Goal: Task Accomplishment & Management: Use online tool/utility

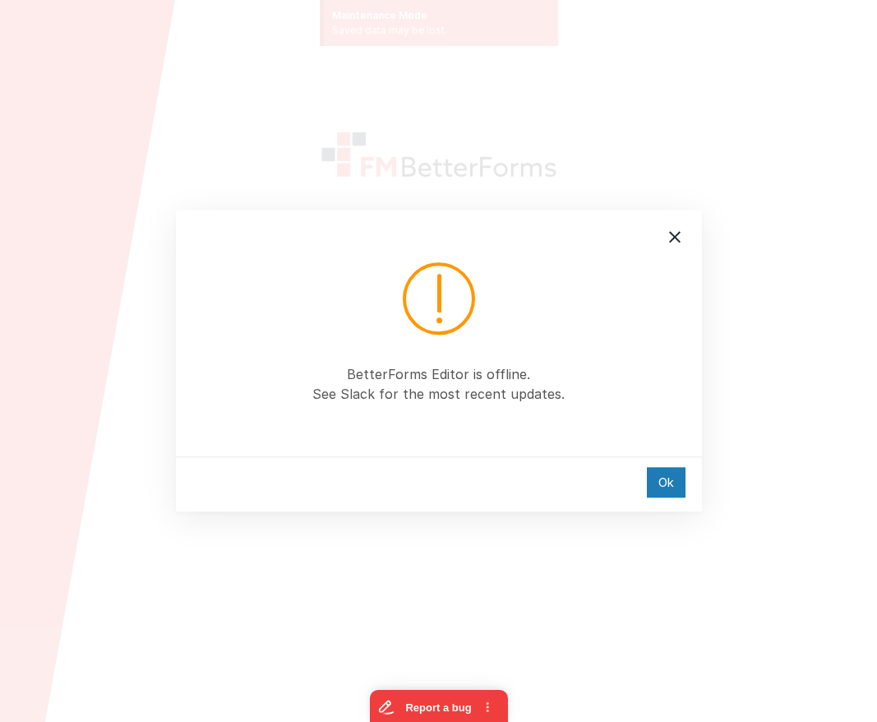
drag, startPoint x: 632, startPoint y: 203, endPoint x: 645, endPoint y: 218, distance: 19.8
click at [632, 204] on div "BetterForms Editor is offline. See Slack for the most recent updates. Ok" at bounding box center [438, 361] width 877 height 722
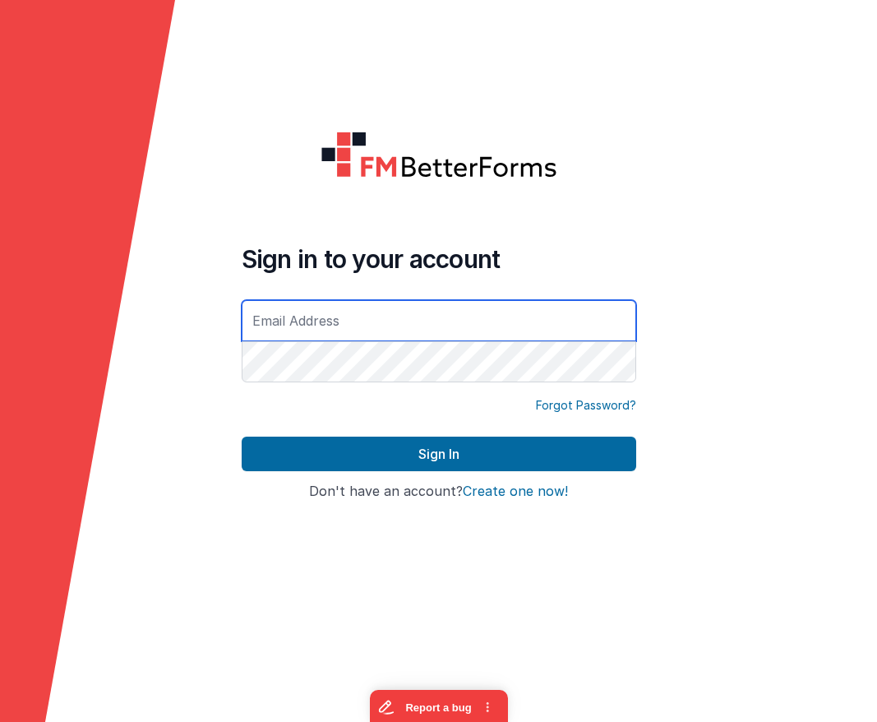
click at [520, 312] on input "text" at bounding box center [439, 320] width 395 height 41
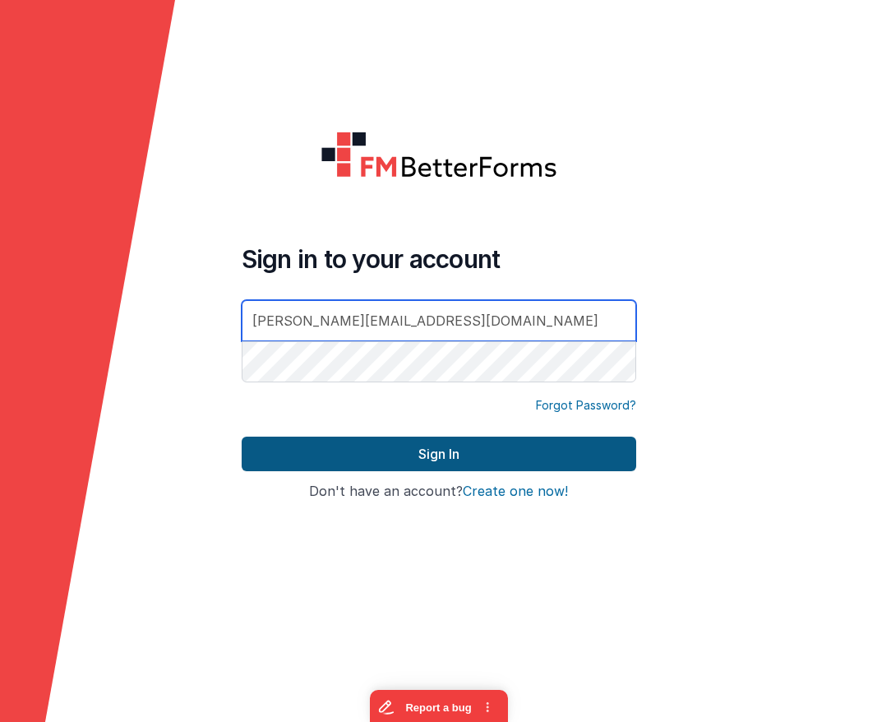
type input "[PERSON_NAME][EMAIL_ADDRESS][DOMAIN_NAME]"
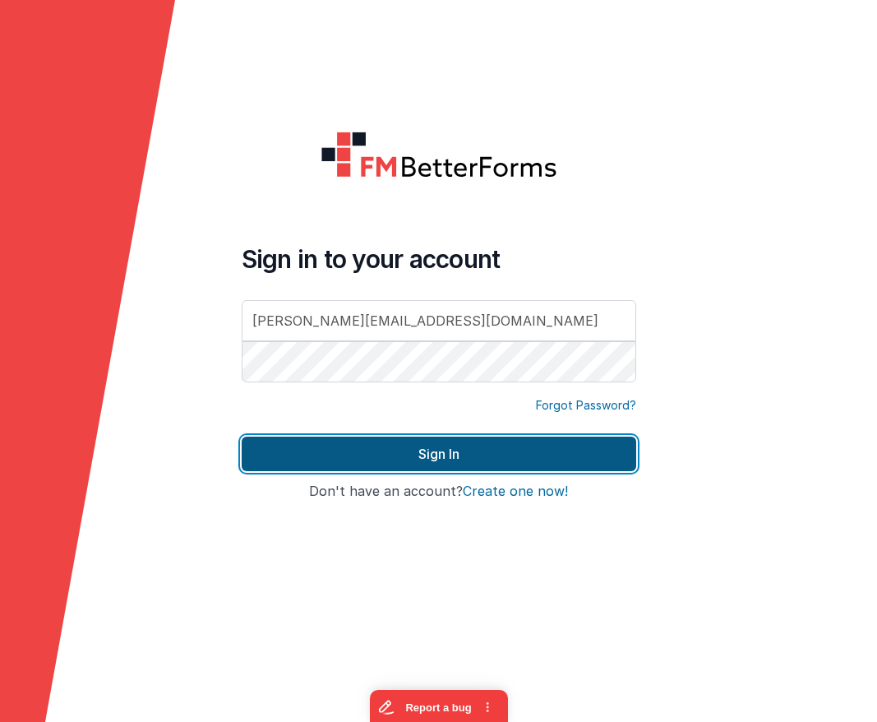
click at [467, 469] on button "Sign In" at bounding box center [439, 454] width 395 height 35
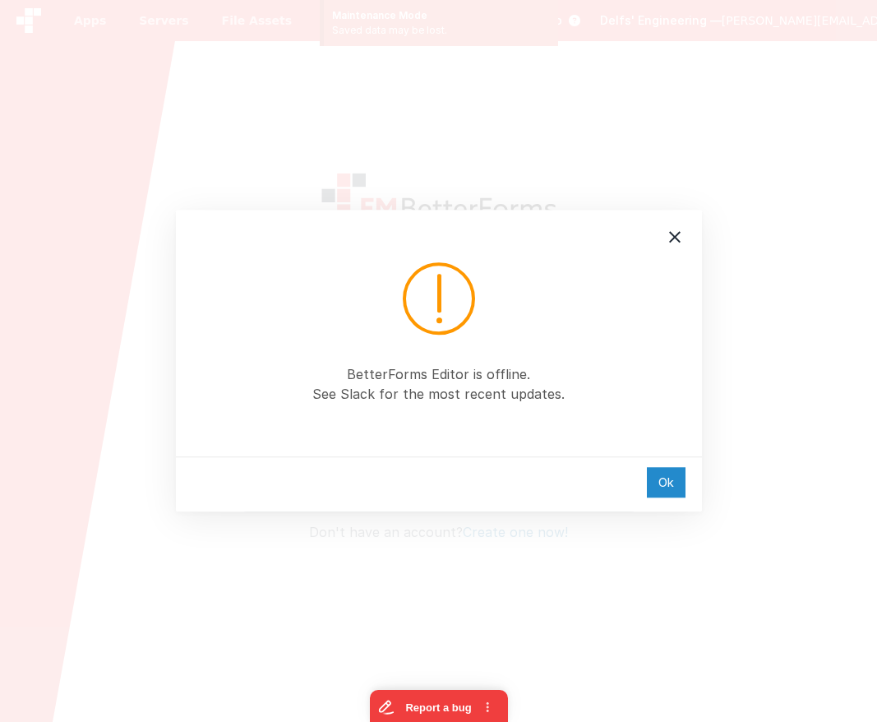
click at [665, 480] on div "Ok" at bounding box center [666, 482] width 39 height 30
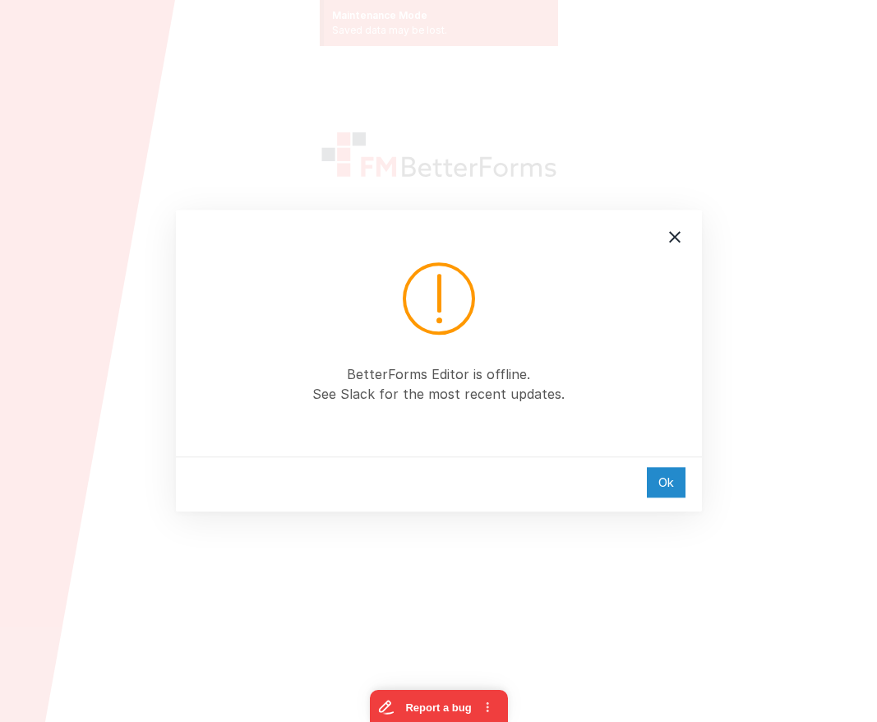
click at [673, 479] on div "Ok" at bounding box center [666, 482] width 39 height 30
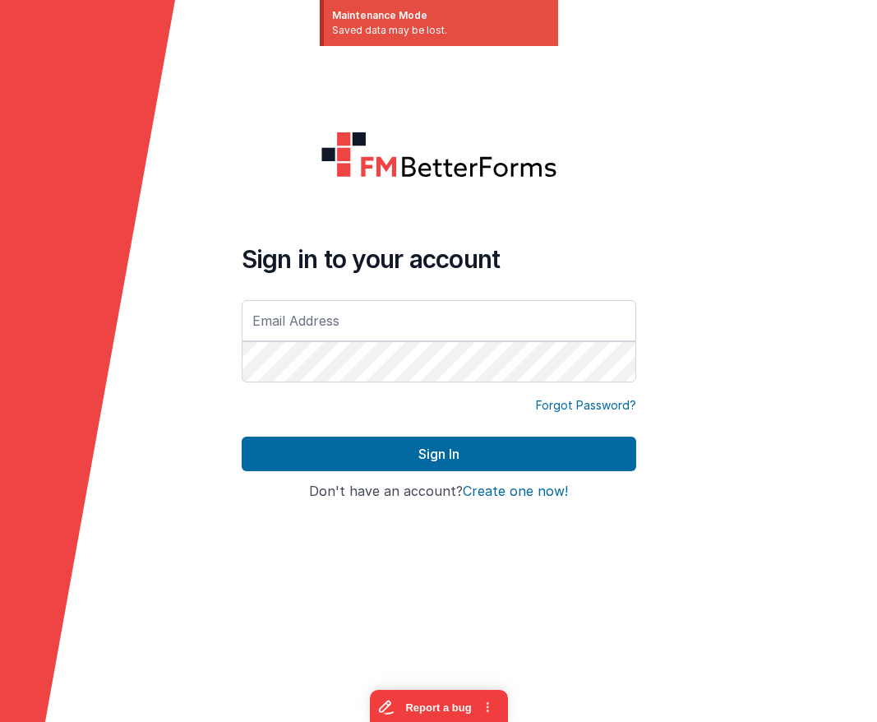
click at [716, 330] on div at bounding box center [789, 361] width 175 height 722
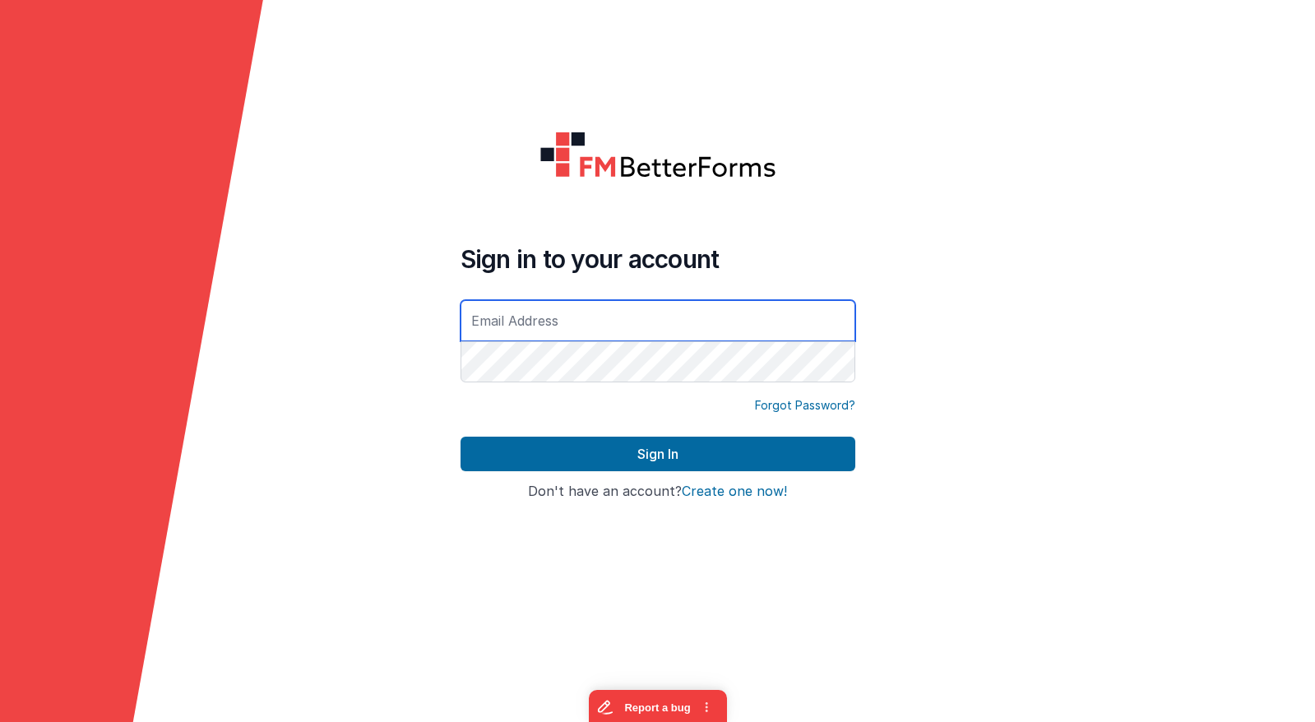
click at [541, 304] on input "text" at bounding box center [657, 320] width 395 height 41
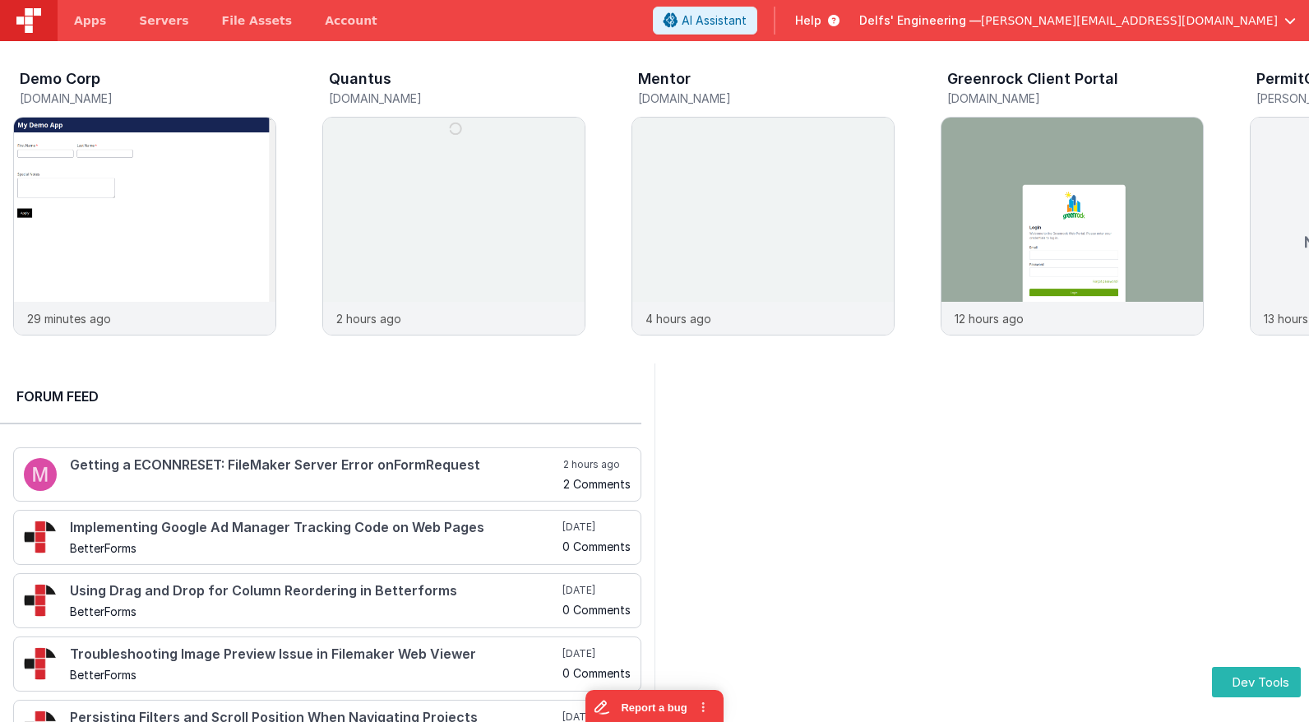
click at [859, 28] on div "Help" at bounding box center [817, 21] width 84 height 28
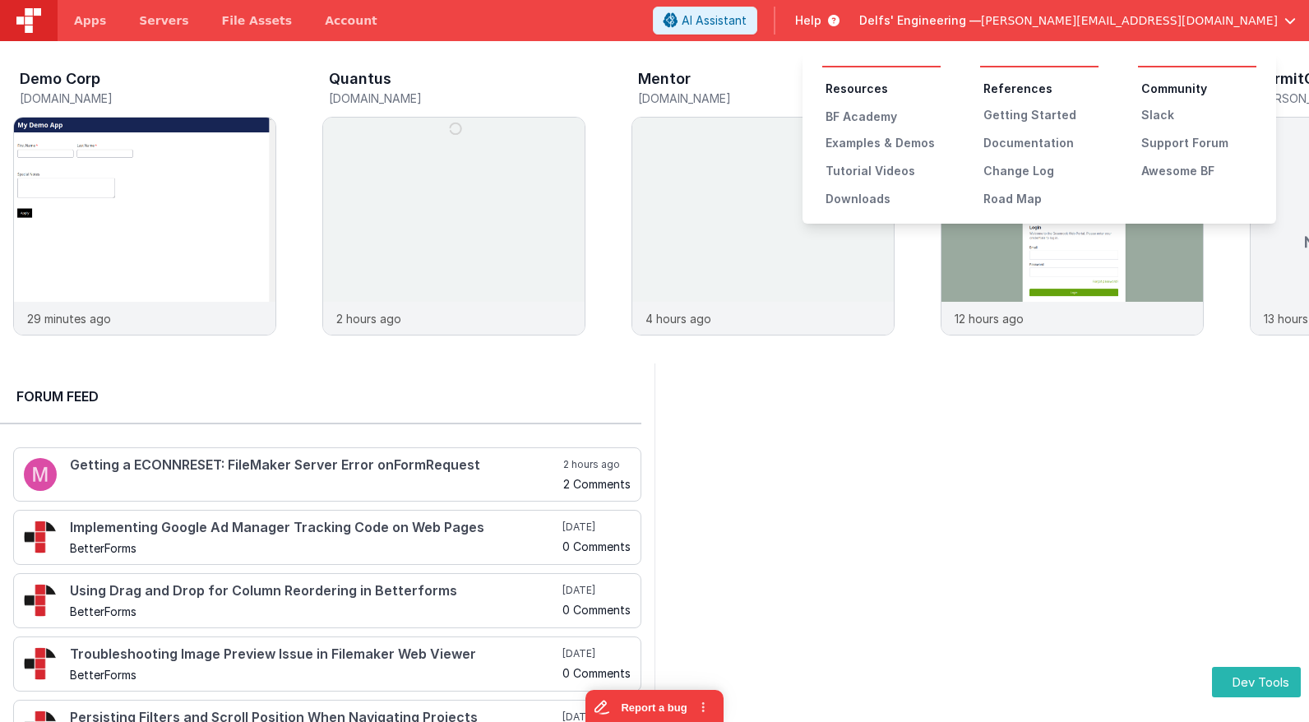
click at [1099, 17] on button at bounding box center [654, 361] width 1309 height 722
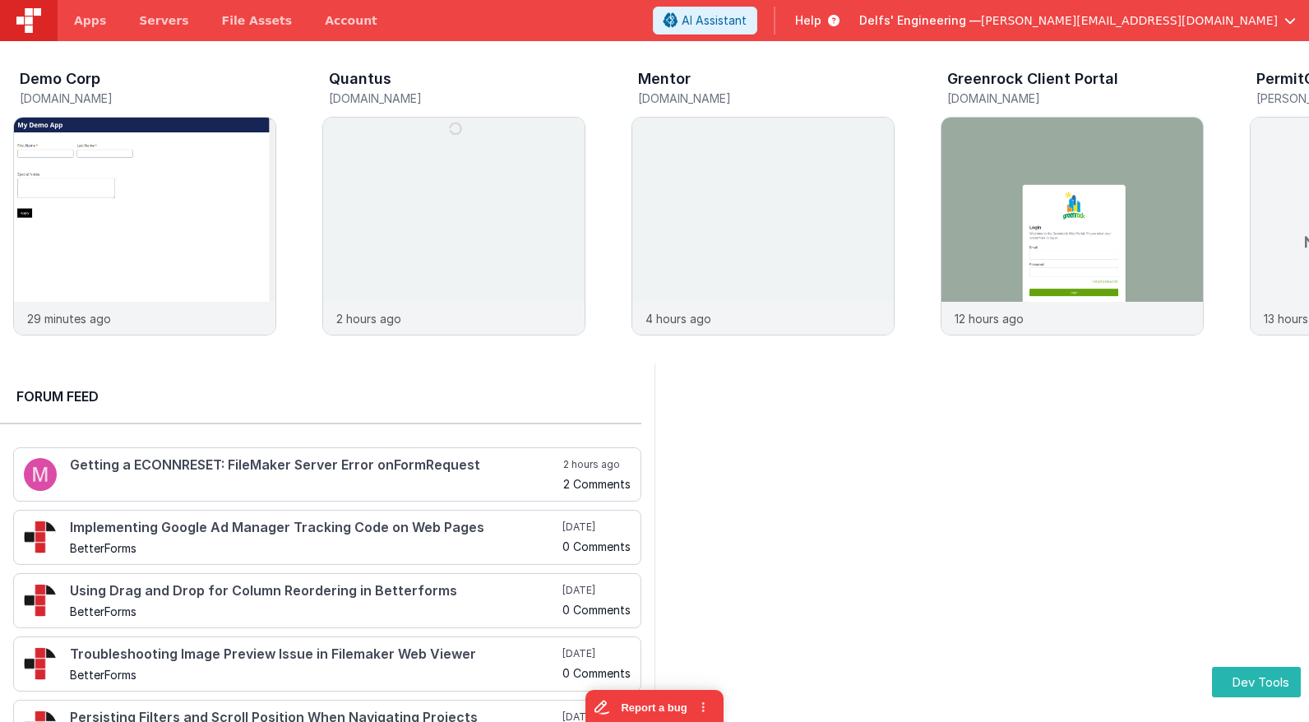
click at [821, 21] on span "Help" at bounding box center [808, 20] width 26 height 16
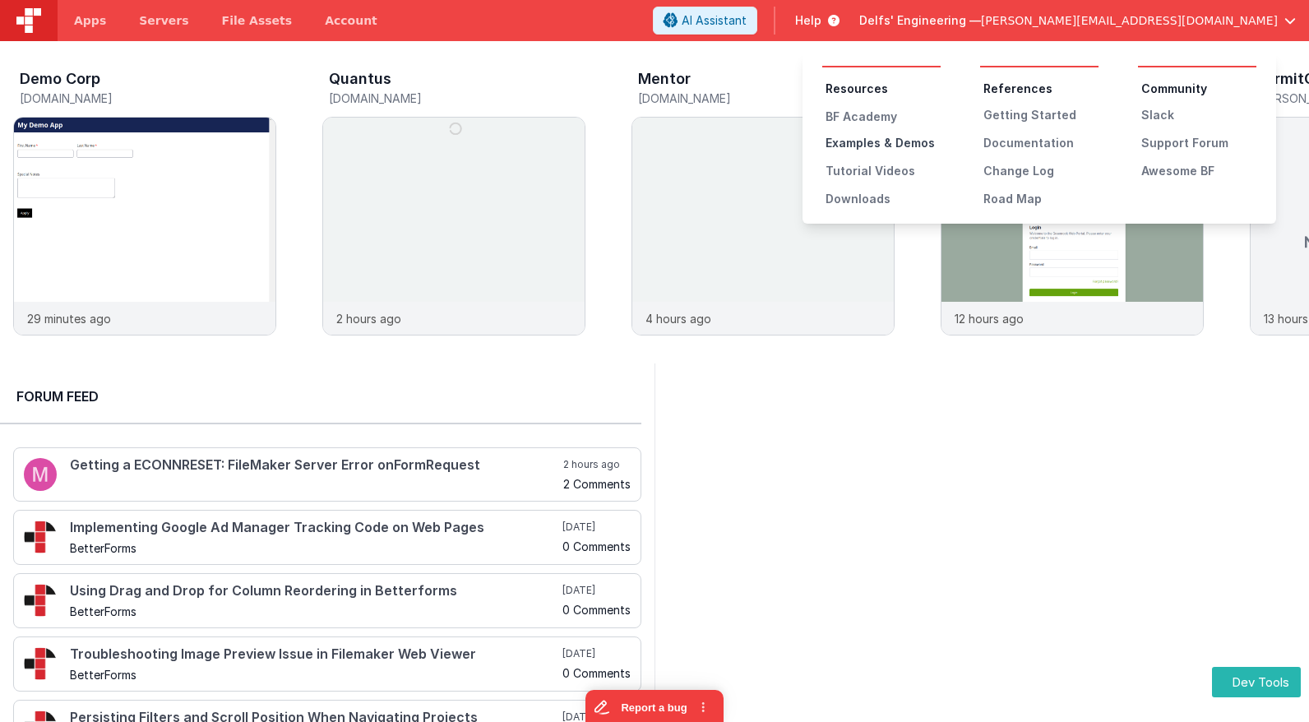
click at [912, 147] on div "Examples & Demos" at bounding box center [882, 143] width 115 height 16
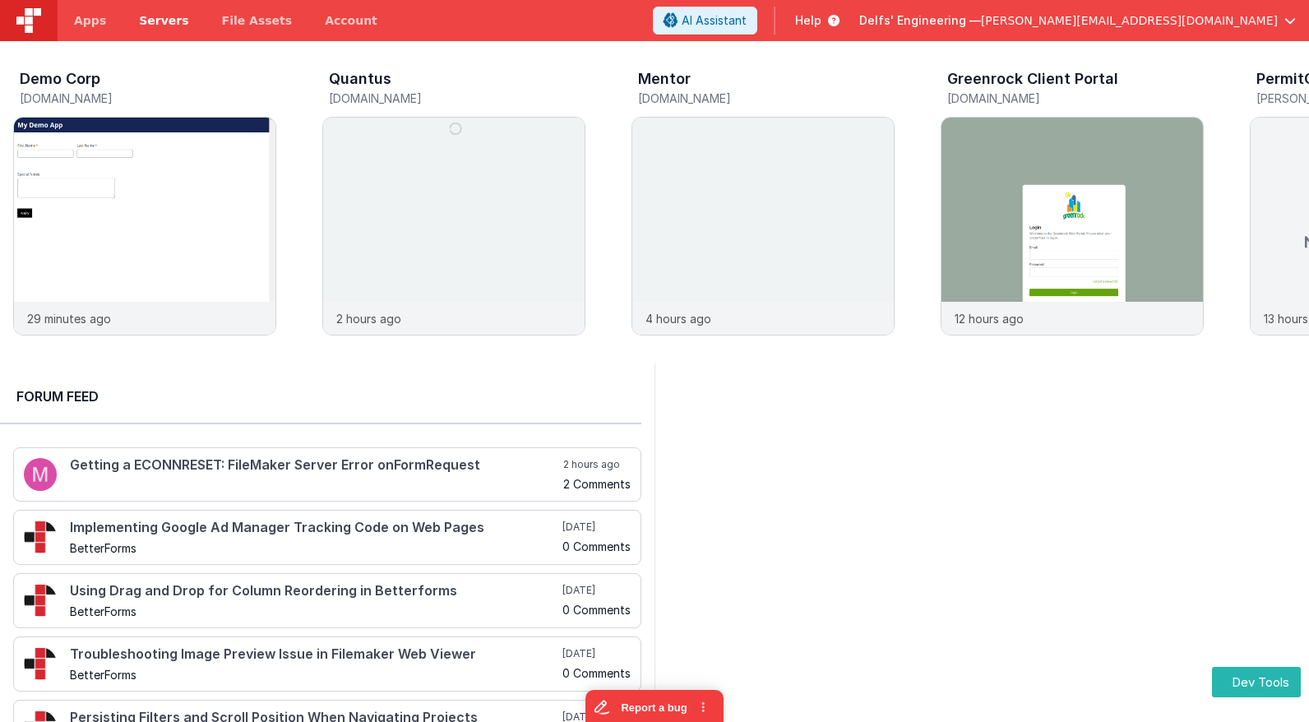
click at [161, 14] on span "Servers" at bounding box center [163, 20] width 49 height 16
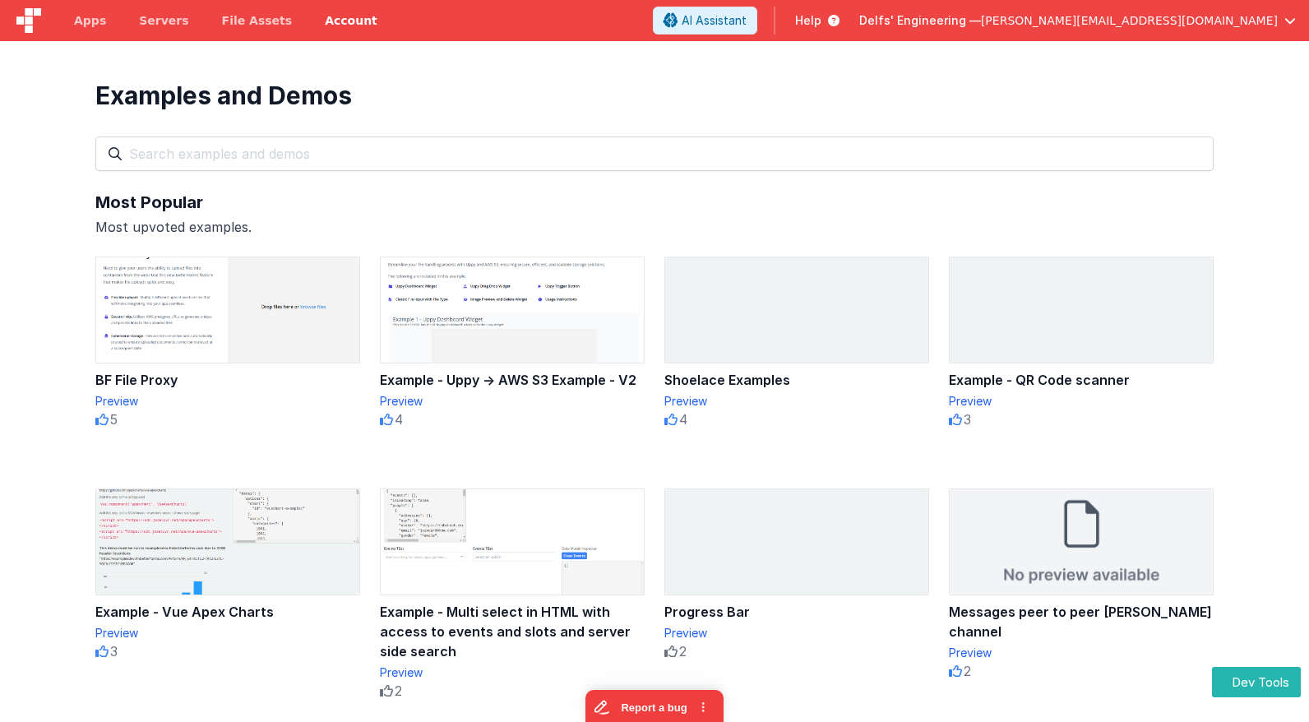
click at [308, 25] on link "Account" at bounding box center [351, 20] width 86 height 41
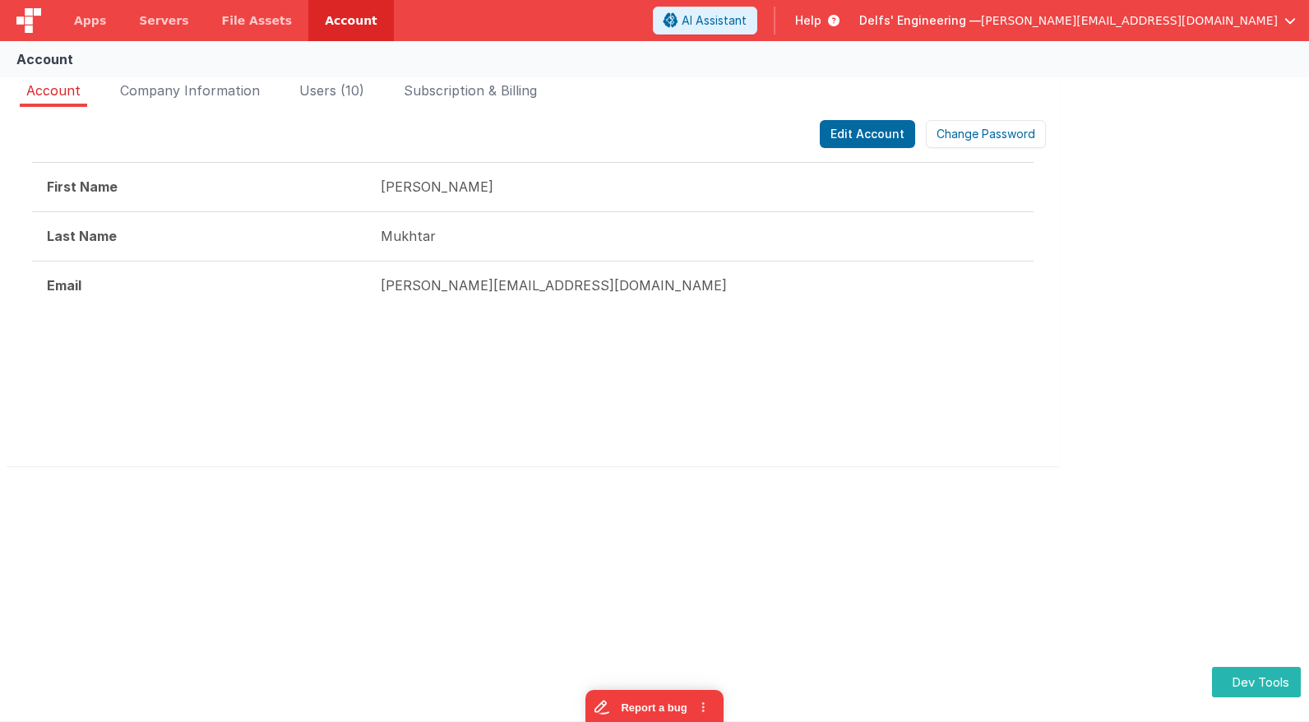
click at [821, 25] on span "Help" at bounding box center [808, 20] width 26 height 16
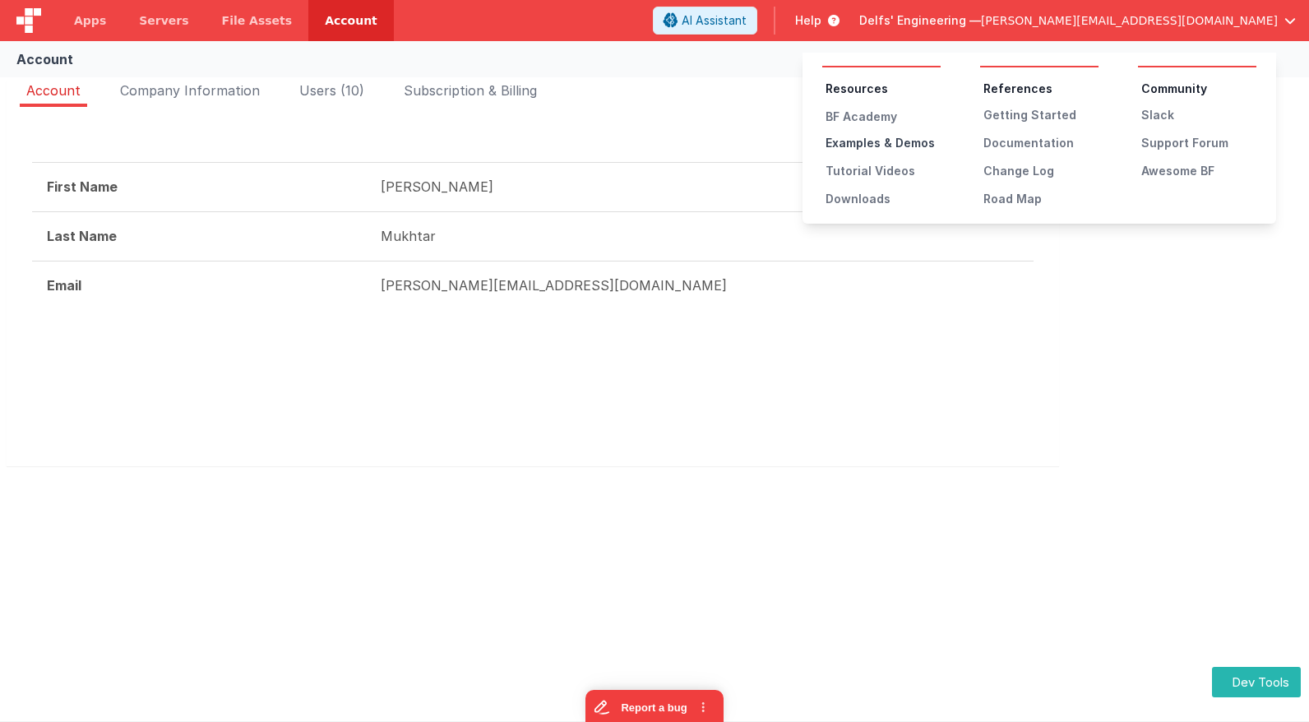
click at [906, 145] on div "Examples & Demos" at bounding box center [882, 143] width 115 height 16
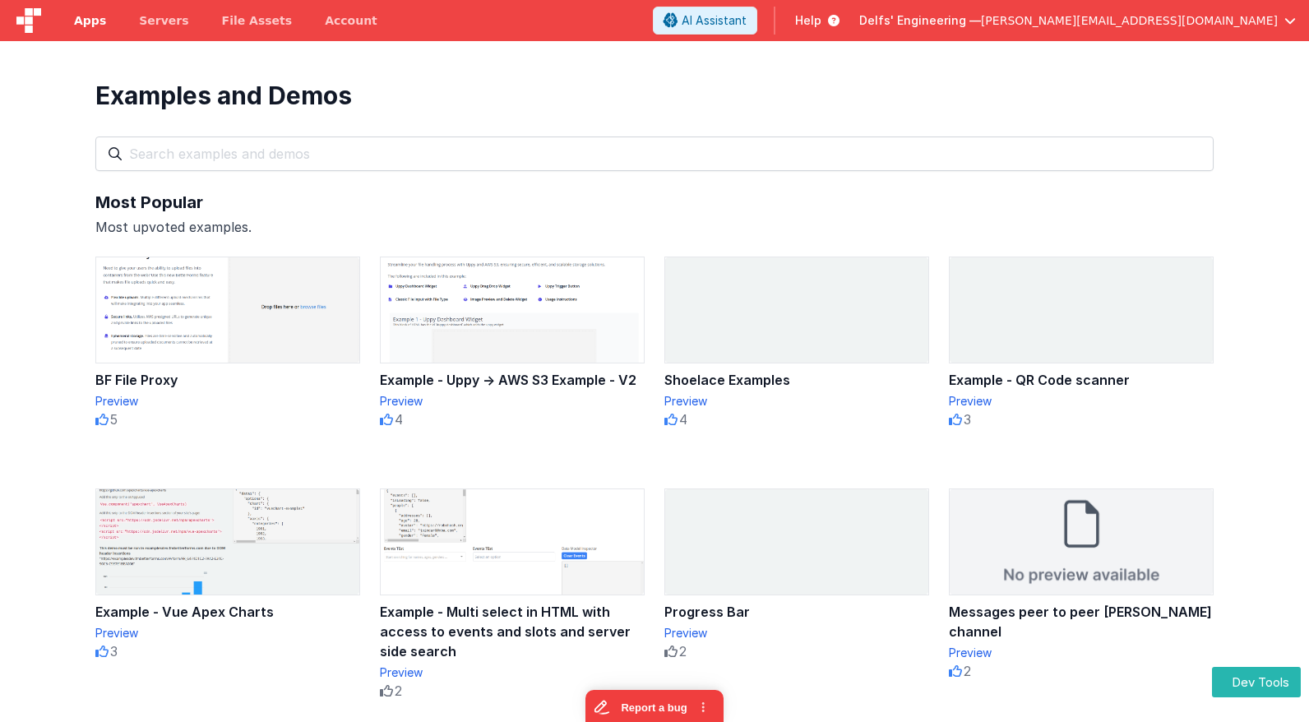
click at [90, 27] on span "Apps" at bounding box center [90, 20] width 32 height 16
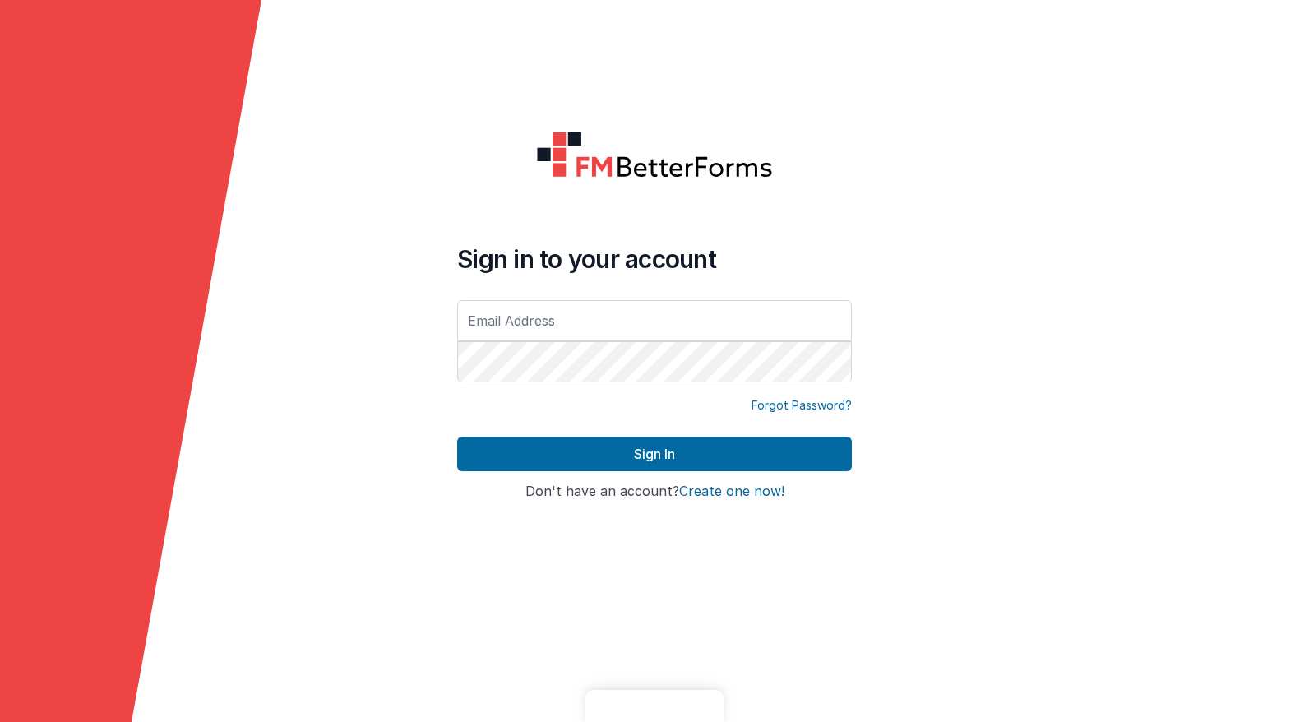
click at [688, 335] on input "text" at bounding box center [654, 320] width 395 height 41
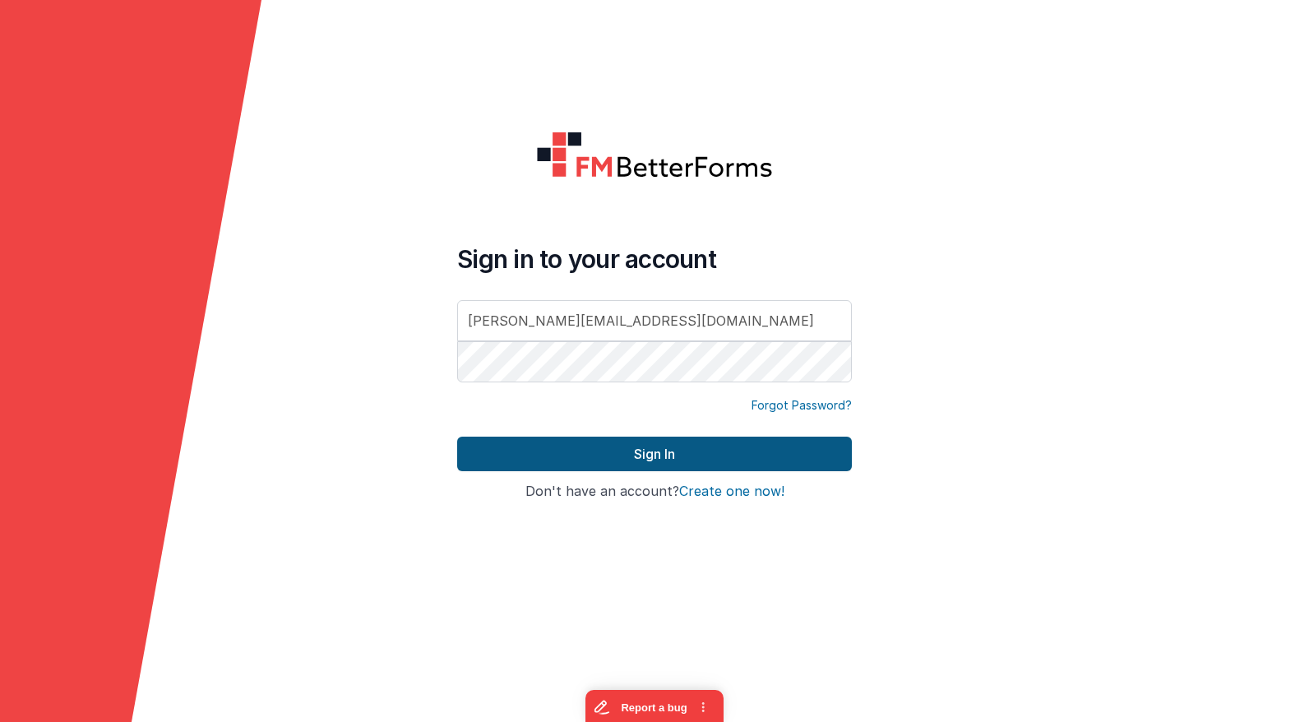
type input "[PERSON_NAME][EMAIL_ADDRESS][DOMAIN_NAME]"
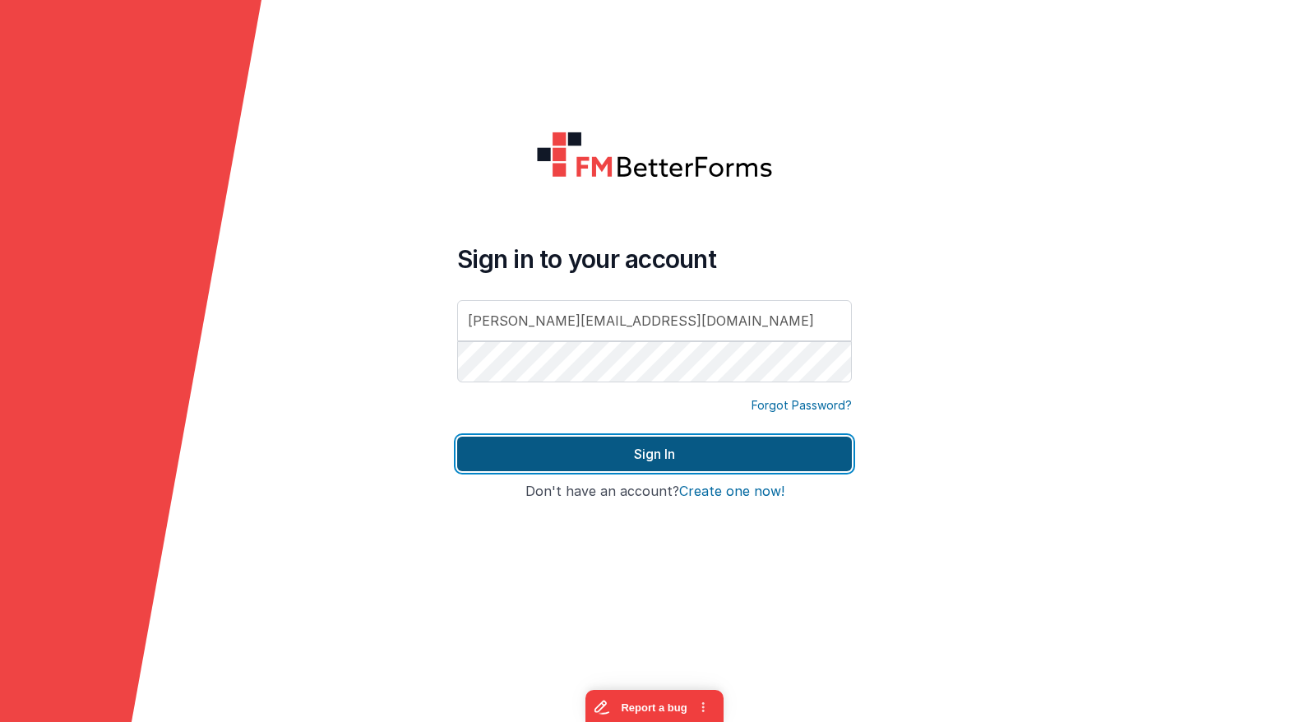
click at [708, 446] on button "Sign In" at bounding box center [654, 454] width 395 height 35
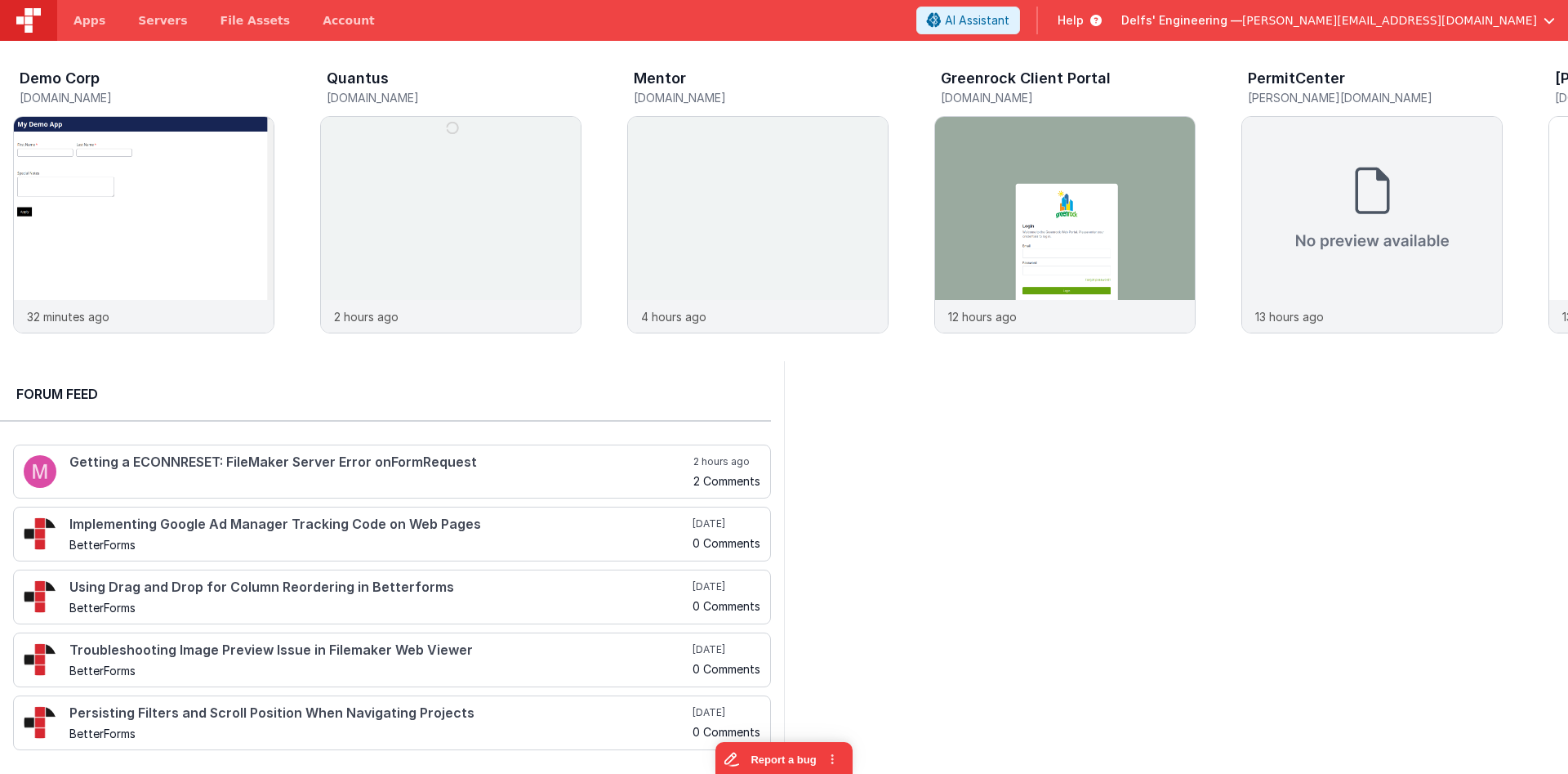
click at [1299, 30] on div "[PERSON_NAME]' Engineering — [PERSON_NAME][EMAIL_ADDRESS][DOMAIN_NAME]" at bounding box center [1338, 21] width 434 height 28
click at [1299, 16] on span "[PERSON_NAME][EMAIL_ADDRESS][DOMAIN_NAME]" at bounding box center [1389, 20] width 295 height 16
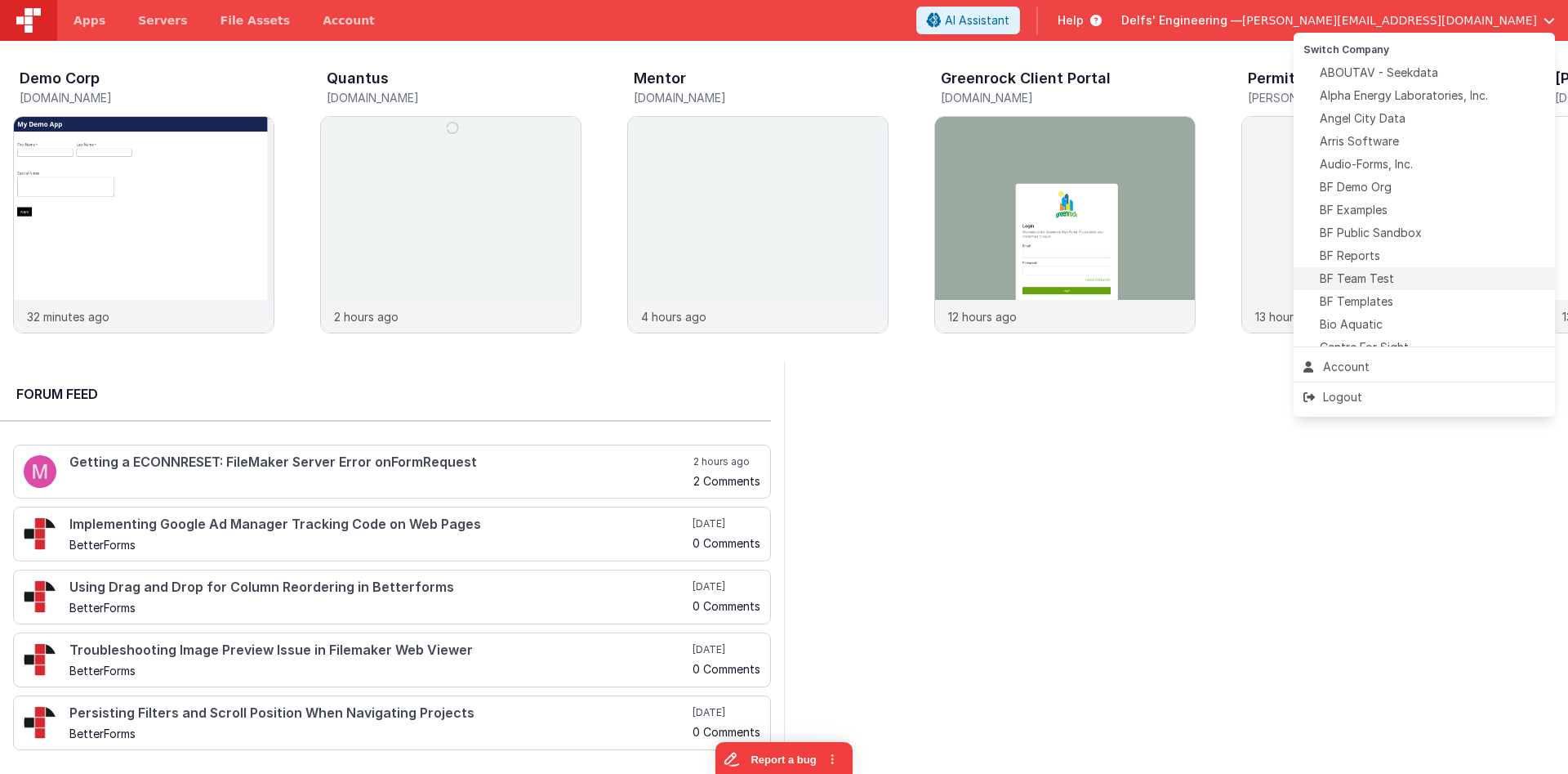
click at [1299, 286] on span "BF Team Test" at bounding box center [1356, 278] width 74 height 16
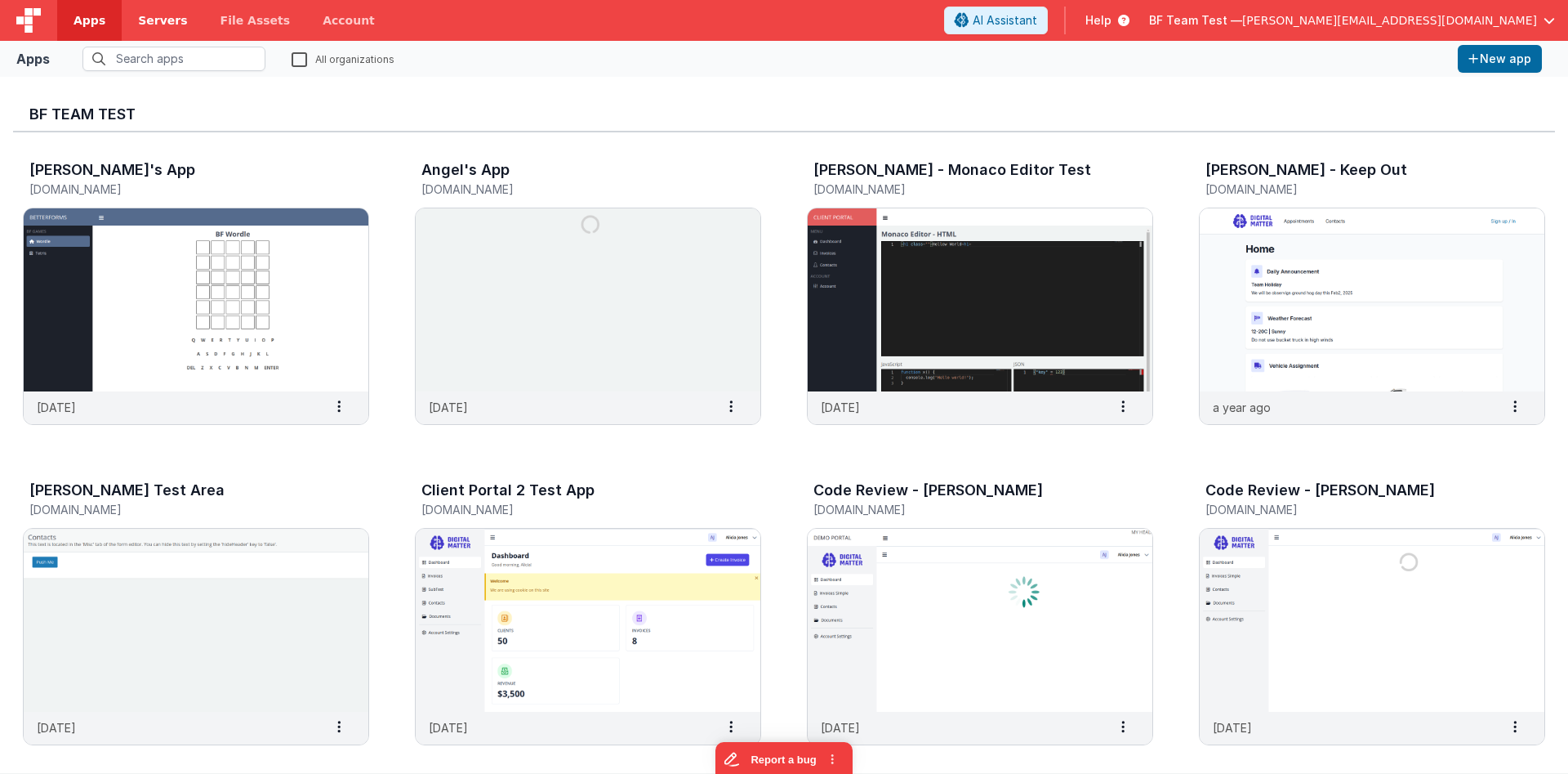
click at [167, 23] on span "Servers" at bounding box center [162, 20] width 49 height 16
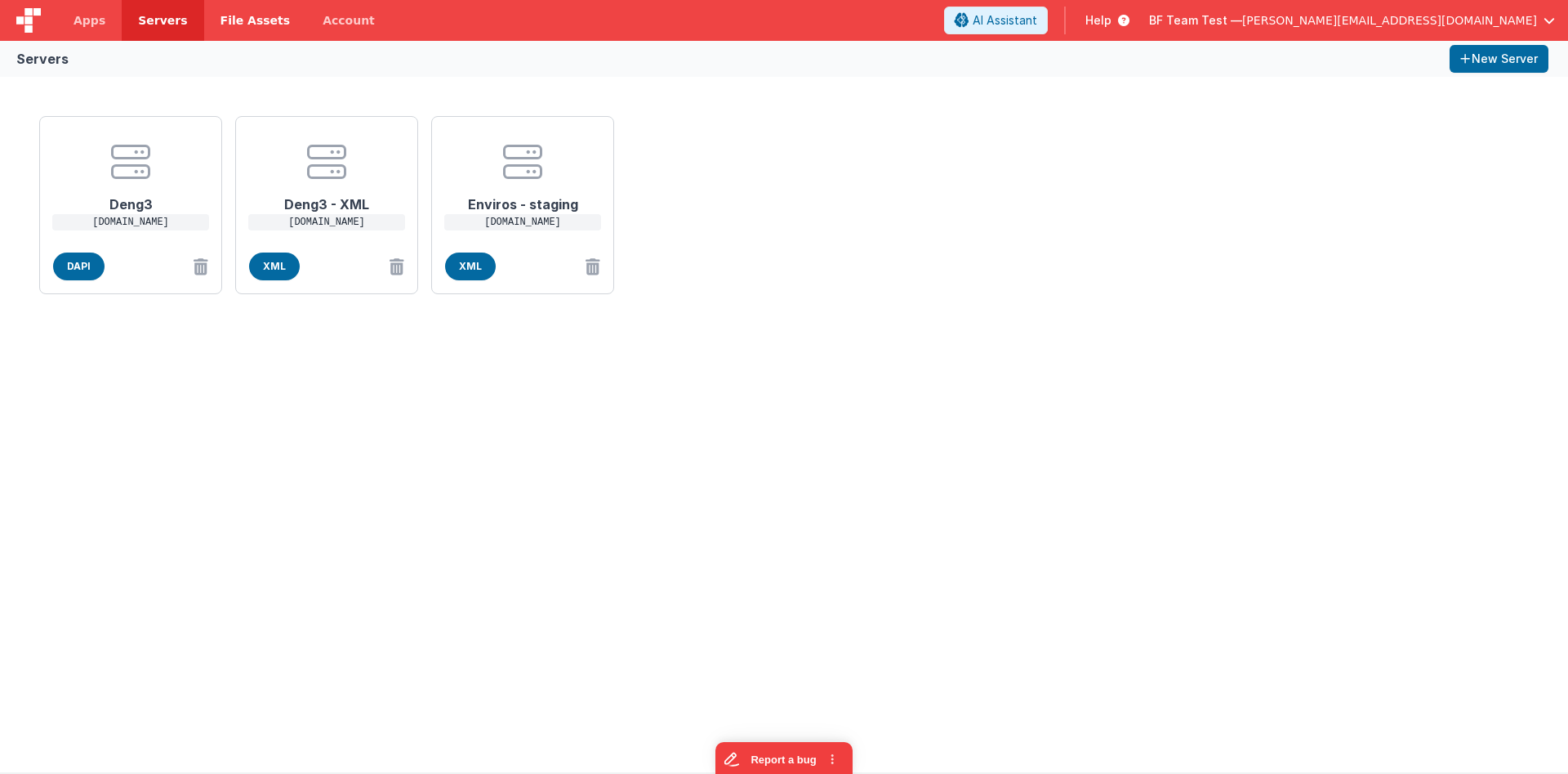
click at [238, 26] on span "File Assets" at bounding box center [255, 20] width 71 height 16
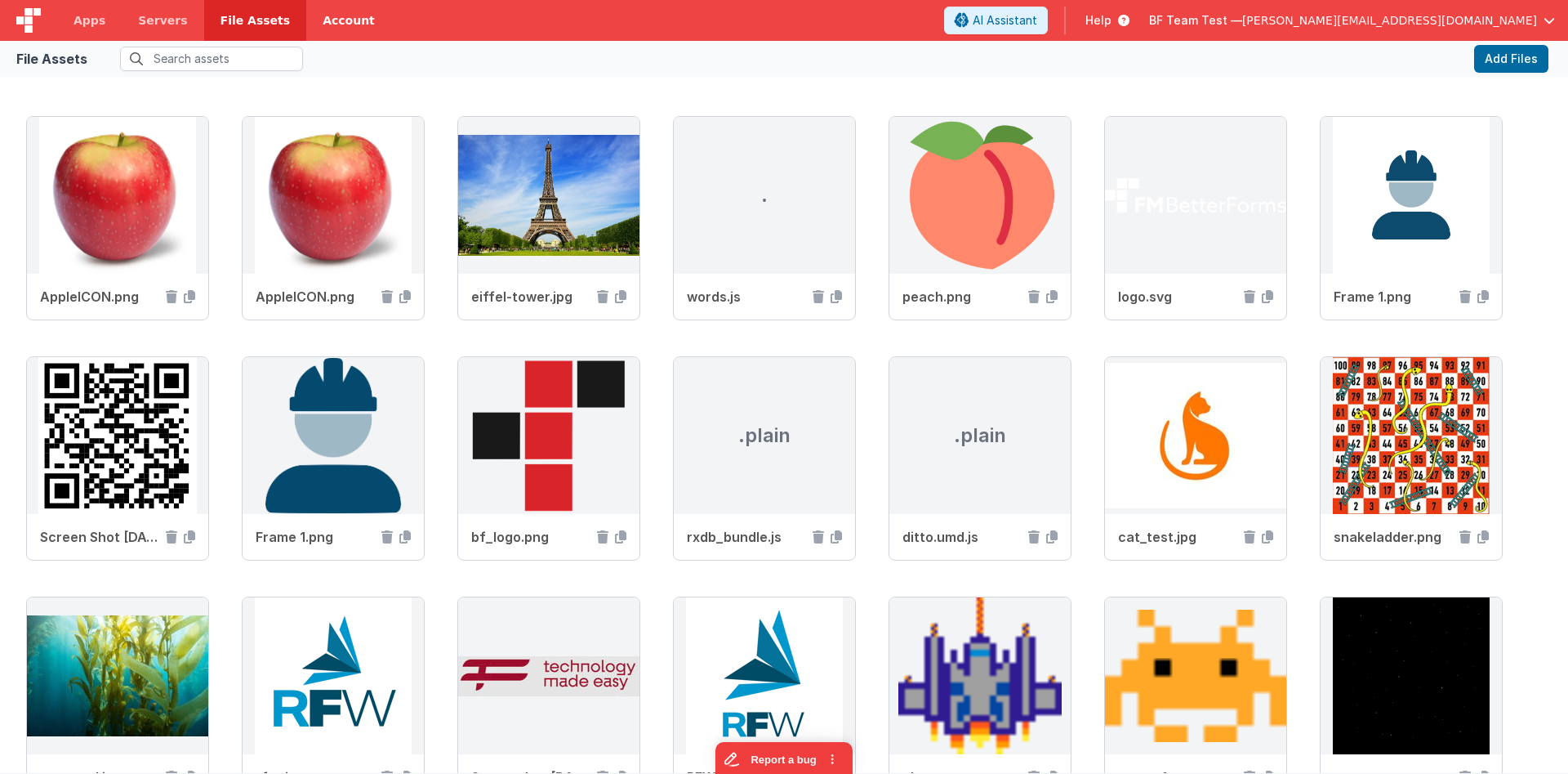
click at [329, 24] on link "Account" at bounding box center [349, 20] width 85 height 41
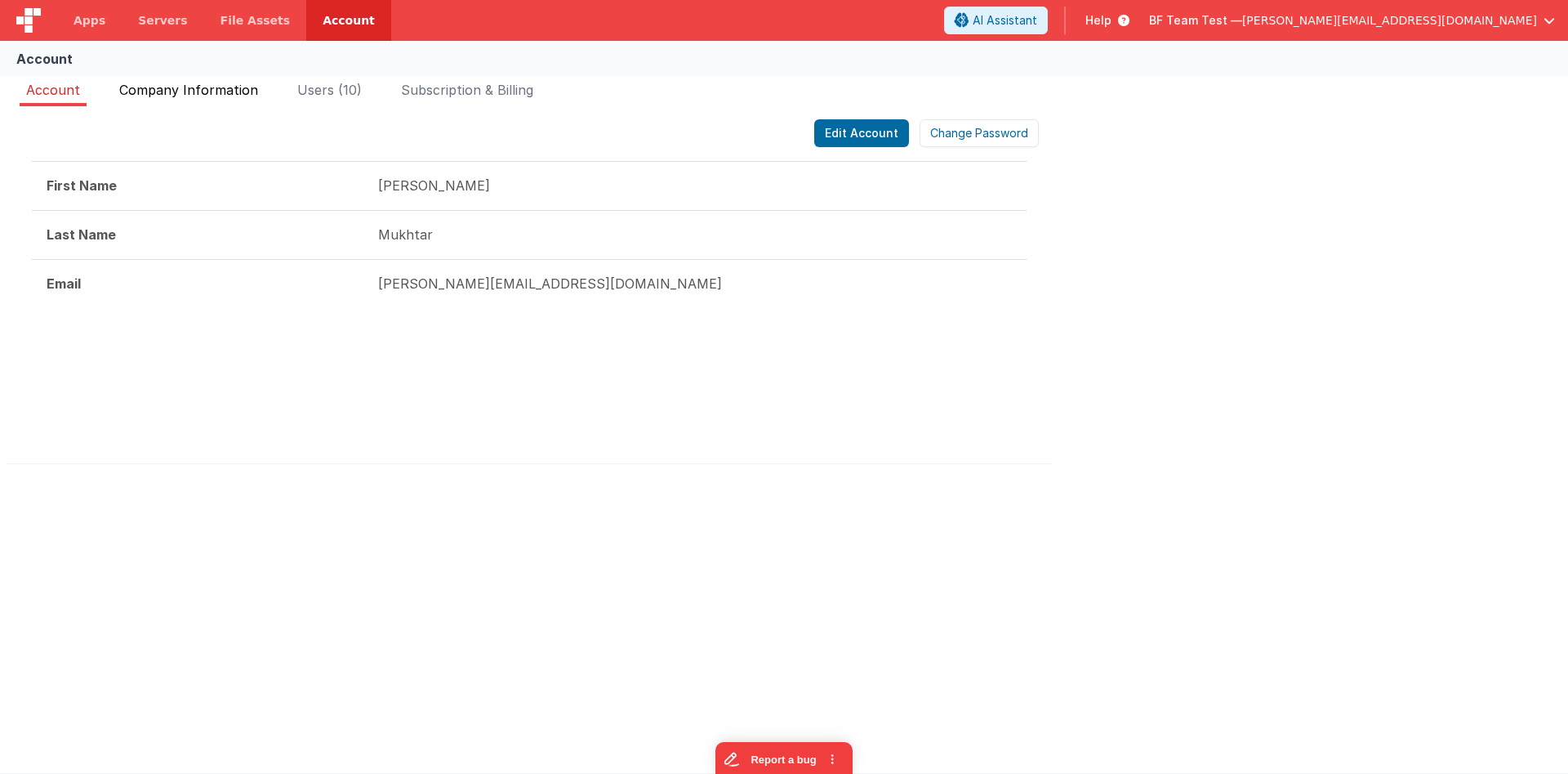
click at [173, 88] on span "Company Information" at bounding box center [189, 89] width 139 height 16
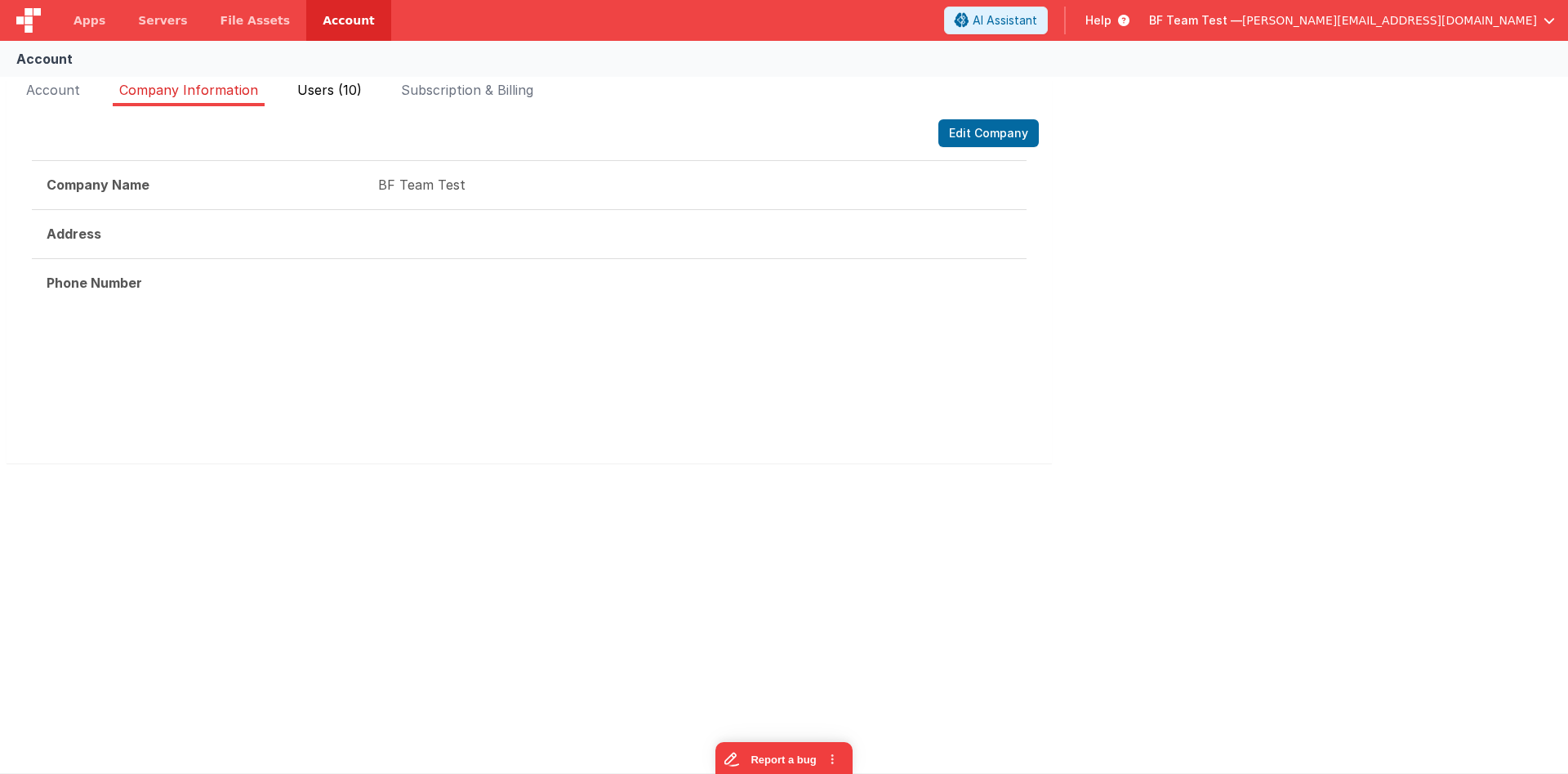
click at [325, 92] on span "Users (10)" at bounding box center [329, 89] width 65 height 16
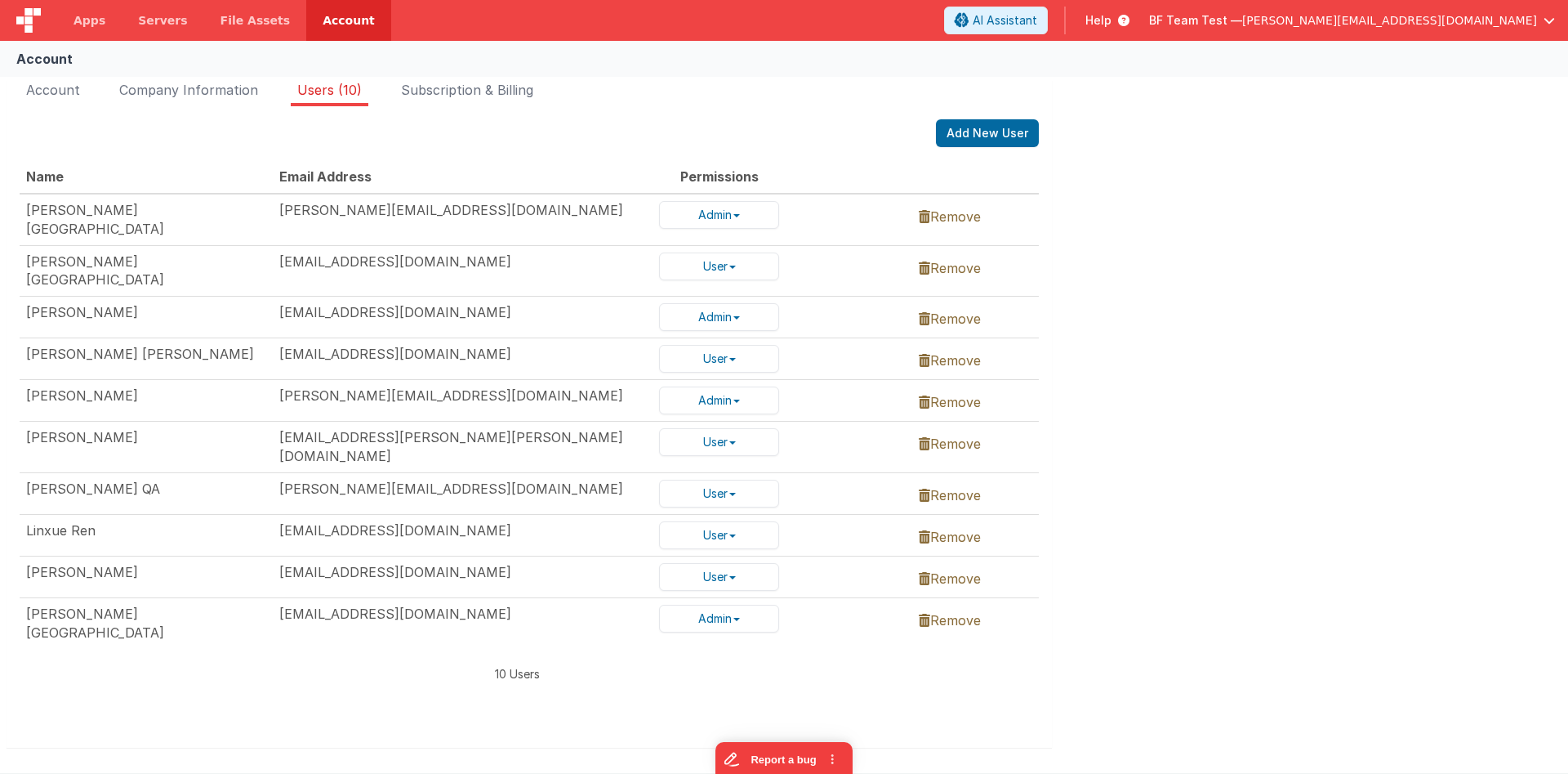
click at [445, 107] on div "Edit Account Change Password First Name Hassan Last Name Mukhtar Email hassan@d…" at bounding box center [529, 426] width 1045 height 641
click at [450, 89] on span "Subscription & Billing" at bounding box center [467, 89] width 132 height 16
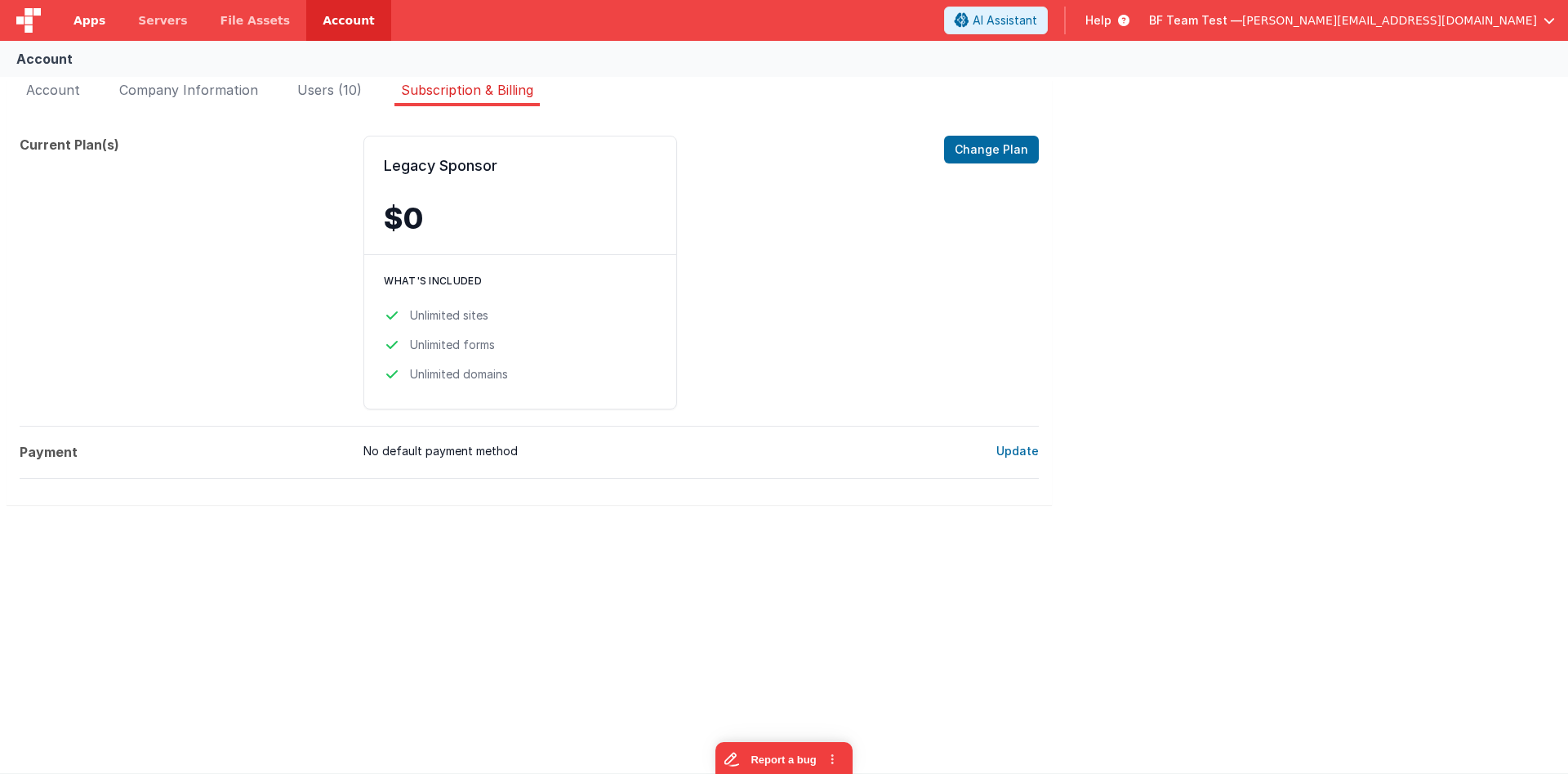
click at [75, 11] on link "Apps" at bounding box center [89, 20] width 65 height 41
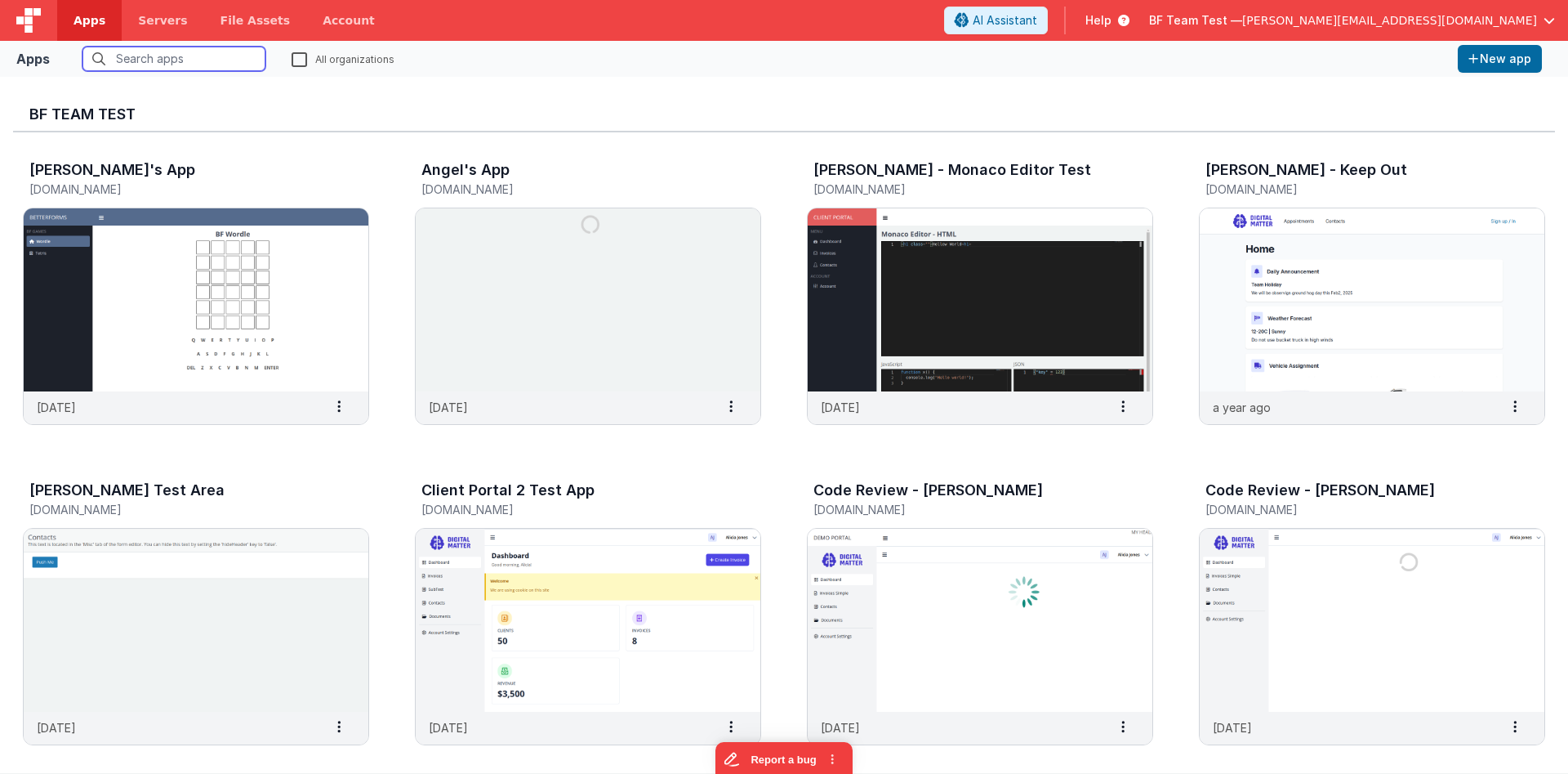
click at [214, 67] on input "text" at bounding box center [174, 59] width 183 height 25
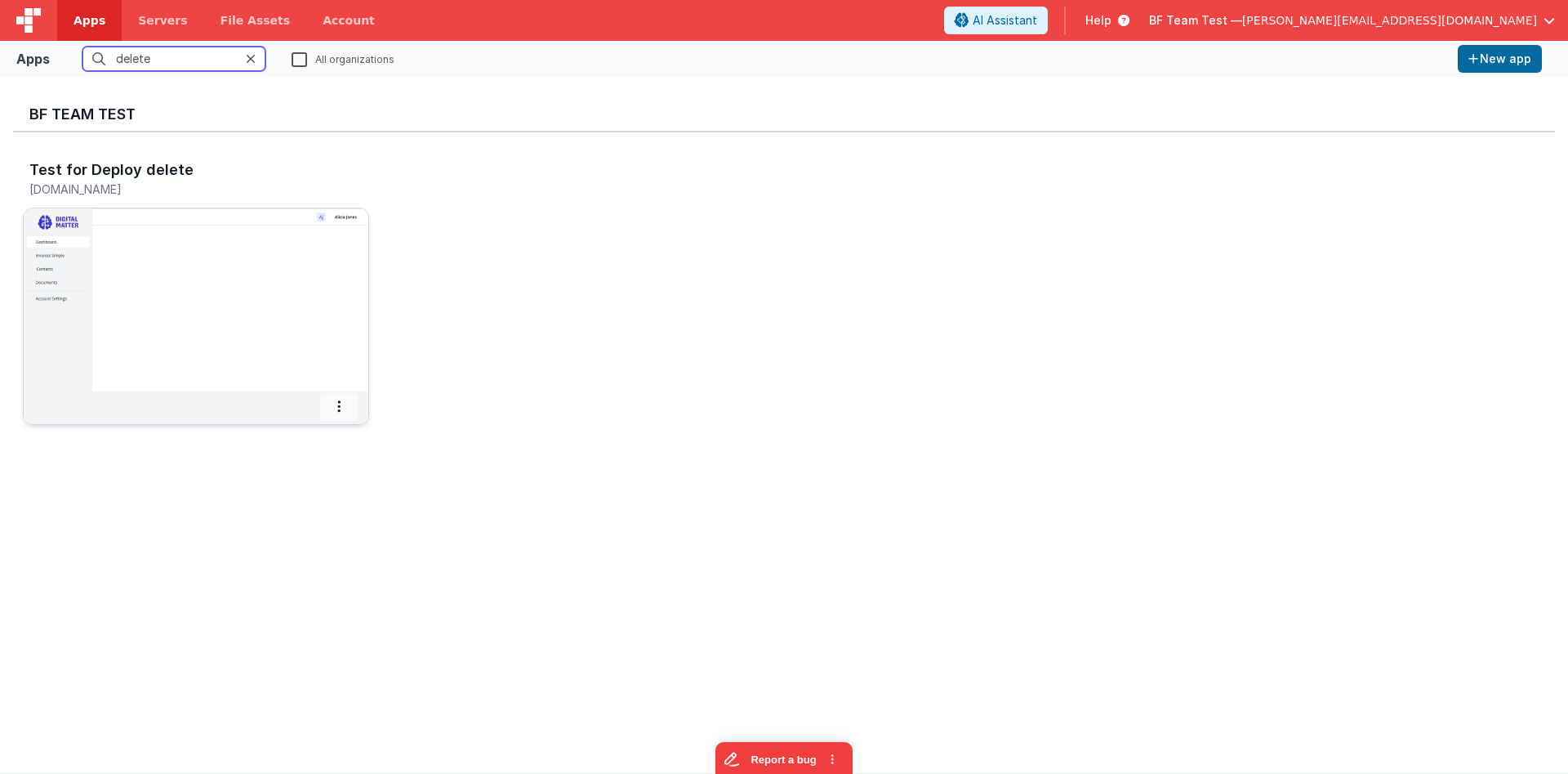
type input "delete"
click at [346, 414] on span at bounding box center [339, 406] width 38 height 28
click at [306, 537] on slot "Delete App" at bounding box center [300, 528] width 90 height 24
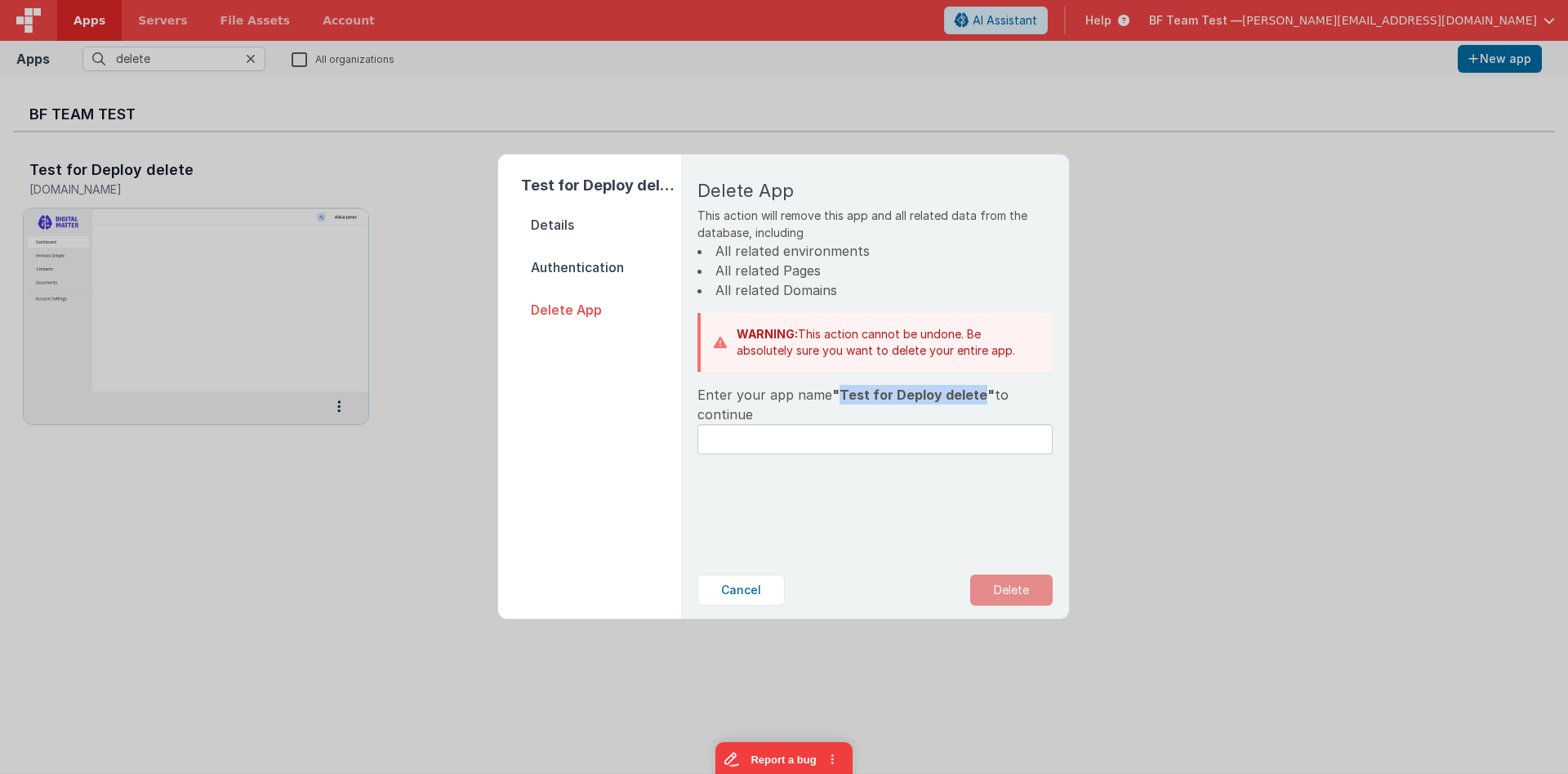
drag, startPoint x: 840, startPoint y: 394, endPoint x: 975, endPoint y: 402, distance: 135.2
click at [975, 402] on span ""Test for Deploy delete"" at bounding box center [914, 394] width 163 height 16
copy span "Test for Deploy delete"
click at [951, 426] on input "text" at bounding box center [875, 439] width 356 height 30
paste input "Test for Deploy delete"
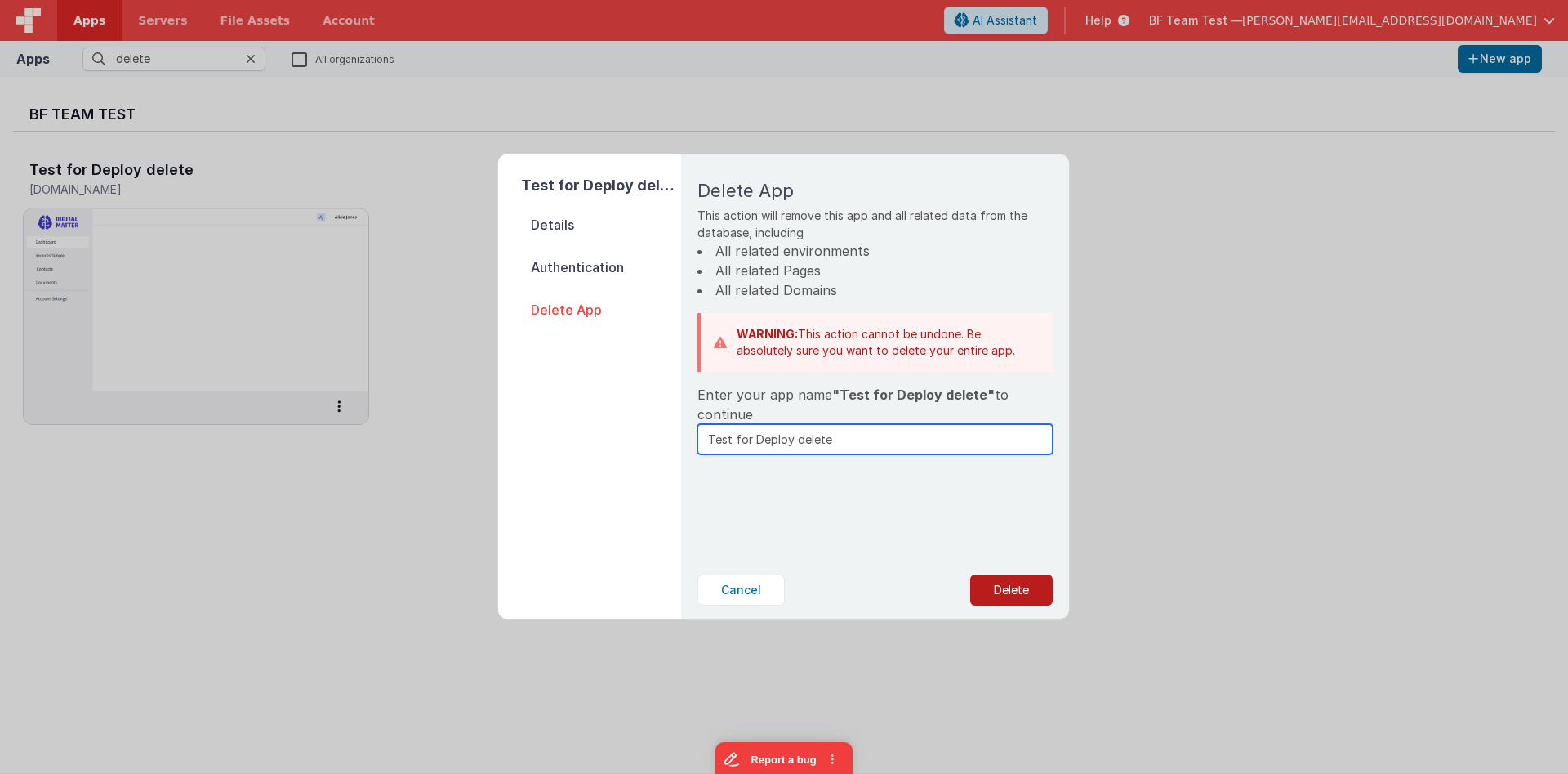
type input "Test for Deploy delete"
click at [1008, 576] on button "Delete" at bounding box center [1011, 589] width 82 height 31
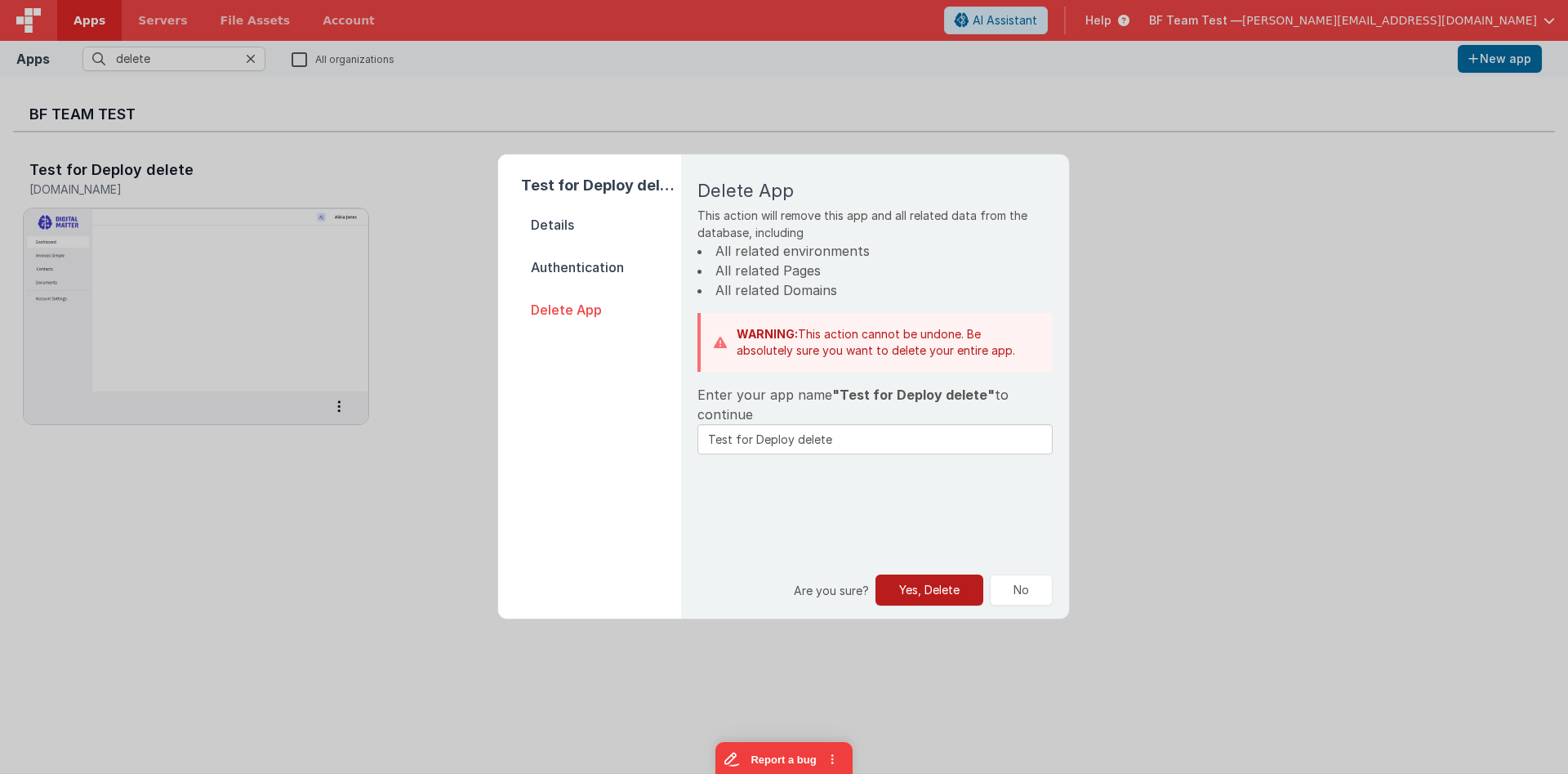
click at [931, 595] on button "Yes, Delete" at bounding box center [928, 589] width 108 height 31
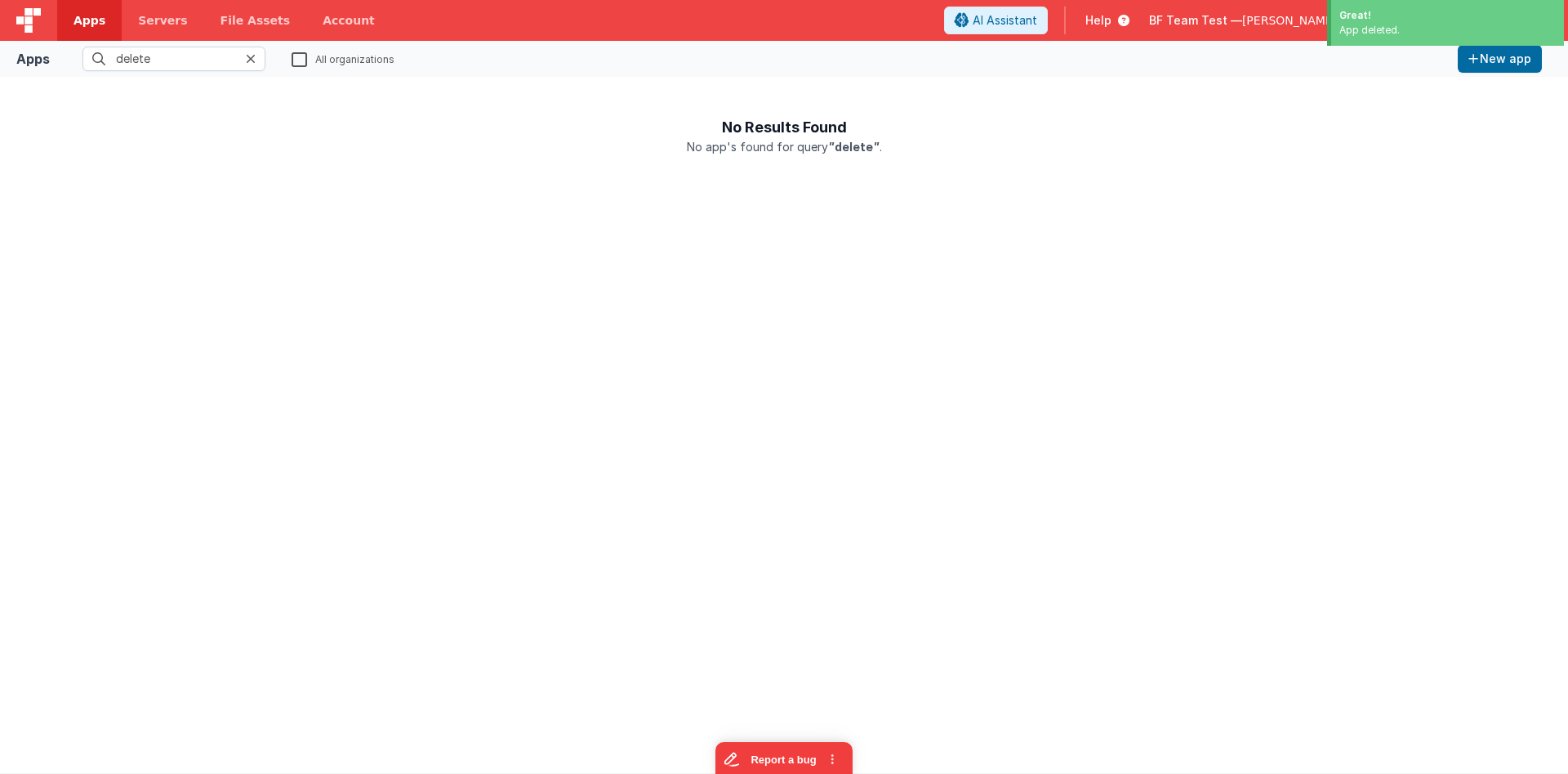
click at [250, 56] on icon at bounding box center [250, 59] width 10 height 13
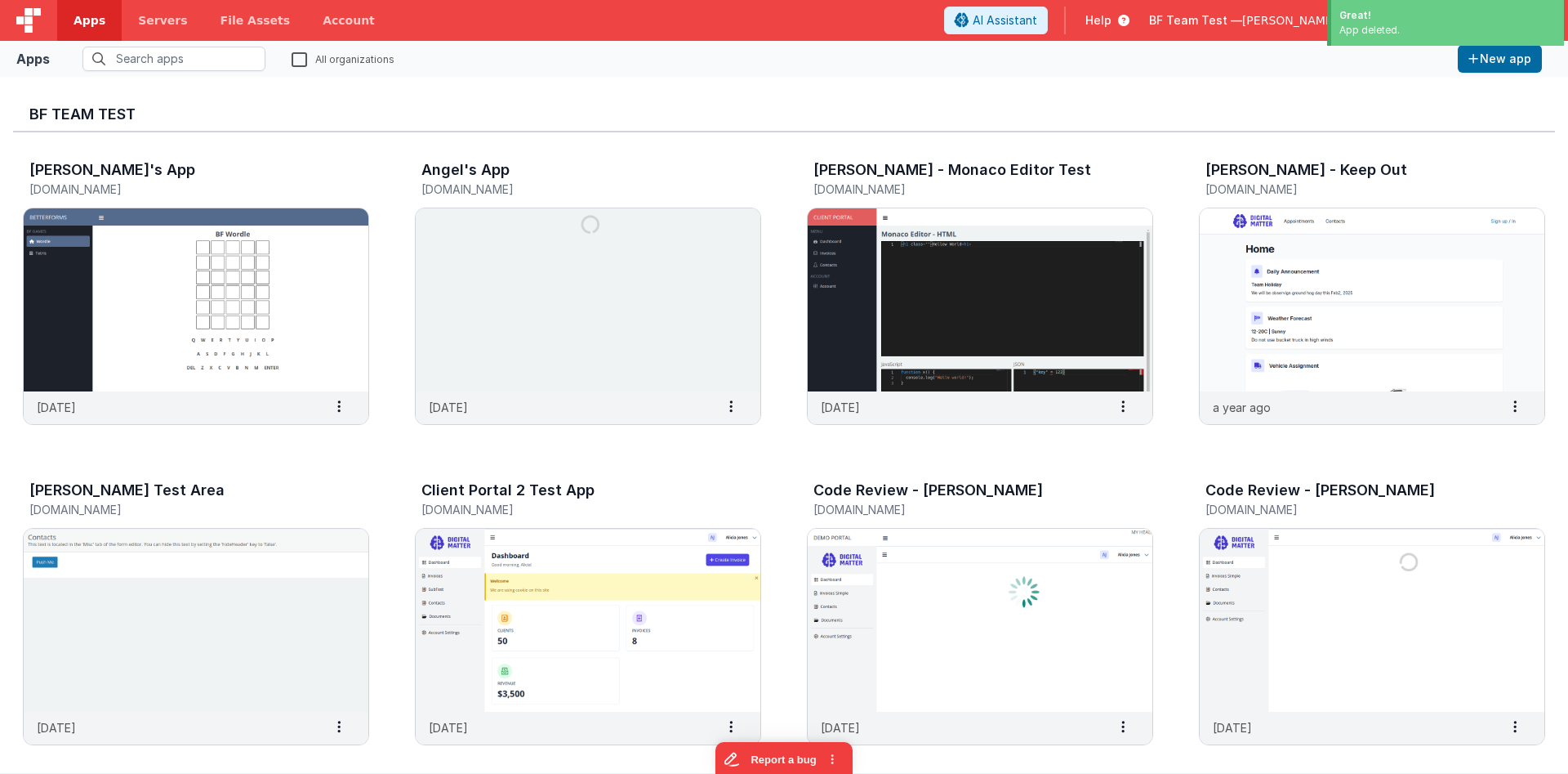
click at [1111, 21] on span "Help" at bounding box center [1098, 20] width 26 height 16
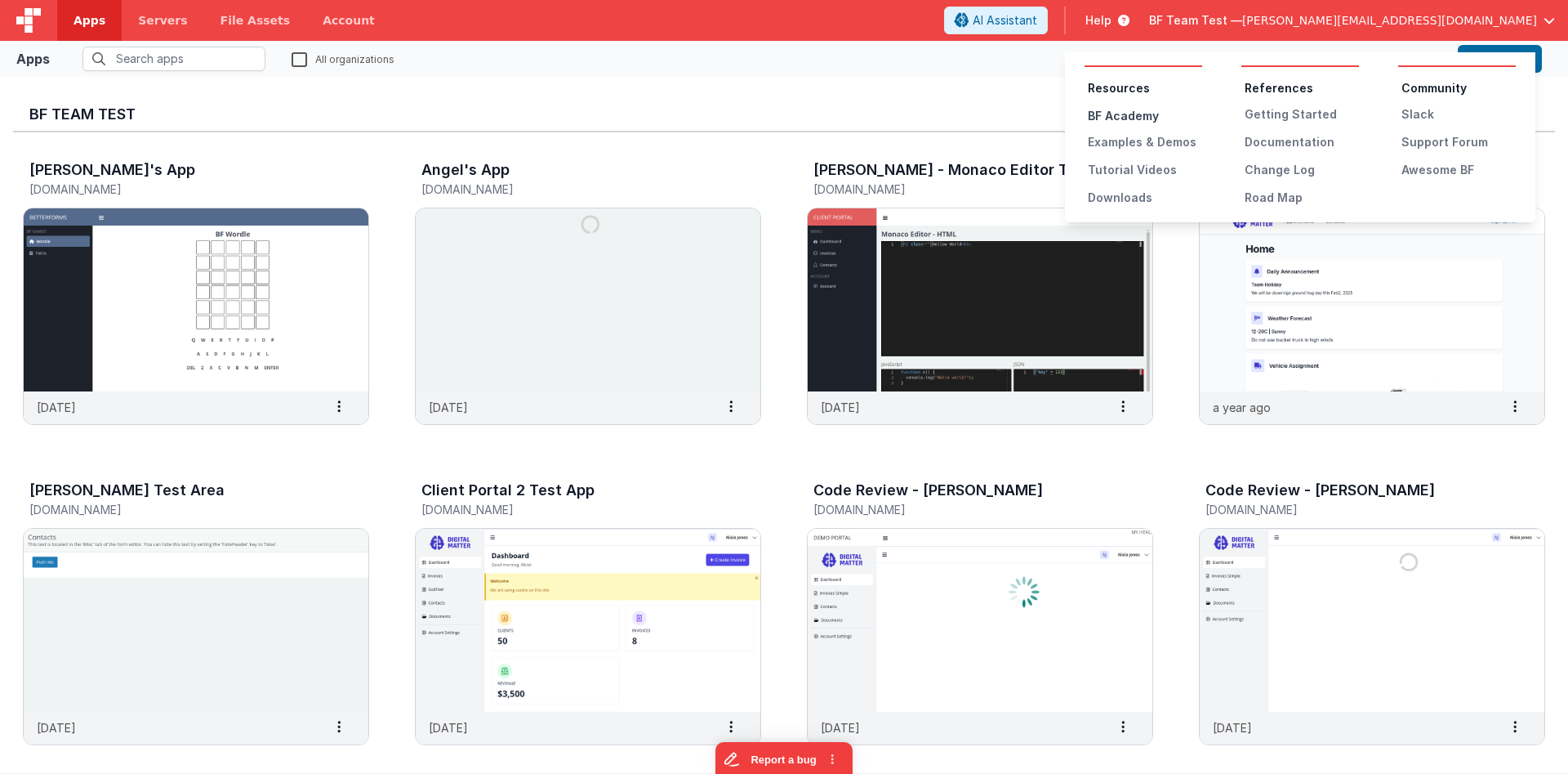
click at [1121, 119] on div "BF Academy" at bounding box center [1144, 116] width 114 height 16
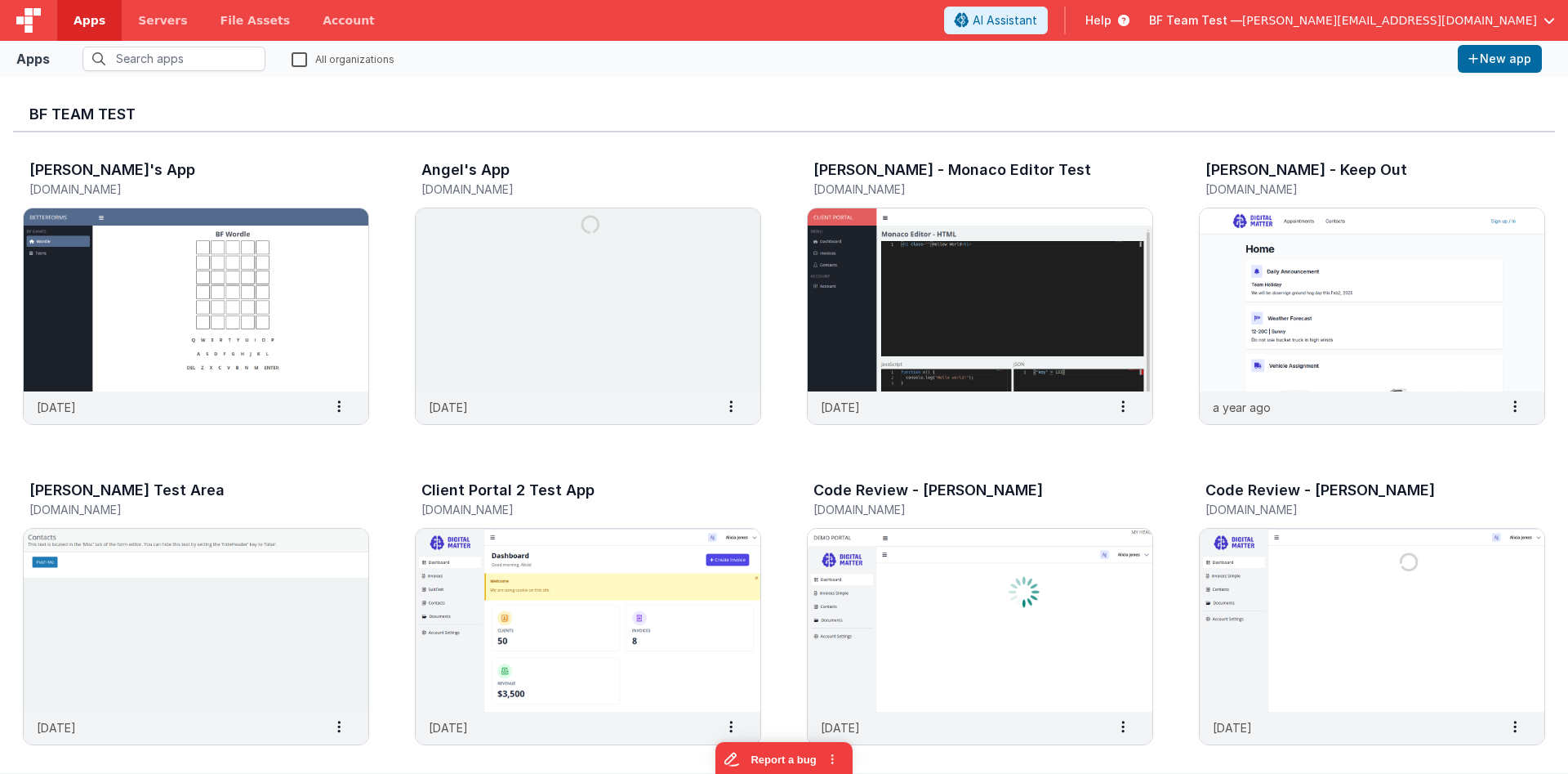
click at [1111, 12] on span "Help" at bounding box center [1098, 20] width 26 height 16
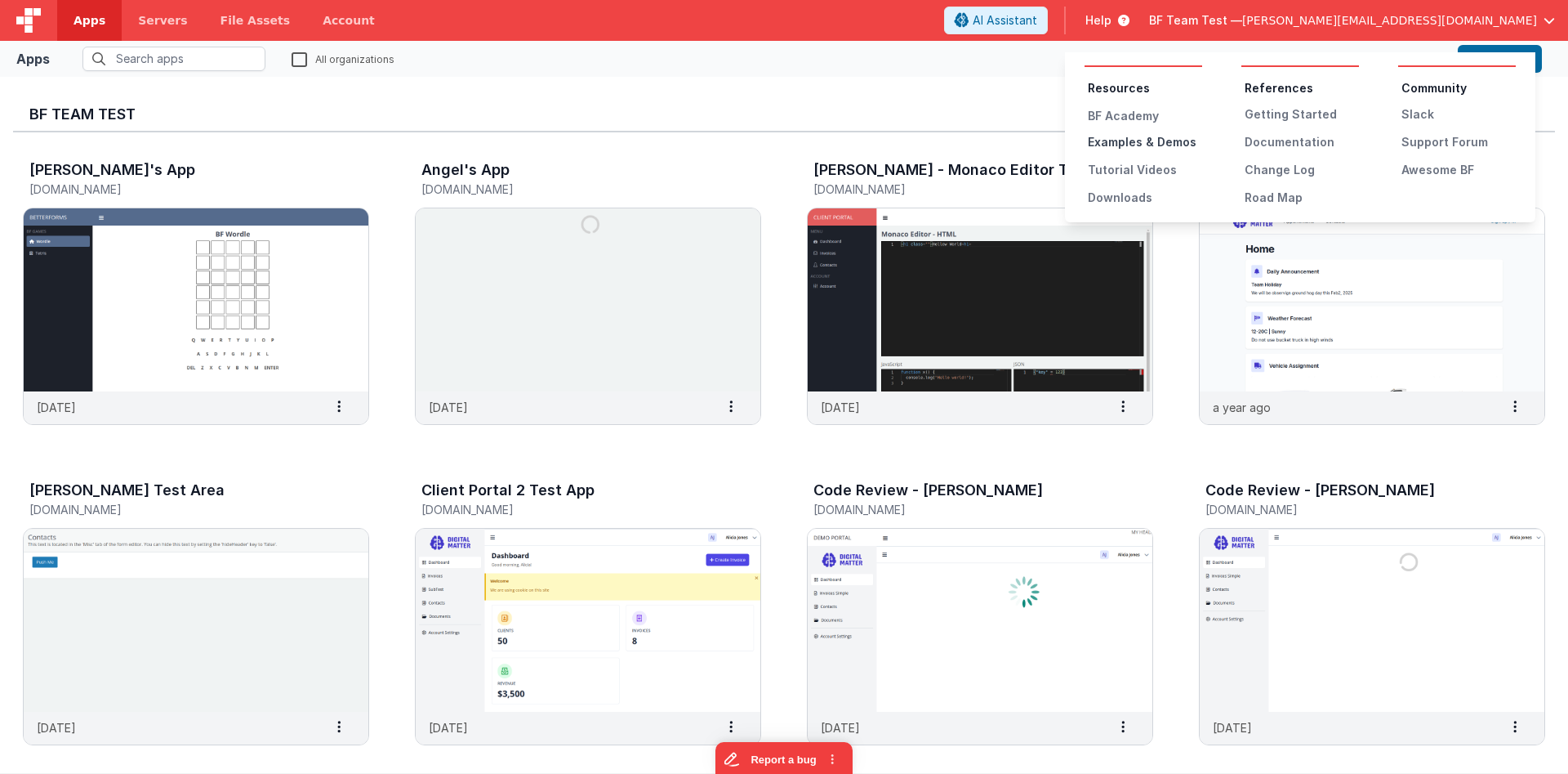
click at [1147, 148] on div "Examples & Demos" at bounding box center [1144, 142] width 114 height 16
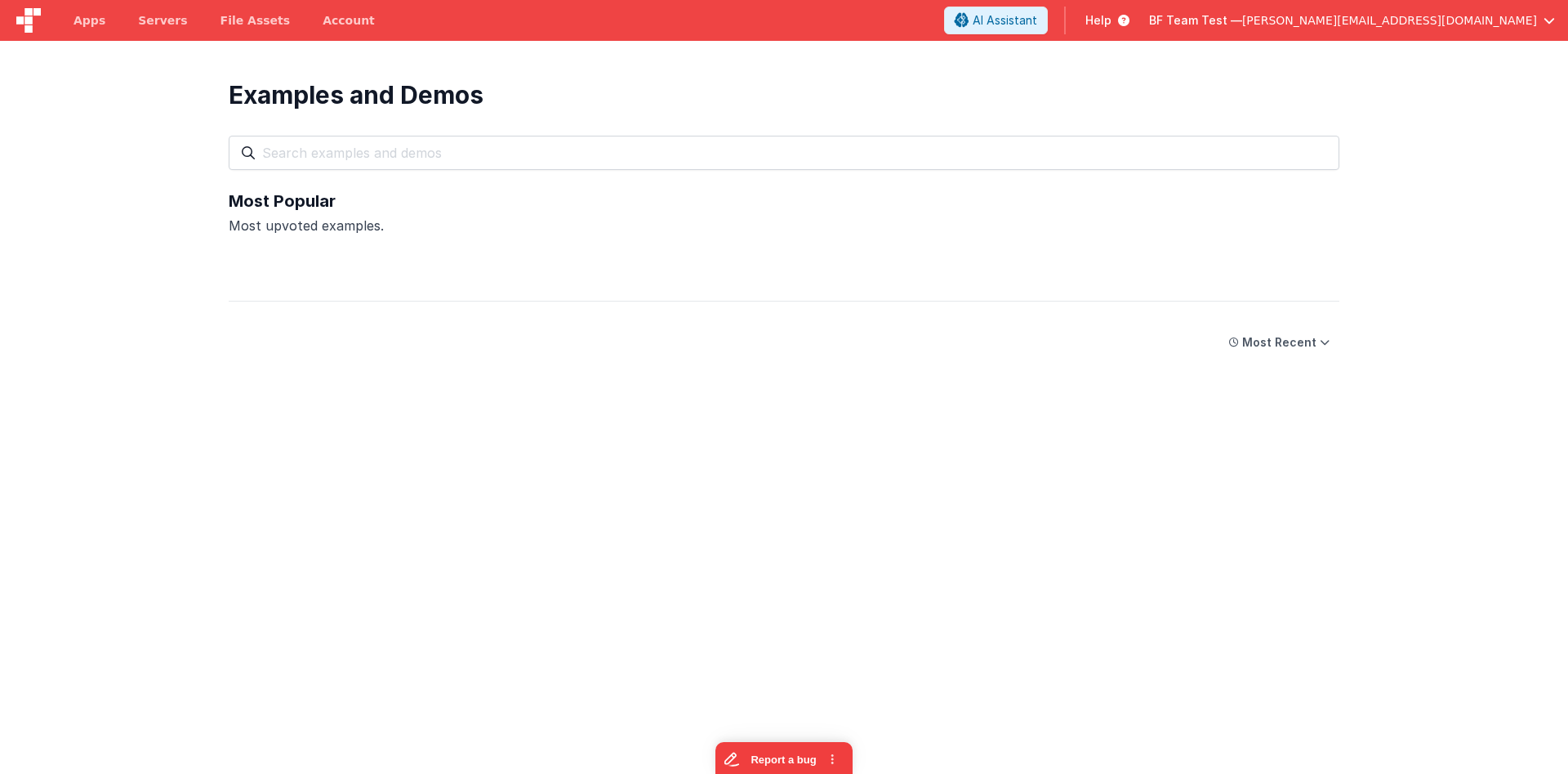
drag, startPoint x: 755, startPoint y: 193, endPoint x: 775, endPoint y: 197, distance: 20.4
click at [1111, 21] on span "Help" at bounding box center [1098, 20] width 26 height 16
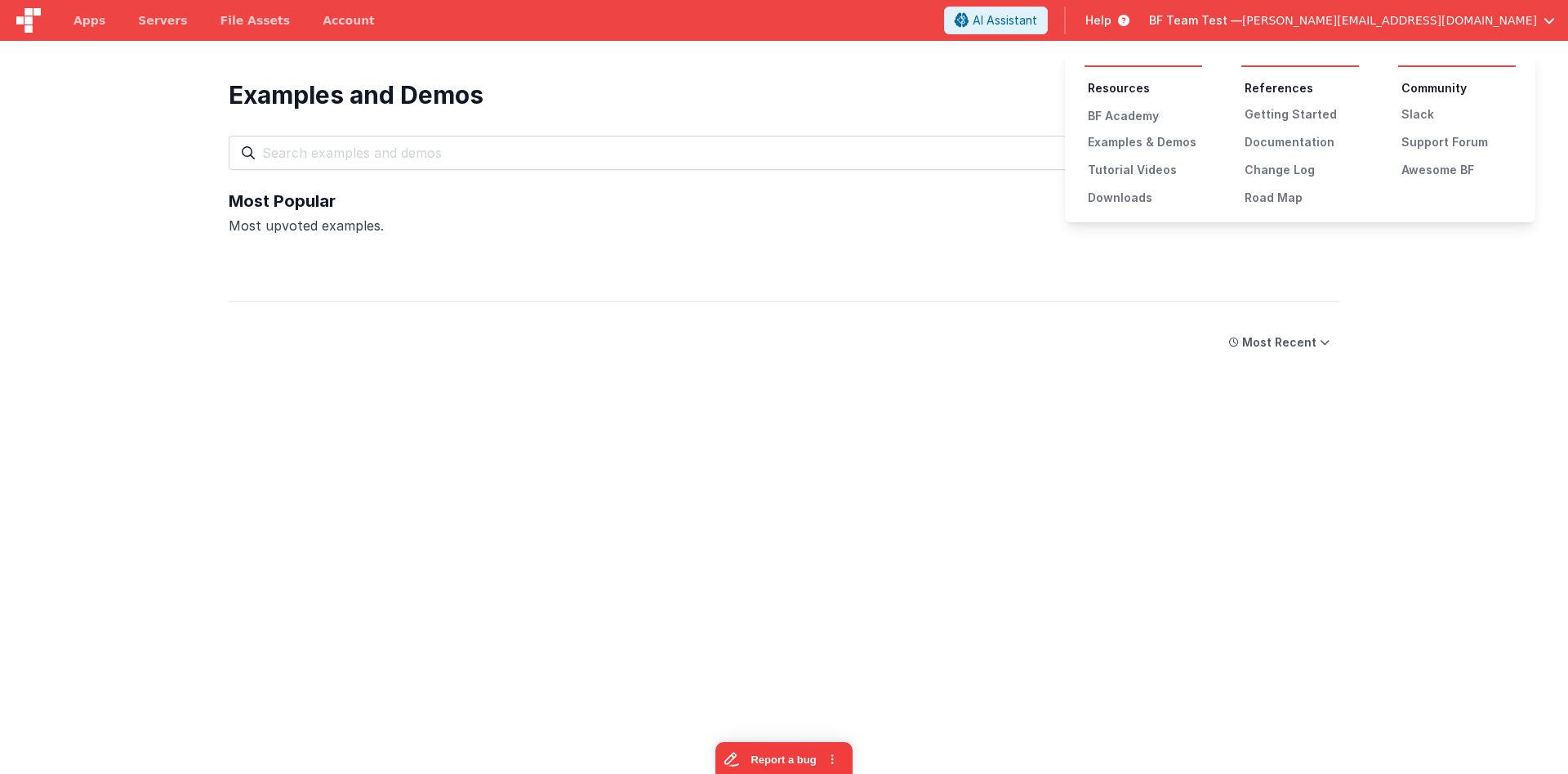
click at [553, 112] on button at bounding box center [784, 387] width 1568 height 774
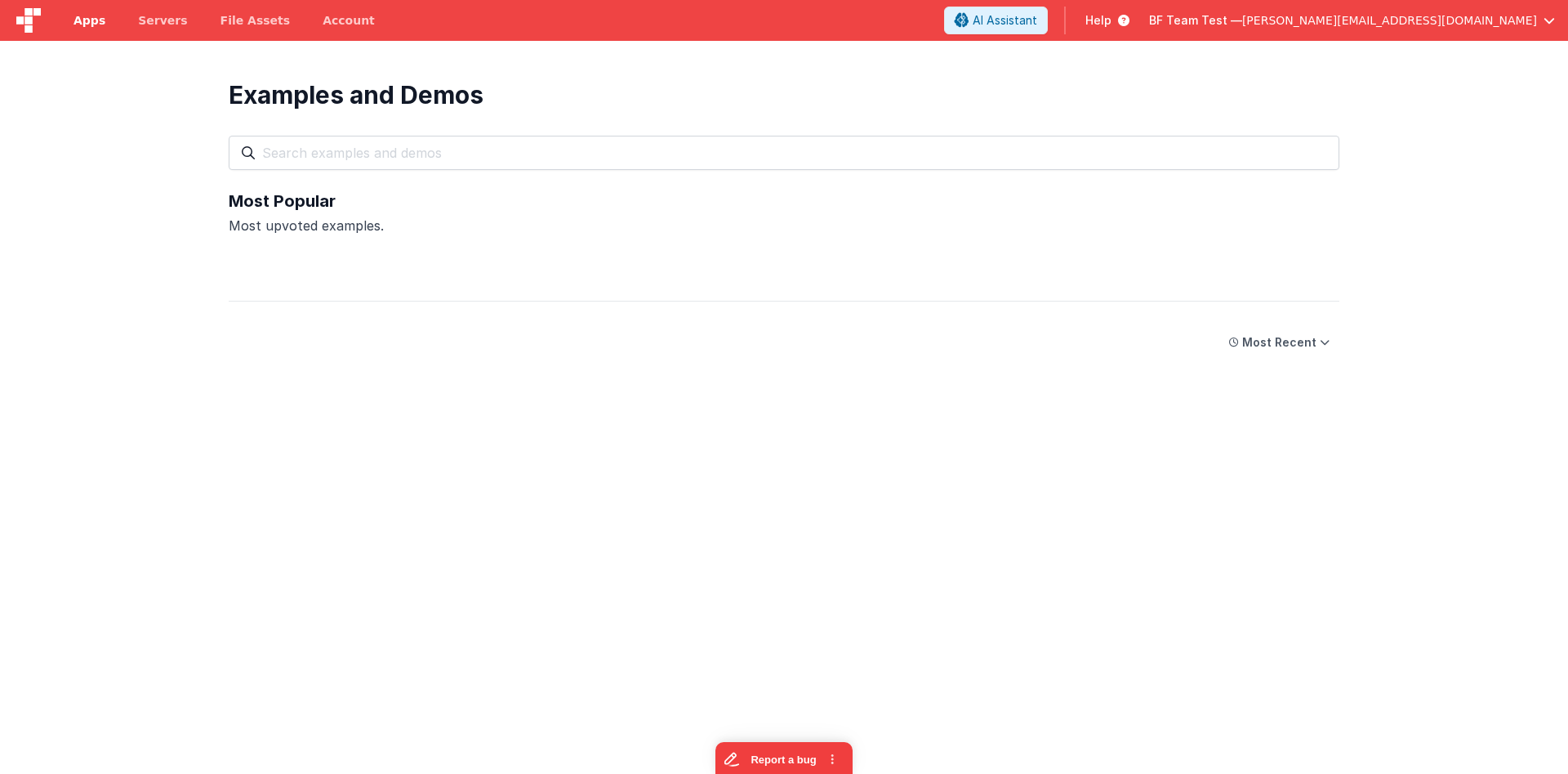
click at [100, 16] on span "Apps" at bounding box center [89, 20] width 32 height 16
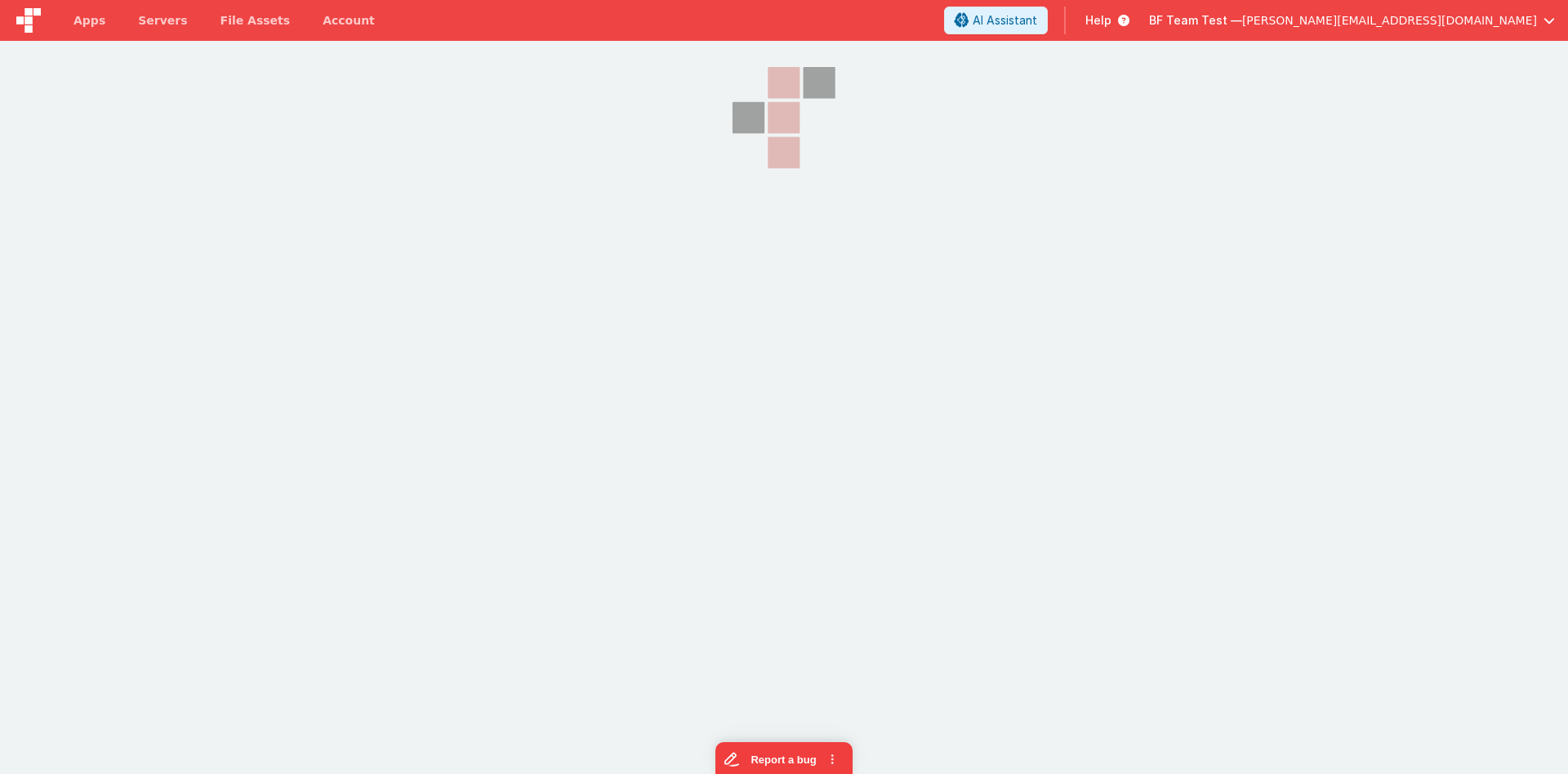
click at [487, 473] on div "Apps Servers File Assets Account Some FUTURE Slot AI Assistant Help BF Team Tes…" at bounding box center [784, 387] width 1568 height 774
click at [310, 392] on section at bounding box center [784, 234] width 1568 height 387
click at [160, 18] on span "Servers" at bounding box center [162, 20] width 49 height 16
click at [142, 15] on span "Servers" at bounding box center [162, 20] width 49 height 16
click at [241, 19] on span "File Assets" at bounding box center [255, 20] width 71 height 16
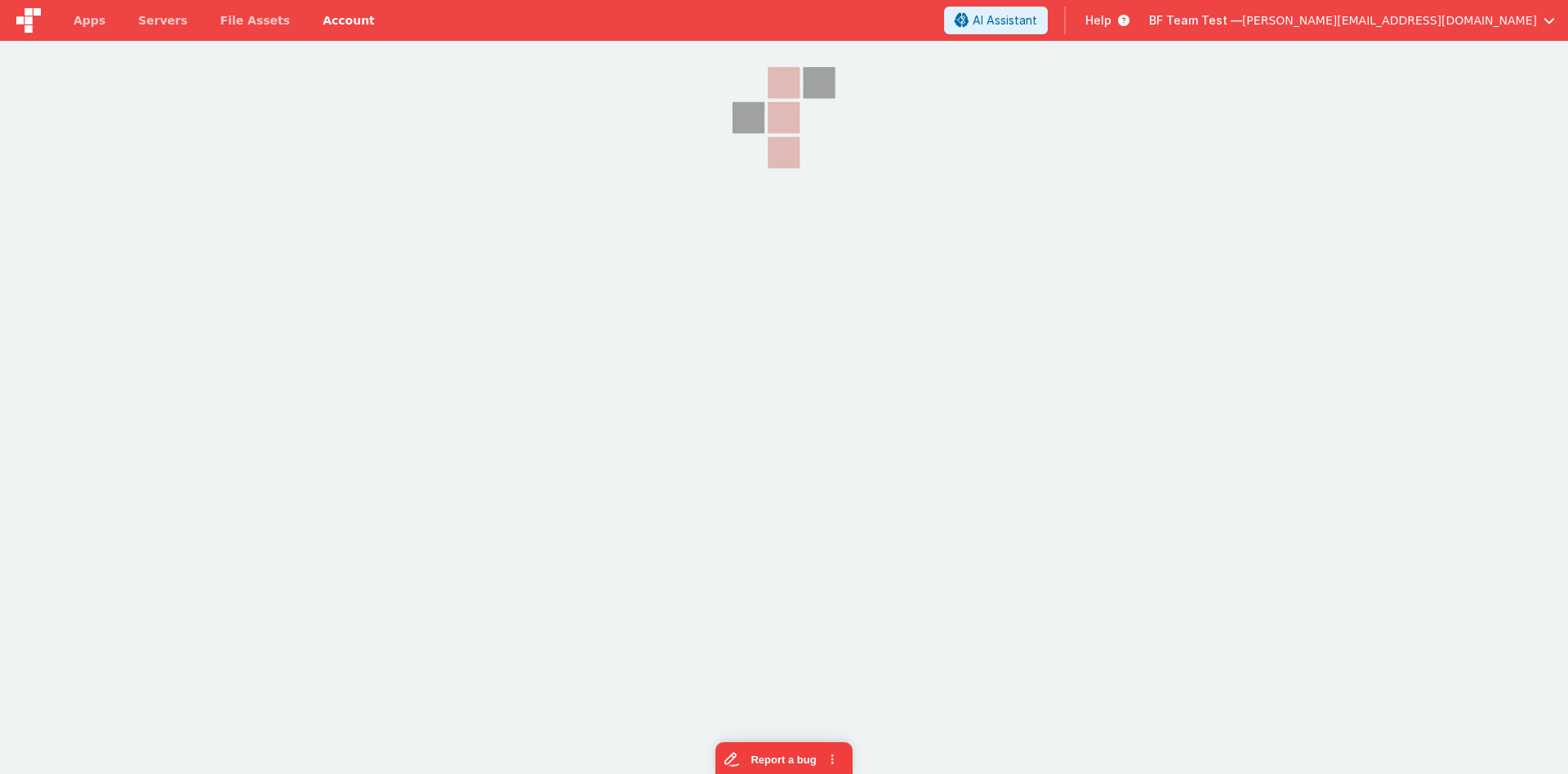
click at [317, 13] on link "Account" at bounding box center [349, 20] width 85 height 41
click at [154, 13] on span "Servers" at bounding box center [162, 20] width 49 height 16
click at [98, 12] on span "Apps" at bounding box center [89, 20] width 32 height 16
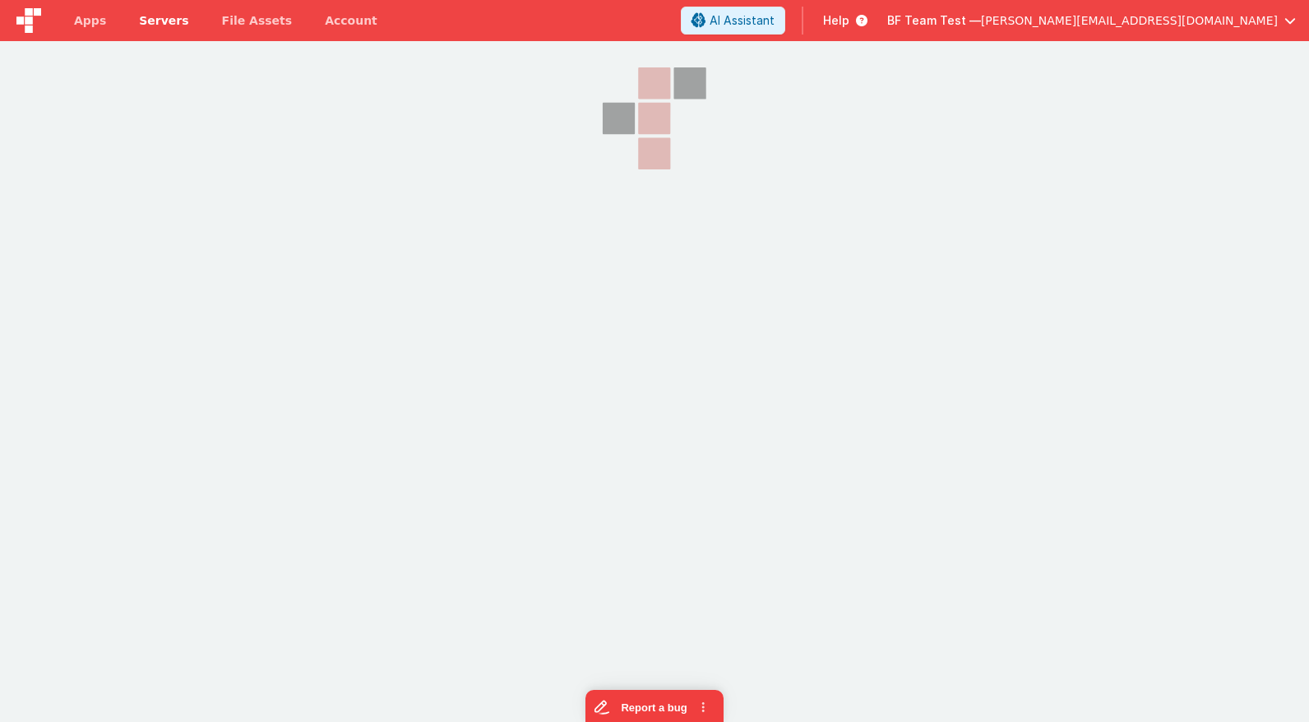
click at [147, 17] on span "Servers" at bounding box center [163, 20] width 49 height 16
click at [94, 14] on span "Apps" at bounding box center [90, 20] width 32 height 16
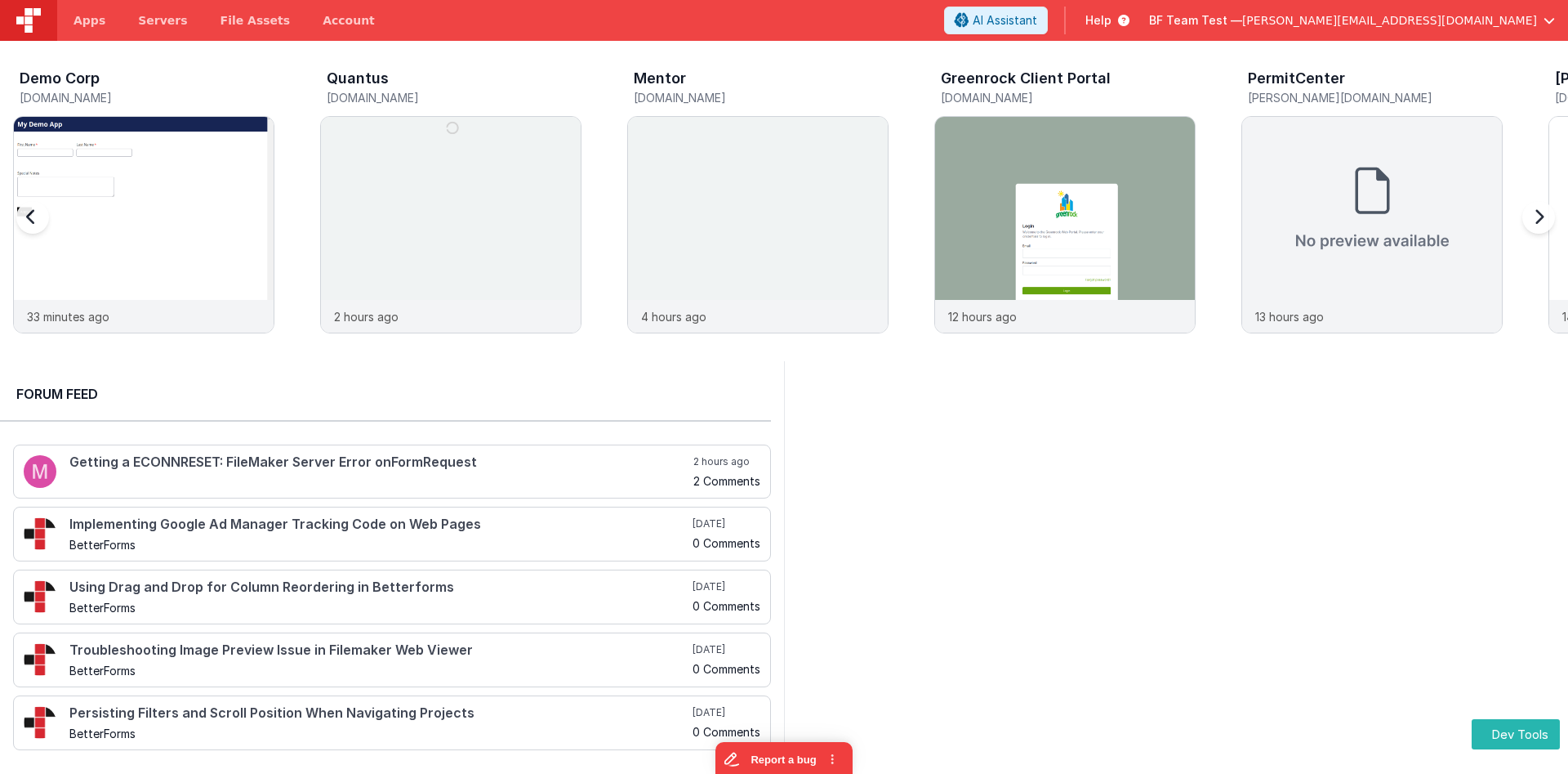
click at [1111, 21] on span "Help" at bounding box center [1098, 20] width 26 height 16
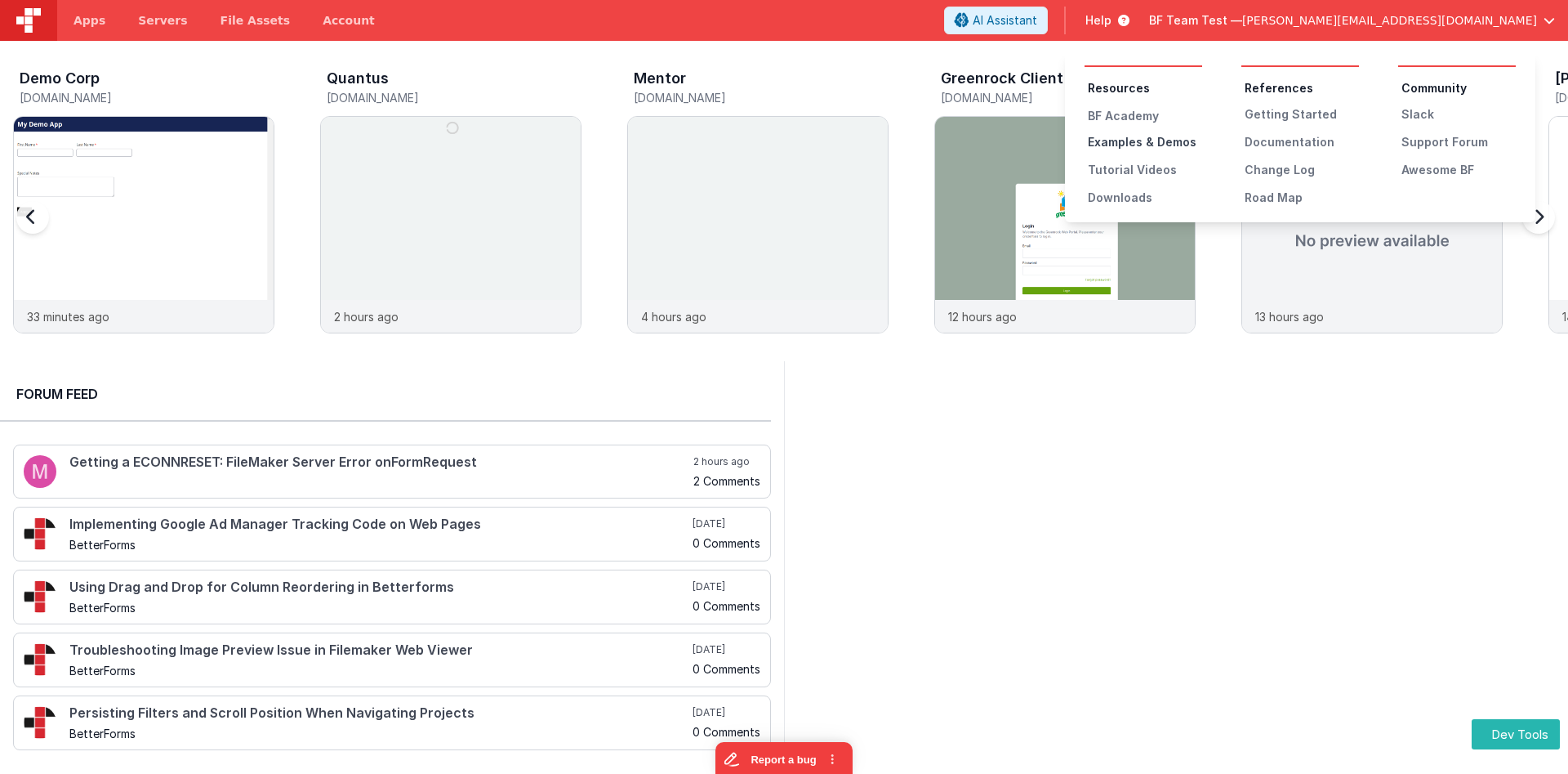
click at [1141, 139] on div "Examples & Demos" at bounding box center [1144, 142] width 114 height 16
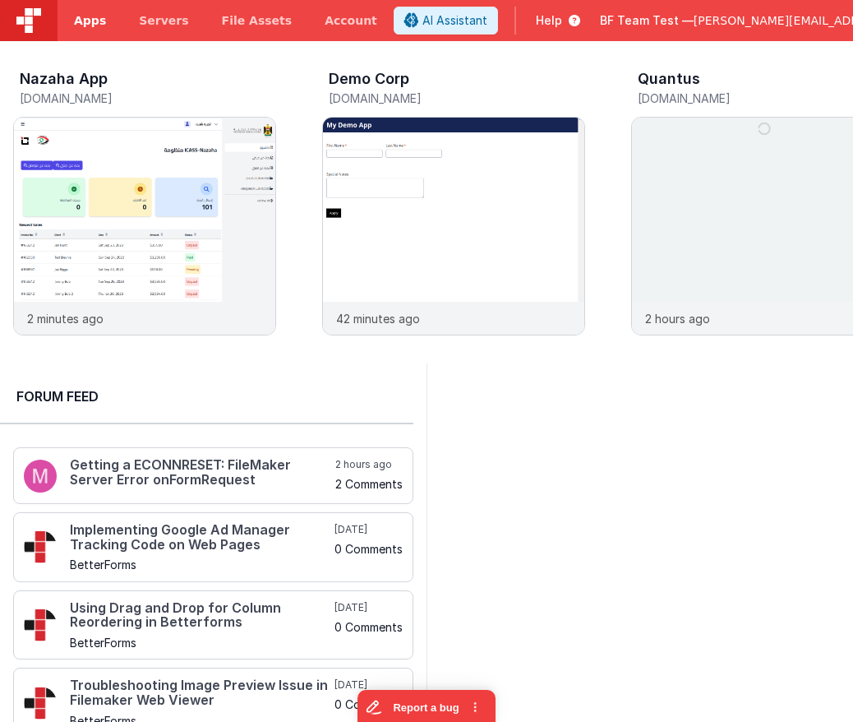
click at [86, 30] on link "Apps" at bounding box center [90, 20] width 65 height 41
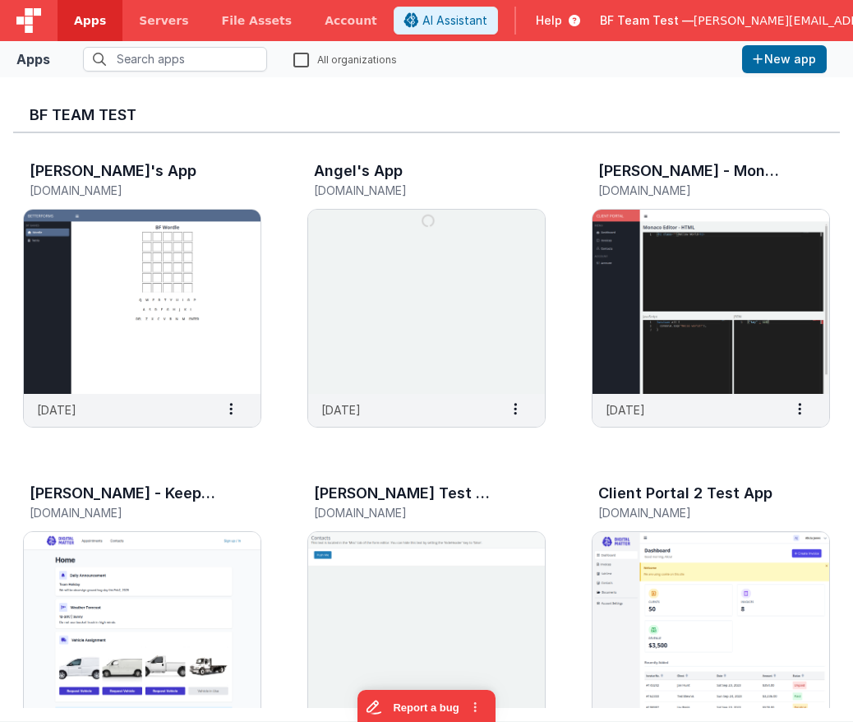
click at [797, 77] on div "BF Team Test Andrew's App andrewapp.fmbetterforms.com 6 months ago Settings Cop…" at bounding box center [426, 399] width 853 height 644
click at [793, 68] on button "New app" at bounding box center [784, 59] width 85 height 28
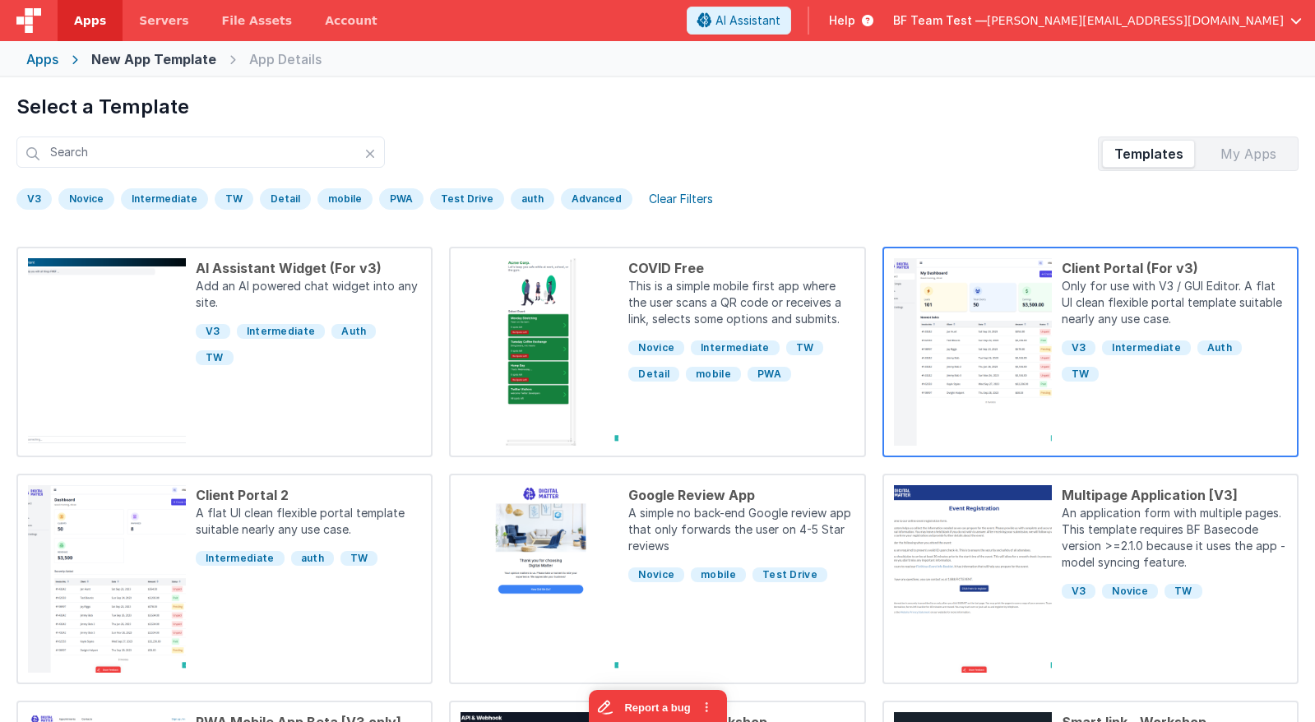
click at [853, 280] on p "Only for use with V3 / GUI Editor. A flat UI clean flexible portal template sui…" at bounding box center [1173, 304] width 225 height 53
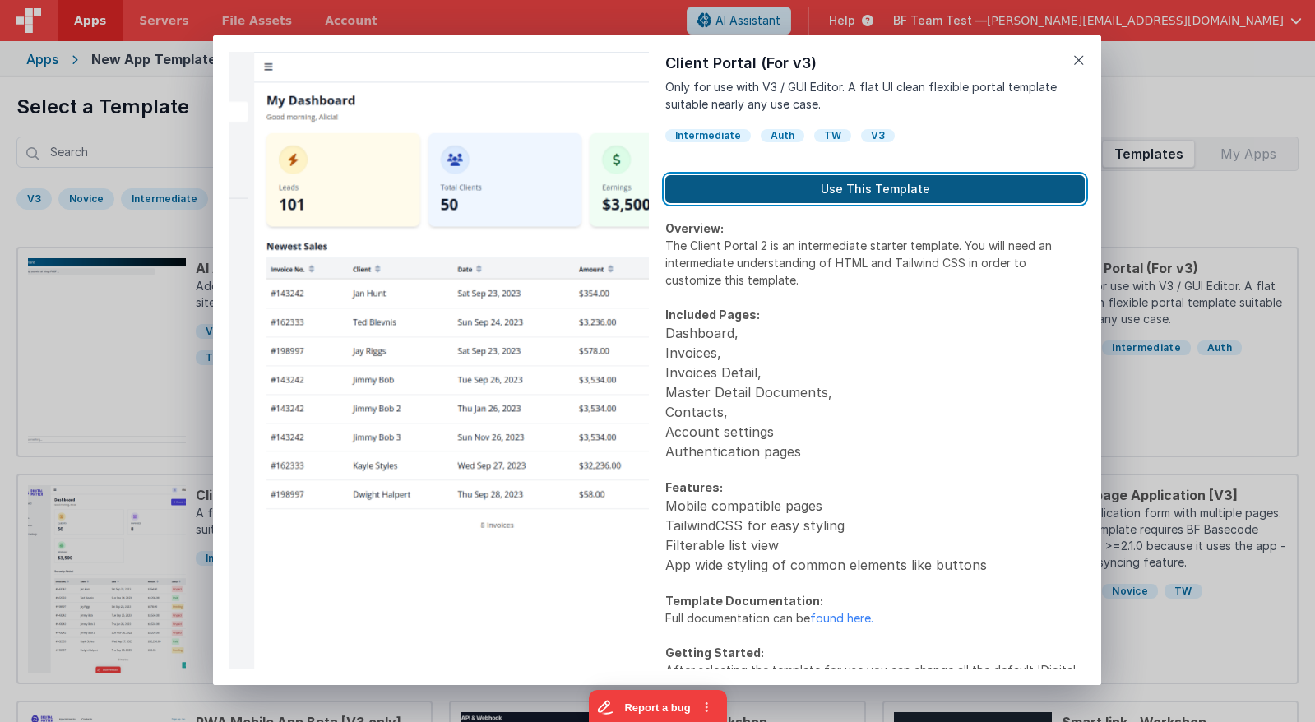
click at [847, 190] on button "Use This Template" at bounding box center [874, 189] width 419 height 28
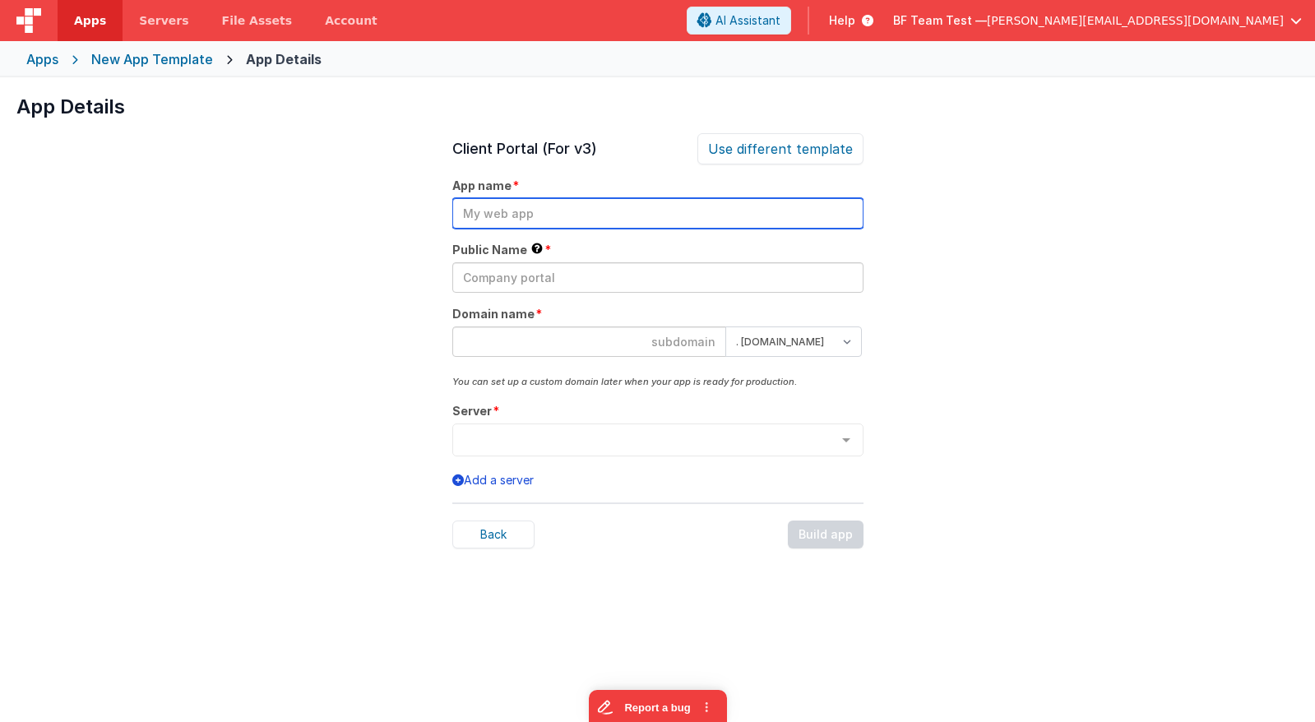
click at [650, 224] on input "text" at bounding box center [657, 213] width 411 height 30
type input "test delete H"
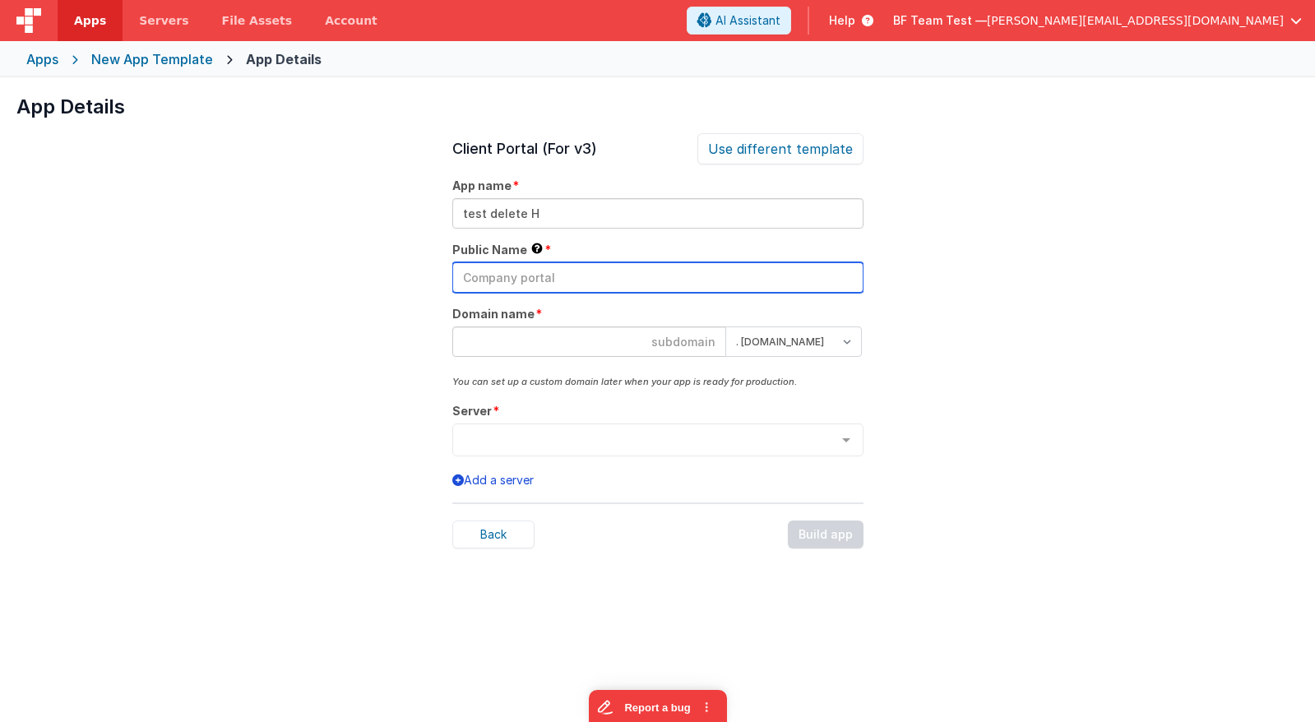
click at [629, 282] on input "text" at bounding box center [657, 277] width 411 height 30
paste input "test delete H"
type input "test delete H"
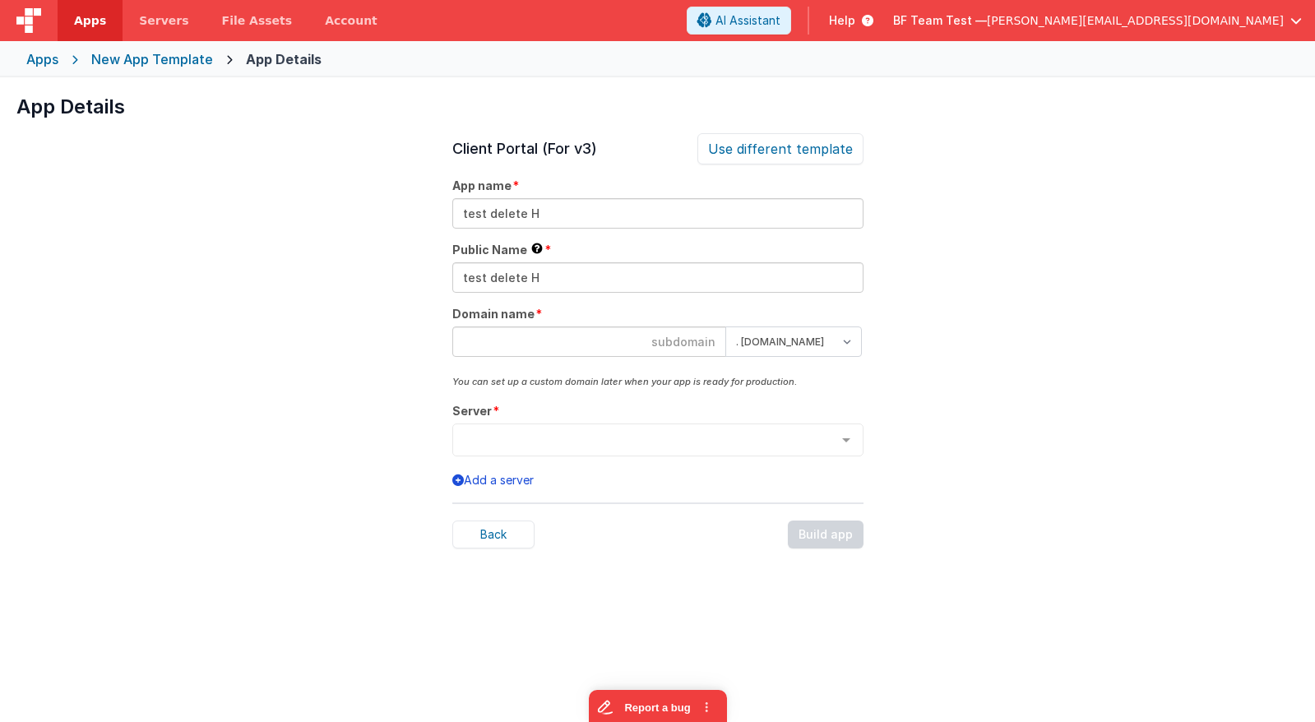
click at [623, 330] on input at bounding box center [589, 341] width 274 height 30
click at [725, 326] on select ". clientportal.cloud . fmbetterforms.com" at bounding box center [793, 341] width 137 height 30
select select "clientportal.cloud"
click option ". clientportal.cloud" at bounding box center [0, 0] width 0 height 0
click at [636, 339] on input at bounding box center [589, 341] width 274 height 30
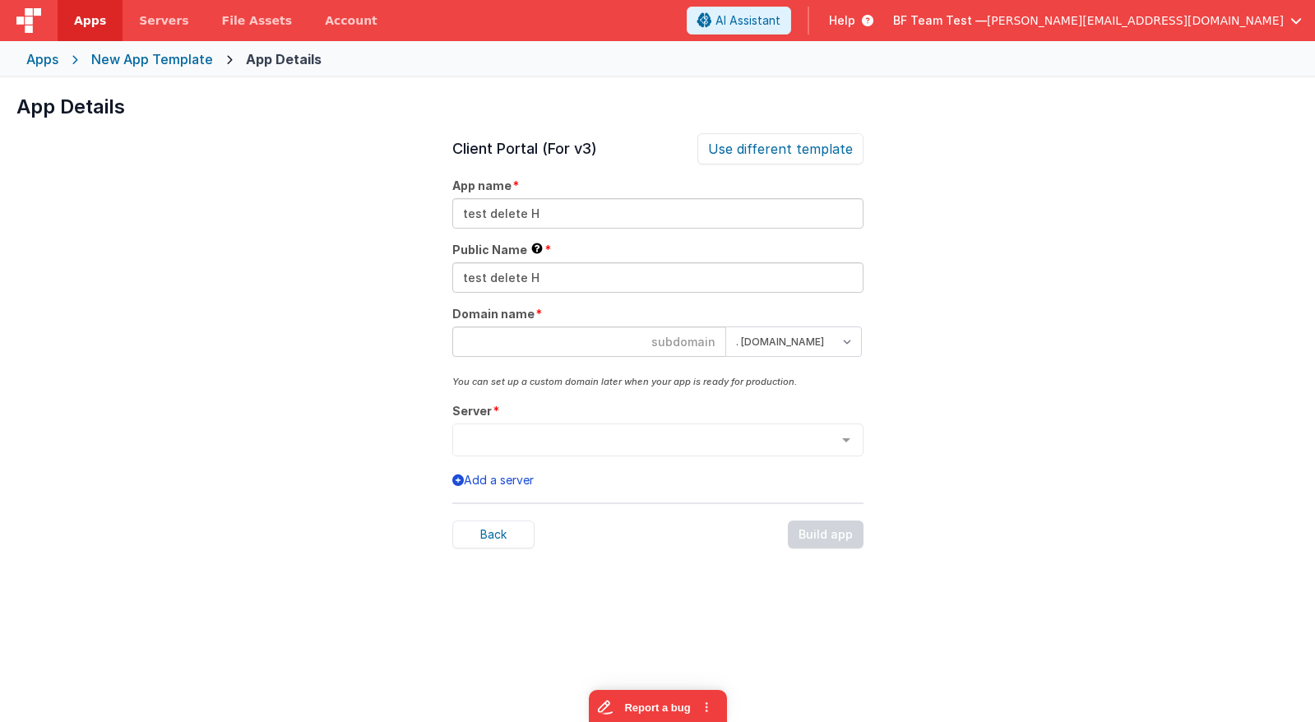
paste input "test delete H"
type input "testdeleteh"
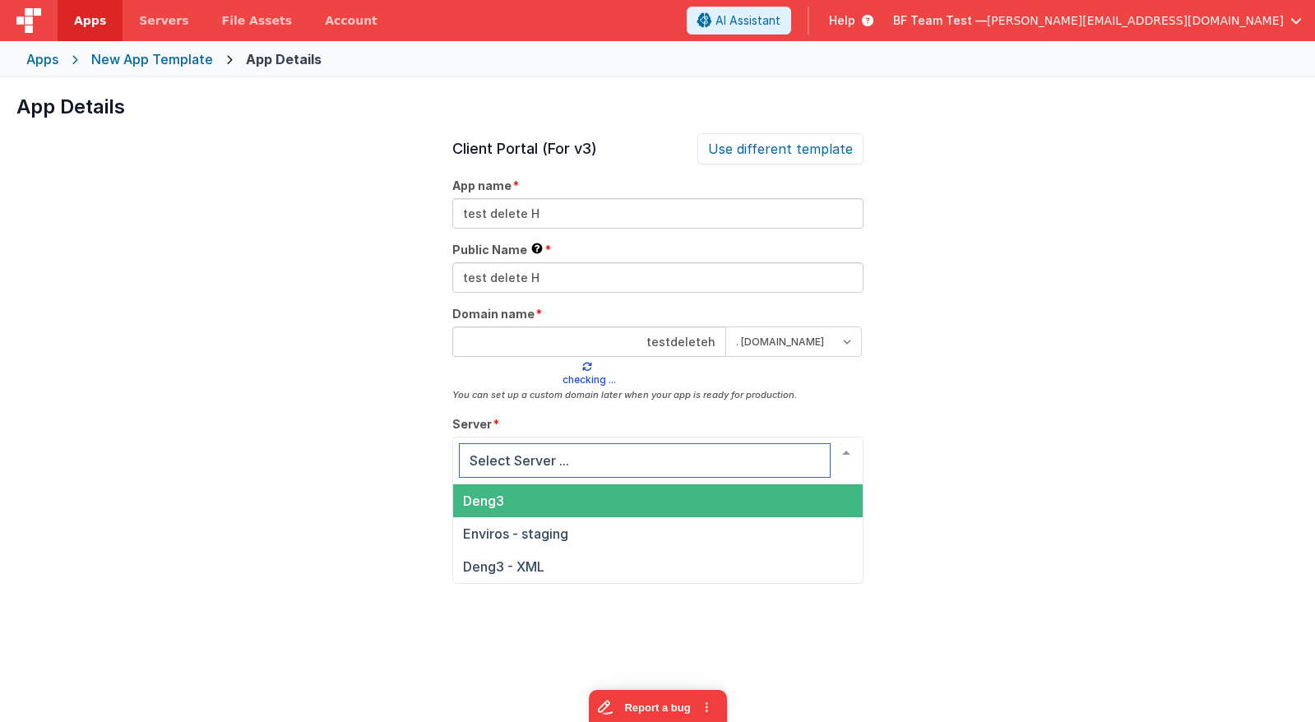
click at [680, 481] on div at bounding box center [657, 461] width 411 height 48
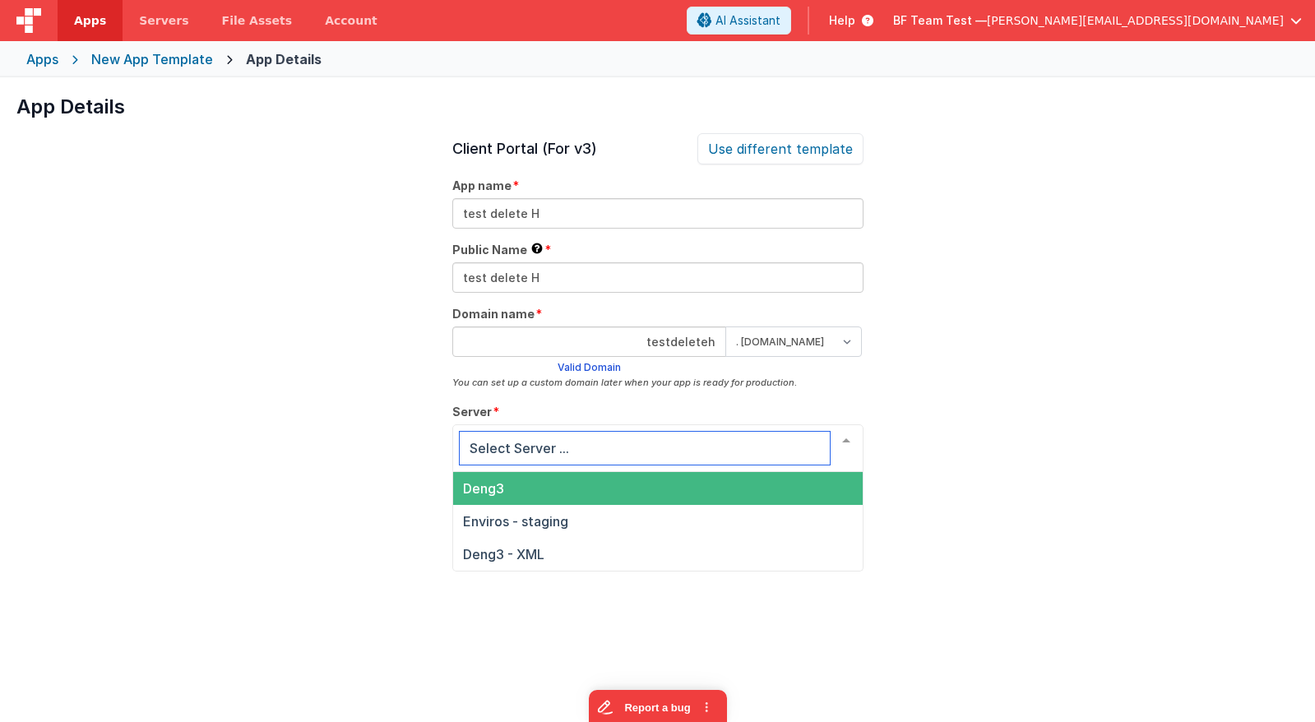
click at [701, 481] on span "Deng3" at bounding box center [657, 488] width 409 height 33
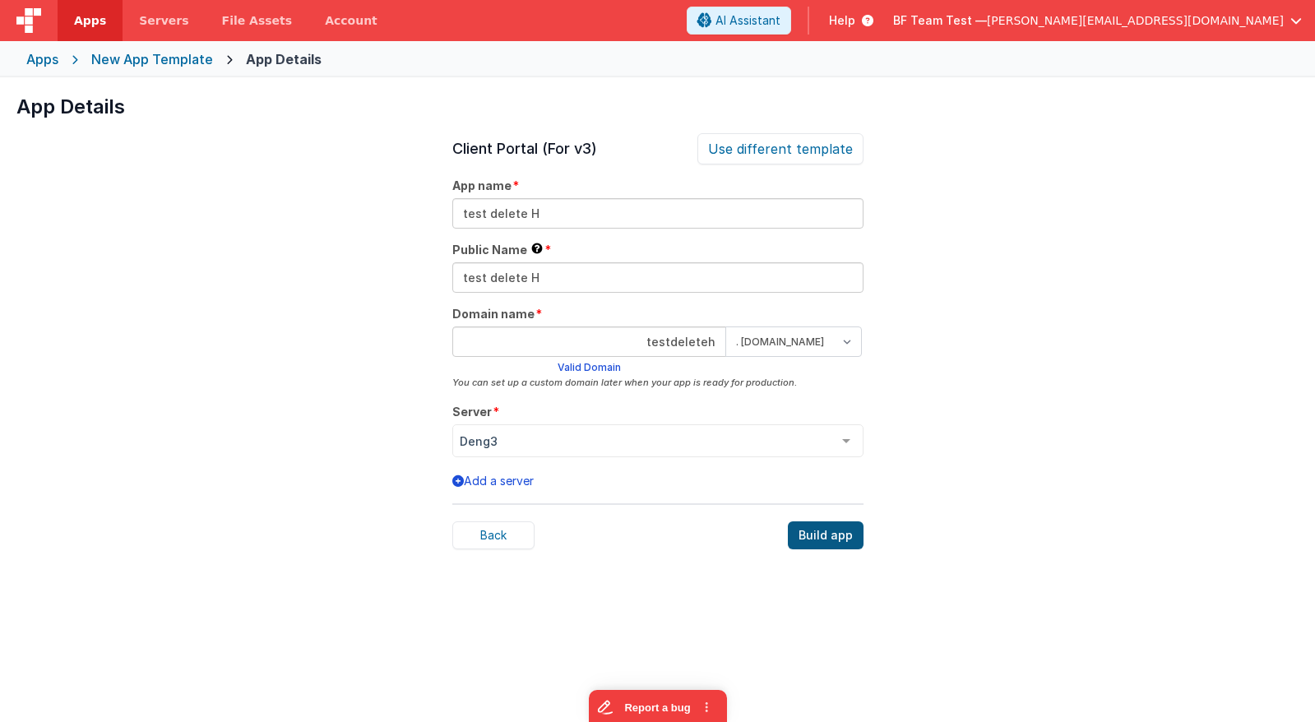
click at [825, 534] on div "Build app" at bounding box center [826, 535] width 76 height 28
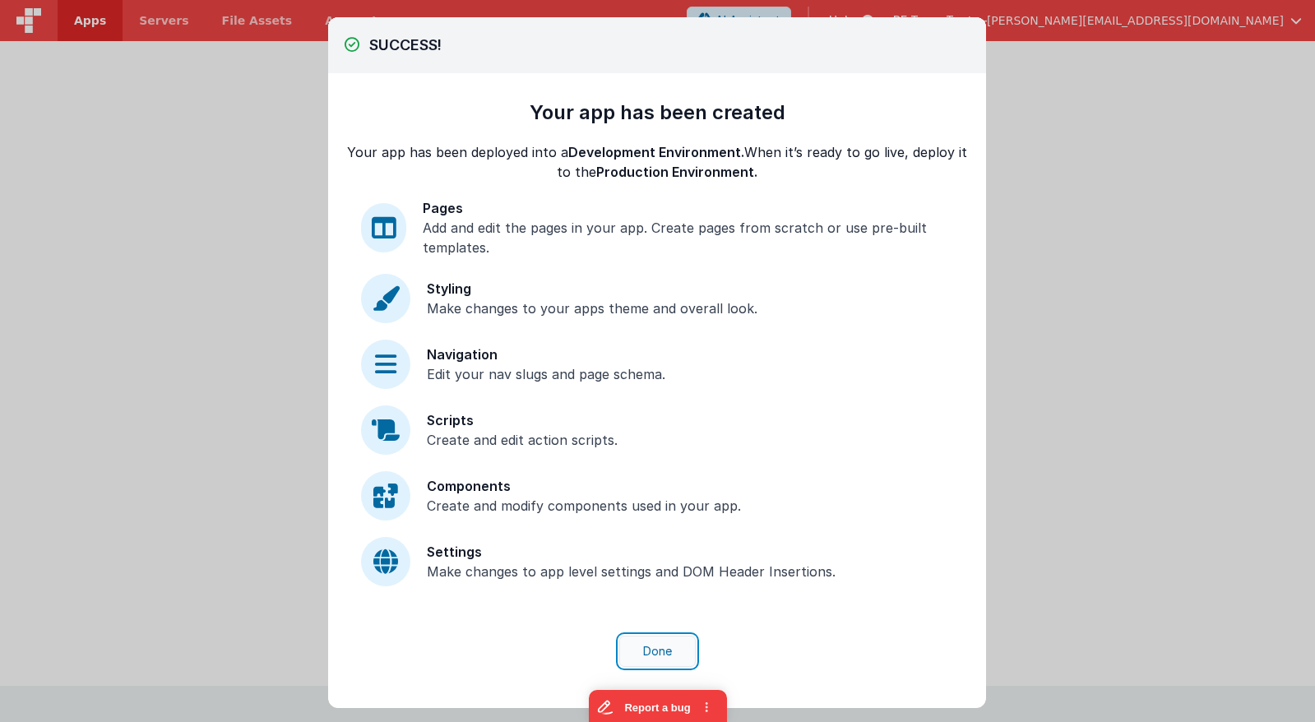
click at [661, 654] on button "Done" at bounding box center [657, 651] width 76 height 31
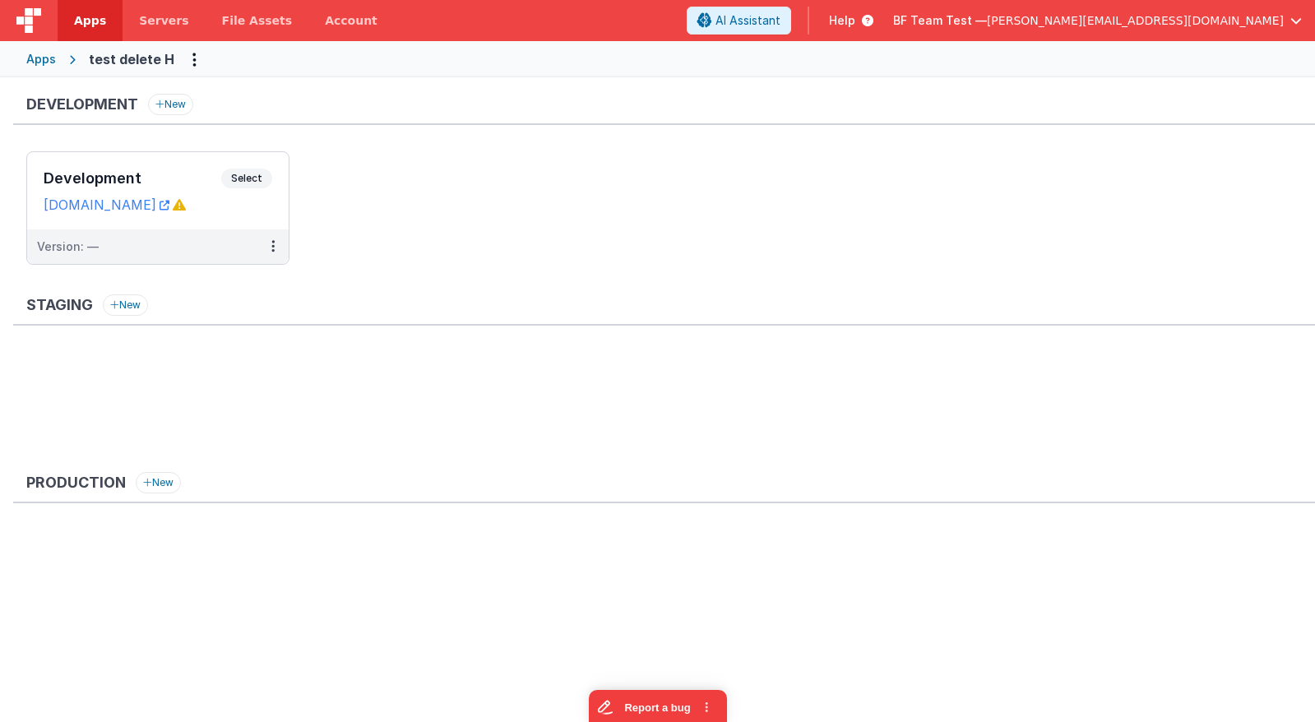
click at [35, 59] on div "Apps" at bounding box center [41, 59] width 30 height 16
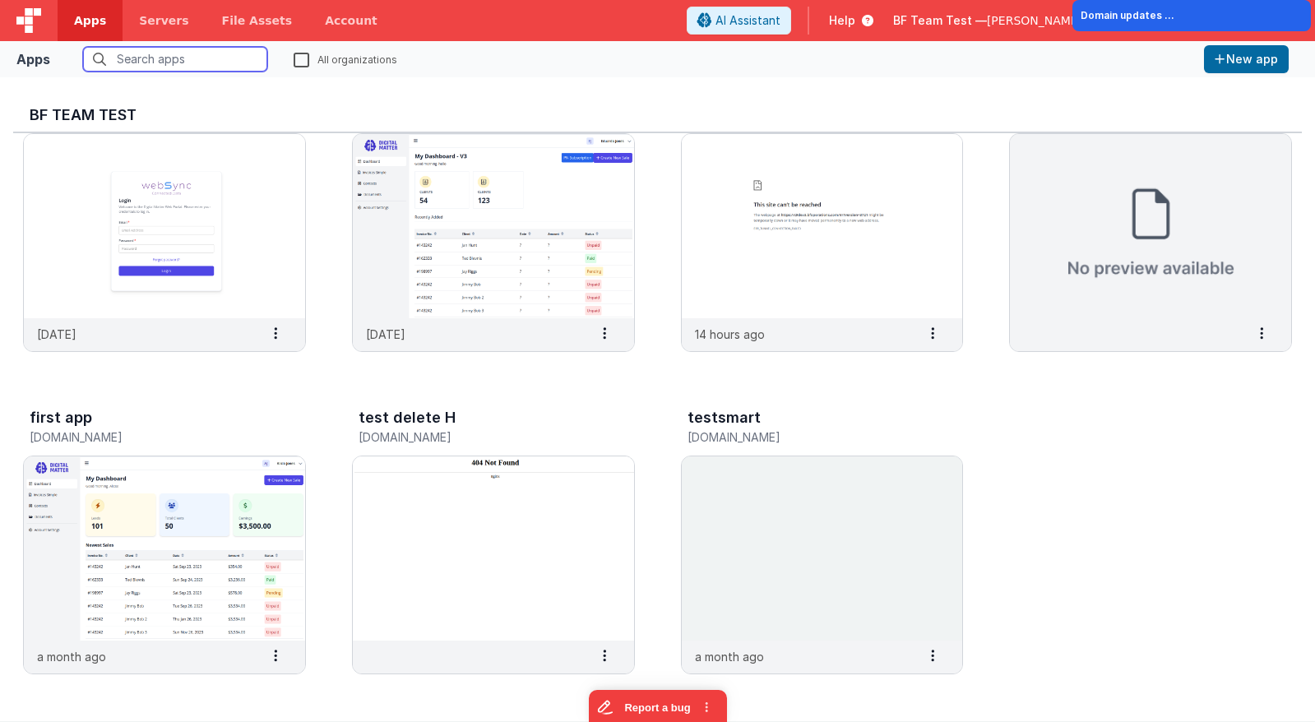
scroll to position [2336, 0]
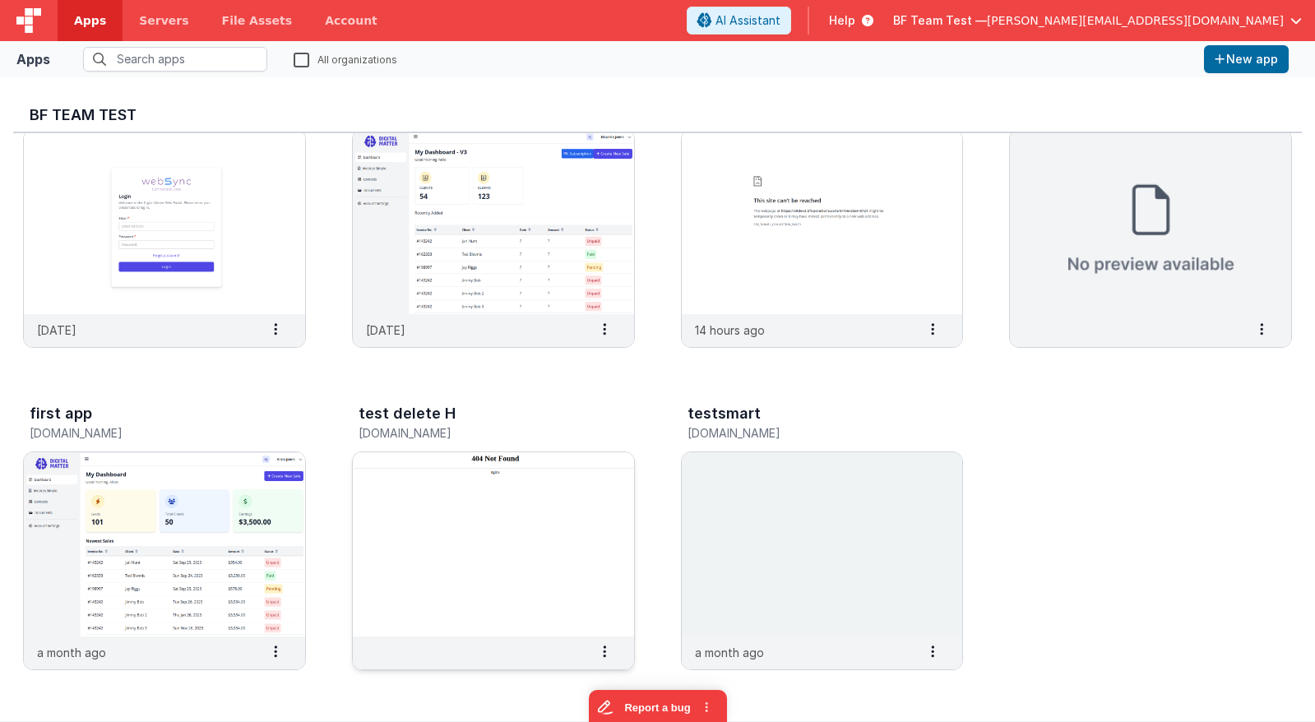
click at [531, 458] on img at bounding box center [493, 544] width 281 height 184
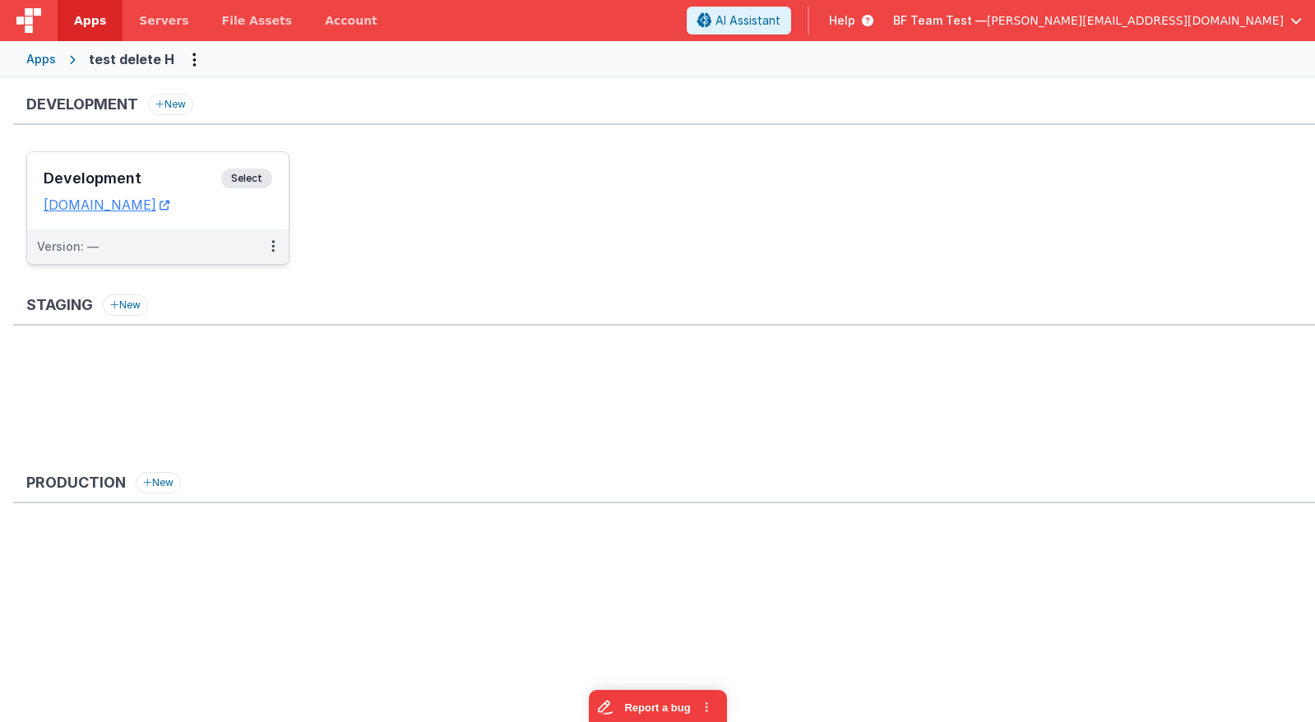
click at [183, 169] on div "Development Select" at bounding box center [158, 183] width 229 height 28
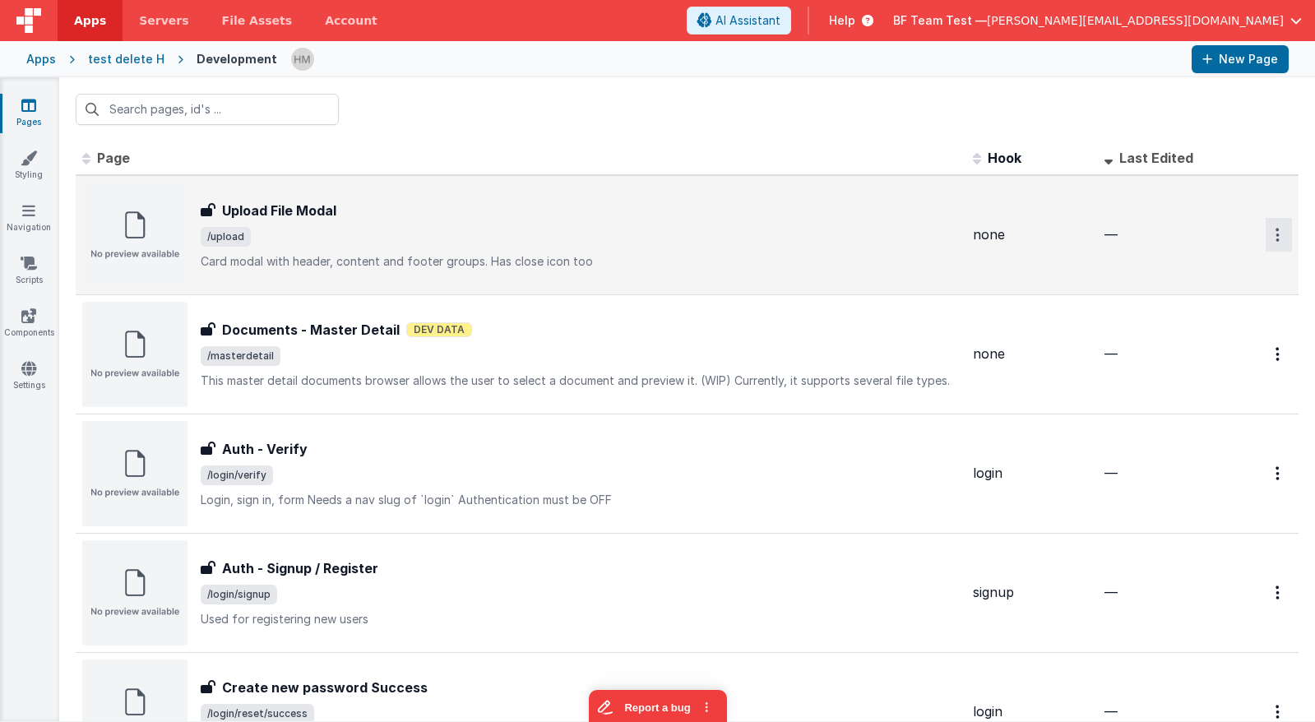
click at [853, 247] on button "Options" at bounding box center [1278, 235] width 26 height 34
click at [853, 334] on link "Duplicate" at bounding box center [1219, 332] width 145 height 31
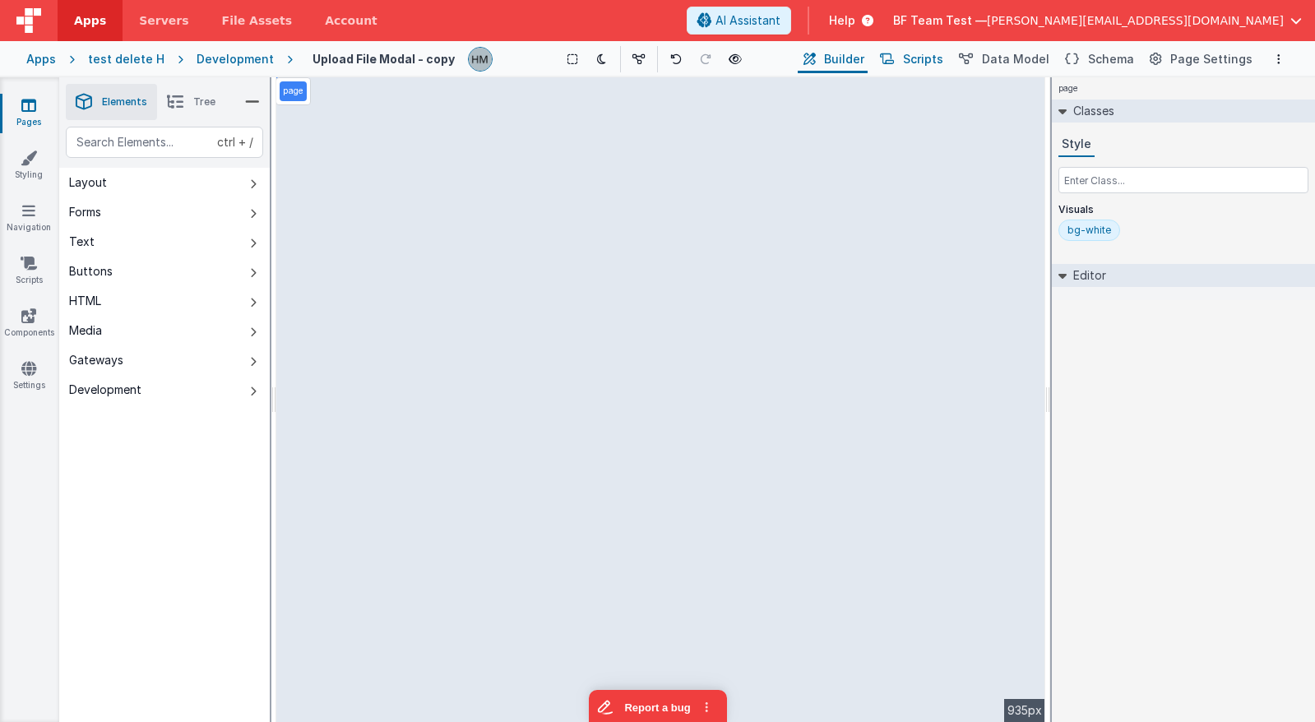
click at [853, 57] on button "Scripts" at bounding box center [910, 59] width 72 height 28
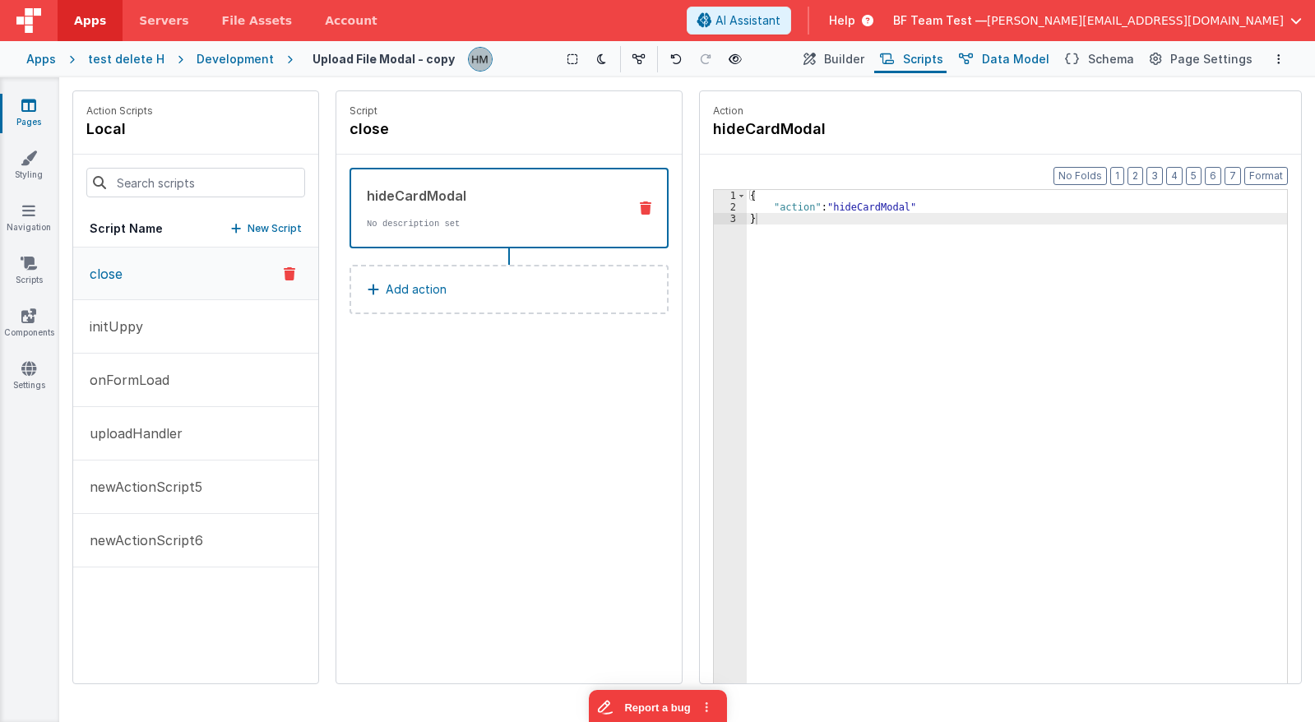
click at [853, 59] on span "Data Model" at bounding box center [1015, 59] width 67 height 16
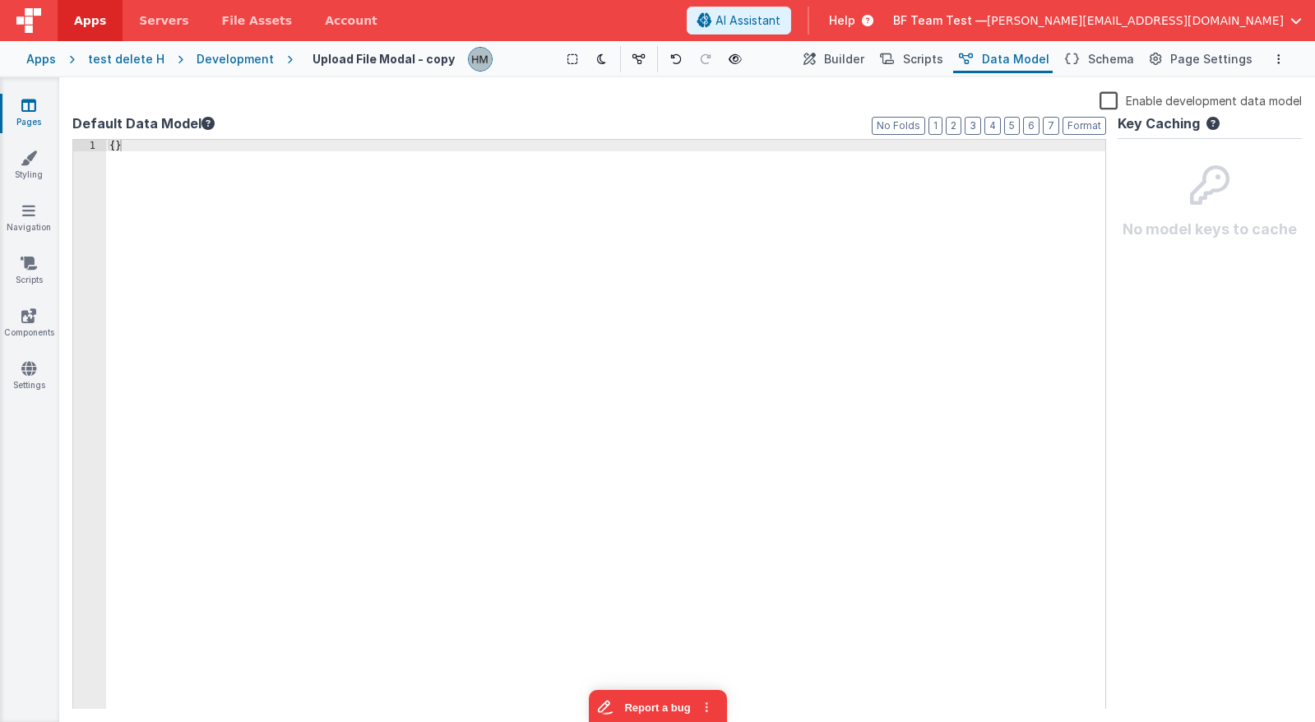
click at [853, 105] on label "Enable development data model" at bounding box center [1200, 99] width 202 height 19
click at [0, 0] on input "Enable development data model" at bounding box center [0, 0] width 0 height 0
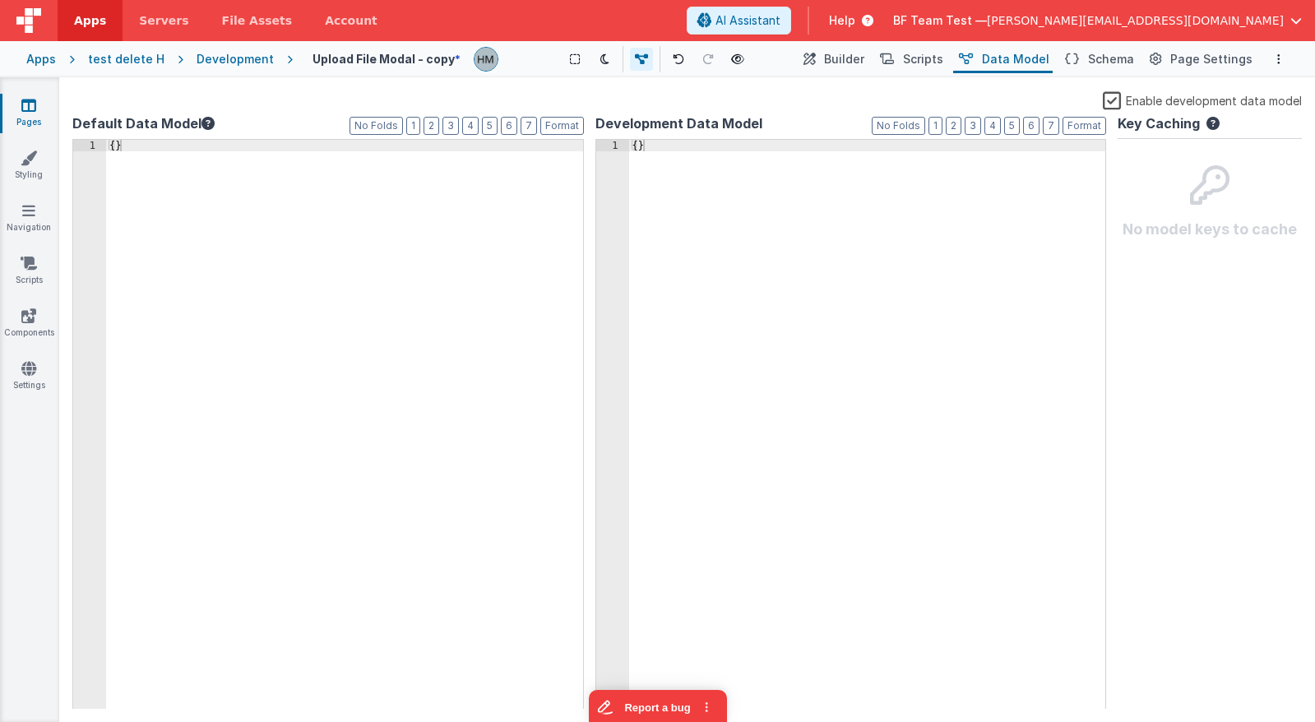
click at [853, 104] on label "Enable development data model" at bounding box center [1202, 99] width 199 height 19
click at [0, 0] on input "Enable development data model" at bounding box center [0, 0] width 0 height 0
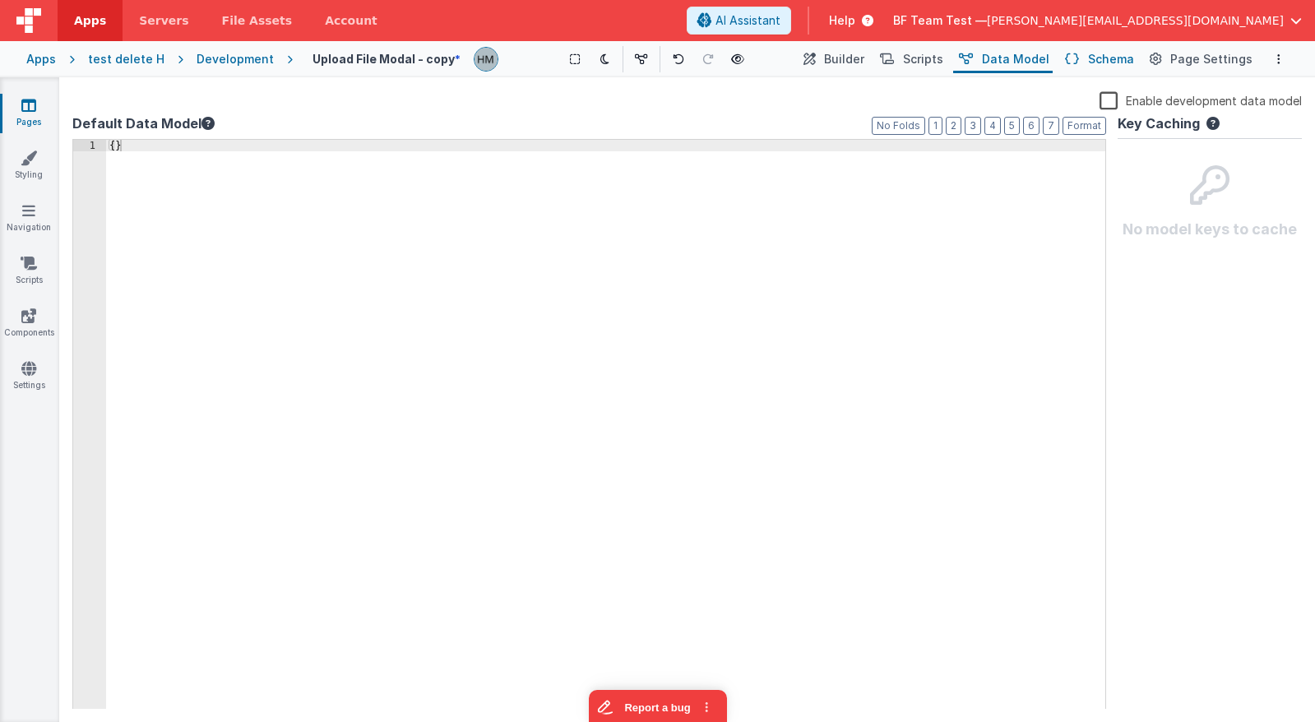
click at [853, 61] on span "Schema" at bounding box center [1111, 59] width 46 height 16
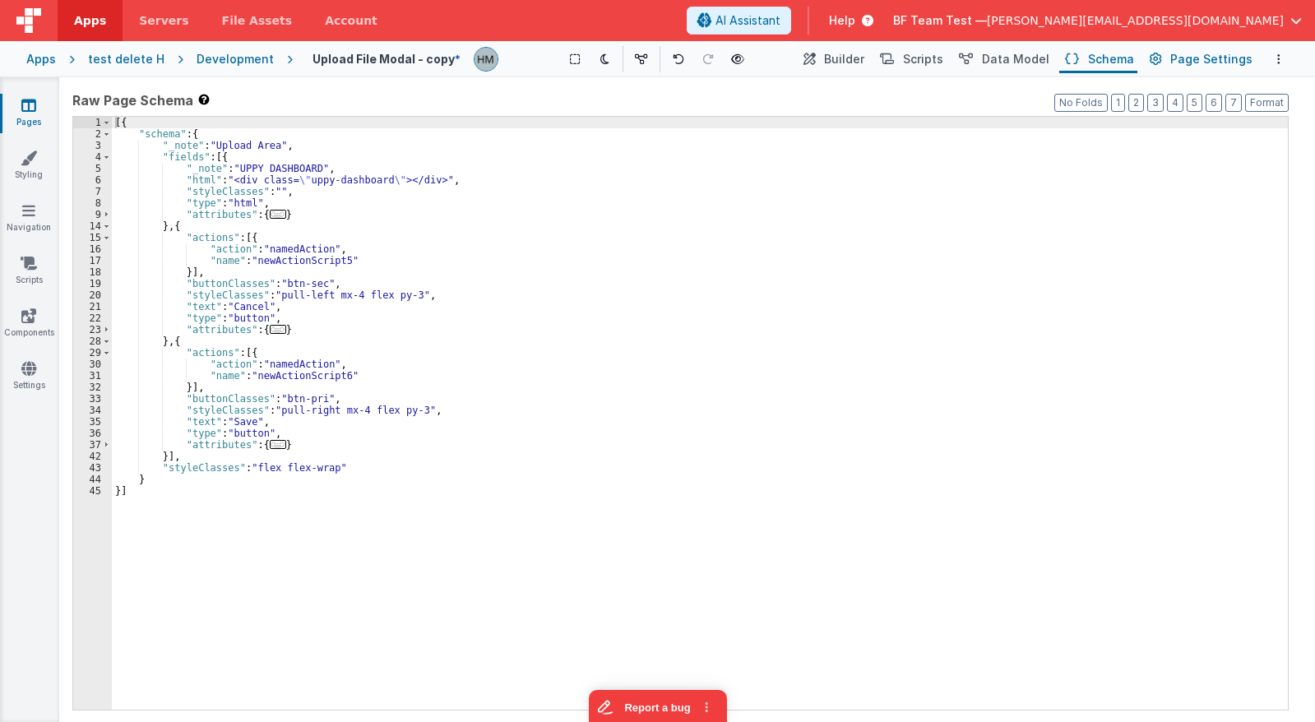
click at [853, 66] on span "Page Settings" at bounding box center [1211, 59] width 82 height 16
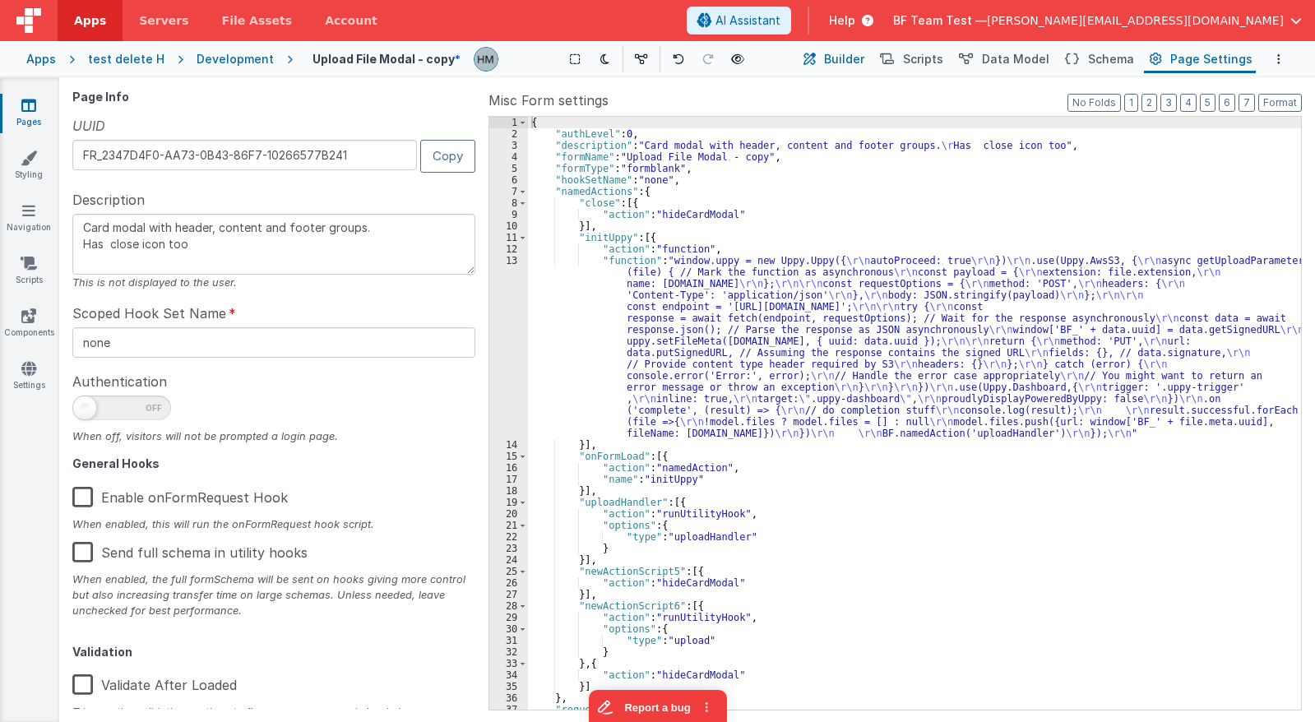
click at [853, 66] on span "Builder" at bounding box center [844, 59] width 40 height 16
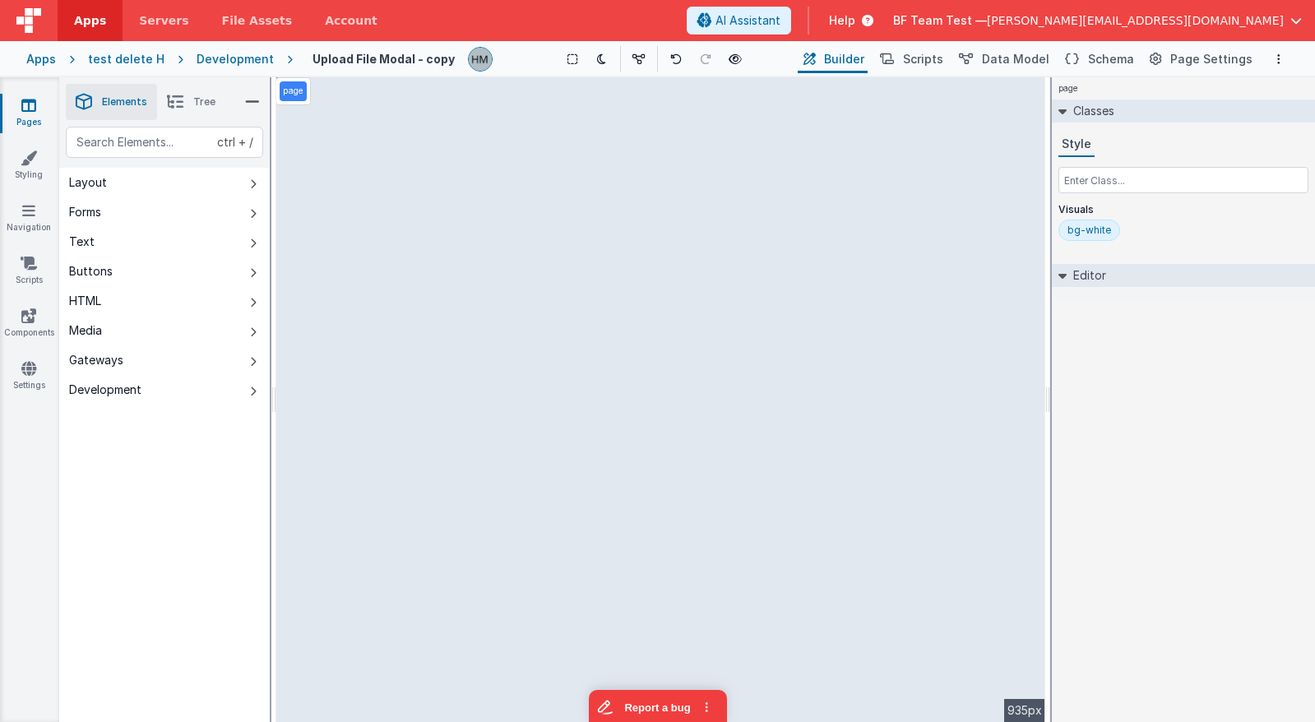
click at [853, 13] on span "Help" at bounding box center [842, 20] width 26 height 16
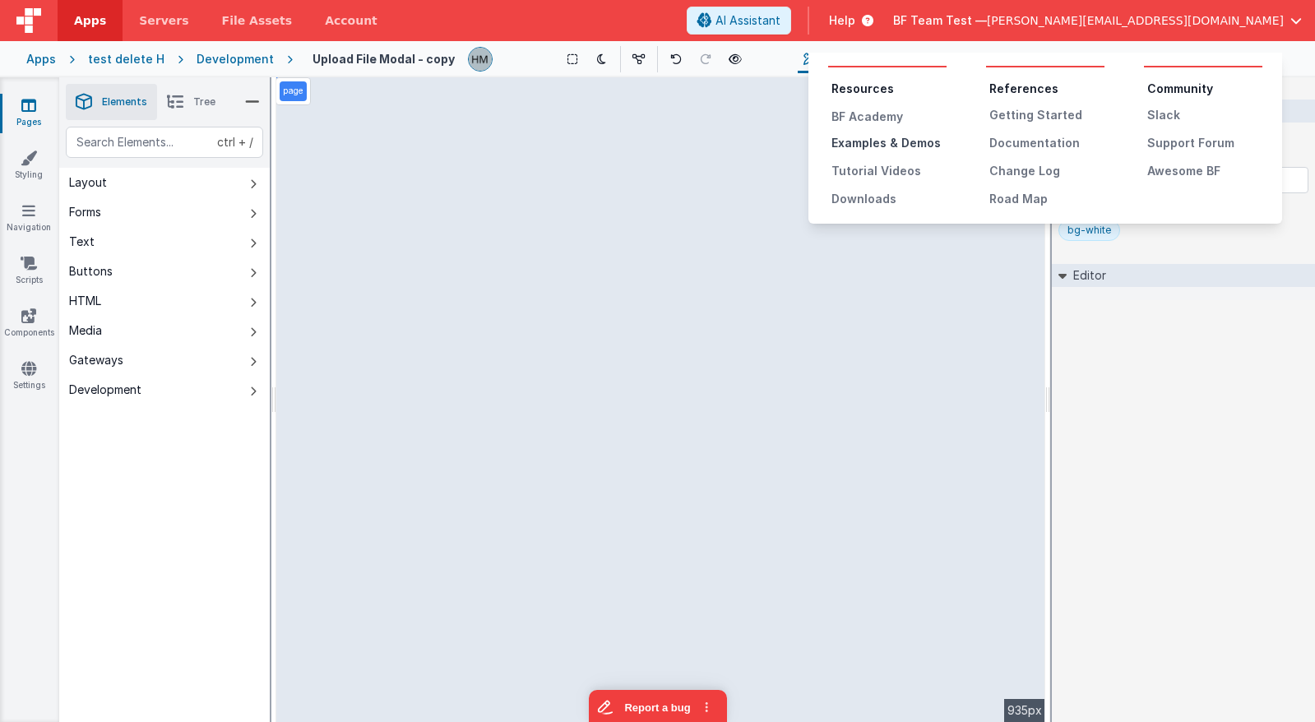
click at [853, 145] on div "Examples & Demos" at bounding box center [888, 143] width 115 height 16
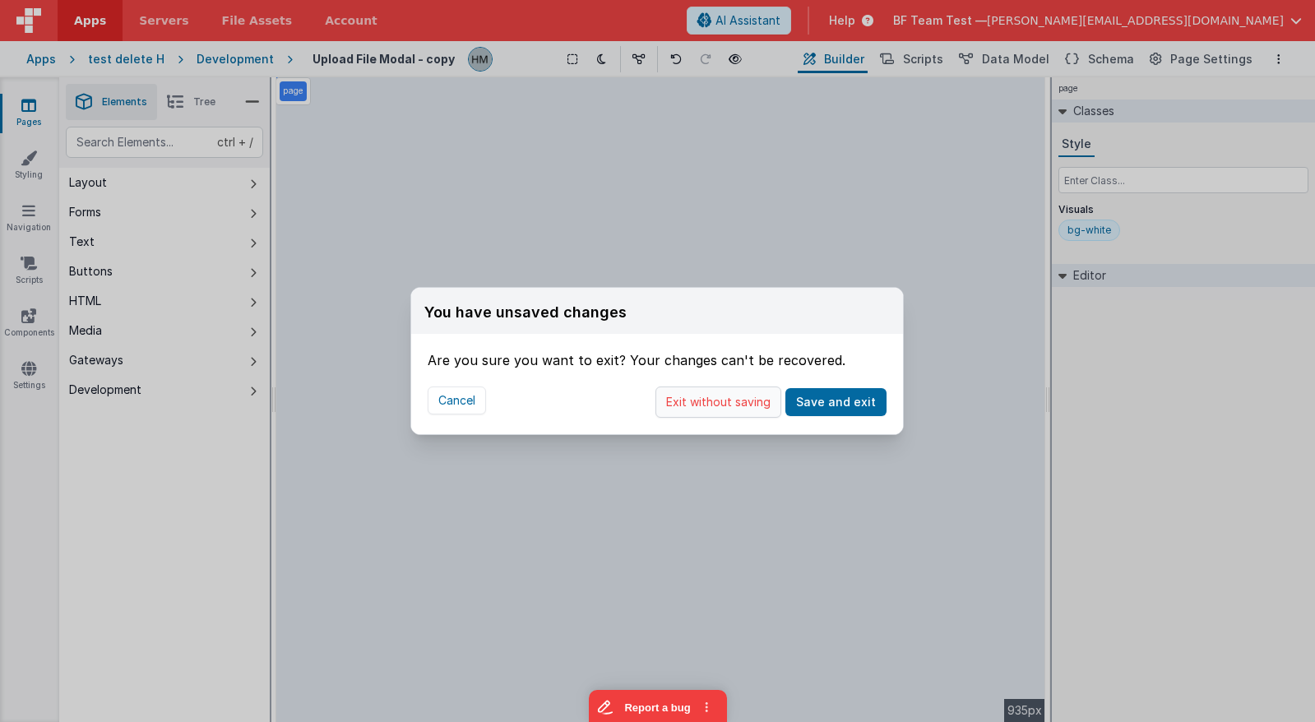
click at [767, 400] on button "Exit without saving" at bounding box center [718, 401] width 126 height 31
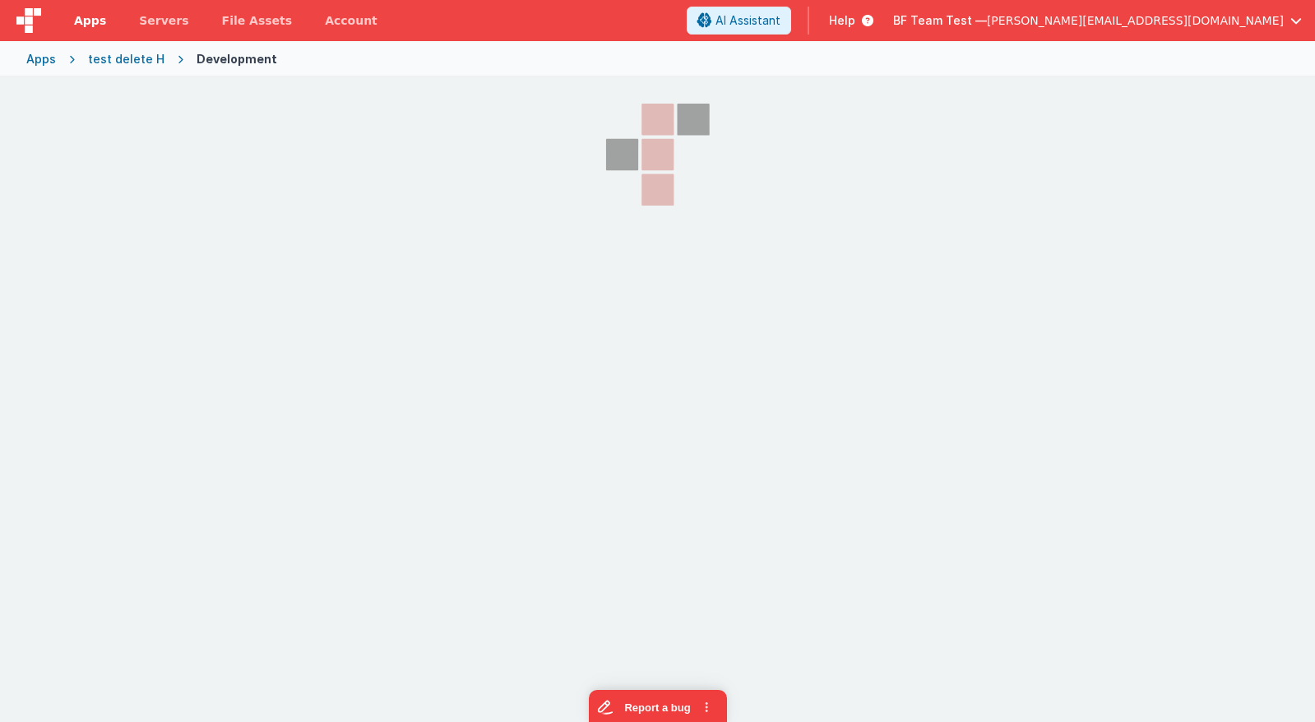
click at [90, 30] on link "Apps" at bounding box center [90, 20] width 65 height 41
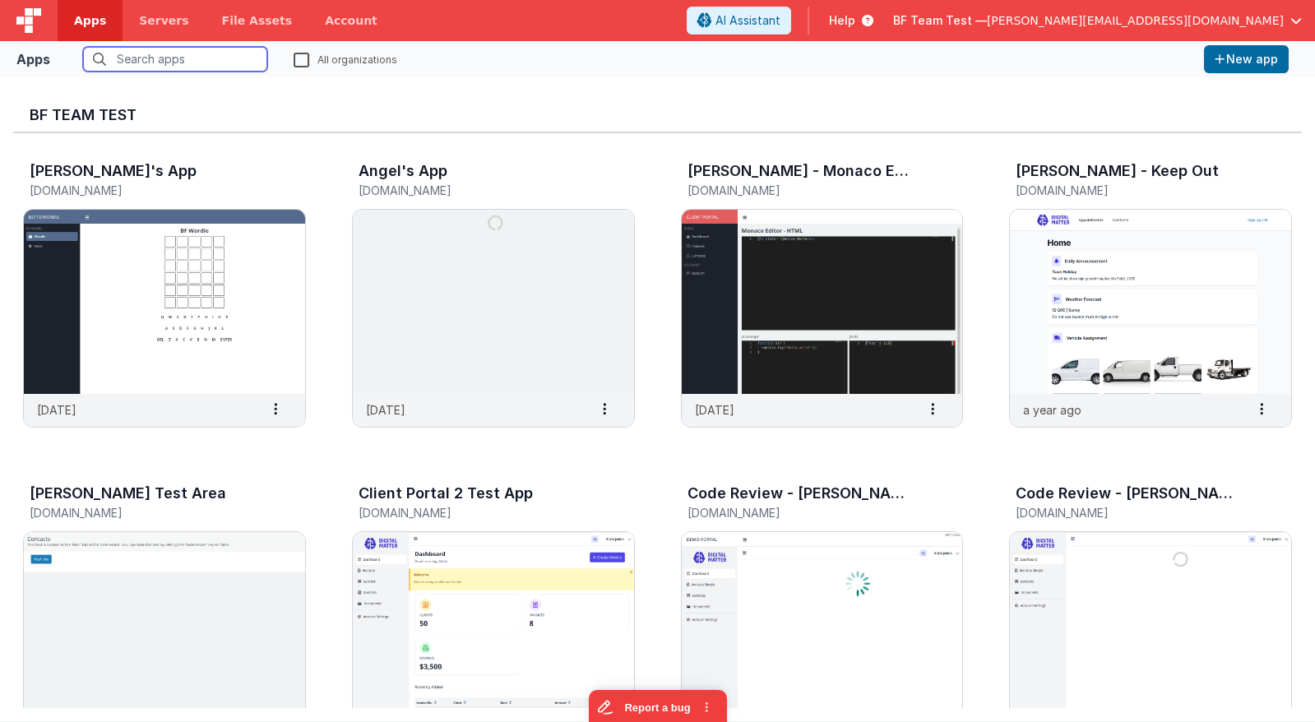
click at [183, 58] on input "text" at bounding box center [175, 59] width 184 height 25
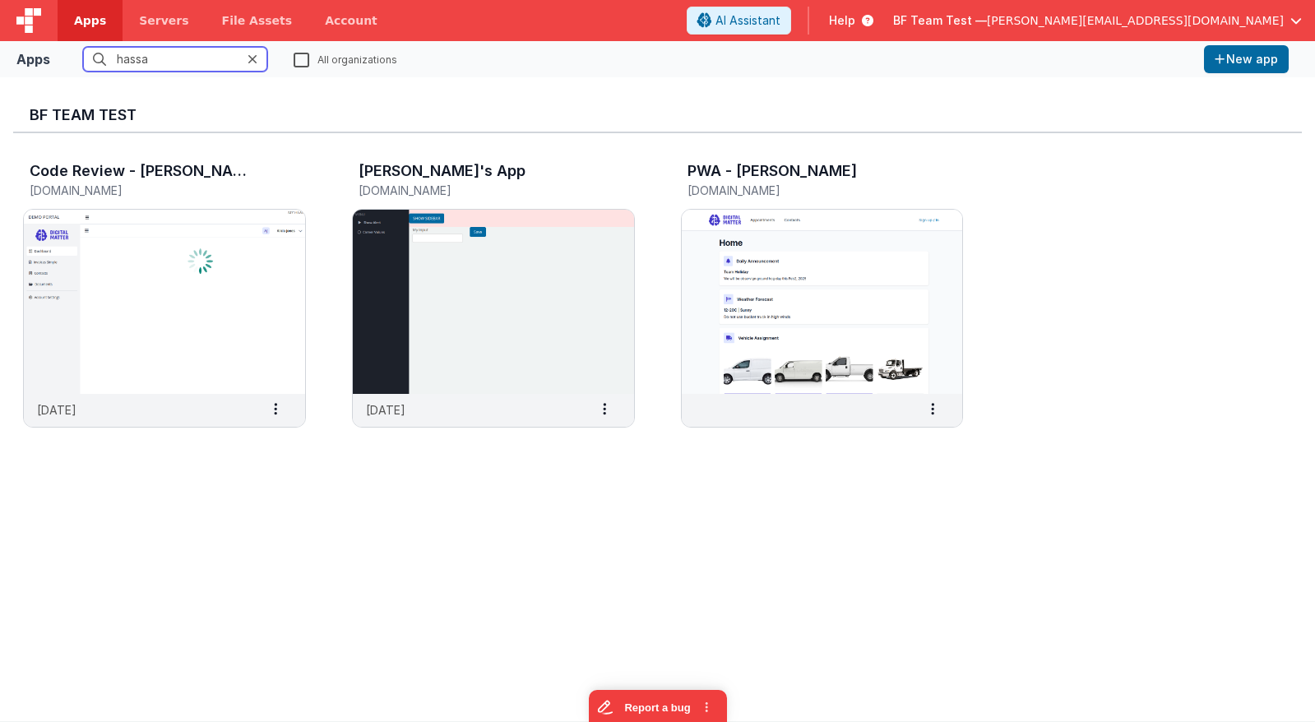
type input "hassa"
click at [255, 58] on icon at bounding box center [252, 59] width 10 height 13
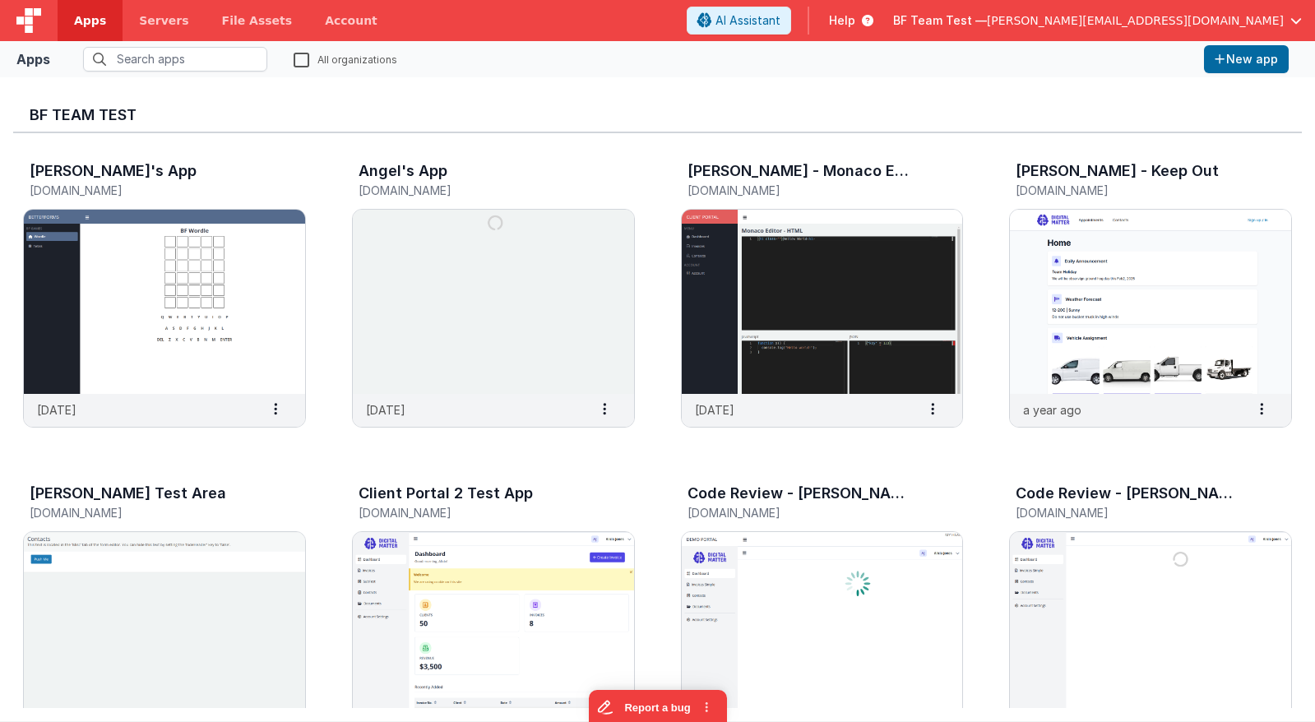
click at [304, 56] on label "All organizations" at bounding box center [346, 59] width 104 height 16
click at [0, 0] on input "All organizations" at bounding box center [0, 0] width 0 height 0
click at [210, 55] on input "text" at bounding box center [175, 59] width 184 height 25
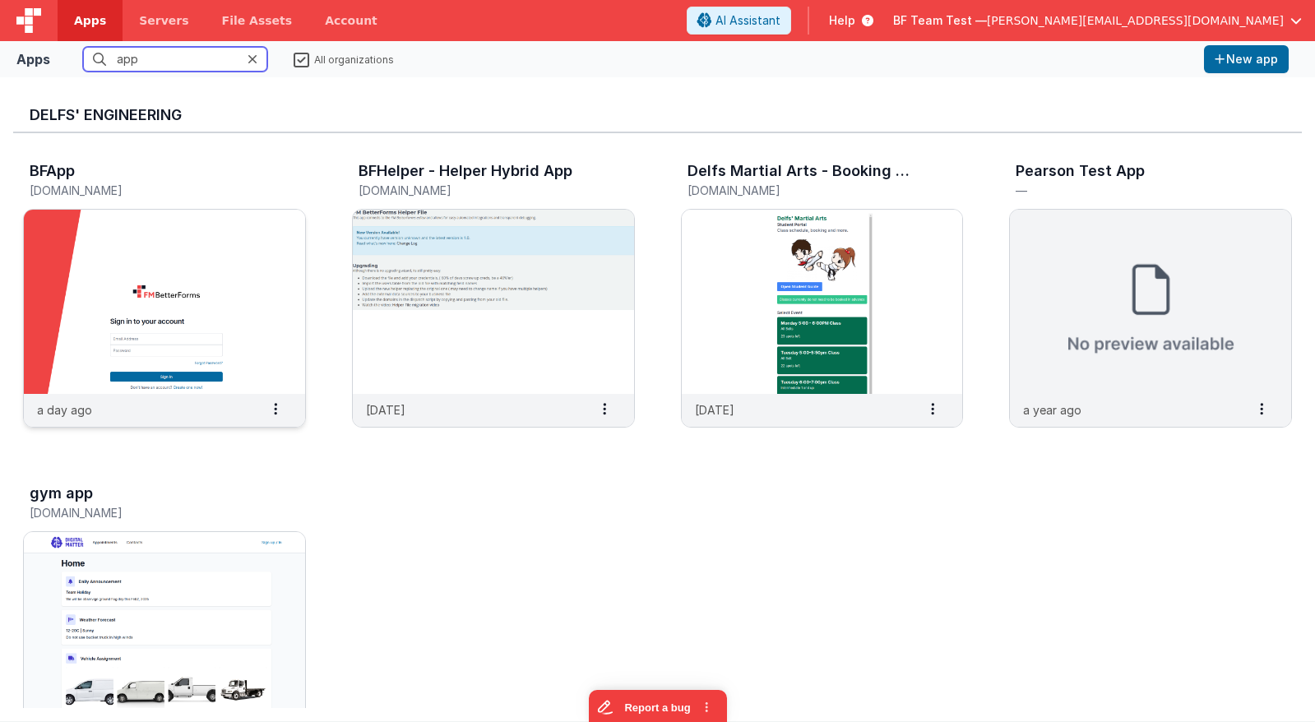
type input "app"
click at [201, 301] on img at bounding box center [164, 302] width 281 height 184
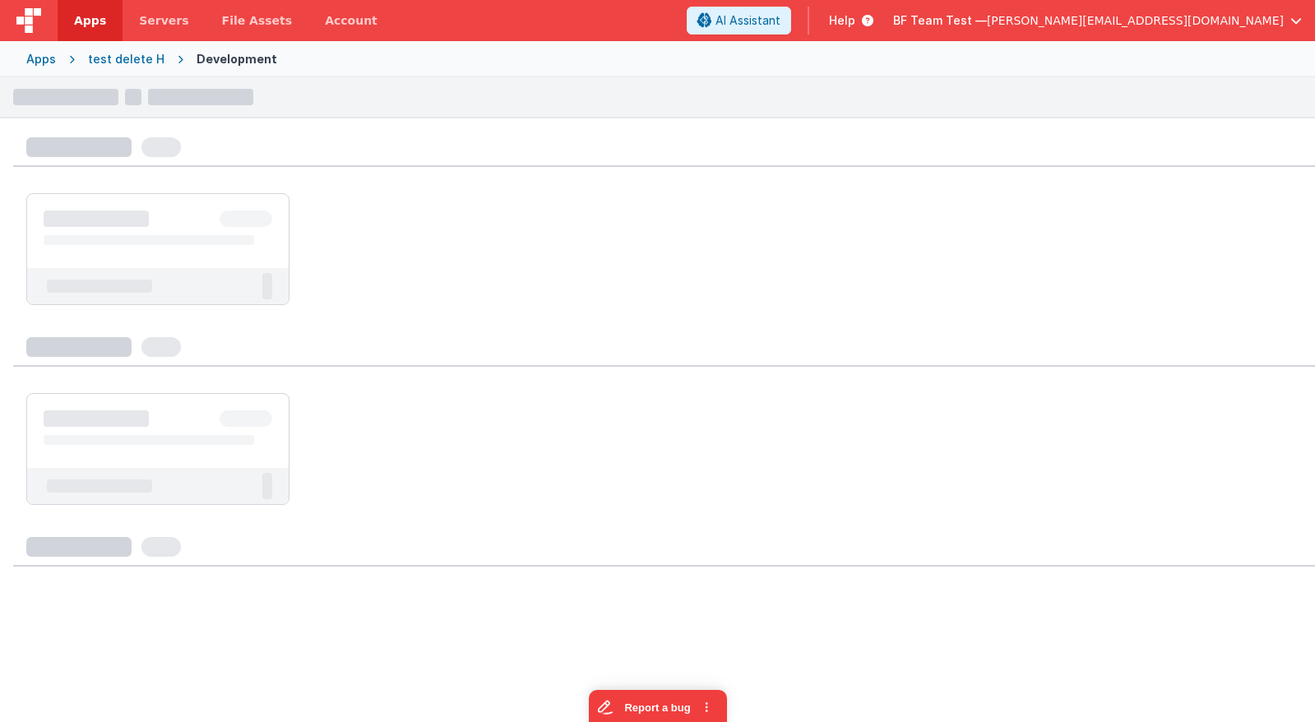
click at [51, 61] on div "Apps" at bounding box center [41, 59] width 30 height 16
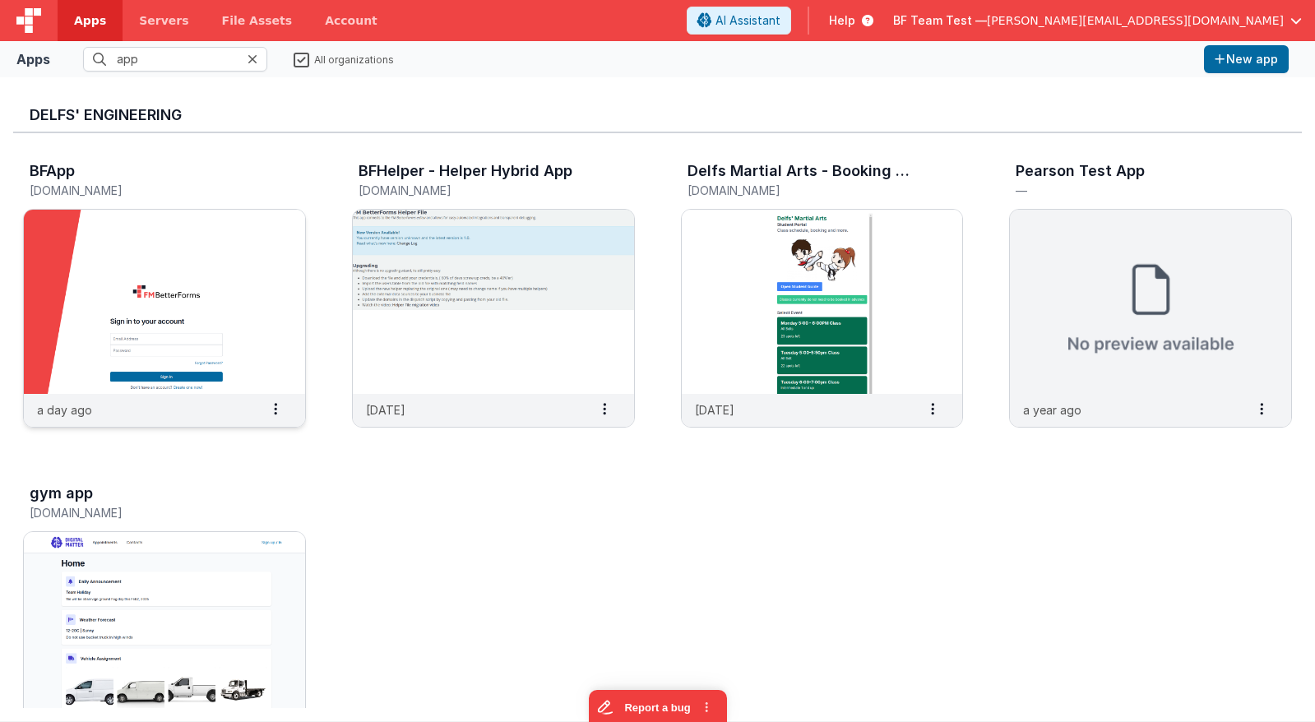
click at [179, 243] on img at bounding box center [164, 302] width 281 height 184
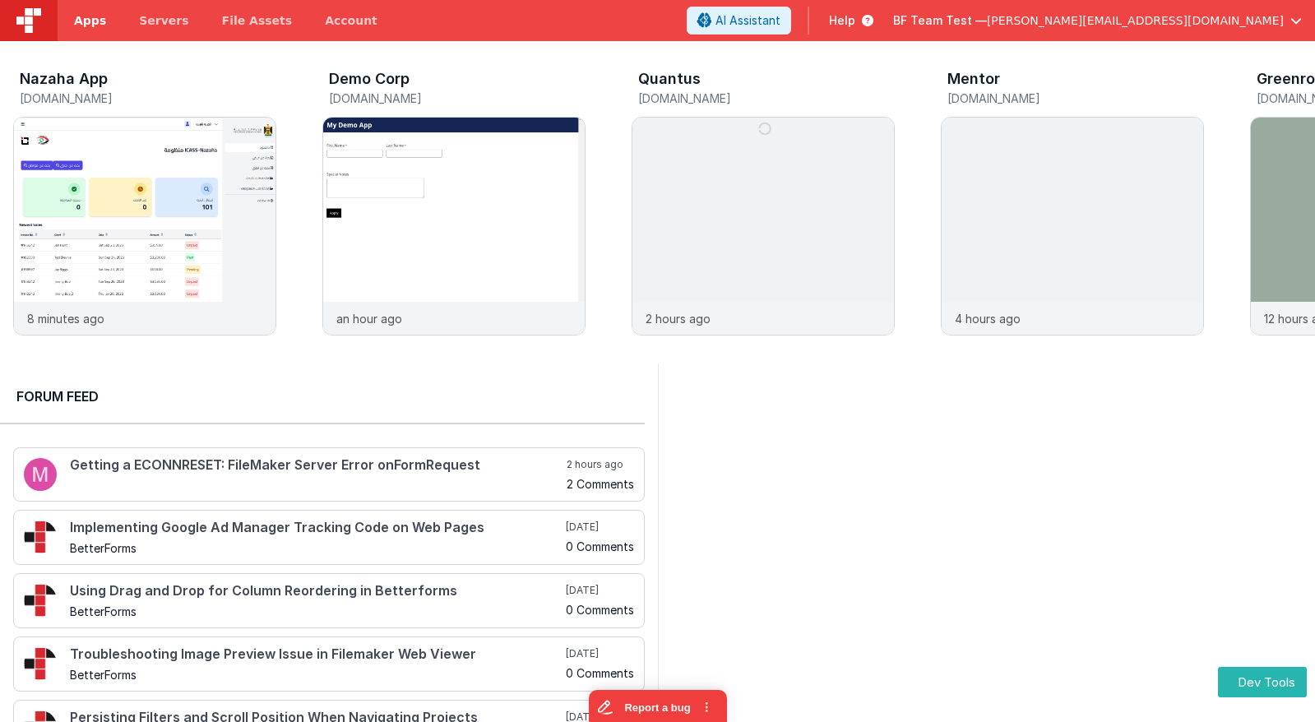
click at [86, 15] on span "Apps" at bounding box center [90, 20] width 32 height 16
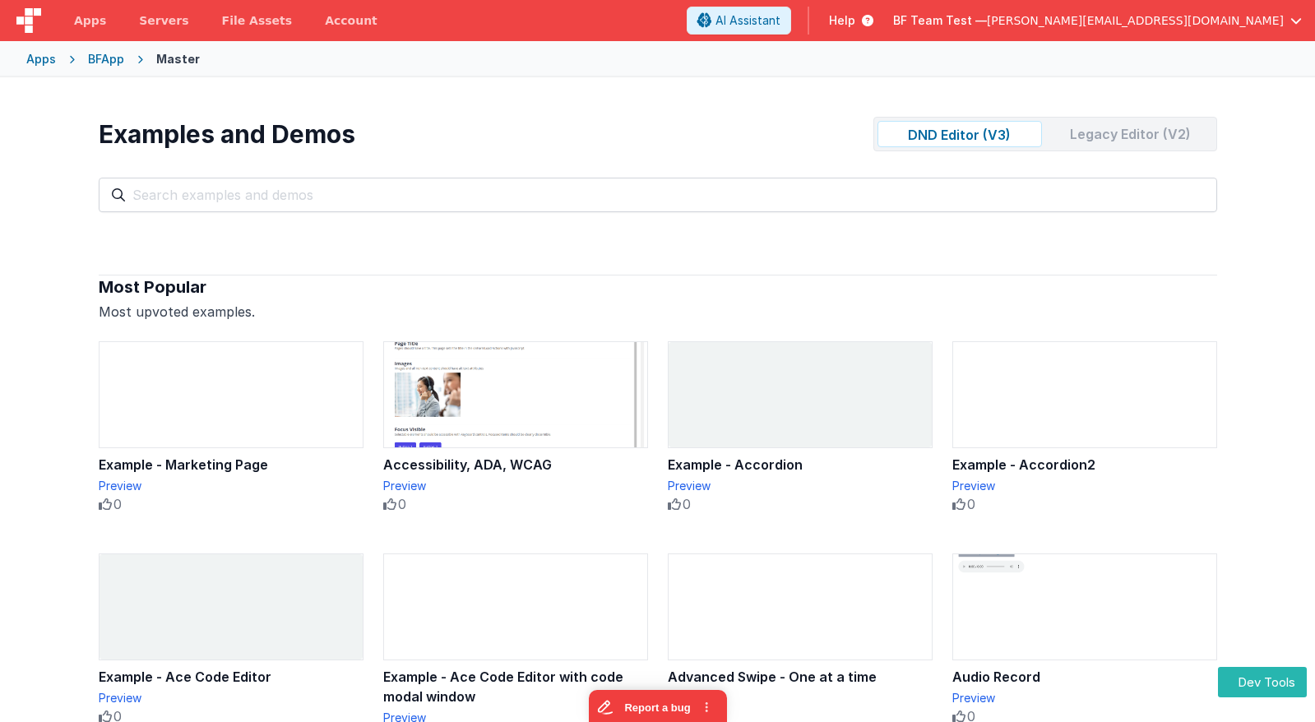
click at [1134, 133] on div "Legacy Editor (V2)" at bounding box center [1130, 134] width 164 height 26
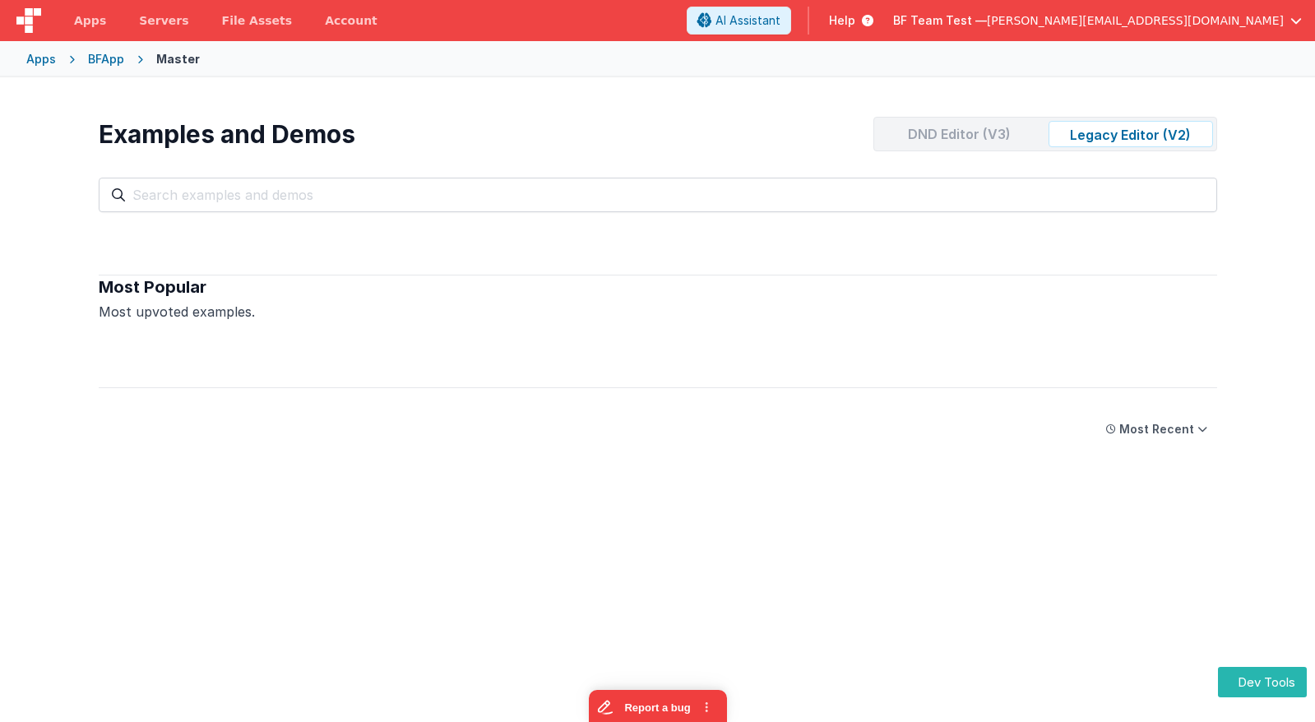
click at [986, 132] on div "DND Editor (V3)" at bounding box center [959, 134] width 164 height 26
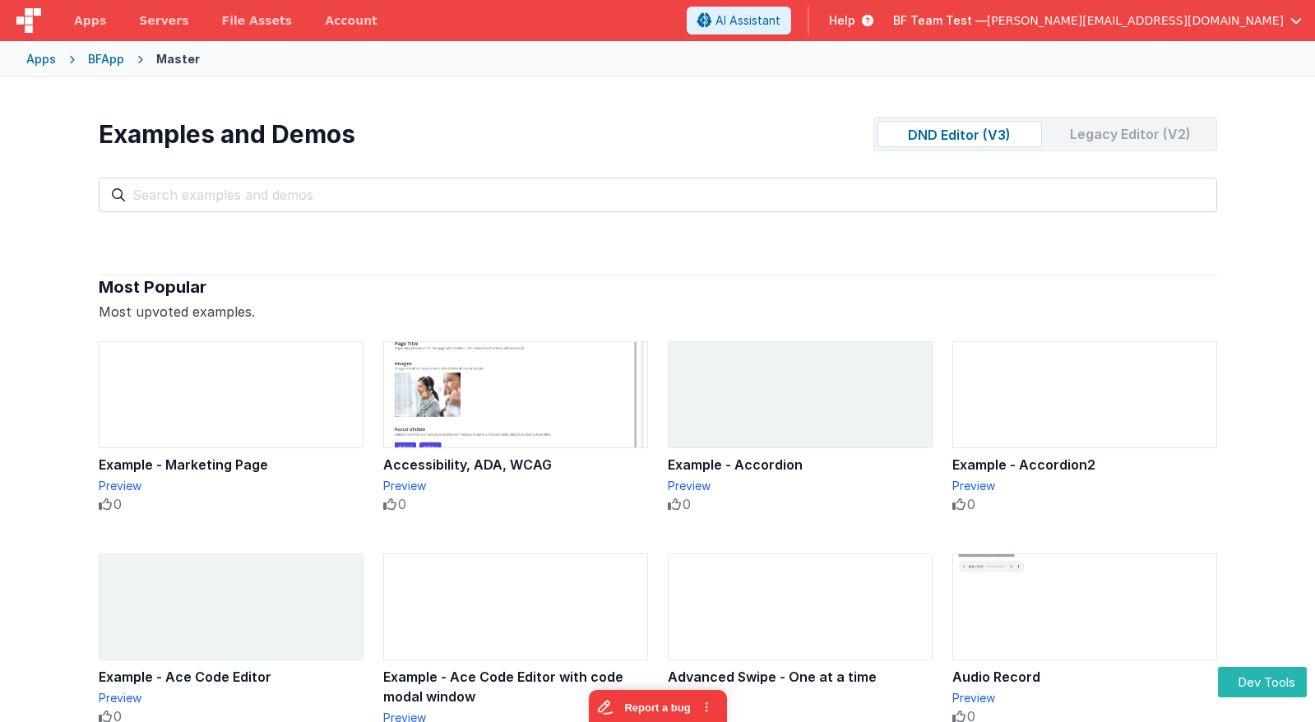
click at [1117, 129] on div "Legacy Editor (V2)" at bounding box center [1130, 134] width 164 height 26
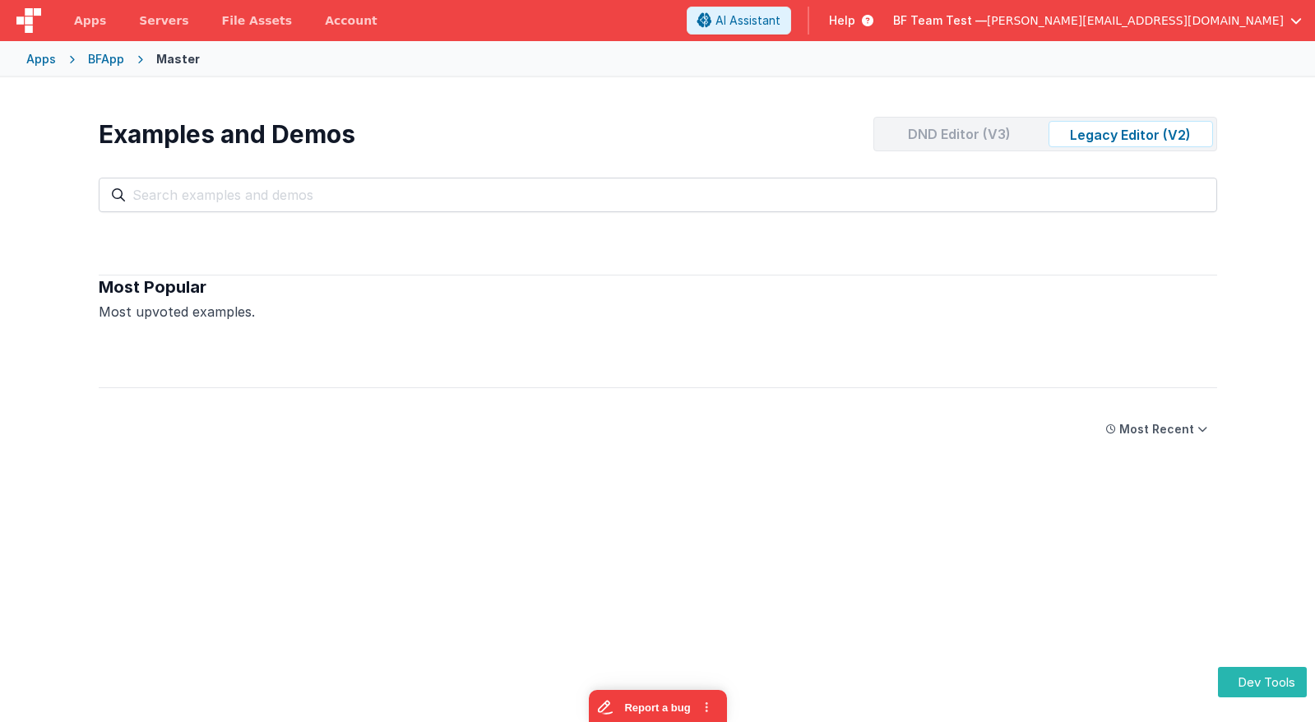
click at [989, 135] on div "DND Editor (V3)" at bounding box center [959, 134] width 164 height 26
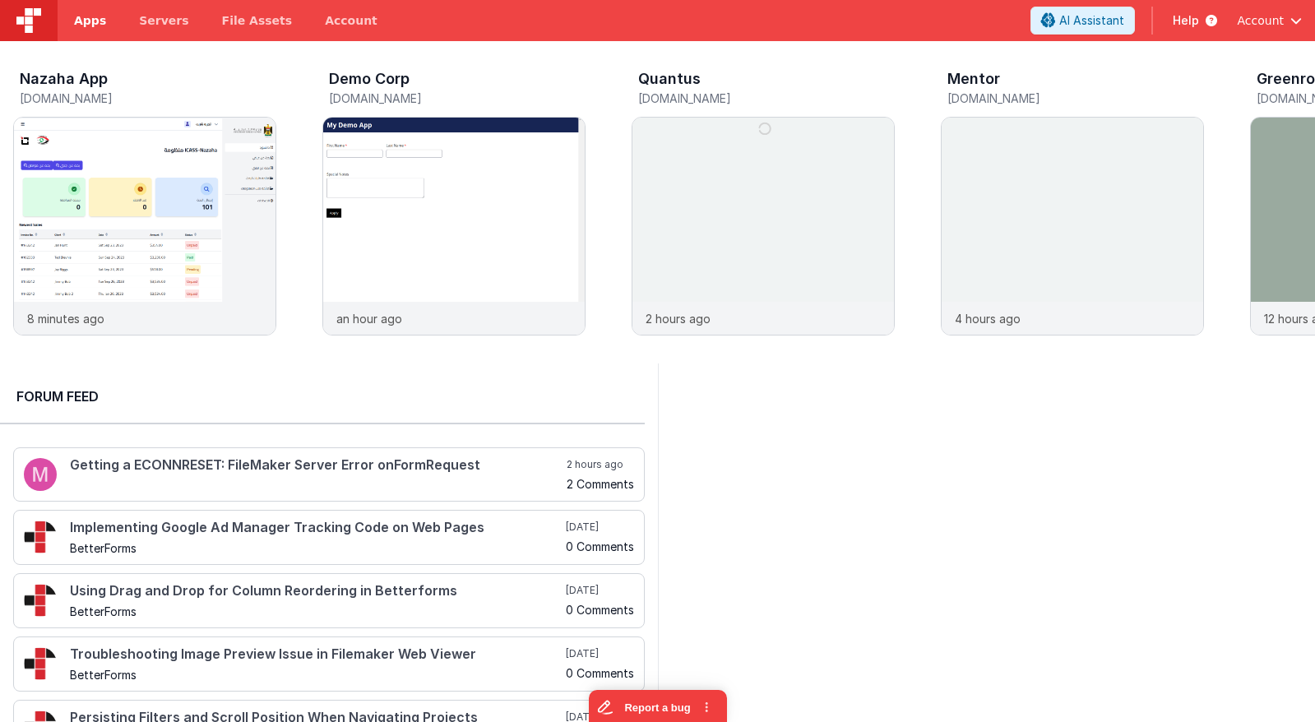
click at [94, 15] on span "Apps" at bounding box center [90, 20] width 32 height 16
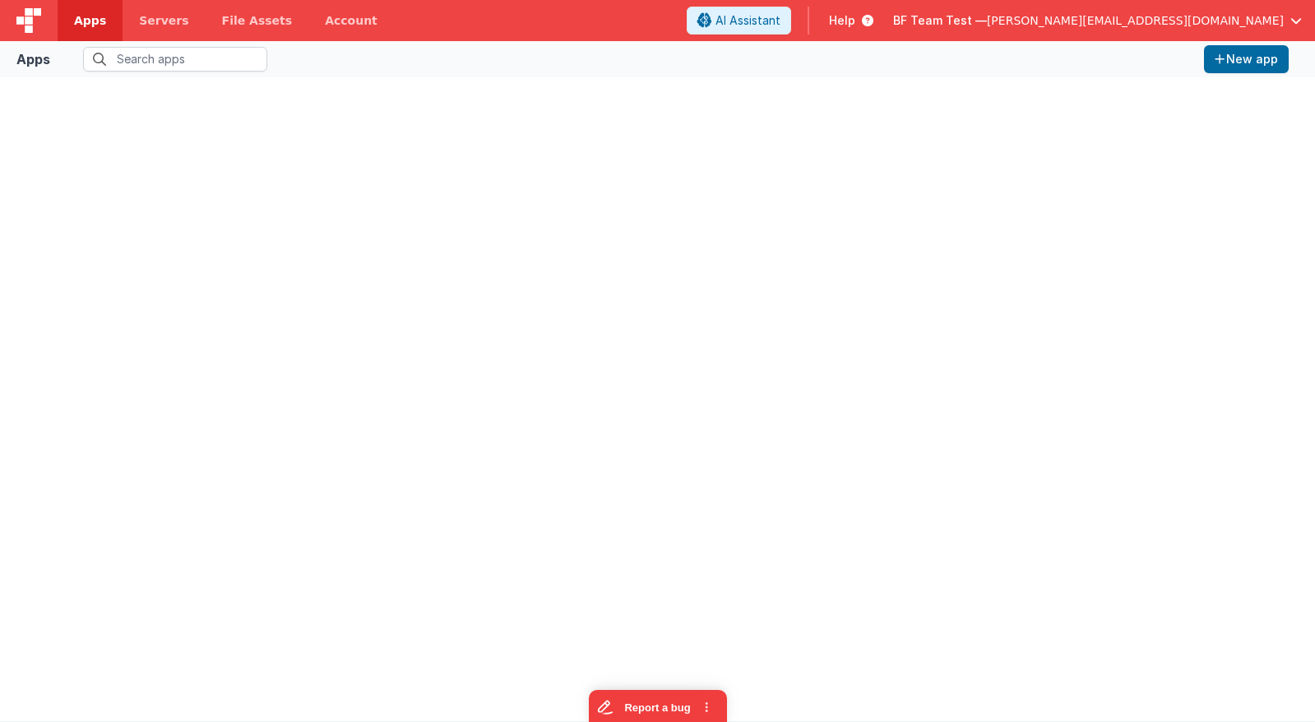
type input "app"
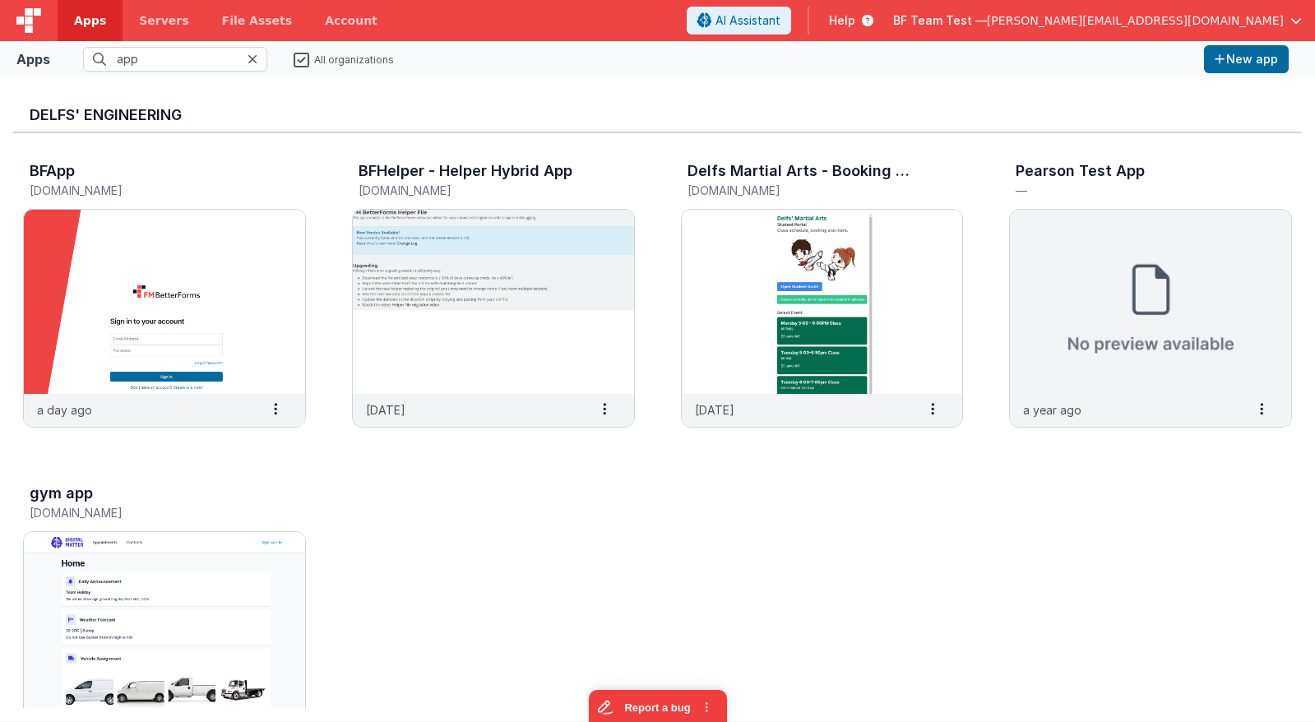
click at [257, 60] on icon at bounding box center [252, 59] width 10 height 13
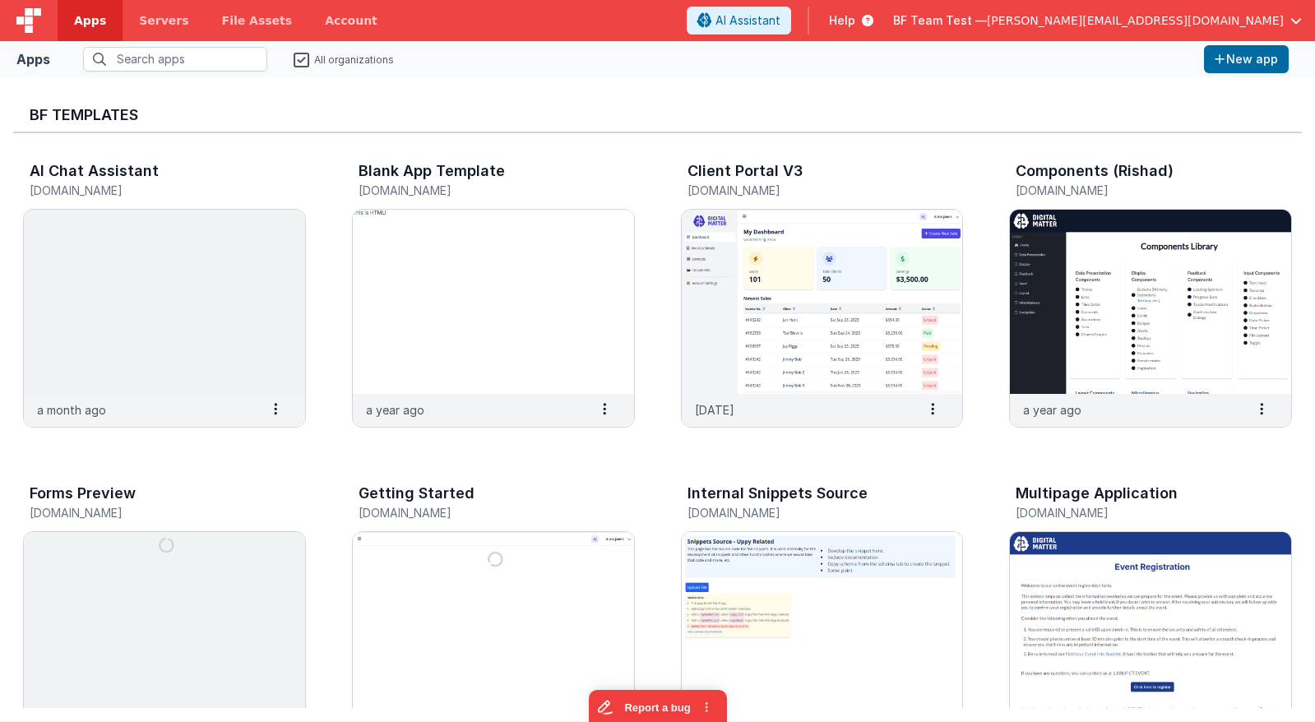
click at [302, 60] on label "All organizations" at bounding box center [344, 59] width 100 height 16
click at [0, 0] on input "All organizations" at bounding box center [0, 0] width 0 height 0
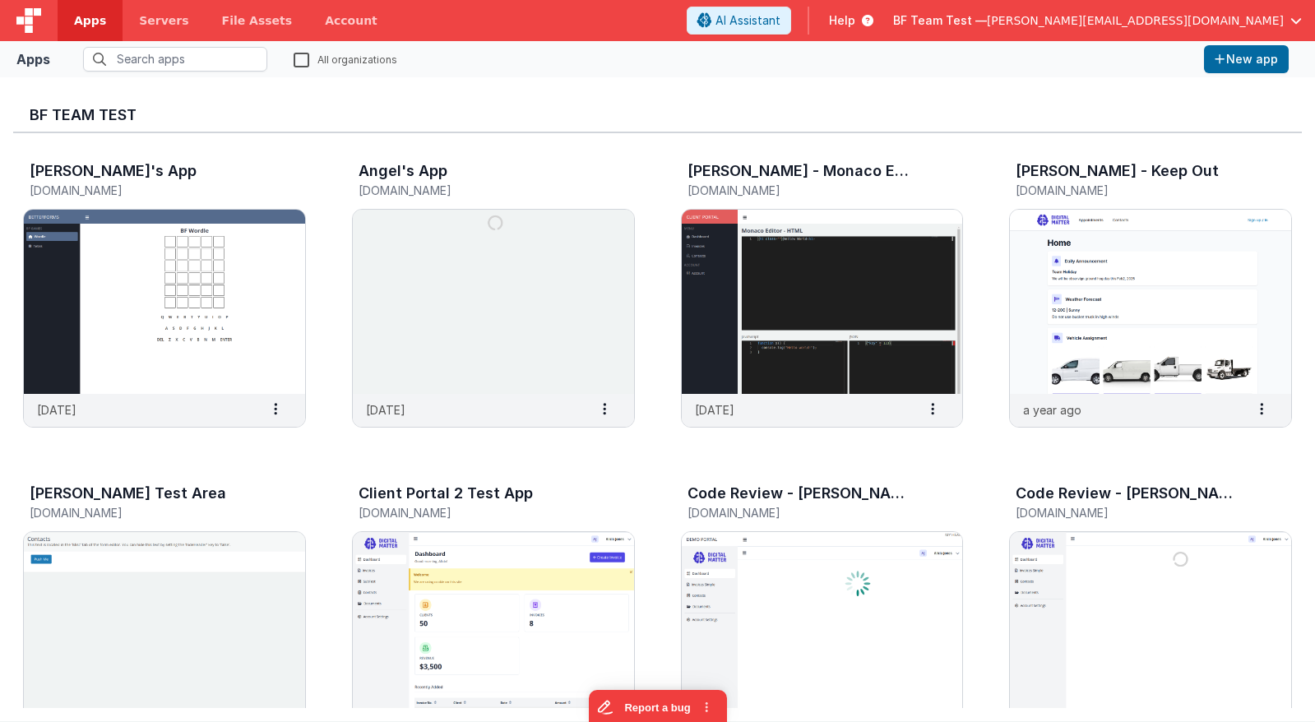
click at [315, 57] on label "All organizations" at bounding box center [346, 59] width 104 height 16
click at [0, 0] on input "All organizations" at bounding box center [0, 0] width 0 height 0
click at [295, 58] on label "All organizations" at bounding box center [344, 59] width 100 height 16
click at [0, 0] on input "All organizations" at bounding box center [0, 0] width 0 height 0
click at [293, 62] on fieldset "All organizations" at bounding box center [627, 59] width 1140 height 25
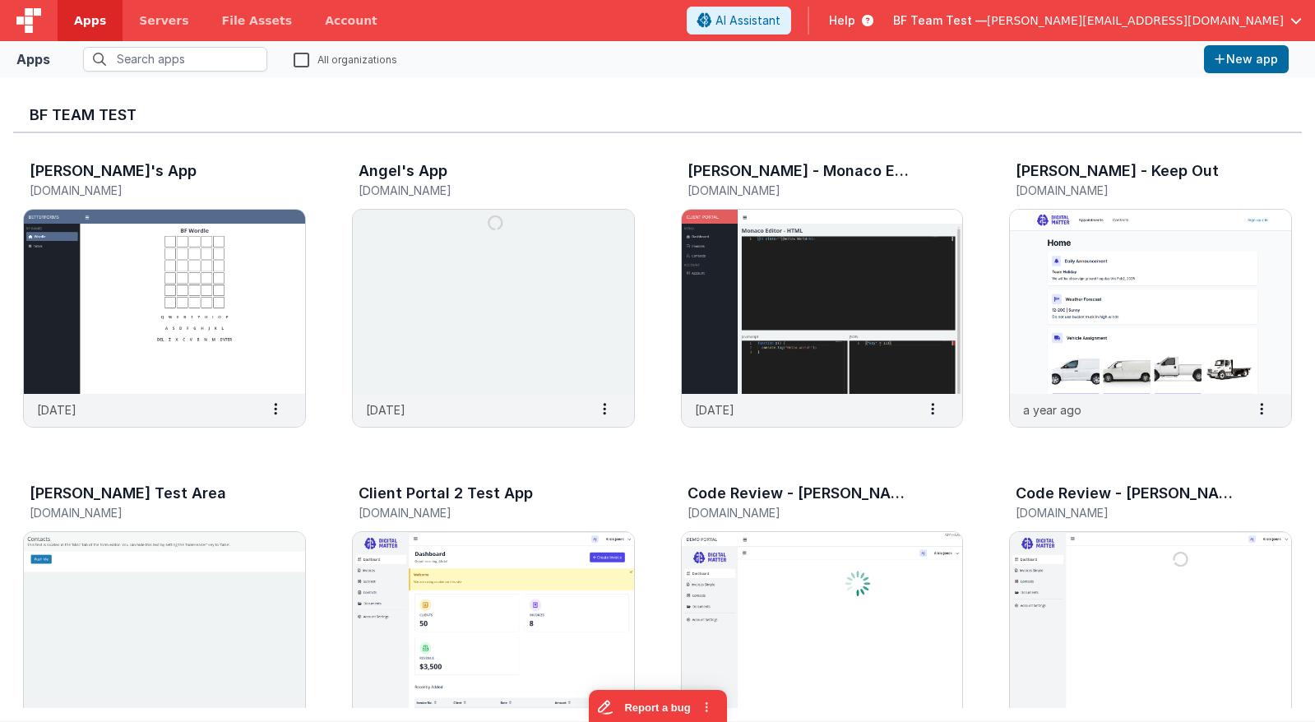
click at [300, 60] on label "All organizations" at bounding box center [346, 59] width 104 height 16
click at [0, 0] on input "All organizations" at bounding box center [0, 0] width 0 height 0
click at [246, 59] on input "text" at bounding box center [175, 59] width 184 height 25
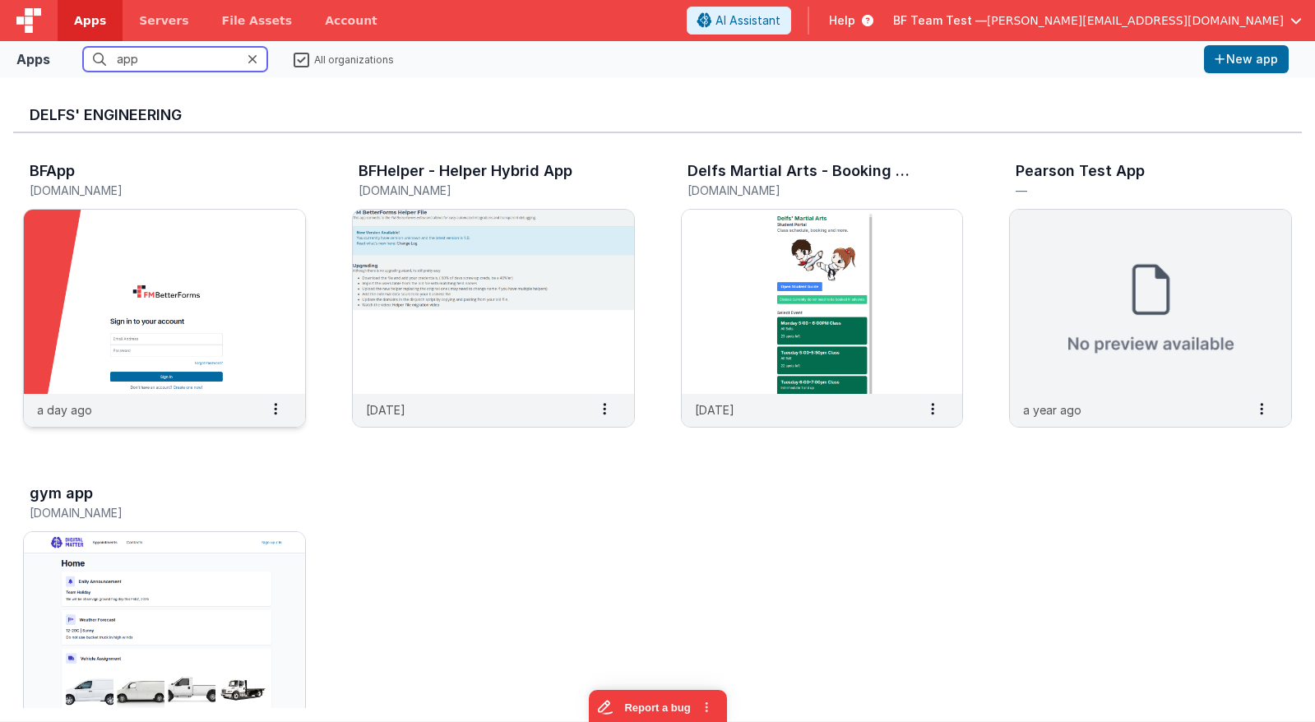
type input "app"
click at [188, 213] on img at bounding box center [164, 302] width 281 height 184
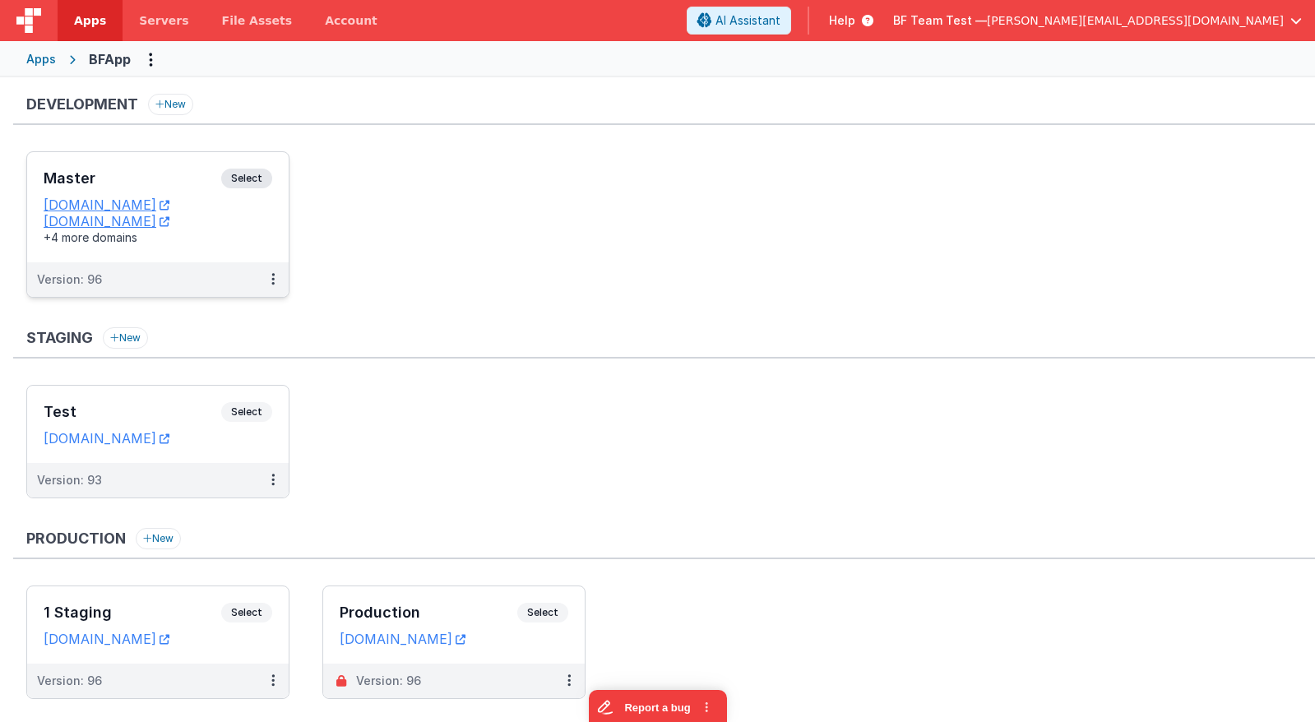
click at [154, 178] on h3 "Master" at bounding box center [133, 178] width 178 height 16
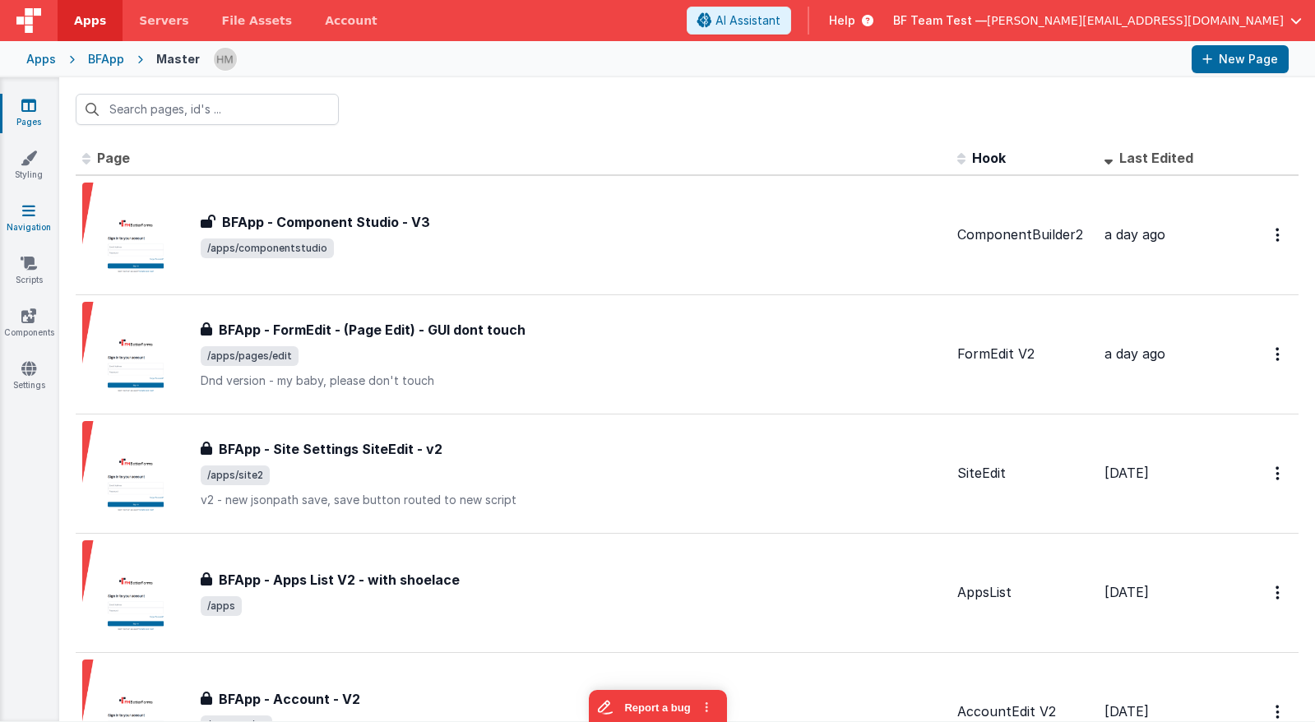
click at [24, 214] on icon at bounding box center [28, 210] width 13 height 16
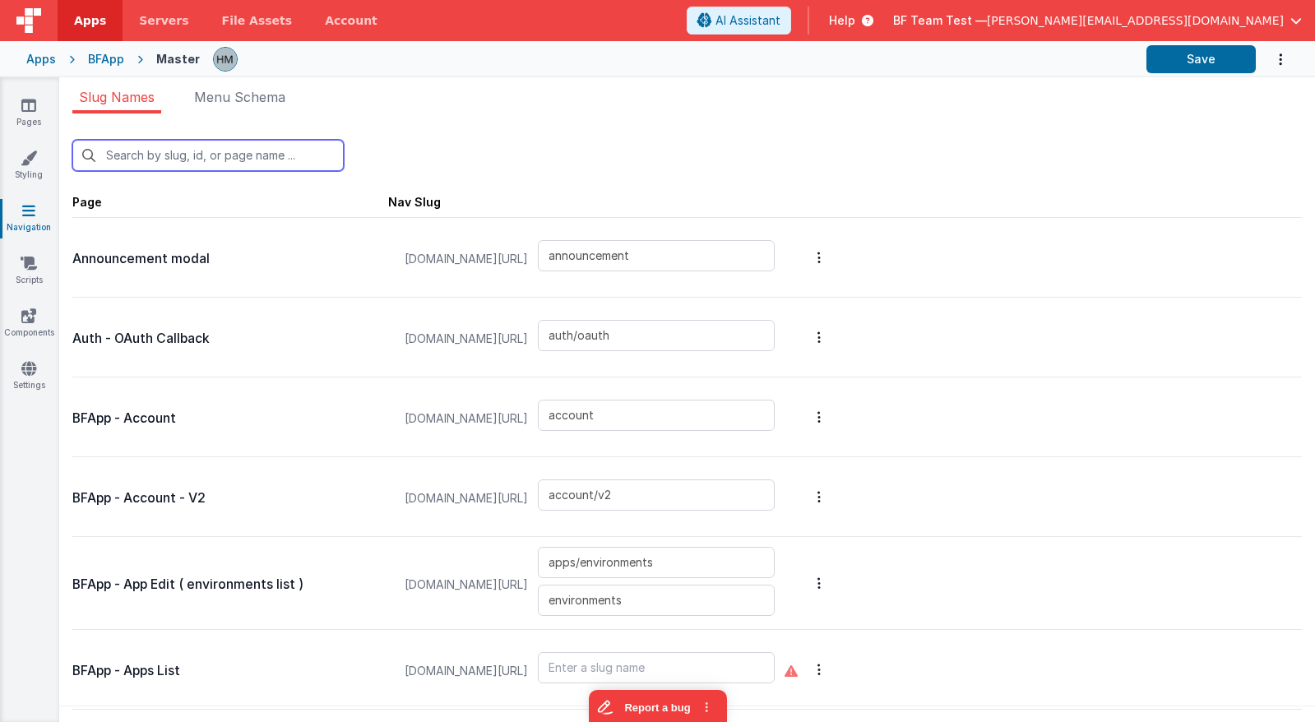
click at [178, 156] on input "text" at bounding box center [207, 155] width 271 height 31
type input "e"
type input "apps"
type input "login/forgot"
type input "login/invite"
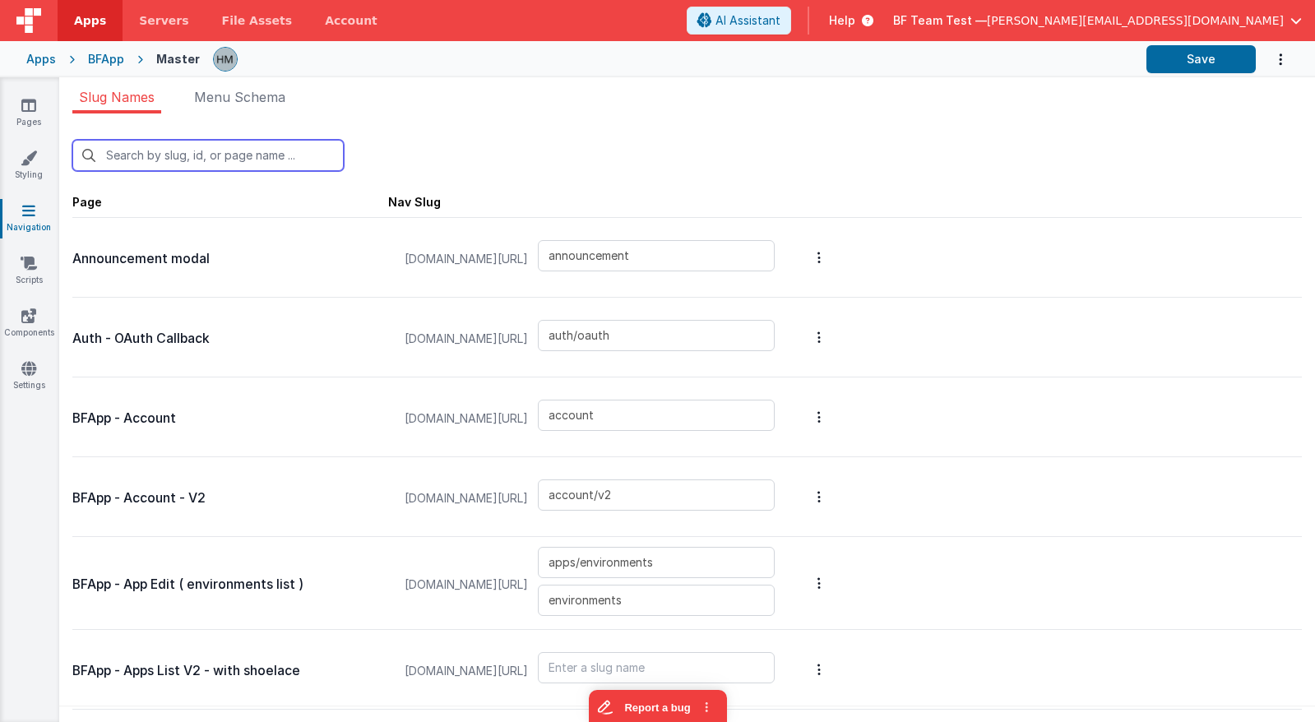
type input "login"
type input "login/reset"
type input "login/step3"
type input "login/signupsuccess"
type input "login/signup"
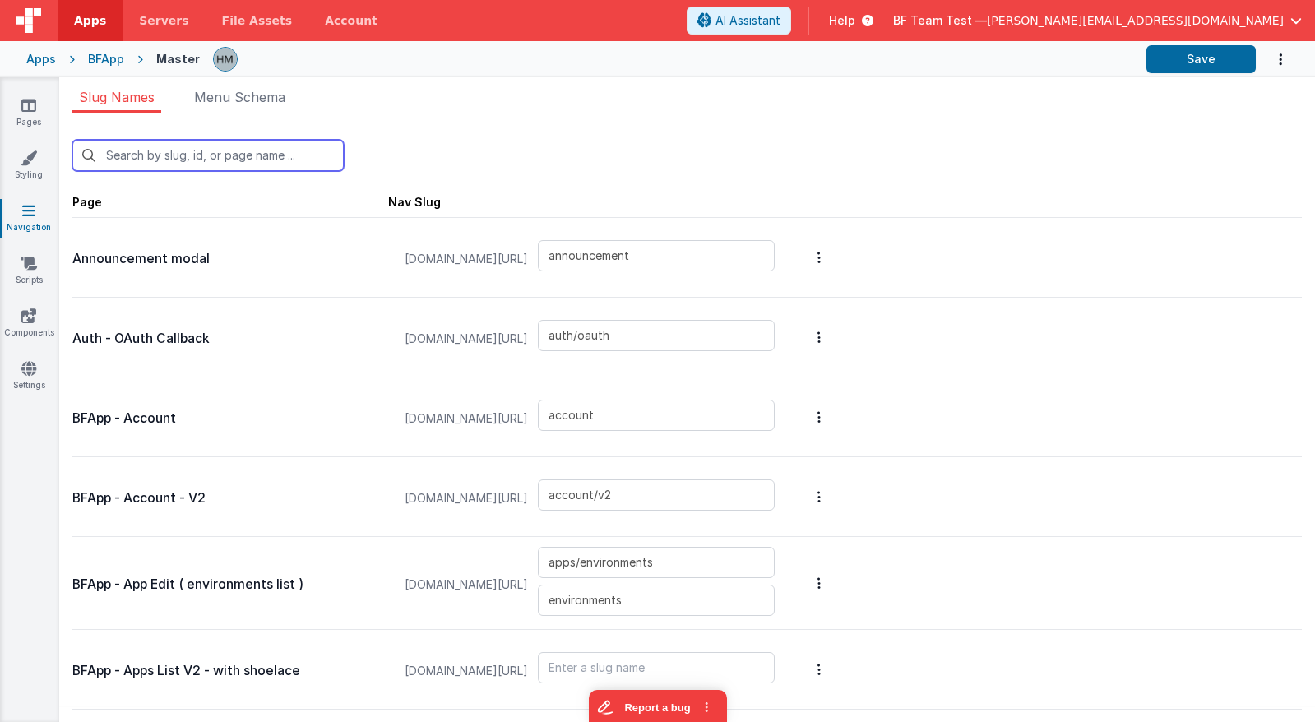
type input "login/verify"
type input "apps/siteSettings"
type input "apps/envedit/deploy"
type input "apps/envedit/edit"
type input "apps/merge"
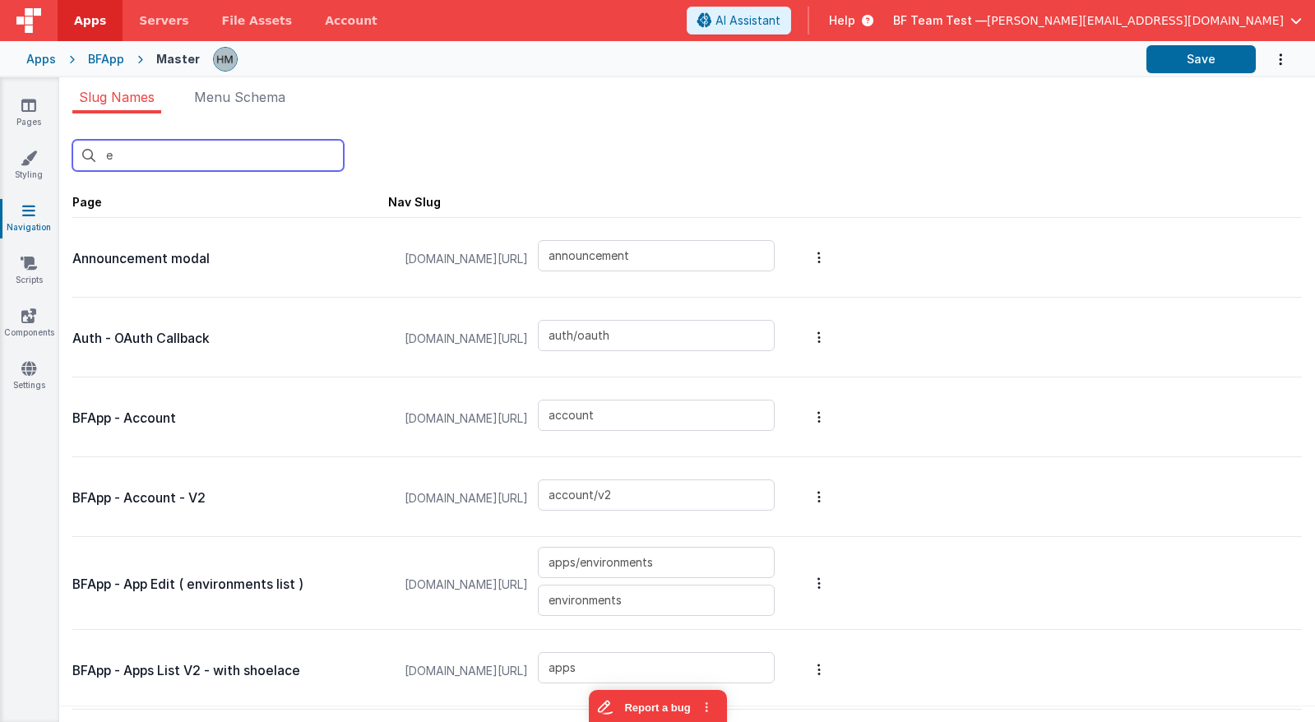
type input "apps/envedit/version"
type input "changelog"
type input "changecard"
type input "apps/componentstudio2"
type input "apps/componentstudio"
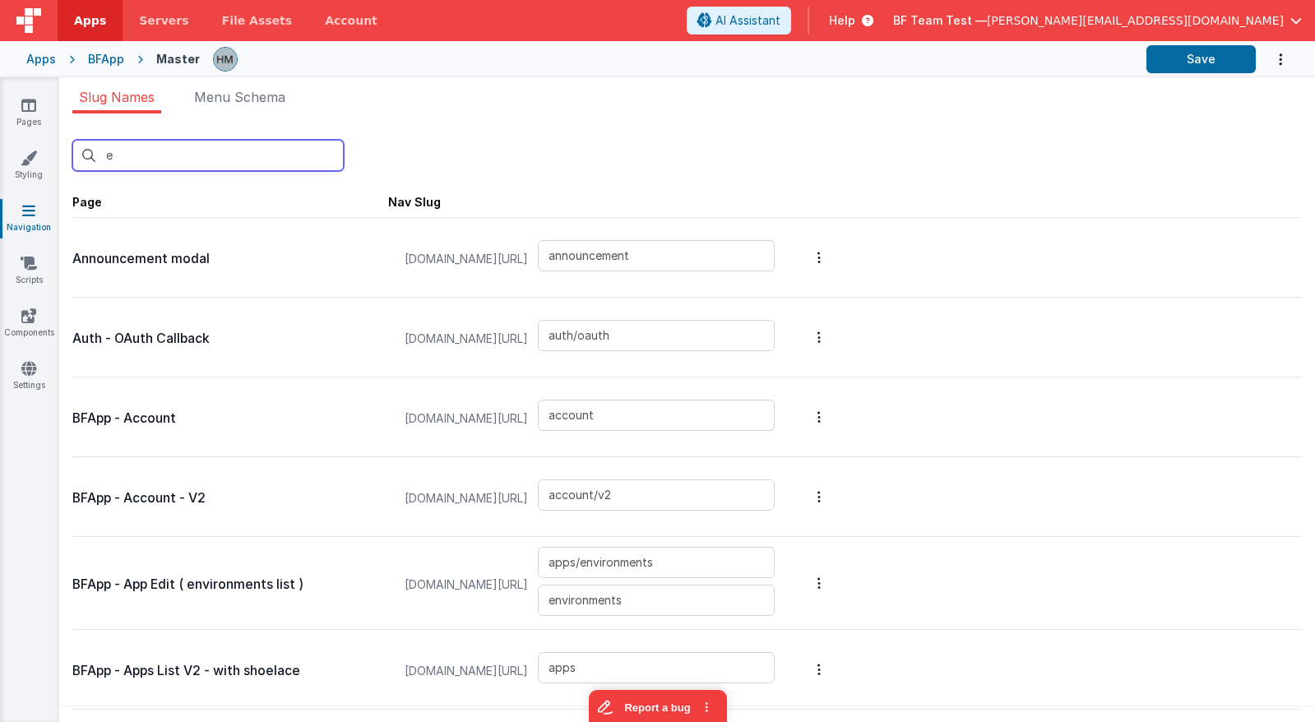
type input "apps/new"
type input "apps/pages/old"
type input "apps/pages/new"
type input "examples_old"
type input "apps/pages/edit2"
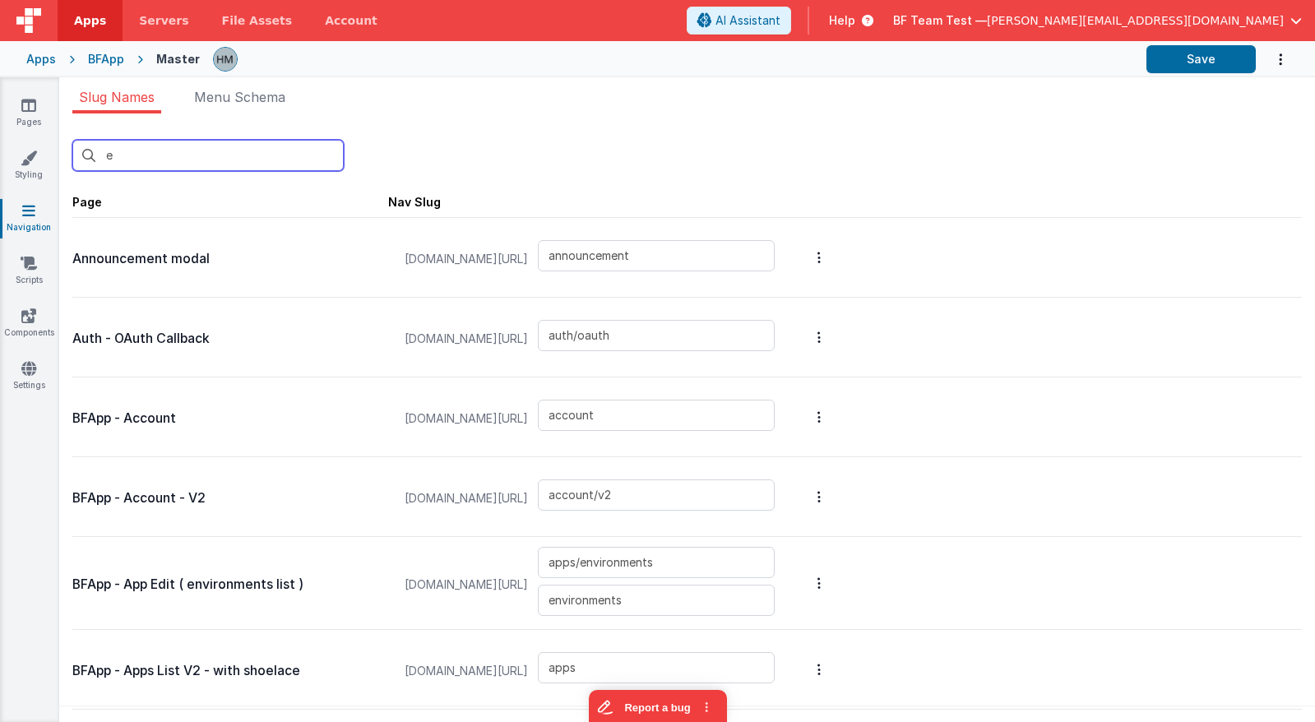
type input "apps/pages/edit"
type input "apps/pages/edit3"
type input "apps/pages/editmike"
type input "apps/pages/editv1"
type input "apps/pages"
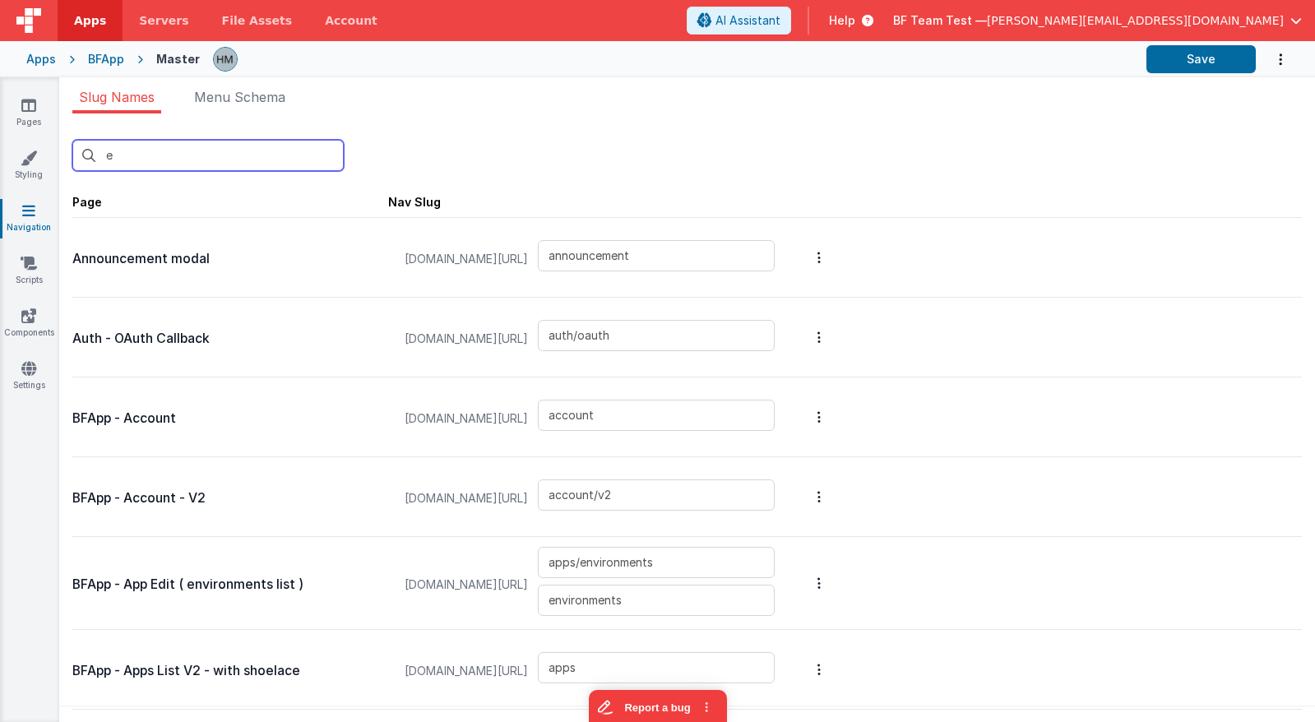
type input "genericdialogue"
type input "accountAddUser"
type input "changeplan"
type input "editdomains"
type input "changehelpercreds"
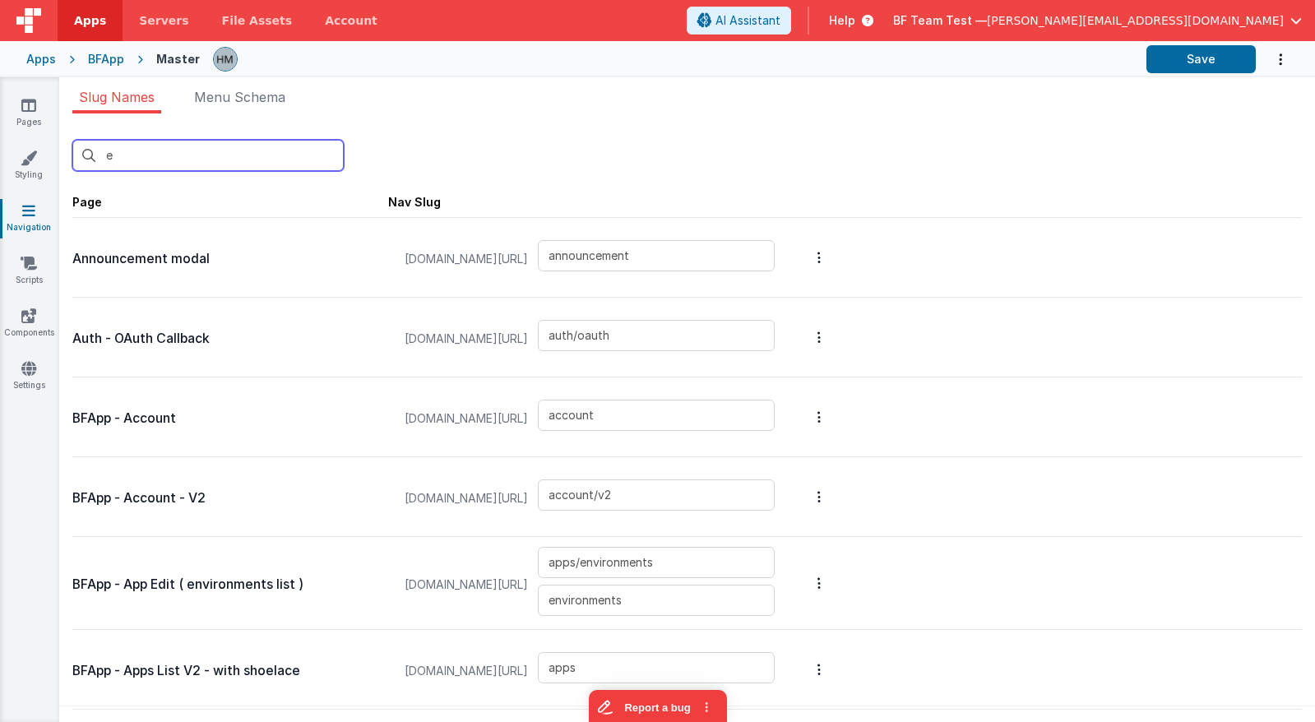
type input "offline"
type input "plans"
type input "card_editServer"
type input "servers"
type input "apps/theme"
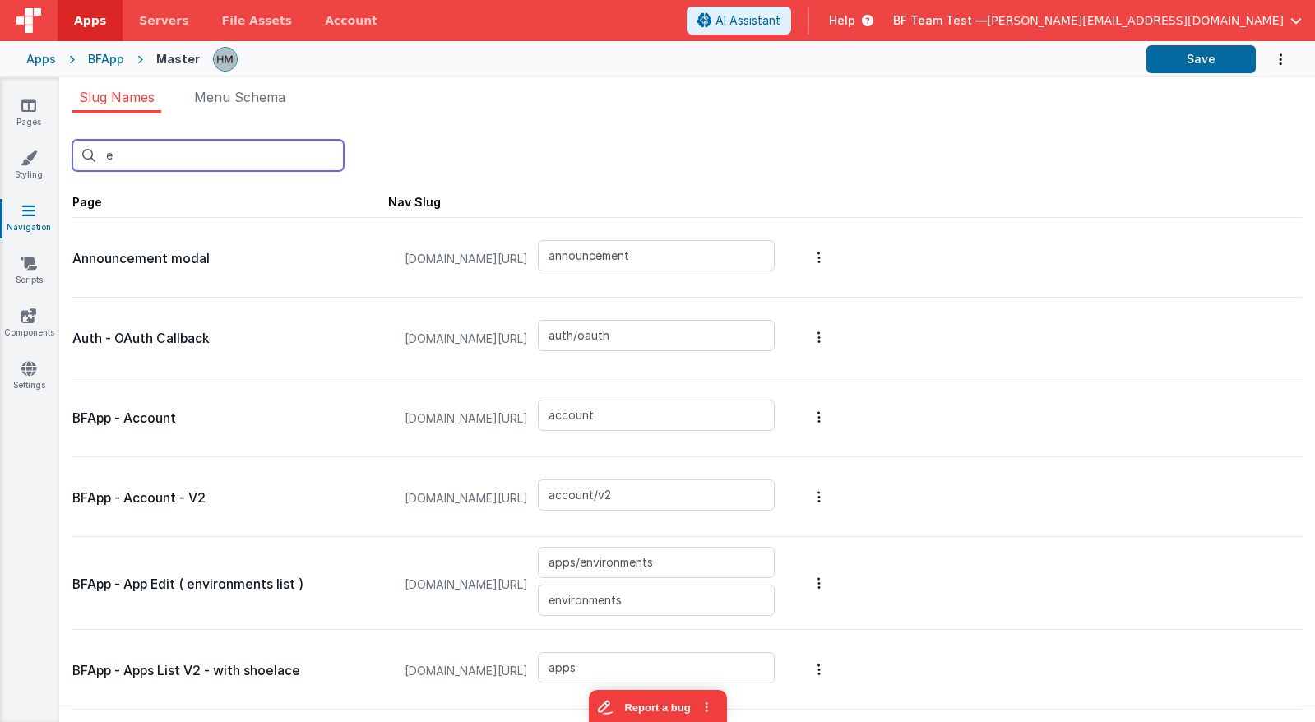
type input "apps/actionscripts"
type input "apps/actionscripts_old"
type input "apps/navigation"
type input "apps/site"
type input "apps/site2"
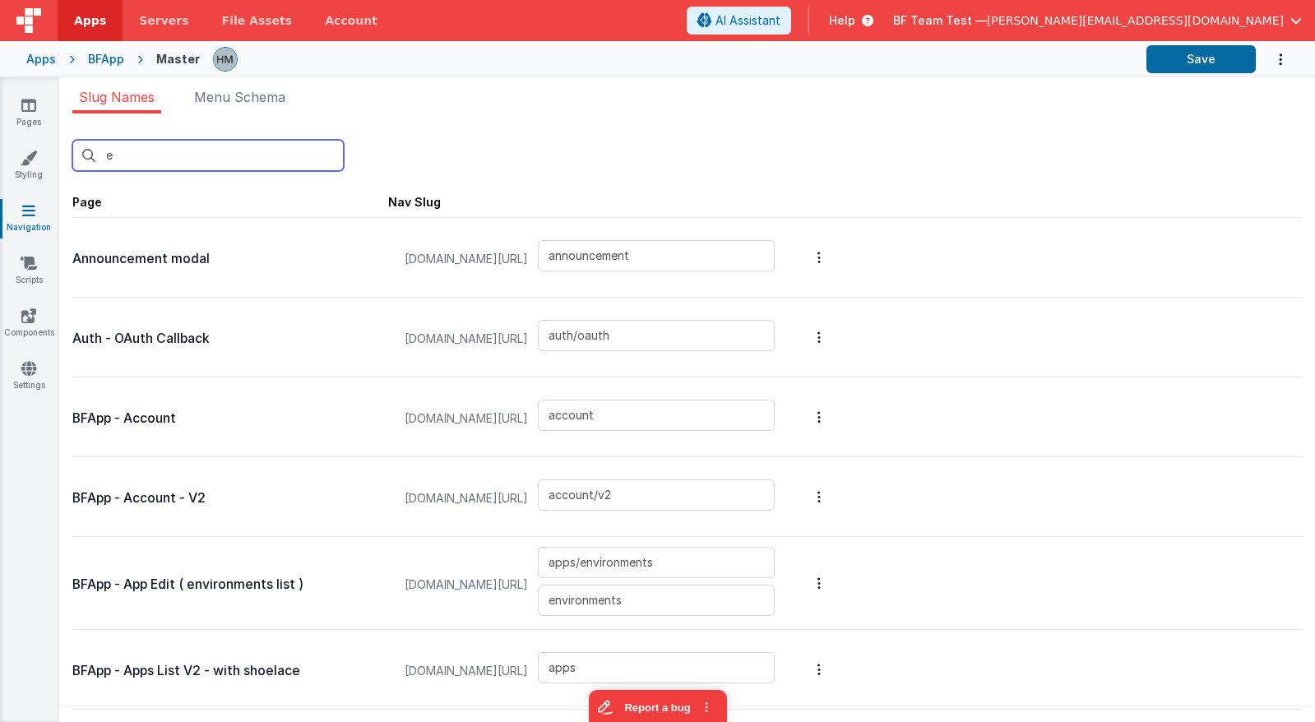
type input "sites/sitedetail"
type input "sites/sitedetail2"
type input "sites"
type input "templatedetail"
type input "templatedetail_old"
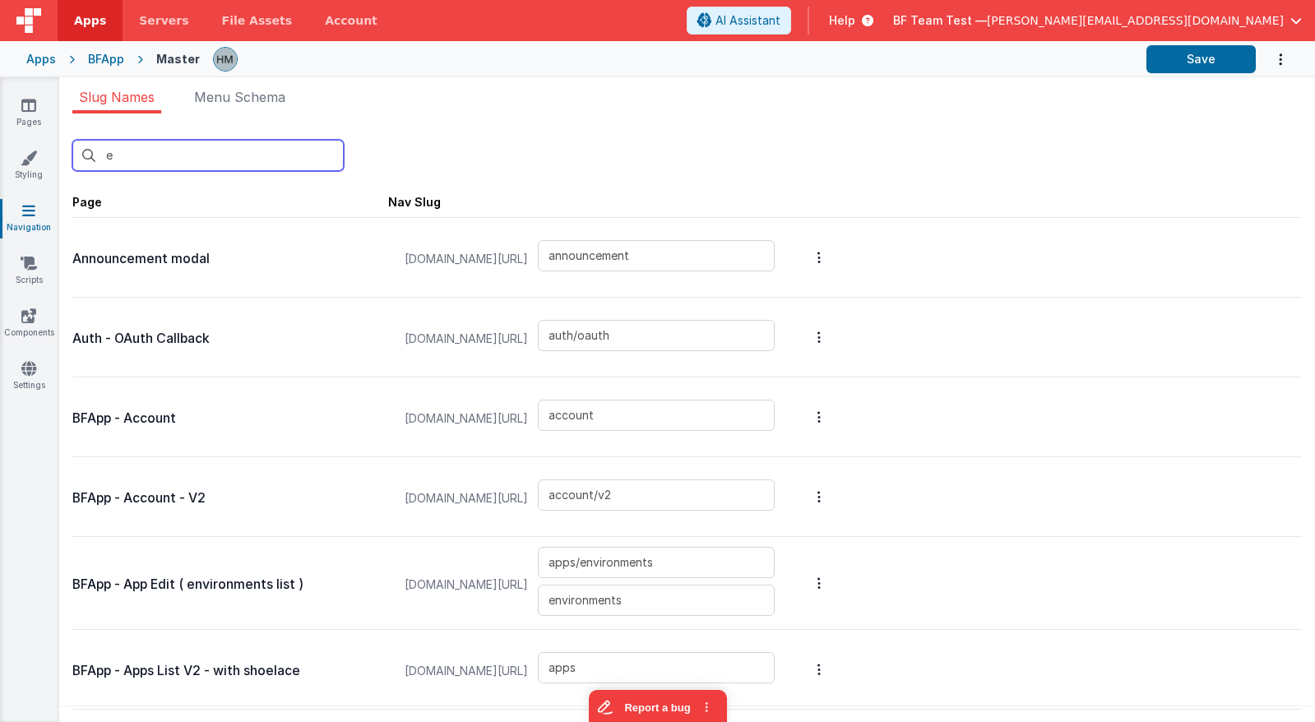
type input "htmleditor"
type input "jseditor"
type input "changelogmodal"
type input "changelogv2"
type input "statusdebug"
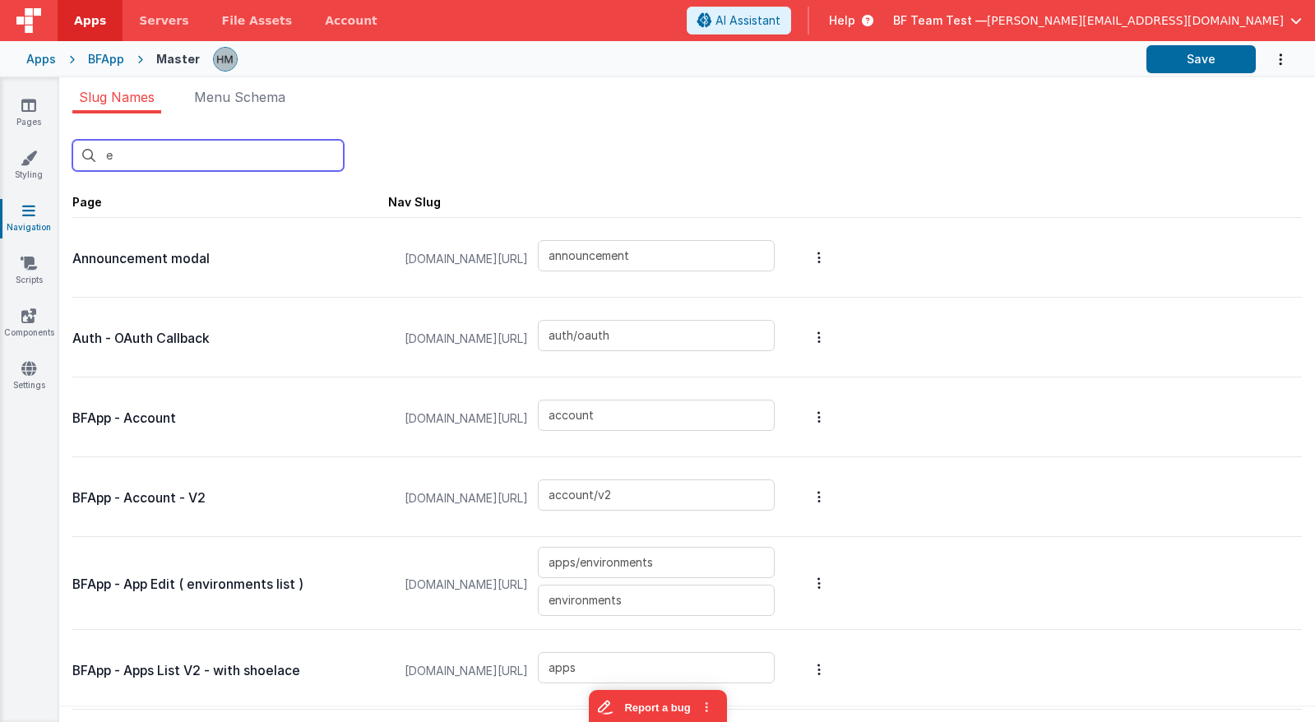
type input "componentpreview"
type input "default"
type input "debugcolab"
type input "playground"
type input "examples2"
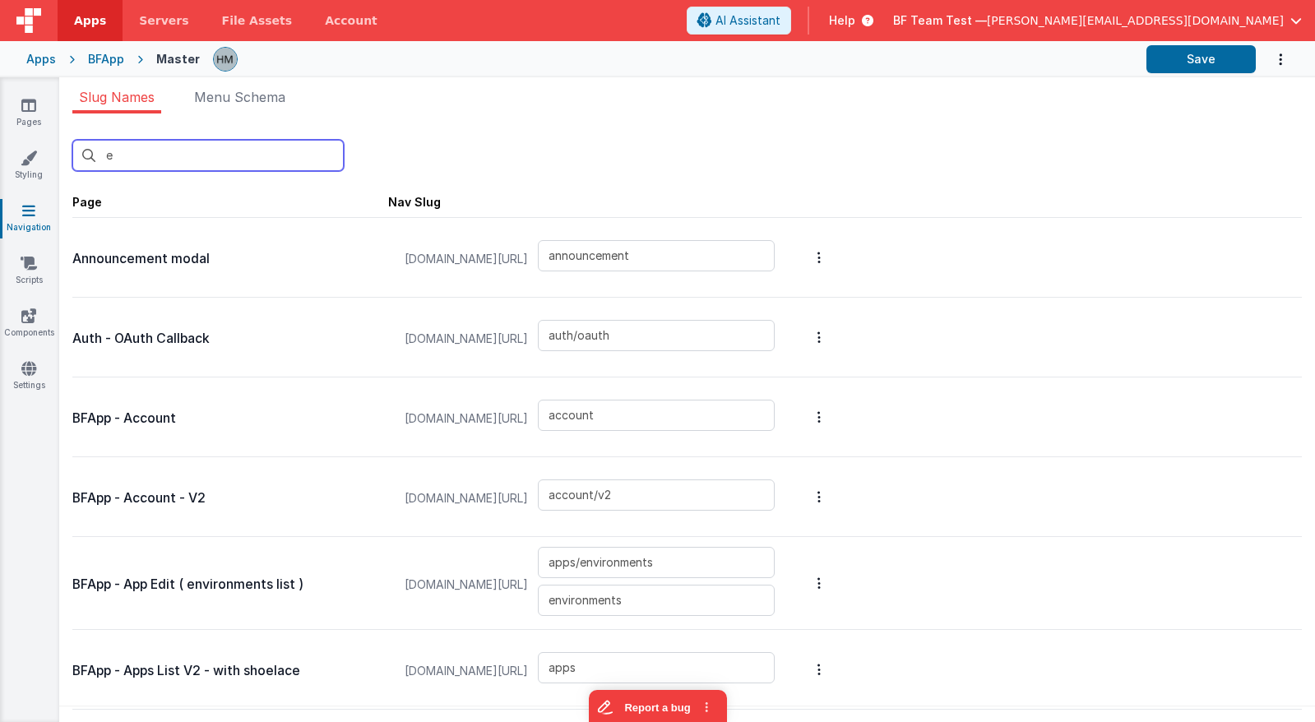
type input "examples"
type input "assets"
type input "devbuilderpallet"
type input "card_migration"
type input "card_migration_success"
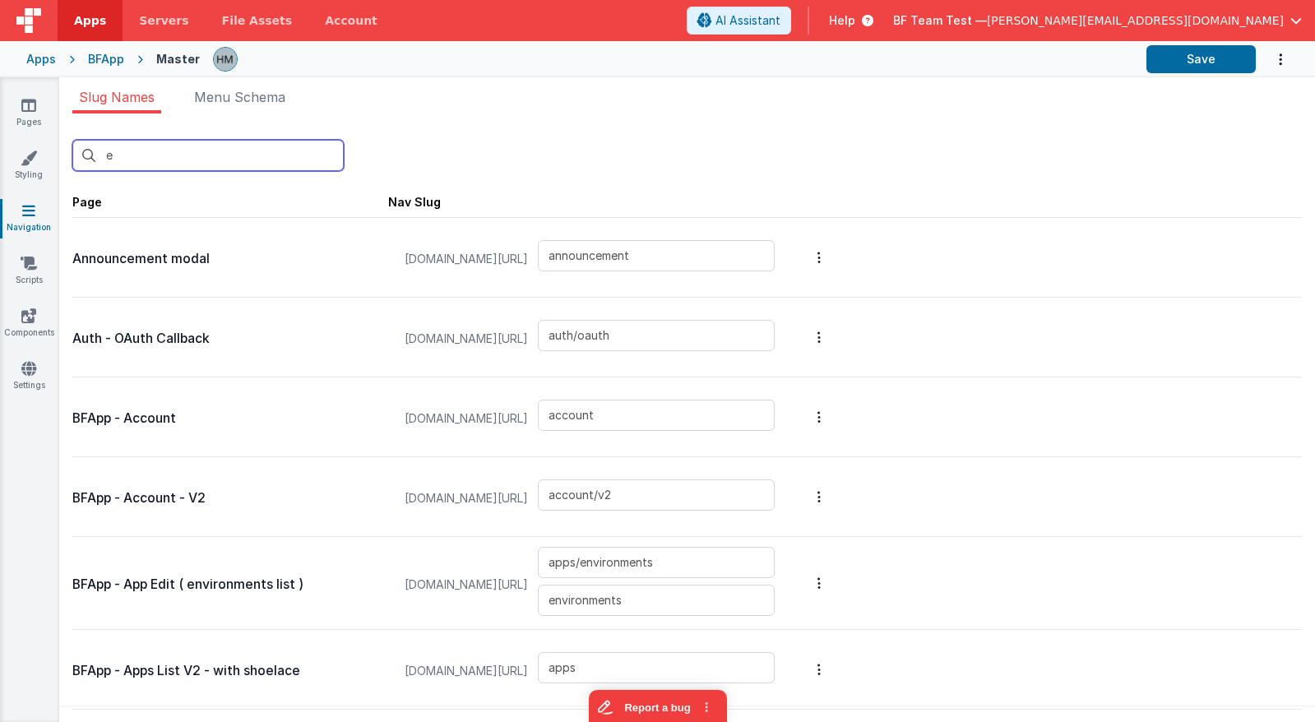
type input "helpmodal"
type input "pagebuilderpreview"
type input "selectaction"
type input "swag"
type input "uitest"
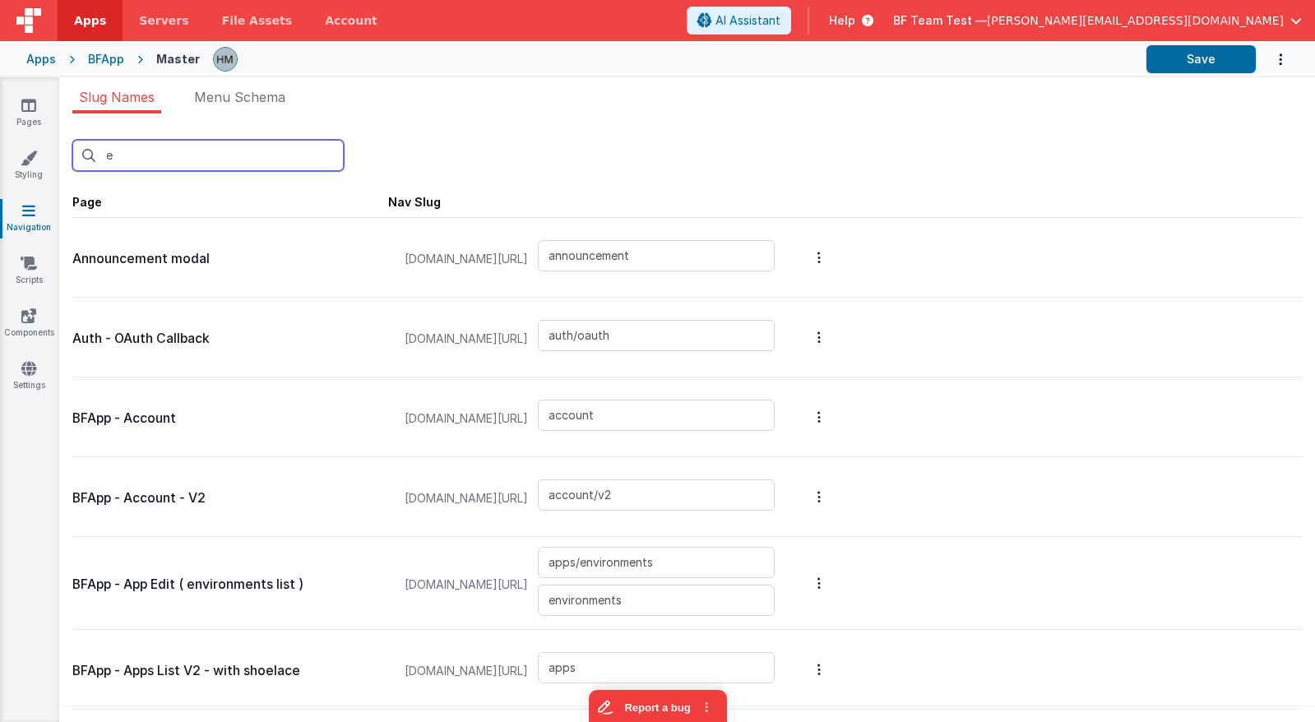
type input "slack"
type input "ex"
type input "examples_old"
type input "examples2"
type input "examples"
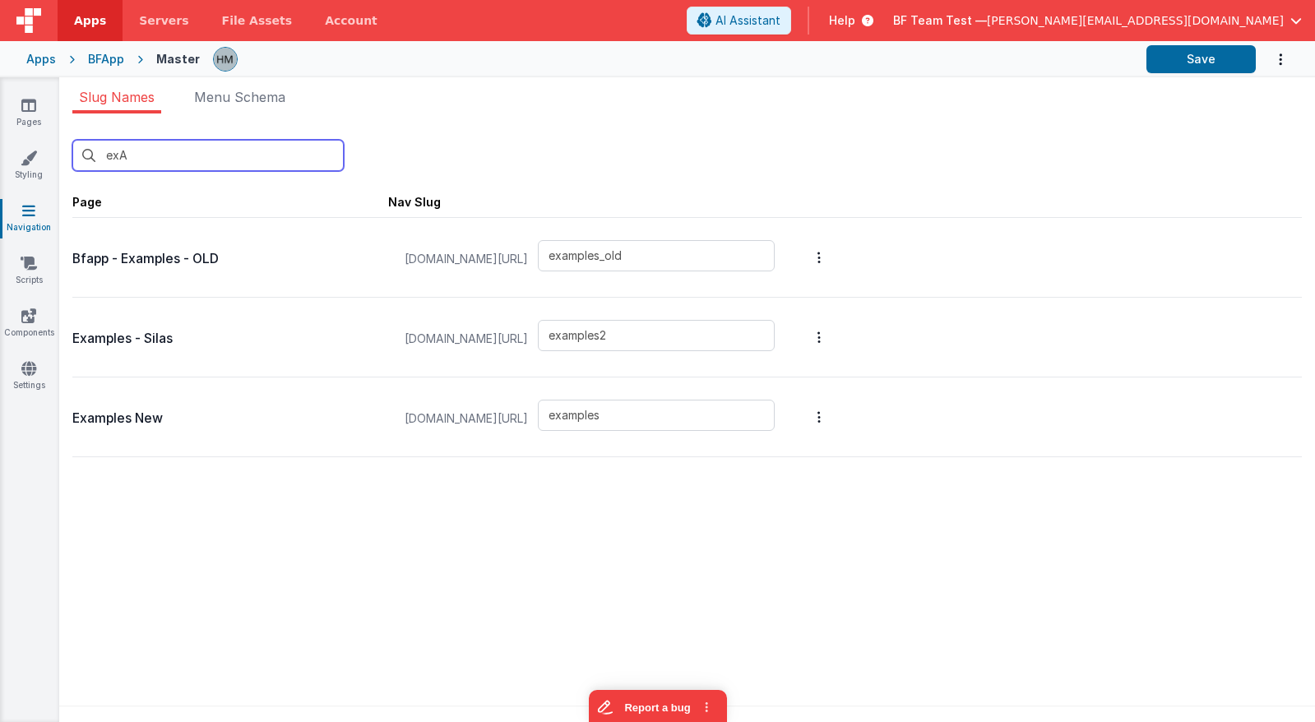
type input "ex"
type input "examples_old"
type input "examples2"
type input "examples"
type input "ex"
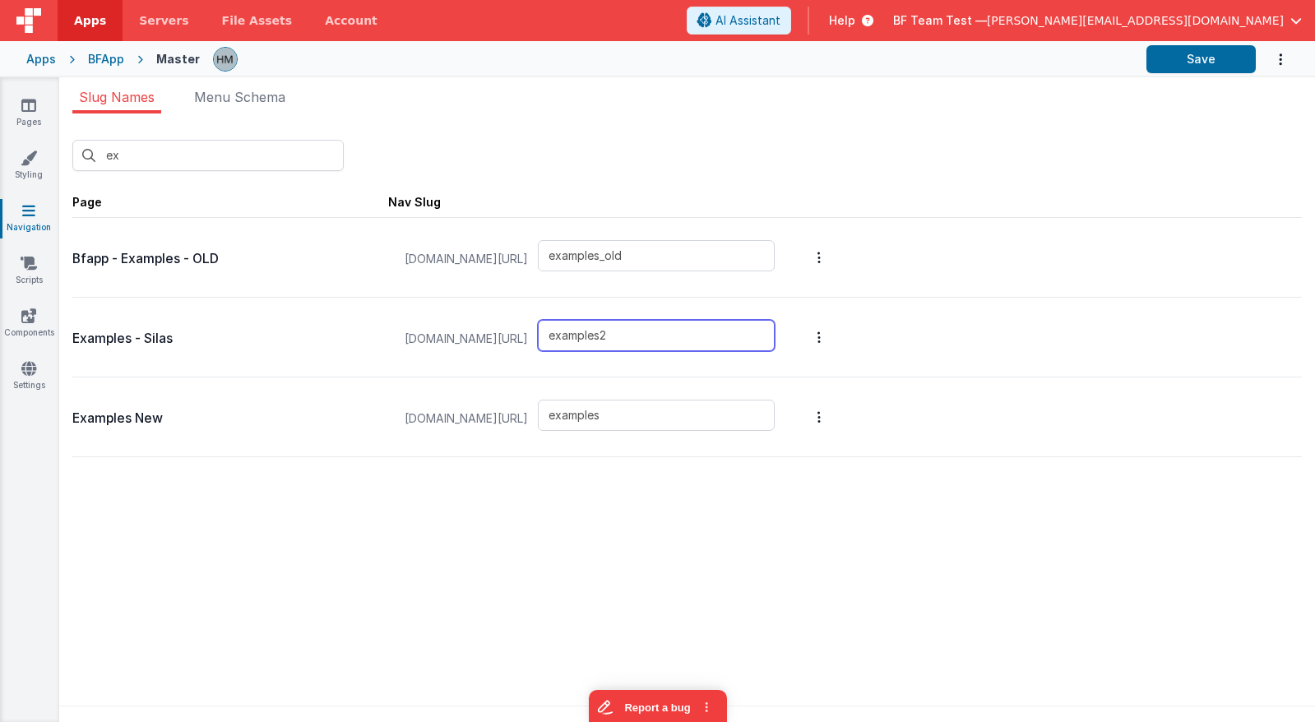
drag, startPoint x: 681, startPoint y: 338, endPoint x: 438, endPoint y: 284, distance: 248.5
click at [538, 320] on input "examples2" at bounding box center [656, 335] width 237 height 31
click at [855, 17] on span "Help" at bounding box center [842, 20] width 26 height 16
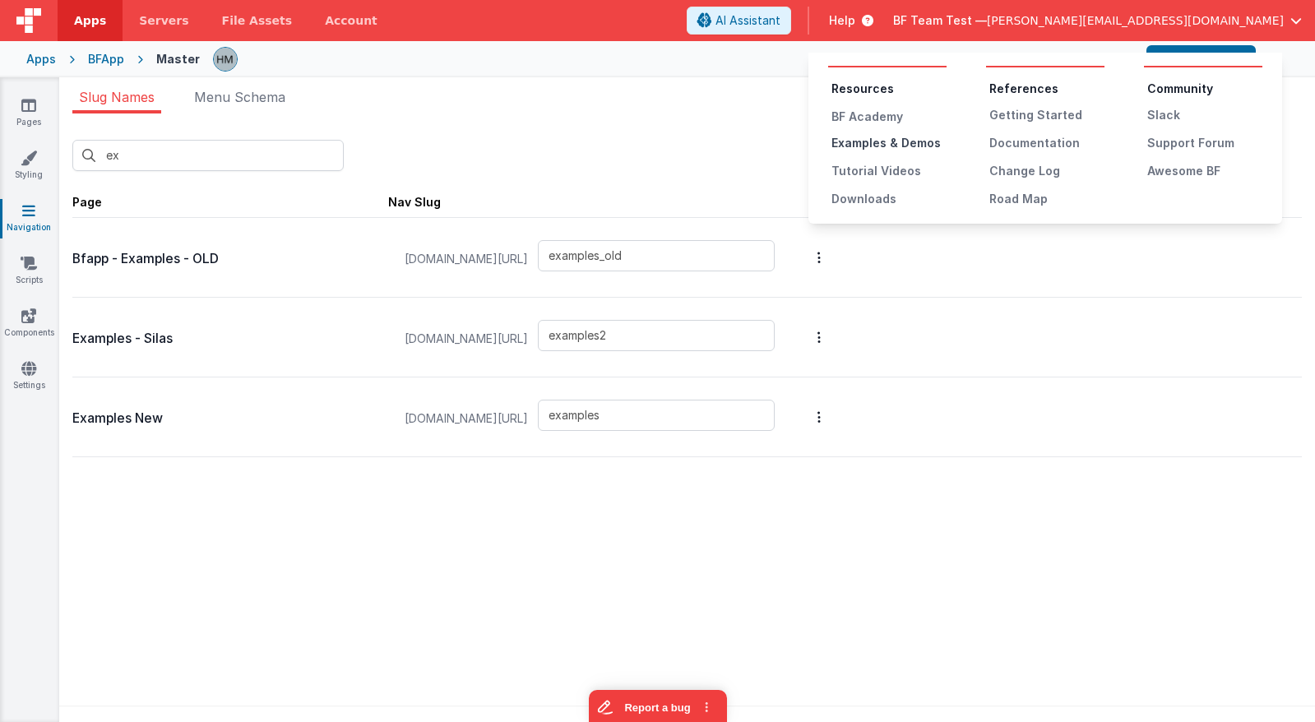
click at [894, 141] on div "Examples & Demos" at bounding box center [888, 143] width 115 height 16
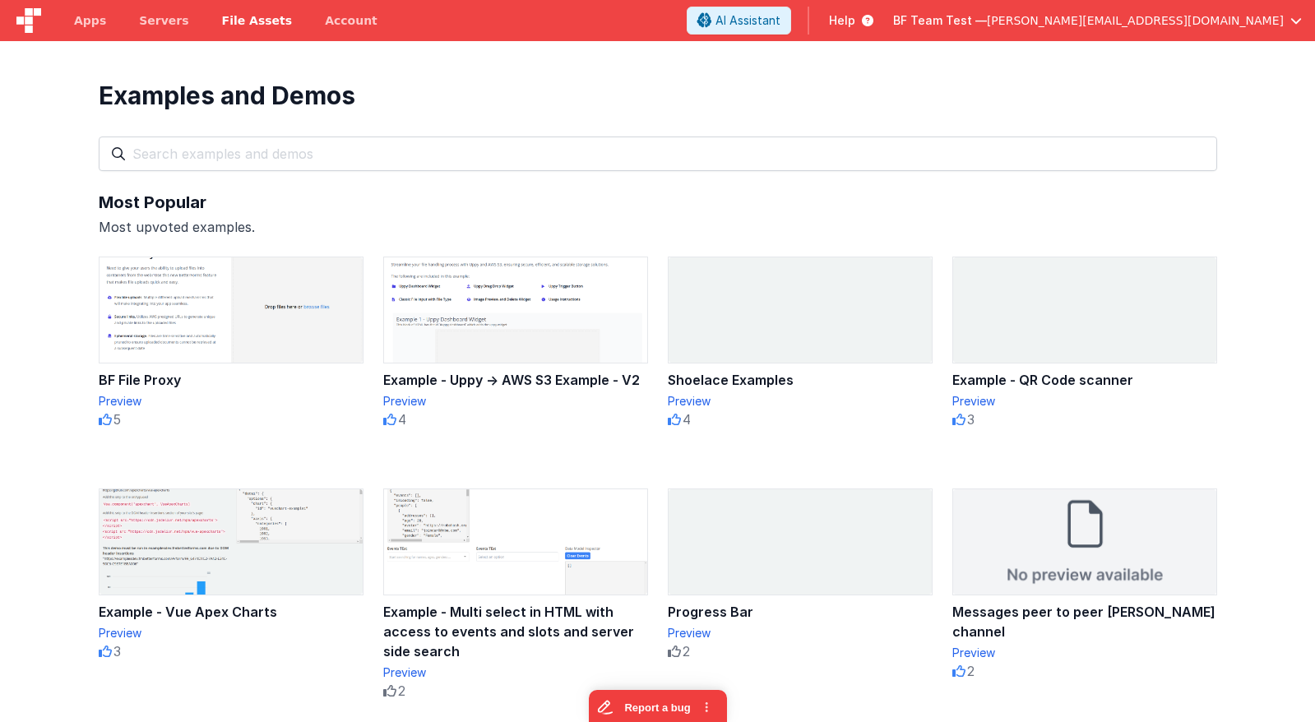
click at [226, 21] on span "File Assets" at bounding box center [257, 20] width 71 height 16
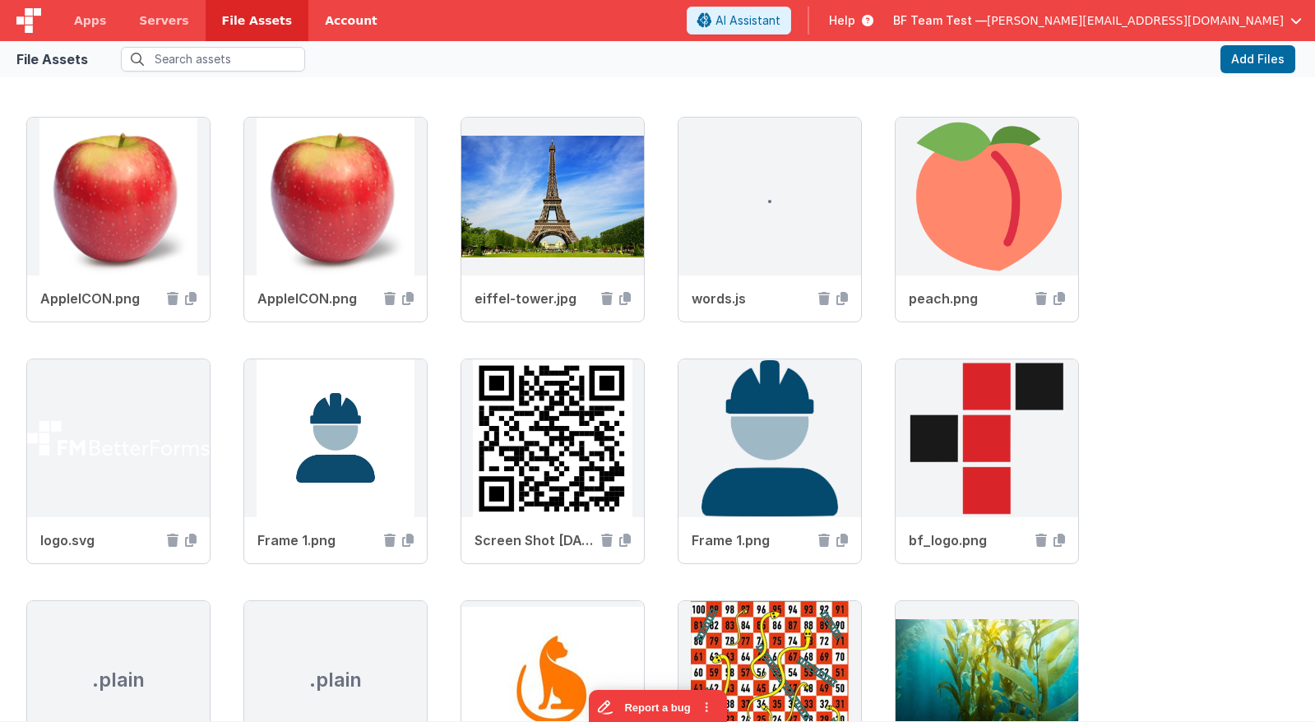
click at [312, 17] on link "Account" at bounding box center [351, 20] width 86 height 41
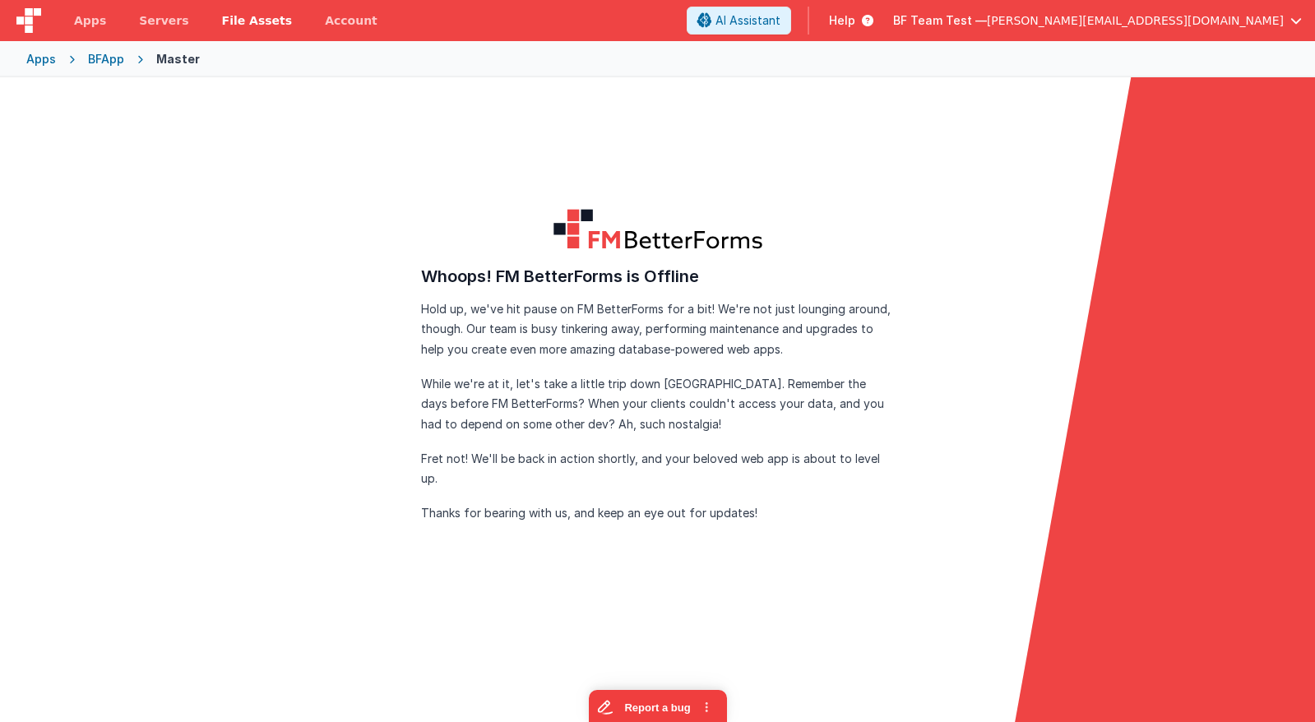
click at [234, 21] on span "File Assets" at bounding box center [257, 20] width 71 height 16
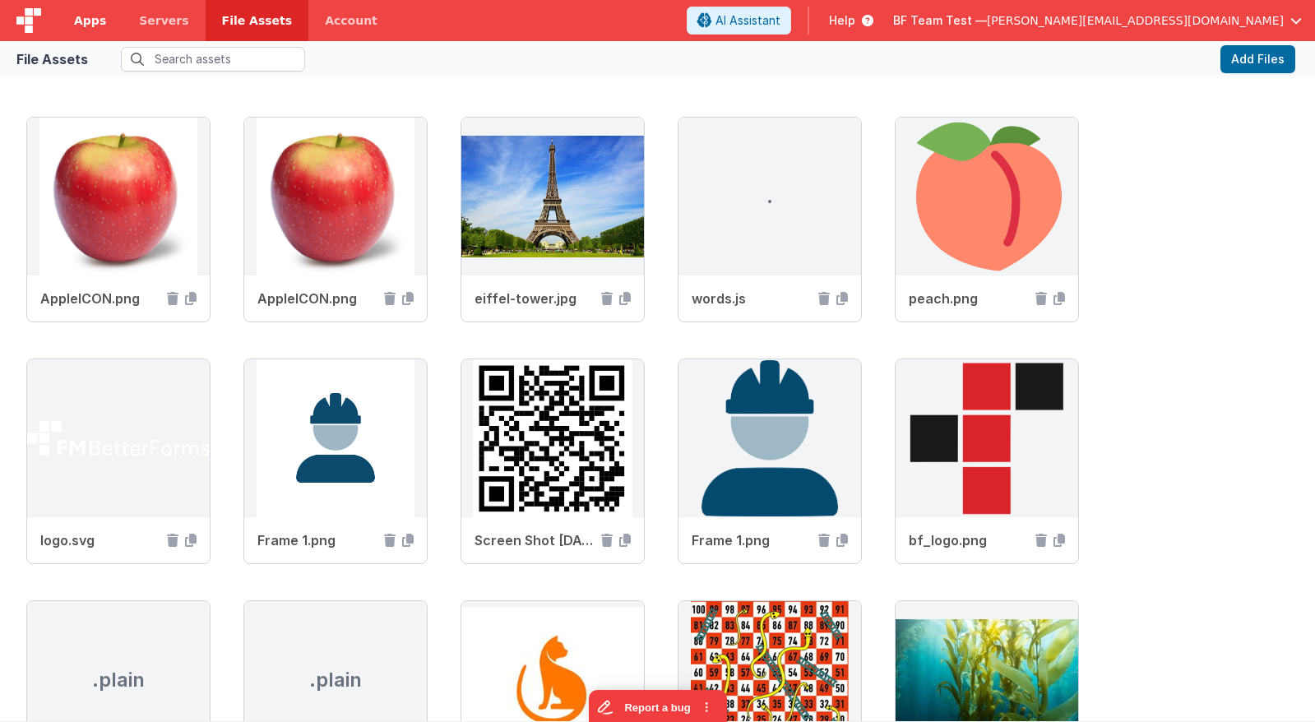
click at [92, 26] on span "Apps" at bounding box center [90, 20] width 32 height 16
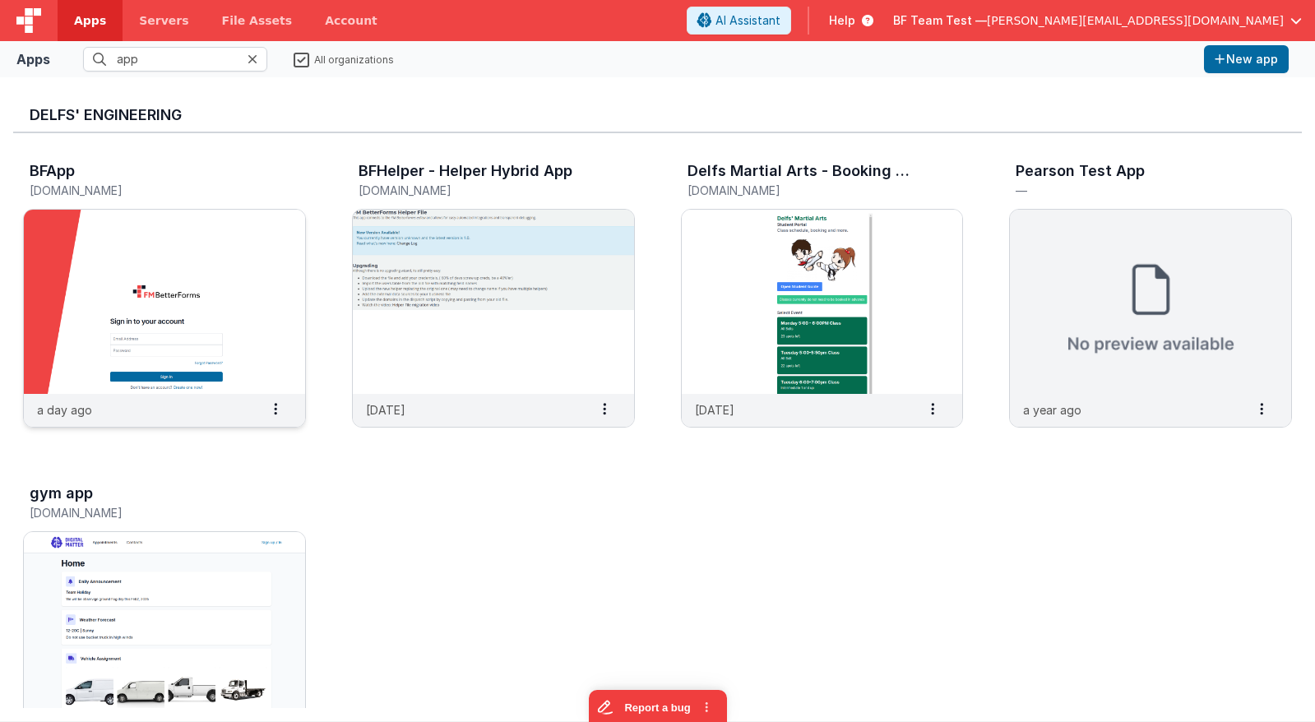
click at [242, 231] on img at bounding box center [164, 302] width 281 height 184
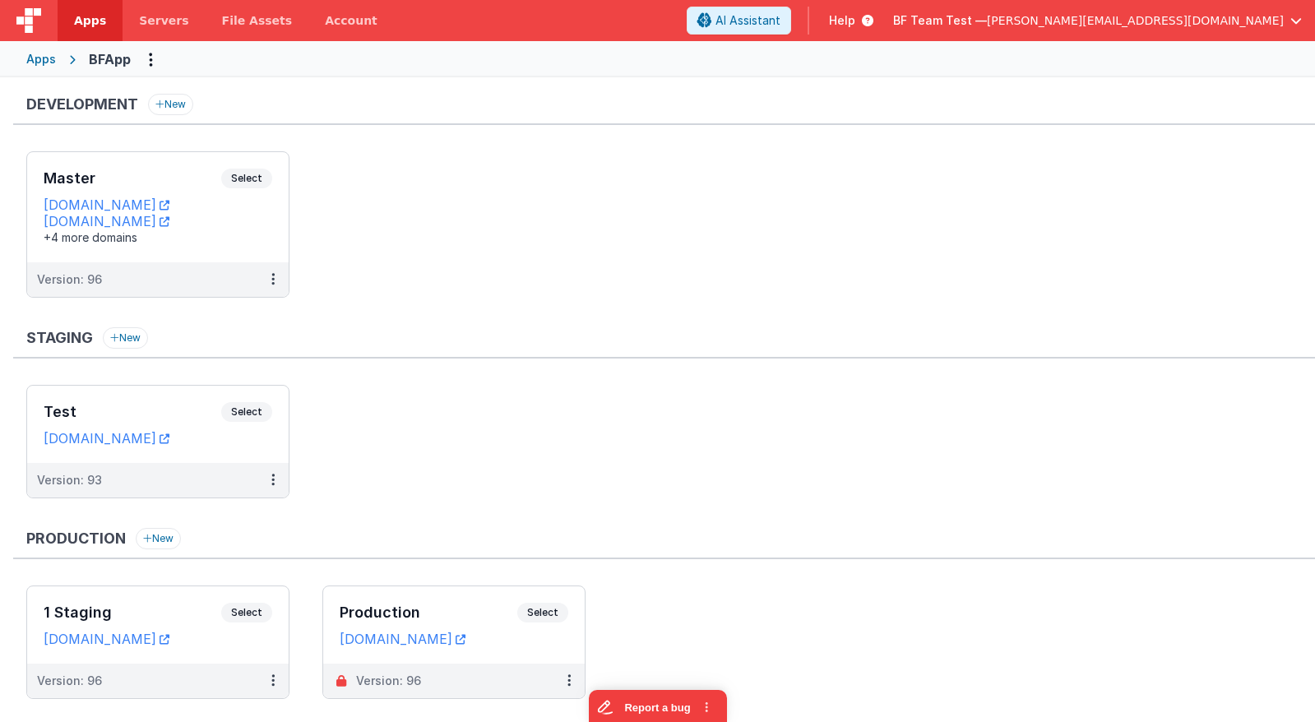
click at [855, 23] on span "Help" at bounding box center [842, 20] width 26 height 16
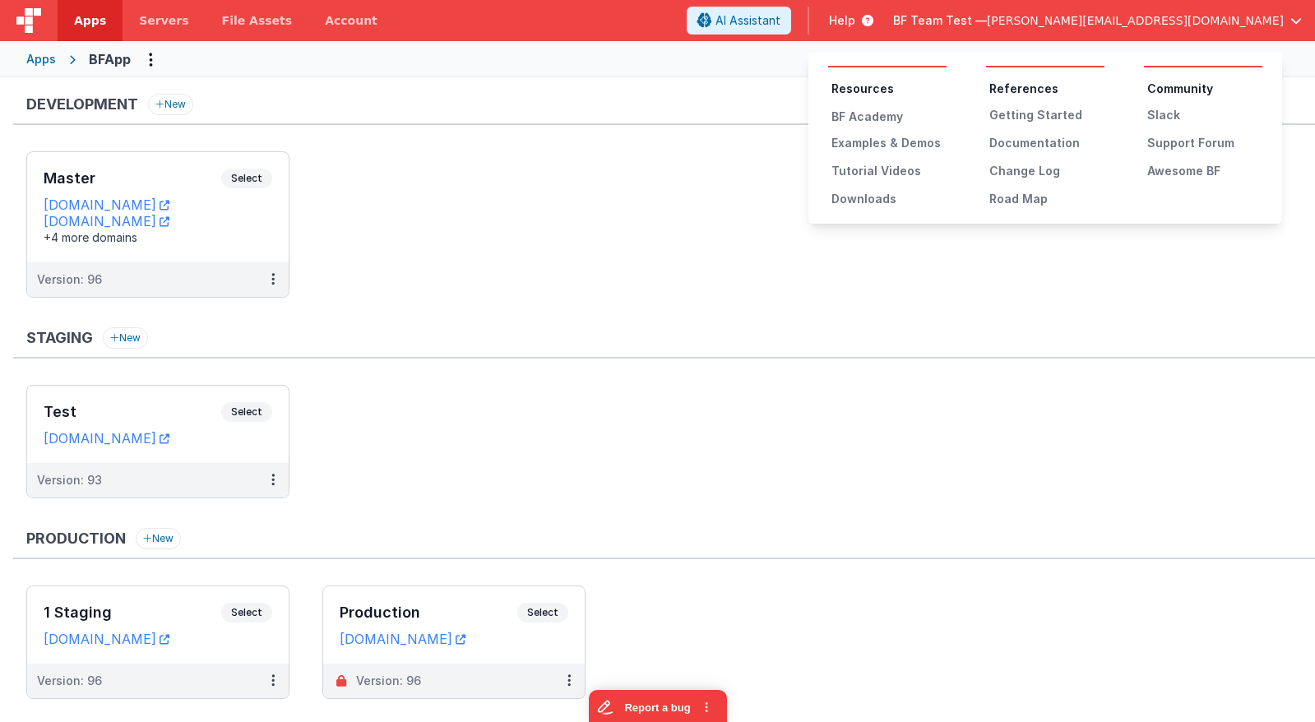
click at [999, 23] on button at bounding box center [657, 361] width 1315 height 722
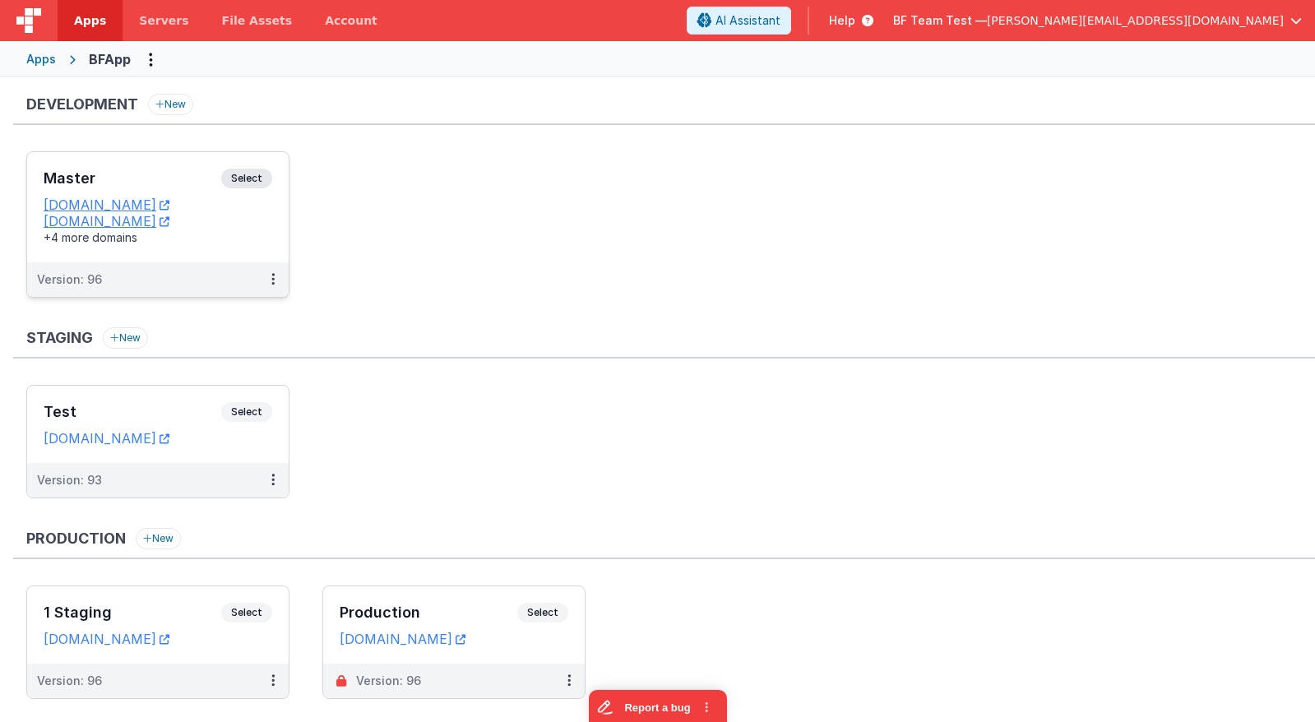
click at [187, 168] on div "Master Select URLs appdev.fmbetterforms.com c9dev.bfoperations.com +4 more doma…" at bounding box center [157, 207] width 261 height 110
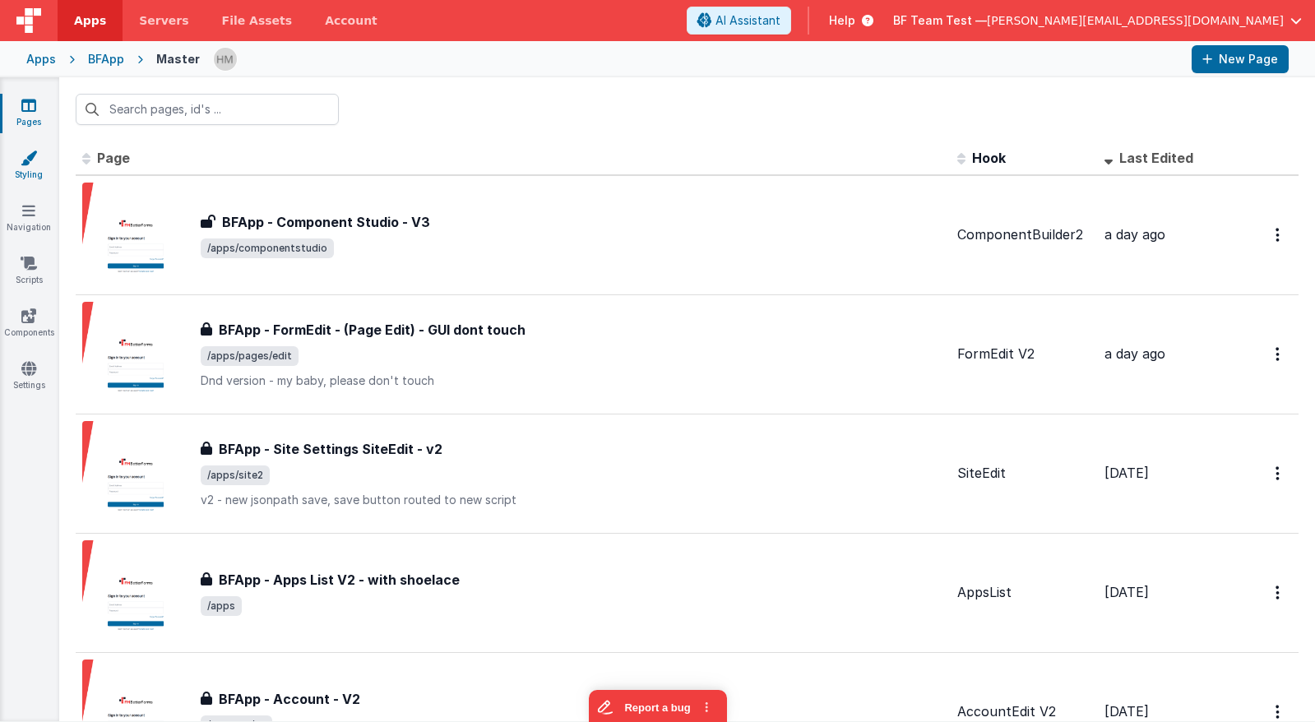
click at [44, 169] on link "Styling" at bounding box center [28, 166] width 59 height 33
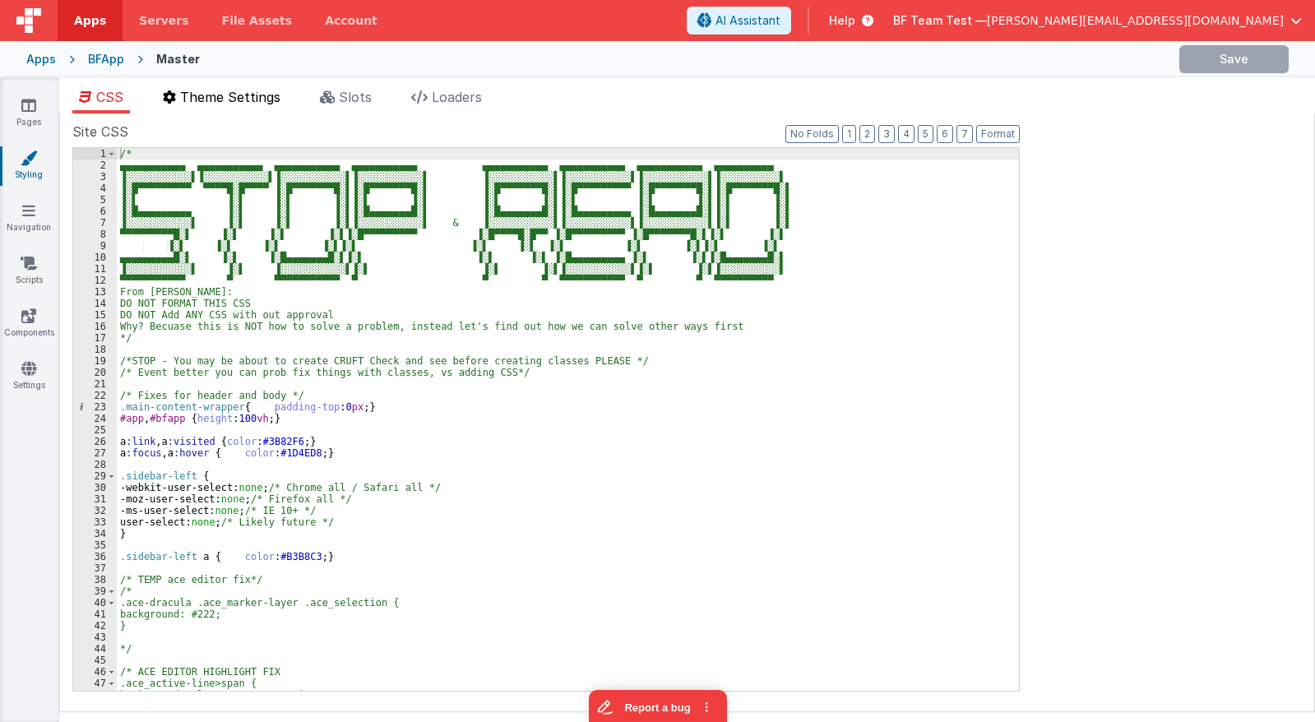
click at [238, 104] on span "Theme Settings" at bounding box center [230, 97] width 100 height 16
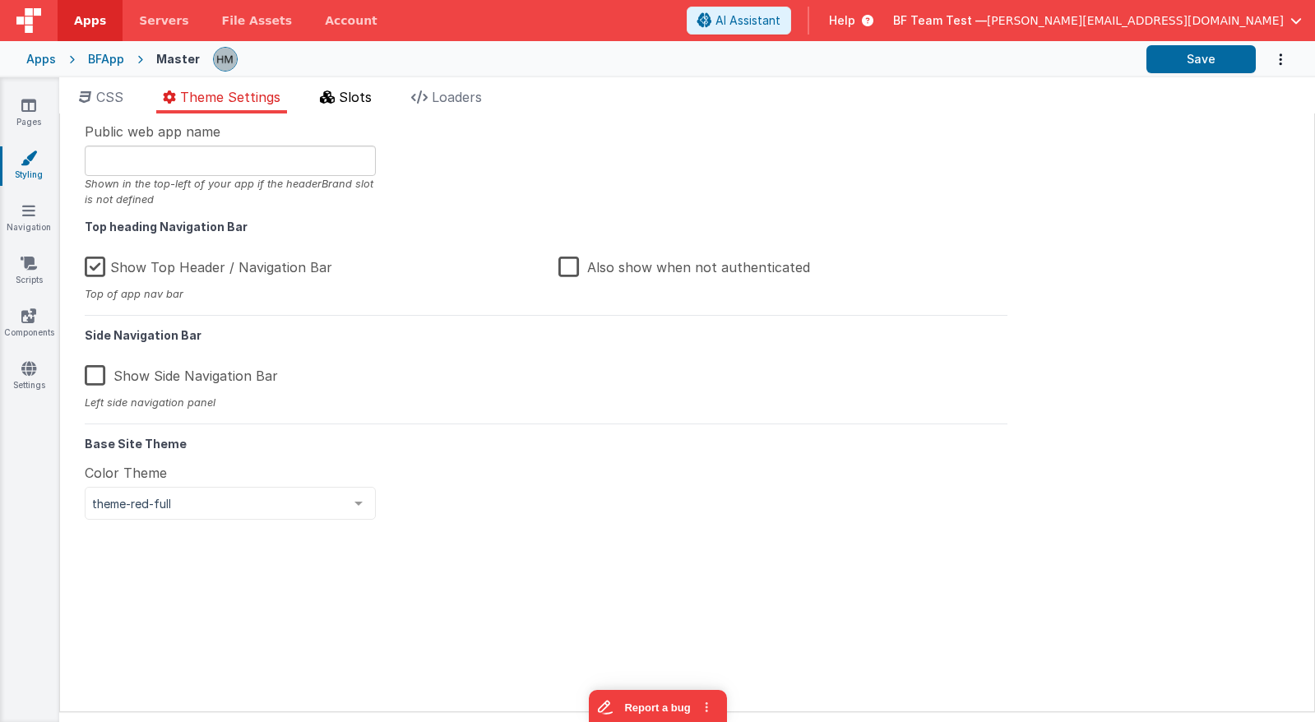
click at [352, 99] on span "Slots" at bounding box center [355, 97] width 33 height 16
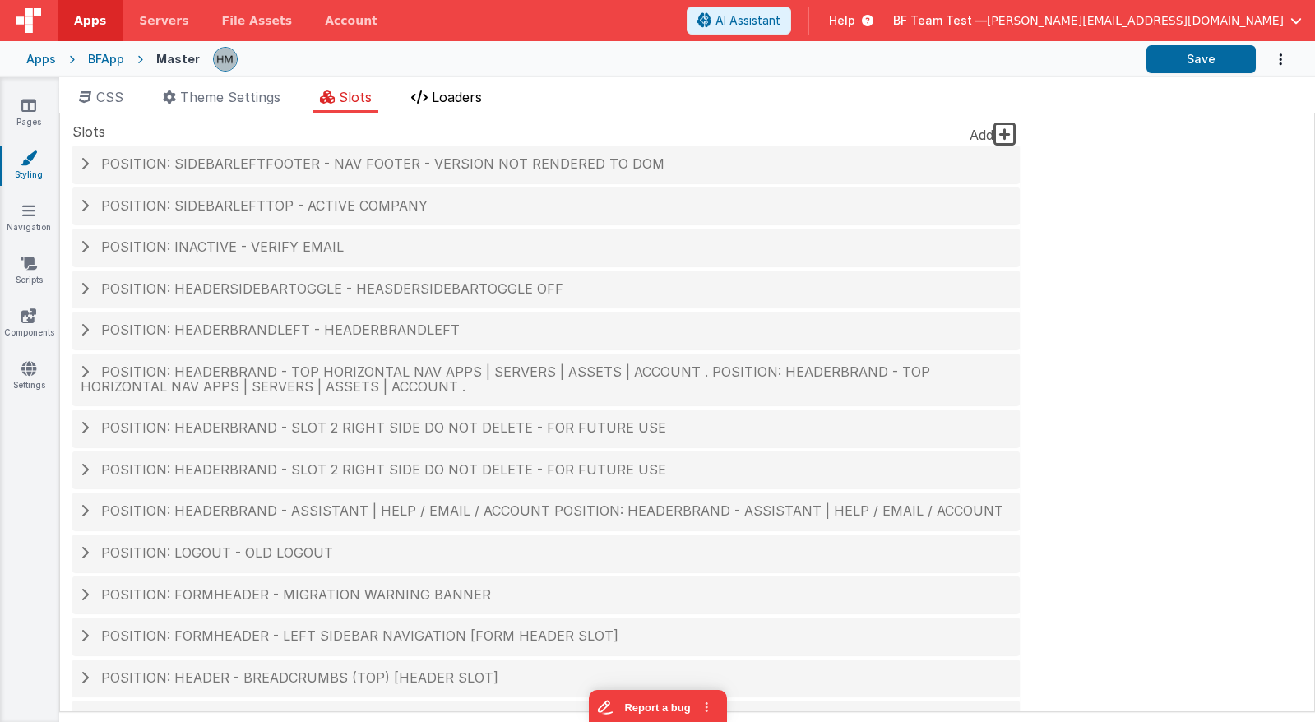
click at [460, 99] on span "Loaders" at bounding box center [457, 97] width 50 height 16
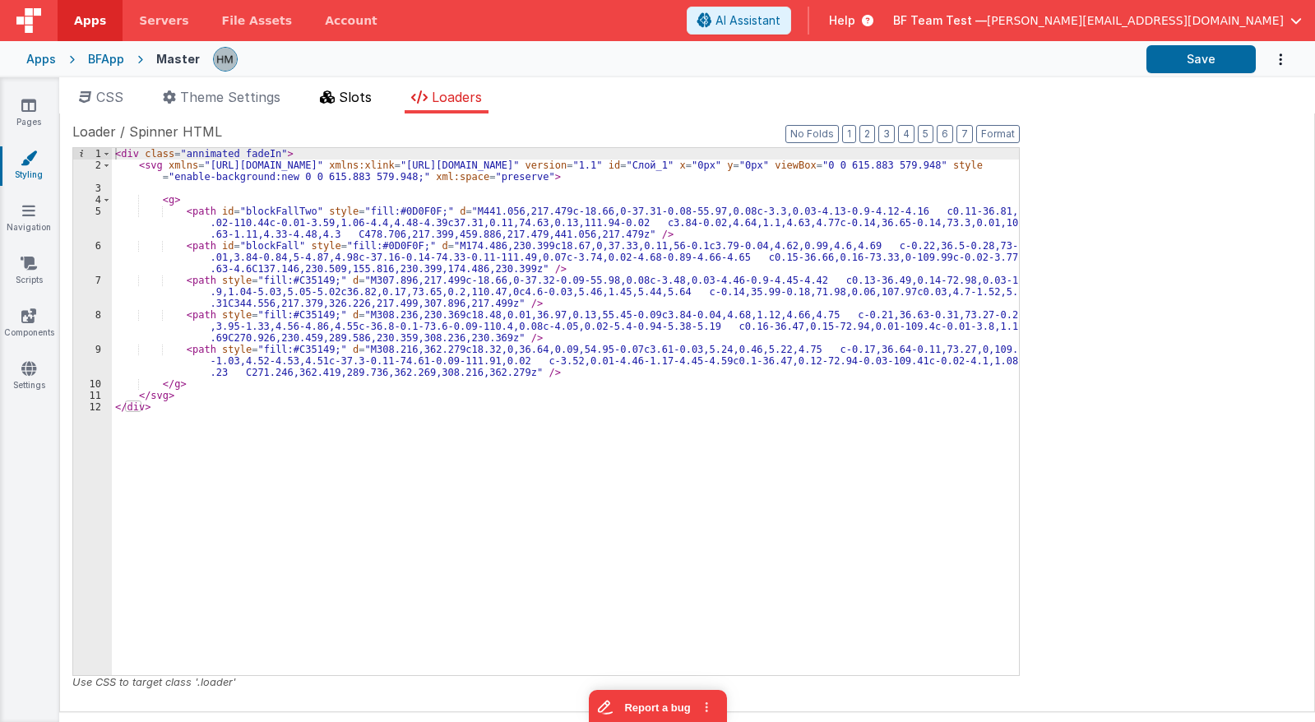
click at [353, 90] on span "Slots" at bounding box center [355, 97] width 33 height 16
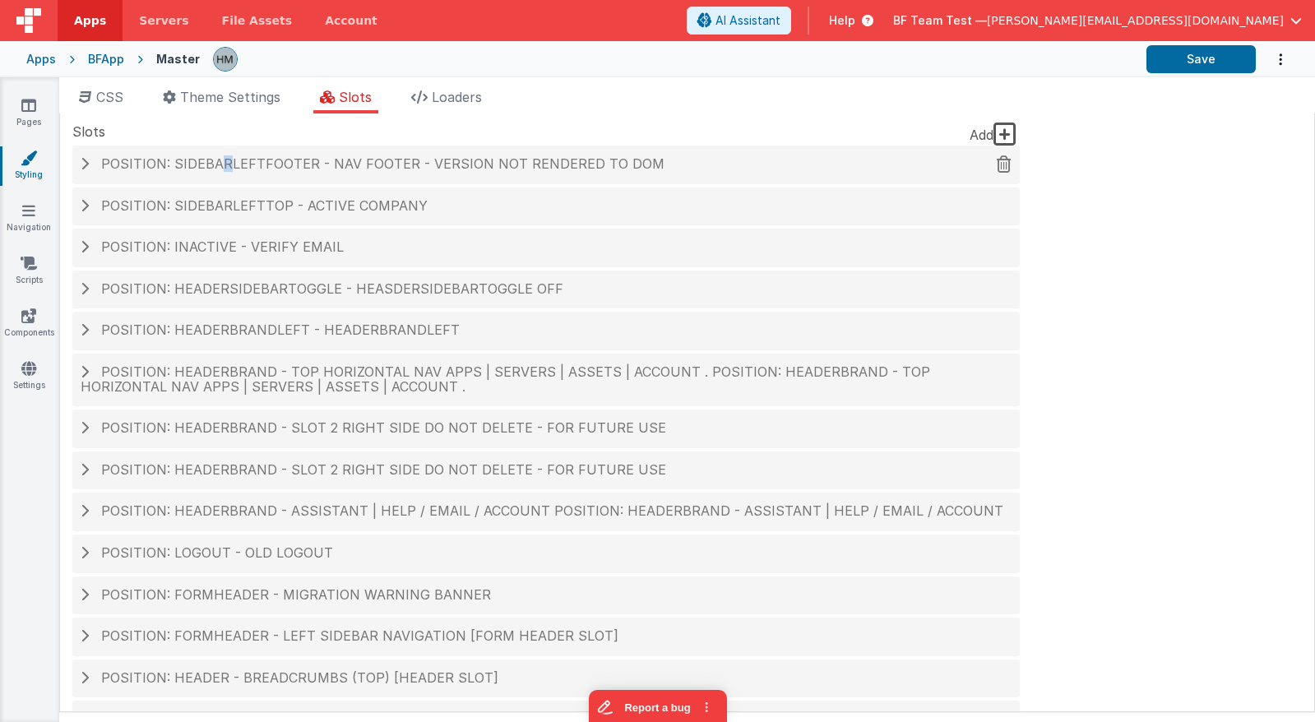
click at [221, 161] on span "Position: sidebarLeftFooter - Nav Footer - version NOT rendered to DOM" at bounding box center [382, 163] width 563 height 16
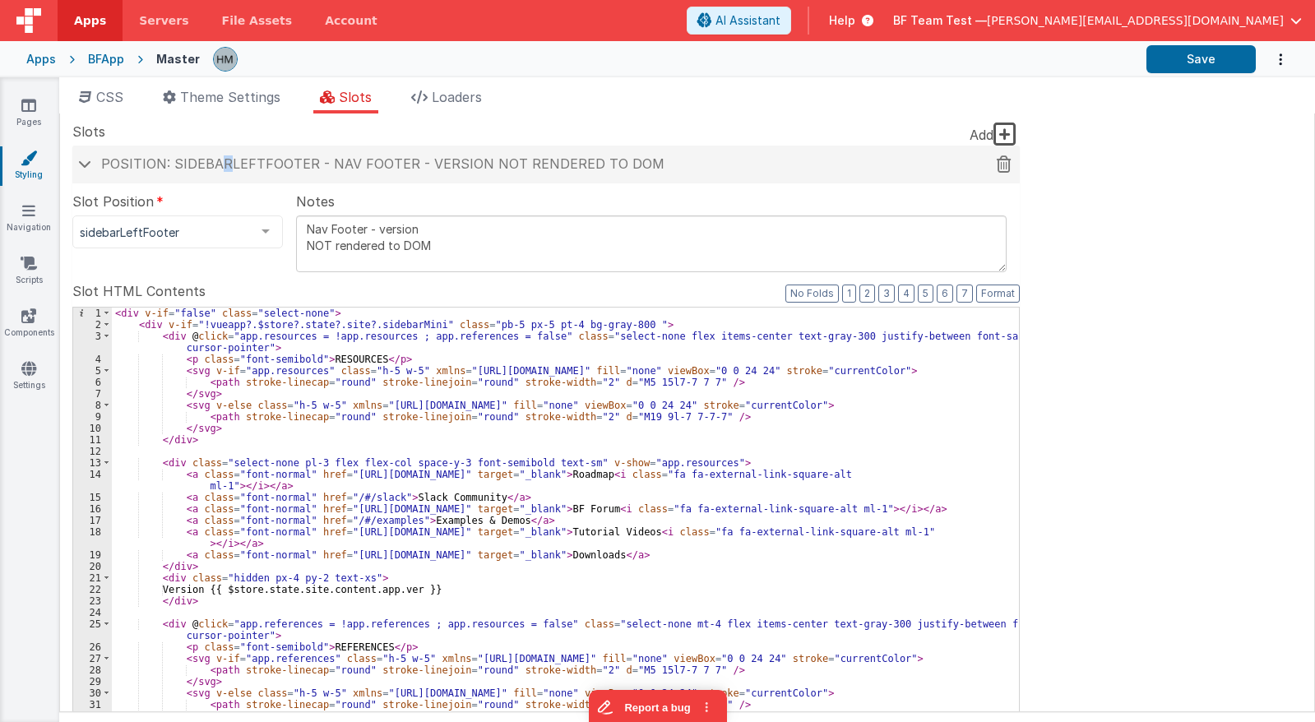
click at [221, 161] on span "Position: sidebarLeftFooter - Nav Footer - version NOT rendered to DOM" at bounding box center [382, 163] width 563 height 16
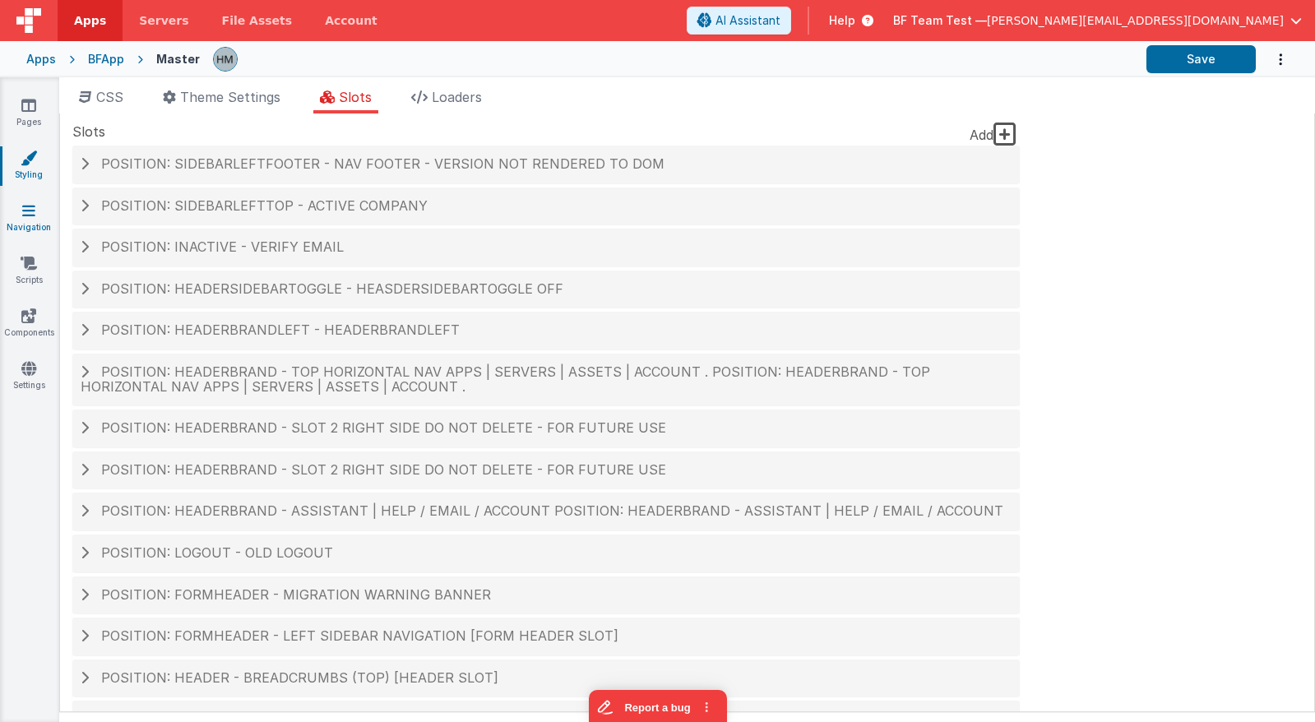
click at [18, 217] on link "Navigation" at bounding box center [28, 218] width 59 height 33
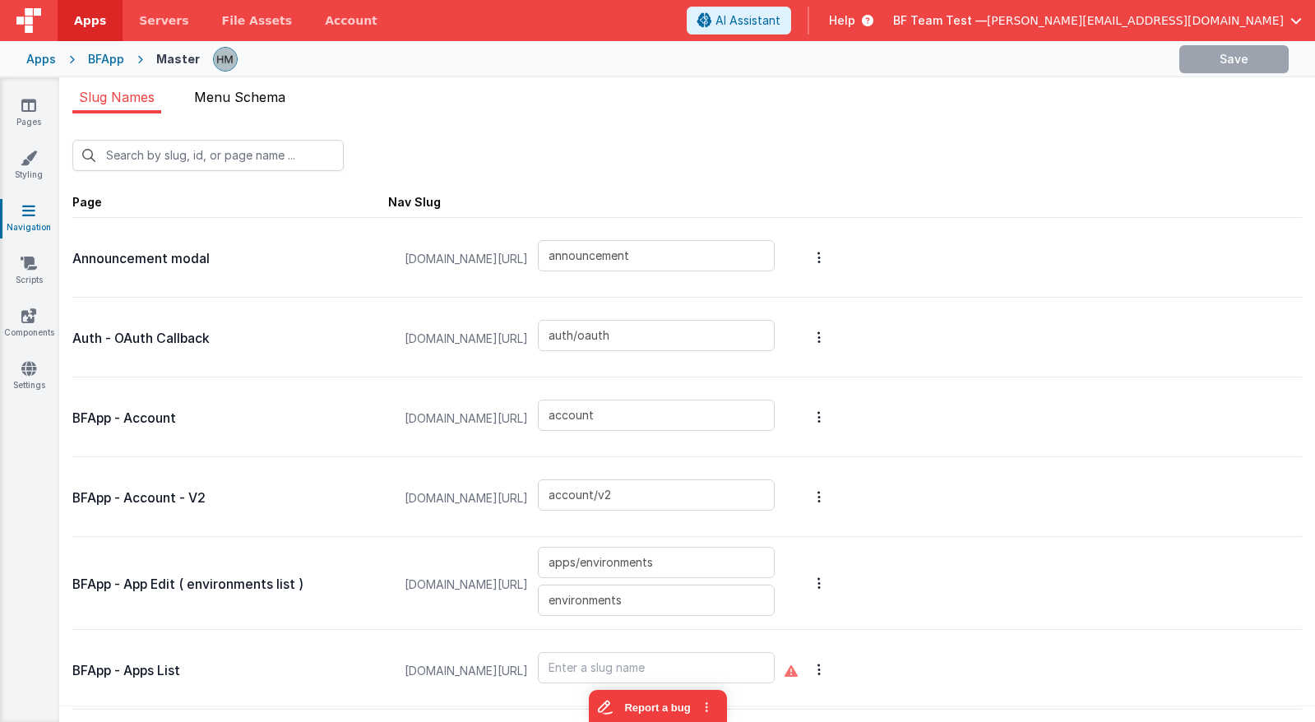
click at [224, 104] on li "Menu Schema" at bounding box center [239, 100] width 104 height 26
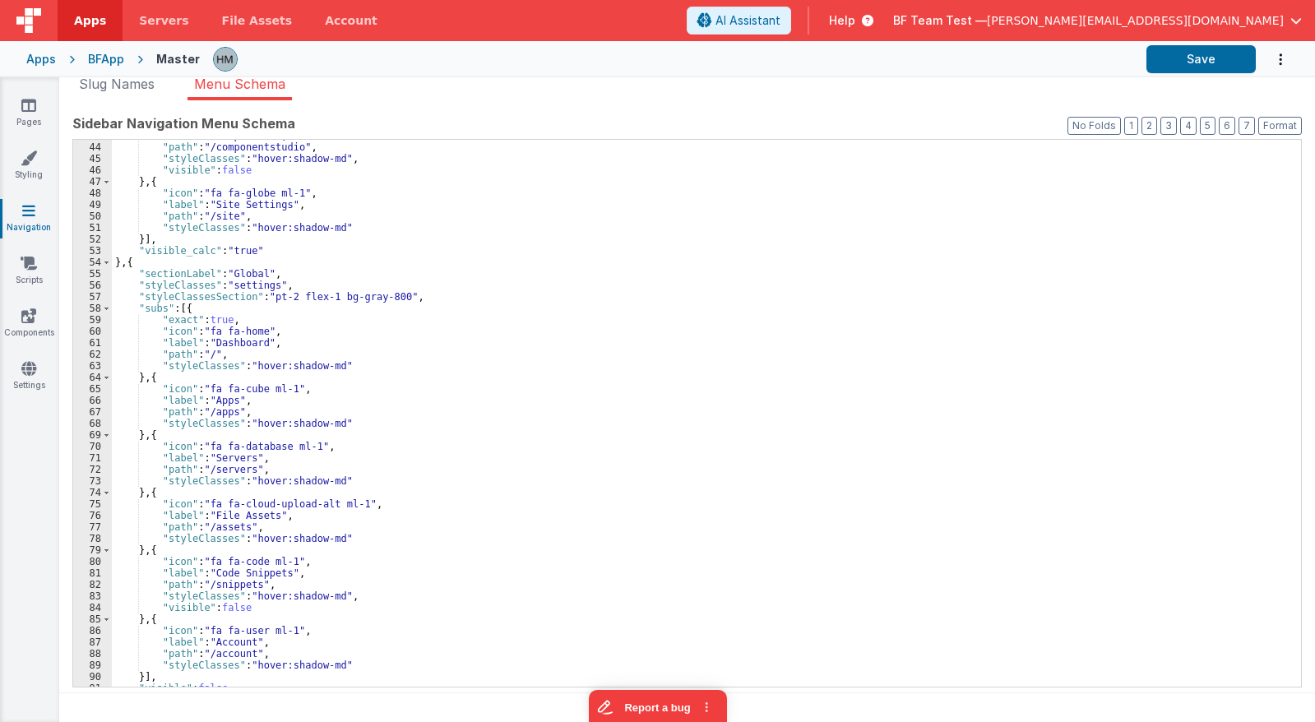
scroll to position [512, 0]
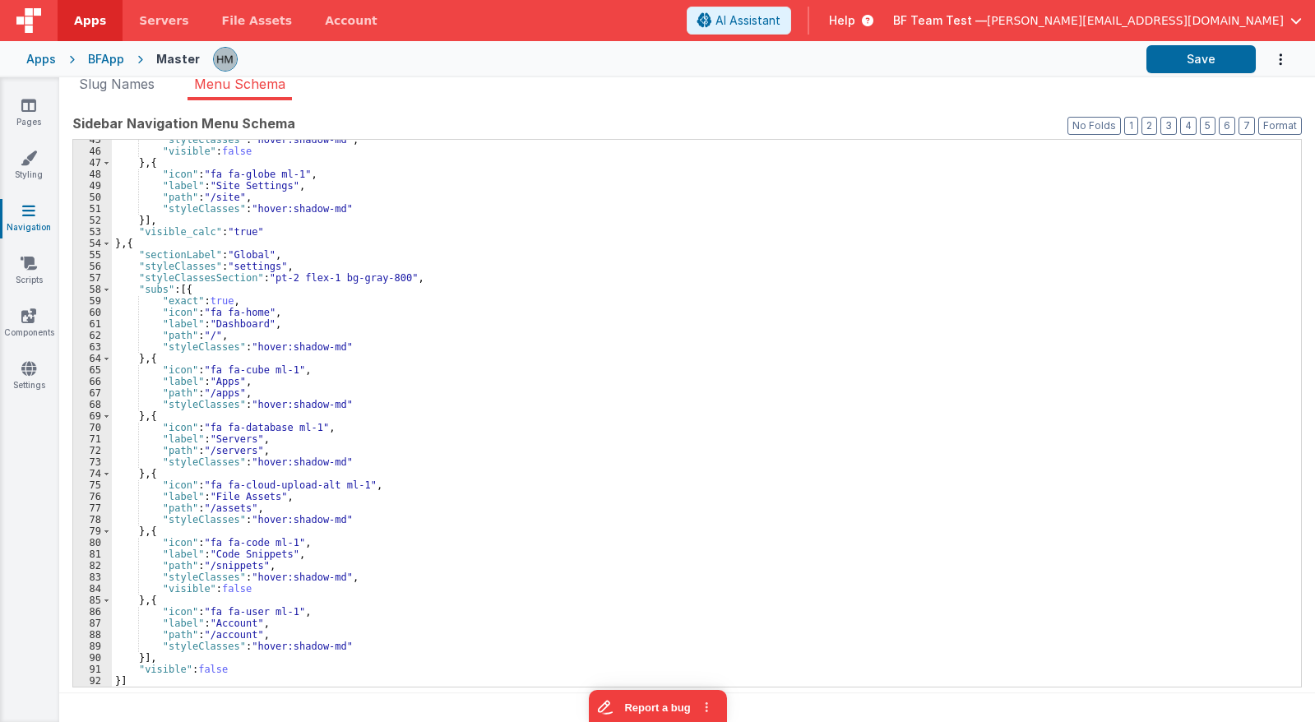
click at [43, 55] on div "Apps" at bounding box center [41, 59] width 30 height 16
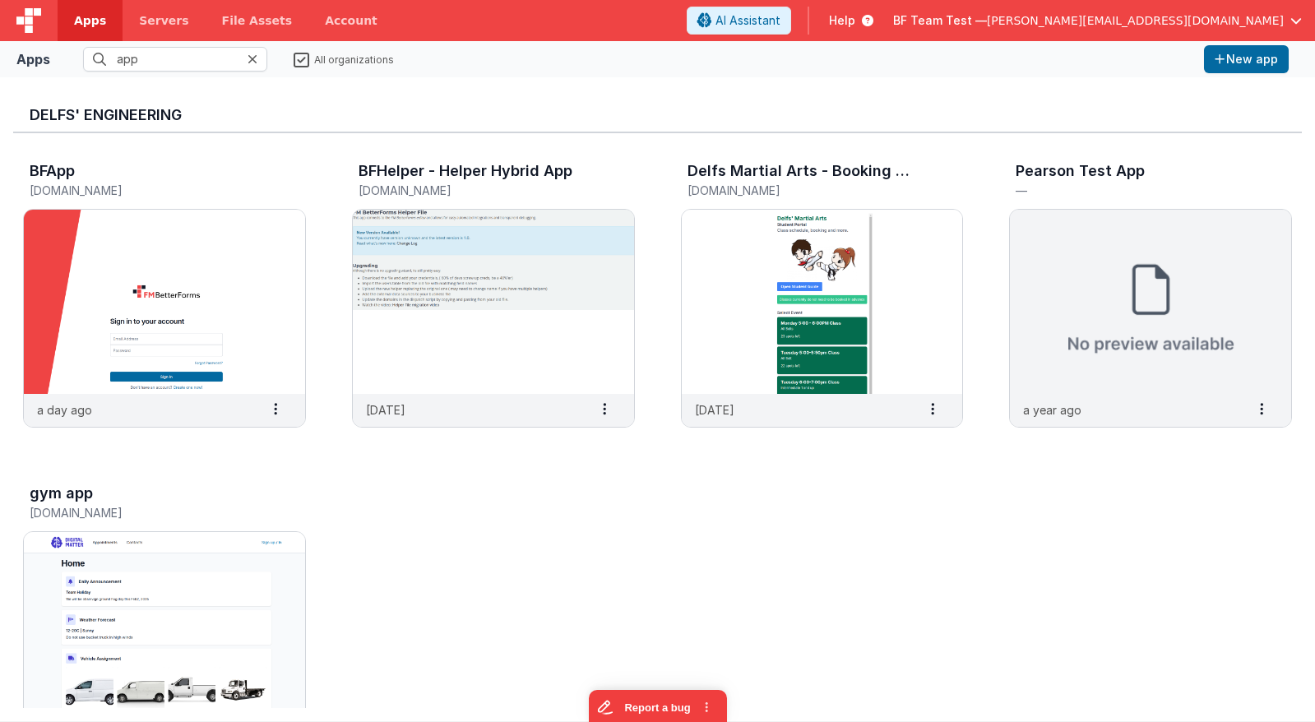
click at [252, 58] on icon at bounding box center [252, 59] width 10 height 13
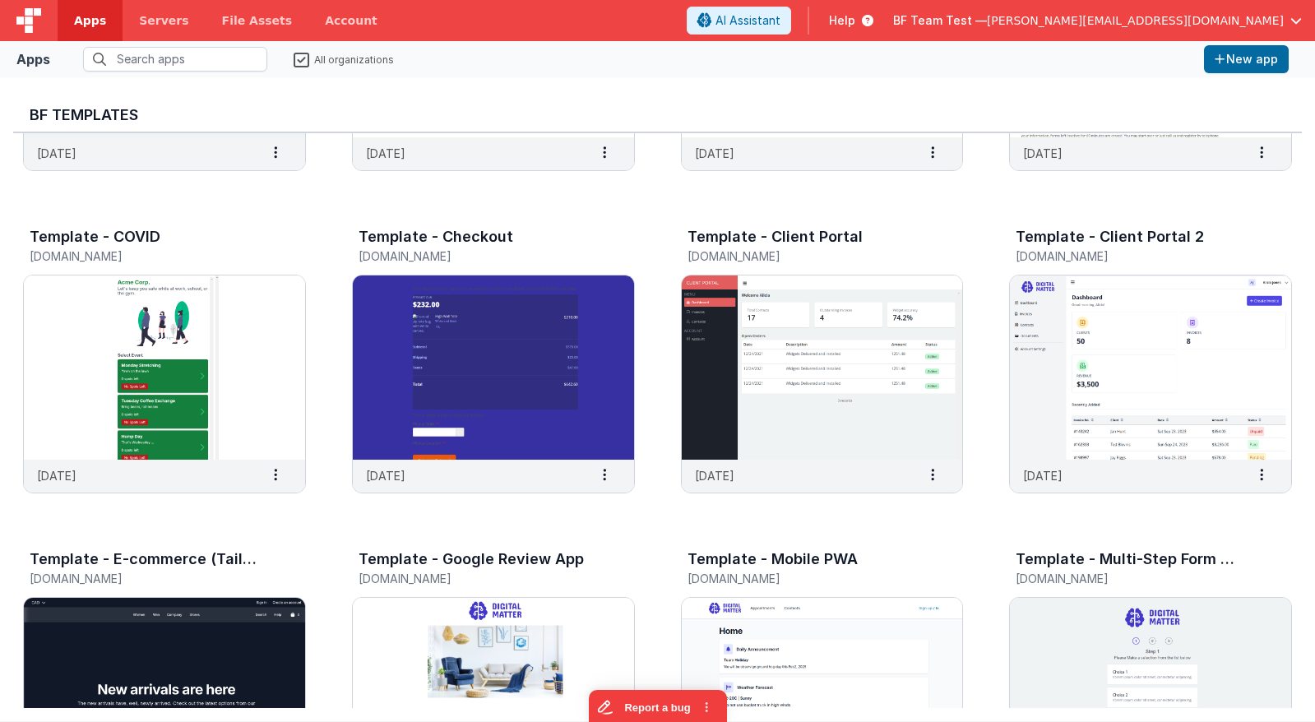
scroll to position [592, 0]
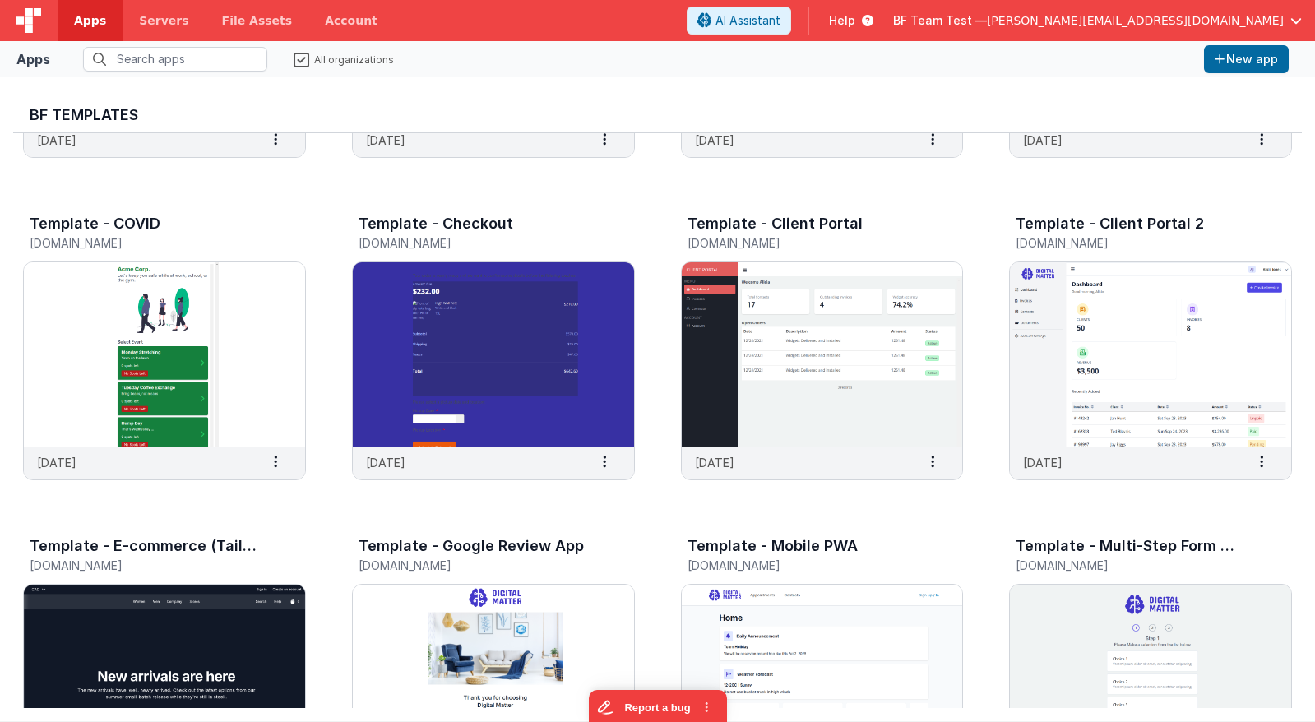
click at [298, 60] on label "All organizations" at bounding box center [344, 59] width 100 height 16
click at [0, 0] on input "All organizations" at bounding box center [0, 0] width 0 height 0
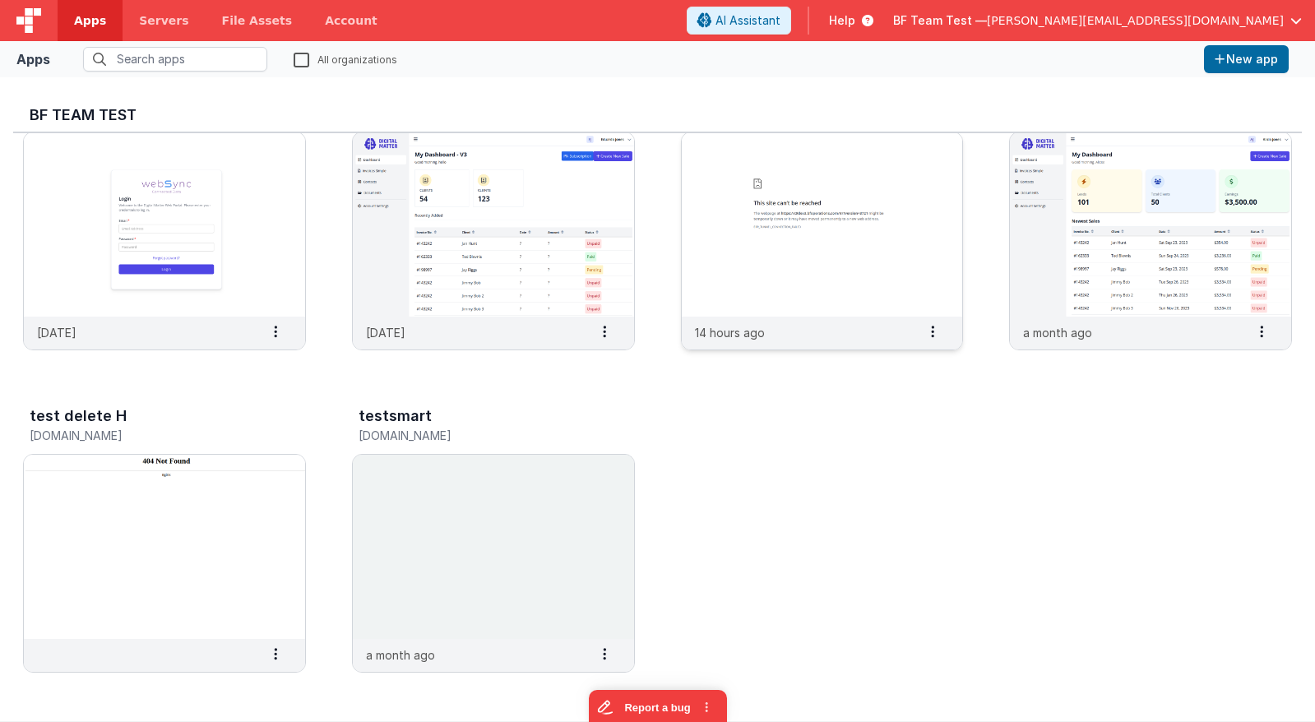
scroll to position [2336, 0]
click at [187, 496] on img at bounding box center [164, 544] width 281 height 184
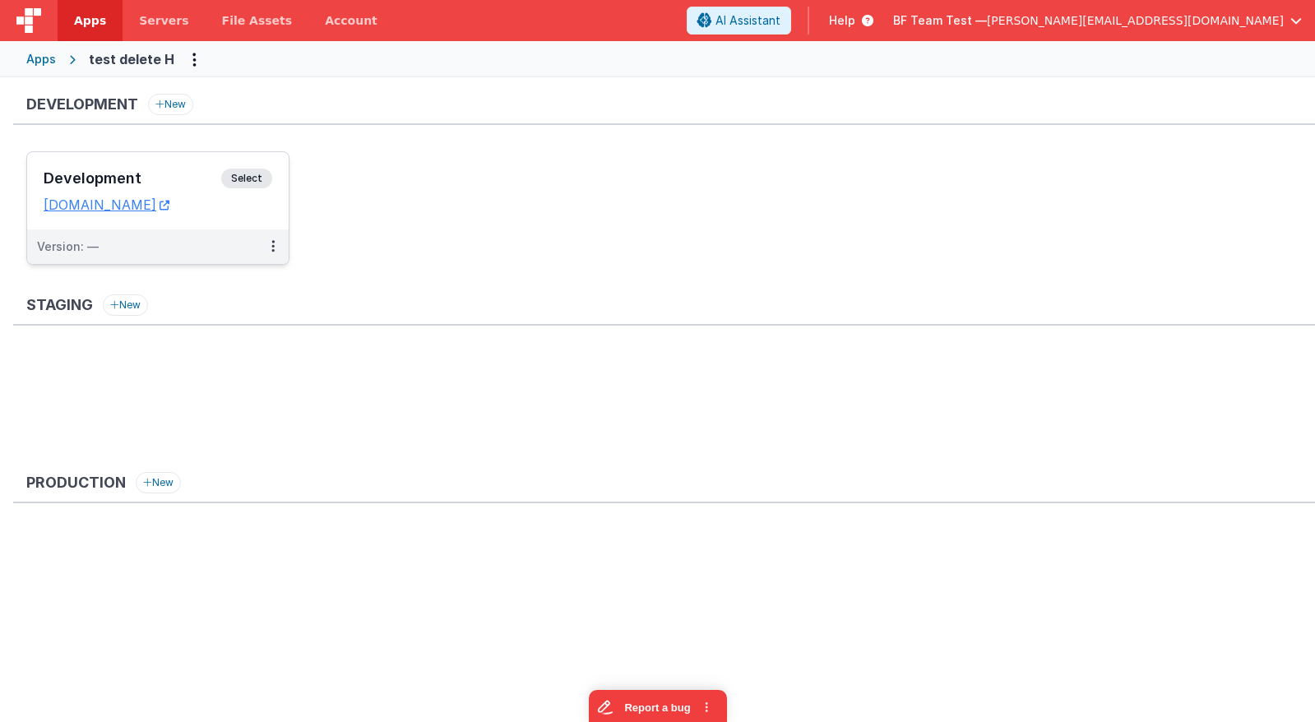
click at [197, 171] on h3 "Development" at bounding box center [133, 178] width 178 height 16
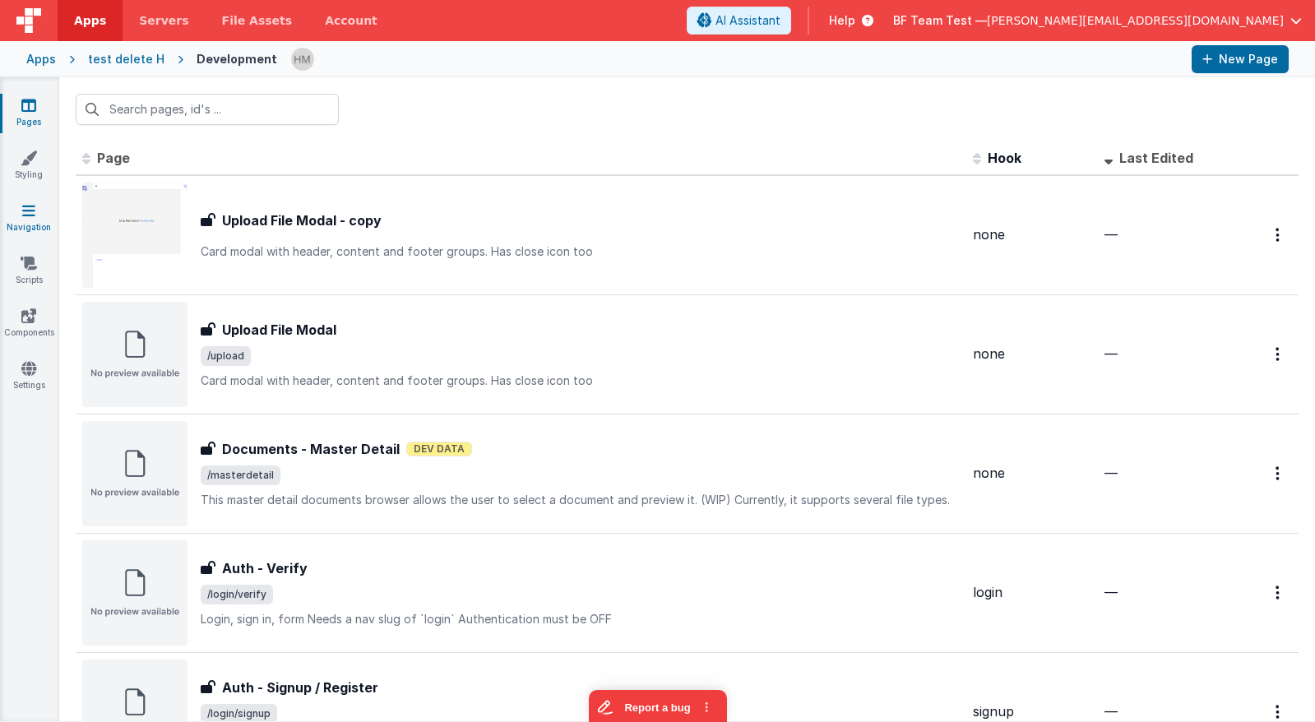
click at [35, 210] on icon at bounding box center [28, 210] width 13 height 16
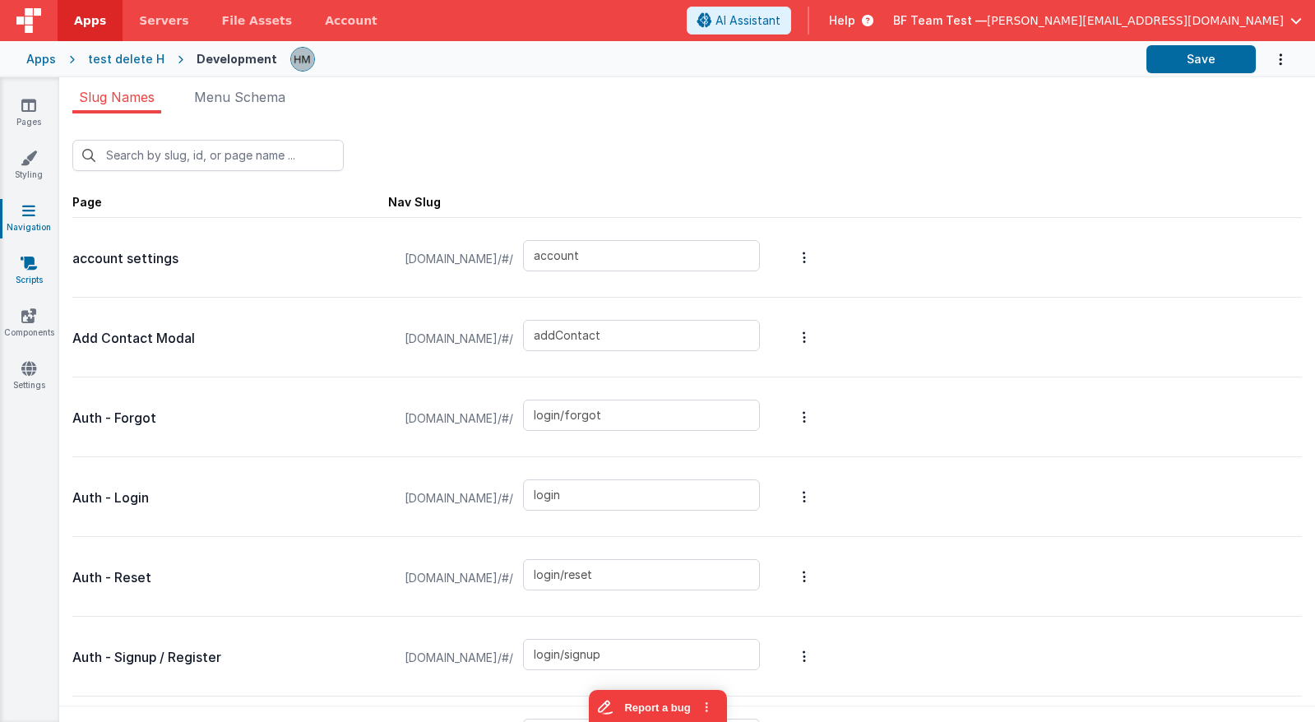
click at [30, 275] on link "Scripts" at bounding box center [28, 271] width 59 height 33
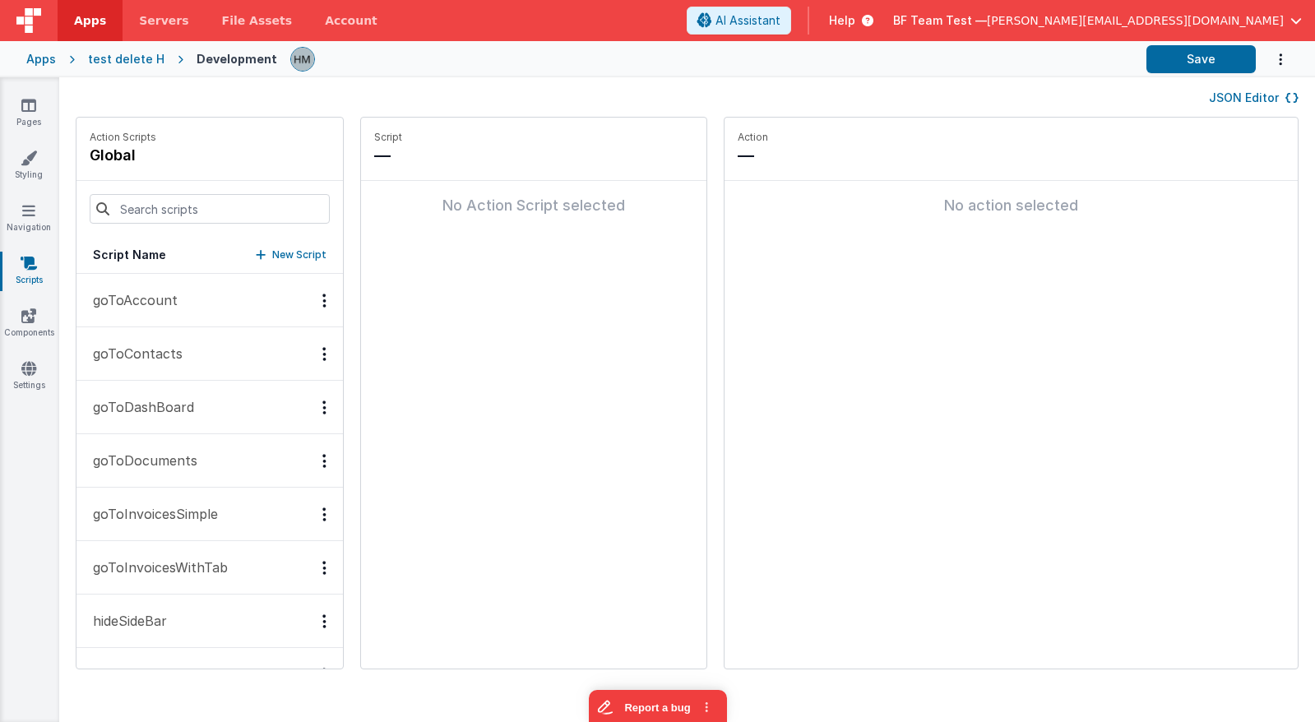
click at [155, 303] on p "goToAccount" at bounding box center [130, 300] width 95 height 20
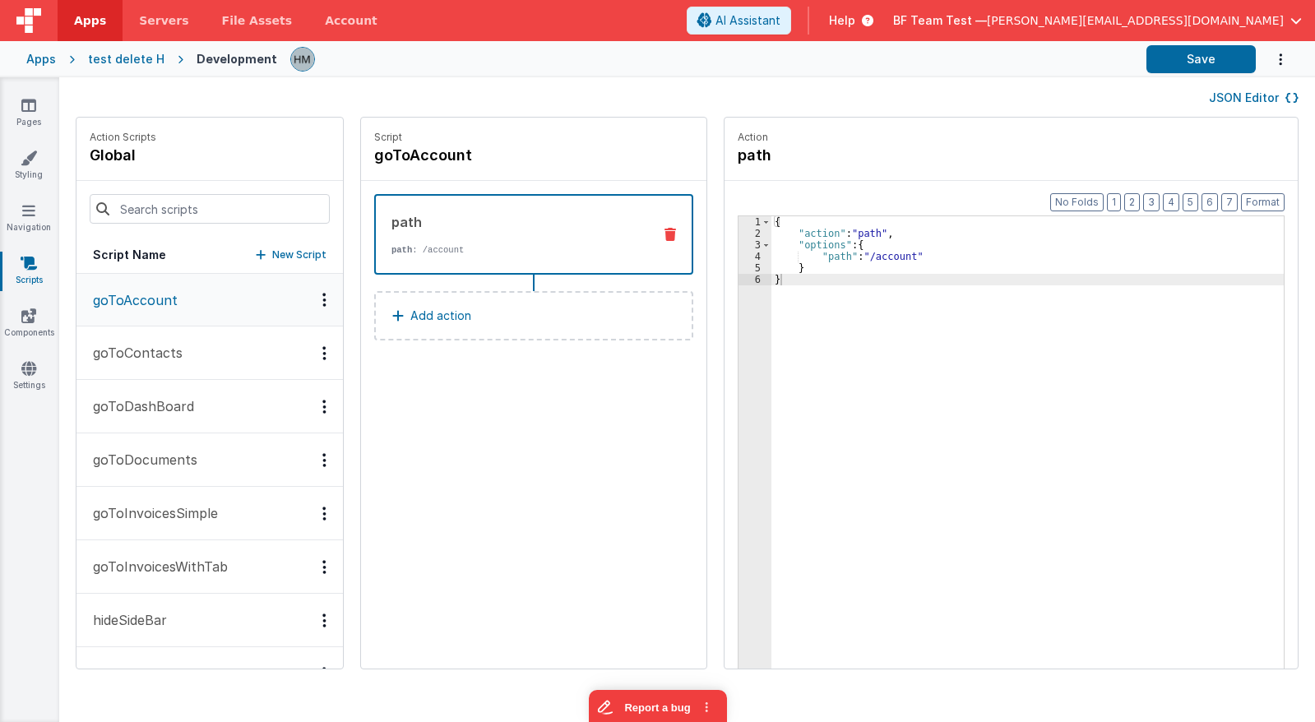
click at [235, 348] on button "goToContacts" at bounding box center [209, 352] width 266 height 53
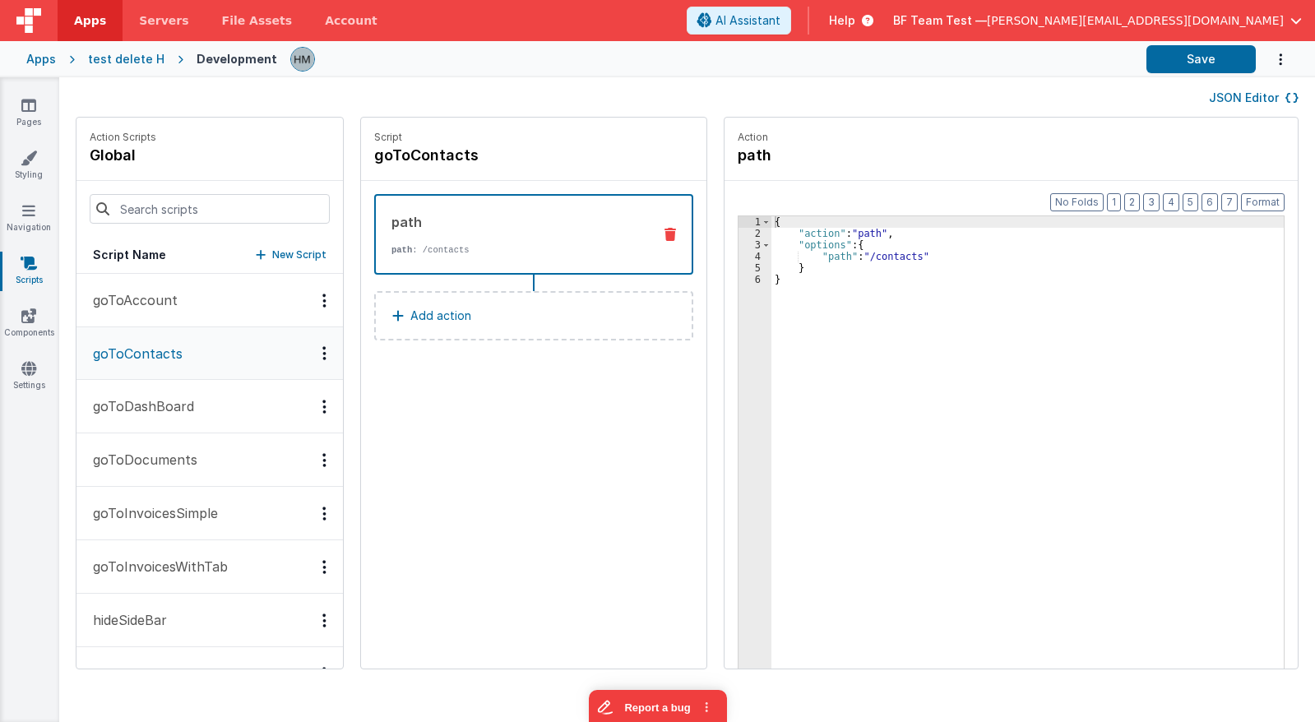
click at [210, 402] on button "goToDashBoard" at bounding box center [209, 406] width 266 height 53
click at [219, 454] on button "goToDocuments" at bounding box center [209, 459] width 266 height 53
click at [35, 329] on link "Components" at bounding box center [28, 324] width 59 height 33
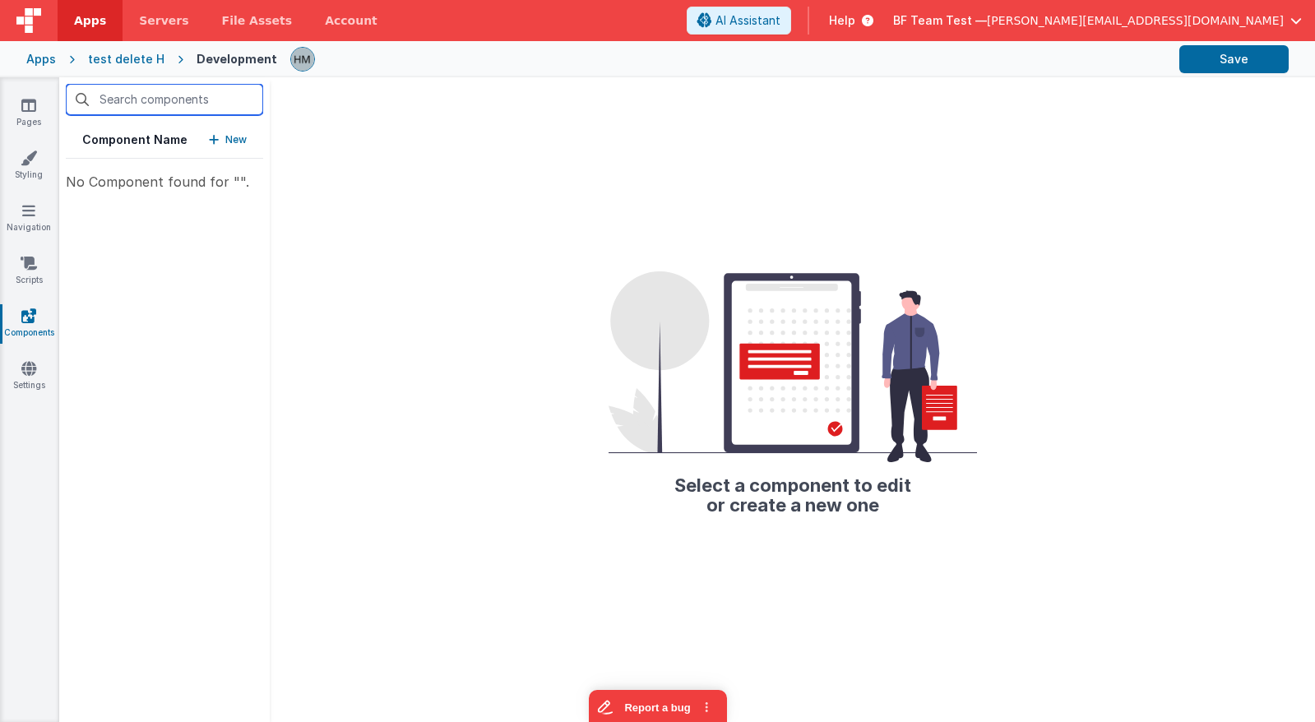
click at [165, 102] on input "text" at bounding box center [164, 99] width 197 height 31
drag, startPoint x: 217, startPoint y: 150, endPoint x: 227, endPoint y: 148, distance: 10.0
click at [177, 160] on div "Component Name New No Component found for ""." at bounding box center [164, 399] width 210 height 645
click at [43, 384] on link "Settings" at bounding box center [28, 376] width 59 height 33
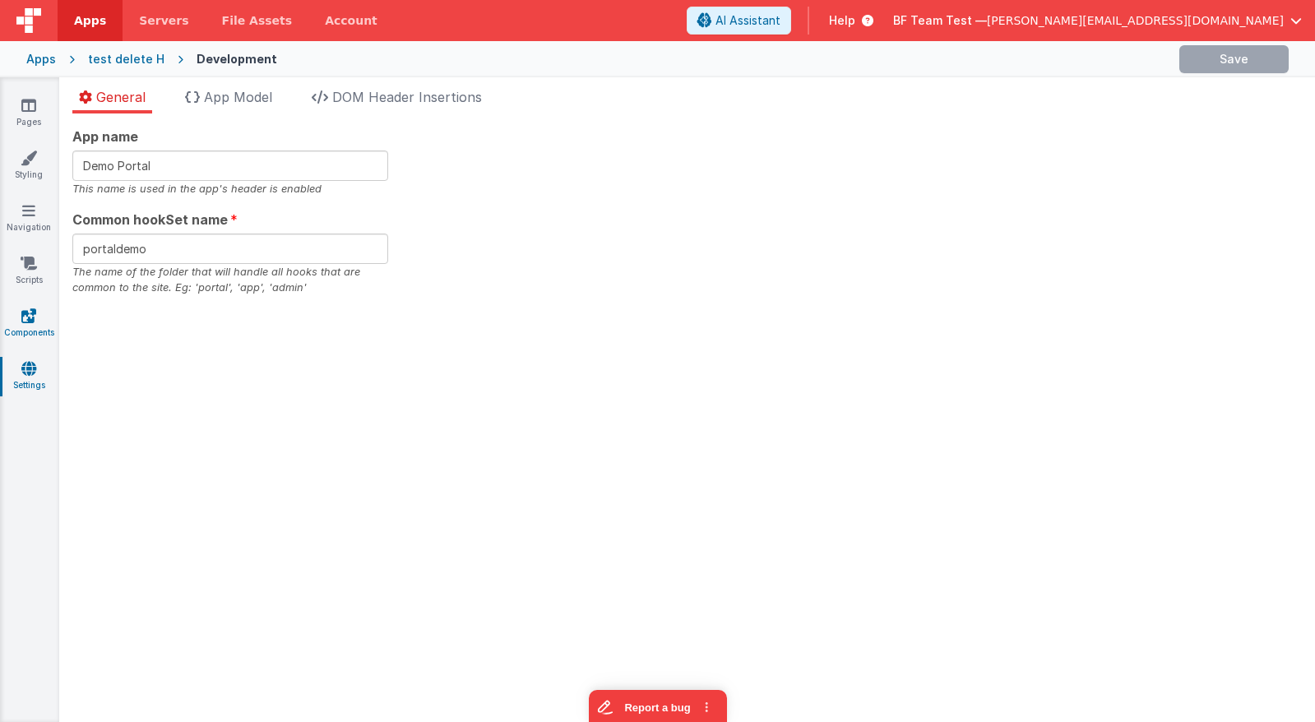
click at [39, 319] on link "Components" at bounding box center [28, 324] width 59 height 33
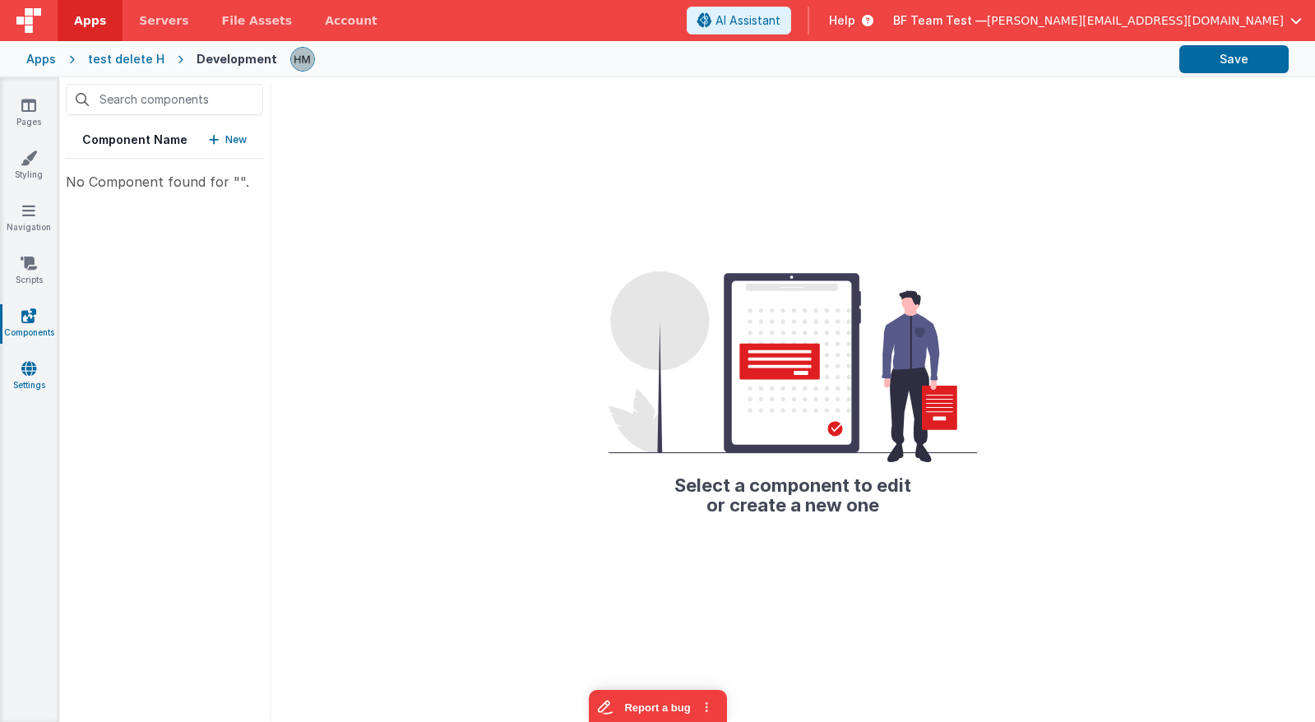
click at [43, 372] on link "Settings" at bounding box center [28, 376] width 59 height 33
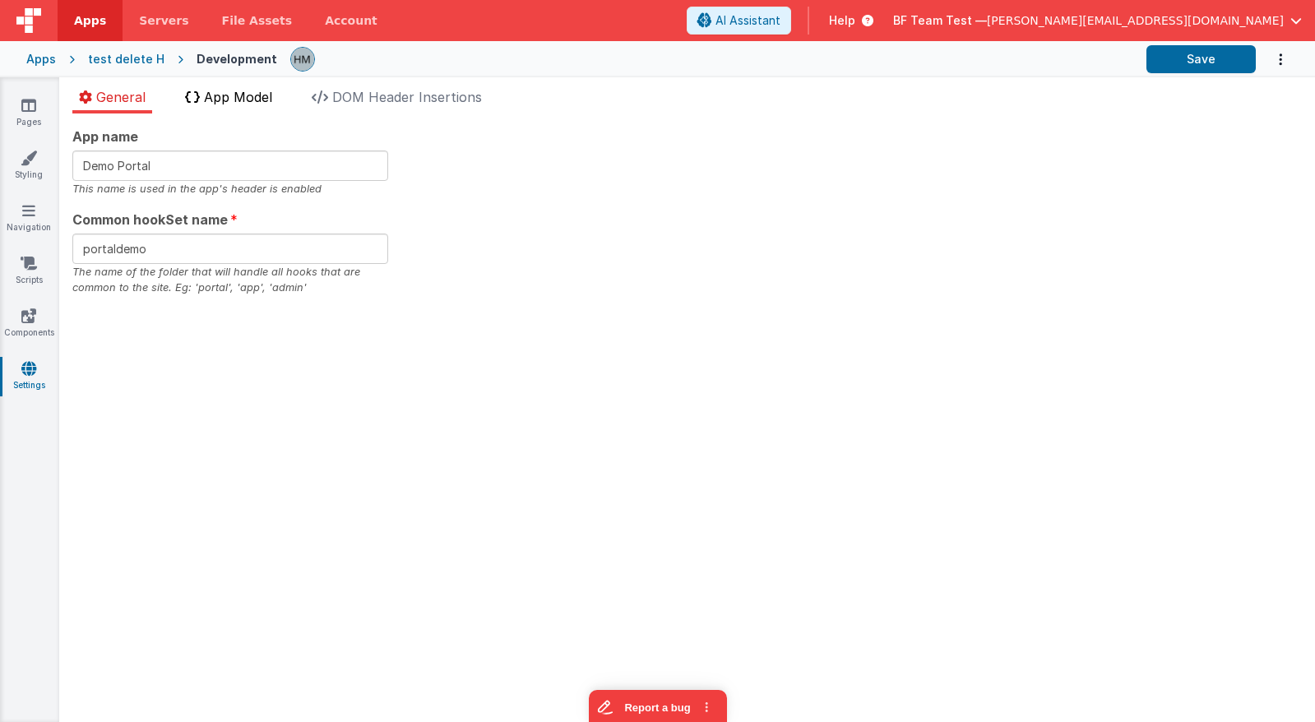
click at [240, 99] on span "App Model" at bounding box center [238, 97] width 68 height 16
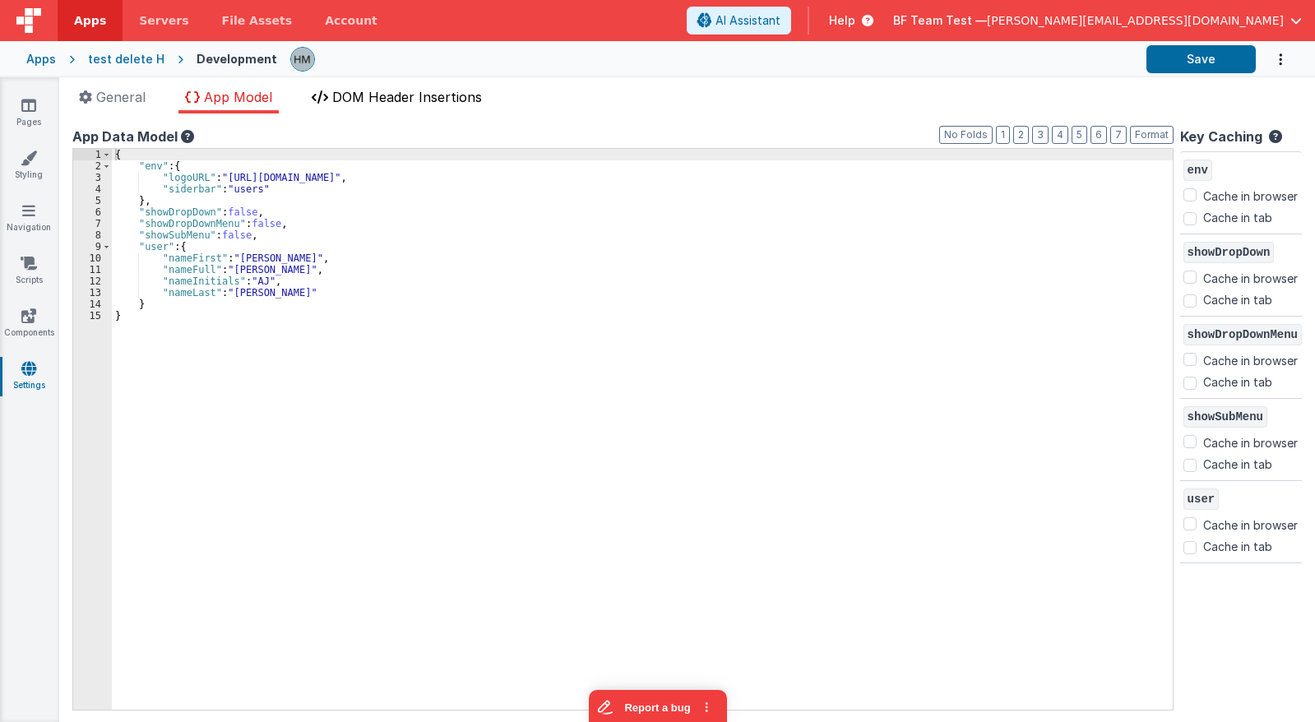
click at [395, 92] on span "DOM Header Insertions" at bounding box center [407, 97] width 150 height 16
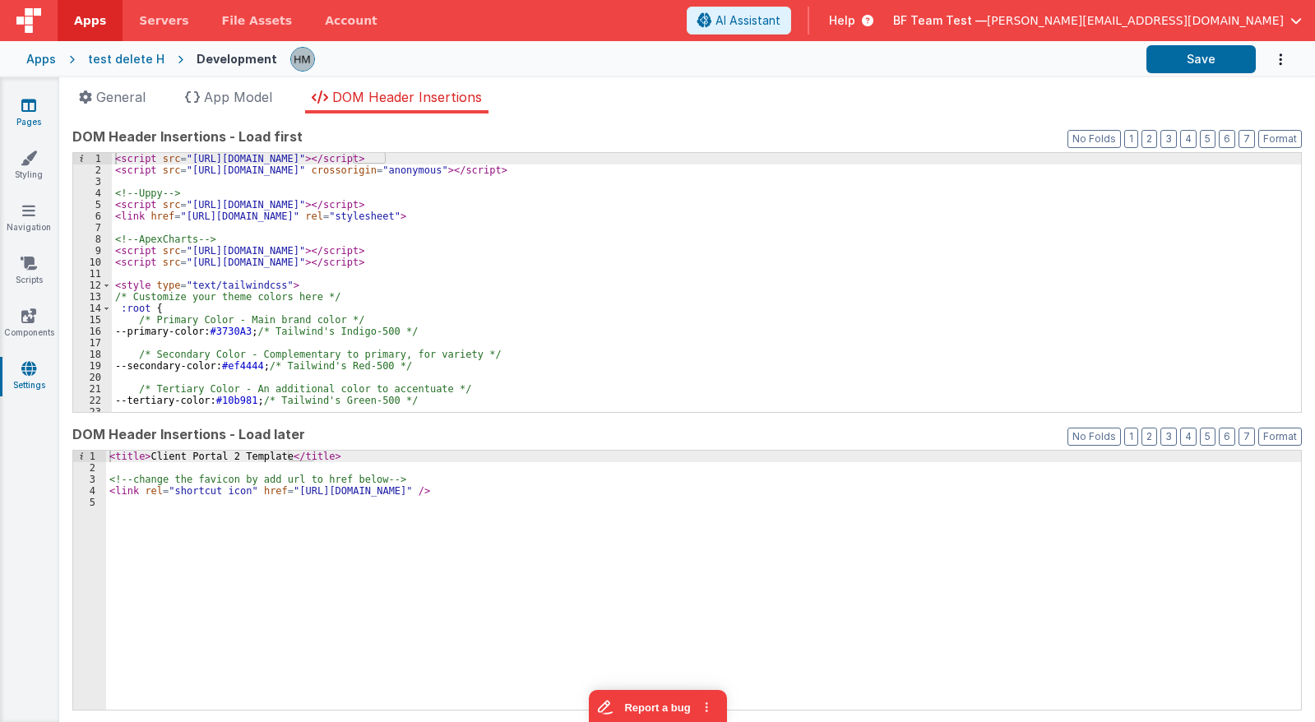
click at [32, 113] on link "Pages" at bounding box center [28, 113] width 59 height 33
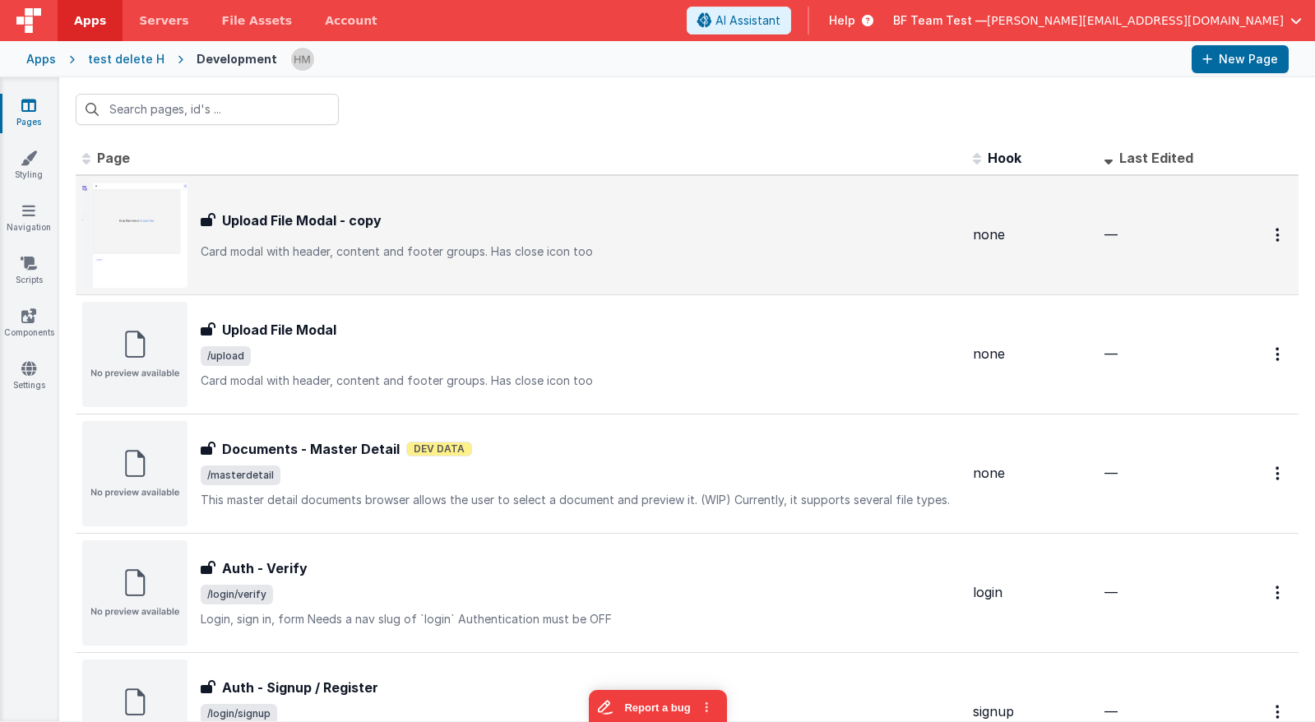
click at [488, 225] on div "Upload File Modal - copy" at bounding box center [580, 220] width 759 height 20
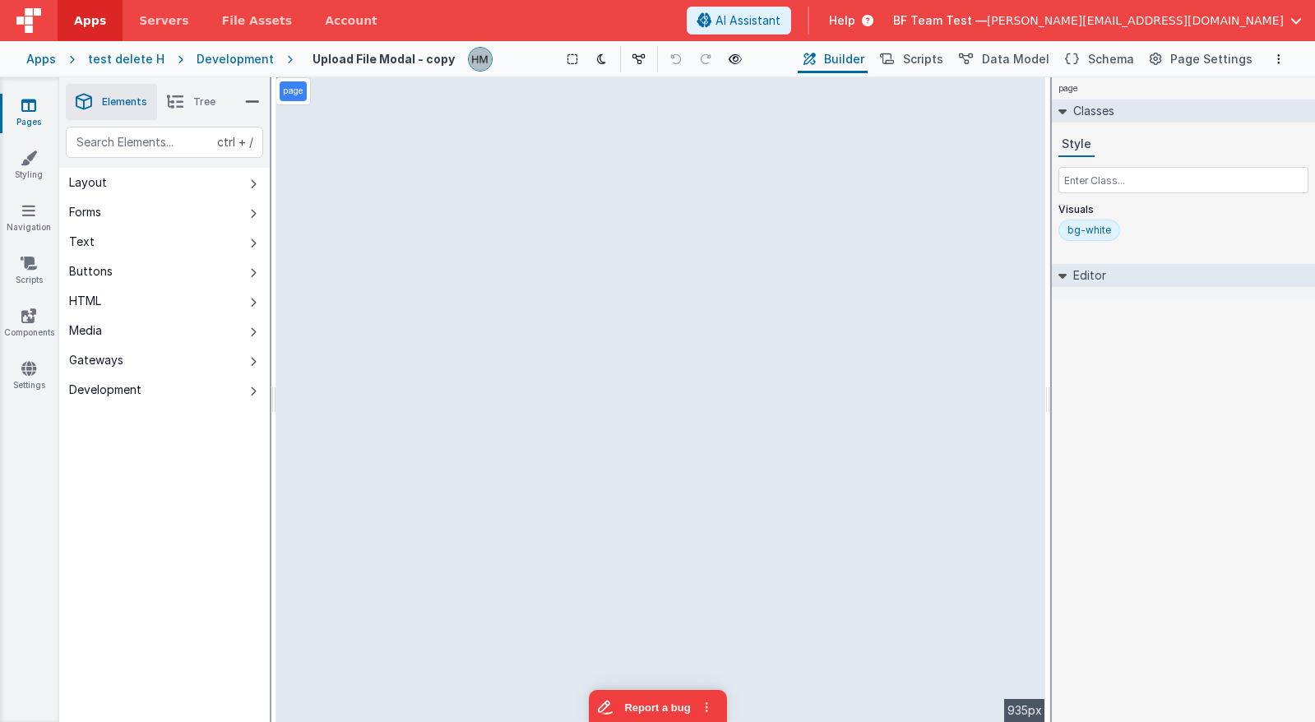
click at [217, 60] on div "Development" at bounding box center [235, 59] width 77 height 16
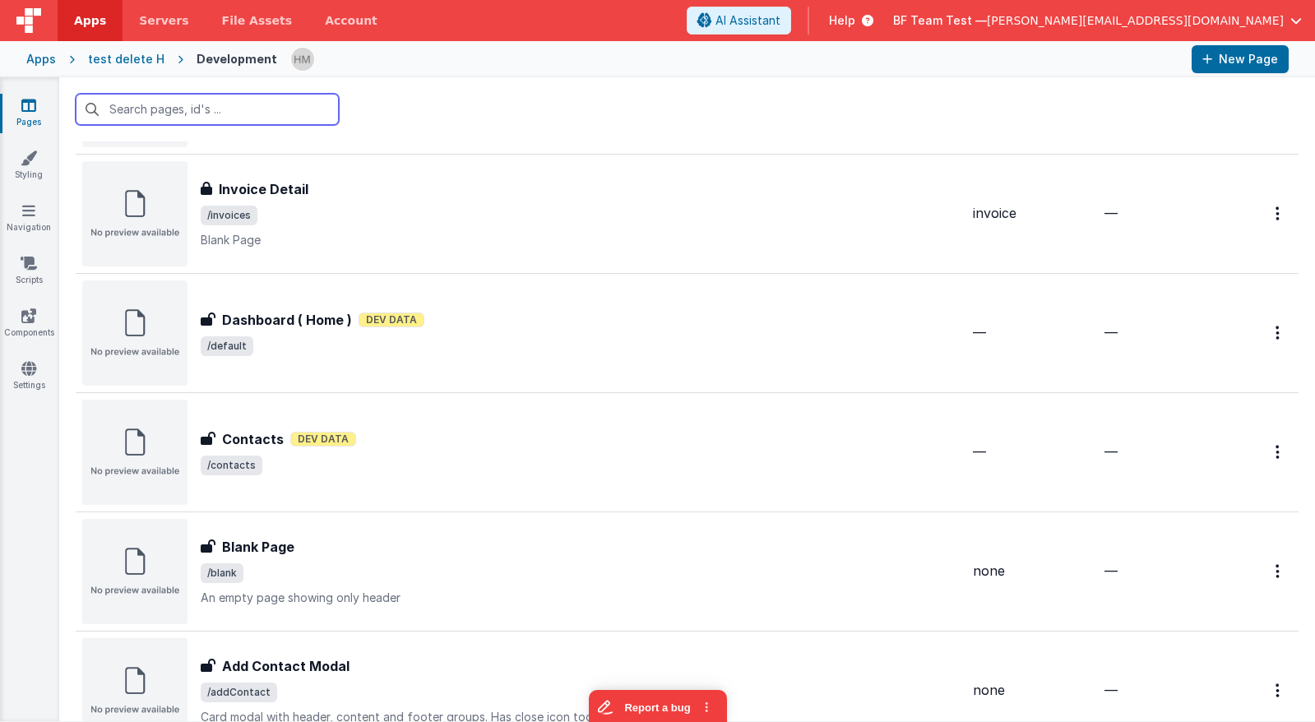
scroll to position [1579, 0]
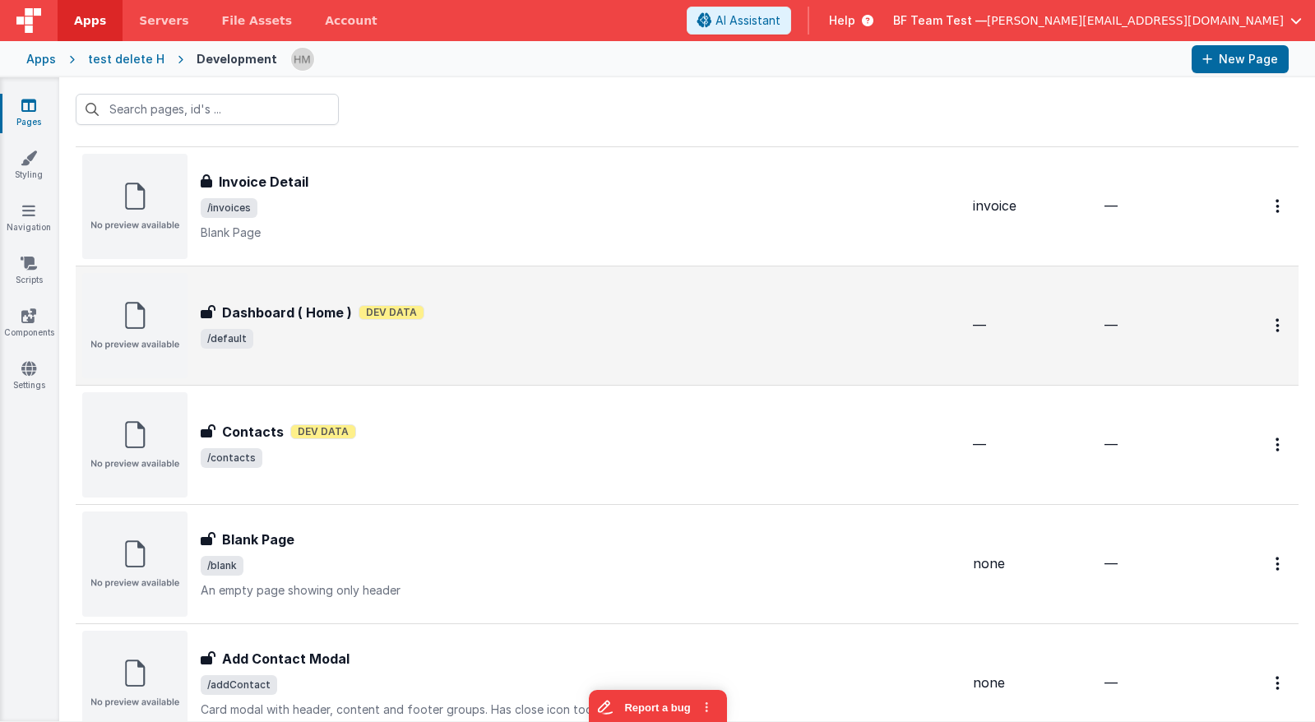
click at [539, 318] on div "Dashboard ( Home ) Dev Data" at bounding box center [580, 313] width 759 height 20
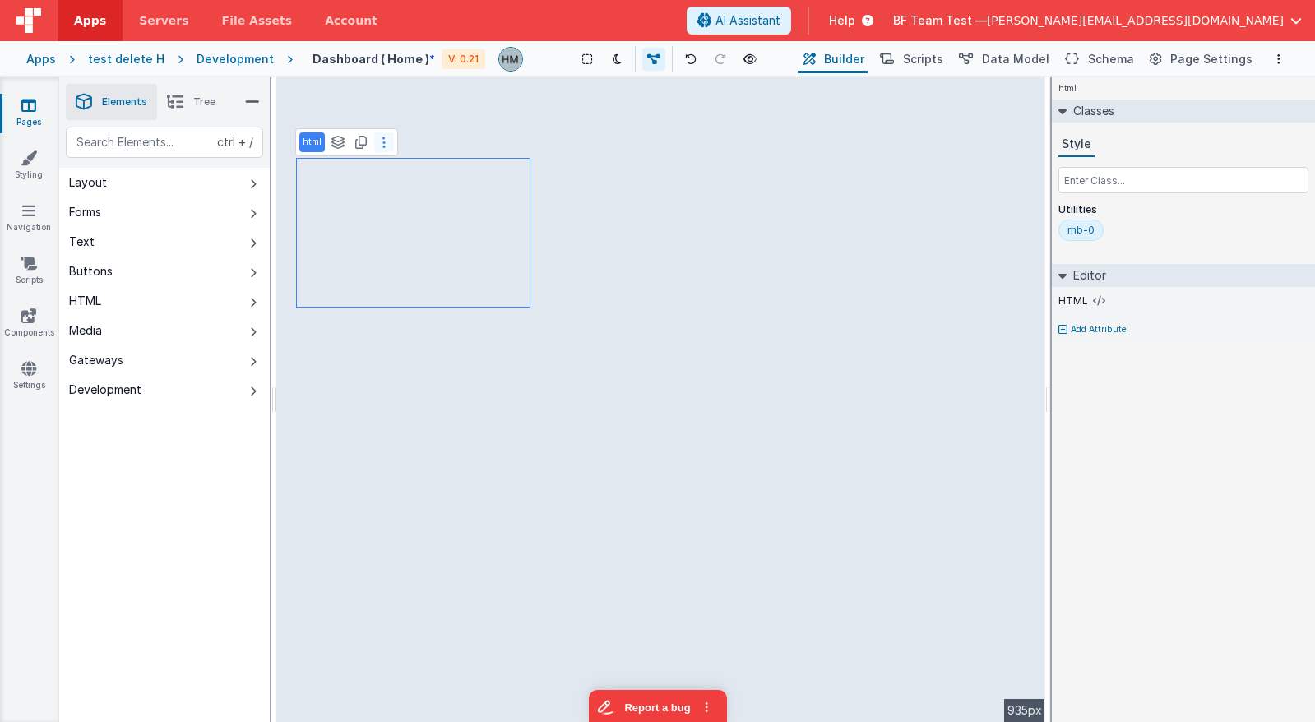
click at [384, 142] on icon at bounding box center [383, 142] width 3 height 13
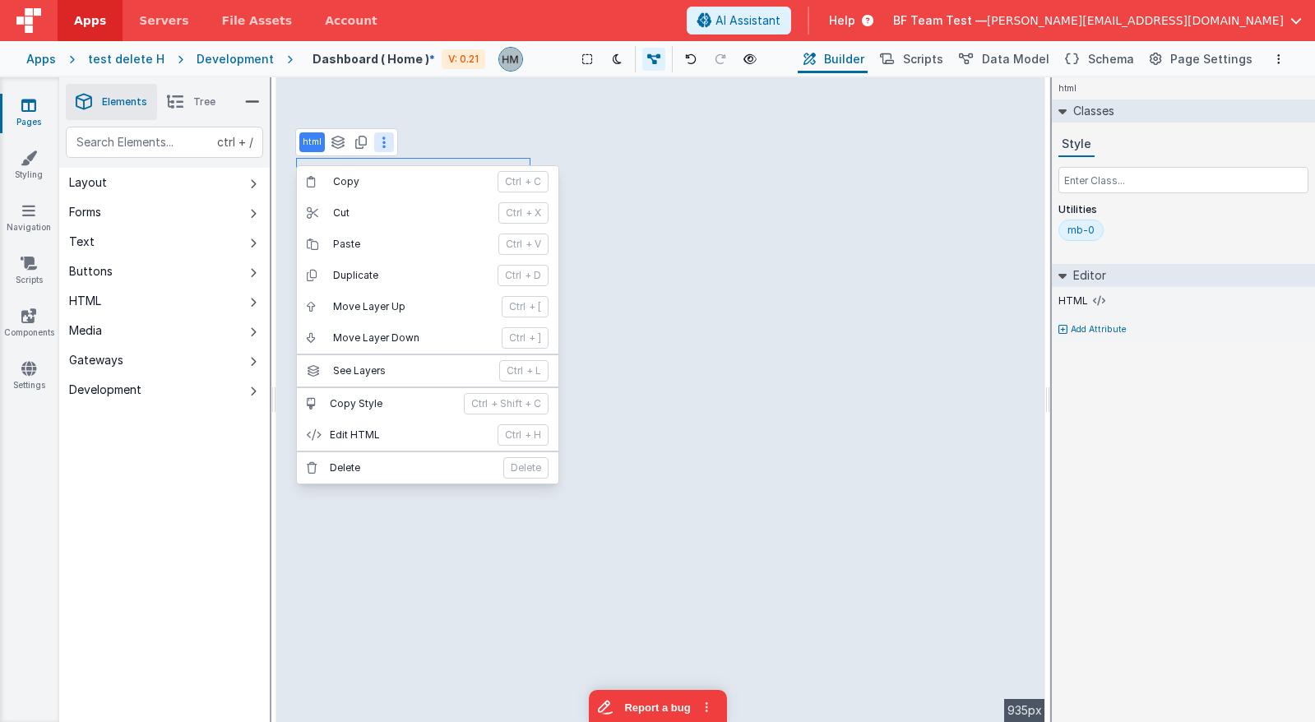
select select
select select "status"
select select "amount"
select select "date"
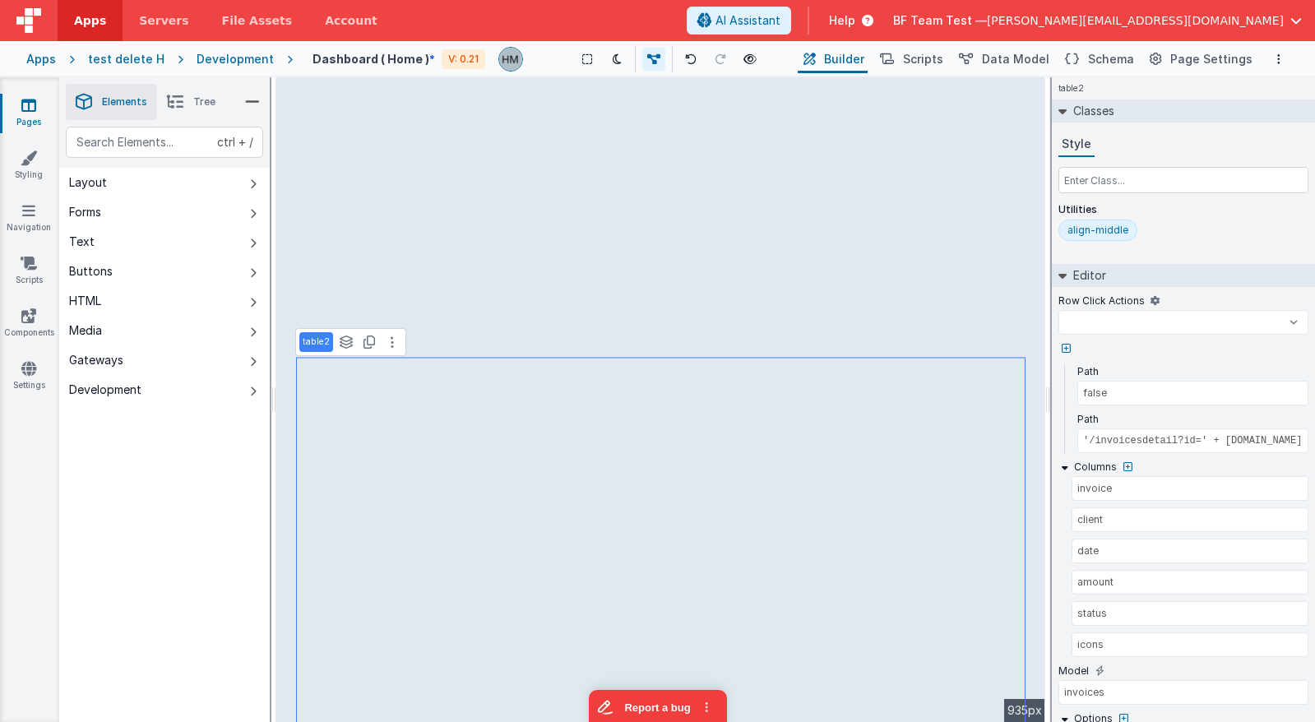
select select
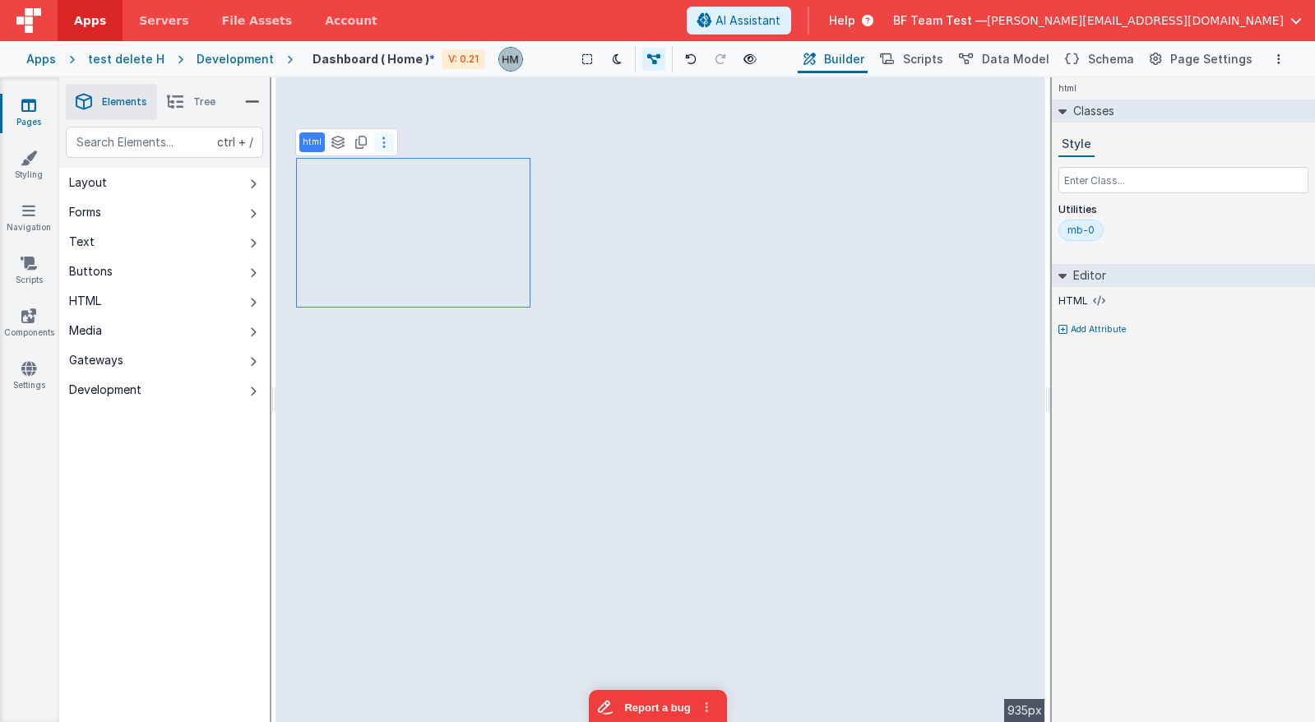
click at [386, 141] on button at bounding box center [384, 142] width 20 height 20
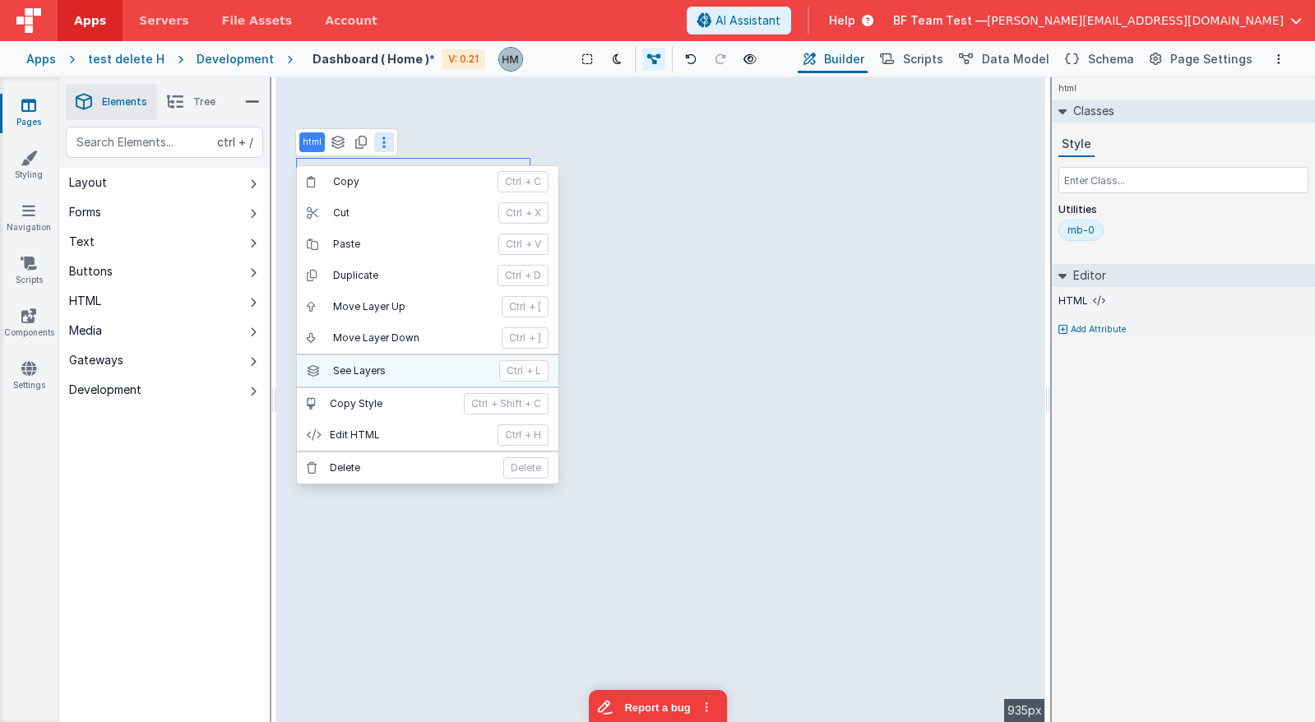
click at [415, 371] on p "See Layers" at bounding box center [411, 370] width 156 height 13
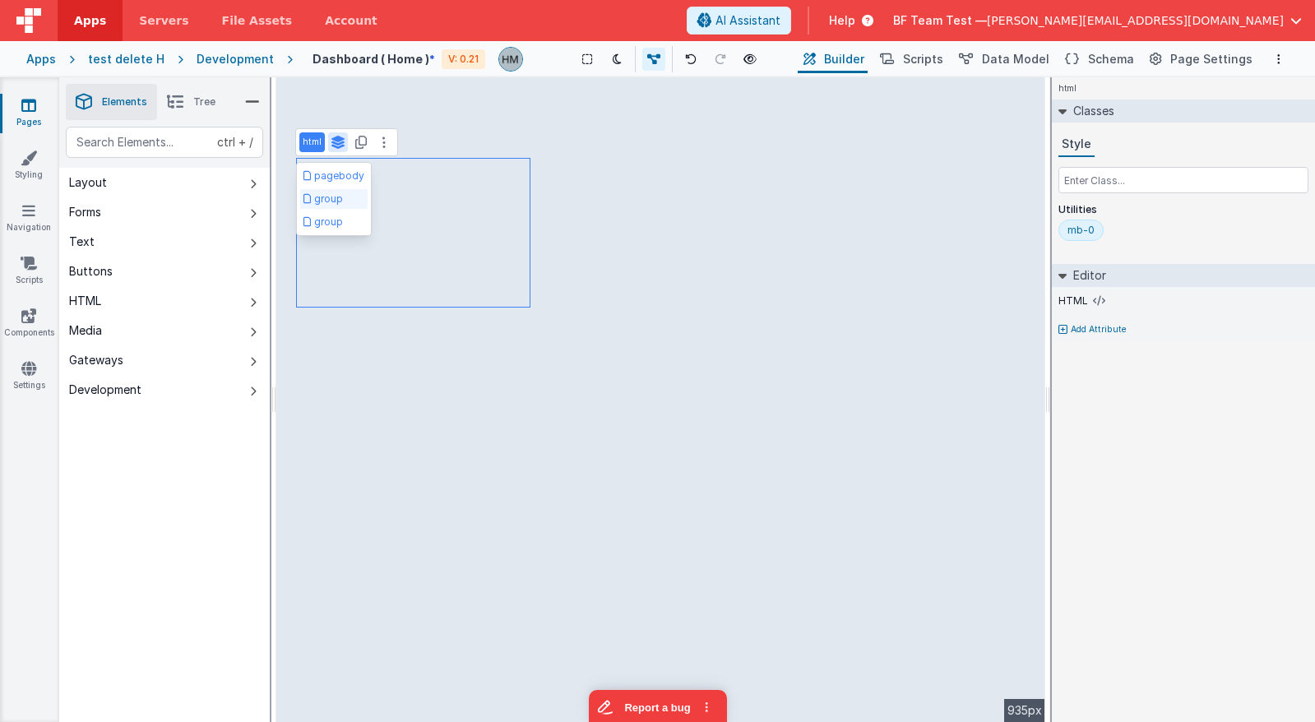
click at [345, 198] on button "group" at bounding box center [333, 199] width 67 height 20
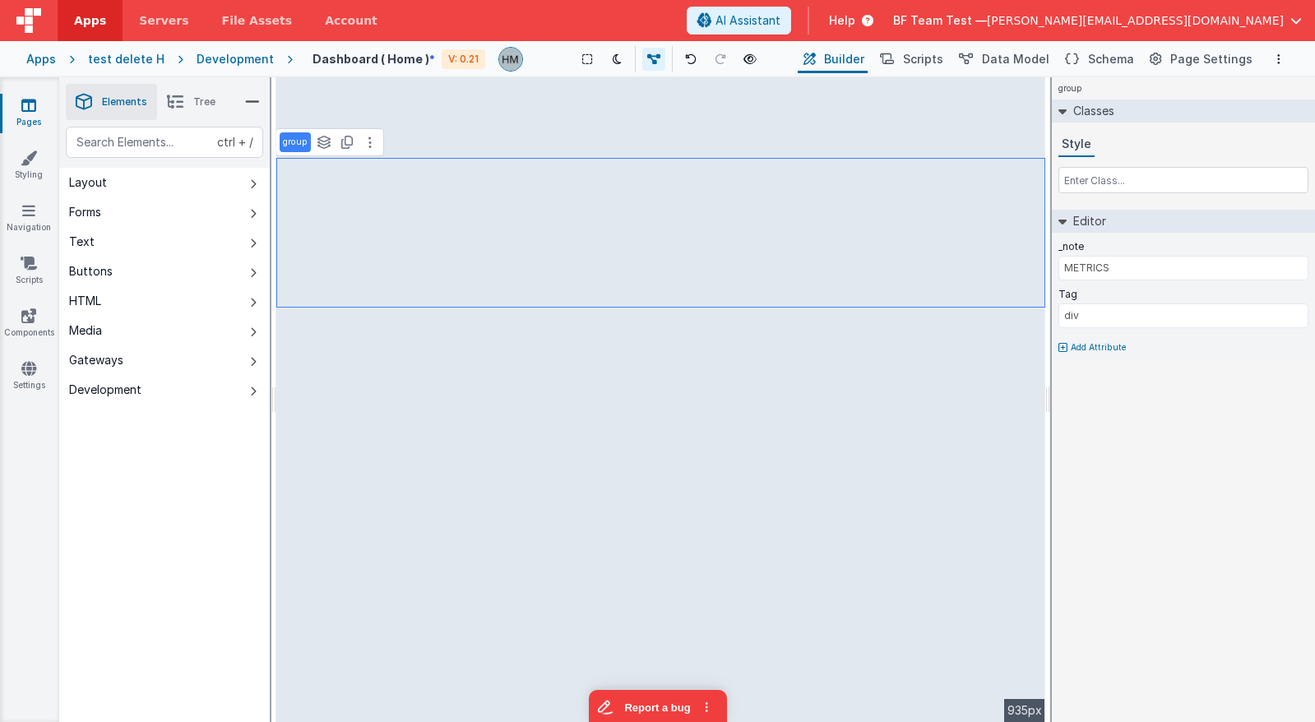
click at [189, 96] on li "Tree" at bounding box center [191, 102] width 68 height 36
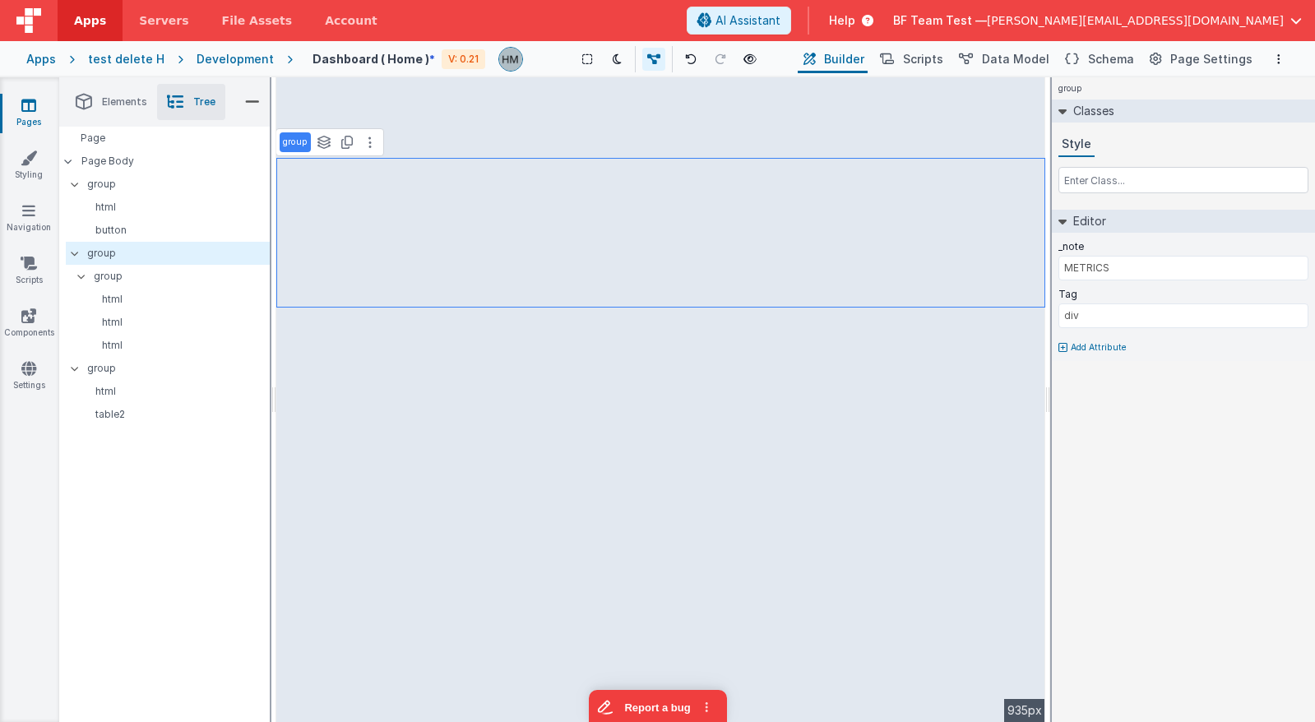
click at [151, 252] on p "group" at bounding box center [178, 253] width 183 height 18
click at [186, 257] on p "group" at bounding box center [178, 253] width 182 height 18
click at [61, 240] on section "Pages Styling Navigation Scripts Components Settings Saved Duplicating Page Bui…" at bounding box center [657, 399] width 1315 height 645
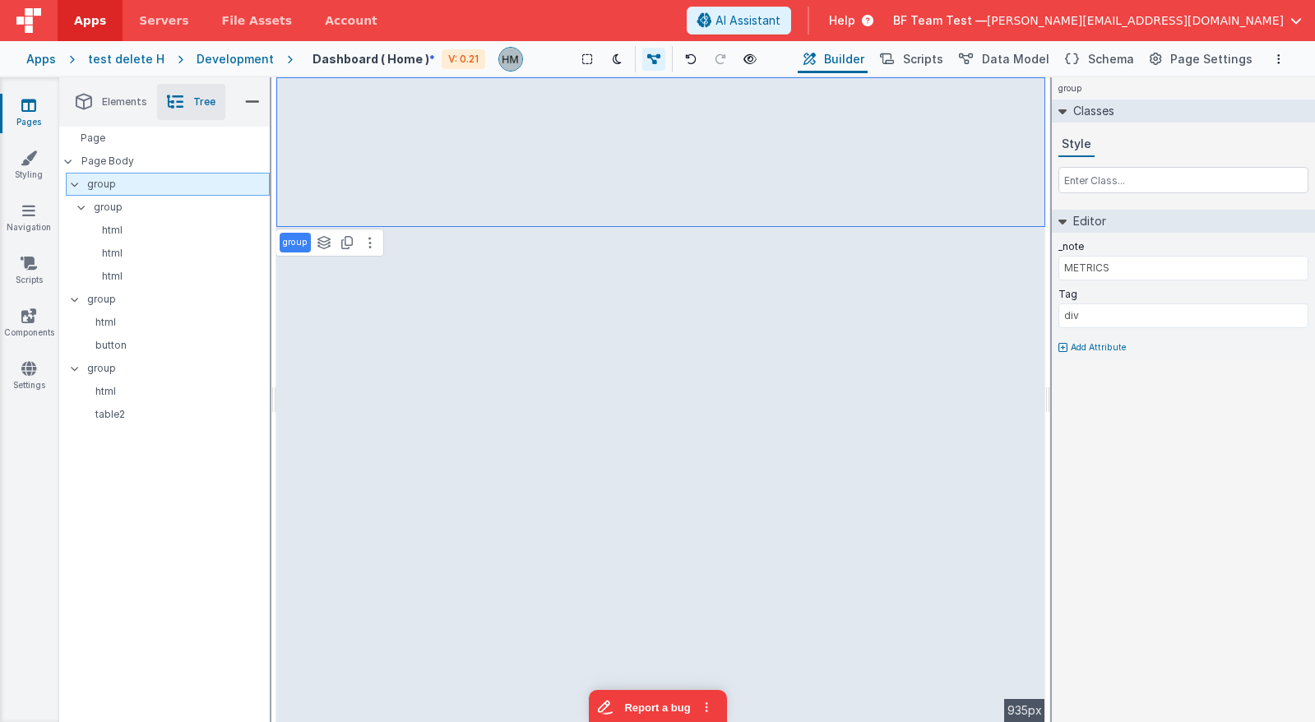
click at [118, 185] on p "group" at bounding box center [178, 184] width 182 height 18
click at [114, 185] on input "group" at bounding box center [169, 184] width 166 height 16
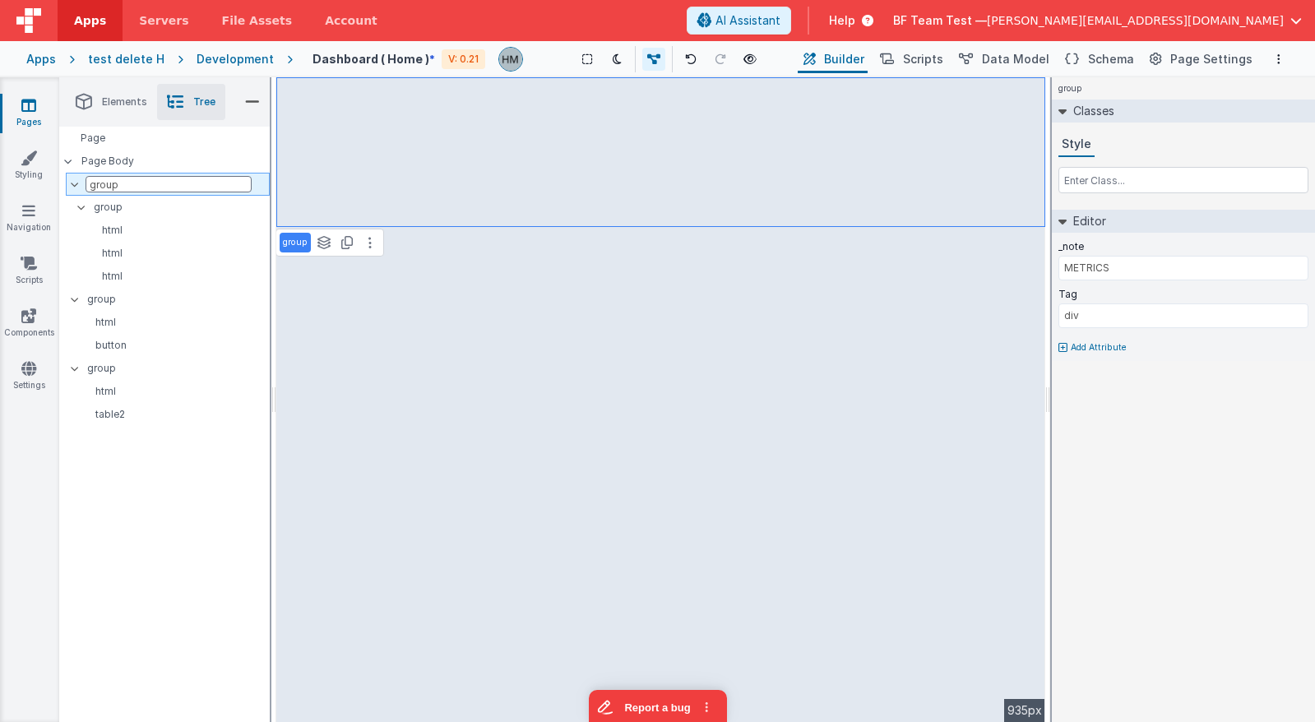
click at [114, 185] on input "group" at bounding box center [169, 184] width 166 height 16
click at [104, 183] on input "group" at bounding box center [169, 184] width 166 height 16
type input "g"
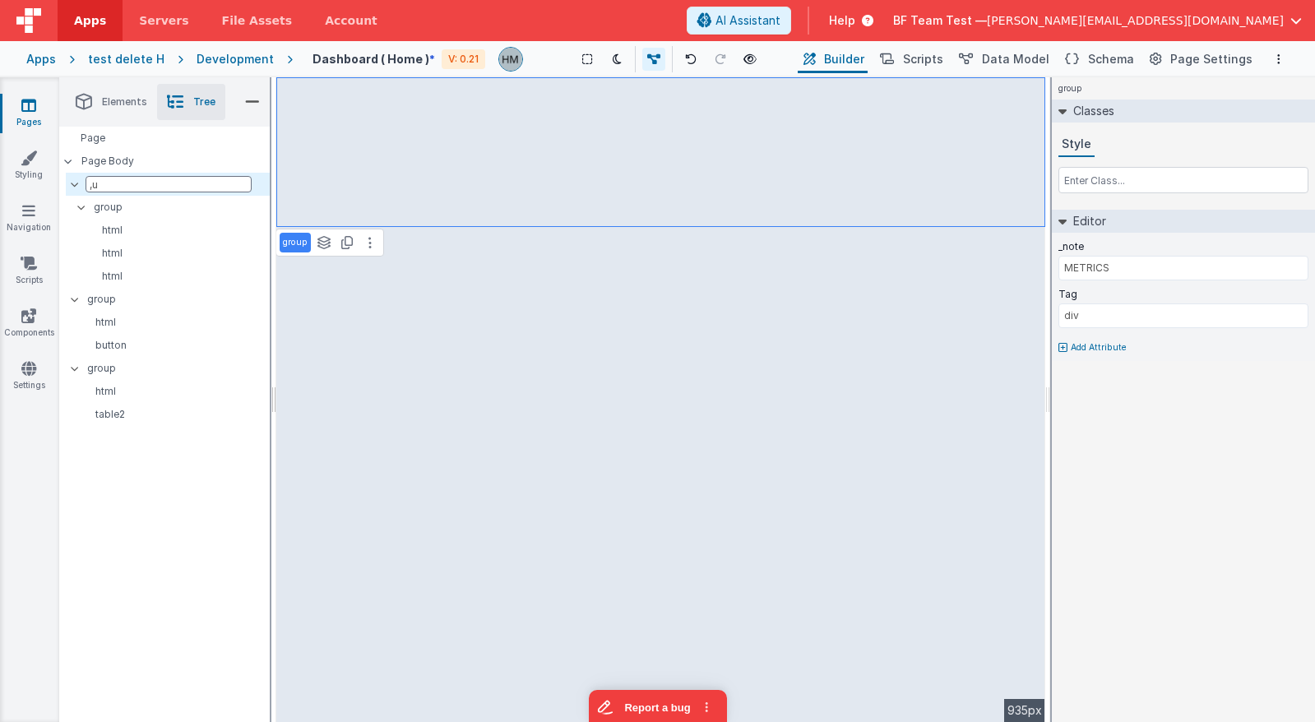
type input ","
type input "my group"
click at [164, 302] on p "group" at bounding box center [178, 299] width 182 height 18
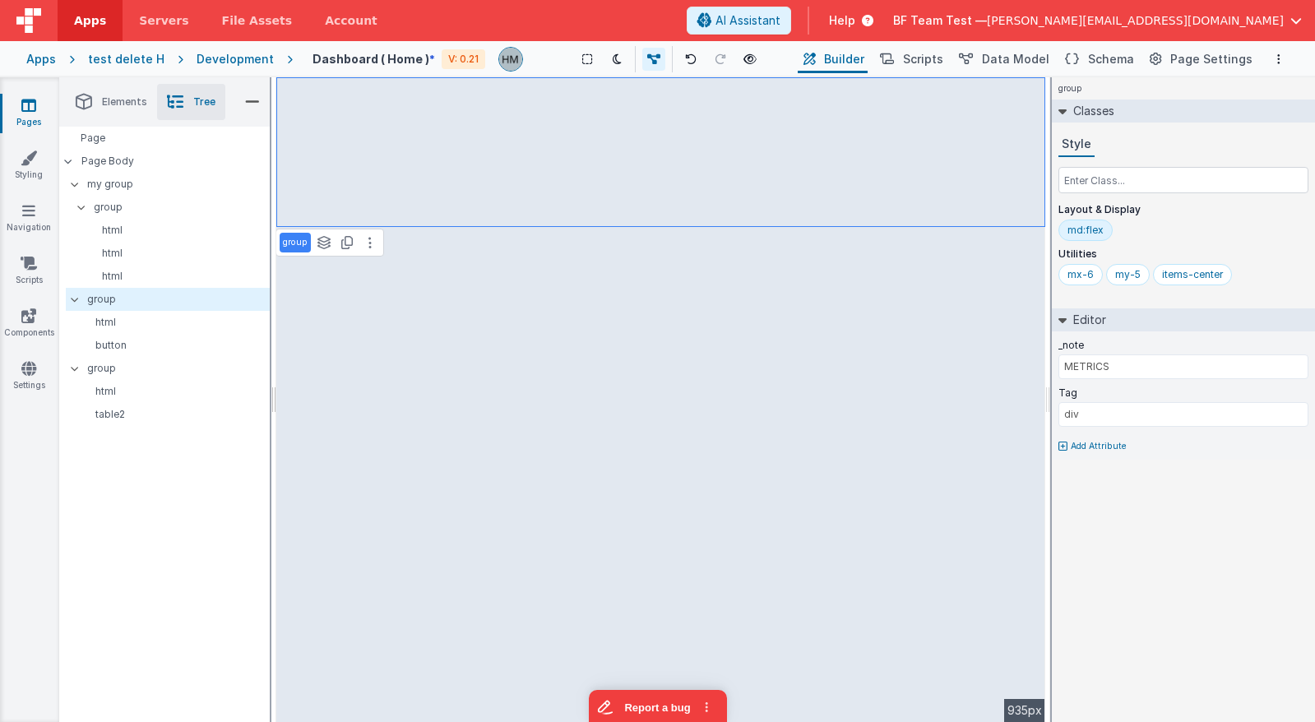
type input "HEADER"
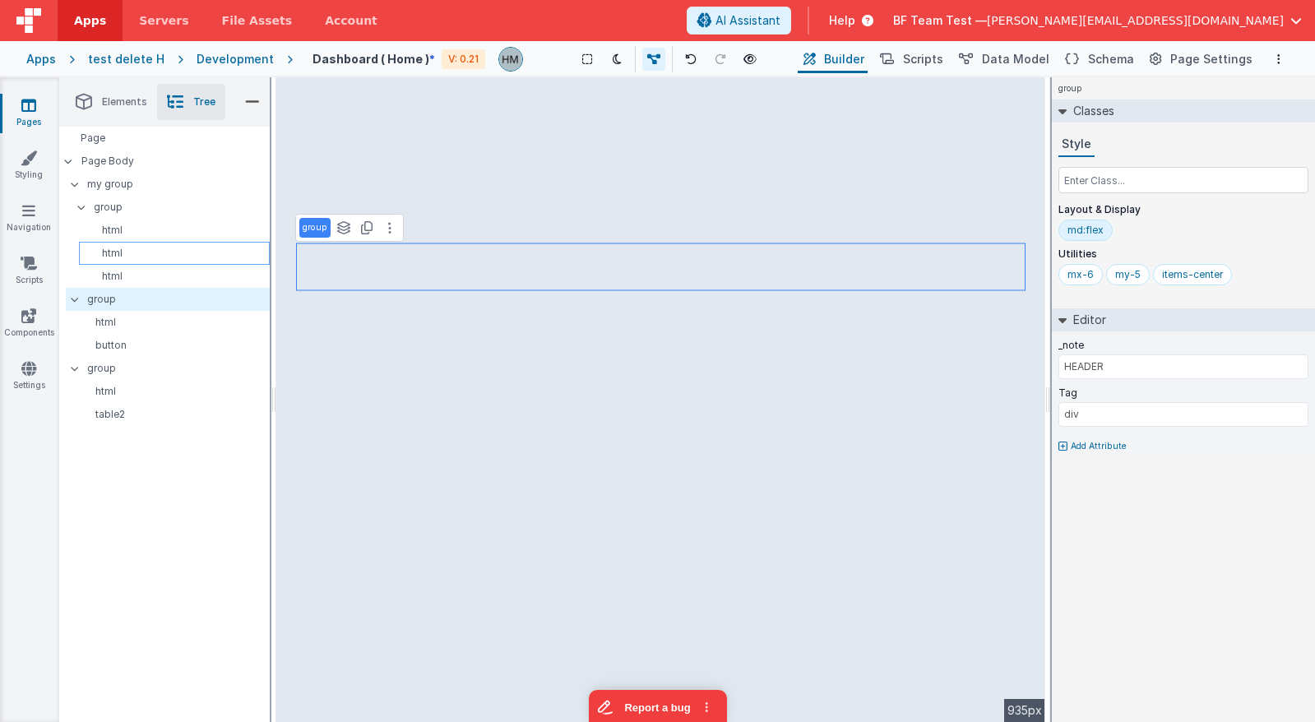
click at [129, 259] on p "html" at bounding box center [177, 253] width 183 height 13
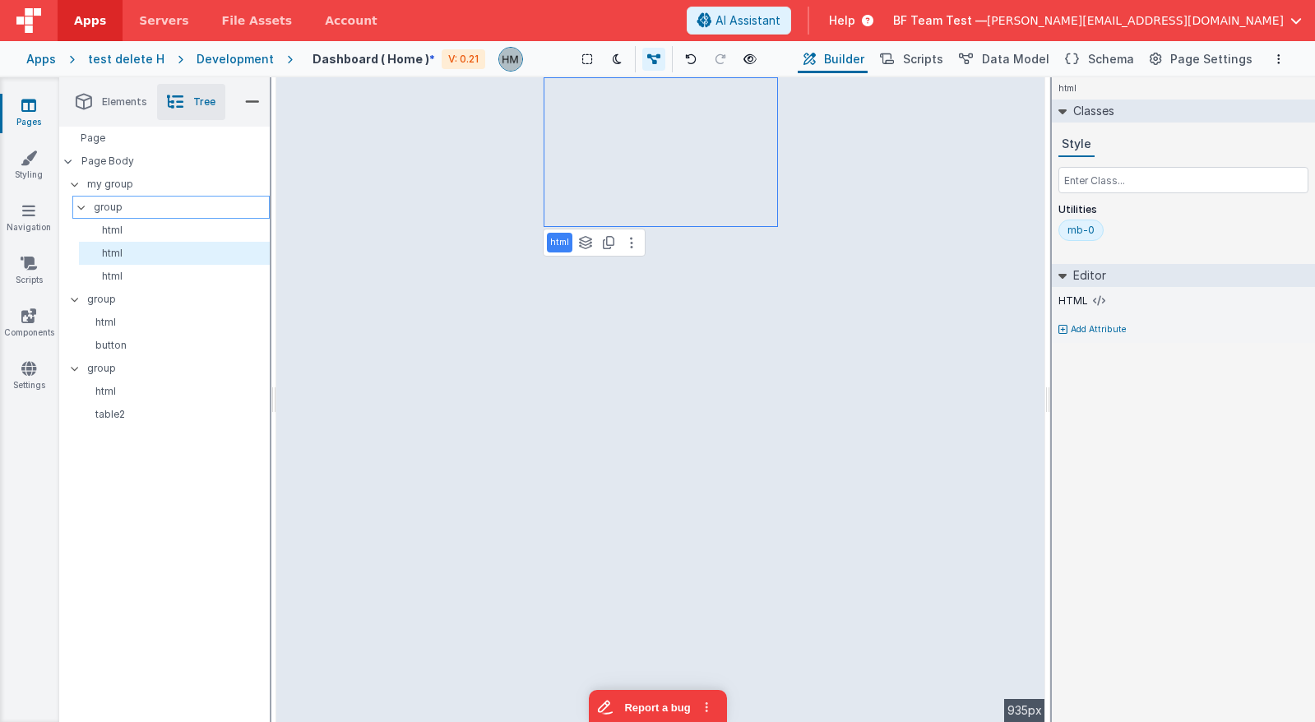
click at [116, 207] on p "group" at bounding box center [181, 207] width 175 height 18
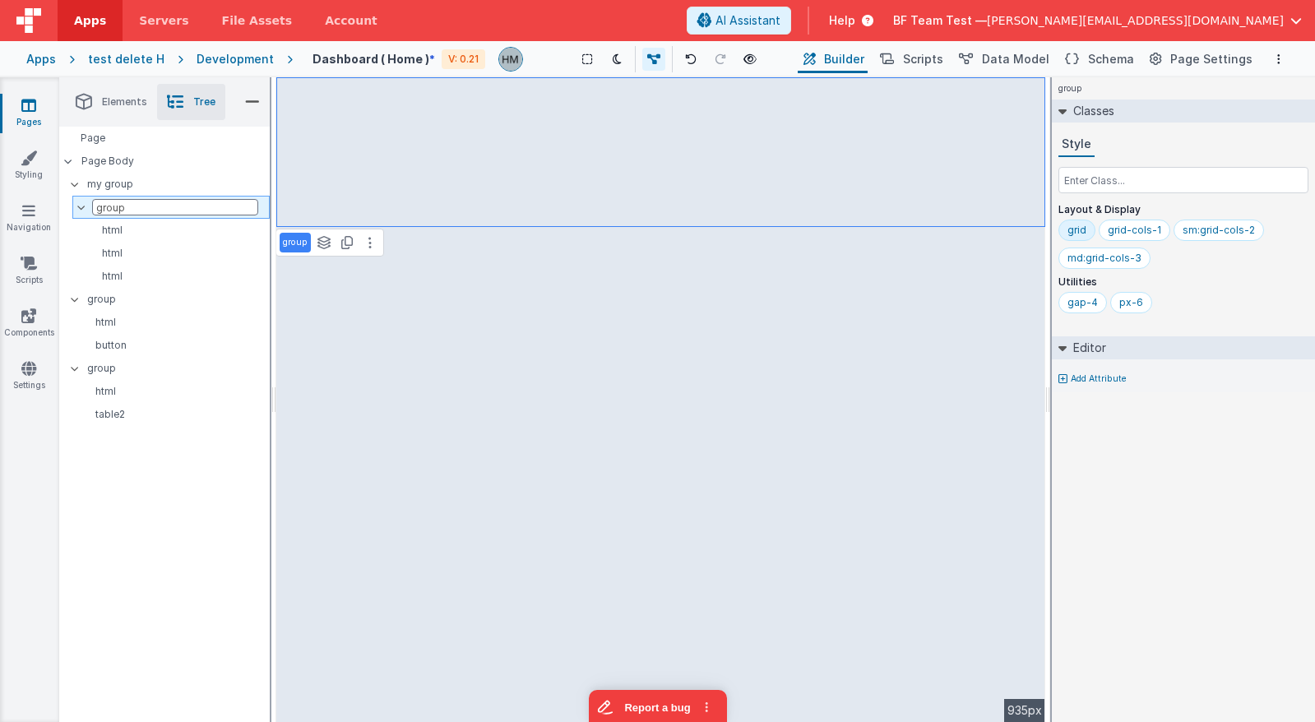
click at [109, 207] on input "group" at bounding box center [175, 207] width 166 height 16
click at [118, 209] on div "group" at bounding box center [170, 207] width 197 height 23
click at [113, 209] on p "group" at bounding box center [181, 207] width 175 height 18
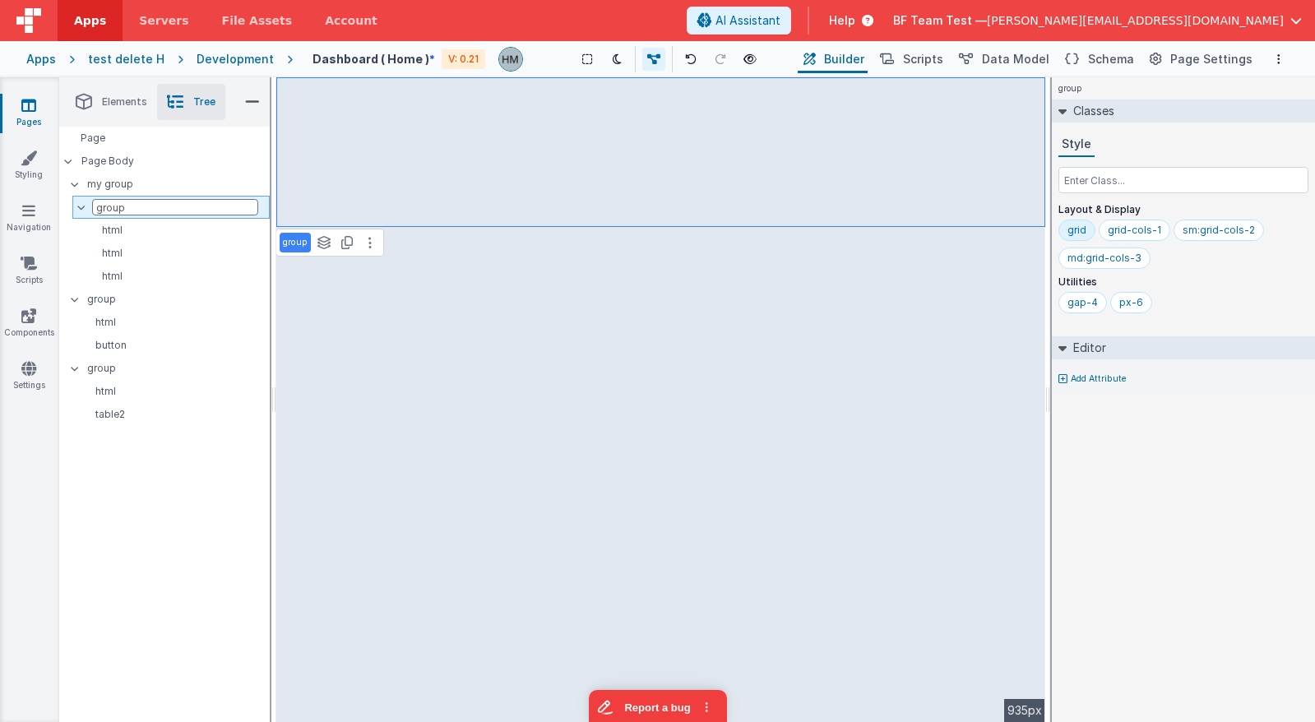
click at [113, 209] on input "group" at bounding box center [175, 207] width 166 height 16
click at [114, 208] on input "group" at bounding box center [175, 207] width 166 height 16
click at [112, 208] on input "group" at bounding box center [175, 207] width 166 height 16
type input "grou"
click at [133, 204] on input "grou" at bounding box center [175, 207] width 166 height 16
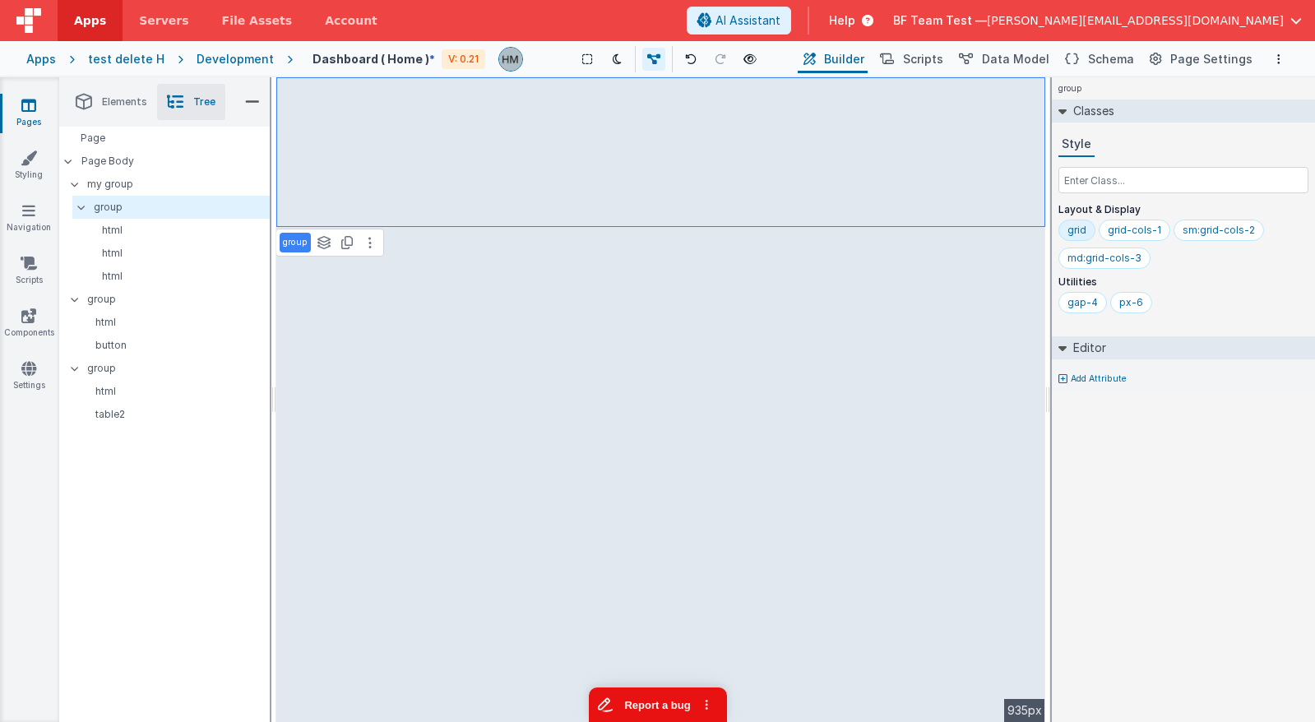
click at [673, 702] on button "Report a bug" at bounding box center [657, 704] width 138 height 35
click at [120, 206] on p "group" at bounding box center [181, 207] width 175 height 18
click at [119, 206] on p "group" at bounding box center [181, 207] width 175 height 18
click at [49, 59] on div "Apps" at bounding box center [41, 59] width 30 height 16
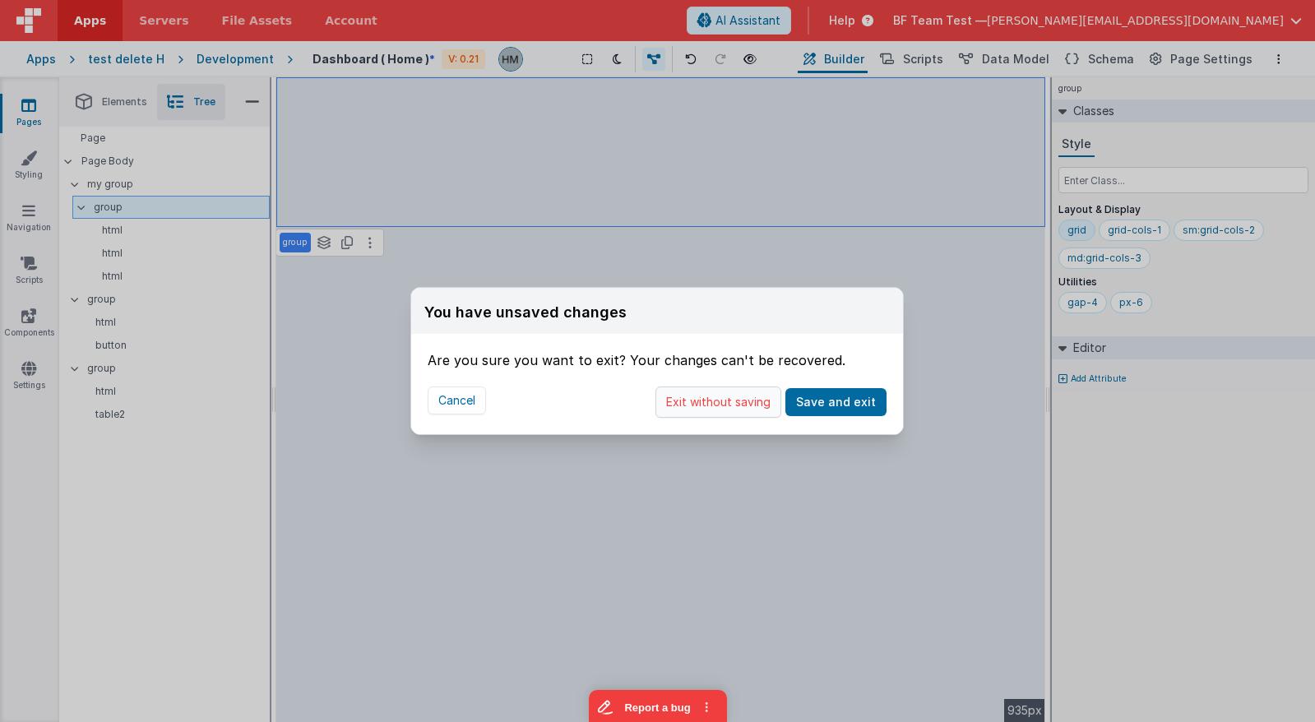
click at [728, 399] on button "Exit without saving" at bounding box center [718, 401] width 126 height 31
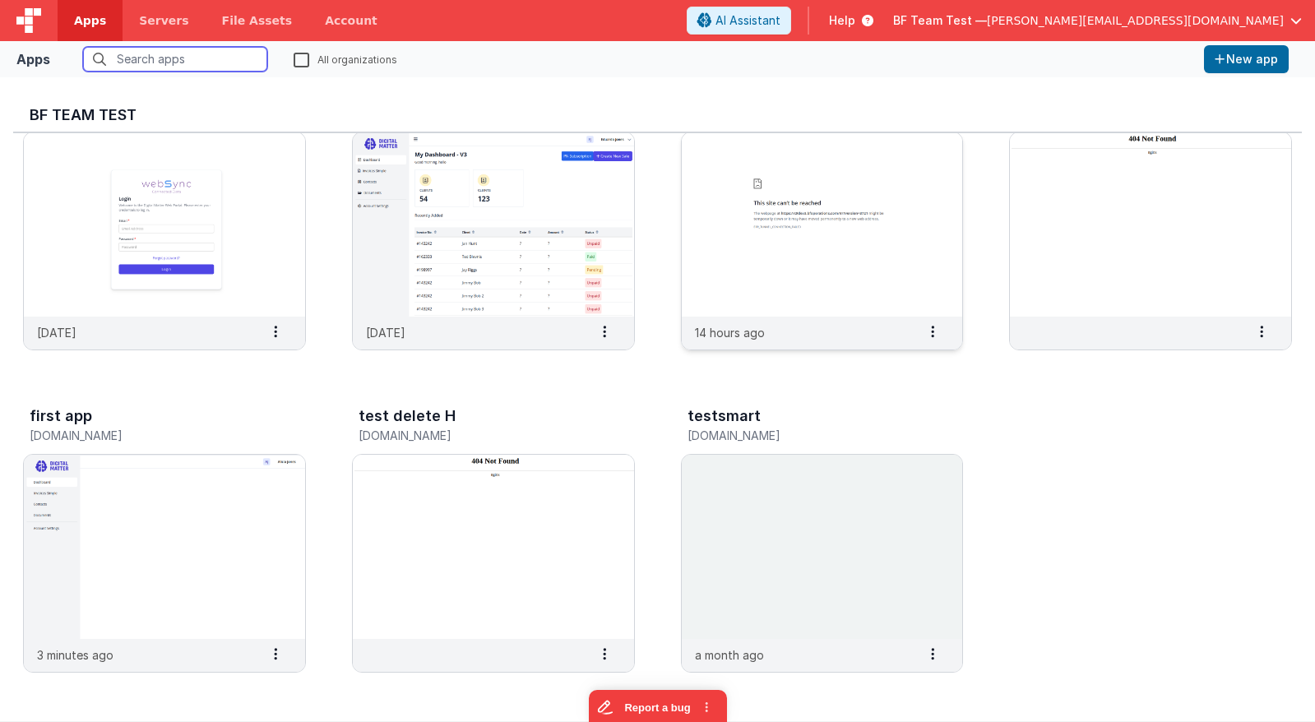
scroll to position [2336, 0]
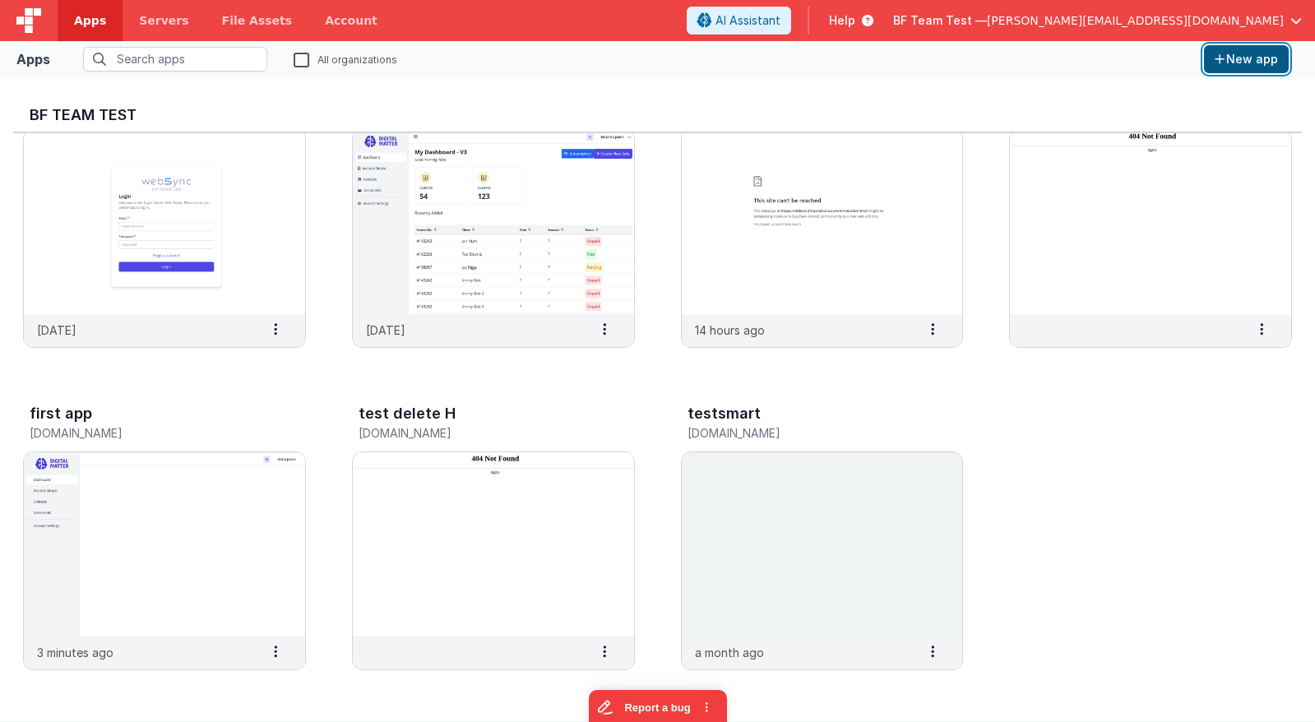
click at [1242, 56] on button "New app" at bounding box center [1246, 59] width 85 height 28
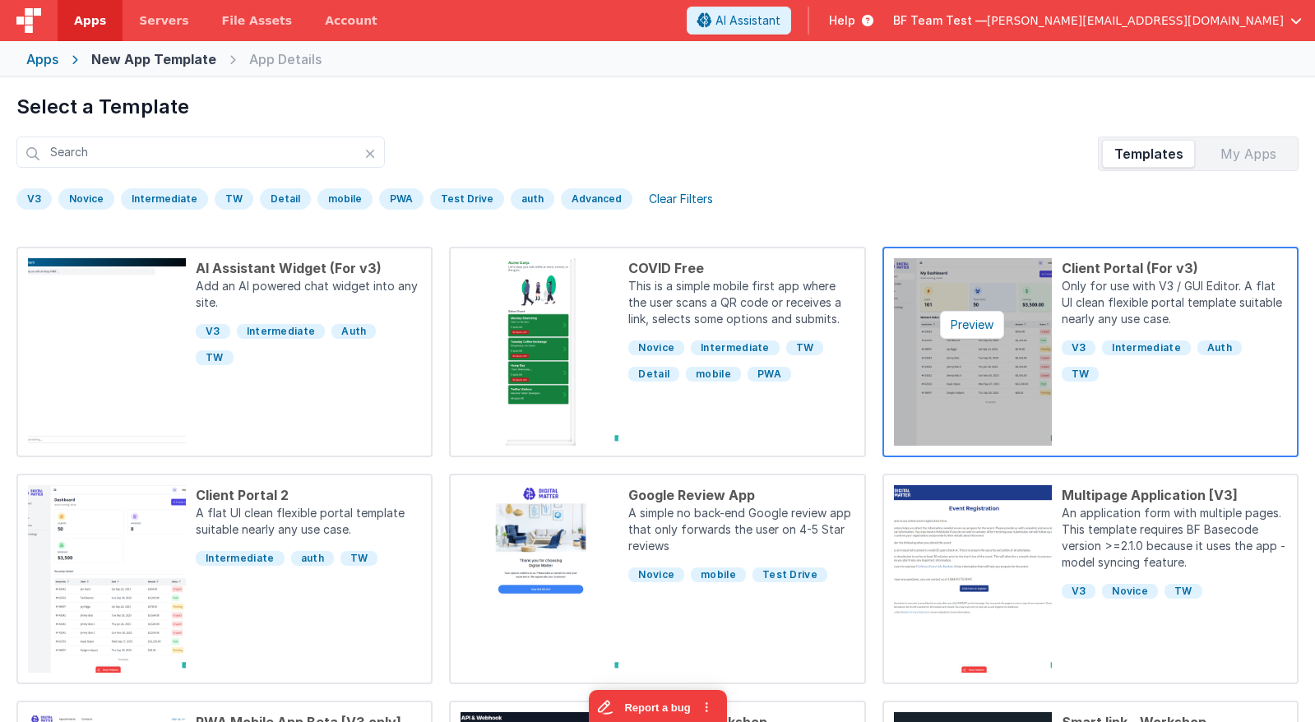
click at [1022, 311] on img at bounding box center [973, 351] width 158 height 187
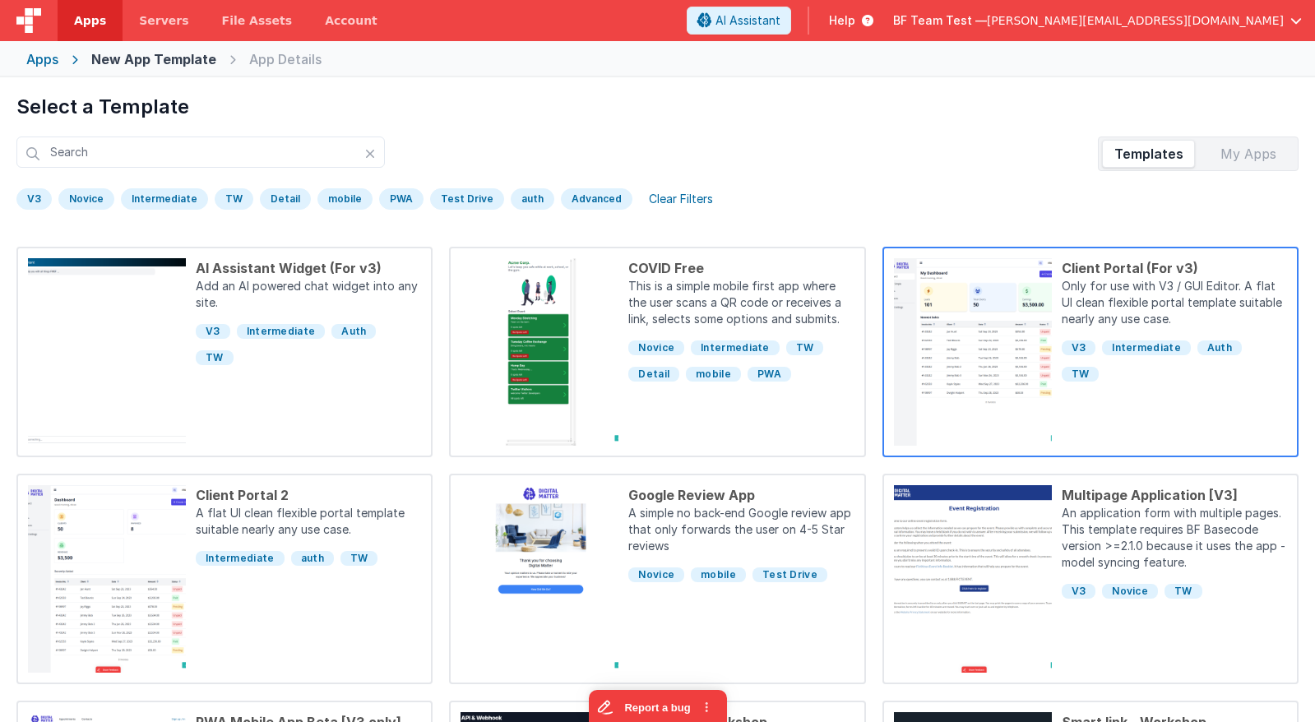
click at [1144, 278] on p "Only for use with V3 / GUI Editor. A flat UI clean flexible portal template sui…" at bounding box center [1173, 304] width 225 height 53
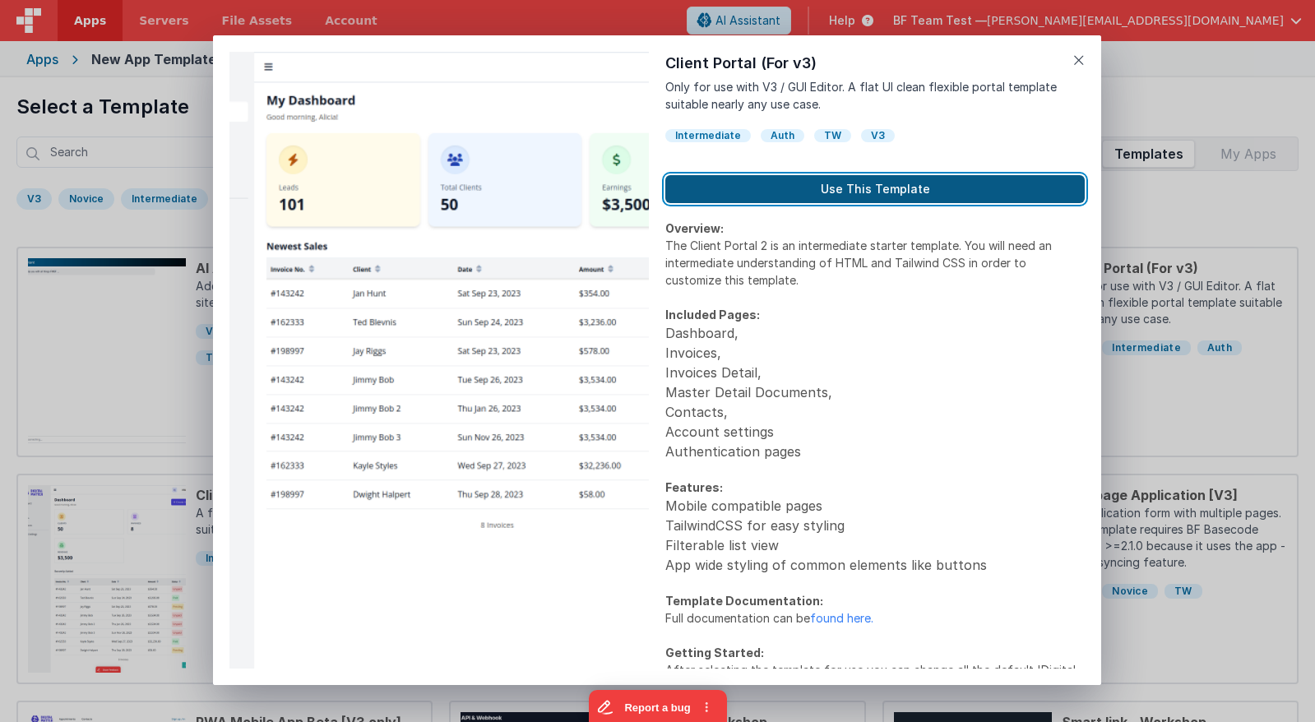
click at [844, 180] on button "Use This Template" at bounding box center [874, 189] width 419 height 28
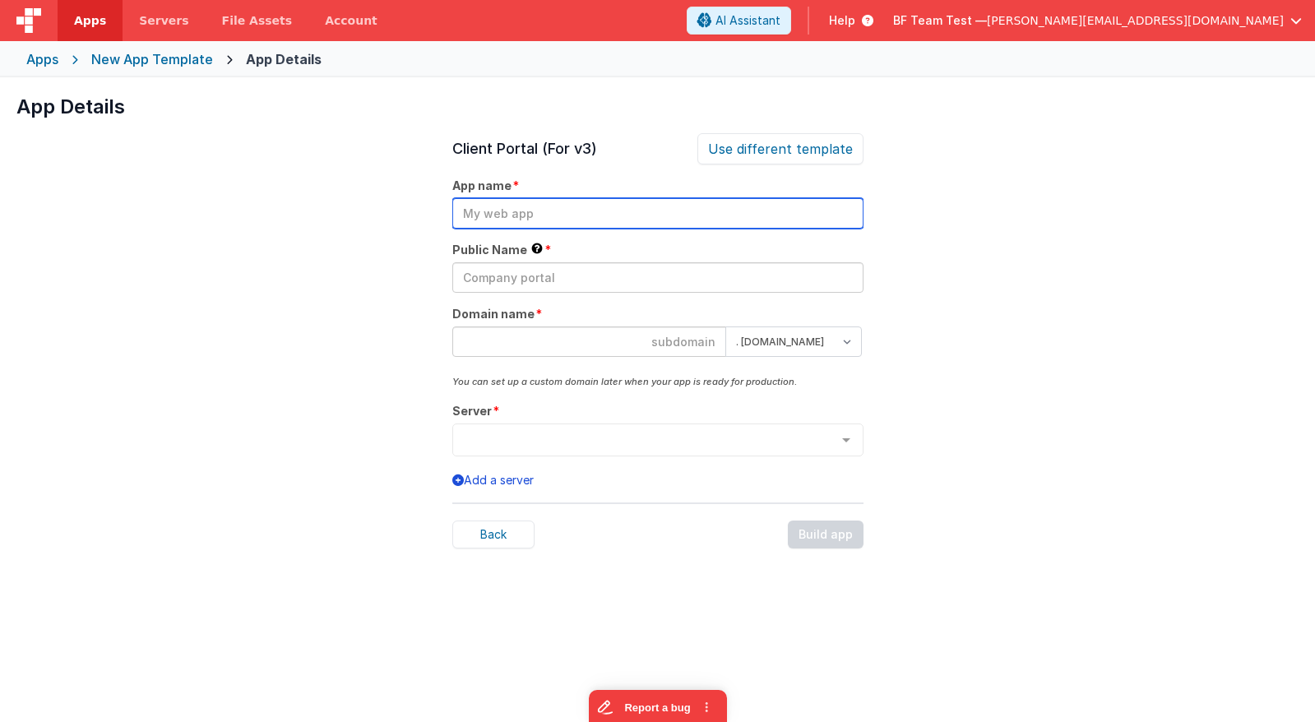
drag, startPoint x: 580, startPoint y: 214, endPoint x: 605, endPoint y: 193, distance: 32.7
click at [594, 199] on input "text" at bounding box center [657, 213] width 411 height 30
type input "deletemehas"
click at [581, 234] on div "Client Portal (For v3) Use different template App name deletemehas Public Name …" at bounding box center [657, 494] width 411 height 722
click at [581, 197] on div "App name deletemehas" at bounding box center [657, 203] width 411 height 51
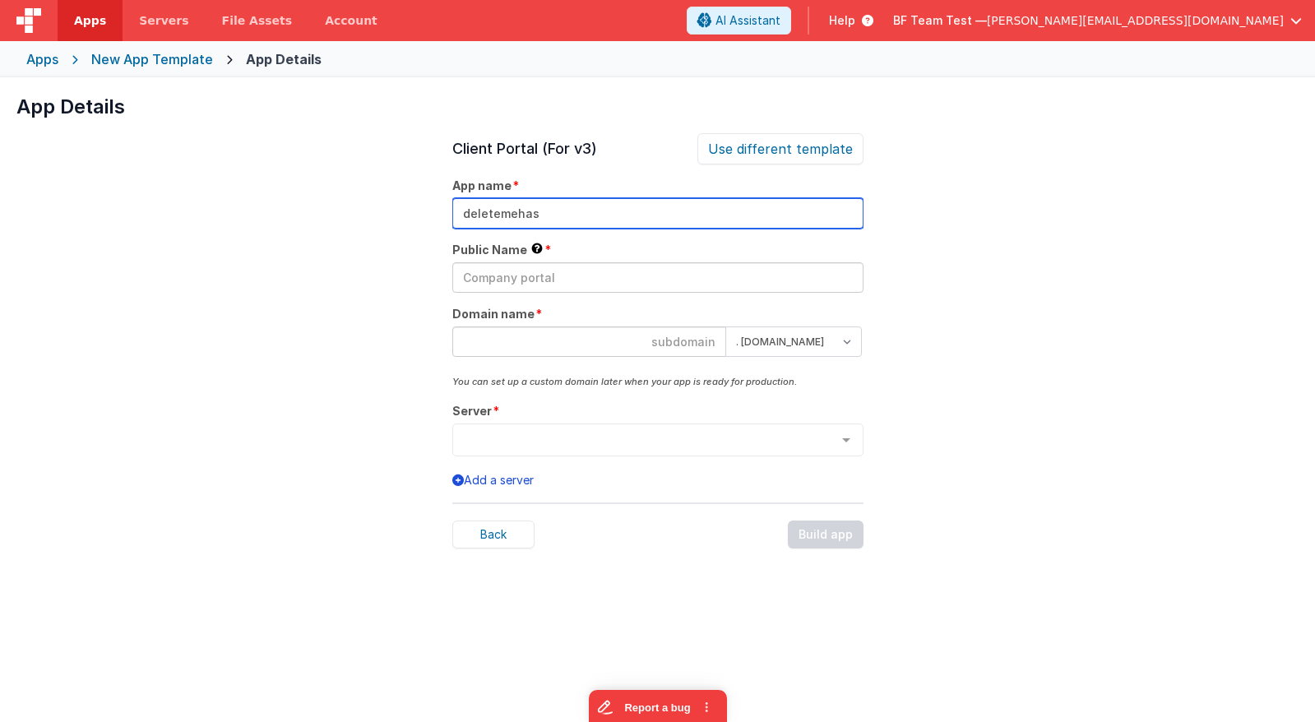
click at [584, 207] on input "deletemehas" at bounding box center [657, 213] width 411 height 30
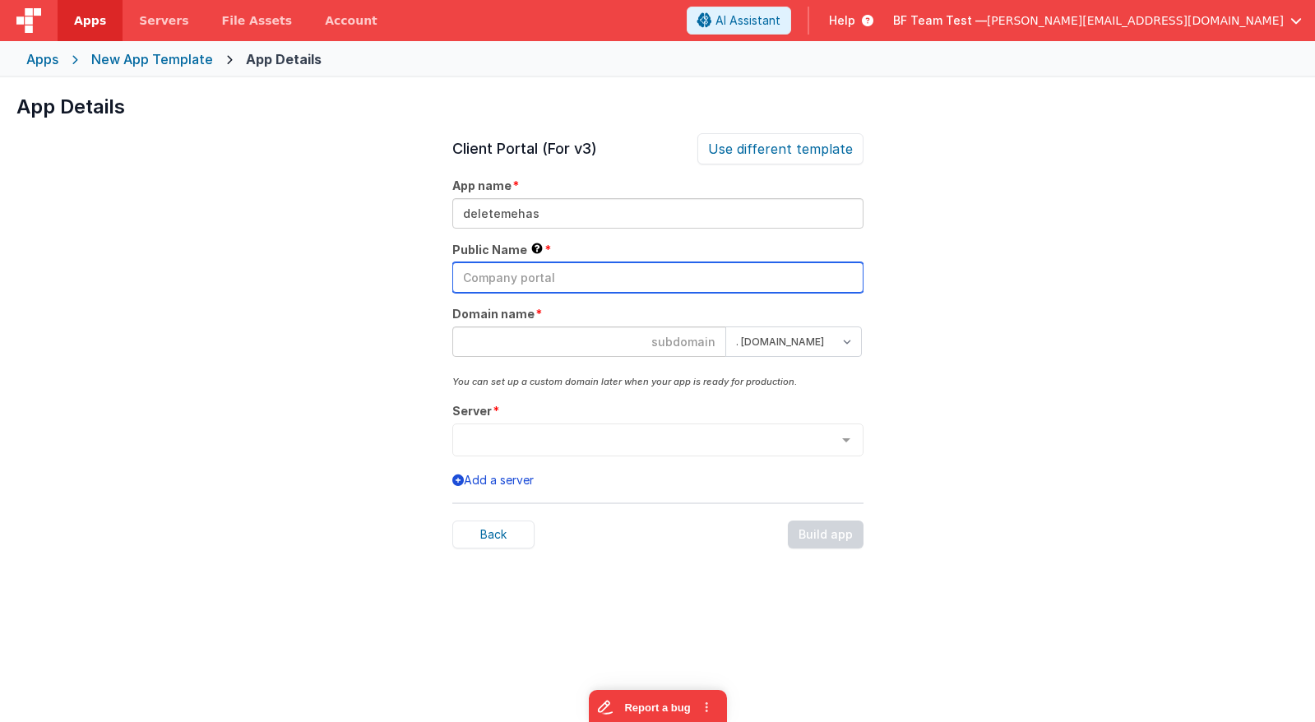
click at [584, 276] on input "text" at bounding box center [657, 277] width 411 height 30
paste input "deletemehas"
type input "deletemehas"
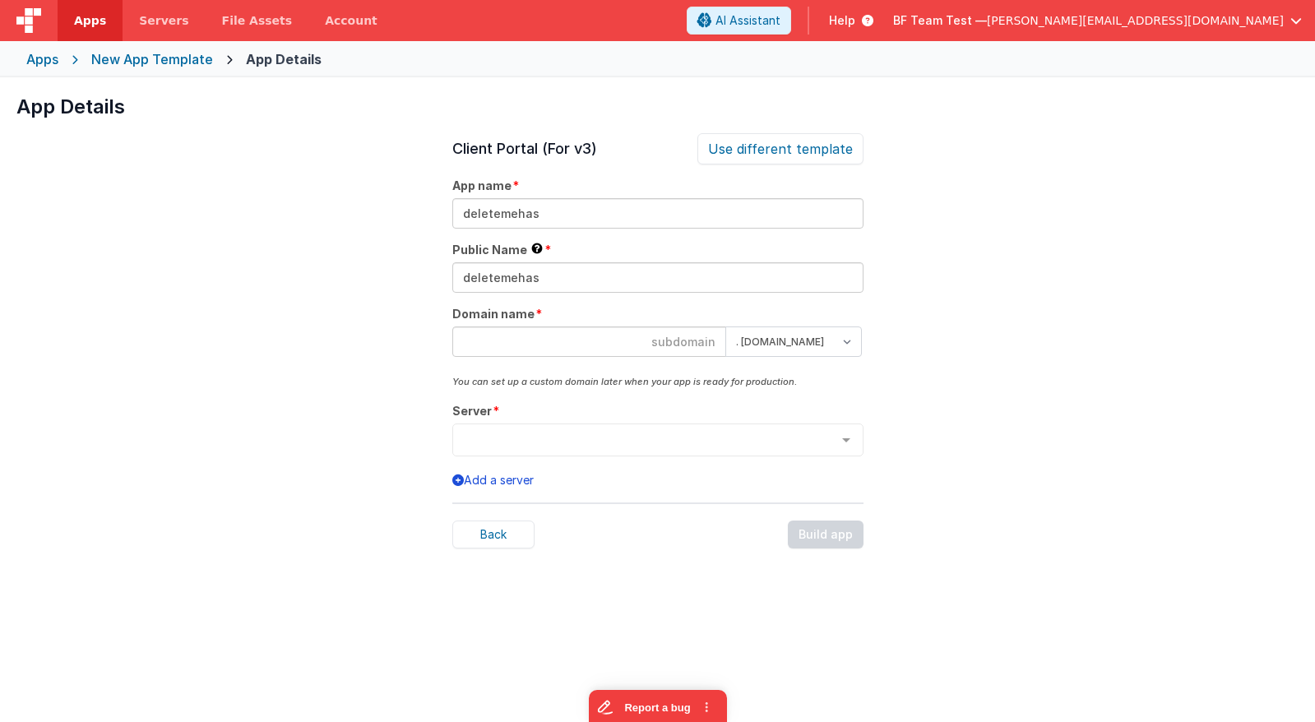
click at [598, 345] on input at bounding box center [589, 341] width 274 height 30
paste input "deletemehas"
type input "deletemehas"
click at [725, 326] on select ". clientportal.cloud . fmbetterforms.com" at bounding box center [793, 341] width 137 height 30
select select "clientportal.cloud"
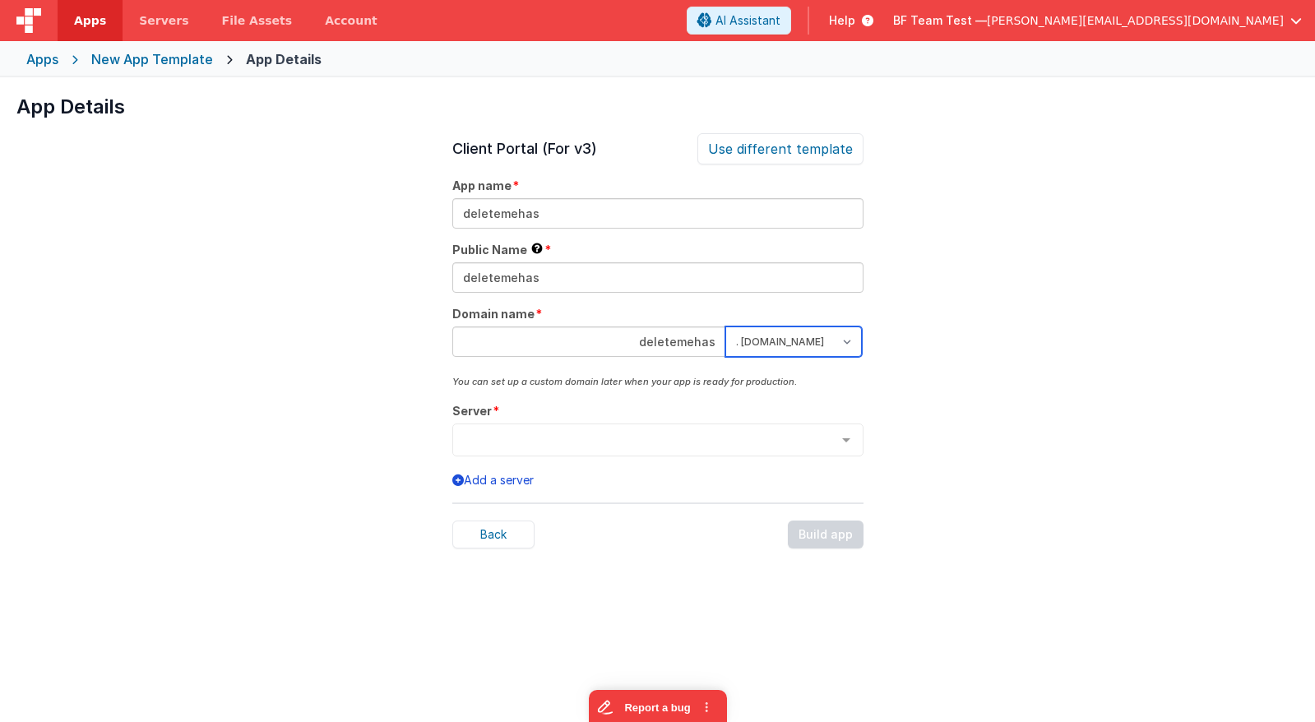
click option ". clientportal.cloud" at bounding box center [0, 0] width 0 height 0
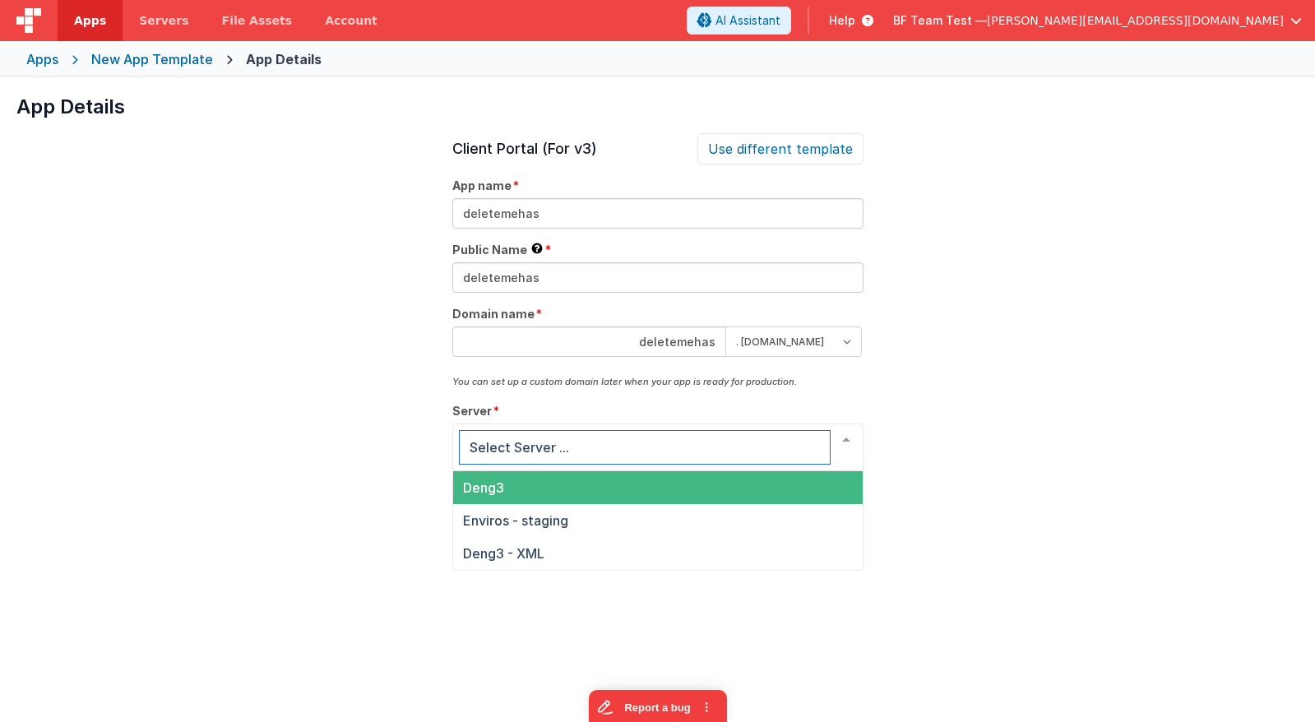
click at [618, 489] on span "Deng3" at bounding box center [657, 487] width 409 height 33
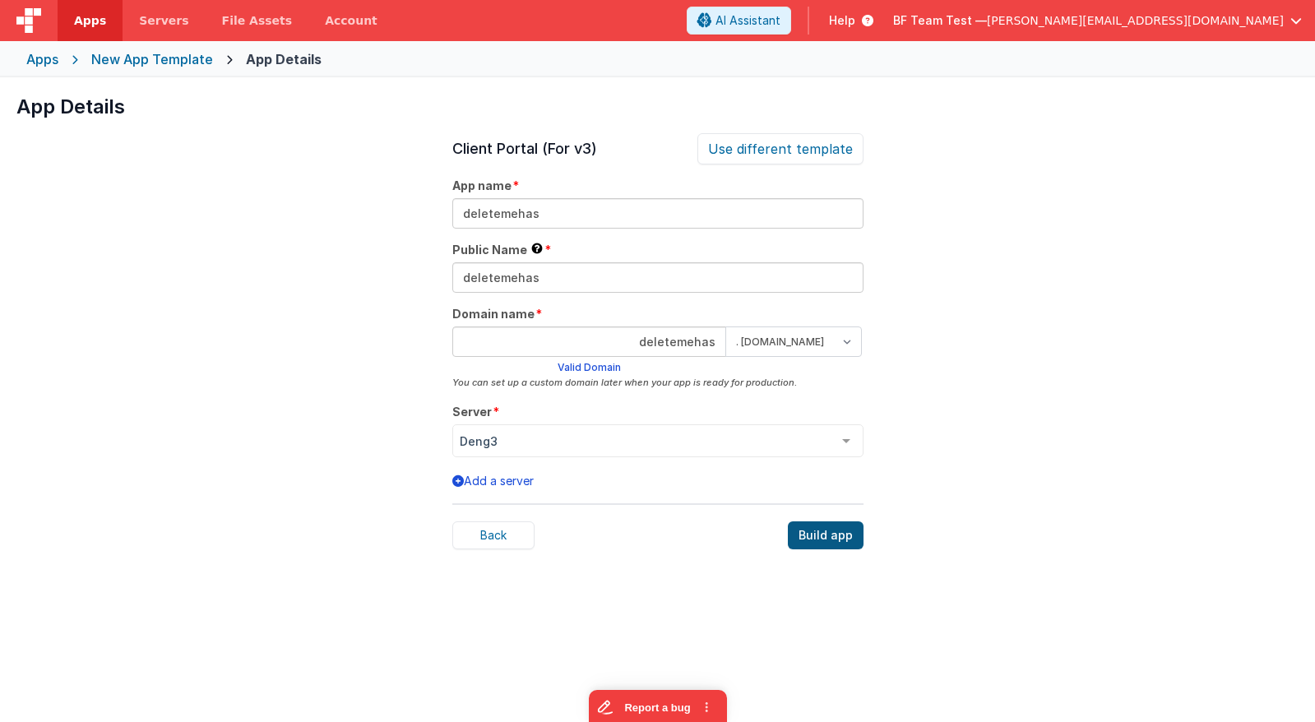
click at [835, 538] on div "Build app" at bounding box center [826, 535] width 76 height 28
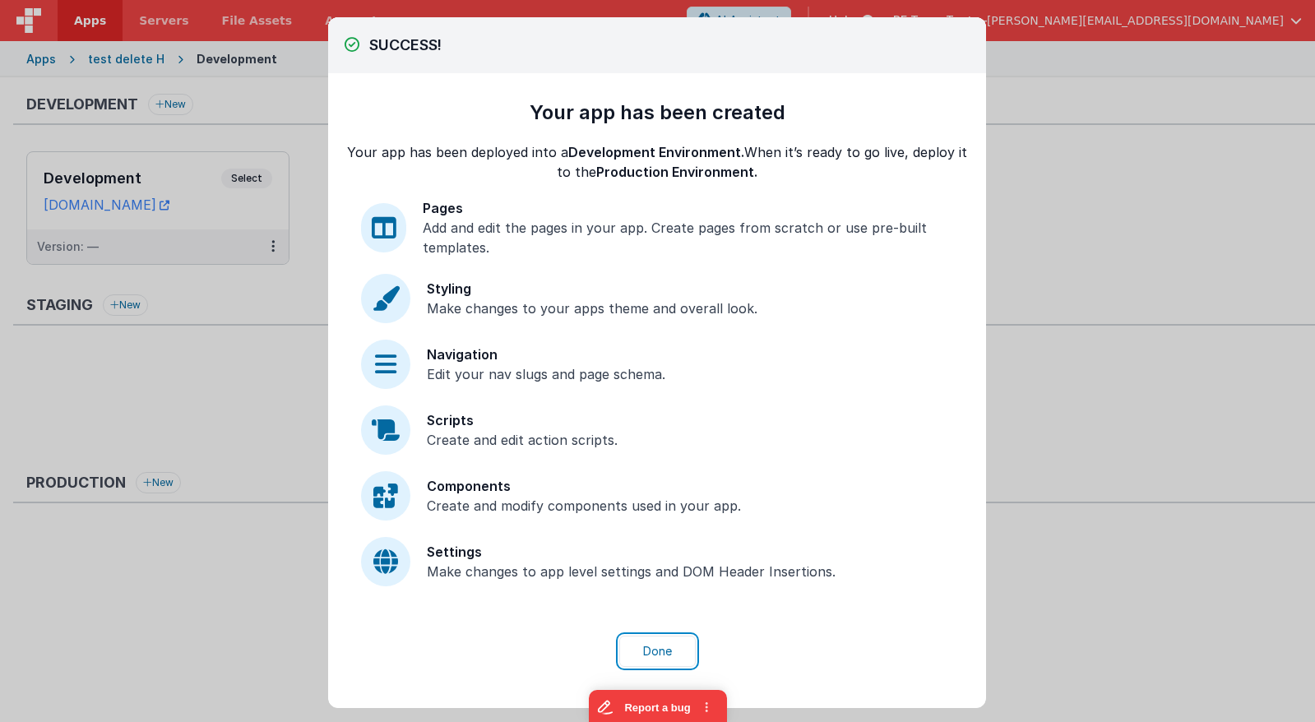
drag, startPoint x: 659, startPoint y: 641, endPoint x: 670, endPoint y: 627, distance: 18.7
click at [655, 640] on button "Done" at bounding box center [657, 651] width 76 height 31
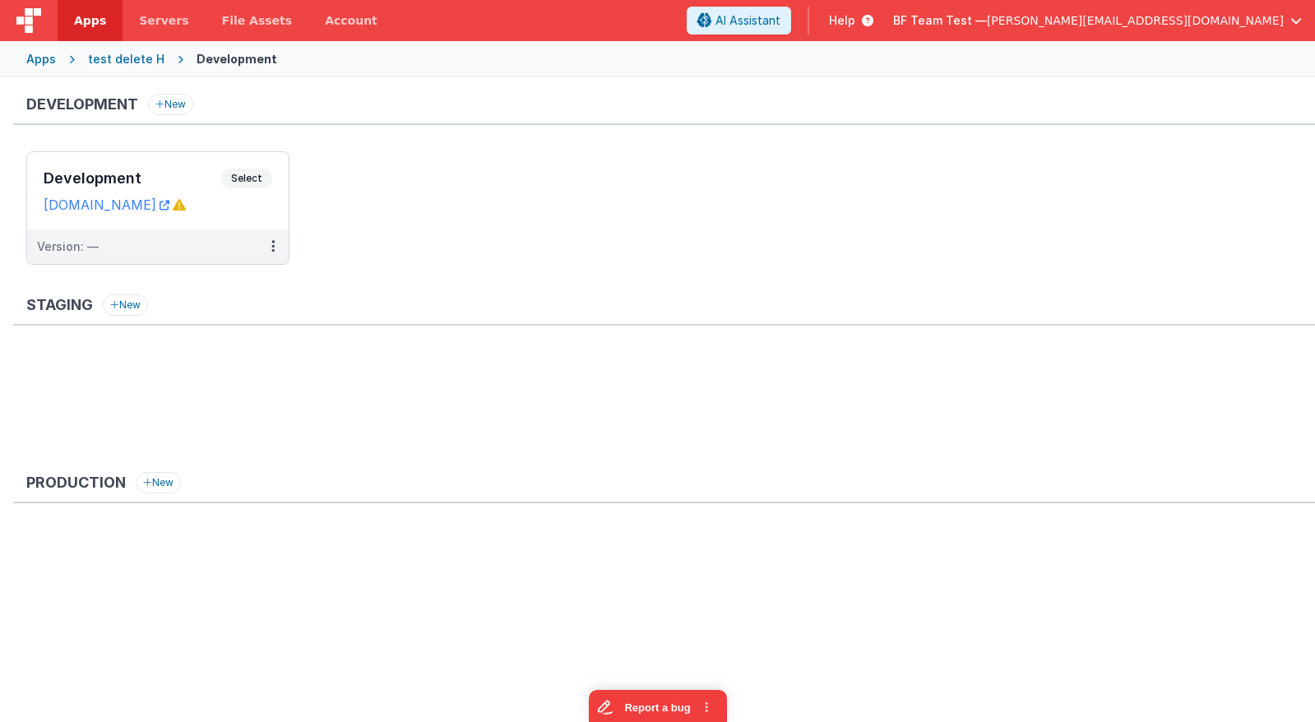
click at [35, 60] on div "Apps" at bounding box center [41, 59] width 30 height 16
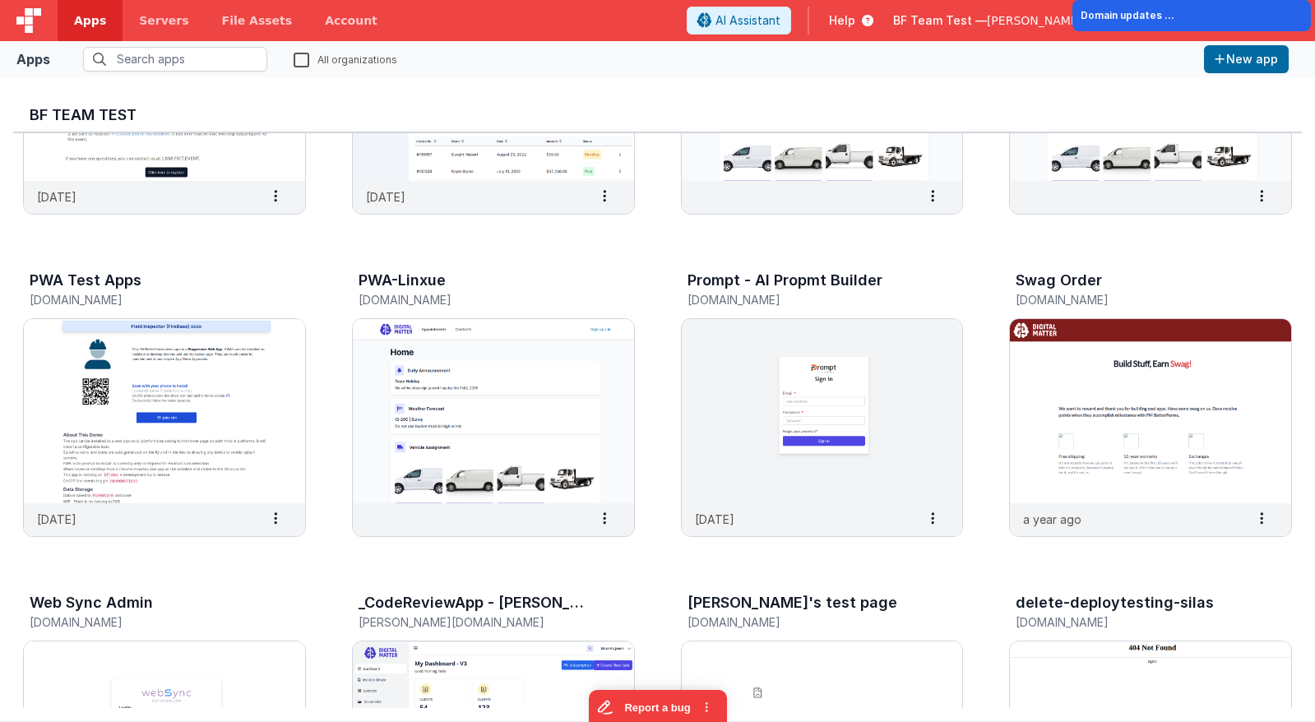
scroll to position [2336, 0]
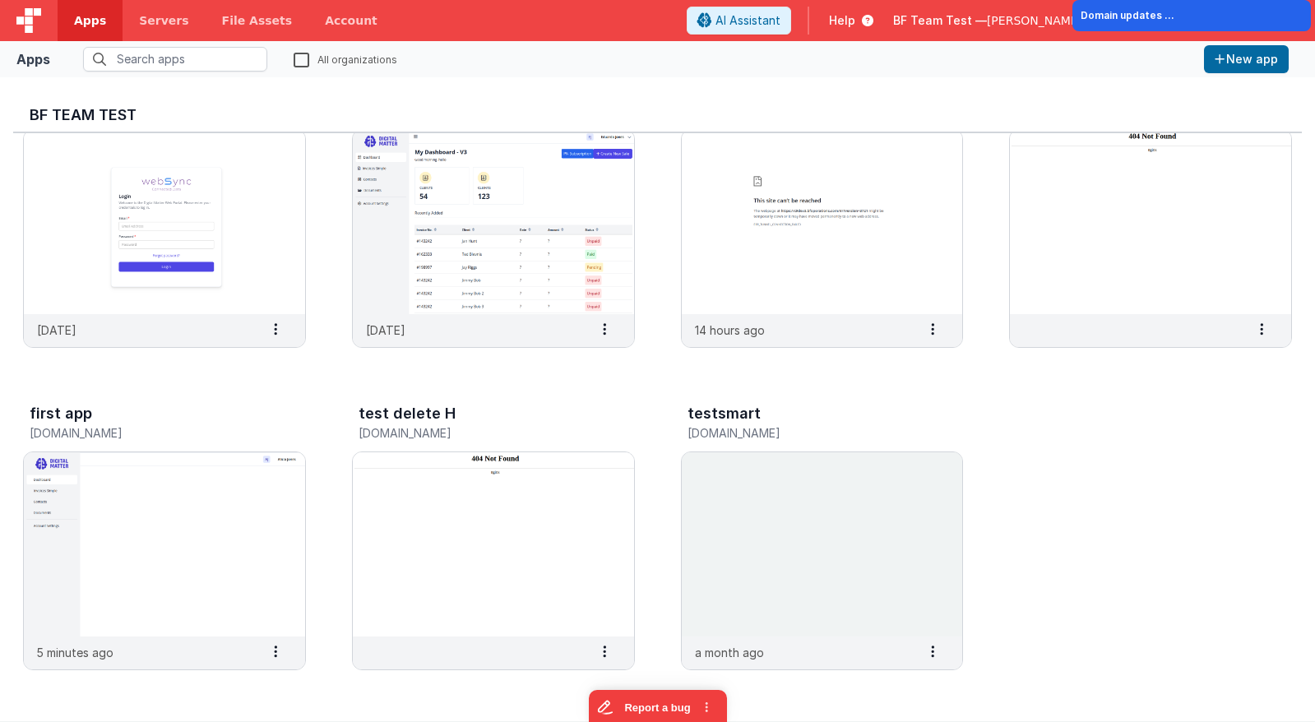
drag, startPoint x: 1301, startPoint y: 289, endPoint x: 1279, endPoint y: 511, distance: 223.9
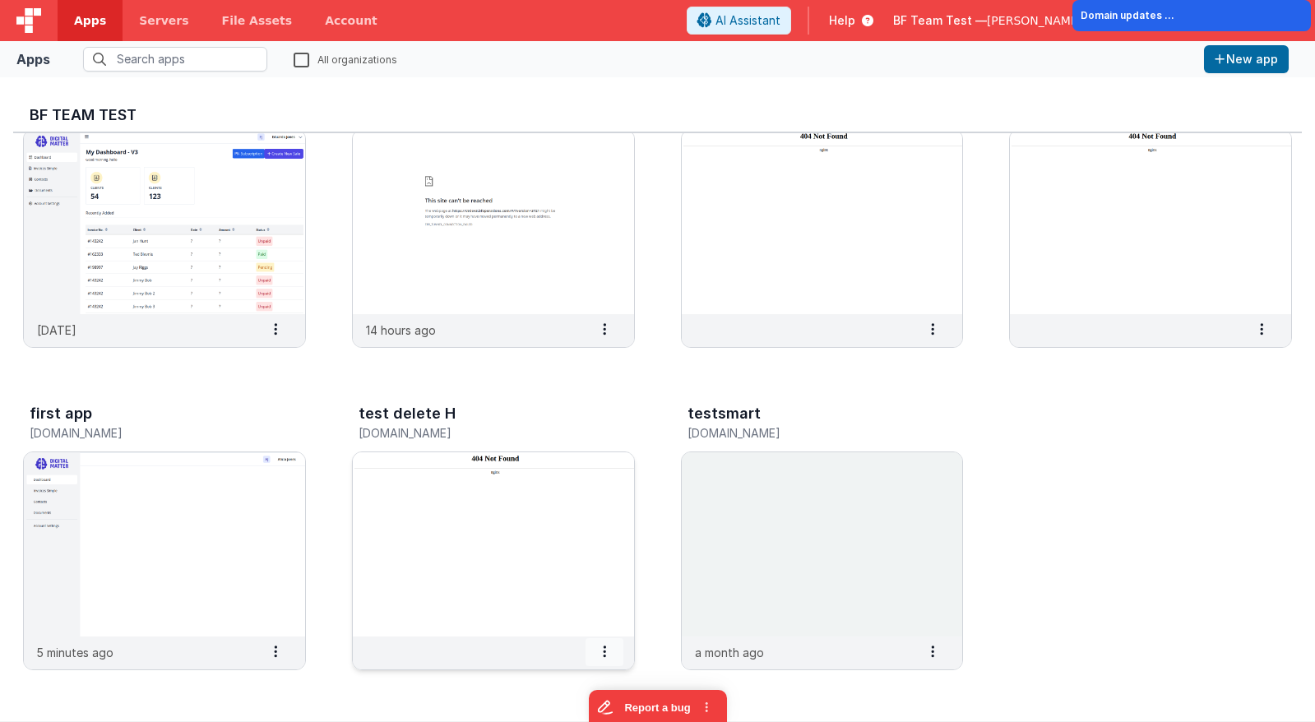
click at [599, 657] on span at bounding box center [604, 652] width 38 height 28
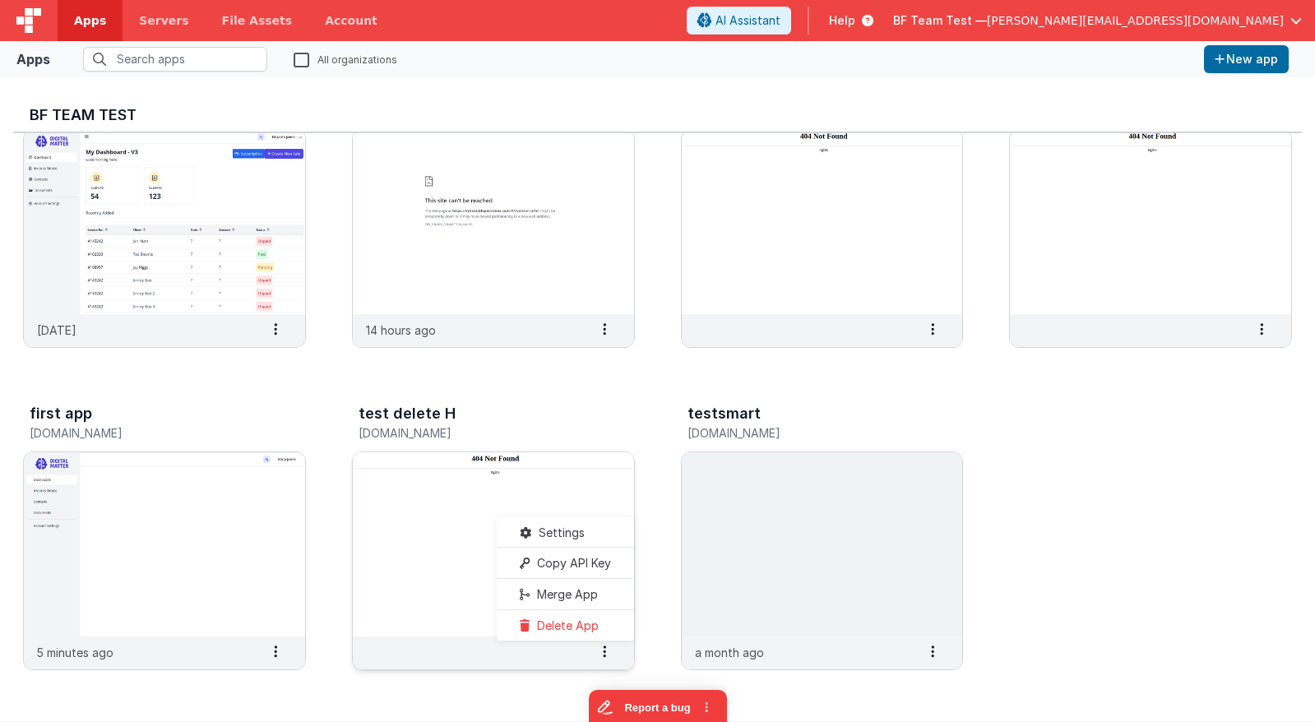
click at [577, 618] on slot "Delete App" at bounding box center [565, 625] width 91 height 24
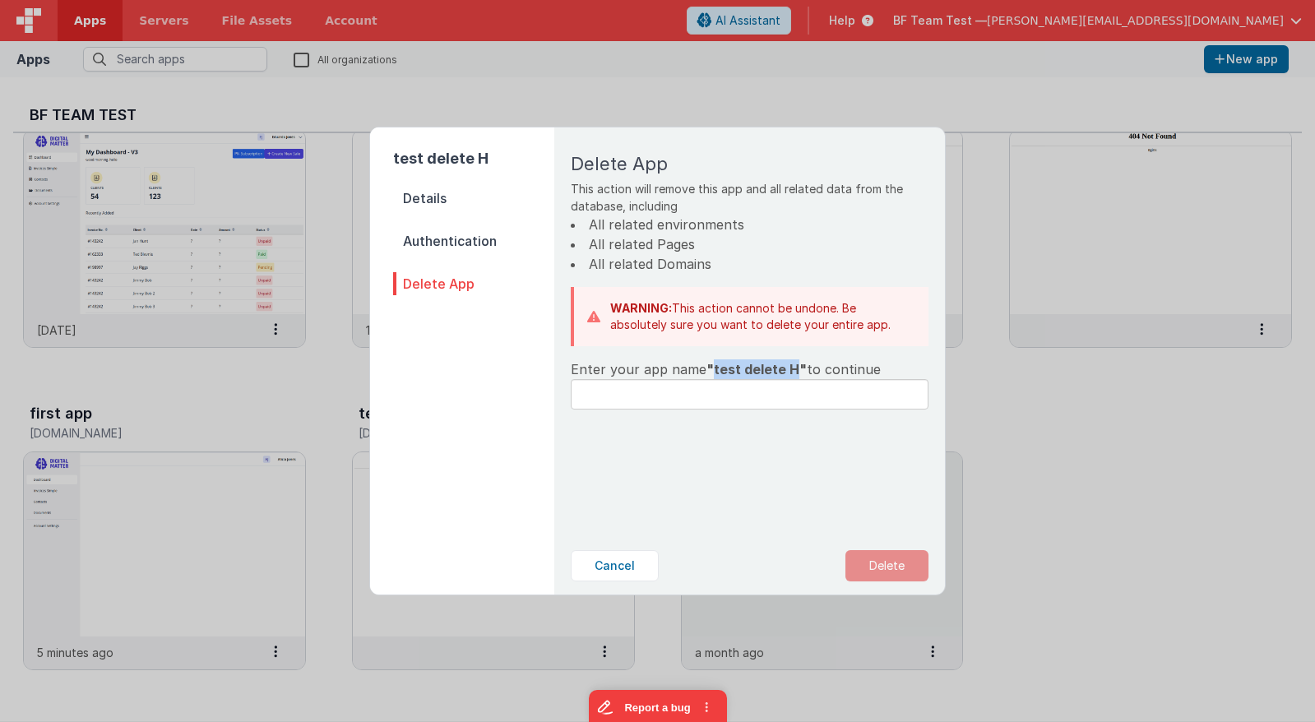
drag, startPoint x: 792, startPoint y: 363, endPoint x: 712, endPoint y: 372, distance: 80.3
click at [712, 372] on span ""test delete H"" at bounding box center [756, 369] width 100 height 16
copy span "test delete H"
click at [719, 385] on input "text" at bounding box center [750, 394] width 358 height 30
paste input "test delete H"
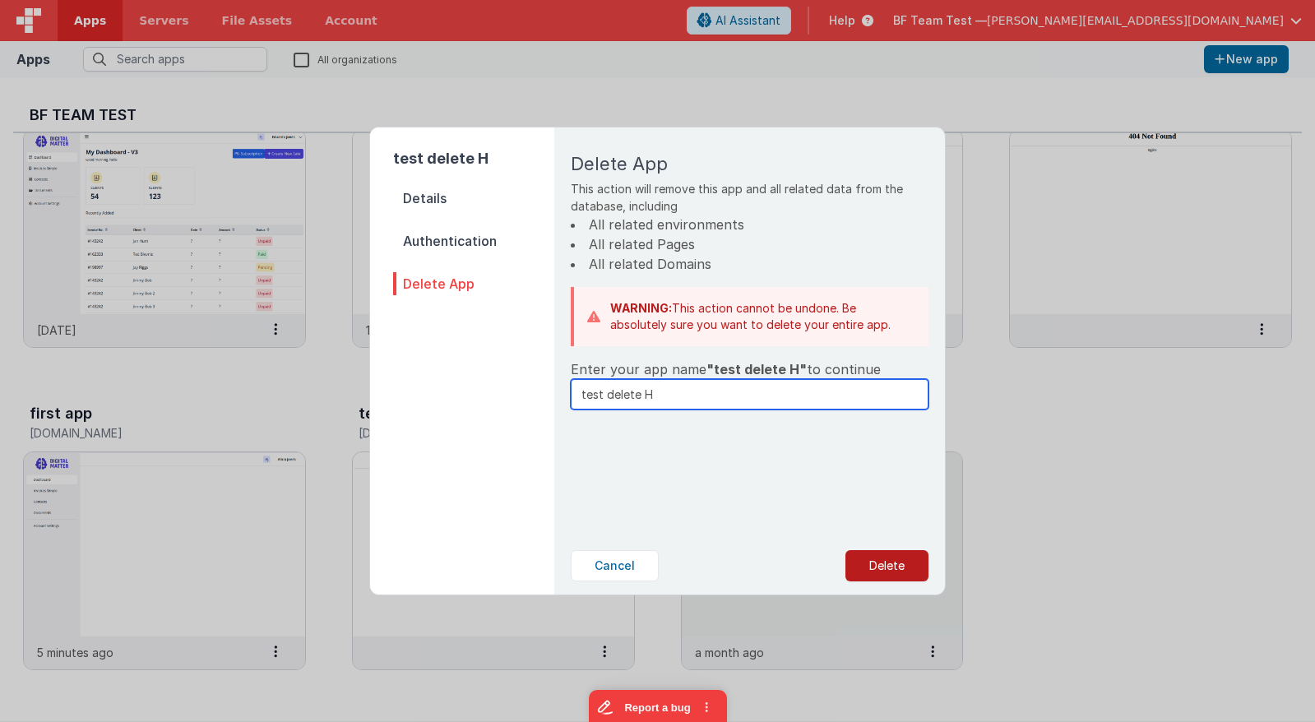
type input "test delete H"
click at [896, 551] on button "Delete" at bounding box center [886, 565] width 83 height 31
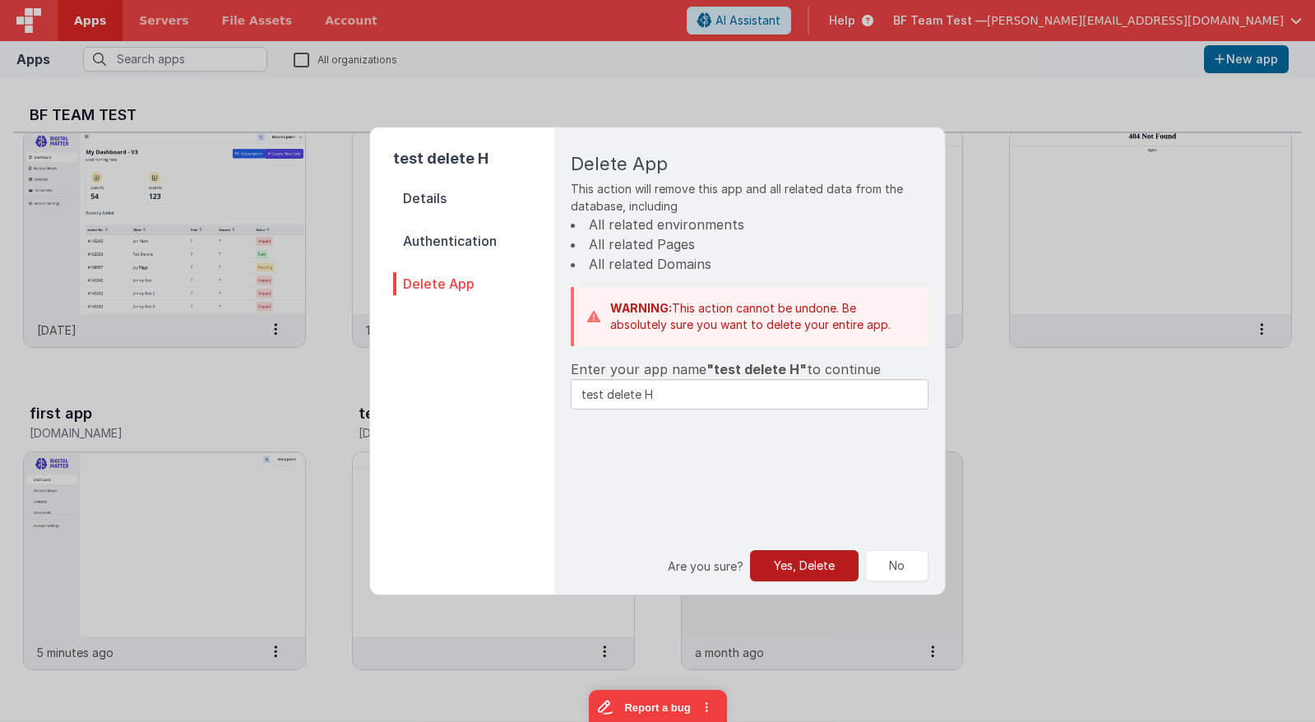
click at [781, 555] on button "Yes, Delete" at bounding box center [804, 565] width 109 height 31
click at [425, 137] on div "test delete H Details Authentication Delete App" at bounding box center [462, 354] width 184 height 454
click at [1023, 348] on div "test delete H Details Authentication Delete App Delete App This action will rem…" at bounding box center [657, 361] width 1315 height 722
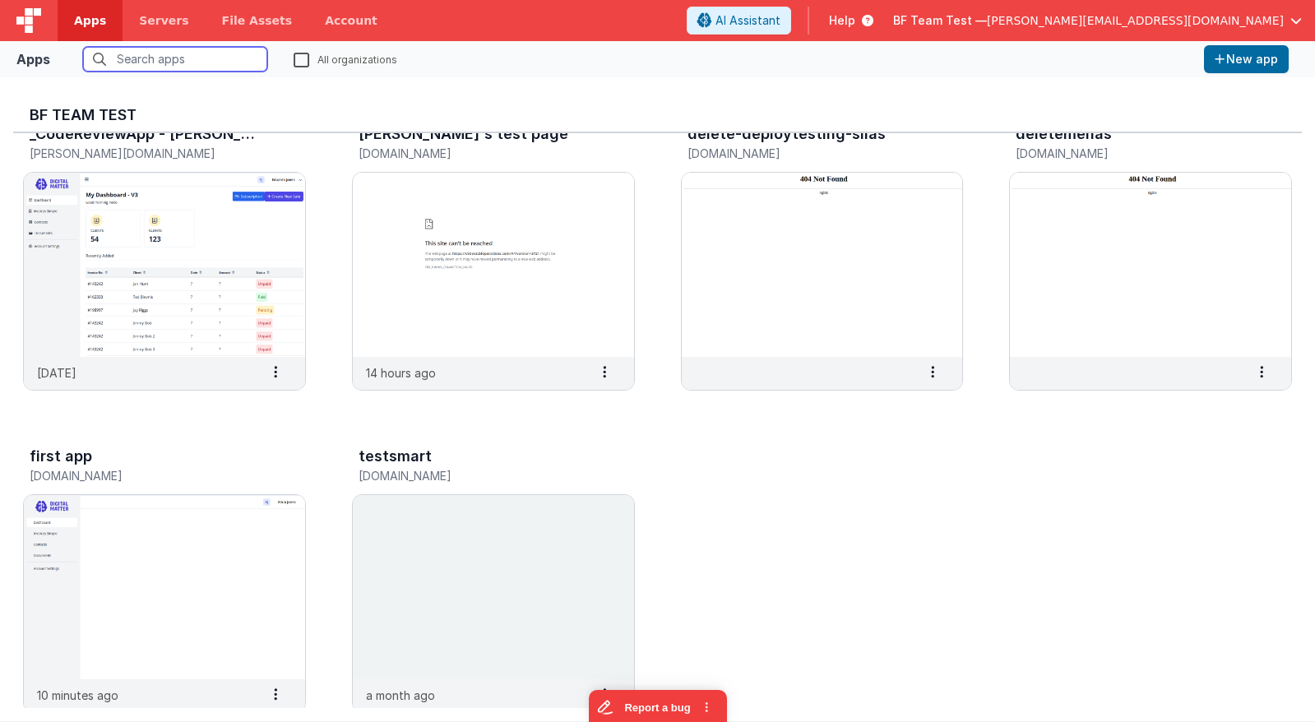
click at [250, 65] on input "text" at bounding box center [175, 59] width 184 height 25
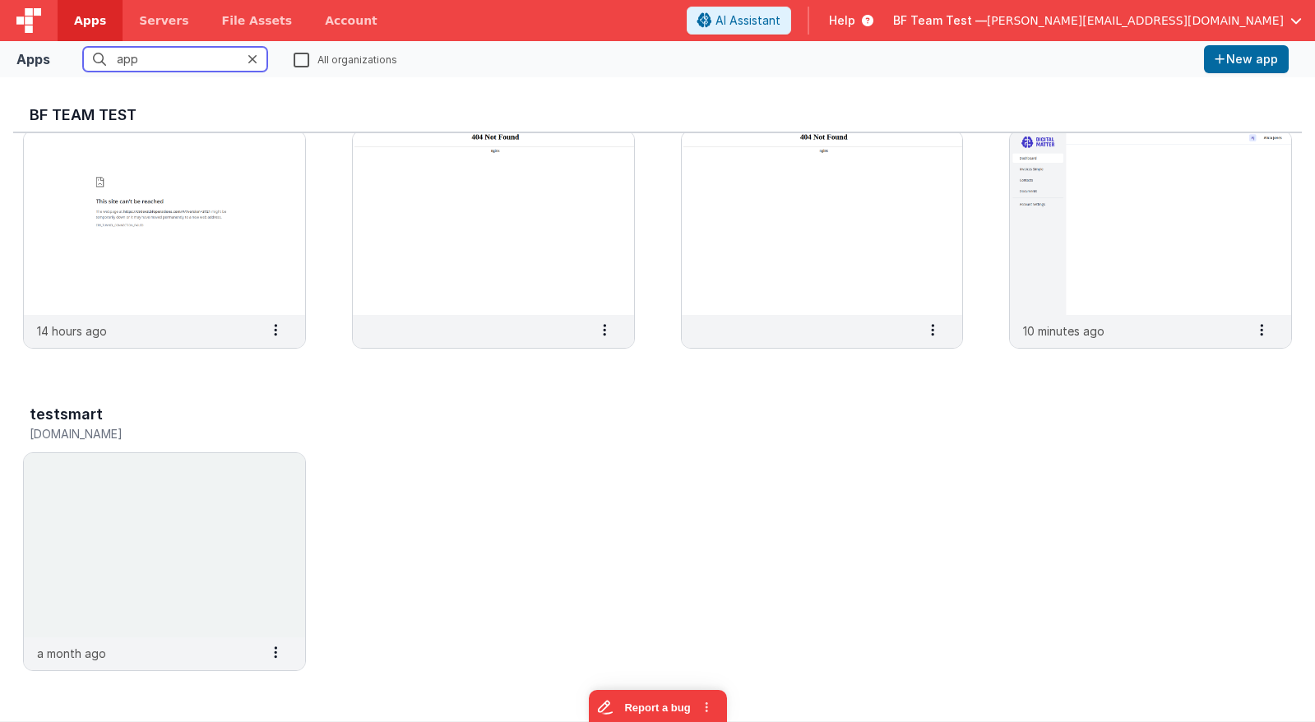
scroll to position [402, 0]
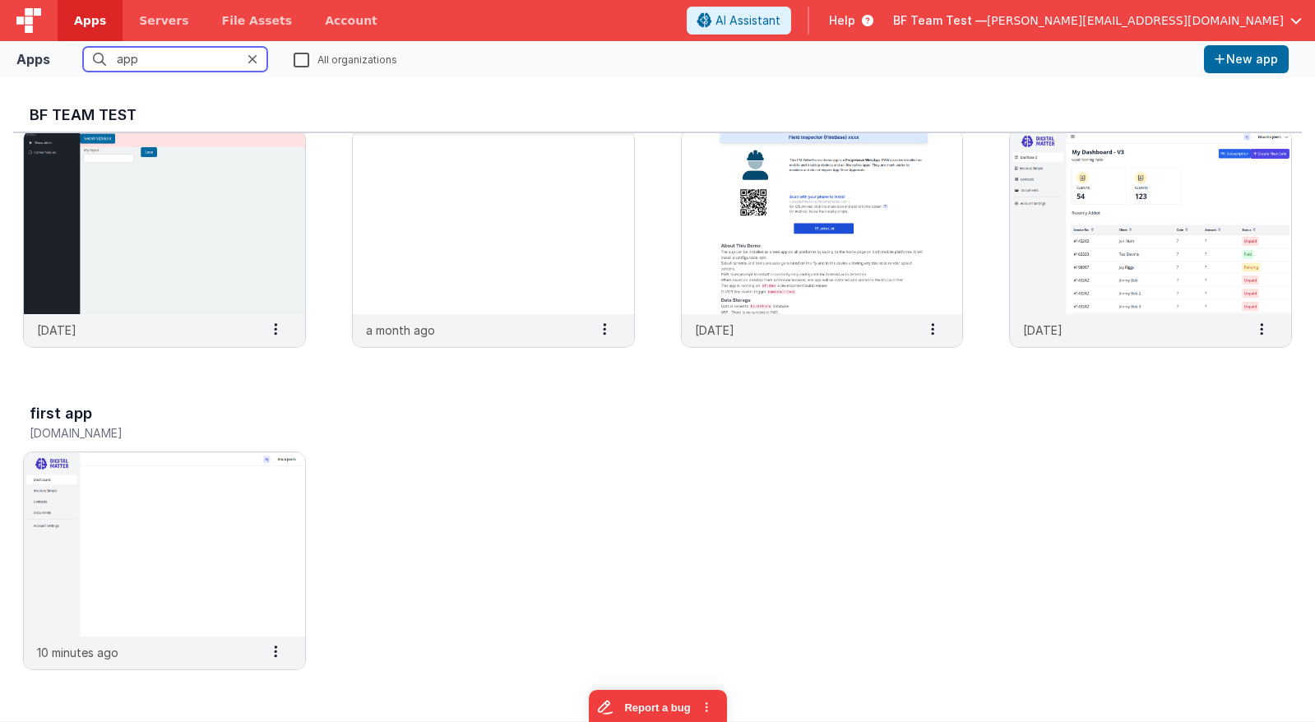
type input "app"
click at [315, 61] on label "All organizations" at bounding box center [346, 59] width 104 height 16
click at [0, 0] on input "All organizations" at bounding box center [0, 0] width 0 height 0
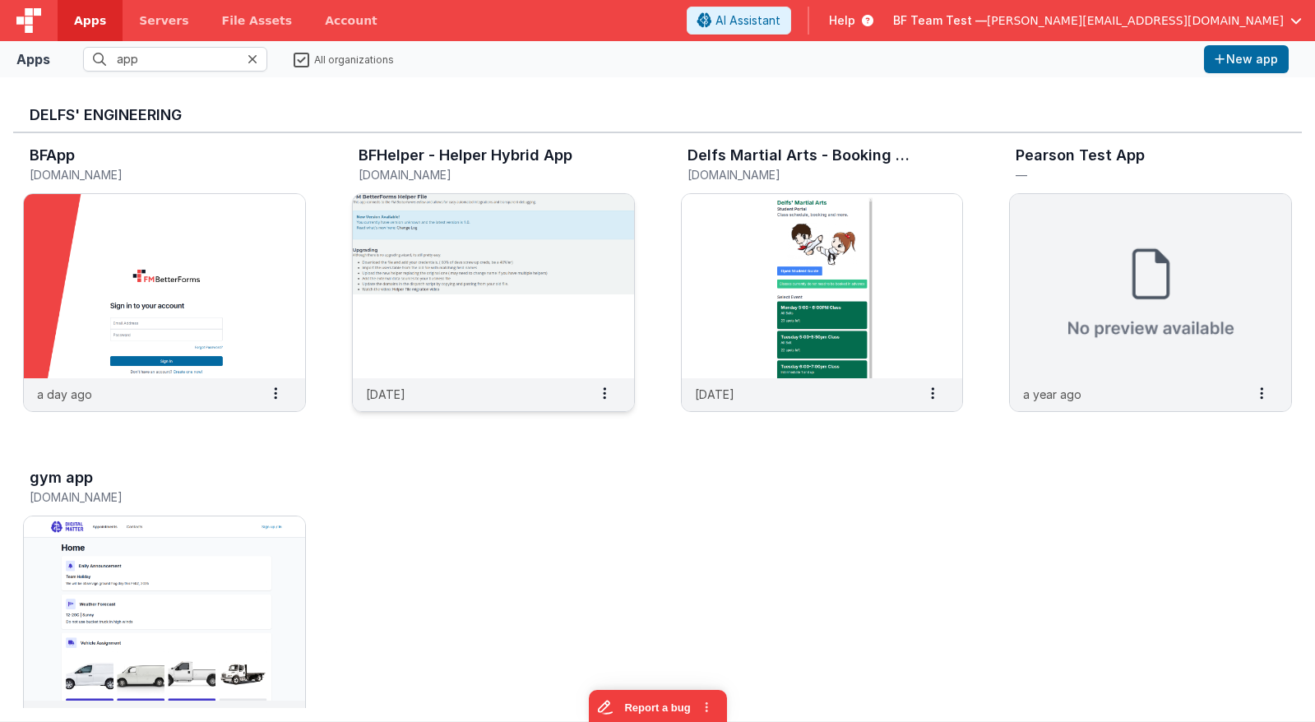
scroll to position [7, 0]
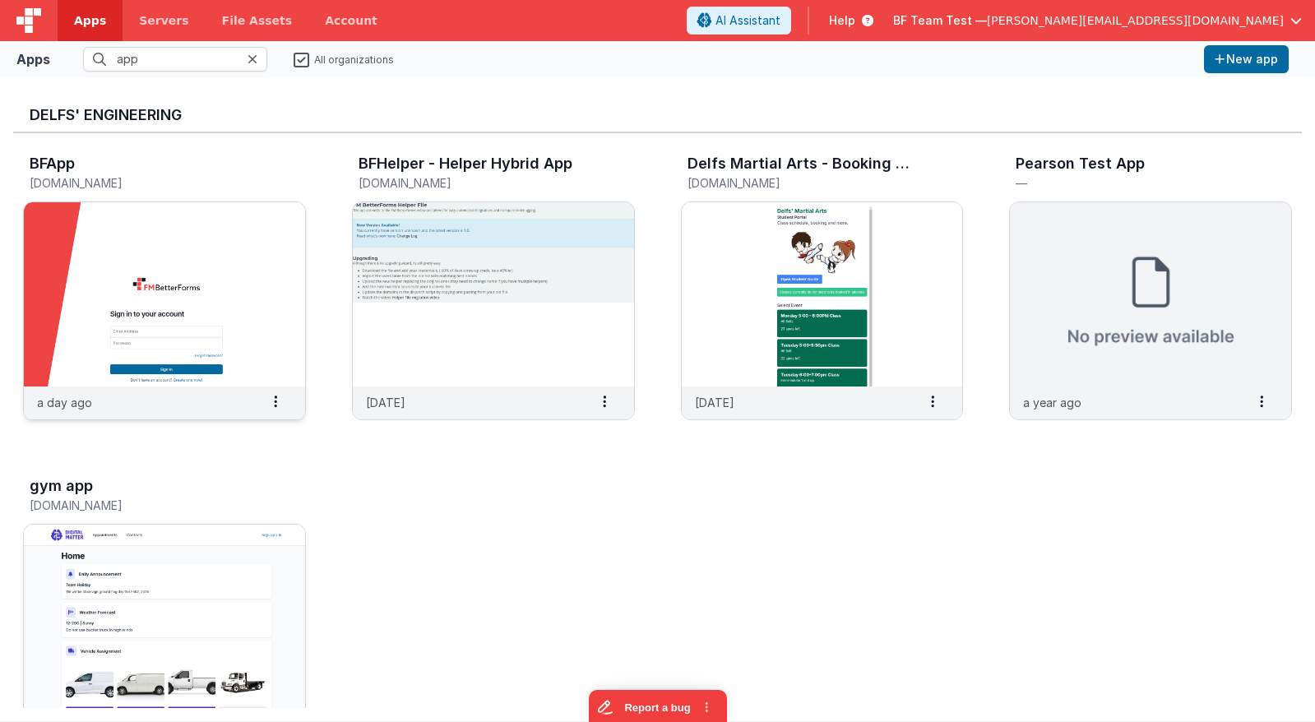
click at [274, 230] on img at bounding box center [164, 294] width 281 height 184
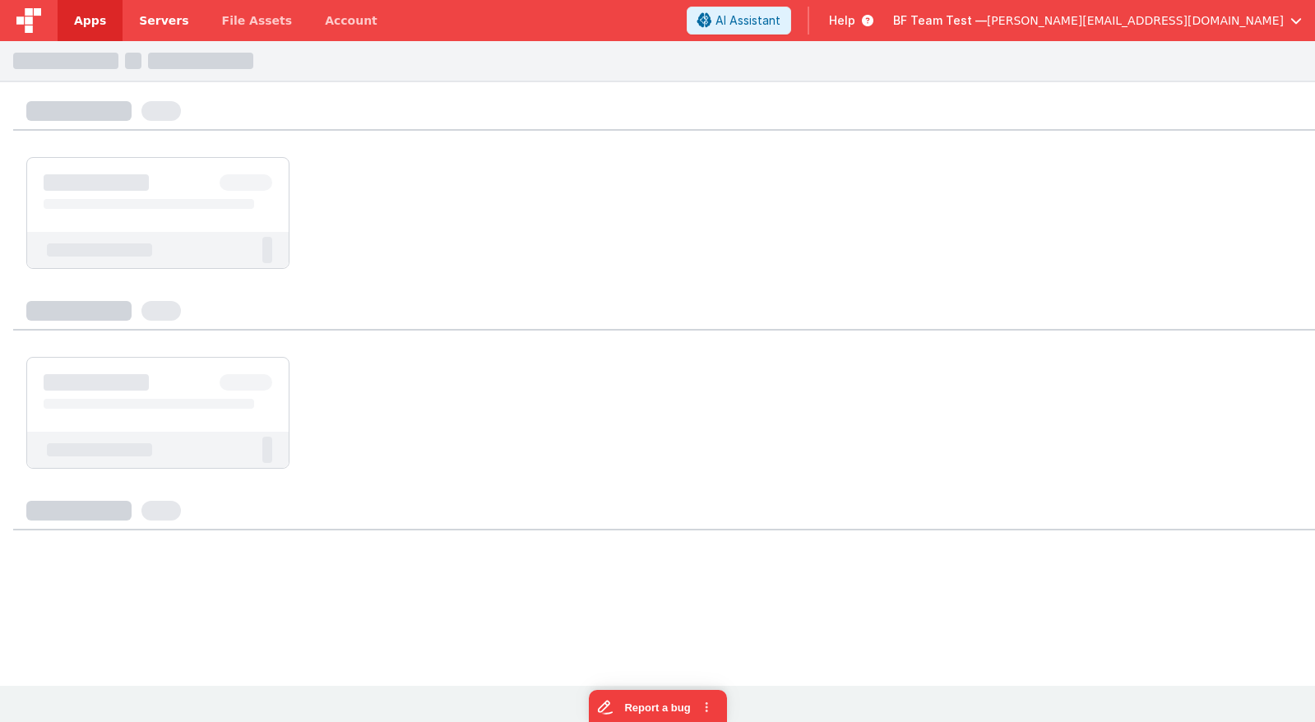
click at [160, 21] on span "Servers" at bounding box center [163, 20] width 49 height 16
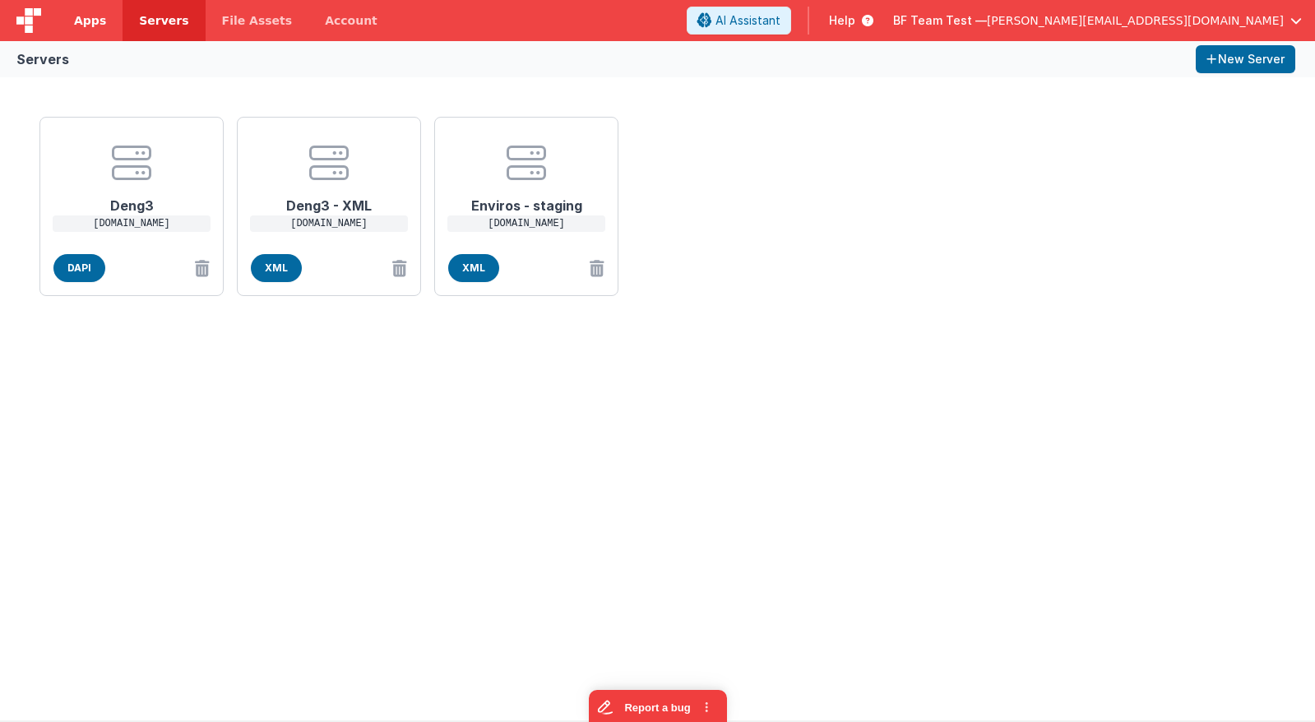
click at [86, 25] on span "Apps" at bounding box center [90, 20] width 32 height 16
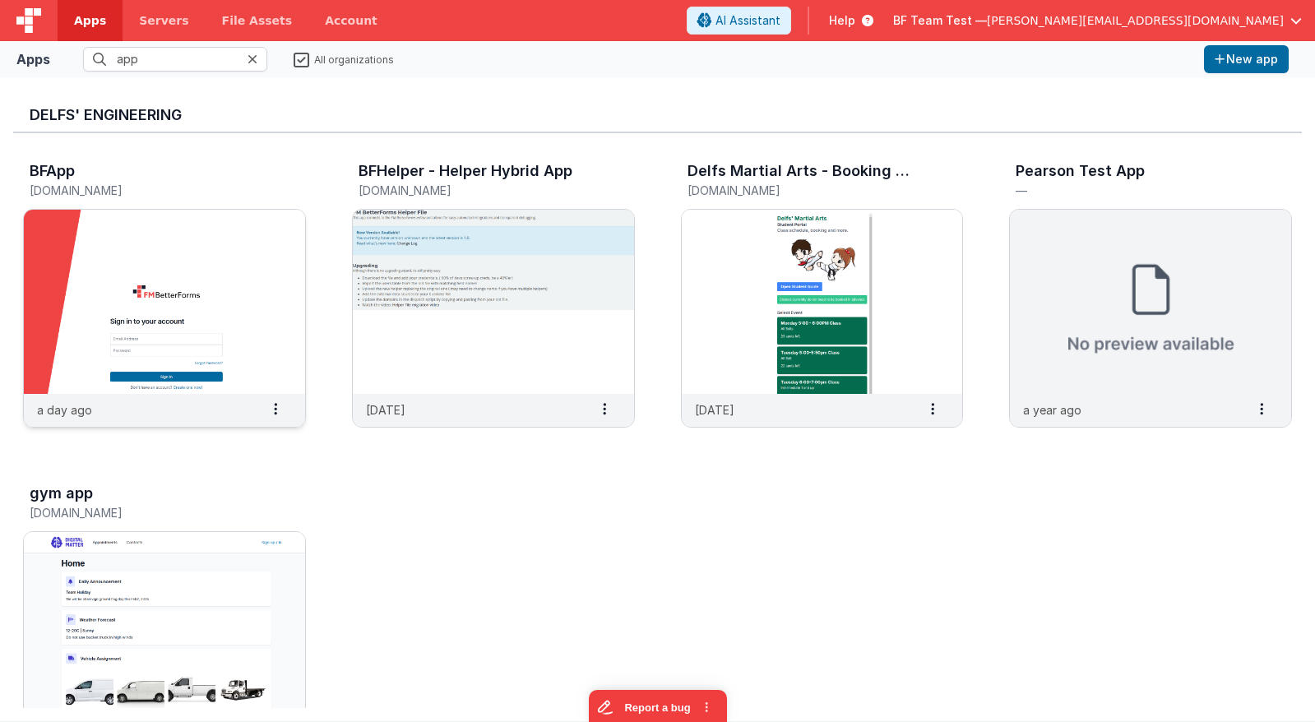
click at [155, 256] on img at bounding box center [164, 302] width 281 height 184
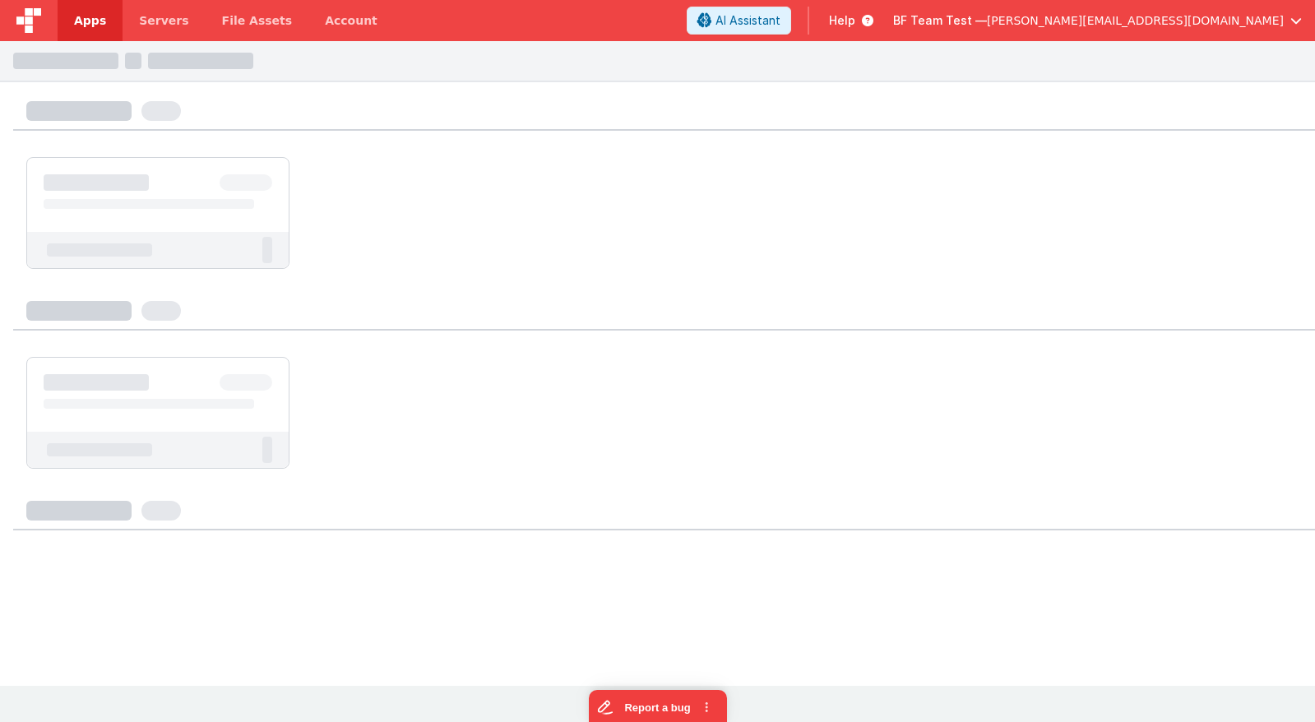
click at [32, 12] on img at bounding box center [28, 20] width 25 height 25
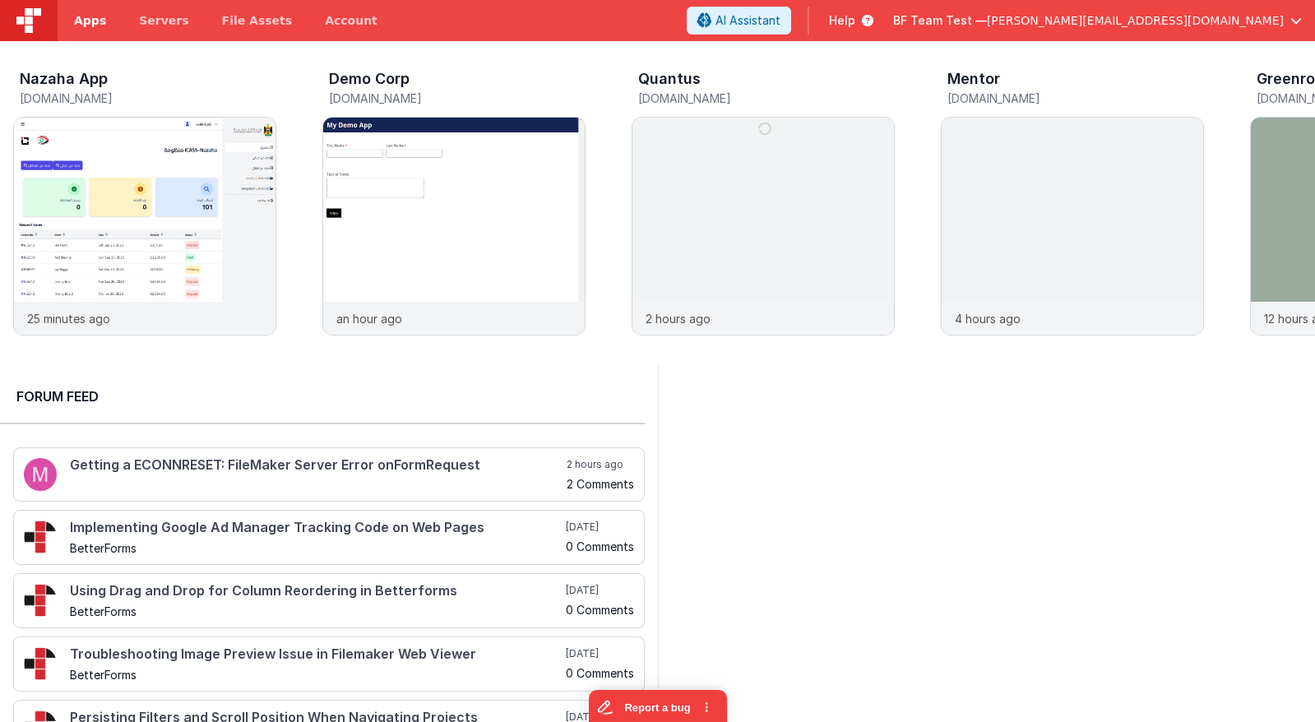
click at [86, 11] on link "Apps" at bounding box center [90, 20] width 65 height 41
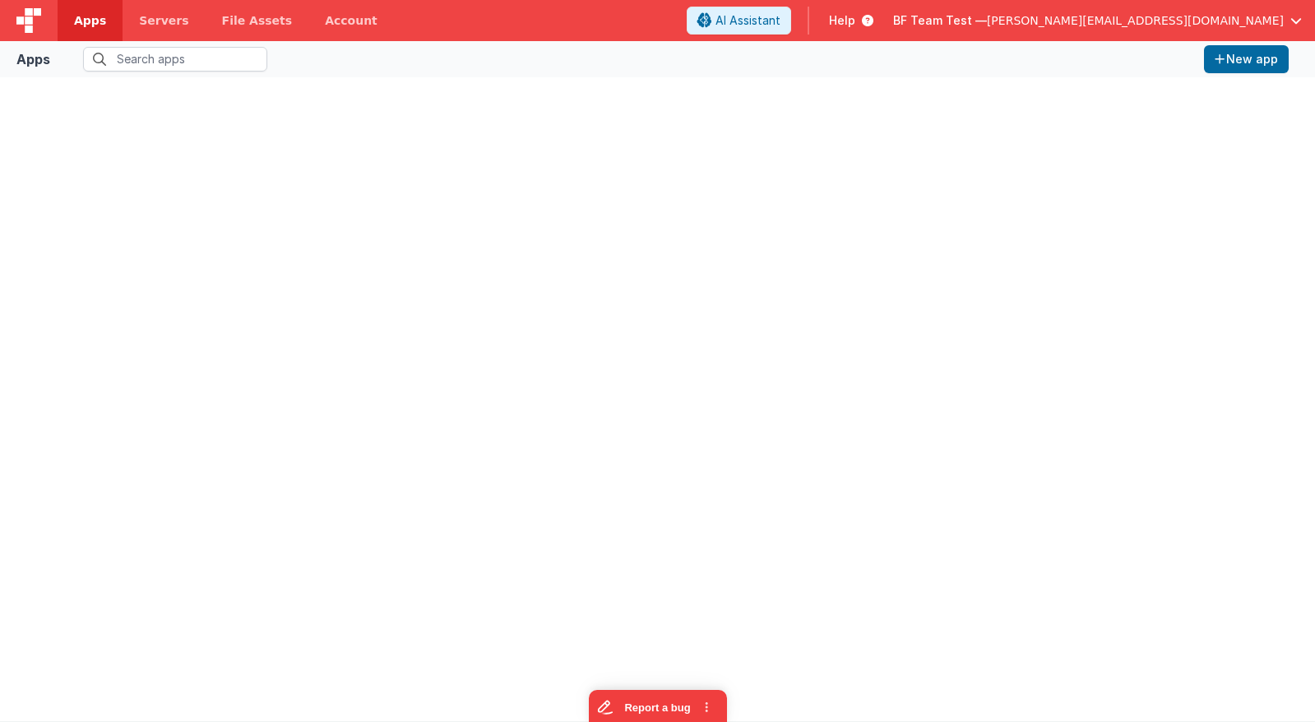
type input "app"
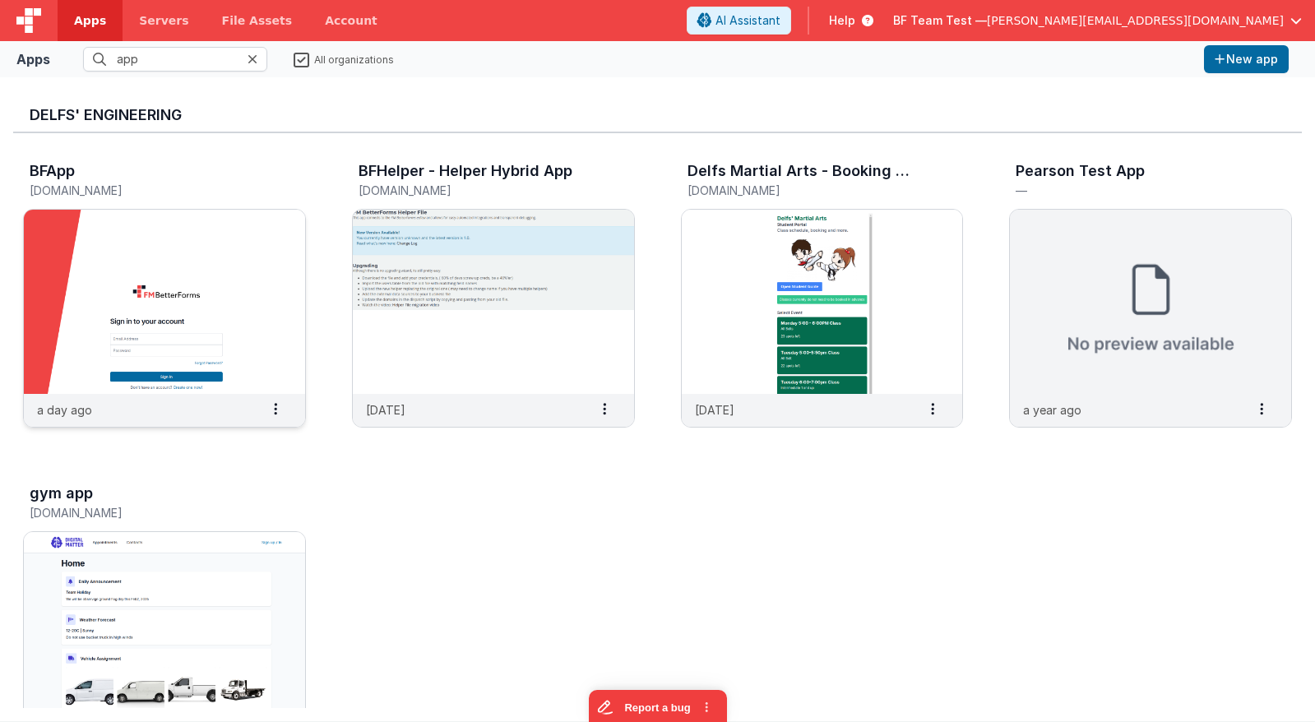
click at [140, 234] on img at bounding box center [164, 302] width 281 height 184
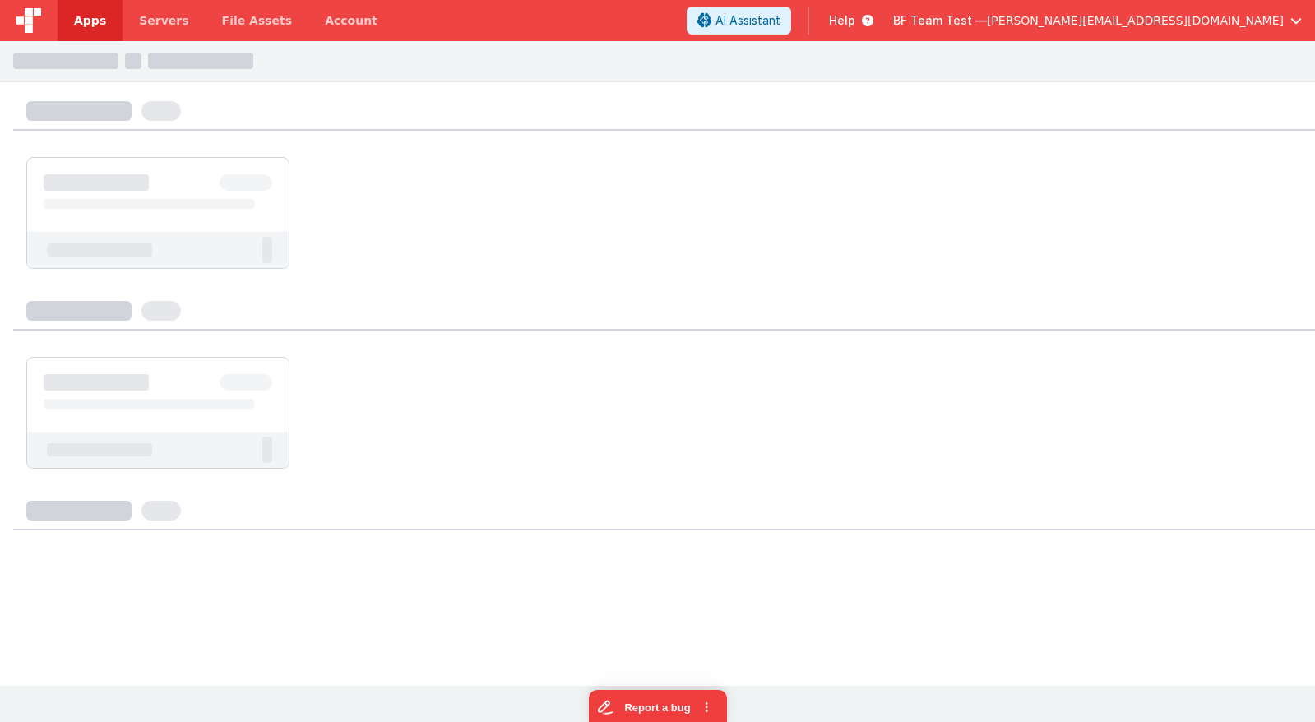
click at [26, 14] on img at bounding box center [28, 20] width 25 height 25
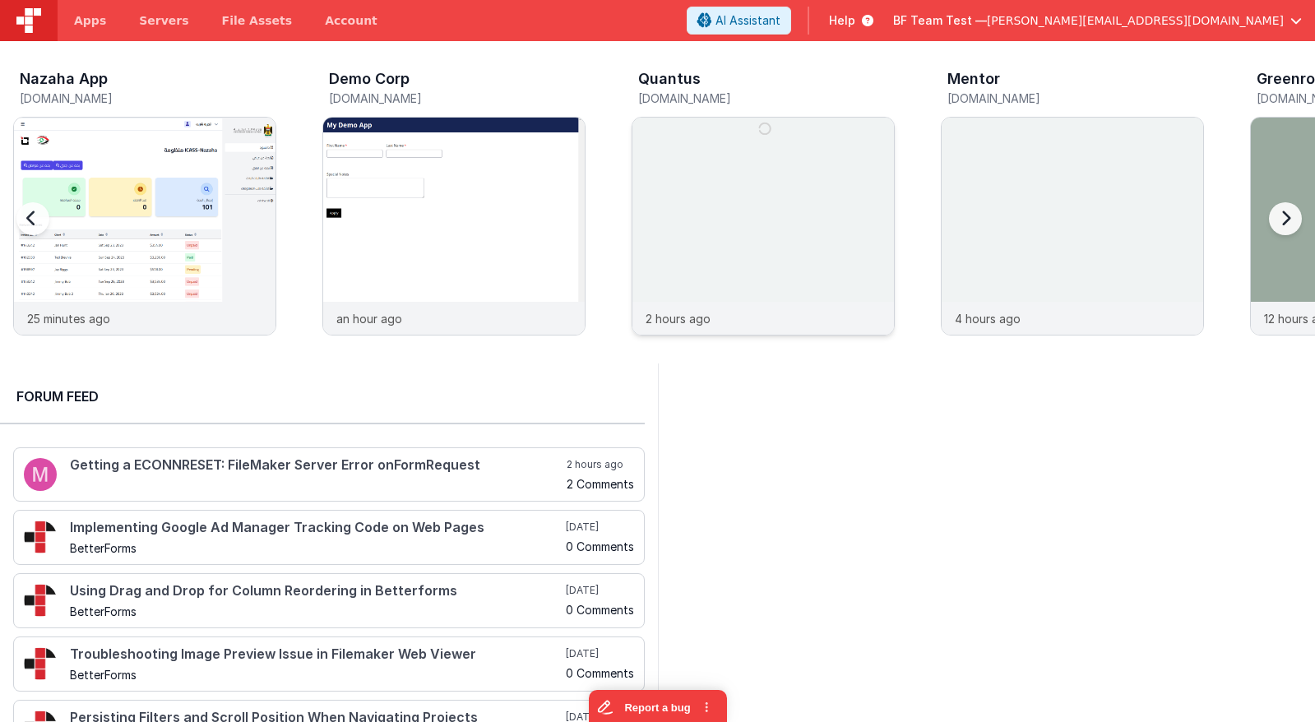
click at [705, 236] on img at bounding box center [762, 248] width 261 height 261
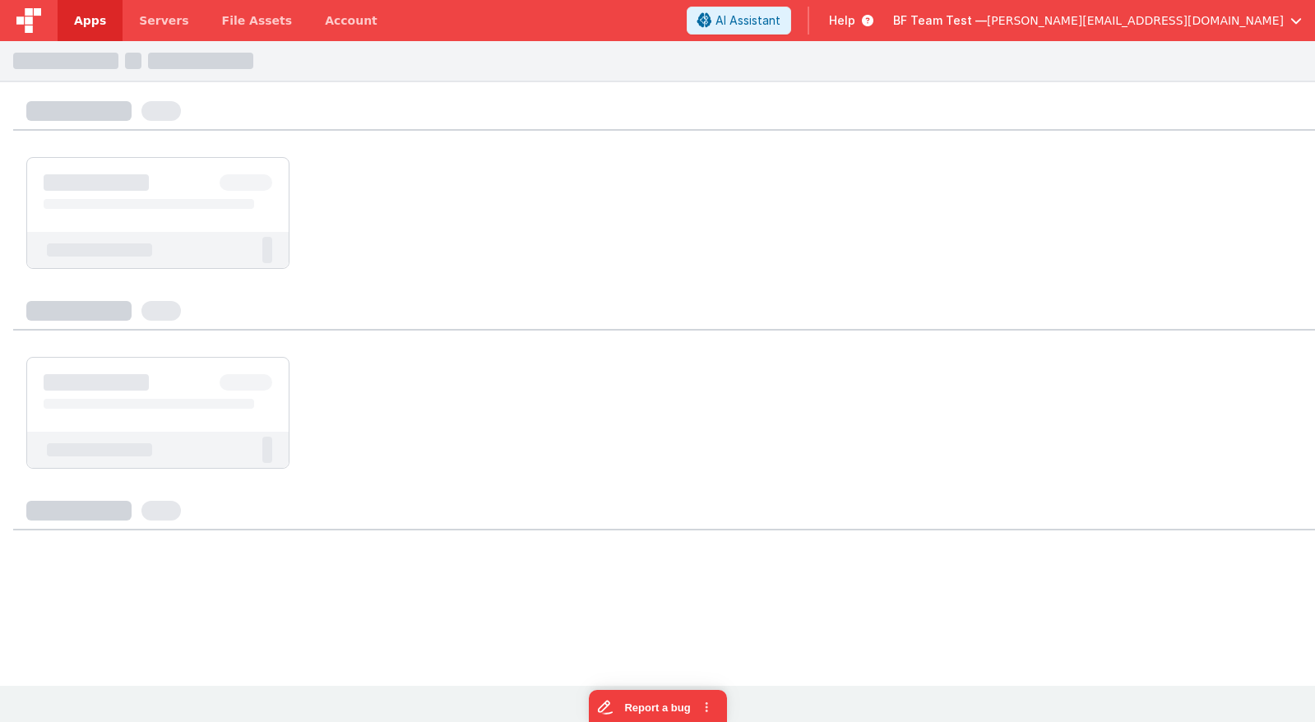
click at [44, 20] on div at bounding box center [29, 20] width 58 height 41
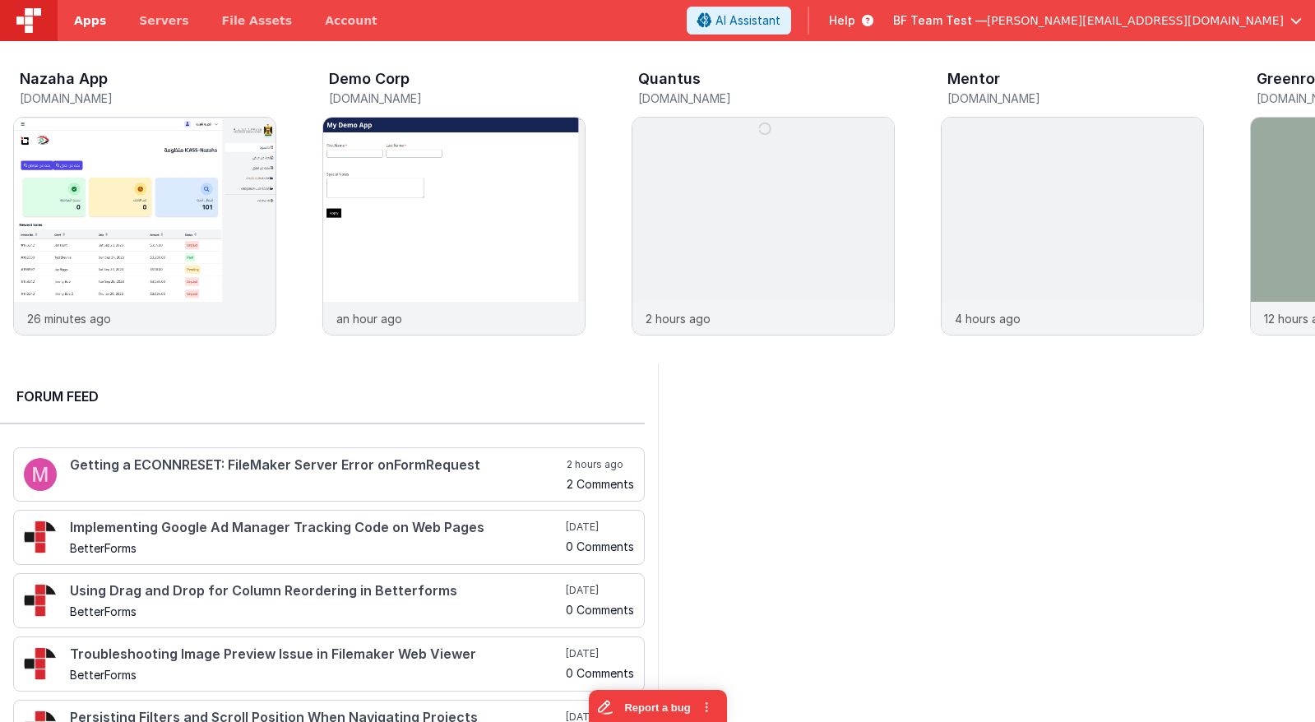
click at [90, 28] on span "Apps" at bounding box center [90, 20] width 32 height 16
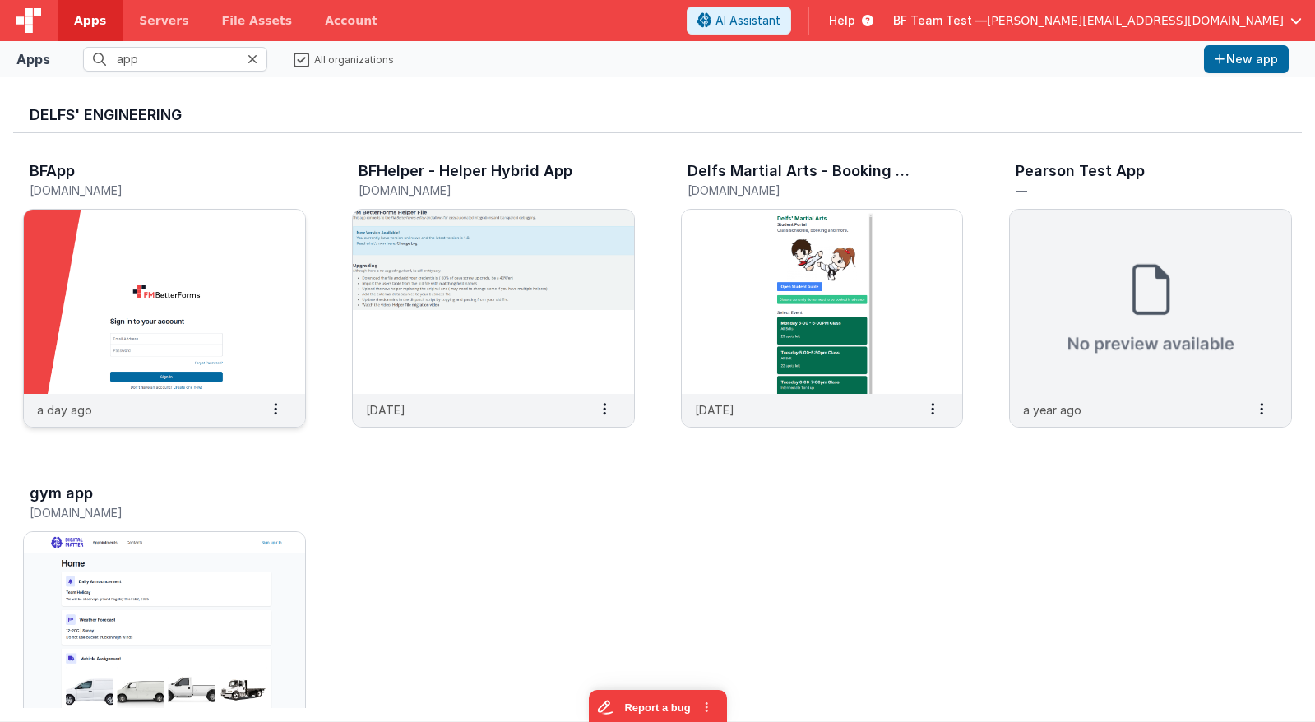
click at [223, 255] on img at bounding box center [164, 302] width 281 height 184
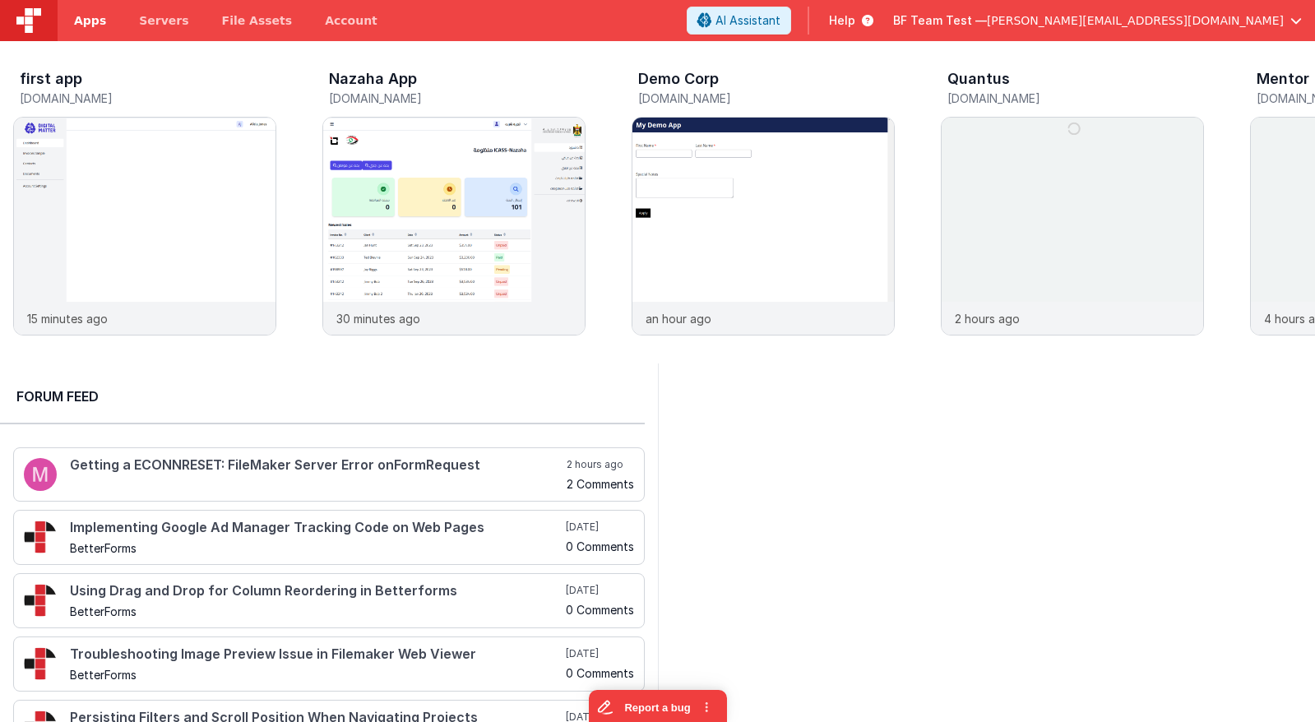
click at [92, 28] on span "Apps" at bounding box center [90, 20] width 32 height 16
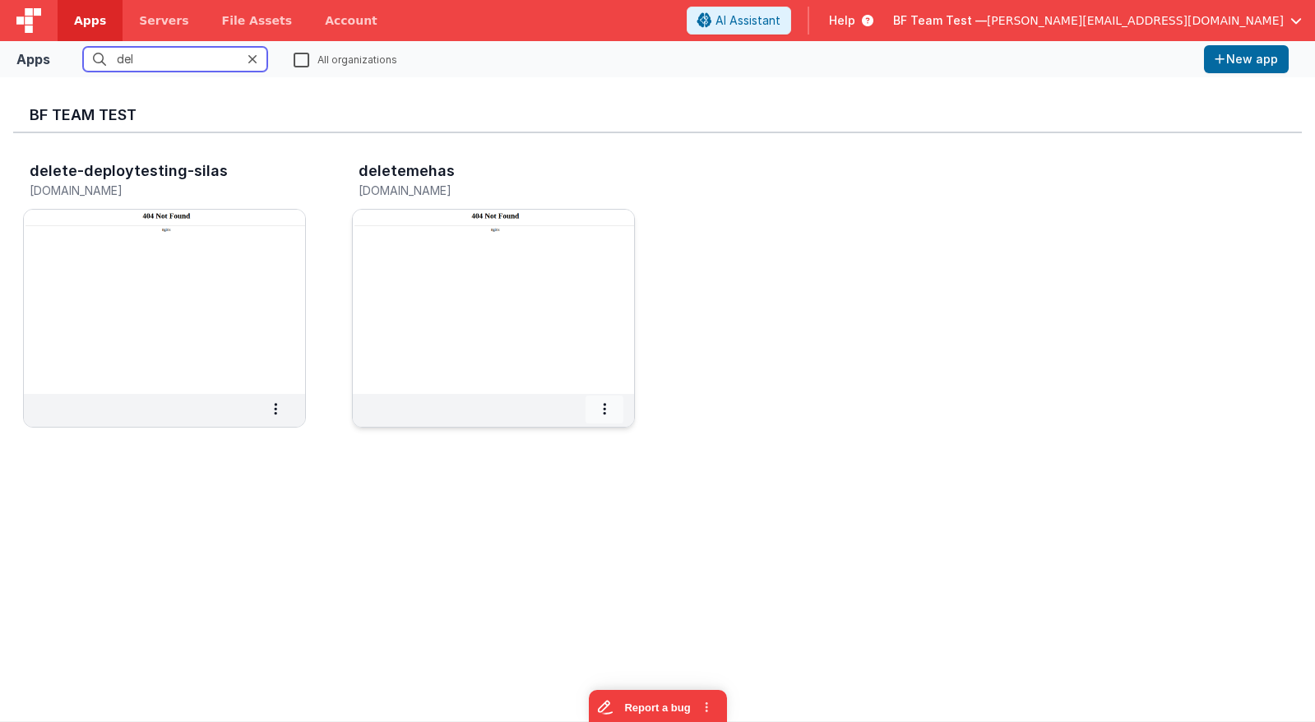
type input "del"
click at [614, 412] on span at bounding box center [604, 409] width 38 height 28
click at [587, 538] on span "Delete App" at bounding box center [568, 531] width 62 height 14
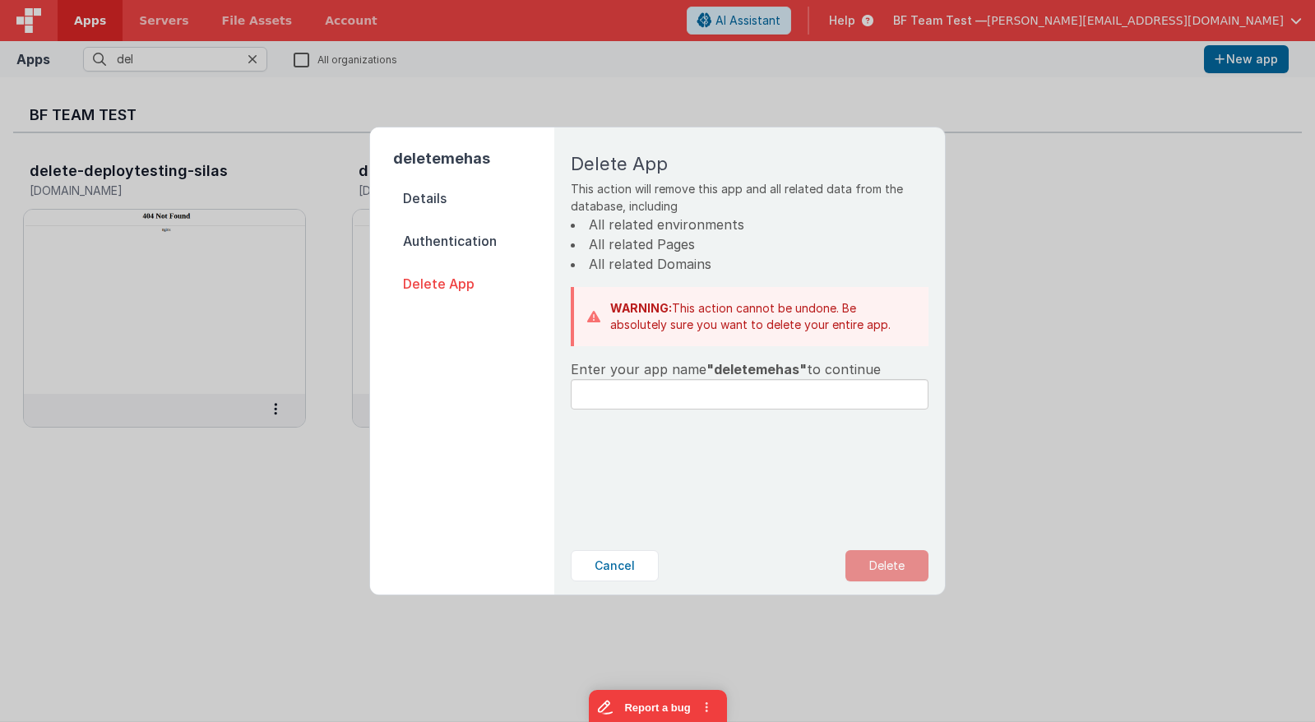
click at [739, 372] on span ""deletemehas"" at bounding box center [756, 369] width 100 height 16
copy span "deletemehas"
click at [742, 394] on input "text" at bounding box center [750, 394] width 358 height 30
paste input "deletemehas"
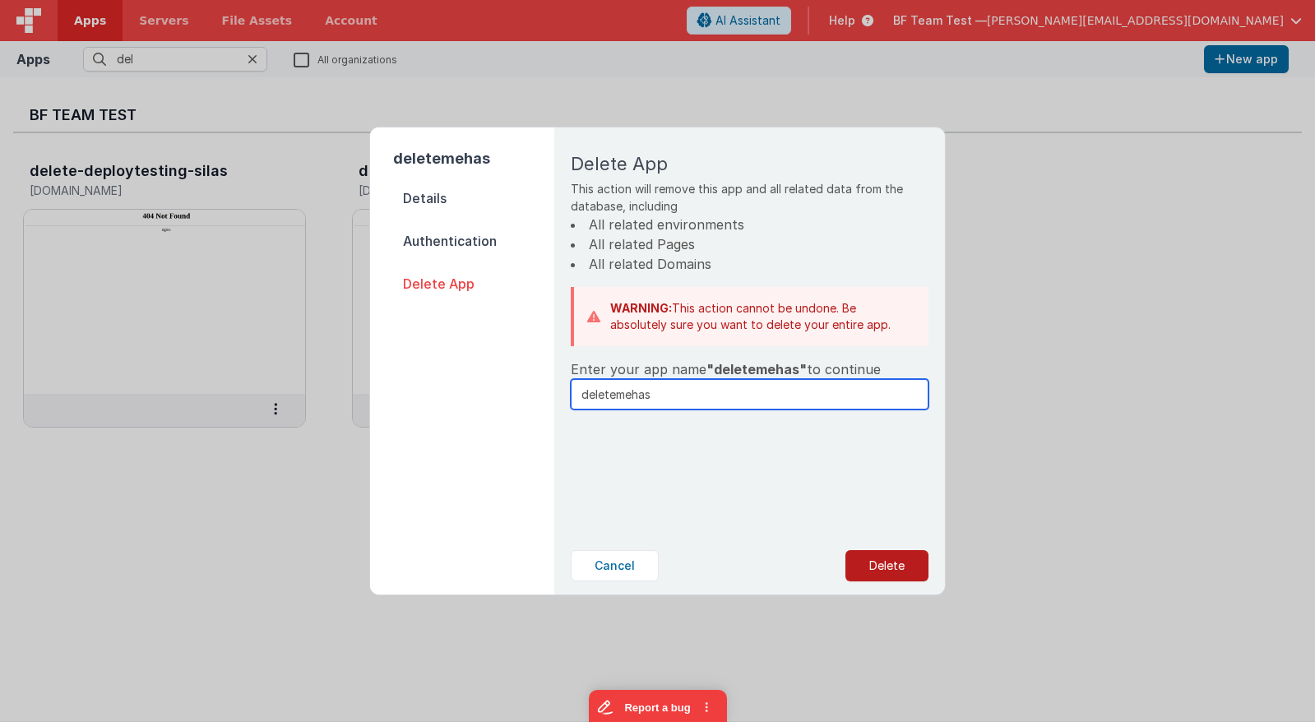
type input "deletemehas"
click at [867, 556] on button "Delete" at bounding box center [886, 565] width 83 height 31
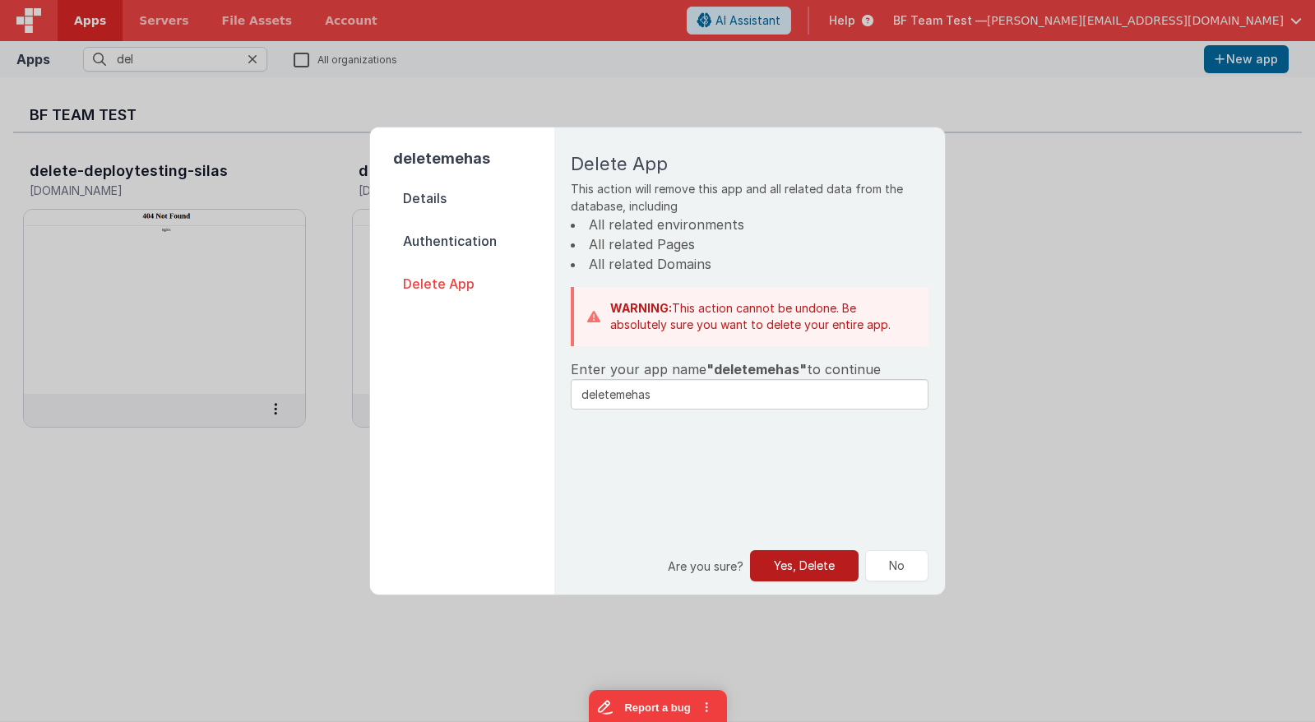
click at [816, 568] on button "Yes, Delete" at bounding box center [804, 565] width 109 height 31
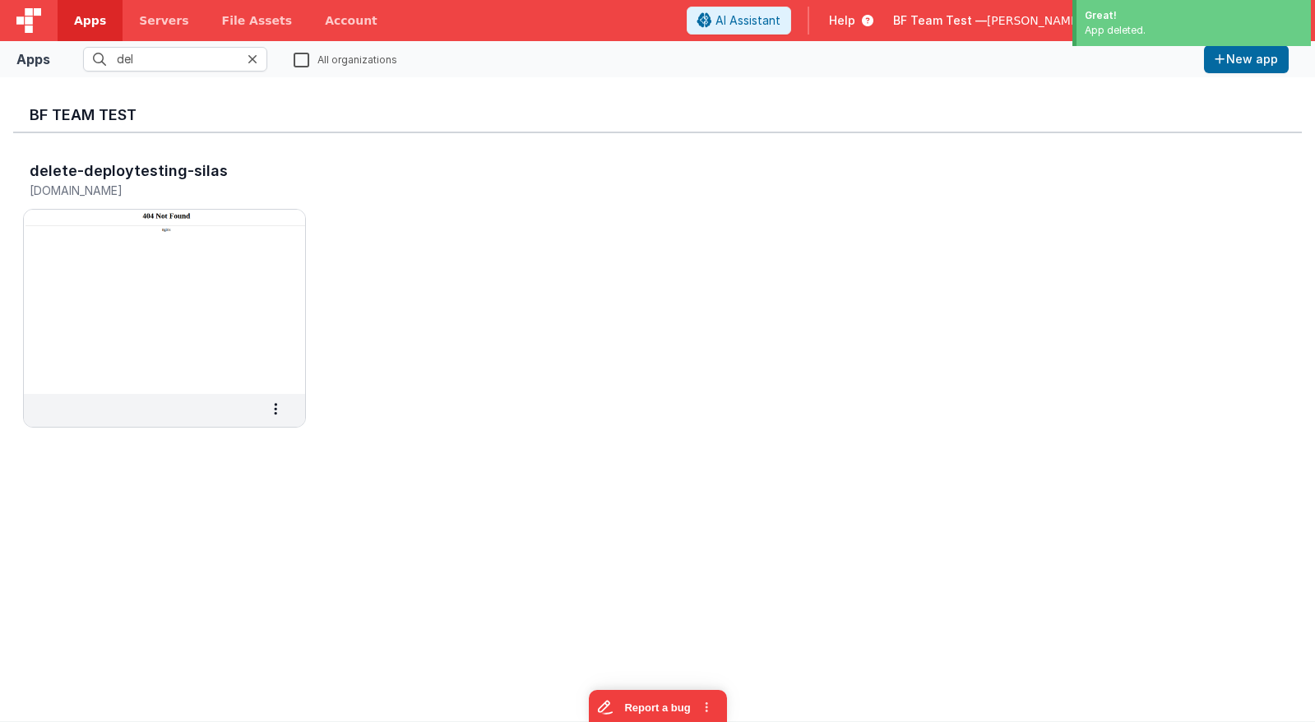
click at [254, 55] on icon at bounding box center [252, 59] width 10 height 13
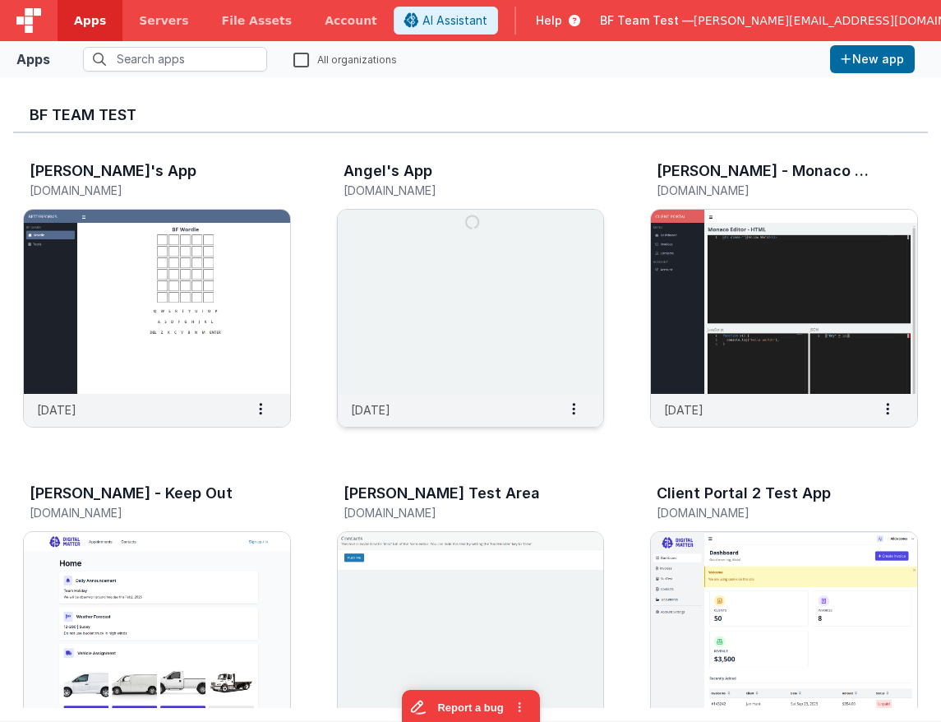
click at [395, 263] on img at bounding box center [471, 302] width 266 height 184
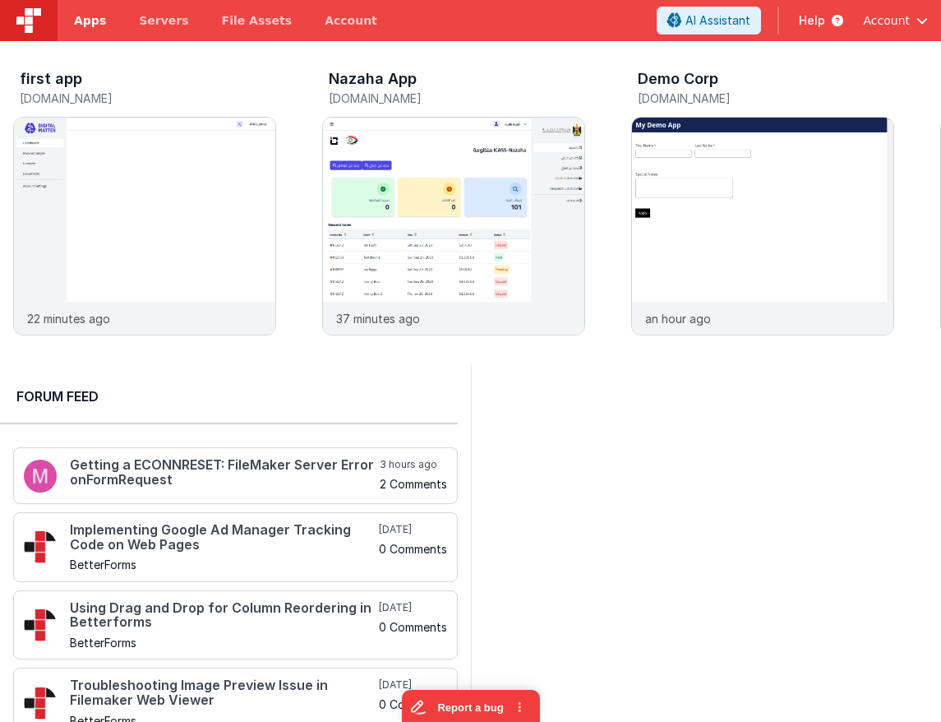
click at [88, 25] on span "Apps" at bounding box center [90, 20] width 32 height 16
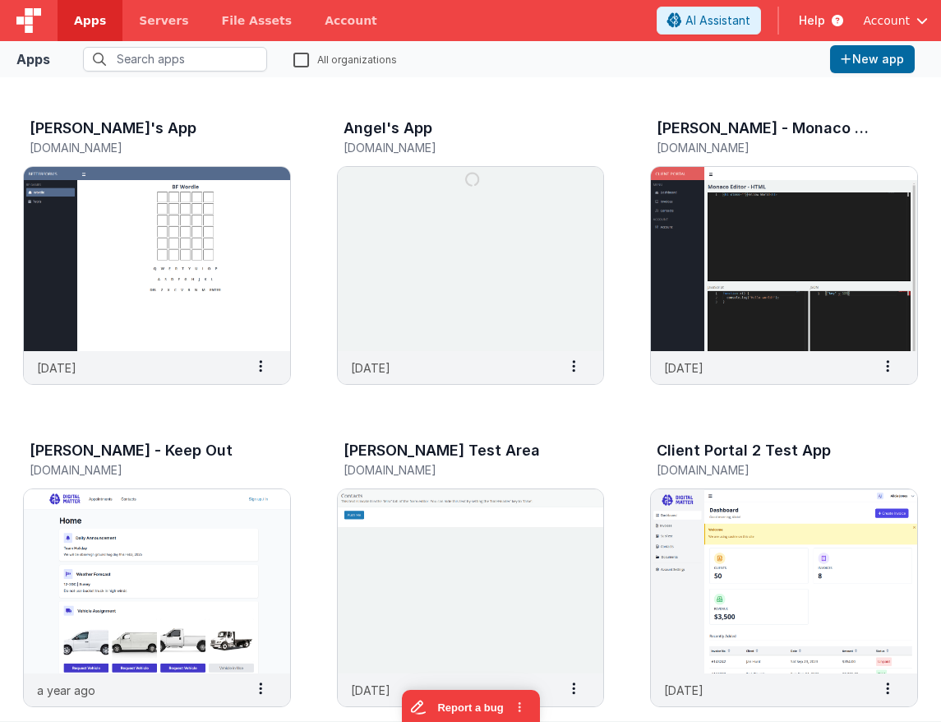
click at [29, 12] on img at bounding box center [28, 20] width 25 height 25
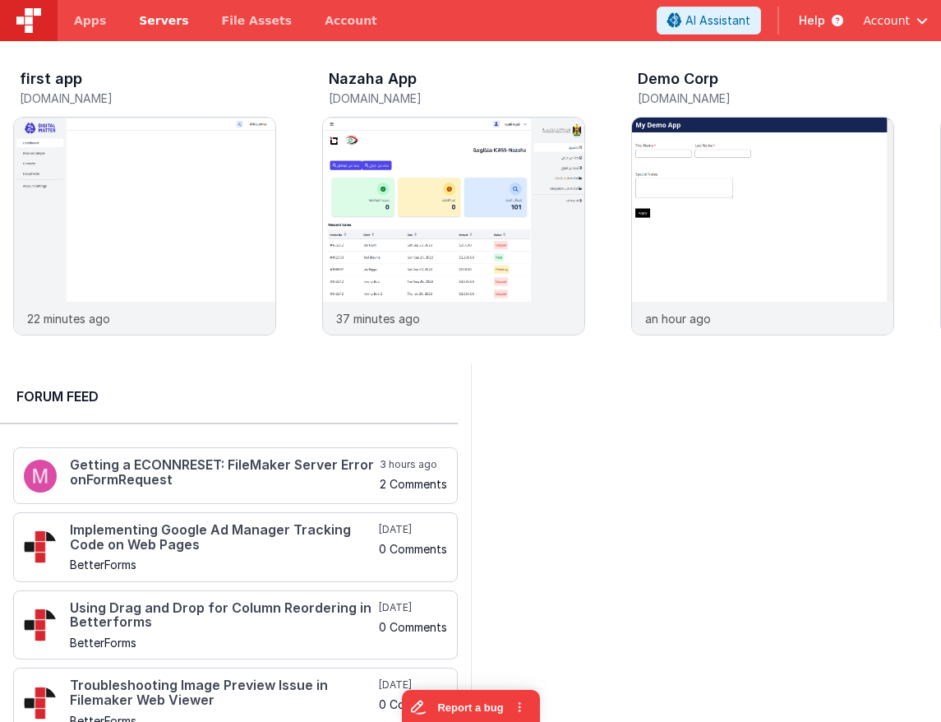
click at [155, 21] on span "Servers" at bounding box center [163, 20] width 49 height 16
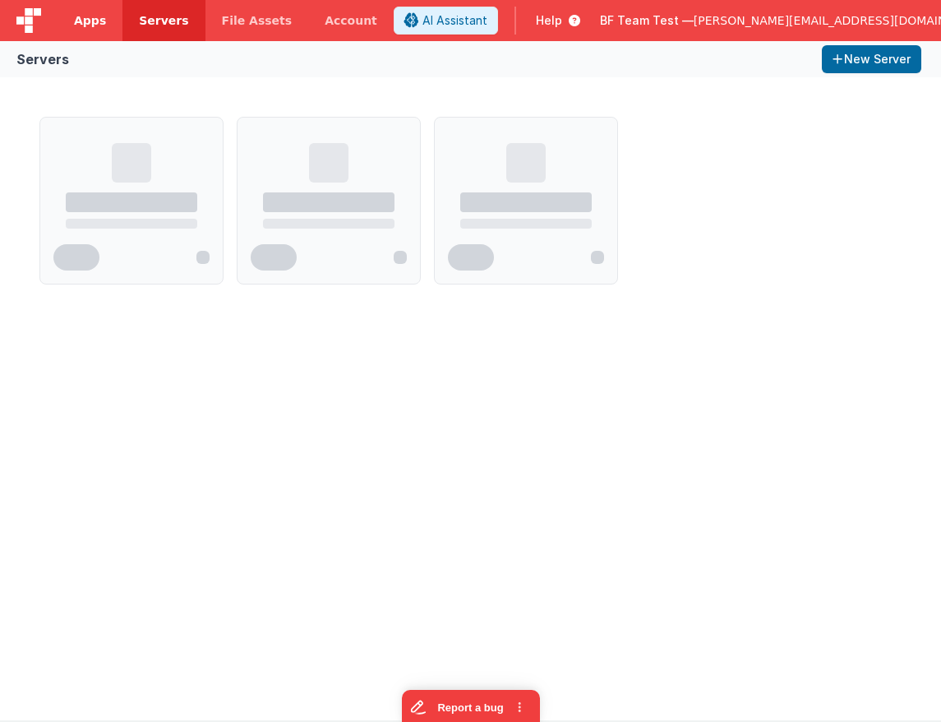
click at [97, 21] on span "Apps" at bounding box center [90, 20] width 32 height 16
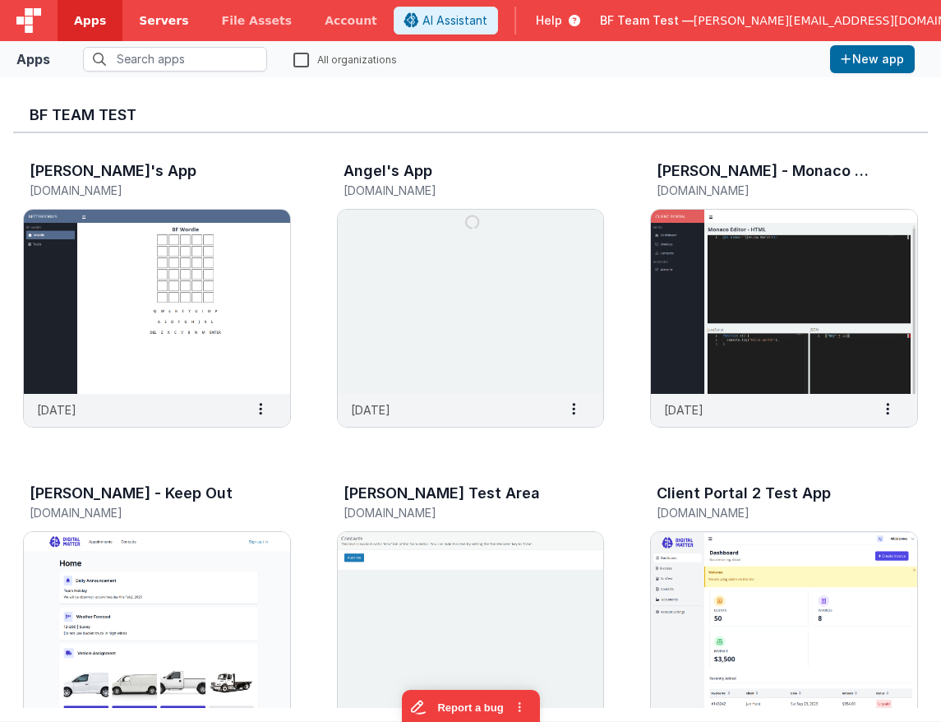
click at [172, 21] on span "Servers" at bounding box center [163, 20] width 49 height 16
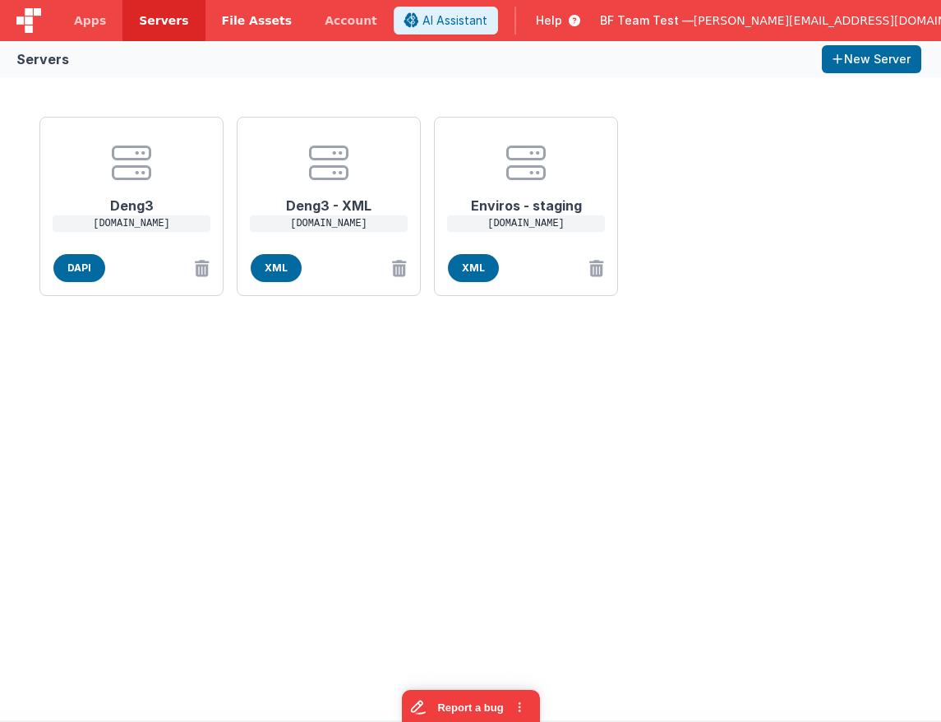
click at [222, 23] on span "File Assets" at bounding box center [257, 20] width 71 height 16
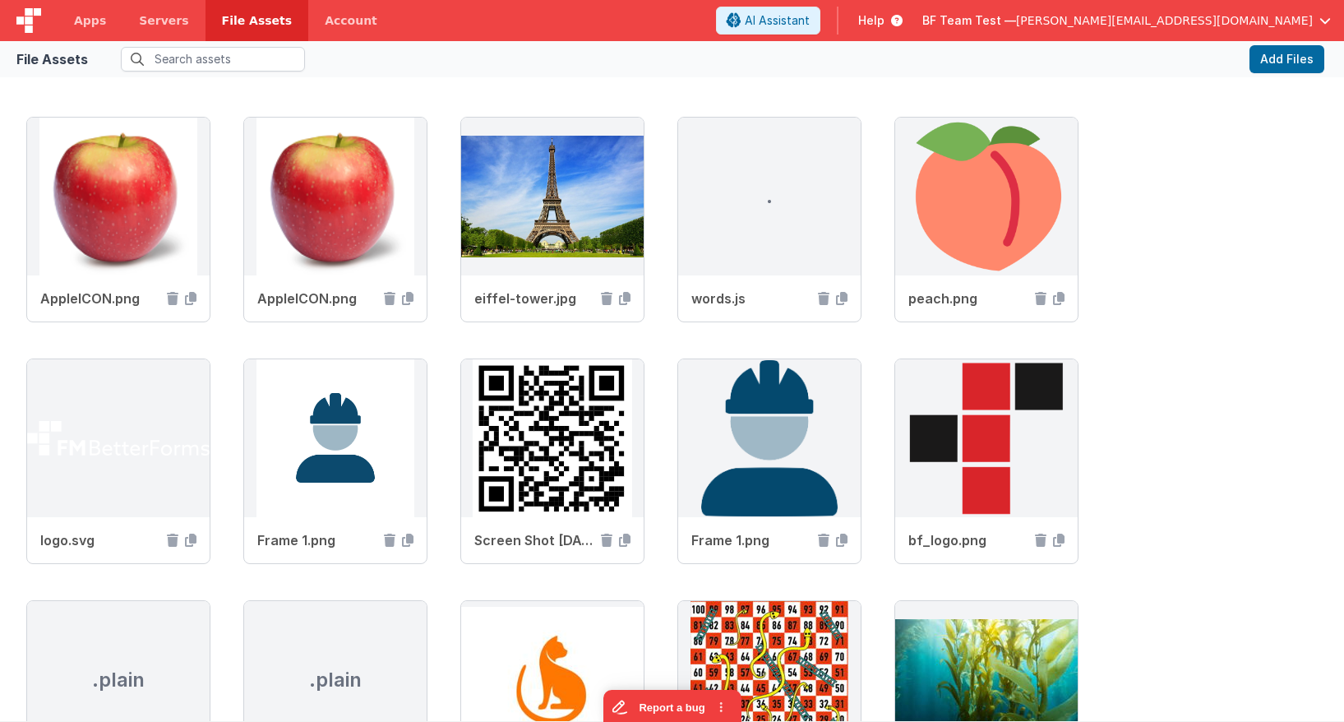
click at [941, 25] on span "BF Team Test —" at bounding box center [970, 20] width 94 height 16
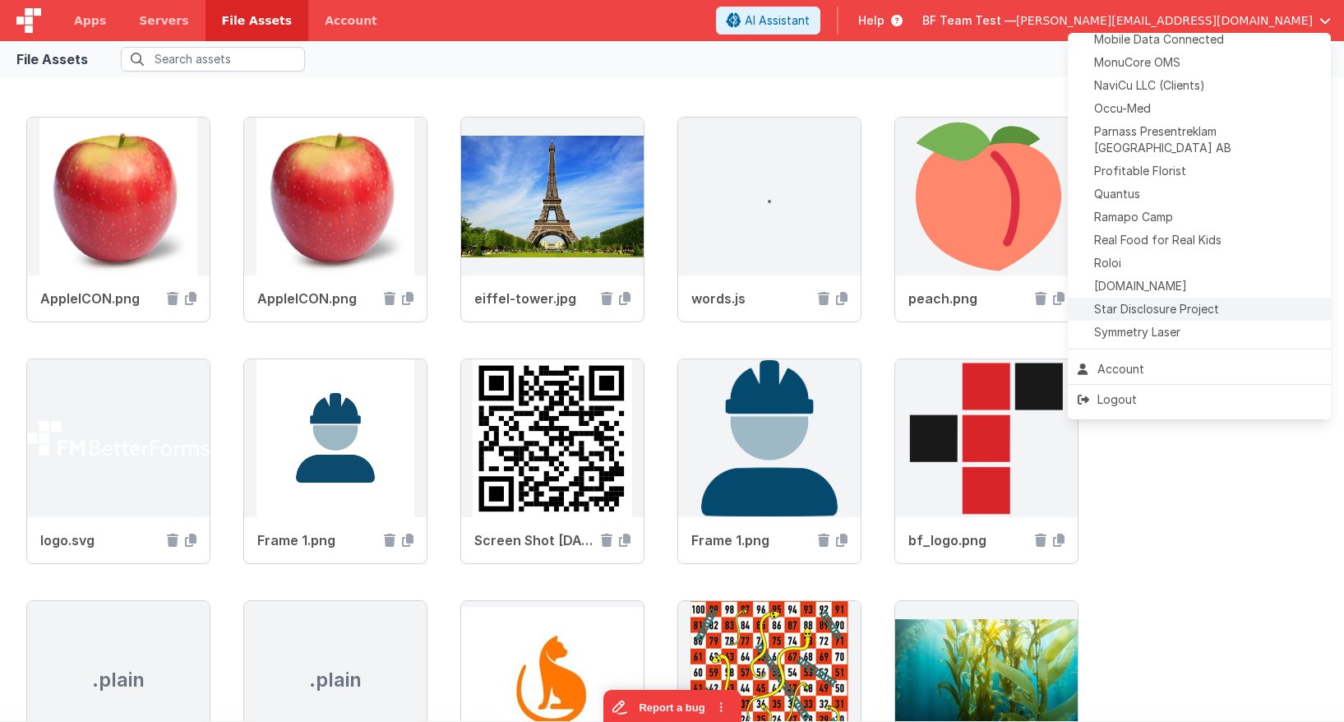
scroll to position [670, 0]
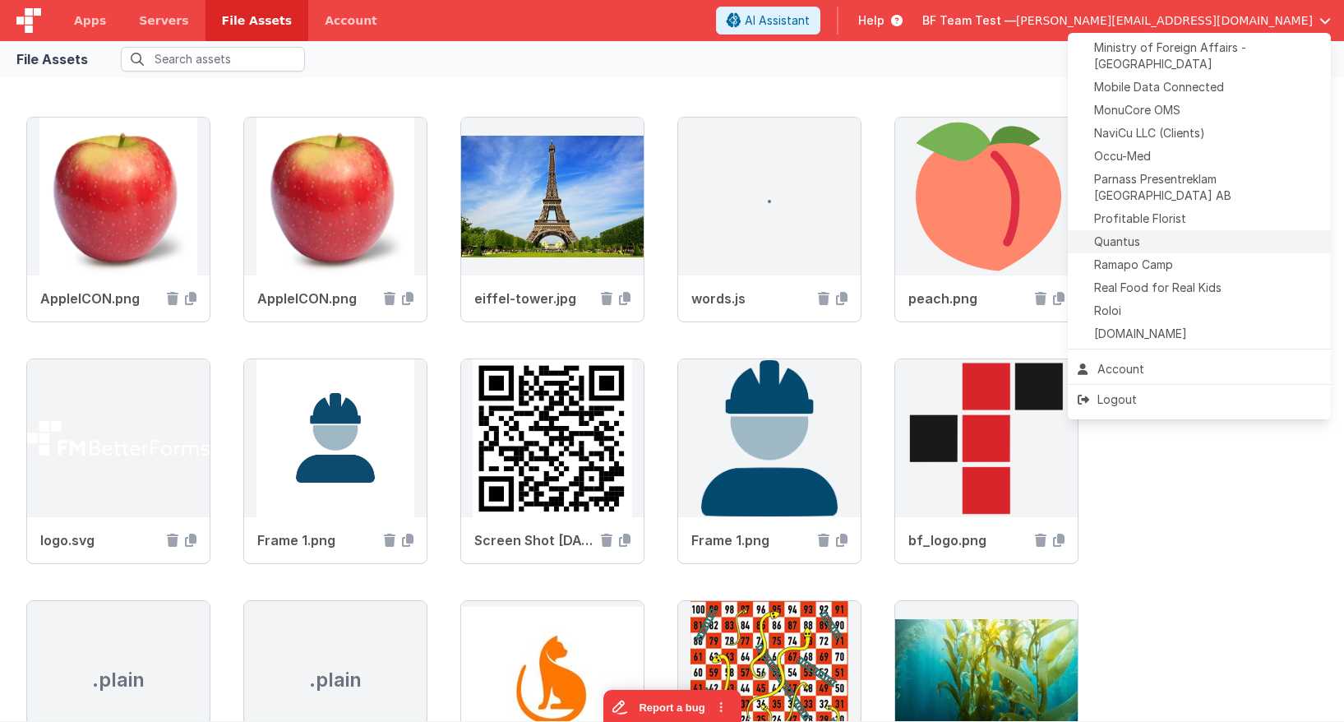
click at [941, 234] on div "Quantus" at bounding box center [1199, 242] width 243 height 16
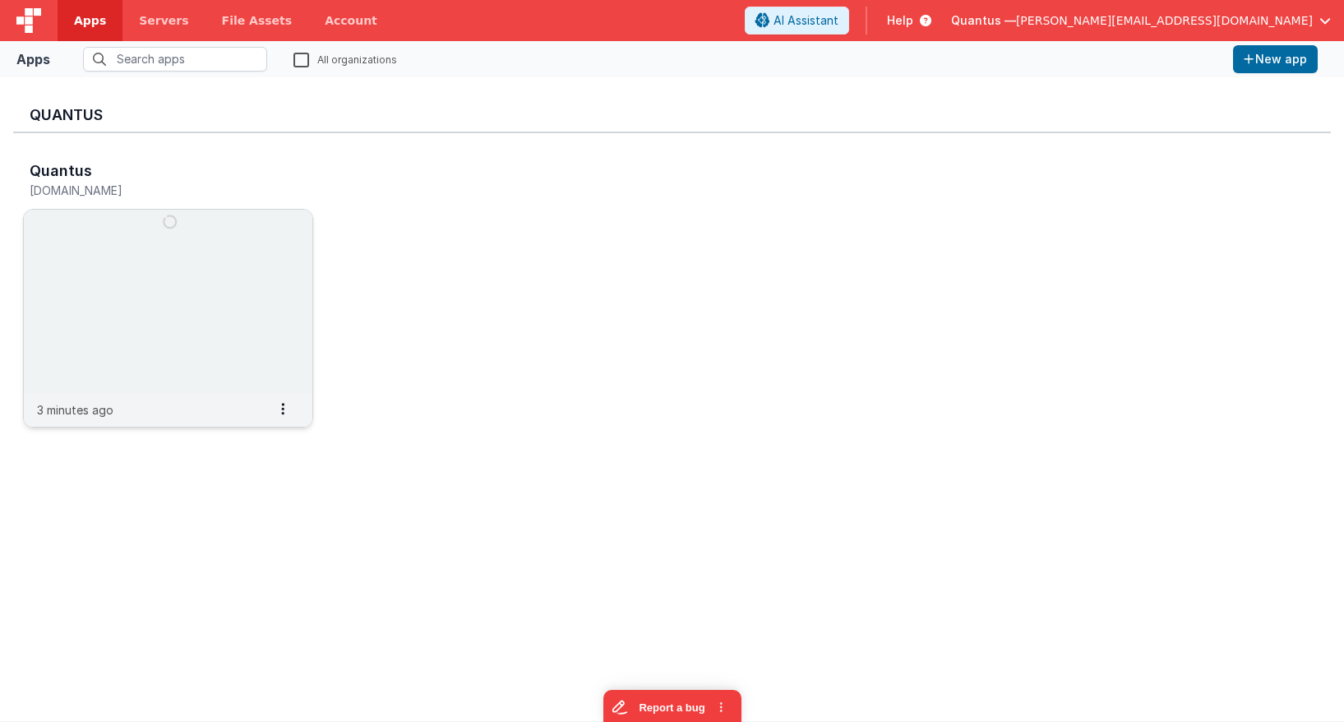
click at [206, 261] on img at bounding box center [168, 302] width 289 height 184
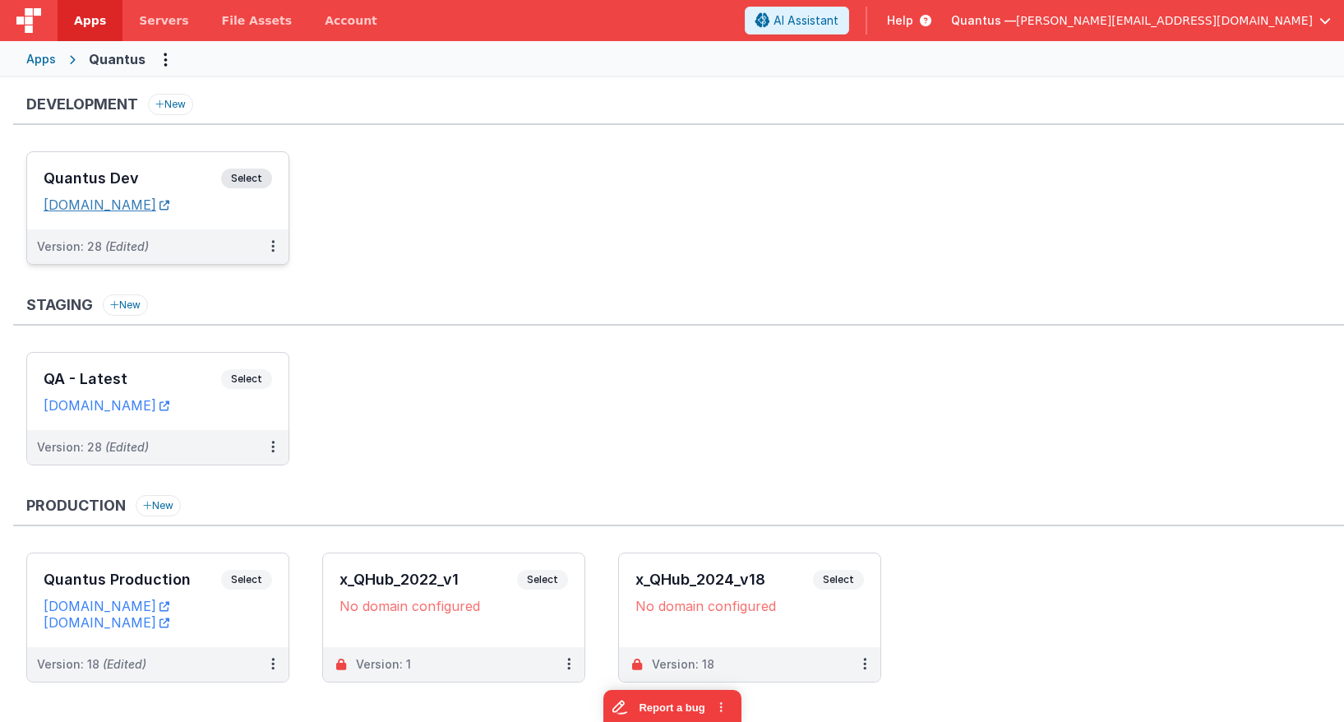
click at [124, 210] on link "quantusdev.fmbetterforms.com" at bounding box center [107, 205] width 126 height 16
click at [156, 157] on div "Quantus Dev Select URLs quantusdev.fmbetterforms.com" at bounding box center [157, 190] width 261 height 77
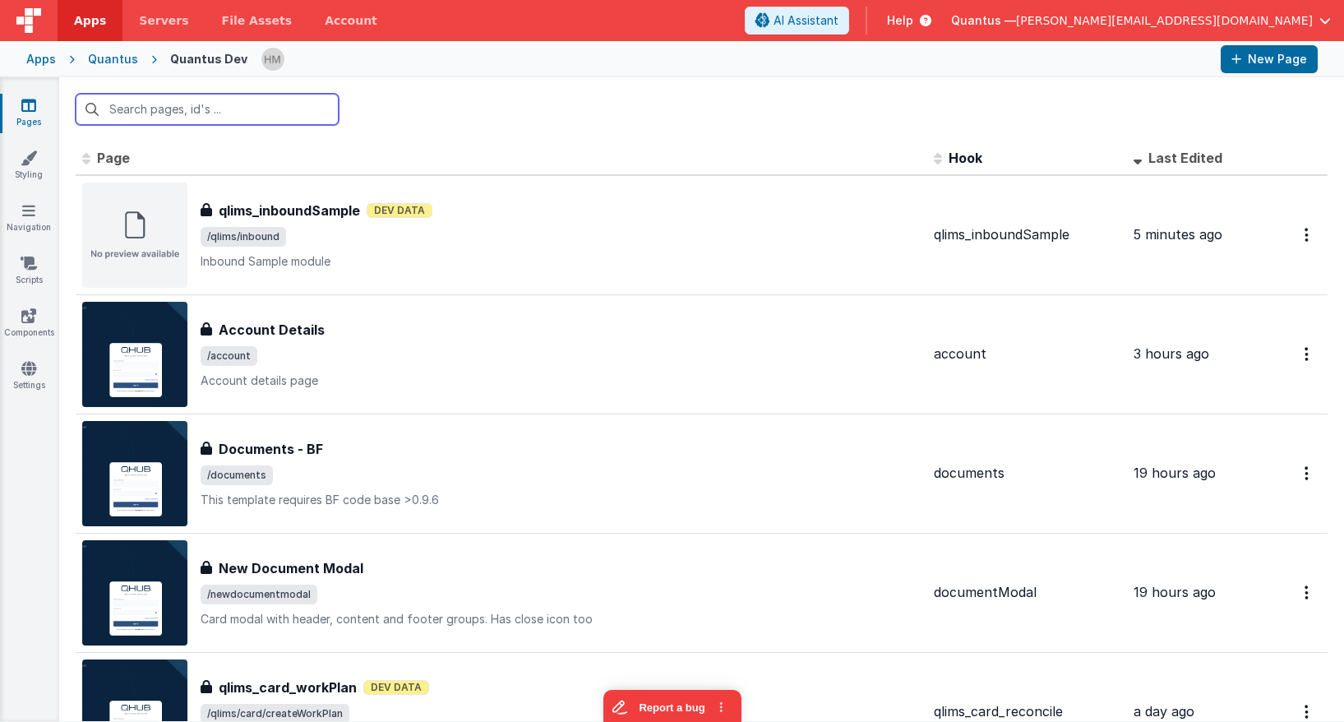
click at [257, 107] on input "text" at bounding box center [207, 109] width 263 height 31
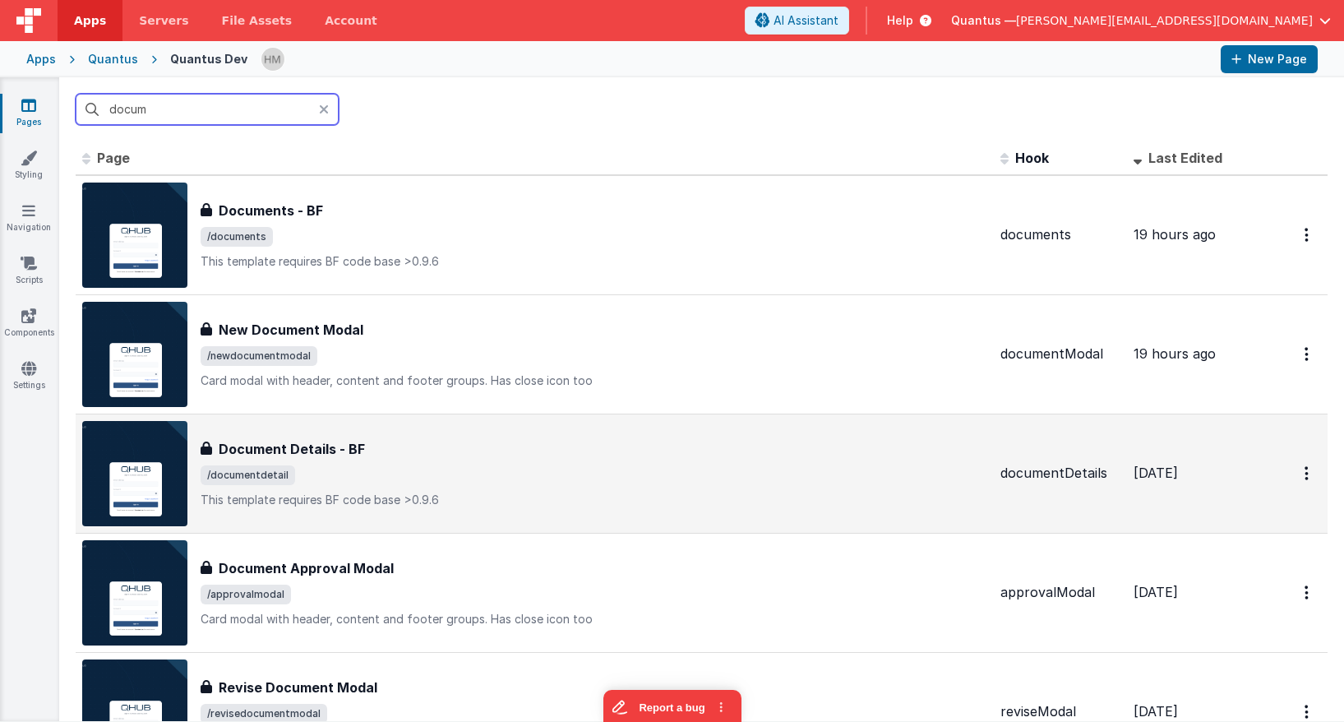
type input "docum"
click at [613, 487] on div "Document Details - BF Document Details - BF /documentdetail This template requi…" at bounding box center [594, 473] width 787 height 69
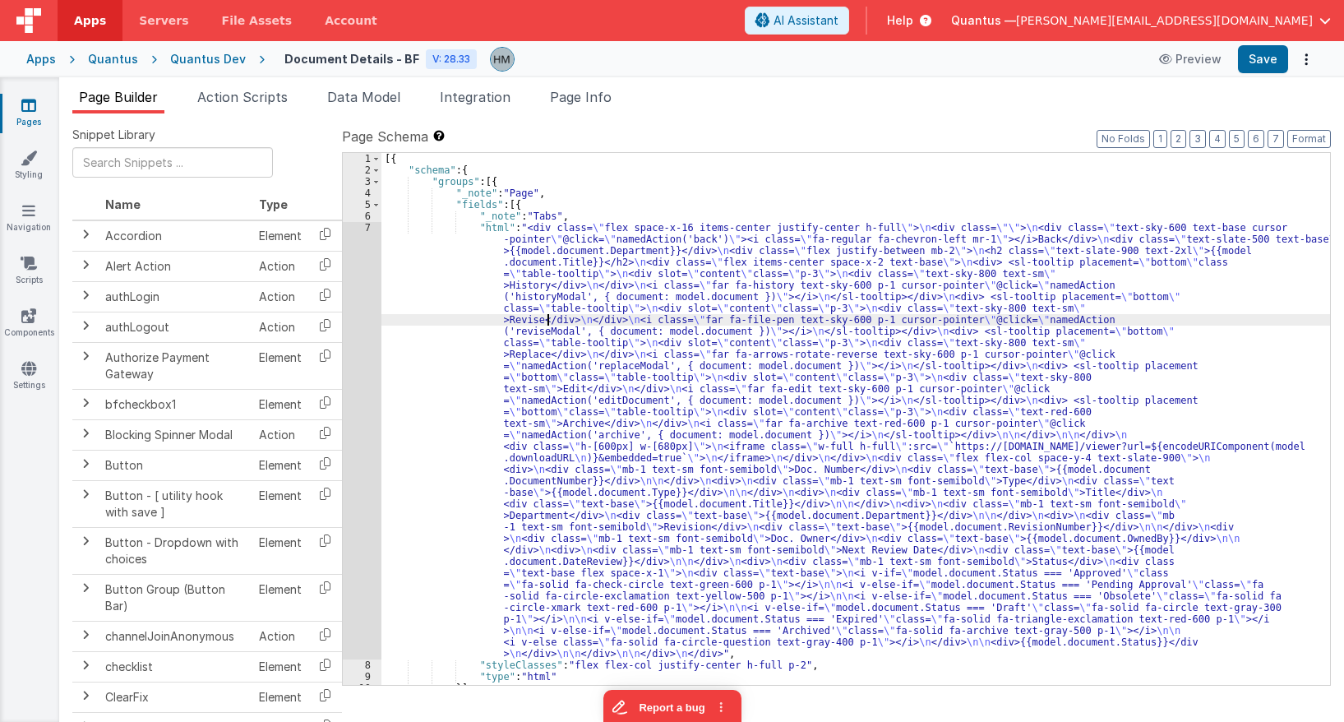
click at [546, 316] on div "[{ "schema" : { "groups" : [{ "_note" : "Page" , "fields" : [{ "_note" : "Tabs"…" at bounding box center [856, 430] width 949 height 555
click at [369, 226] on div "7" at bounding box center [362, 440] width 39 height 437
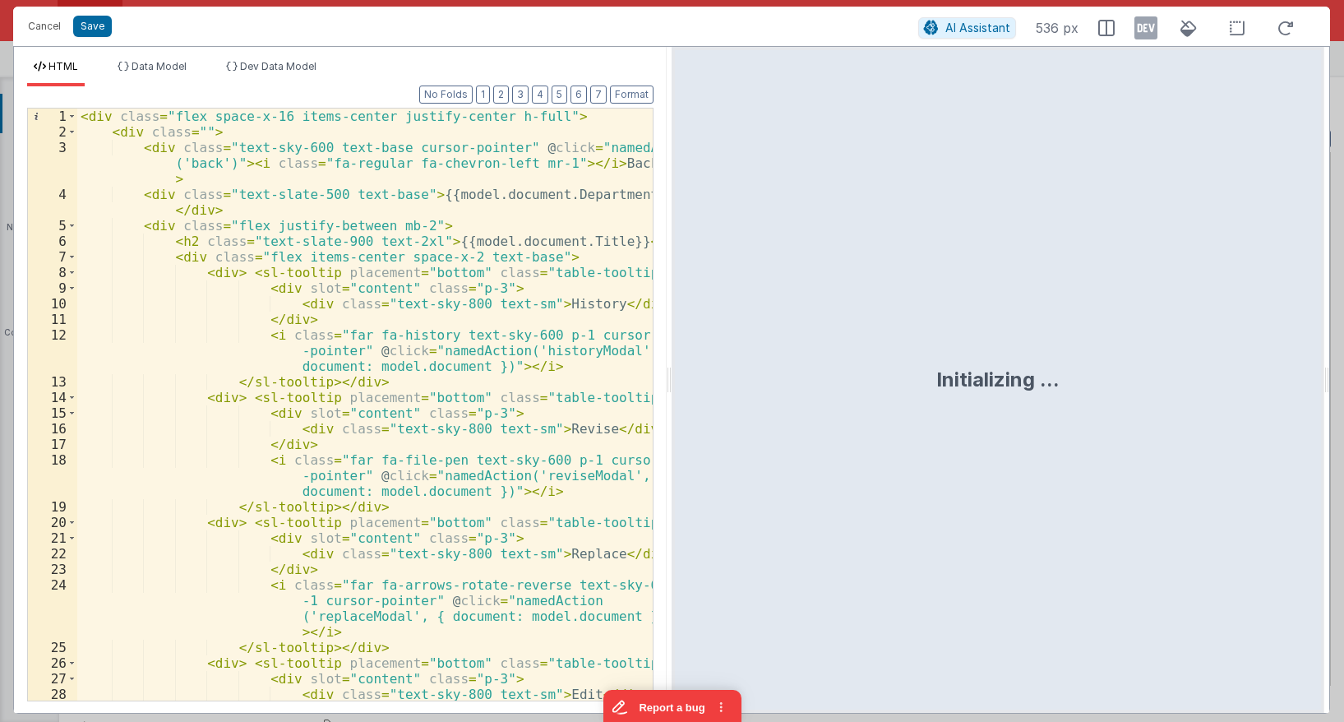
click at [369, 226] on div "< div class = "flex space-x-16 items-center justify-center h-full" > < div clas…" at bounding box center [365, 420] width 576 height 623
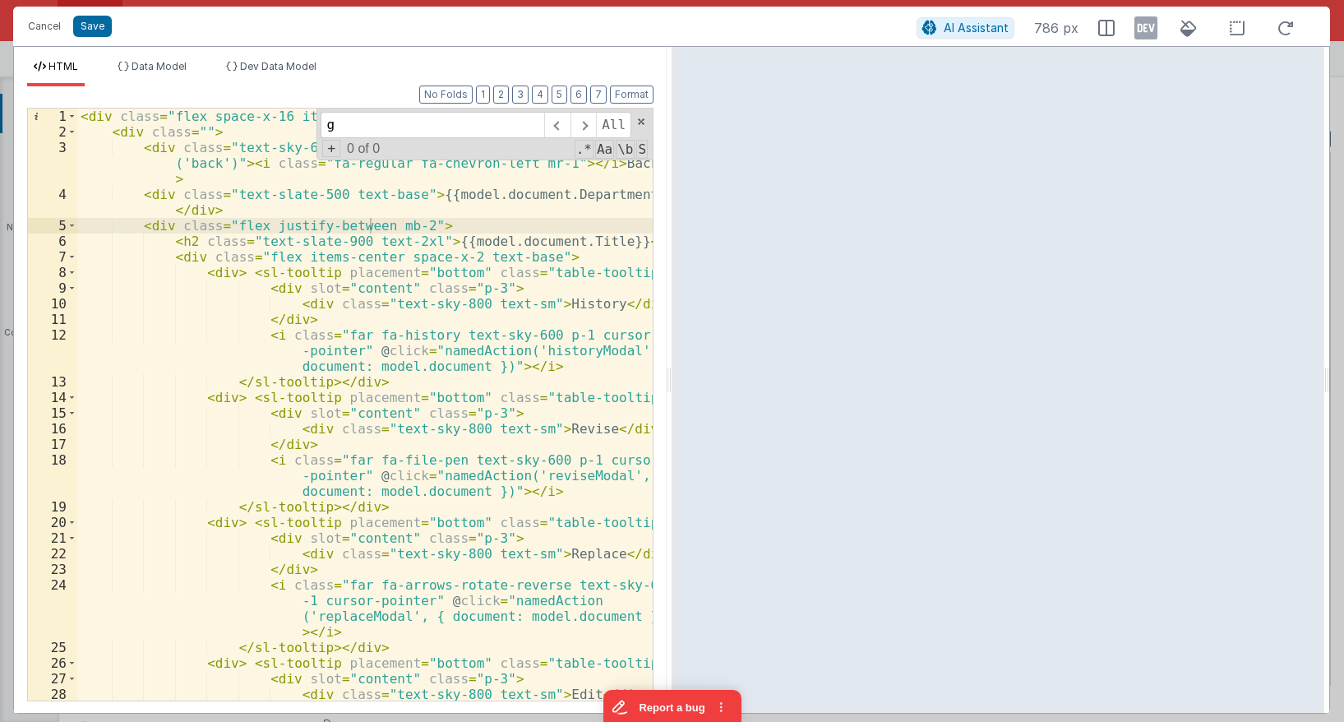
scroll to position [594, 0]
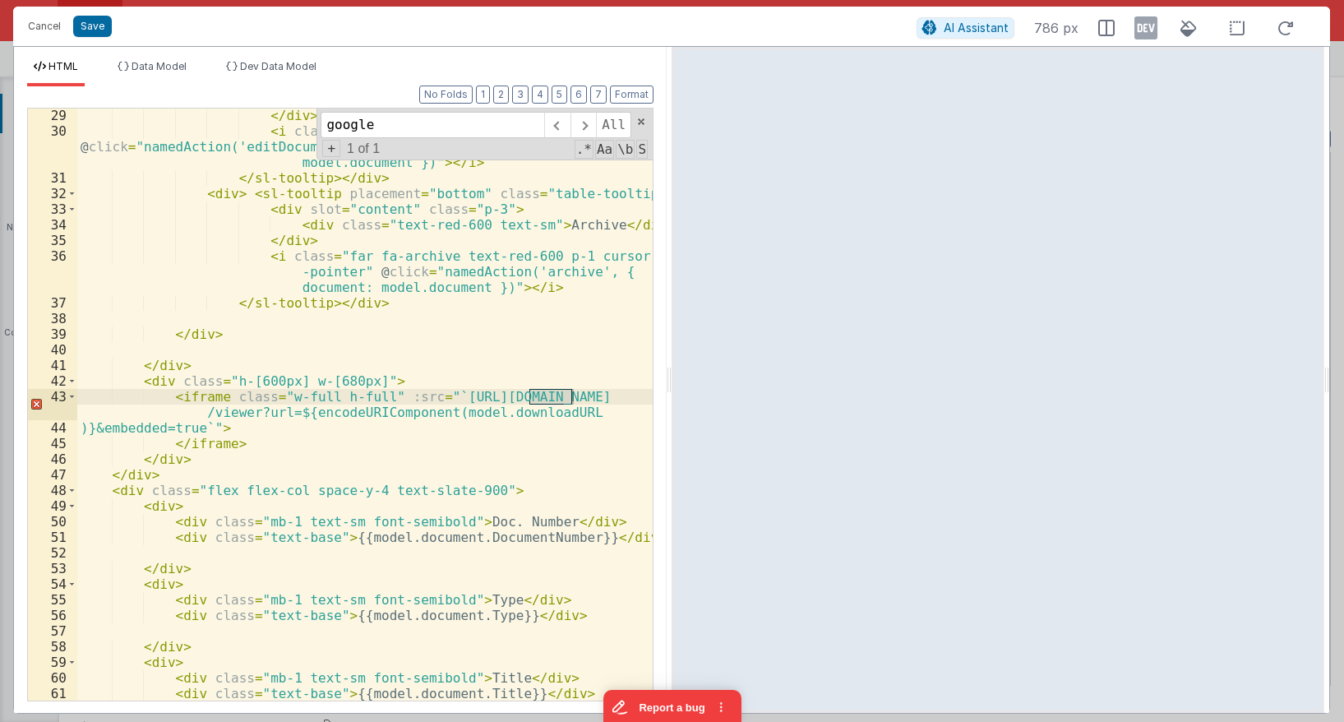
type input "google"
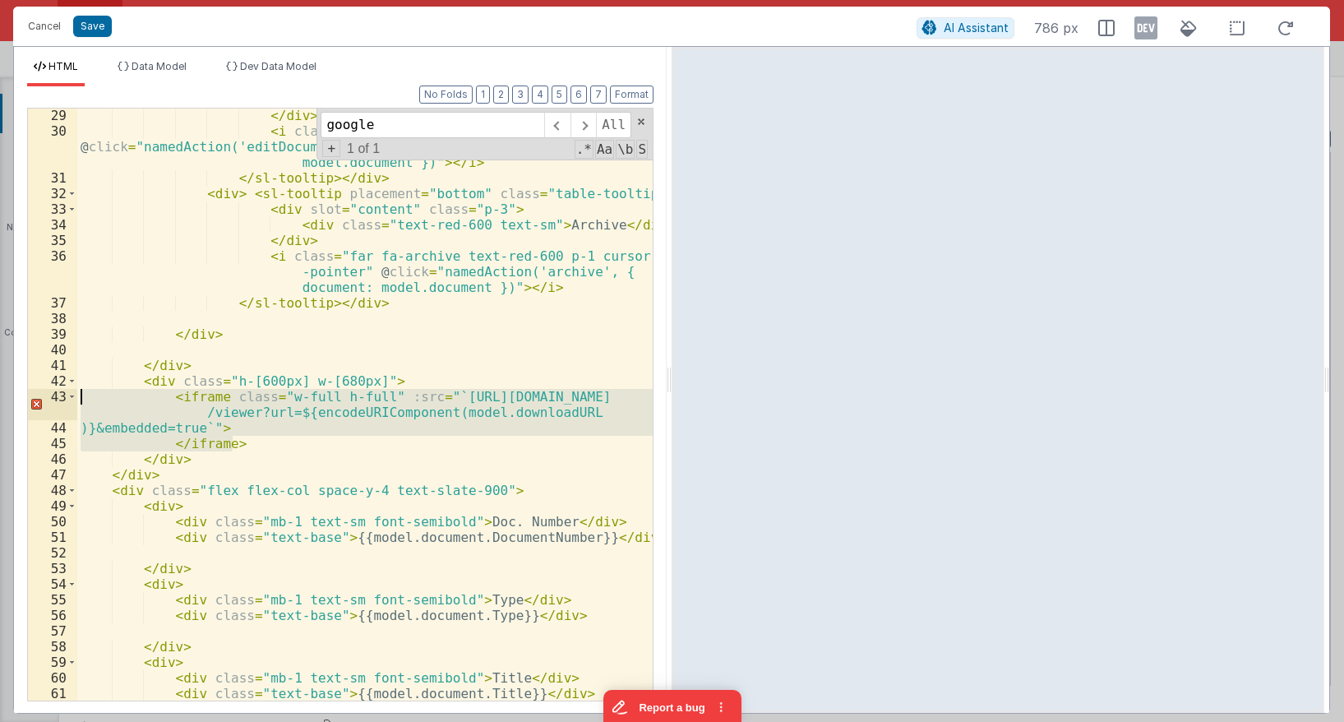
drag, startPoint x: 245, startPoint y: 441, endPoint x: -4, endPoint y: 395, distance: 253.2
click at [77, 395] on div "</ div > < i class = "far fa-edit text-sky-600 p-1 cursor-pointer" @ click = "n…" at bounding box center [365, 405] width 576 height 592
click at [173, 422] on div "</ div > < i class = "far fa-edit text-sky-600 p-1 cursor-pointer" @ click = "n…" at bounding box center [365, 405] width 576 height 592
drag, startPoint x: 246, startPoint y: 442, endPoint x: -2, endPoint y: 394, distance: 252.8
click at [77, 394] on div "</ div > < i class = "far fa-edit text-sky-600 p-1 cursor-pointer" @ click = "n…" at bounding box center [365, 405] width 576 height 592
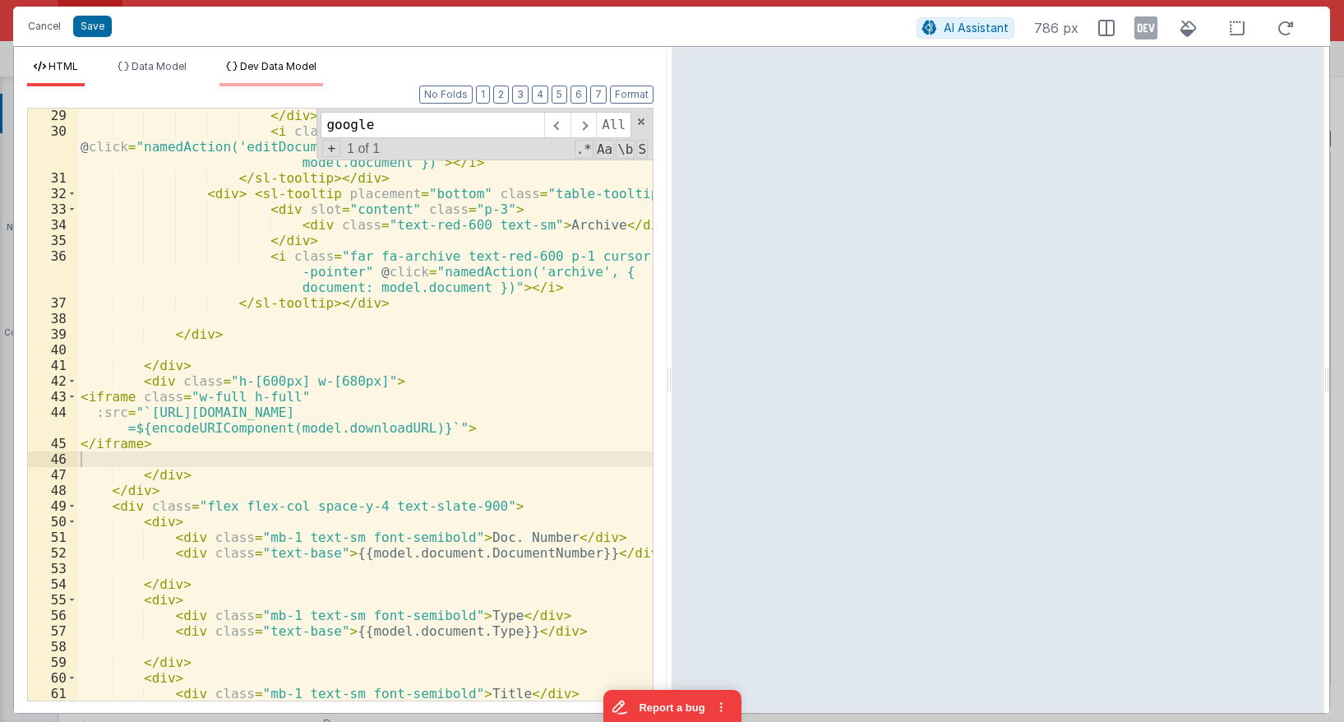
click at [264, 84] on li "Dev Data Model" at bounding box center [272, 73] width 104 height 26
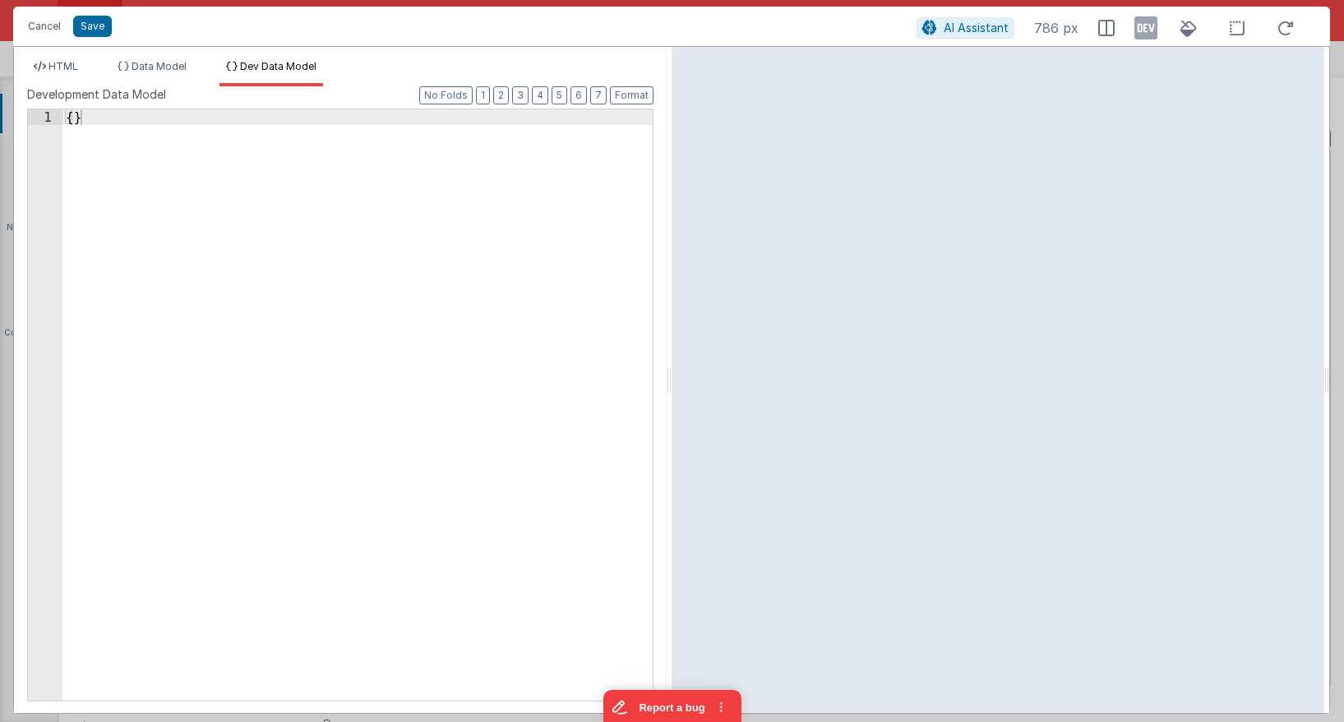
click at [186, 89] on label "Development Data Model" at bounding box center [340, 94] width 627 height 16
click at [174, 73] on li "Data Model" at bounding box center [152, 73] width 82 height 26
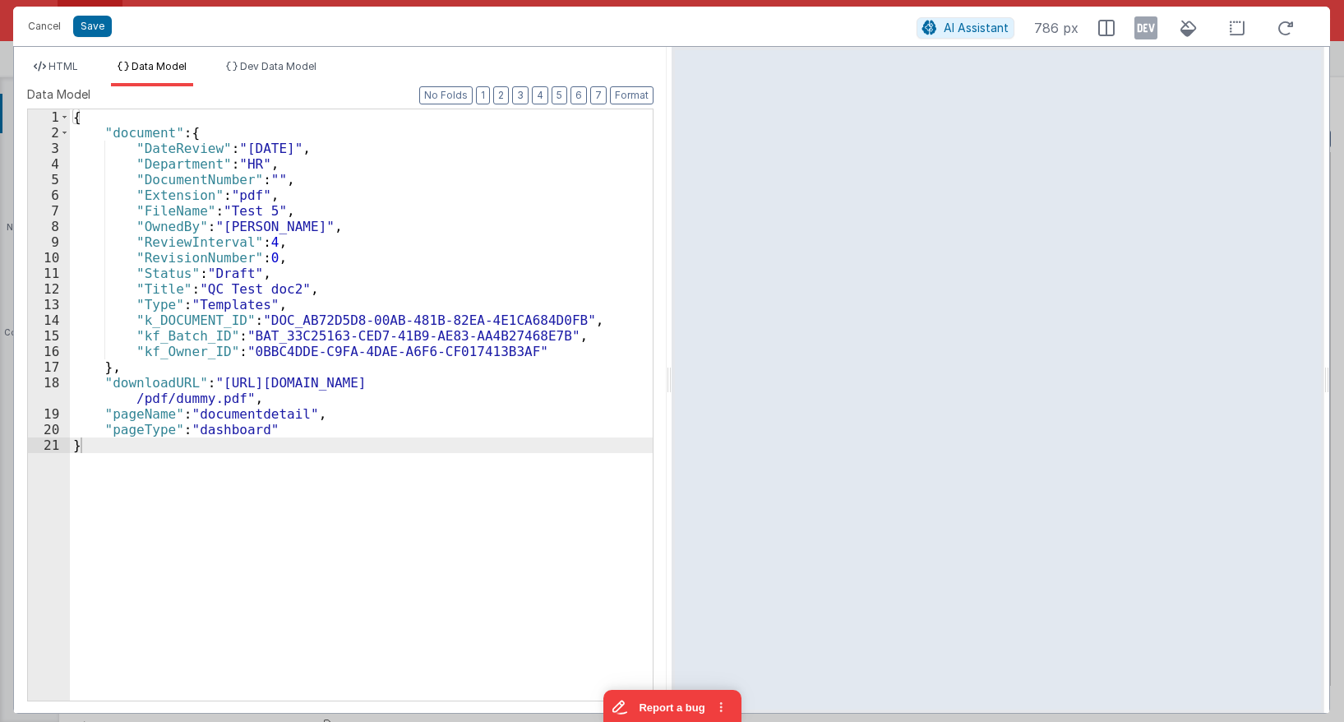
click at [99, 74] on ul "HTML Data Model Dev Data Model" at bounding box center [340, 73] width 653 height 26
click at [83, 76] on li "HTML" at bounding box center [56, 73] width 58 height 26
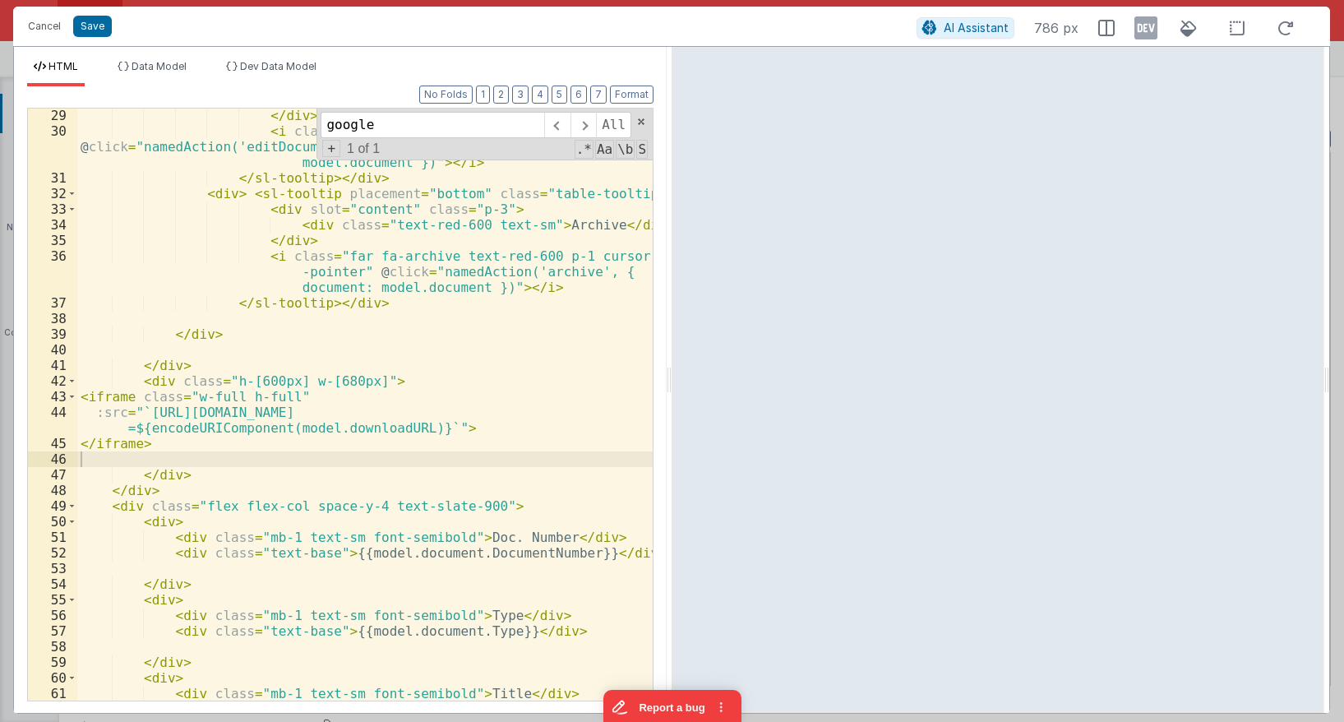
drag, startPoint x: 234, startPoint y: 402, endPoint x: 226, endPoint y: 401, distance: 8.3
click at [232, 401] on div "</ div > < i class = "far fa-edit text-sky-600 p-1 cursor-pointer" @ click = "n…" at bounding box center [365, 419] width 576 height 623
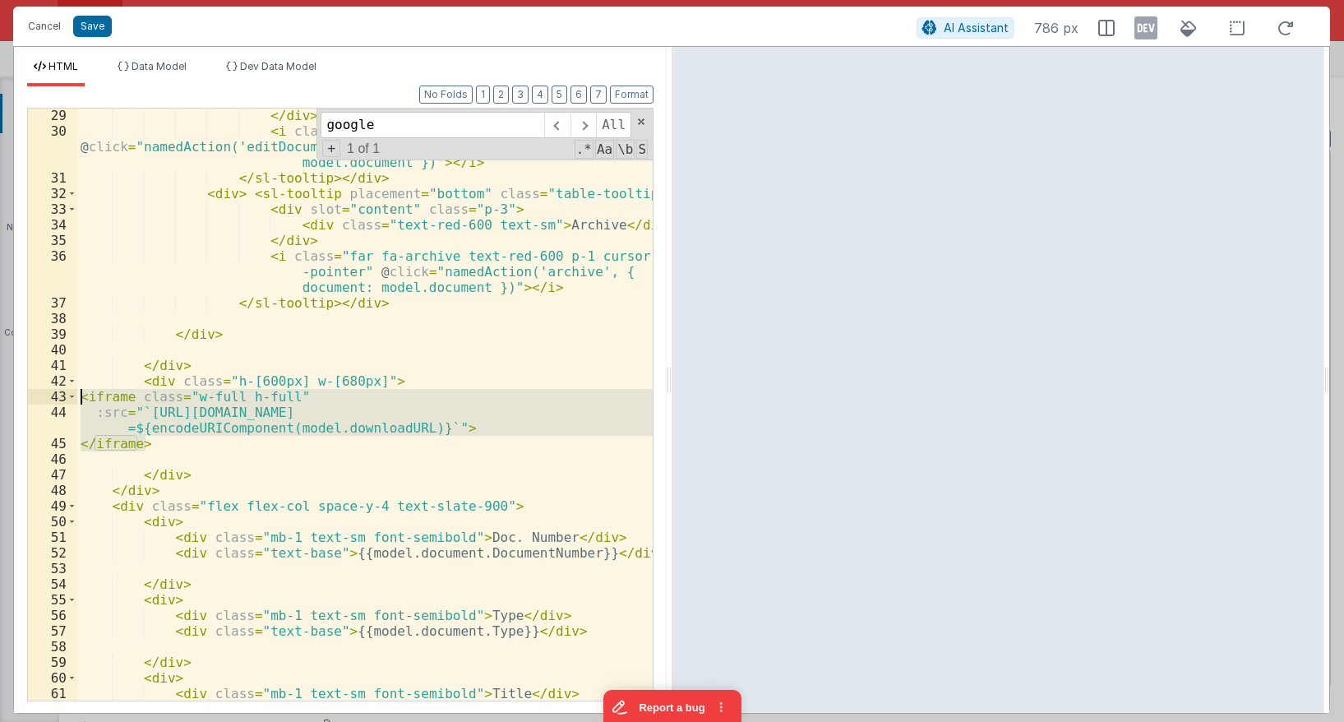
drag, startPoint x: 161, startPoint y: 442, endPoint x: 53, endPoint y: 396, distance: 117.1
click at [77, 396] on div "</ div > < i class = "far fa-edit text-sky-600 p-1 cursor-pointer" @ click = "n…" at bounding box center [365, 405] width 576 height 592
click at [183, 451] on div "</ div > < i class = "far fa-edit text-sky-600 p-1 cursor-pointer" @ click = "n…" at bounding box center [365, 405] width 576 height 592
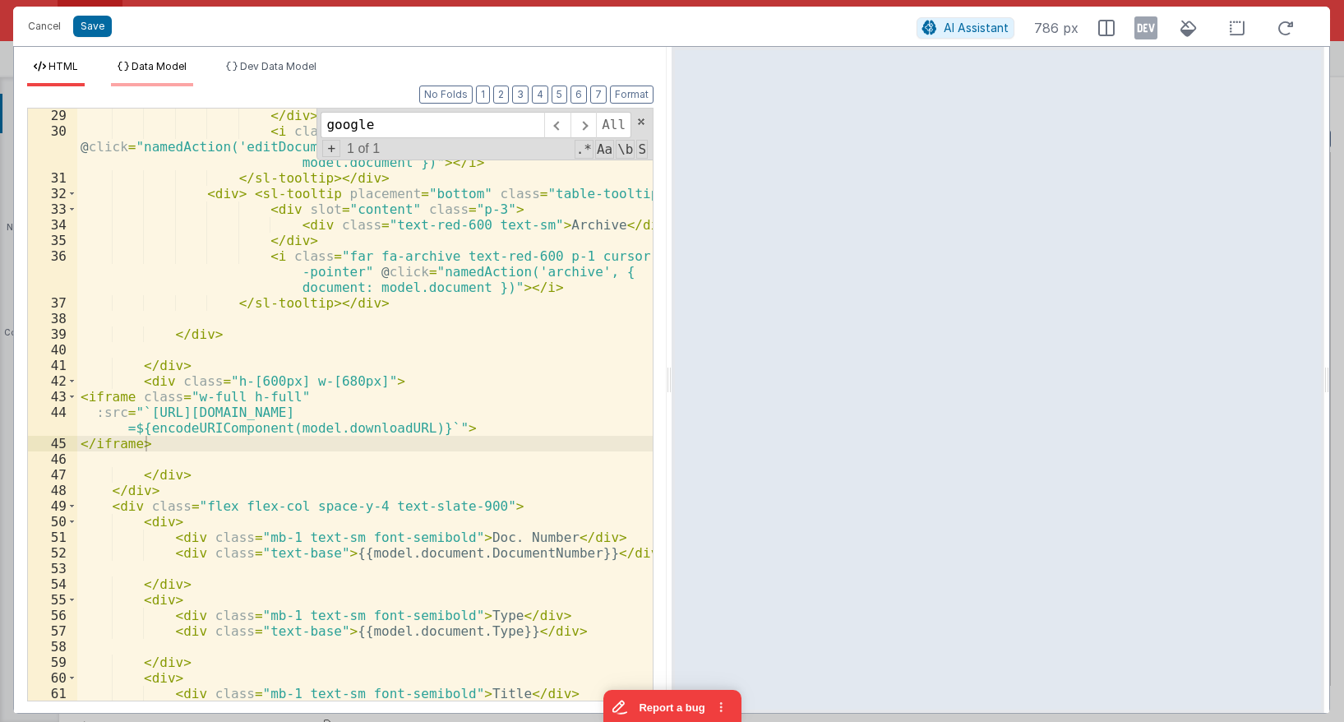
click at [151, 61] on span "Data Model" at bounding box center [159, 66] width 55 height 12
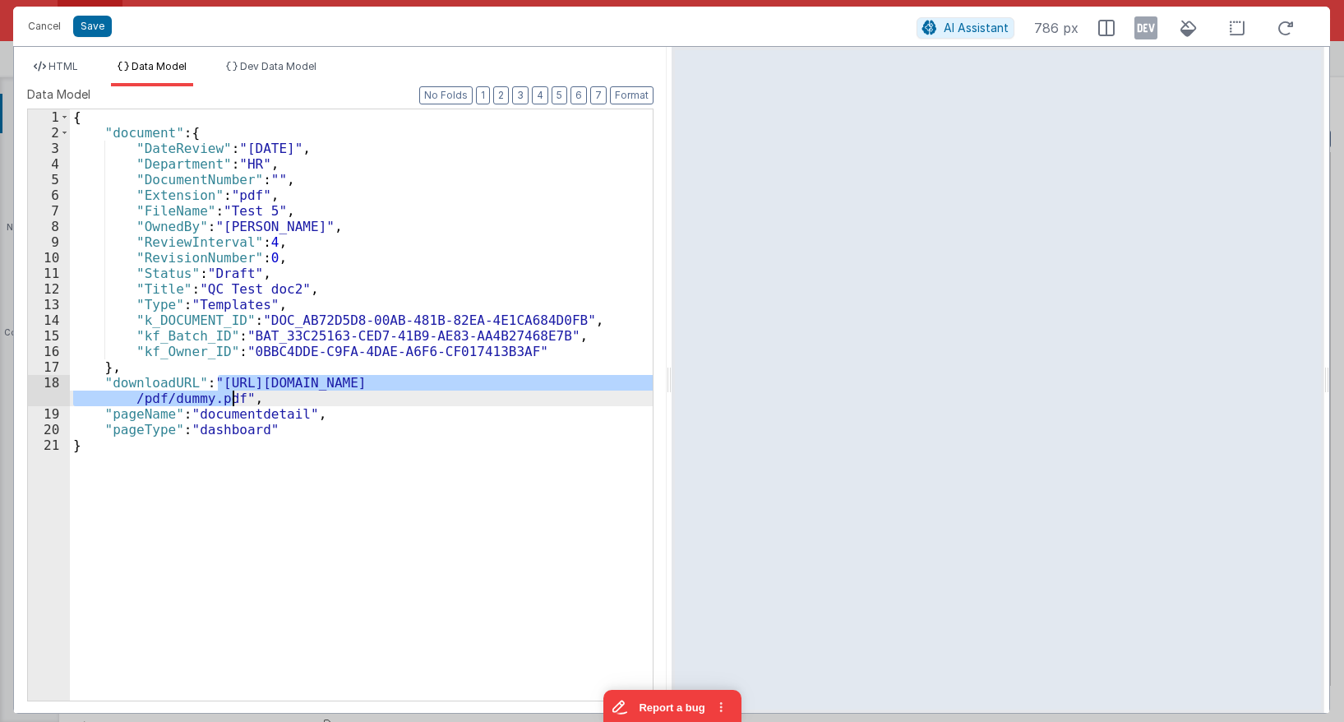
drag, startPoint x: 216, startPoint y: 381, endPoint x: 234, endPoint y: 398, distance: 24.4
click at [234, 398] on div "{ "document" : { "DateReview" : "9/16/2029" , "Department" : "HR" , "DocumentNu…" at bounding box center [361, 420] width 583 height 622
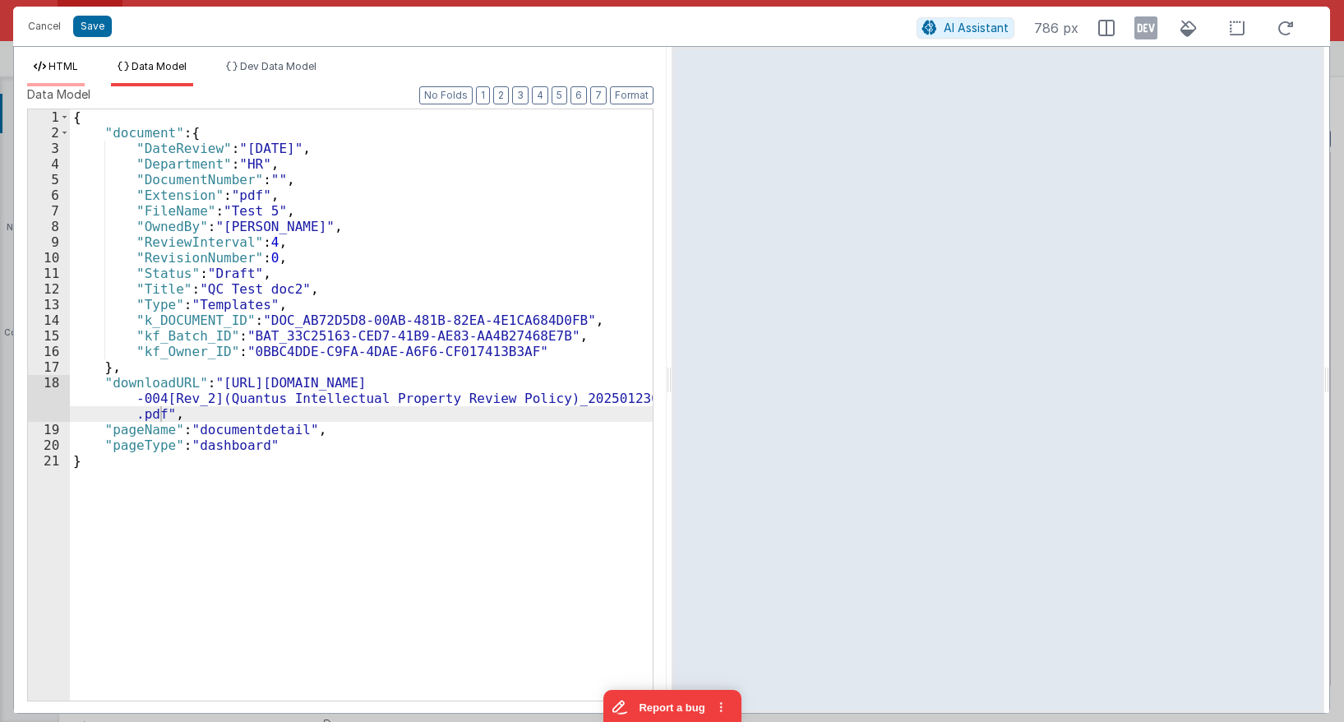
click at [70, 69] on span "HTML" at bounding box center [64, 66] width 30 height 12
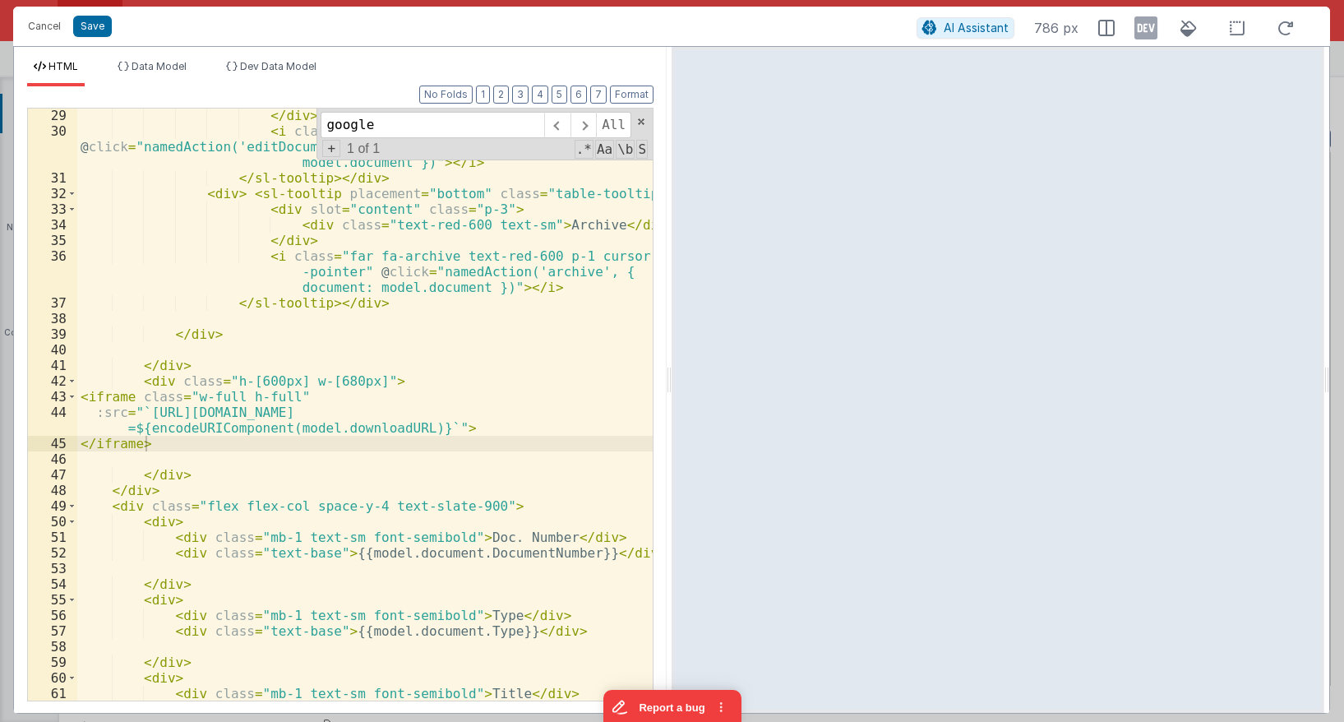
click at [449, 324] on div "</ div > < i class = "far fa-edit text-sky-600 p-1 cursor-pointer" @ click = "n…" at bounding box center [365, 419] width 576 height 623
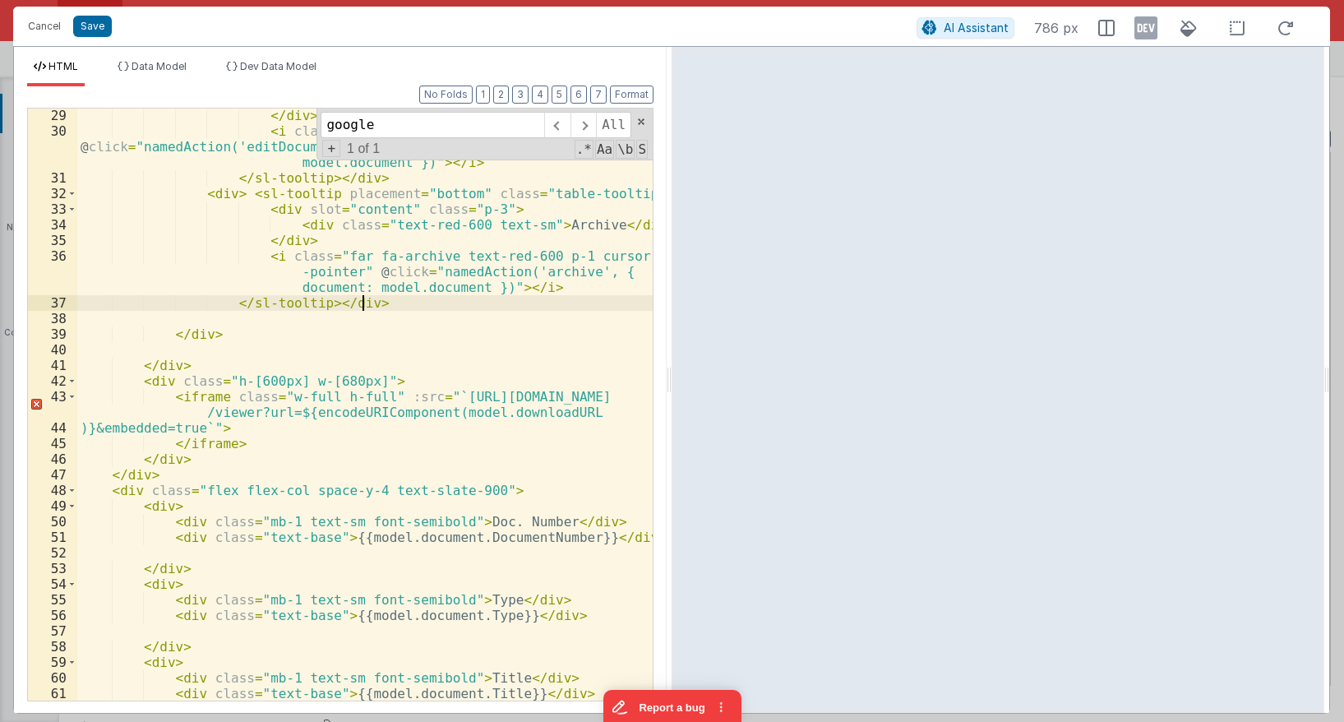
click at [446, 308] on div "</ div > < i class = "far fa-edit text-sky-600 p-1 cursor-pointer" @ click = "n…" at bounding box center [365, 419] width 576 height 623
click at [30, 25] on button "Cancel" at bounding box center [44, 26] width 49 height 23
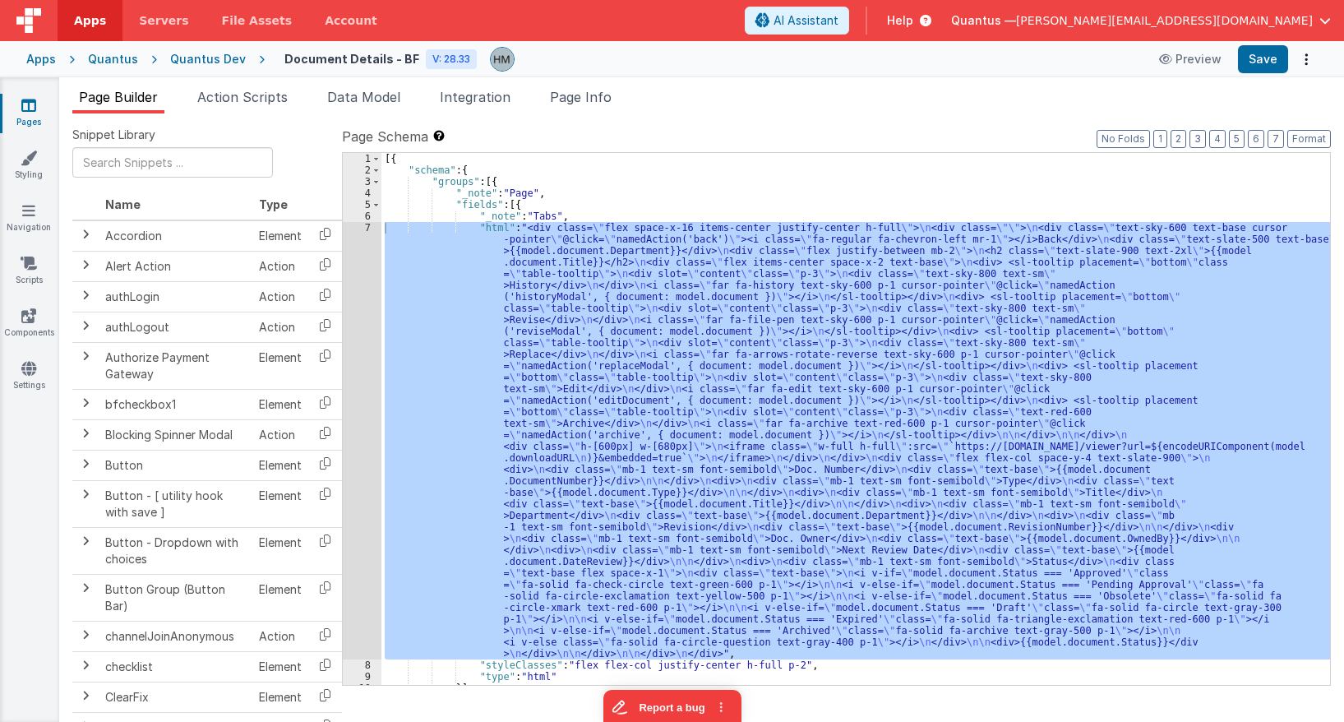
click at [516, 258] on div "[{ "schema" : { "groups" : [{ "_note" : "Page" , "fields" : [{ "_note" : "Tabs"…" at bounding box center [856, 419] width 949 height 532
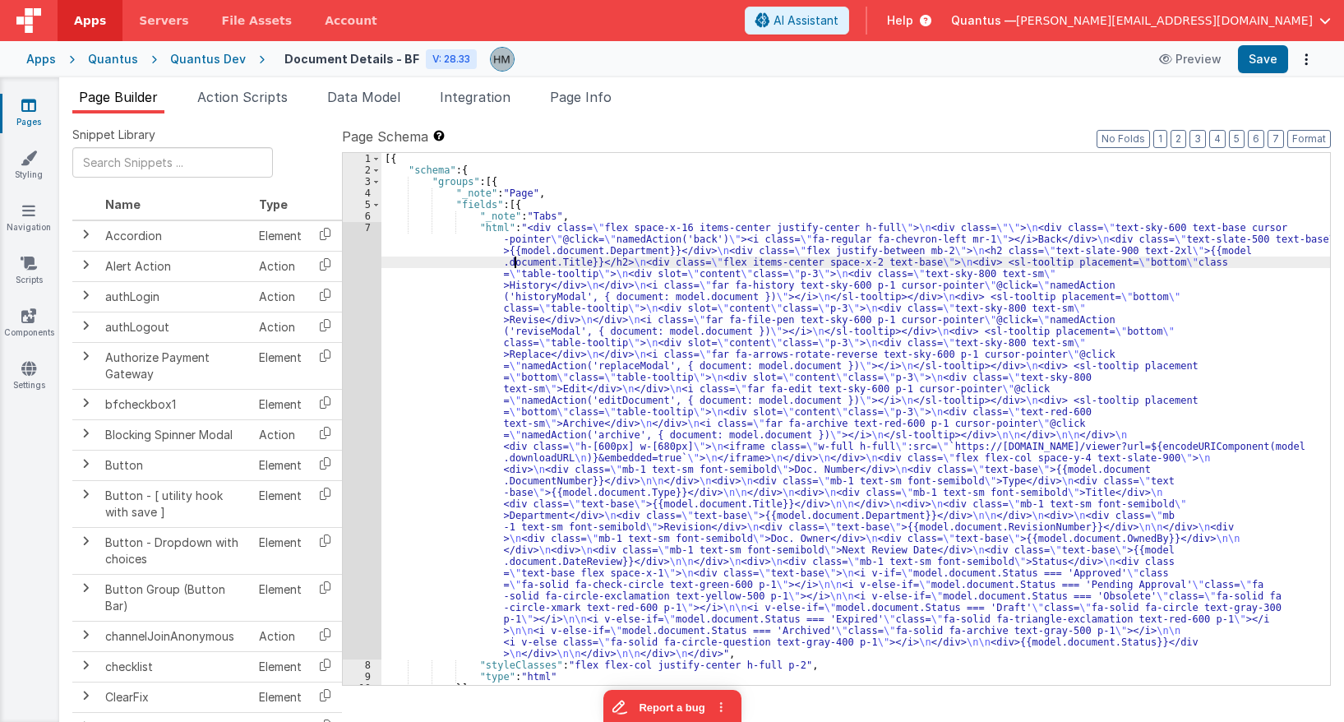
click at [358, 224] on div "7" at bounding box center [362, 440] width 39 height 437
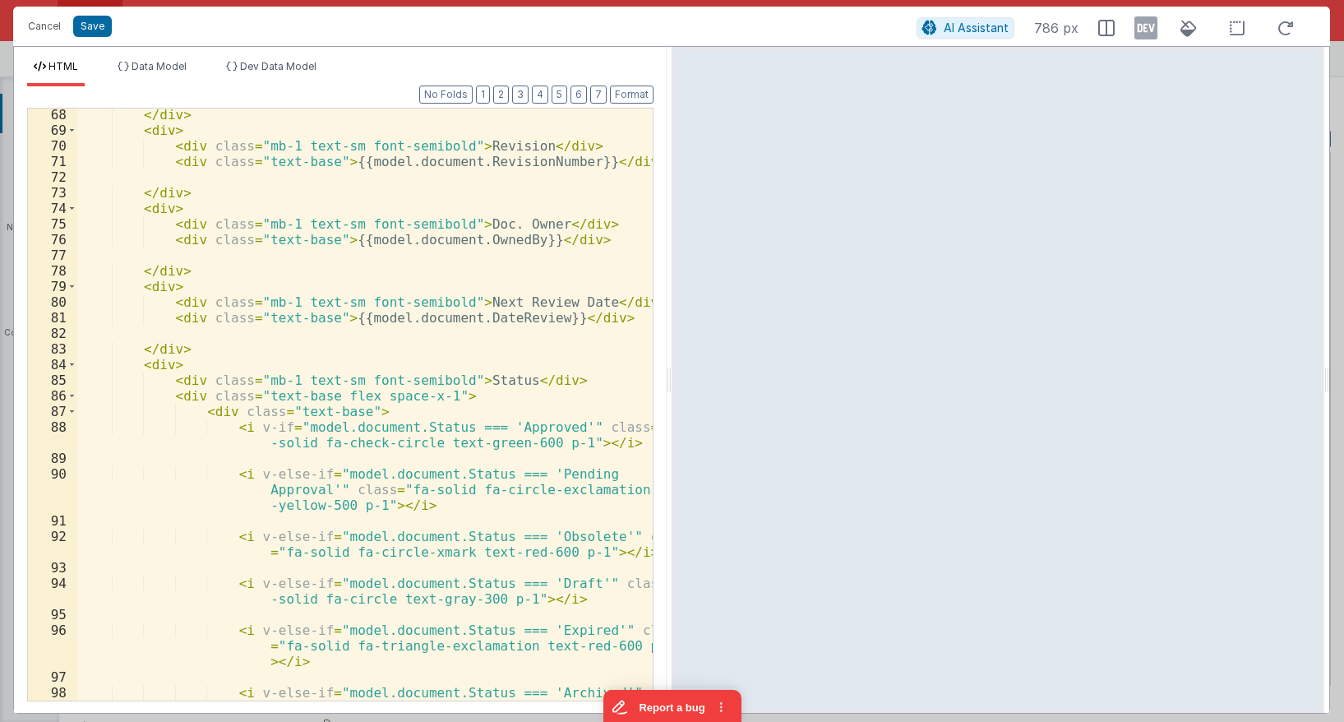
scroll to position [1486, 0]
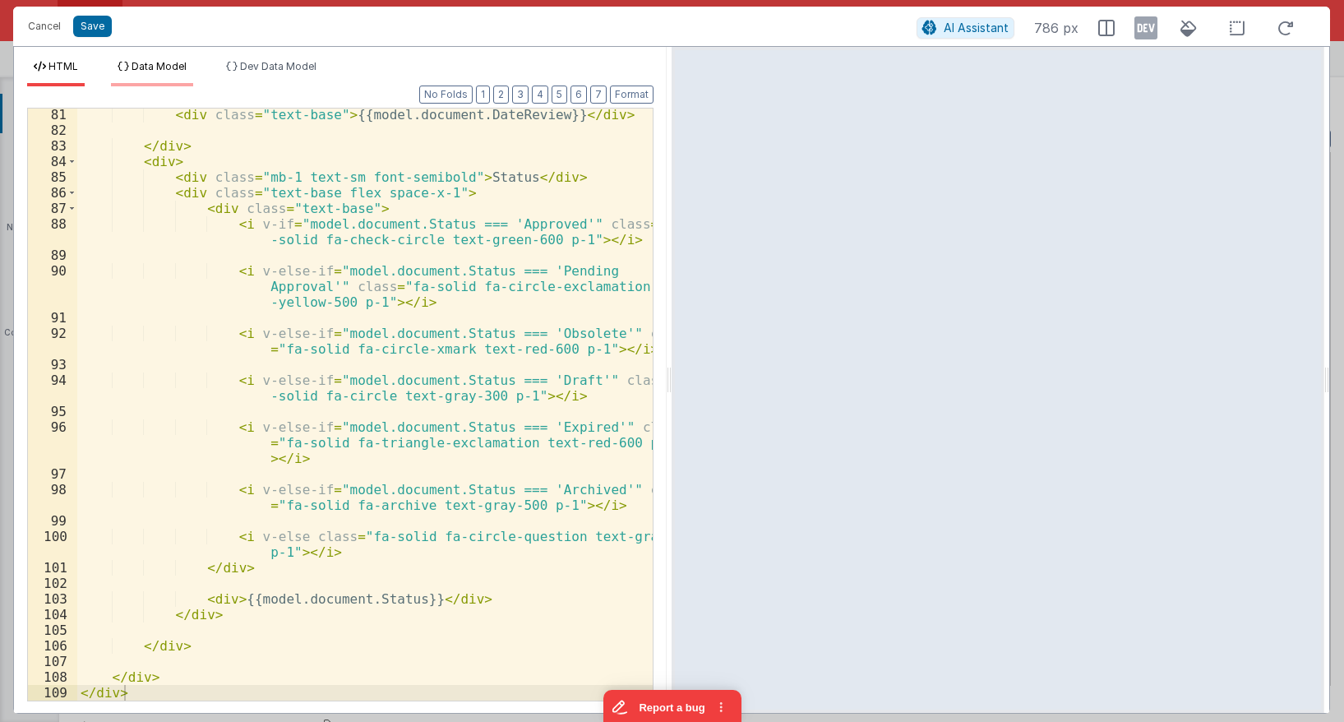
click at [177, 76] on li "Data Model" at bounding box center [152, 73] width 82 height 26
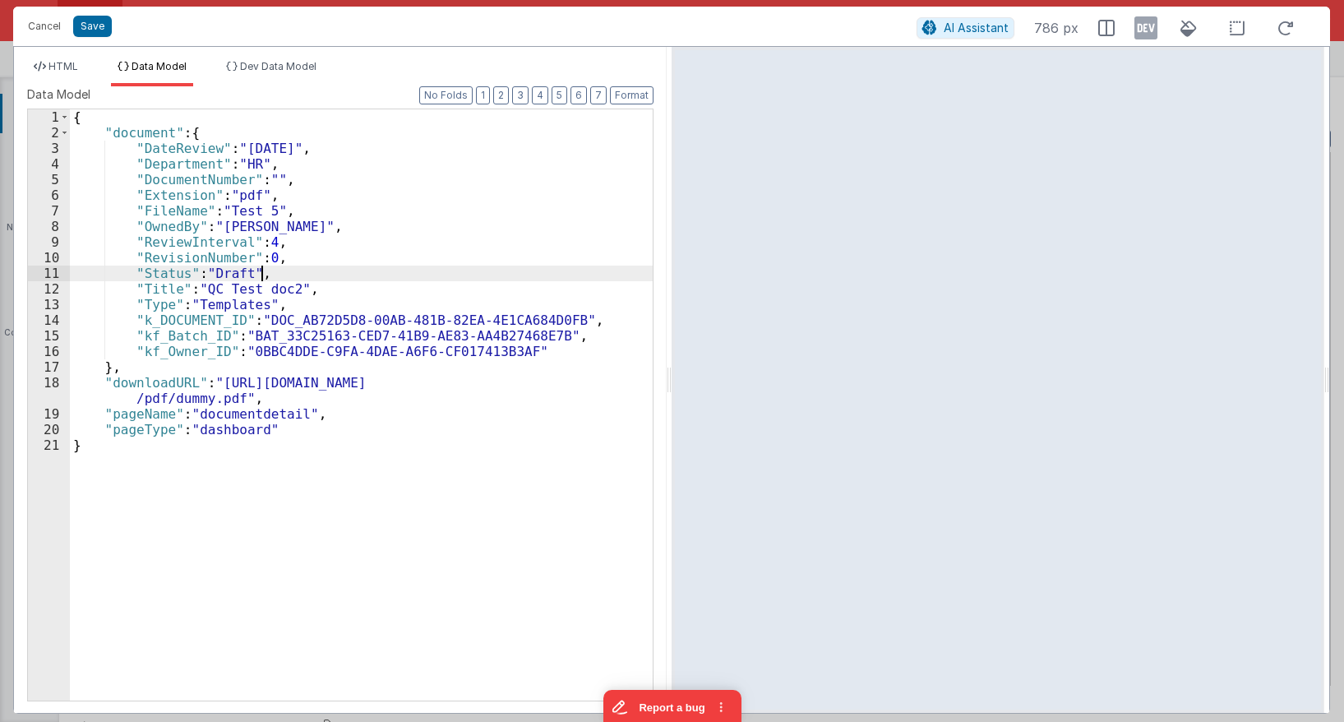
click at [331, 271] on div "{ "document" : { "DateReview" : "9/16/2029" , "Department" : "HR" , "DocumentNu…" at bounding box center [361, 420] width 583 height 622
click at [55, 76] on li "HTML" at bounding box center [56, 73] width 58 height 26
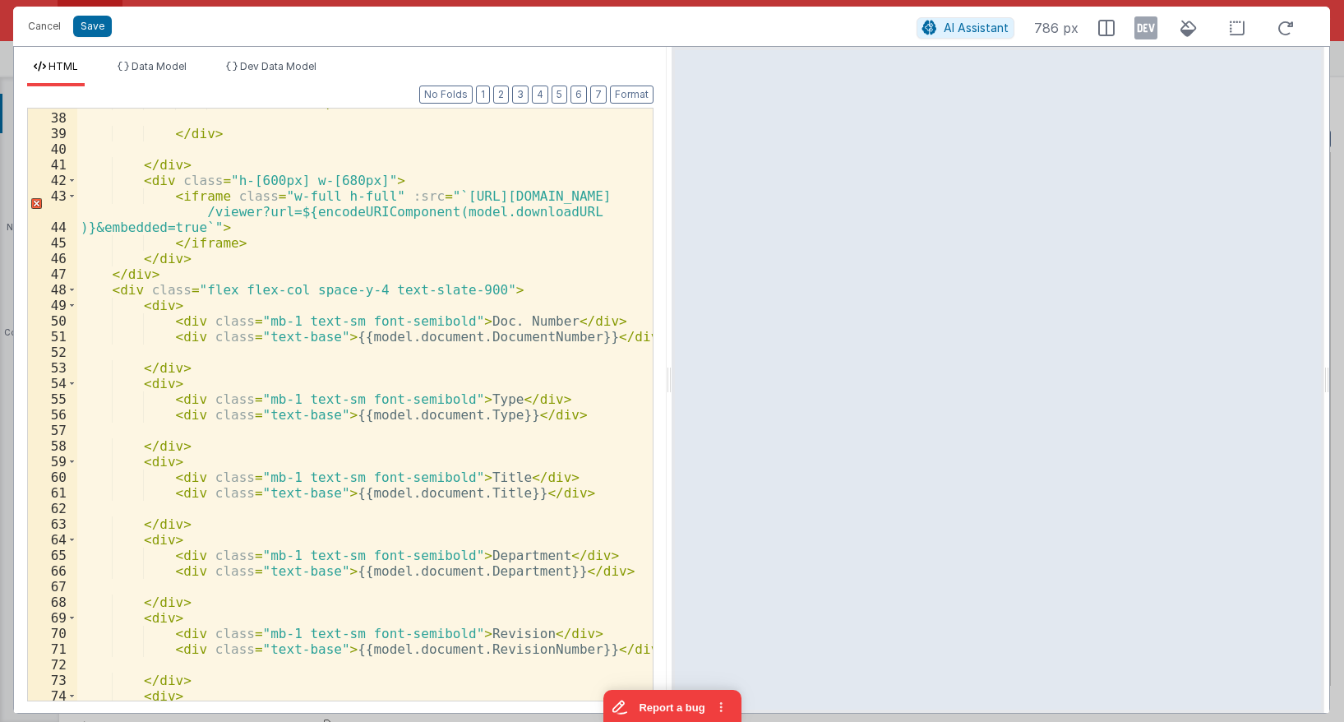
scroll to position [598, 0]
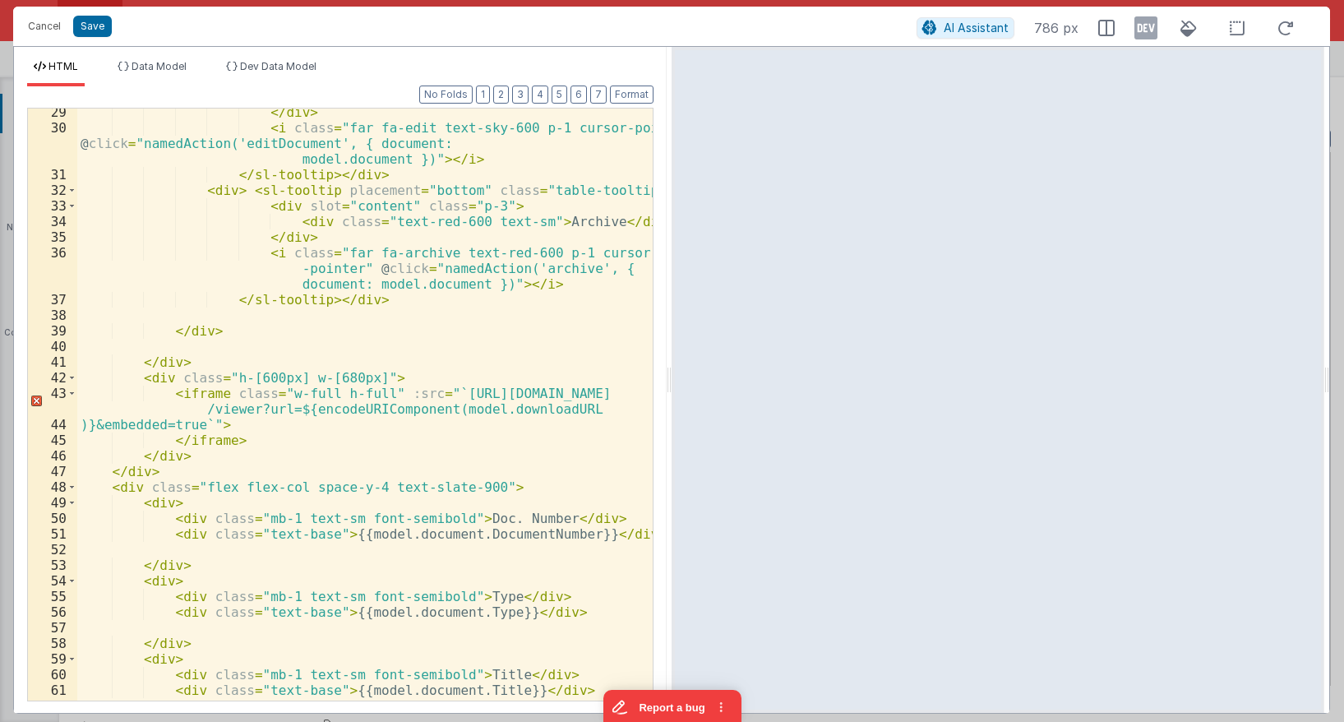
click at [412, 388] on div "</ div > < i class = "far fa-edit text-sky-600 p-1 cursor-pointer" @ click = "n…" at bounding box center [365, 415] width 576 height 623
click at [44, 24] on button "Cancel" at bounding box center [44, 26] width 49 height 23
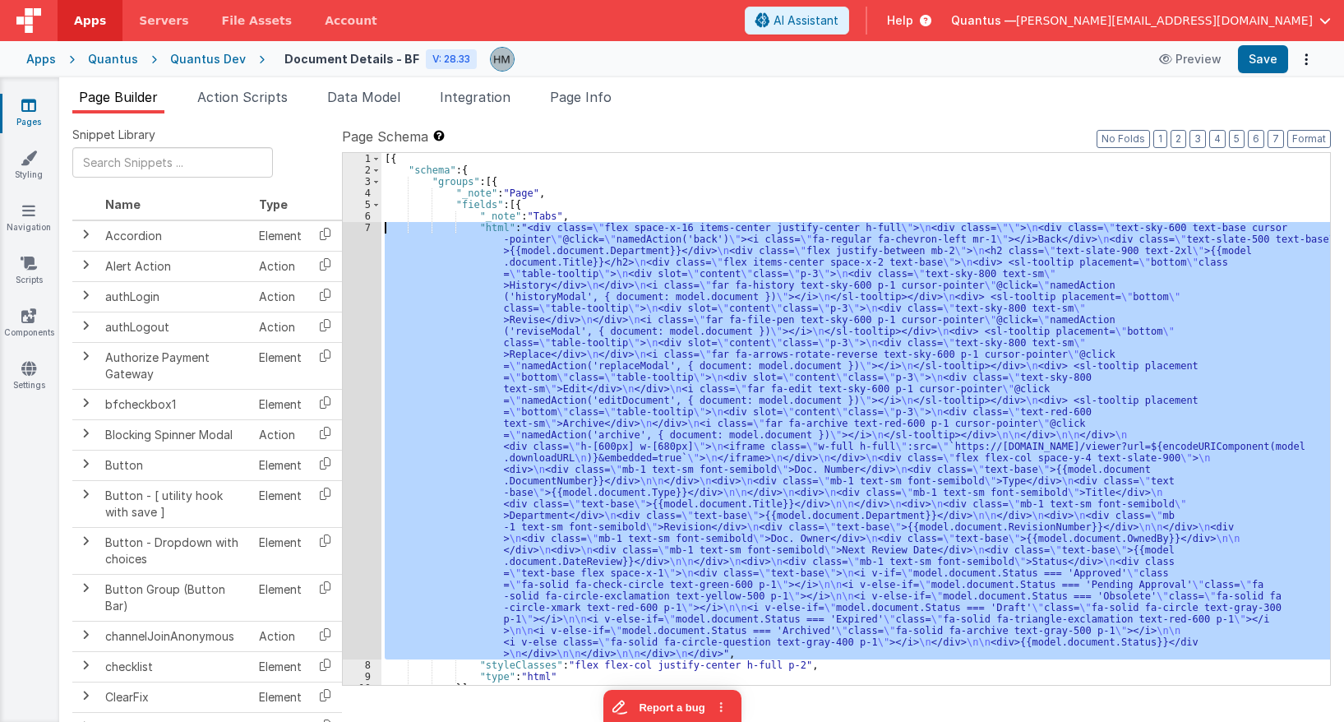
click at [599, 290] on div "[{ "schema" : { "groups" : [{ "_note" : "Page" , "fields" : [{ "_note" : "Tabs"…" at bounding box center [856, 419] width 949 height 532
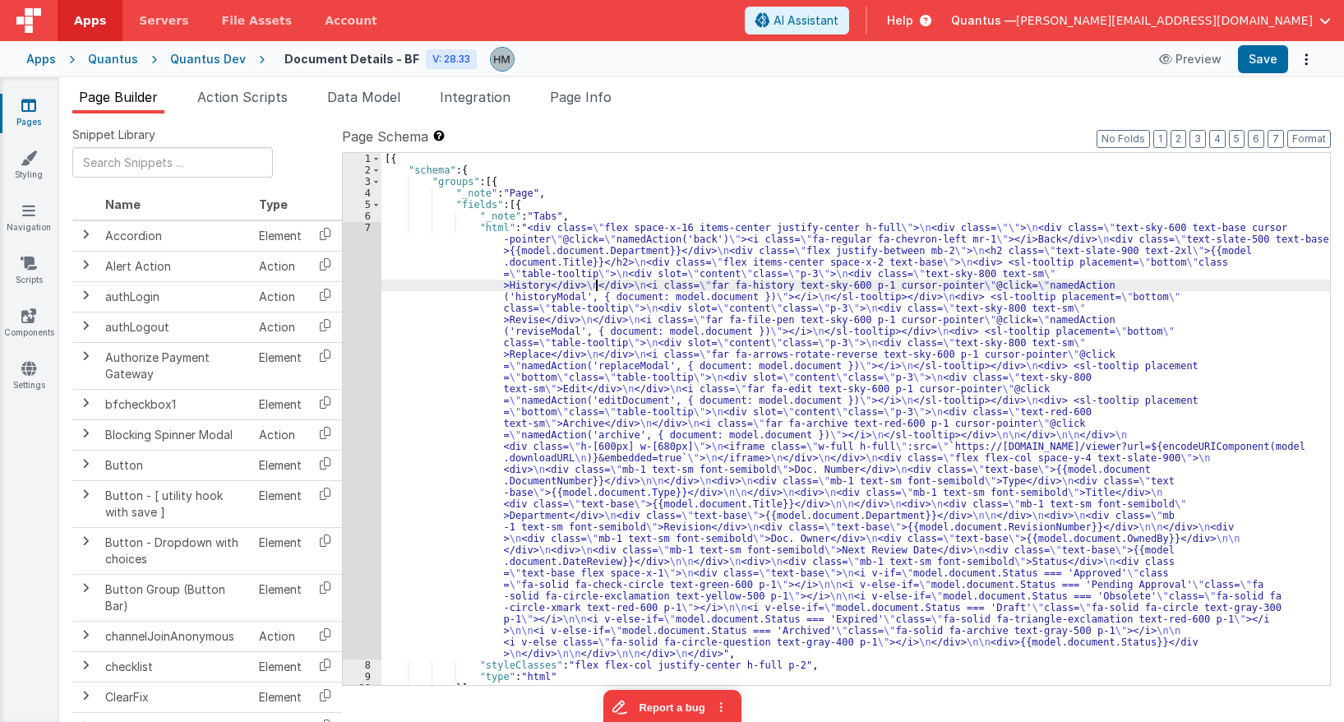
scroll to position [0, 0]
click at [382, 225] on div "[{ "schema" : { "groups" : [{ "_note" : "Page" , "fields" : [{ "_note" : "Tabs"…" at bounding box center [856, 430] width 949 height 555
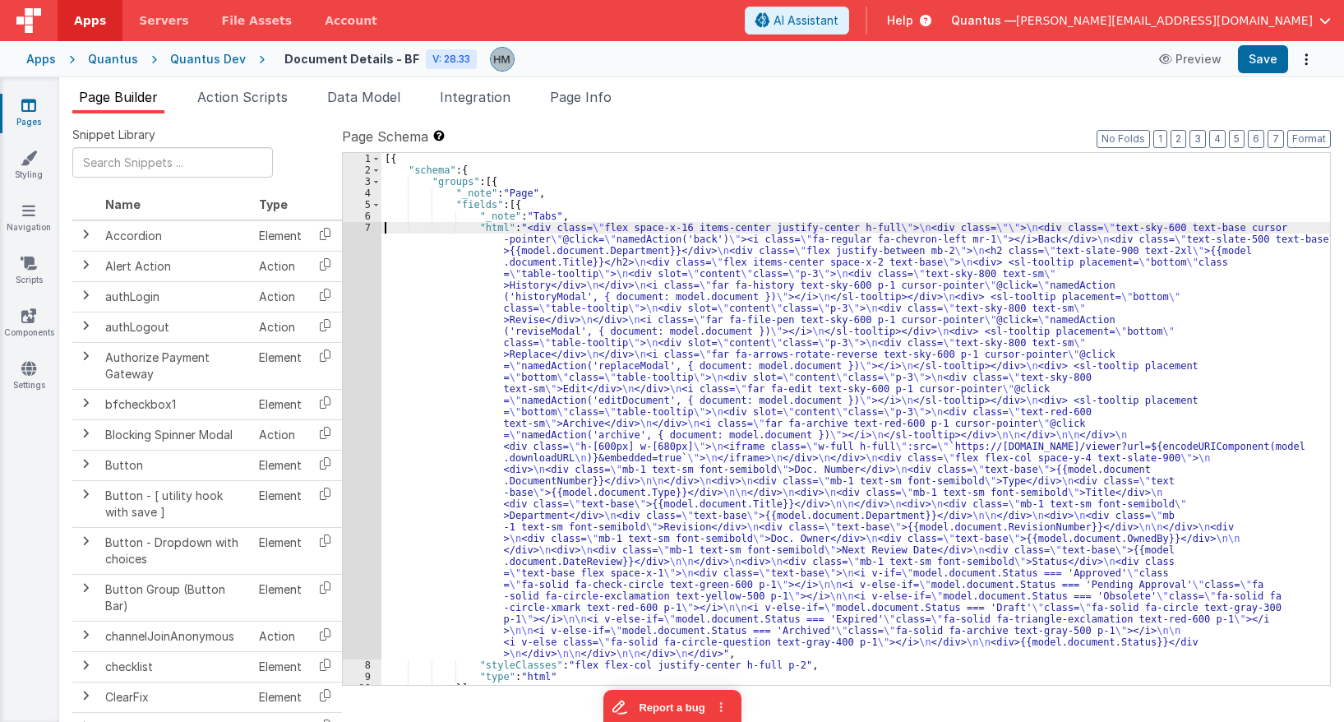
click at [366, 226] on div "7" at bounding box center [362, 440] width 39 height 437
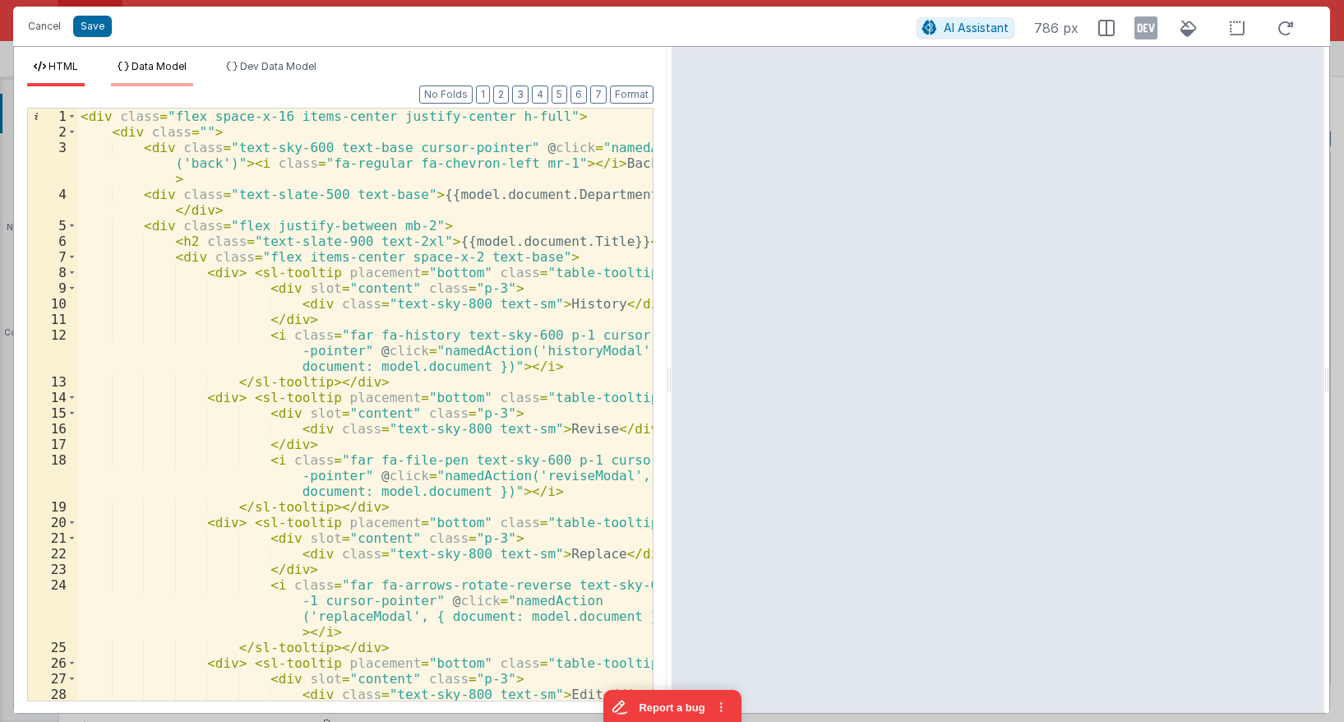
click at [169, 79] on li "Data Model" at bounding box center [152, 73] width 82 height 26
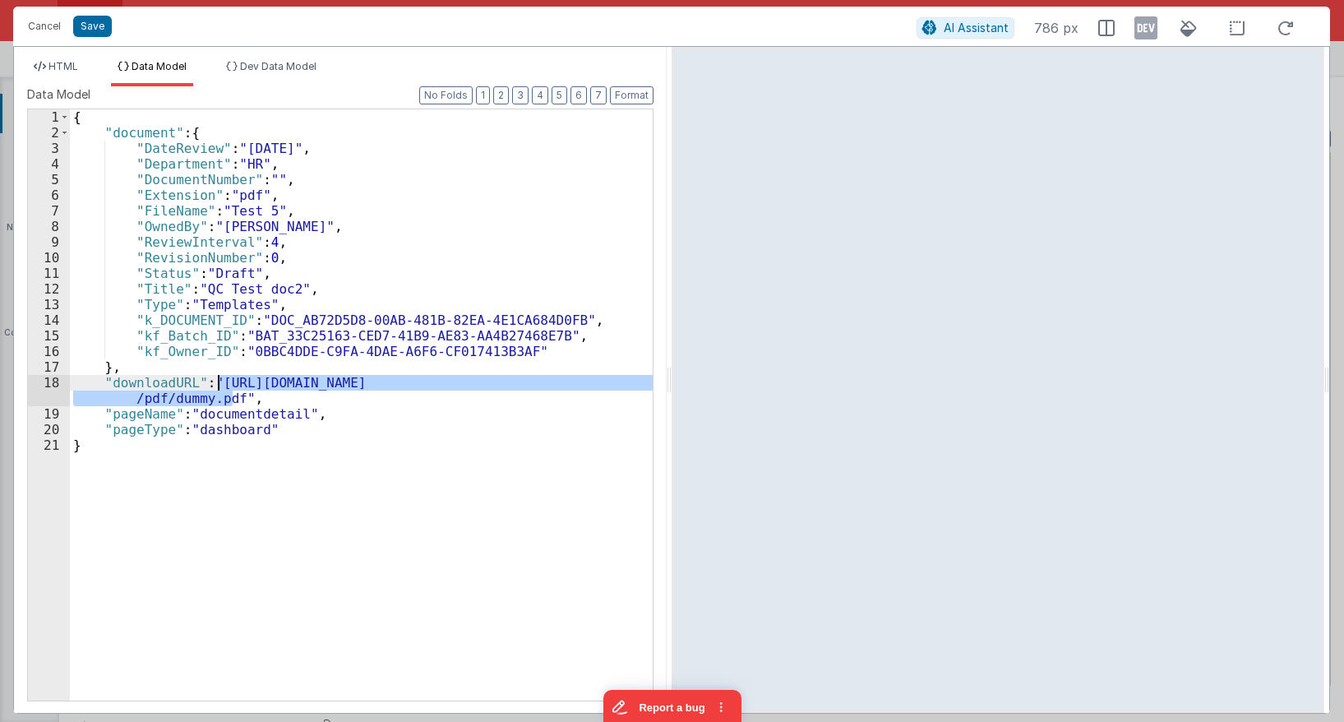
drag, startPoint x: 234, startPoint y: 395, endPoint x: 219, endPoint y: 382, distance: 20.4
click at [219, 382] on div "{ "document" : { "DateReview" : "9/16/2029" , "Department" : "HR" , "DocumentNu…" at bounding box center [361, 420] width 583 height 622
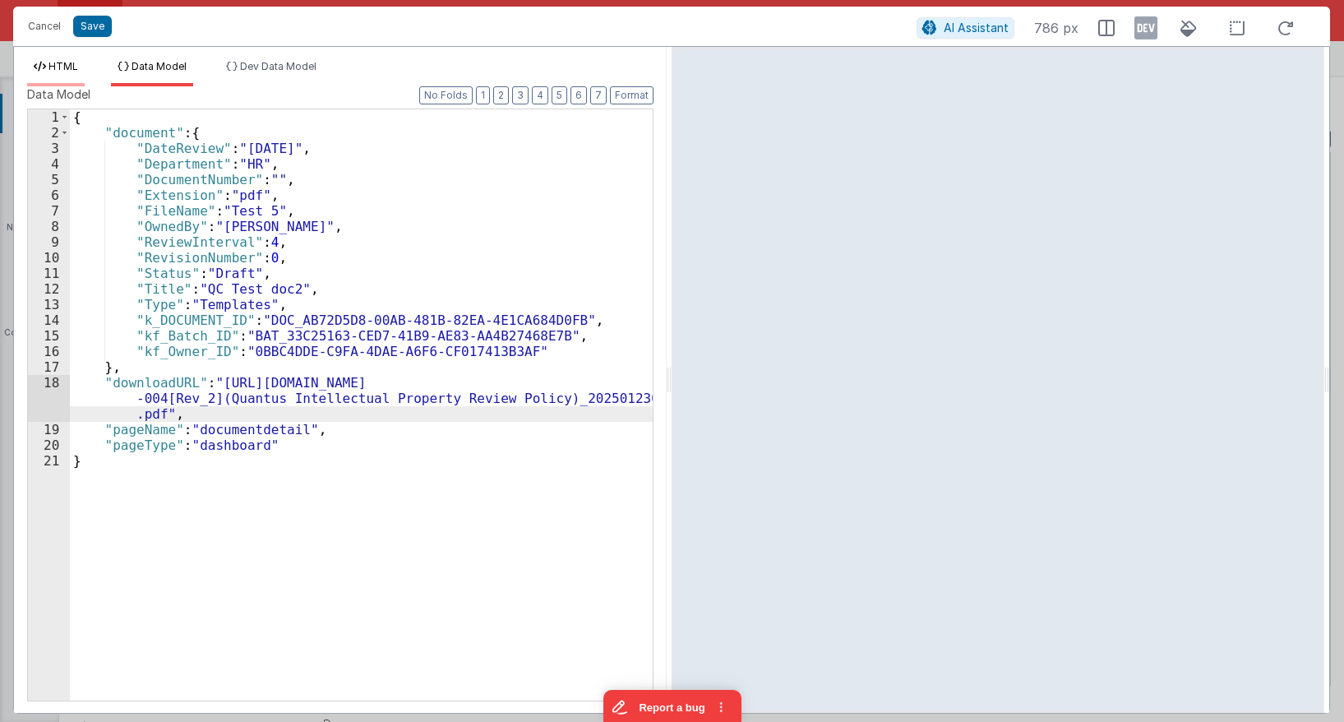
click at [51, 65] on span "HTML" at bounding box center [64, 66] width 30 height 12
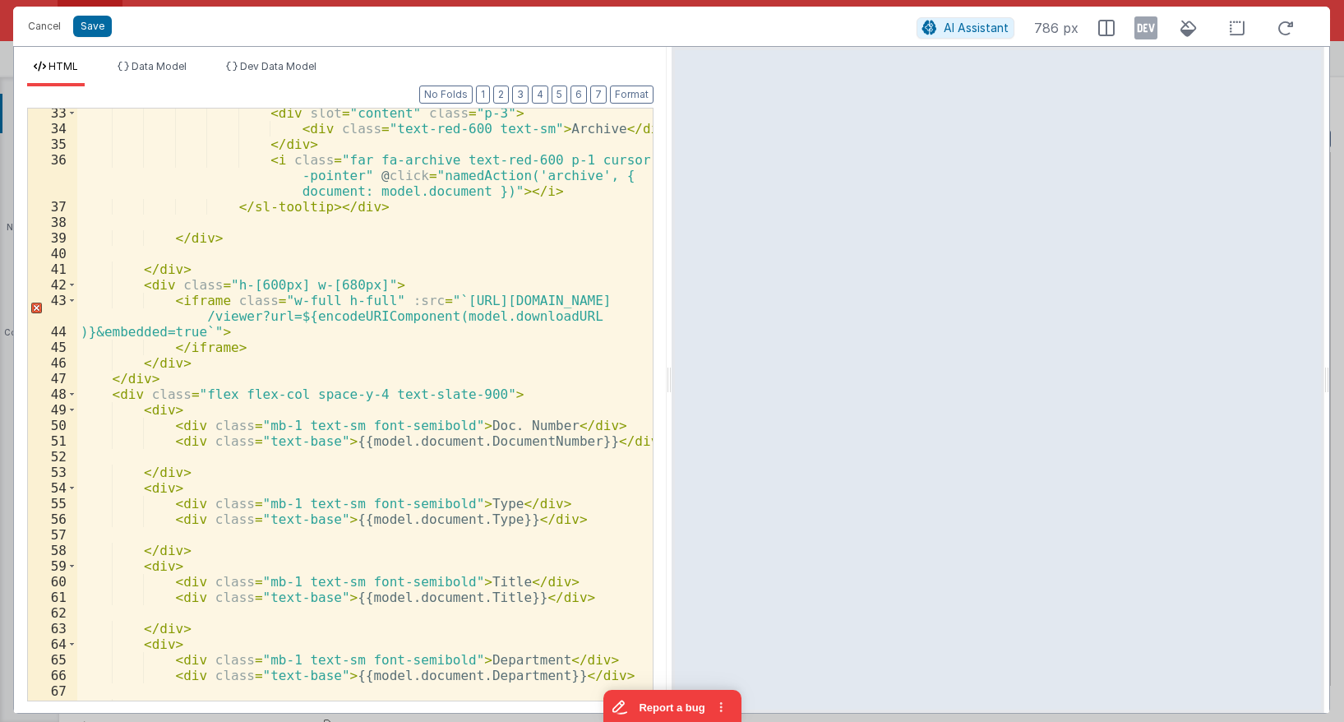
scroll to position [789, 0]
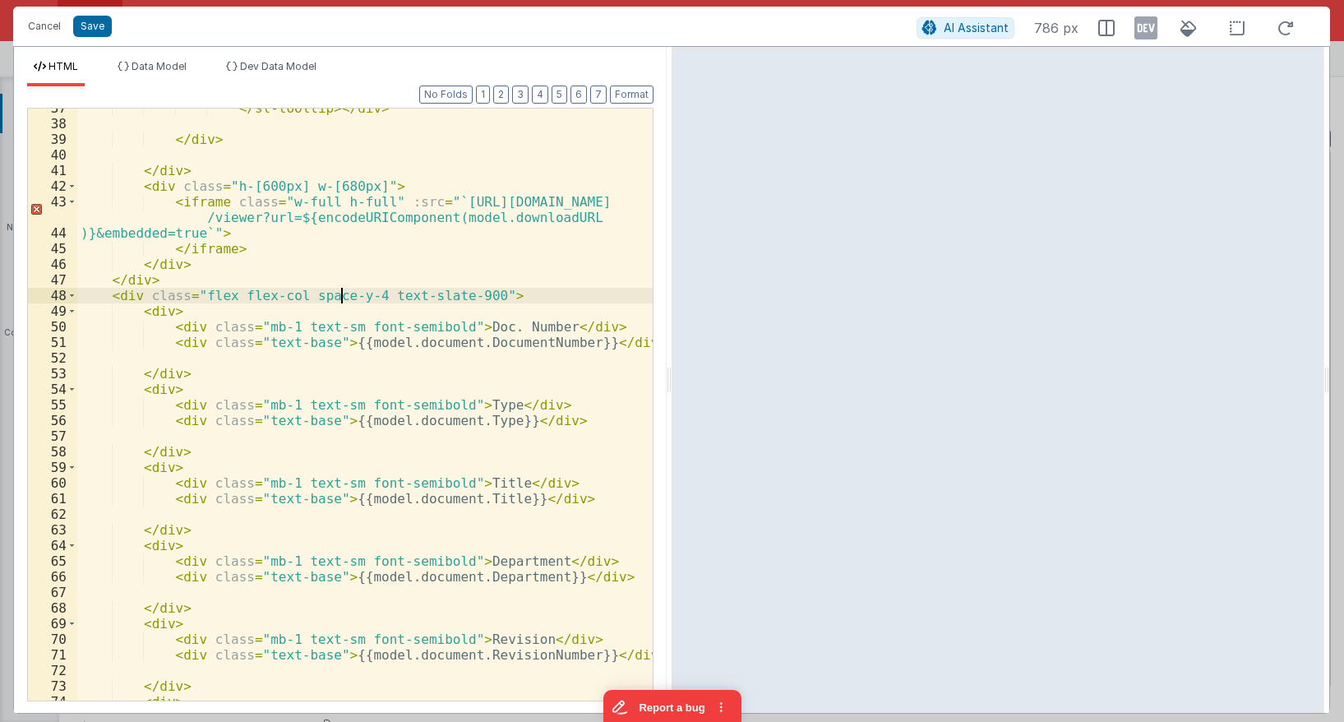
click at [345, 297] on div "</ sl-tooltip > </ div > </ div > </ div > < div class = "h-[600px] w-[680px]" …" at bounding box center [365, 411] width 576 height 623
click at [260, 254] on div "</ sl-tooltip > </ div > </ div > </ div > < div class = "h-[600px] w-[680px]" …" at bounding box center [365, 411] width 576 height 623
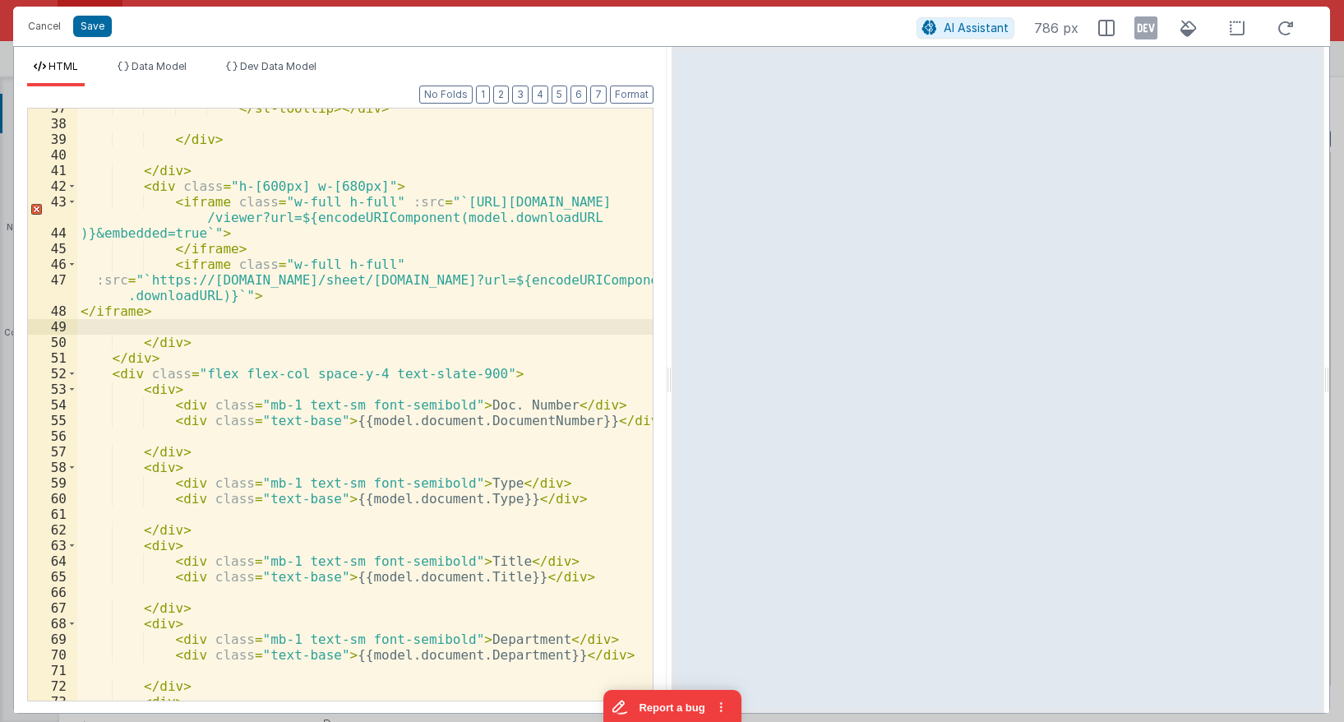
drag, startPoint x: 199, startPoint y: 297, endPoint x: 173, endPoint y: 306, distance: 27.0
click at [198, 298] on div "</ sl-tooltip > </ div > </ div > </ div > < div class = "h-[600px] w-[680px]" …" at bounding box center [365, 411] width 576 height 623
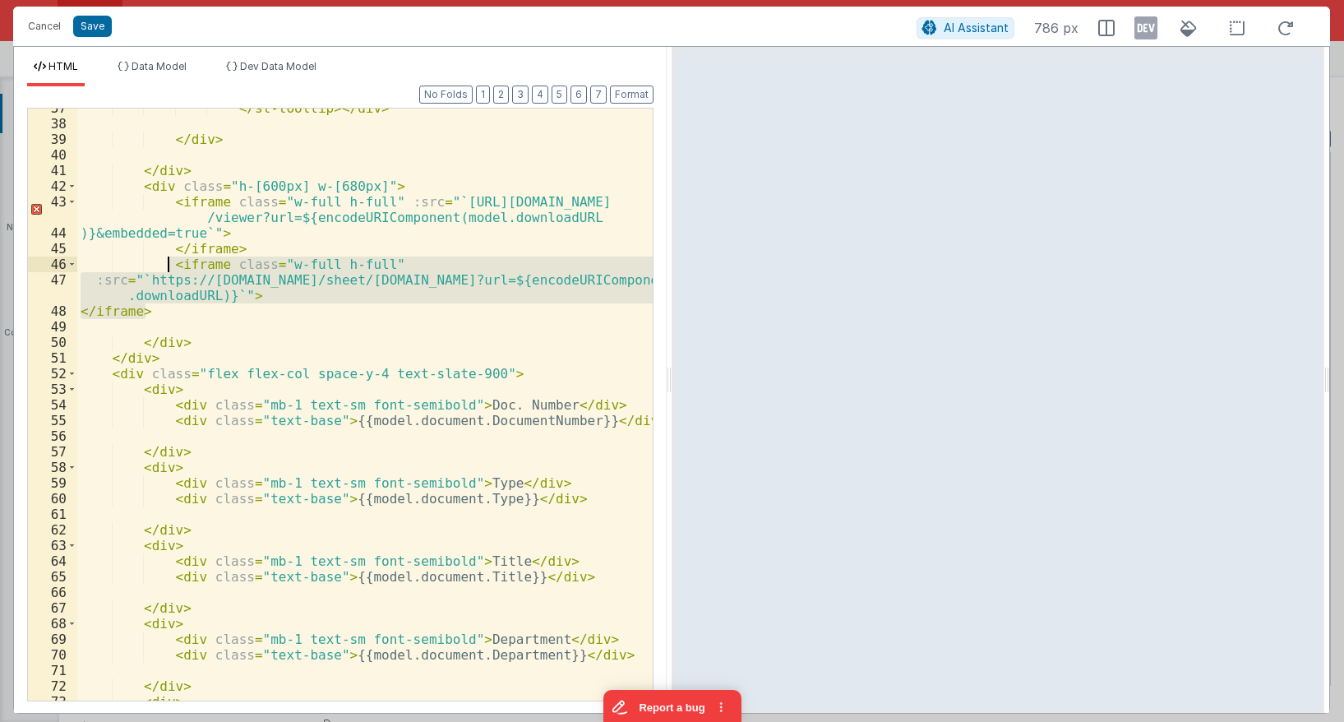
drag, startPoint x: 146, startPoint y: 316, endPoint x: 169, endPoint y: 269, distance: 51.9
click at [169, 269] on div "</ sl-tooltip > </ div > </ div > </ div > < div class = "h-[600px] w-[680px]" …" at bounding box center [365, 411] width 576 height 623
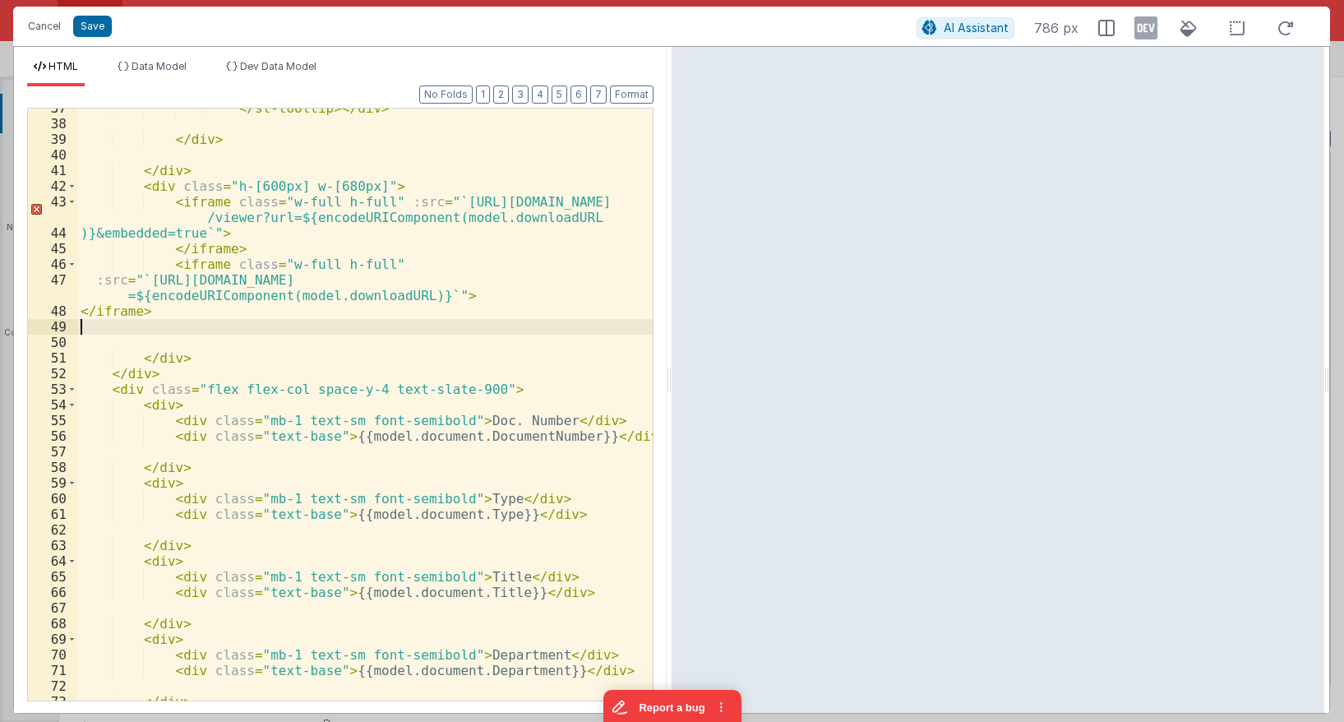
click at [347, 259] on div "</ sl-tooltip > </ div > </ div > </ div > < div class = "h-[600px] w-[680px]" …" at bounding box center [365, 411] width 576 height 623
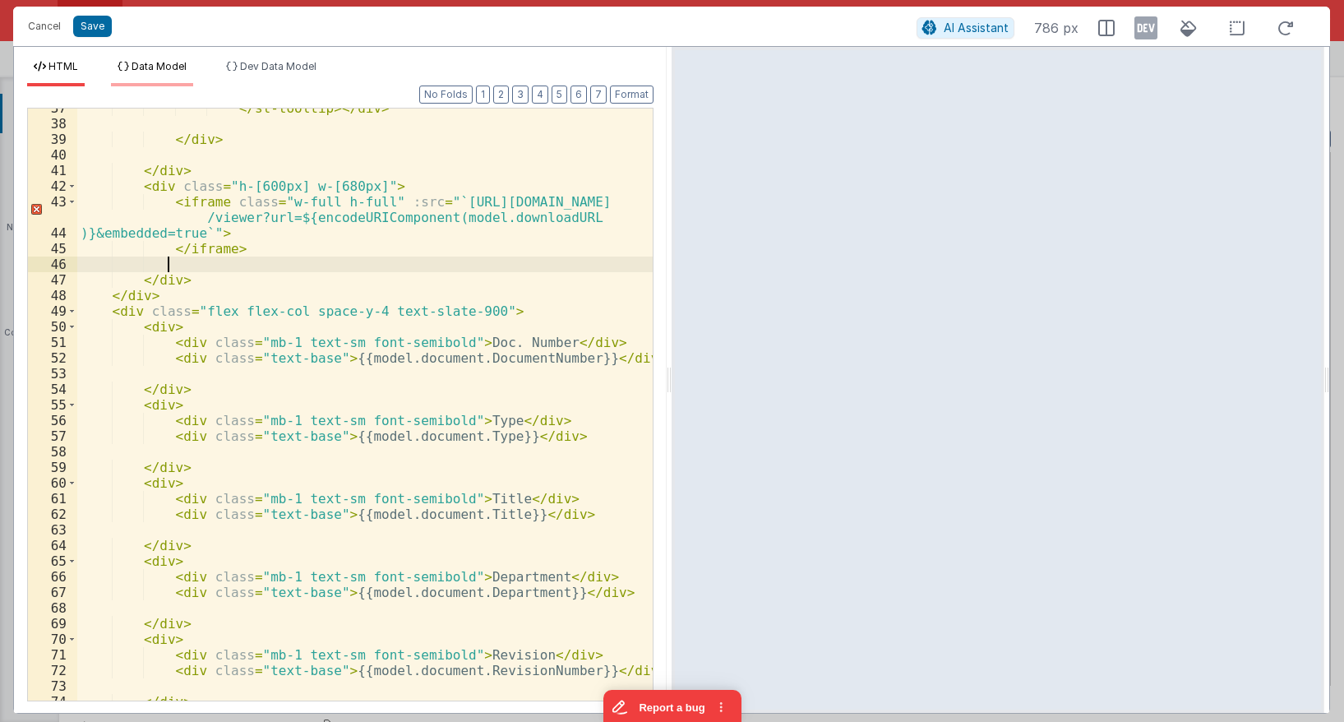
click at [171, 72] on li "Data Model" at bounding box center [152, 73] width 82 height 26
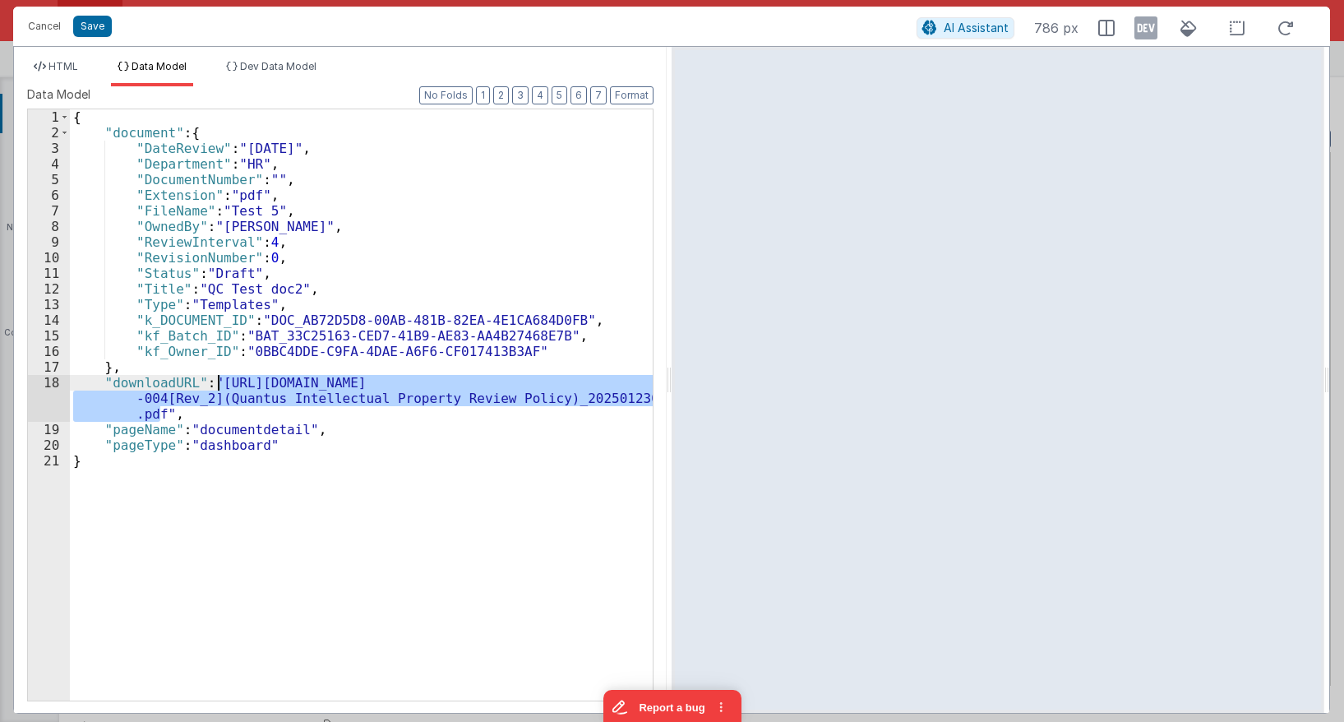
drag, startPoint x: 160, startPoint y: 415, endPoint x: 216, endPoint y: 379, distance: 67.3
click at [216, 379] on div "{ "document" : { "DateReview" : "9/16/2029" , "Department" : "HR" , "DocumentNu…" at bounding box center [361, 420] width 583 height 622
click at [80, 73] on li "HTML" at bounding box center [56, 73] width 58 height 26
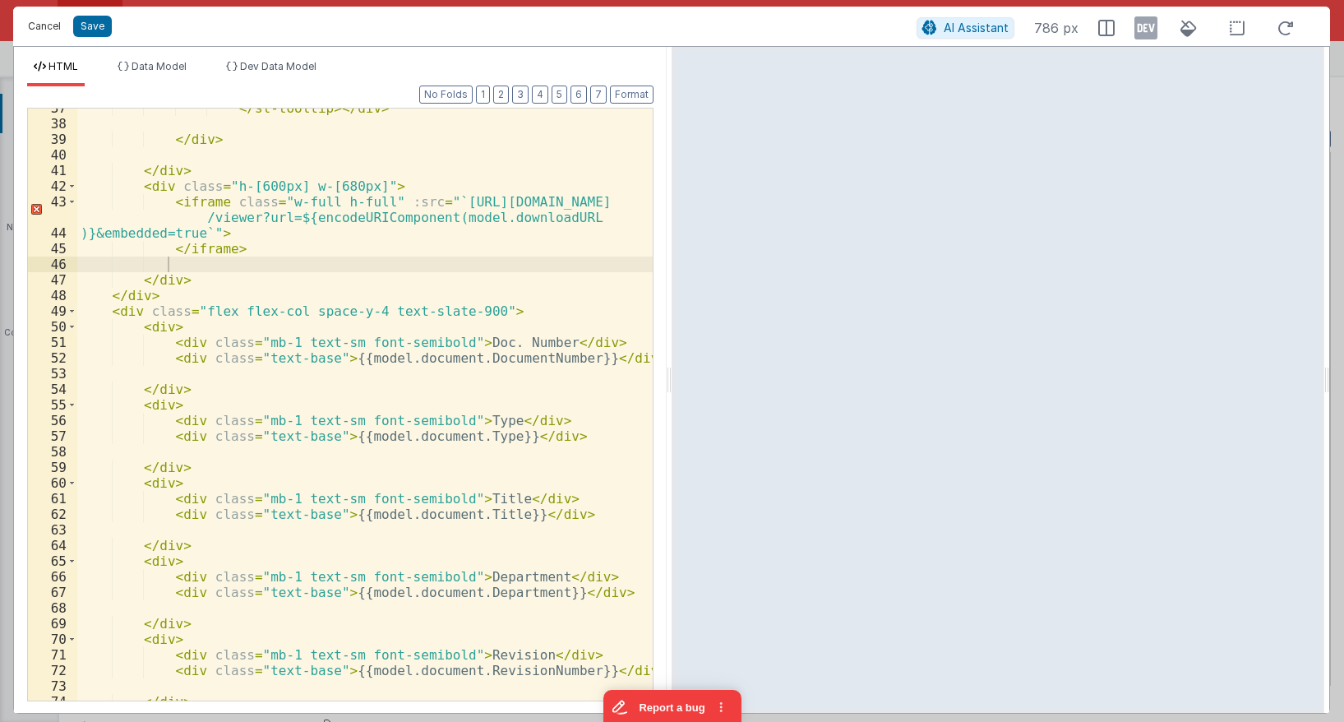
click at [43, 21] on button "Cancel" at bounding box center [44, 26] width 49 height 23
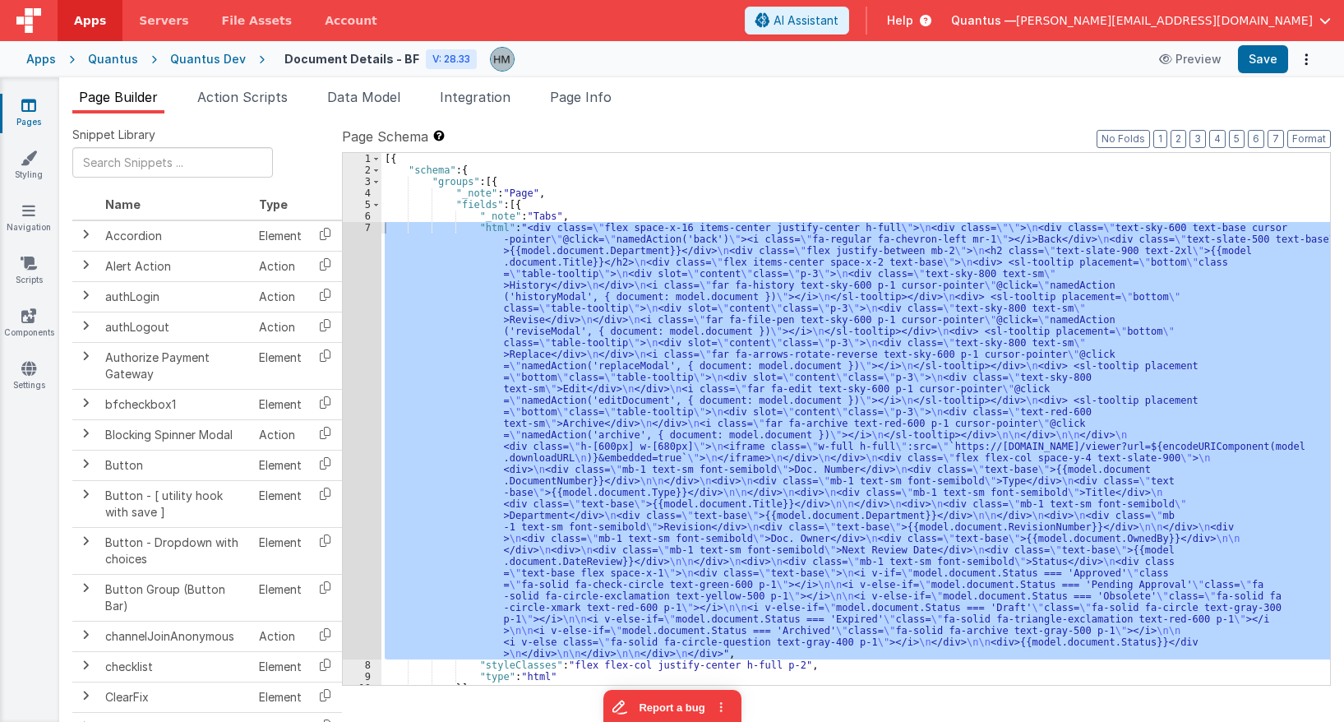
click at [466, 251] on div "[{ "schema" : { "groups" : [{ "_note" : "Page" , "fields" : [{ "_note" : "Tabs"…" at bounding box center [856, 419] width 949 height 532
click at [357, 224] on div "7" at bounding box center [362, 440] width 39 height 437
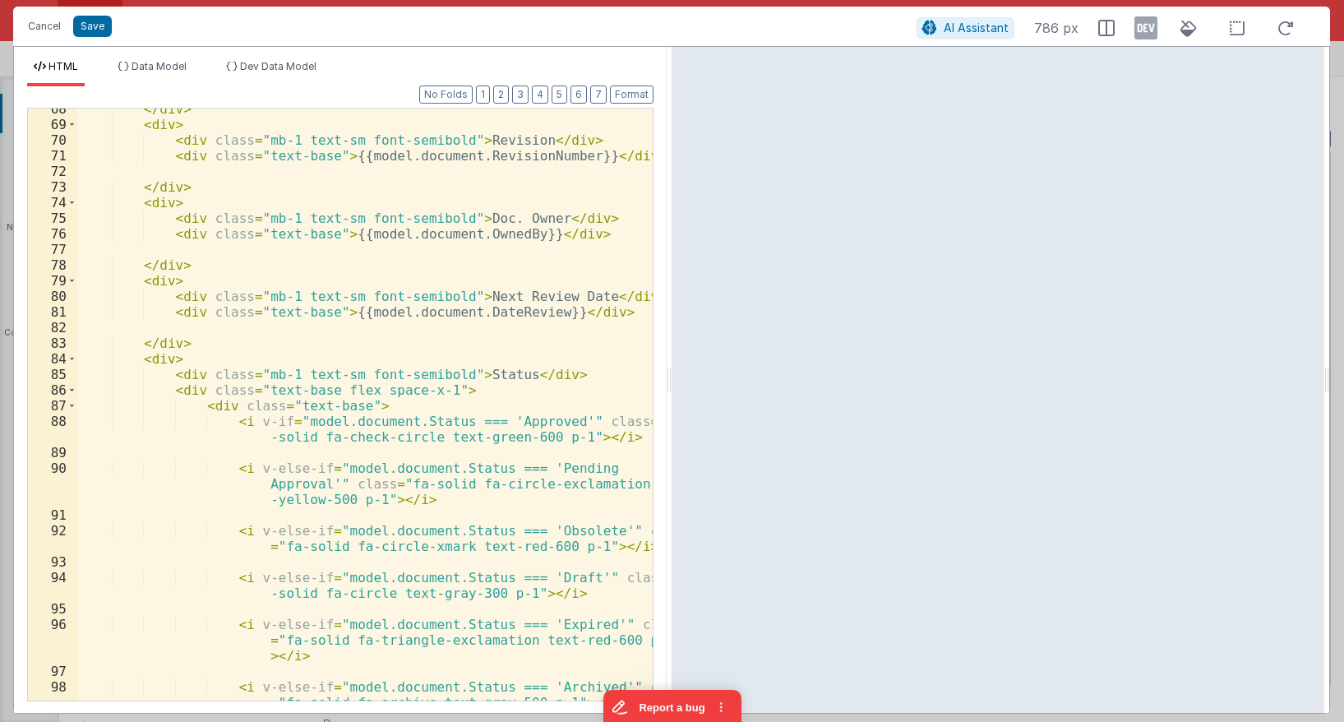
scroll to position [1288, 0]
click at [270, 76] on li "Dev Data Model" at bounding box center [272, 73] width 104 height 26
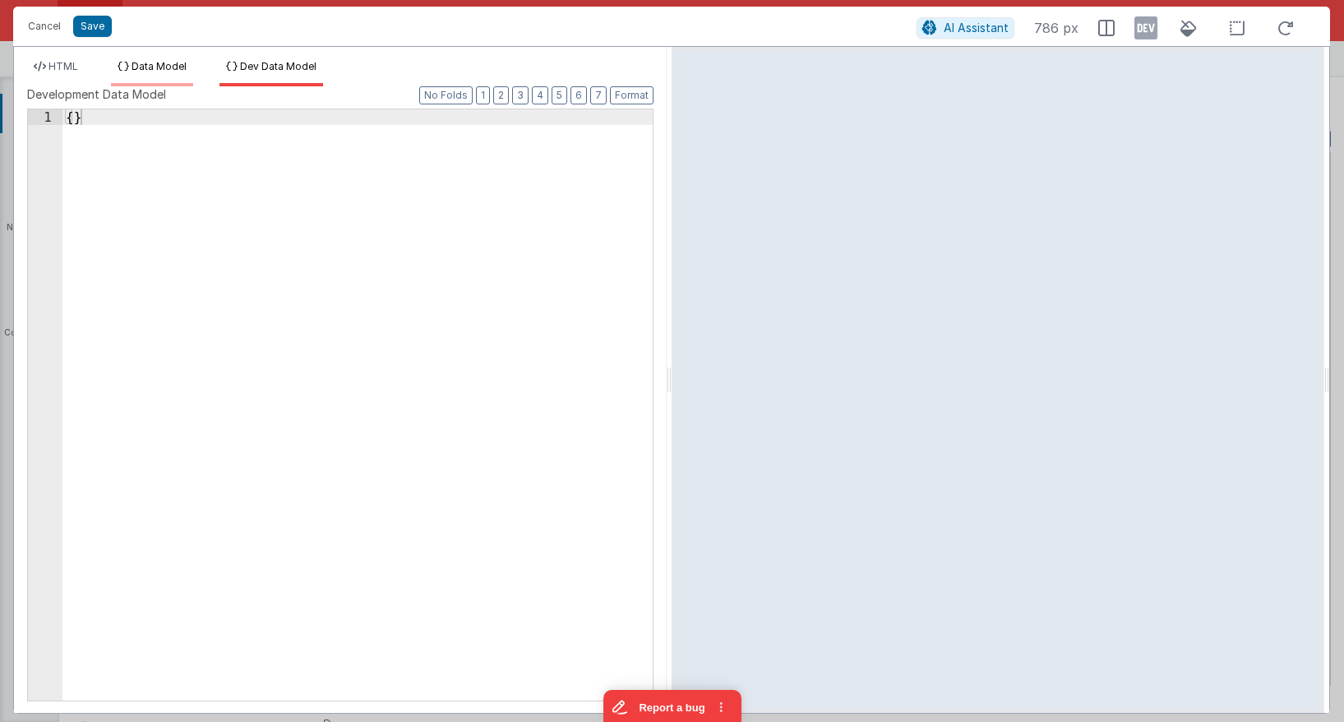
click at [146, 68] on span "Data Model" at bounding box center [159, 66] width 55 height 12
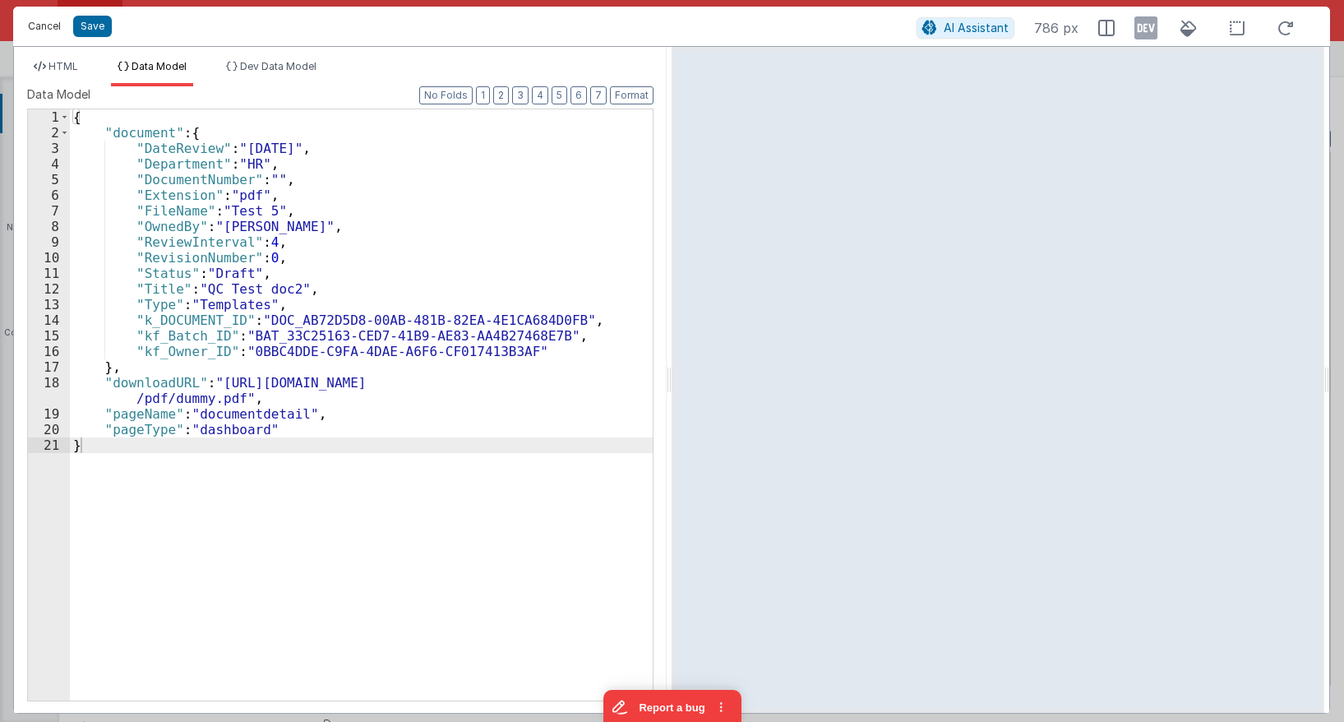
click at [39, 23] on button "Cancel" at bounding box center [44, 26] width 49 height 23
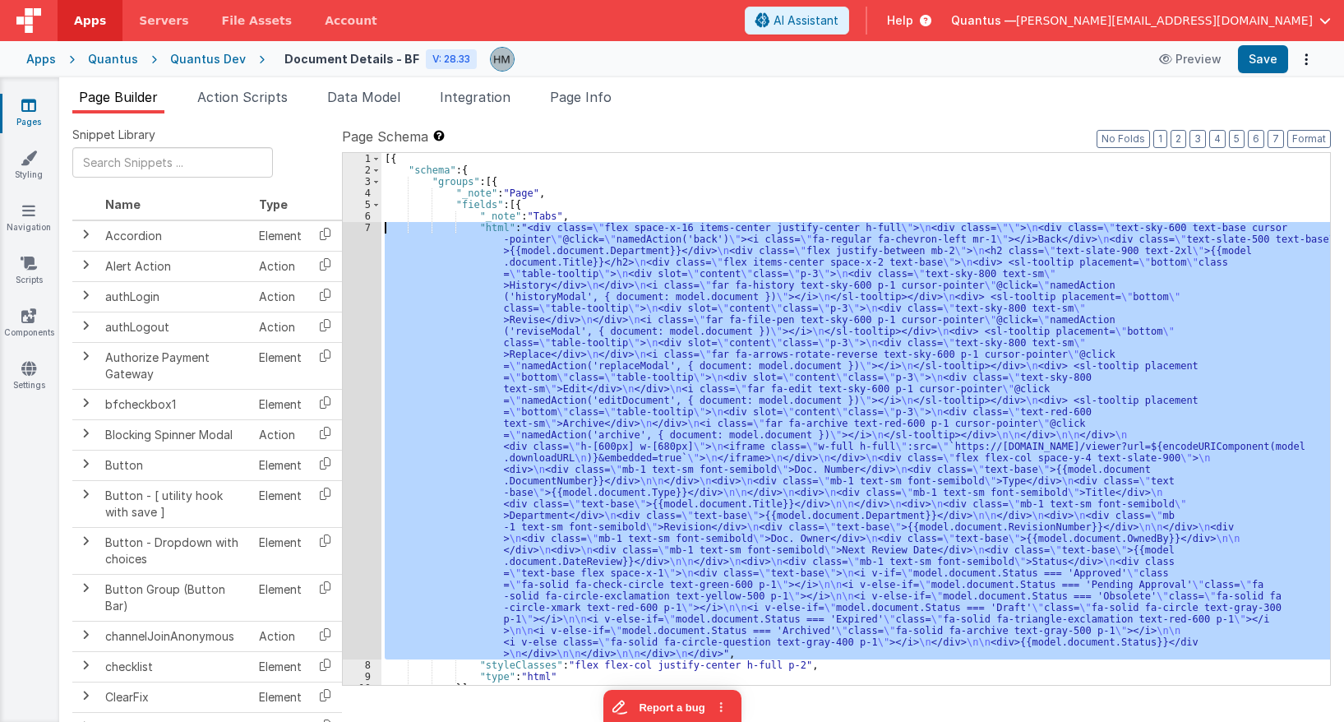
click at [568, 322] on div "[{ "schema" : { "groups" : [{ "_note" : "Page" , "fields" : [{ "_note" : "Tabs"…" at bounding box center [856, 419] width 949 height 532
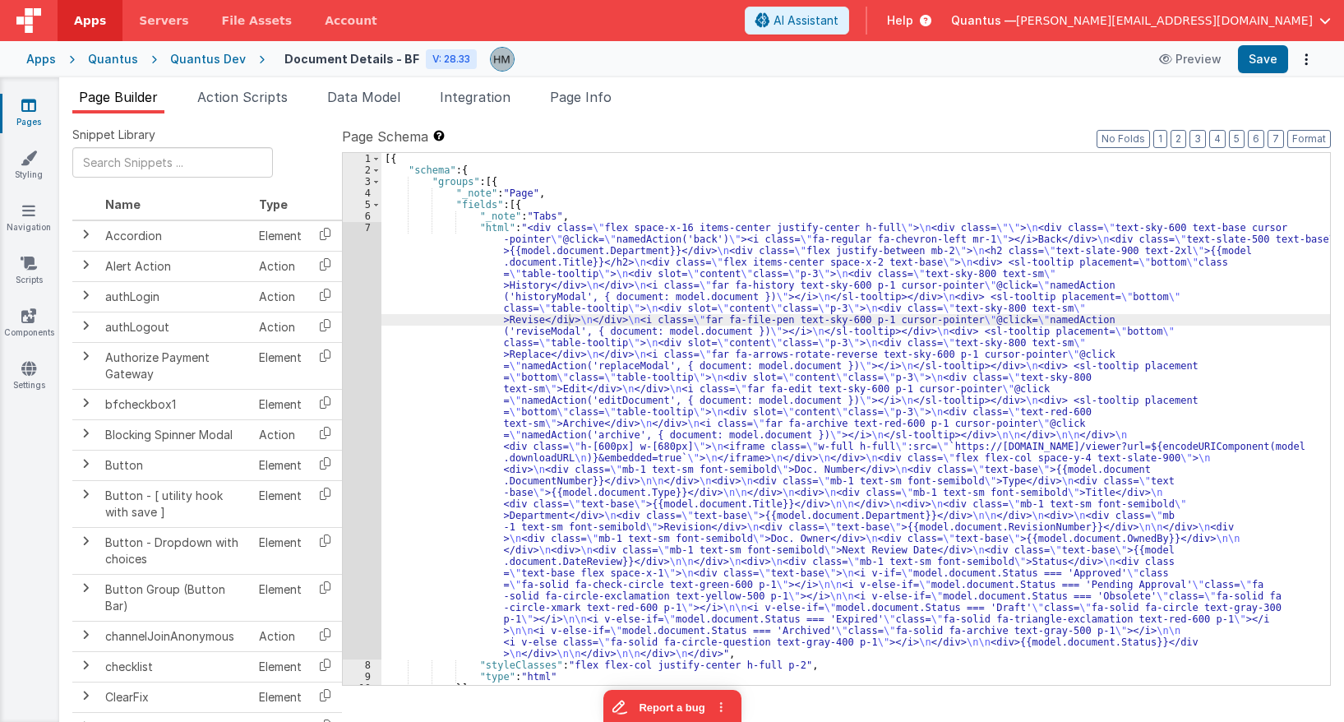
click at [234, 64] on div "Quantus Dev" at bounding box center [208, 59] width 76 height 16
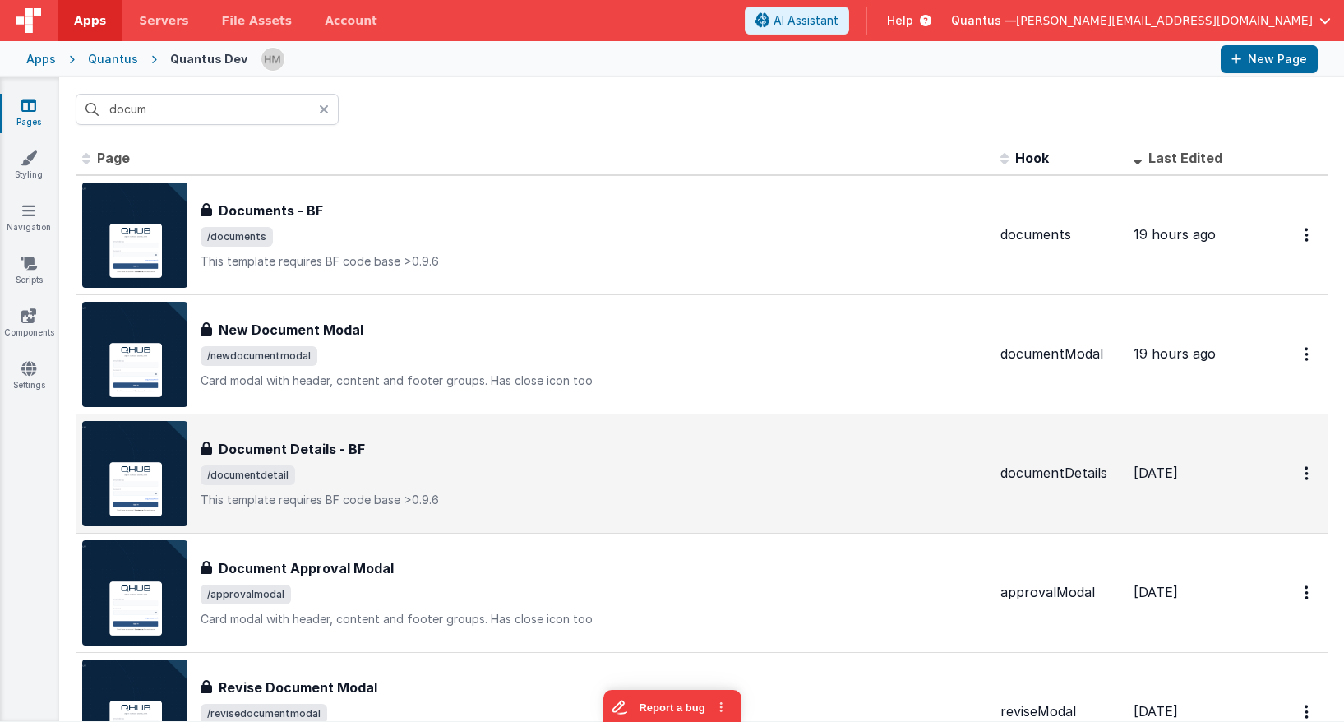
click at [629, 451] on div "Document Details - BF" at bounding box center [594, 449] width 787 height 20
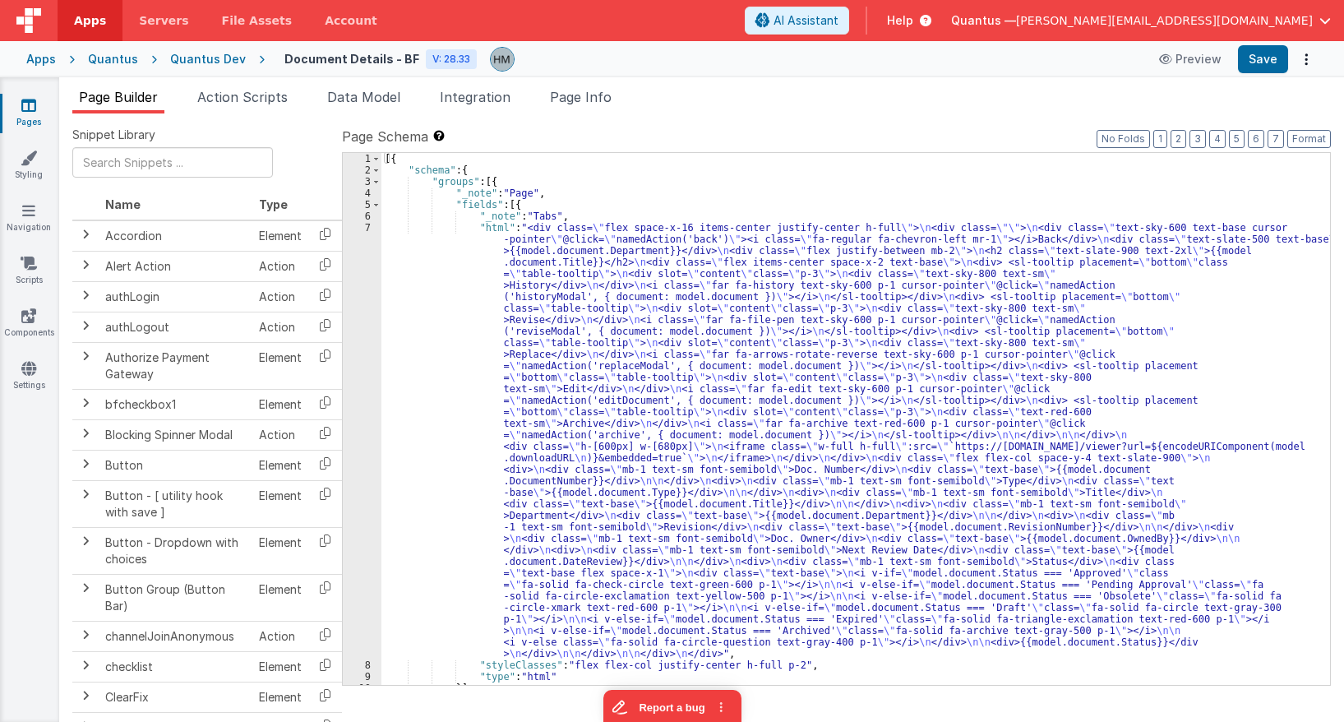
click at [414, 284] on div "[{ "schema" : { "groups" : [{ "_note" : "Page" , "fields" : [{ "_note" : "Tabs"…" at bounding box center [856, 430] width 949 height 555
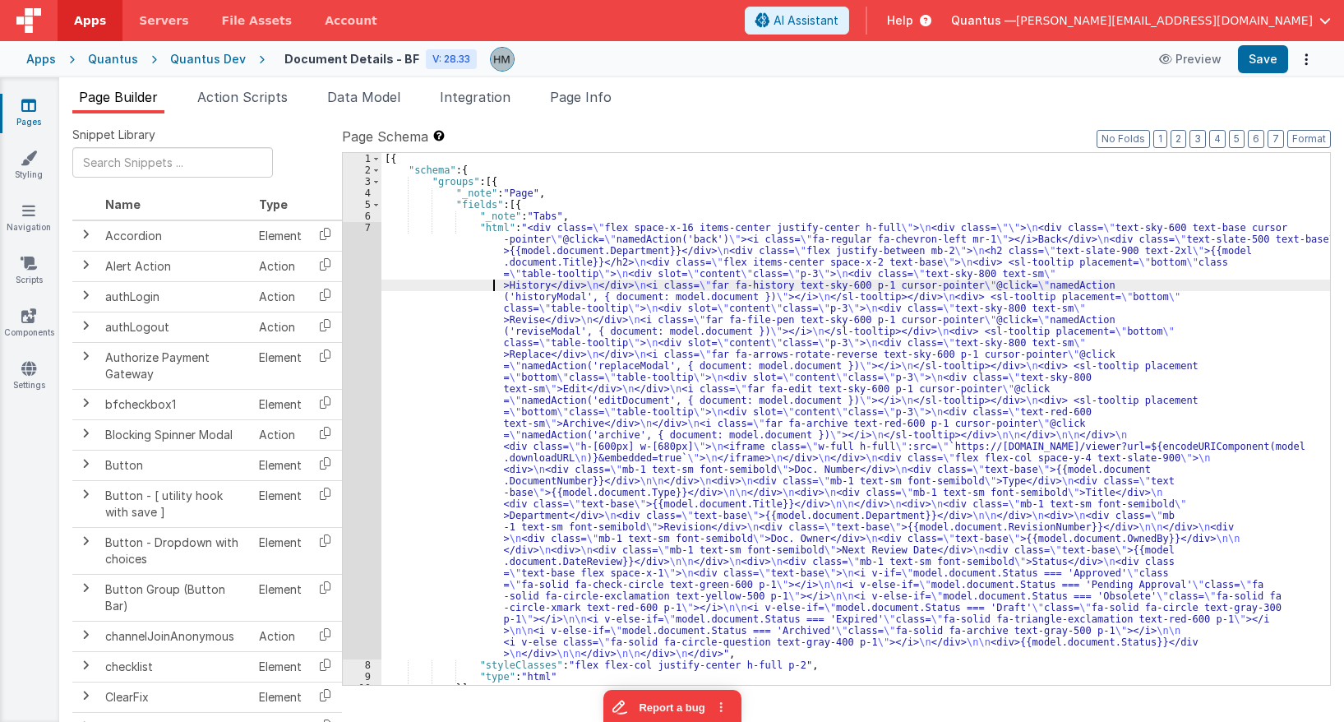
click at [360, 224] on div "7" at bounding box center [362, 440] width 39 height 437
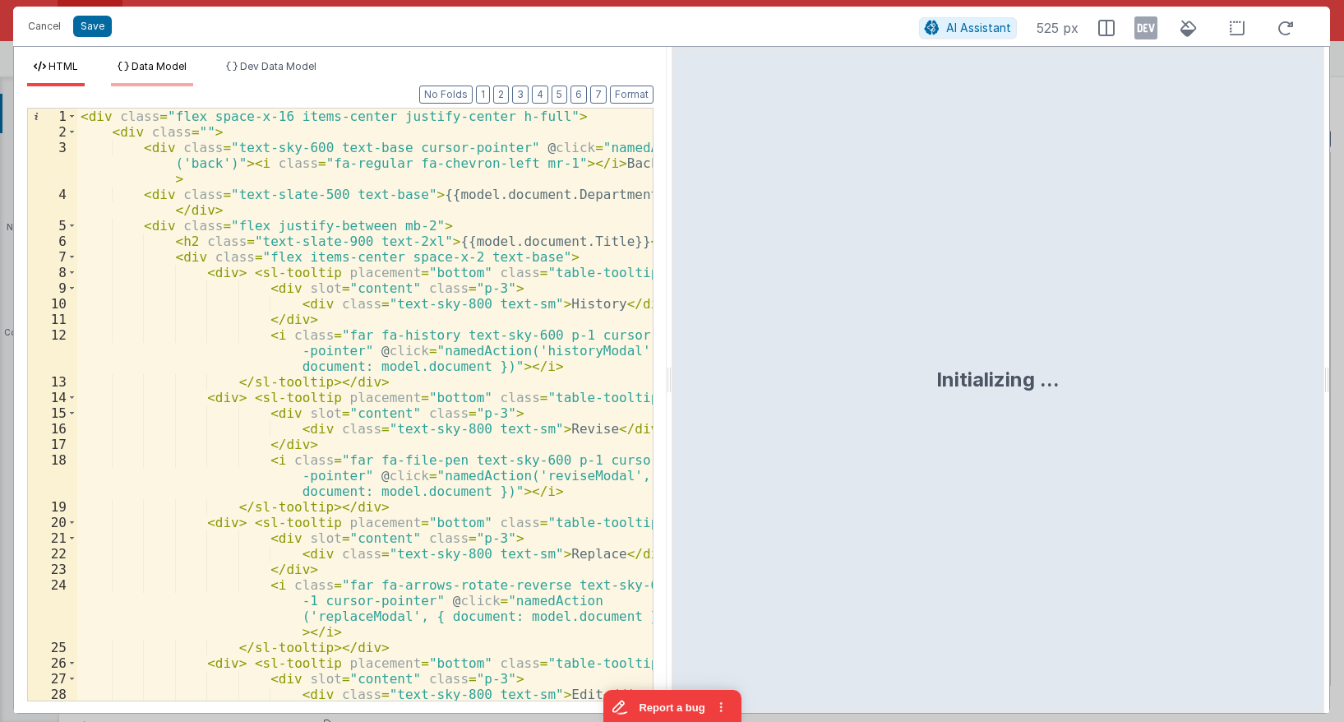
click at [178, 67] on span "Data Model" at bounding box center [159, 66] width 55 height 12
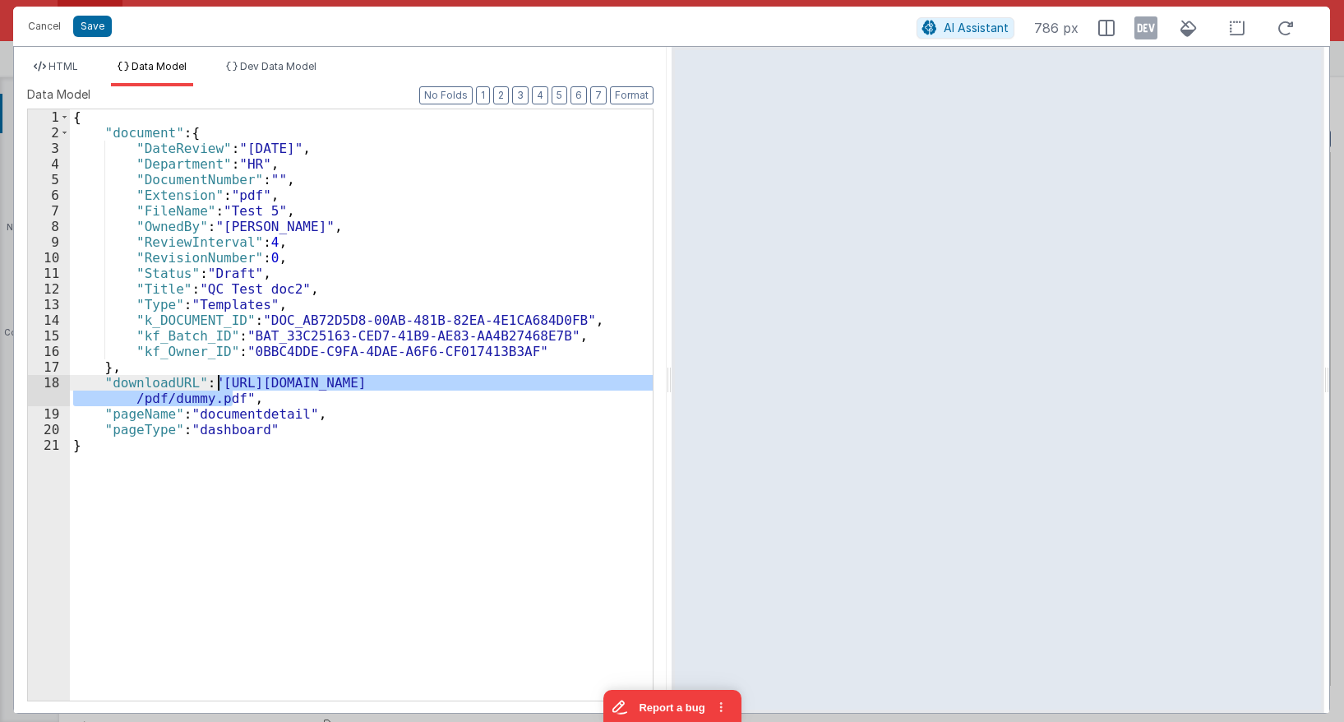
drag, startPoint x: 233, startPoint y: 397, endPoint x: 220, endPoint y: 383, distance: 18.6
click at [220, 383] on div "{ "document" : { "DateReview" : "9/16/2029" , "Department" : "HR" , "DocumentNu…" at bounding box center [361, 420] width 583 height 622
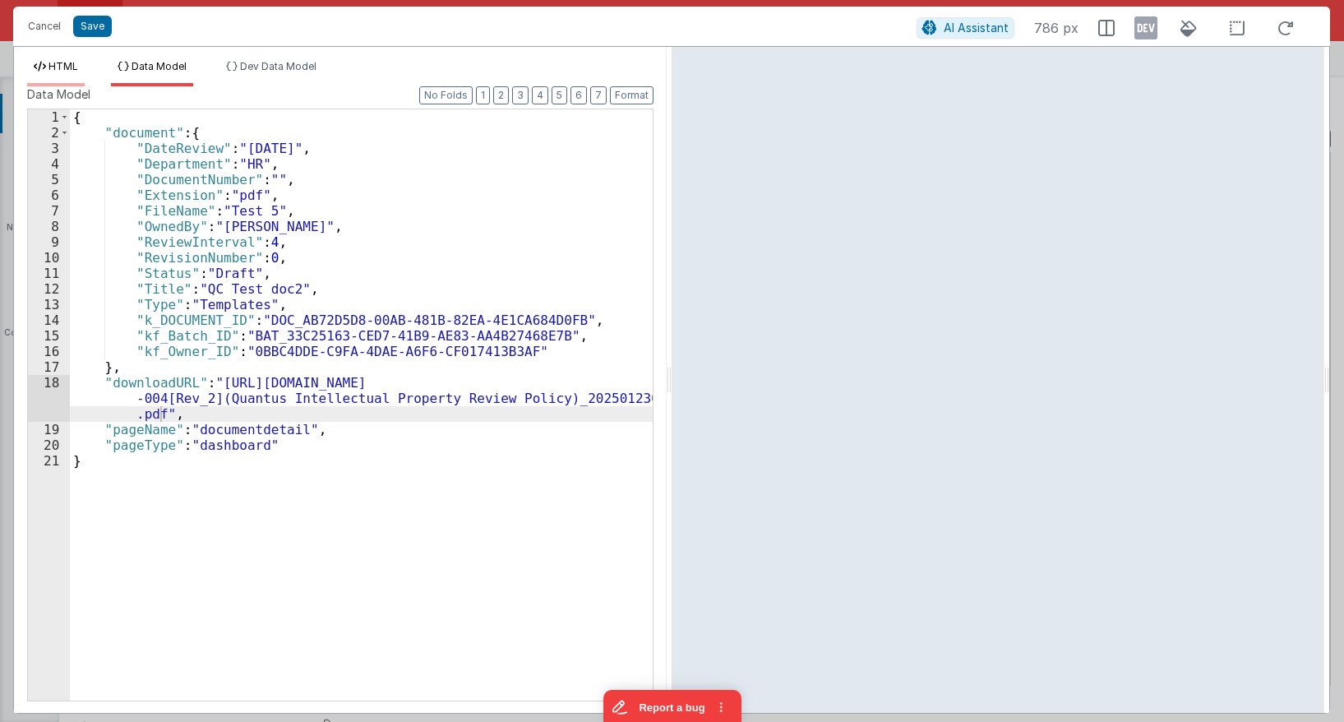
click at [70, 62] on span "HTML" at bounding box center [64, 66] width 30 height 12
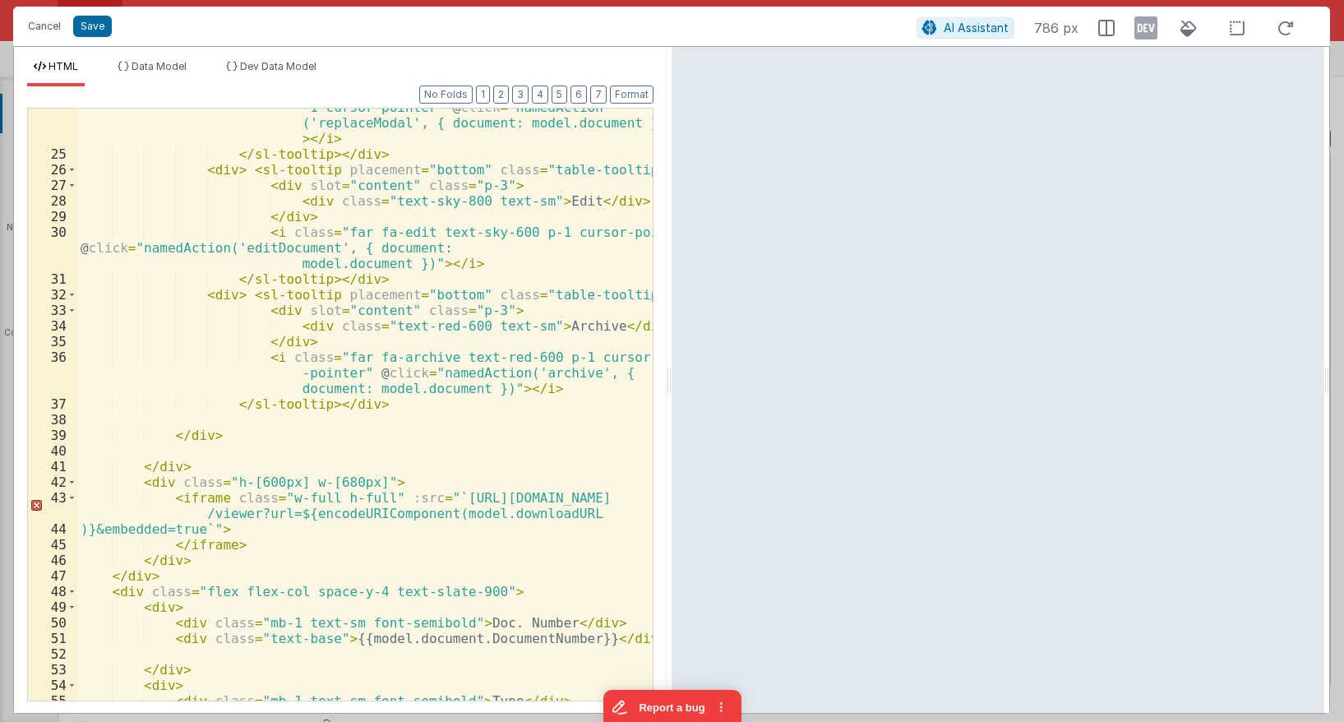
scroll to position [691, 0]
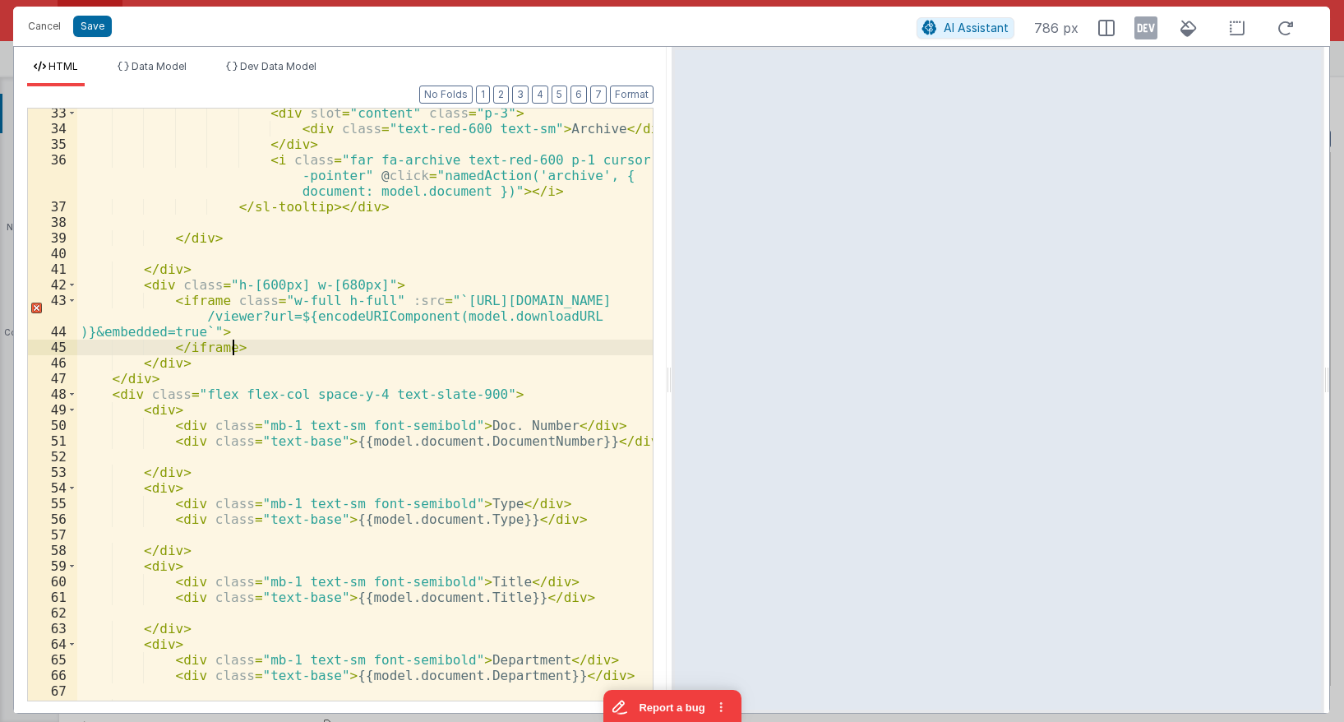
click at [248, 340] on div "< div slot = "content" class = "p-3" > < div class = "text-red-600 text-sm" > A…" at bounding box center [365, 416] width 576 height 623
click at [158, 76] on li "Data Model" at bounding box center [152, 73] width 82 height 26
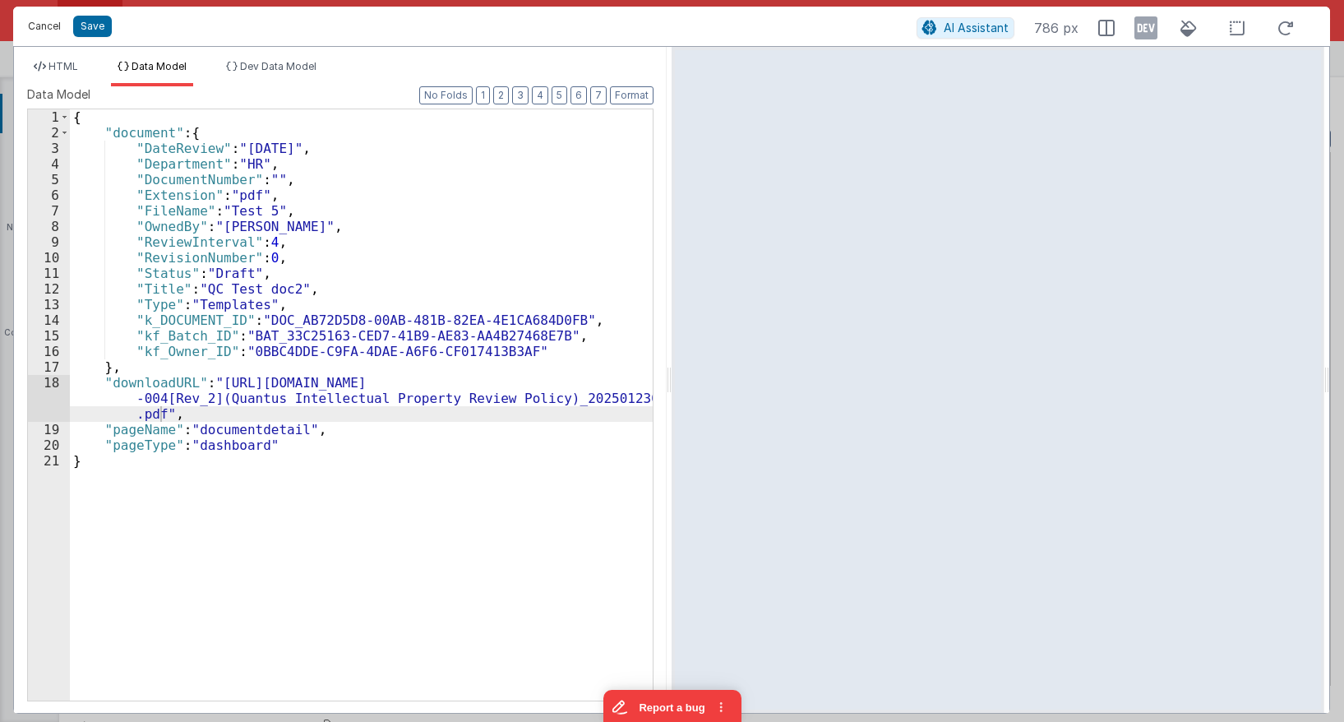
click at [49, 30] on button "Cancel" at bounding box center [44, 26] width 49 height 23
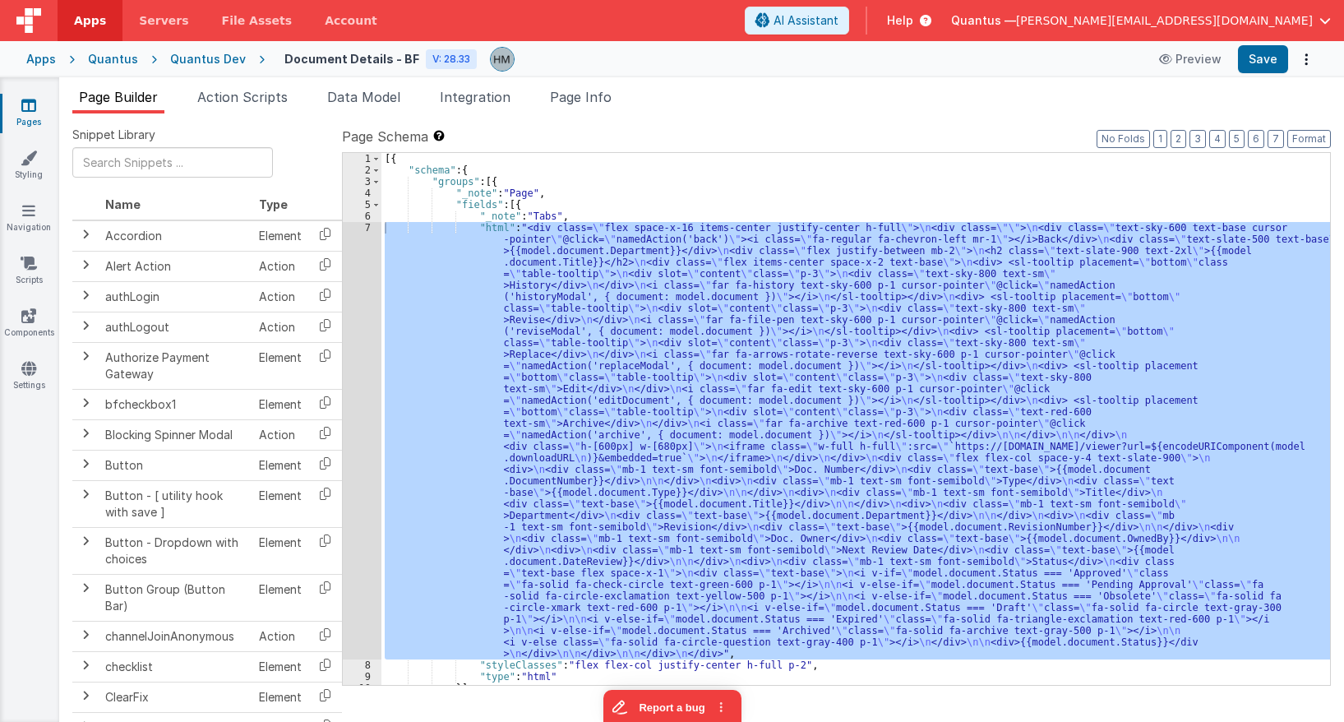
click at [390, 232] on div "[{ "schema" : { "groups" : [{ "_note" : "Page" , "fields" : [{ "_note" : "Tabs"…" at bounding box center [856, 419] width 949 height 532
click at [364, 227] on div "7" at bounding box center [362, 440] width 39 height 437
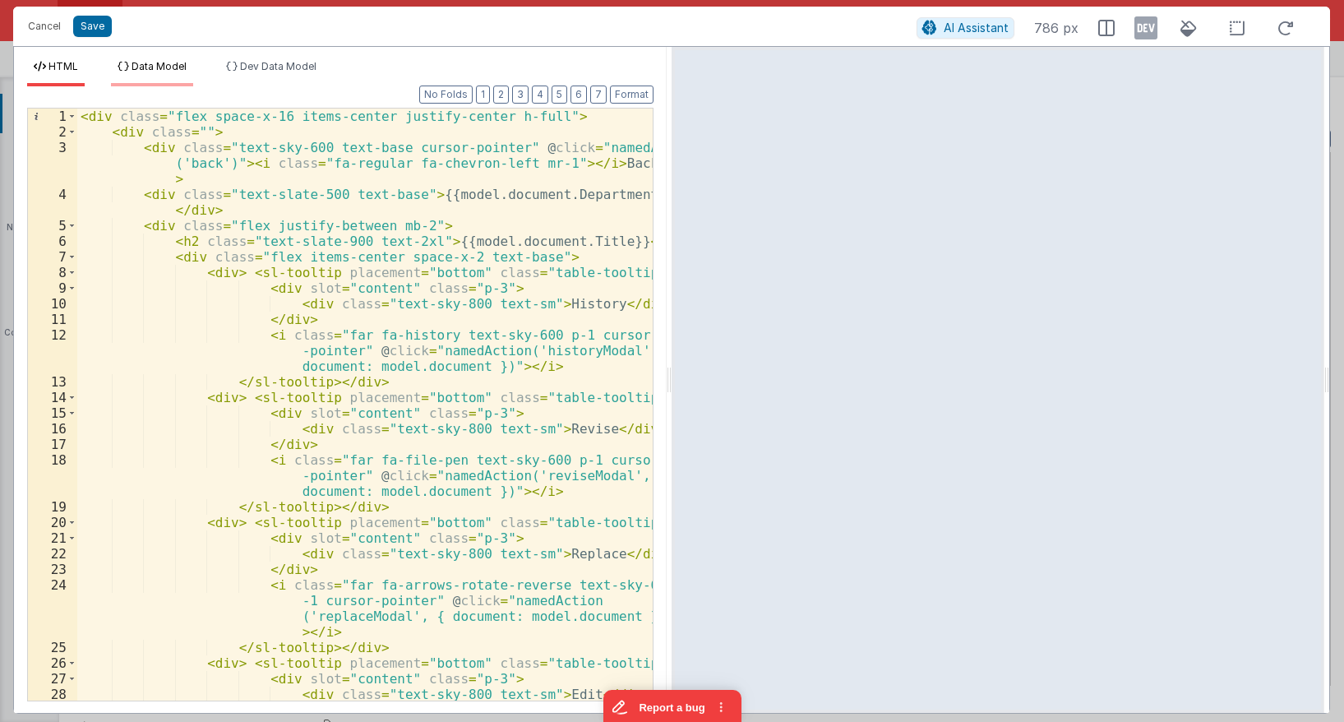
click at [178, 60] on li "Data Model" at bounding box center [152, 73] width 82 height 26
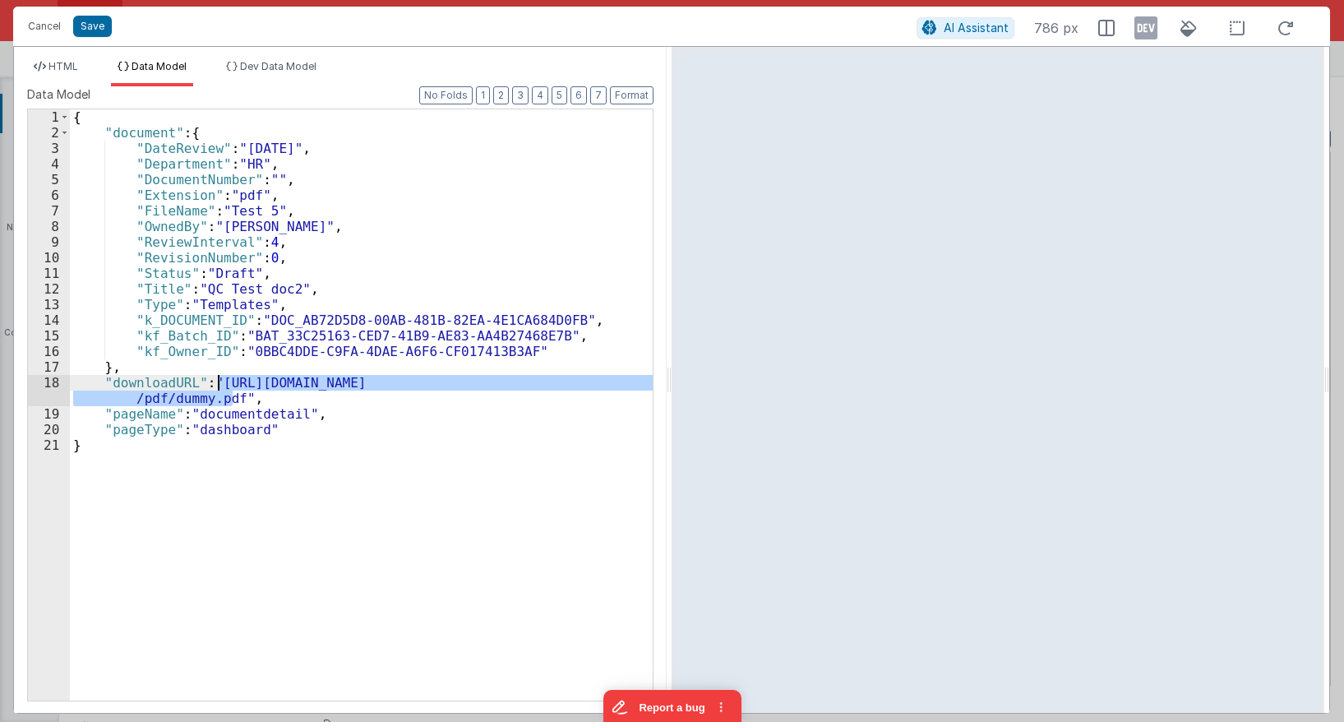
drag, startPoint x: 234, startPoint y: 398, endPoint x: 220, endPoint y: 386, distance: 18.1
click at [220, 386] on div "{ "document" : { "DateReview" : "9/16/2029" , "Department" : "HR" , "DocumentNu…" at bounding box center [361, 420] width 583 height 622
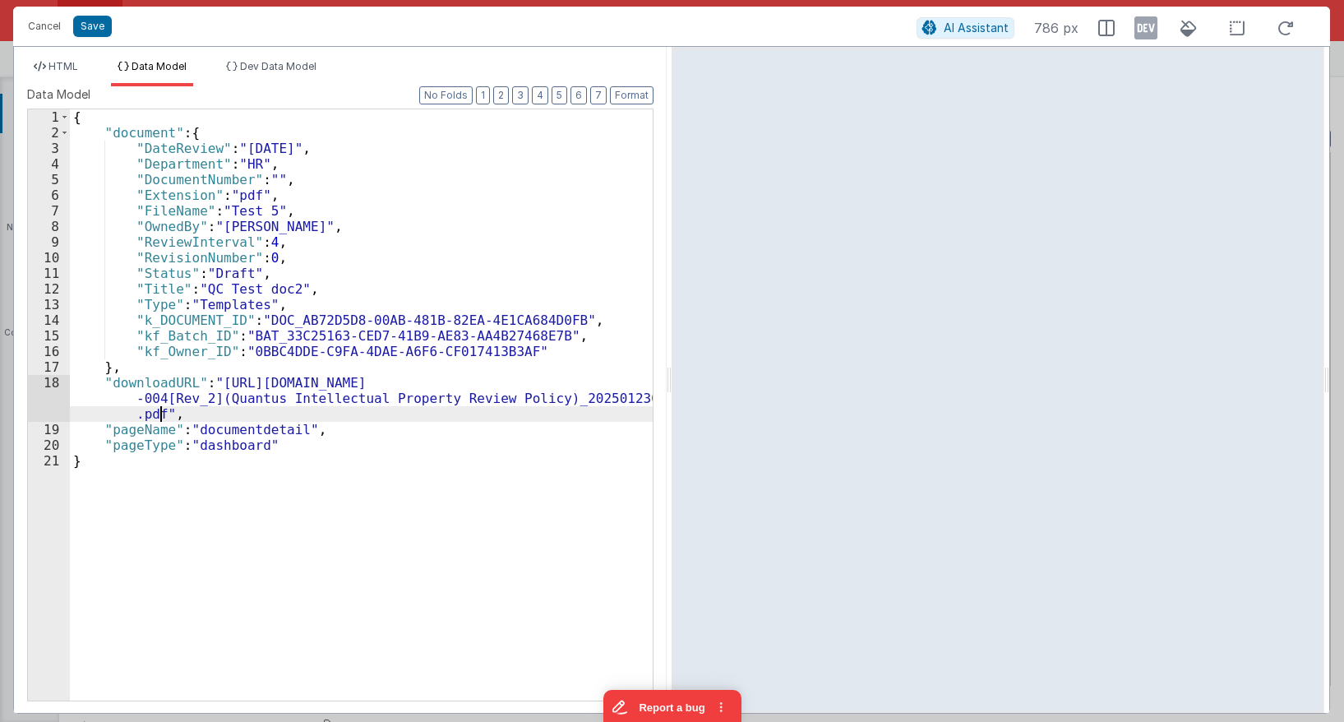
click at [281, 374] on div "{ "document" : { "DateReview" : "9/16/2029" , "Department" : "HR" , "DocumentNu…" at bounding box center [361, 420] width 583 height 622
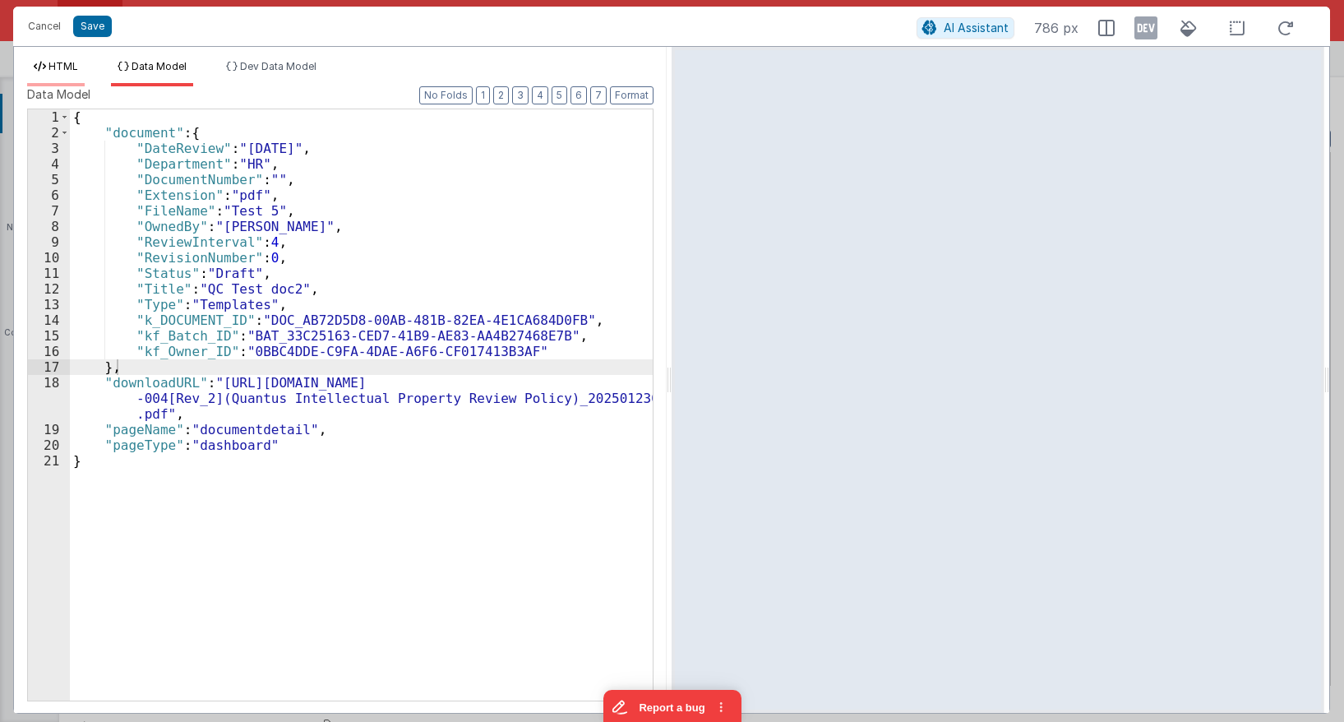
click at [72, 66] on span "HTML" at bounding box center [64, 66] width 30 height 12
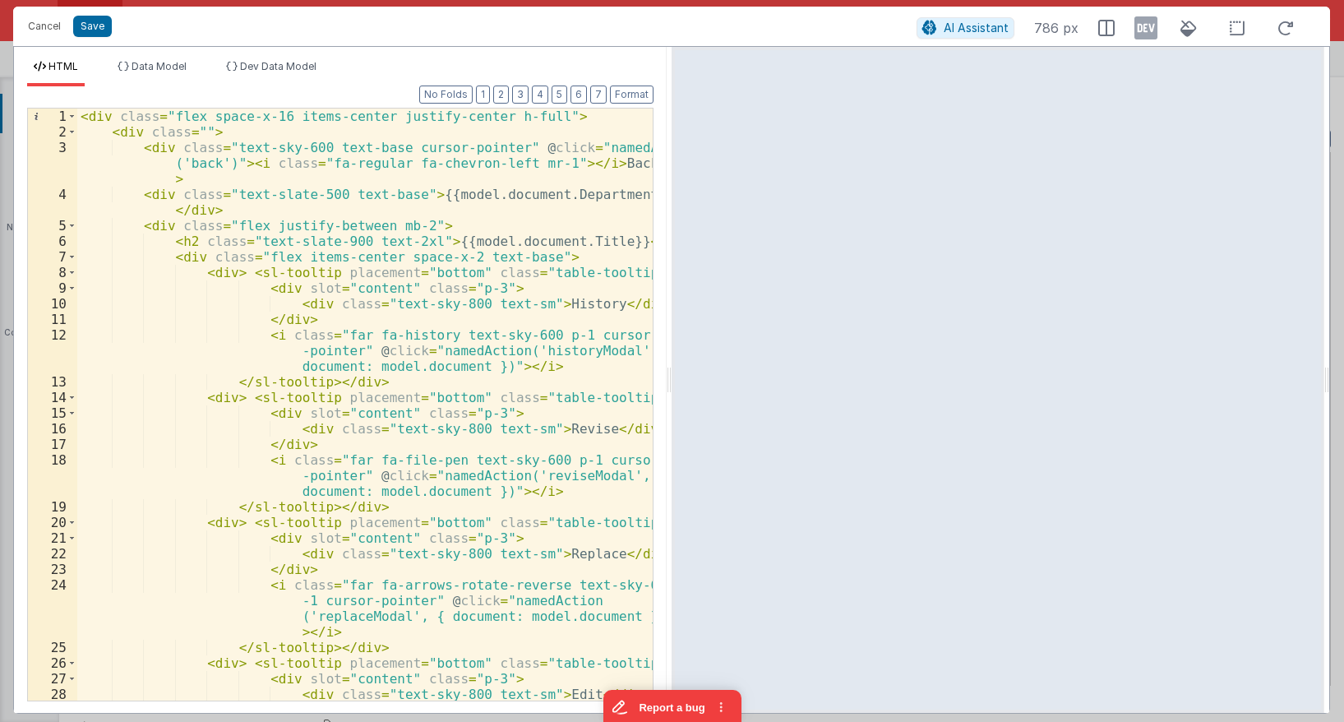
click at [305, 241] on div "< div class = "flex space-x-16 items-center justify-center h-full" > < div clas…" at bounding box center [365, 420] width 576 height 623
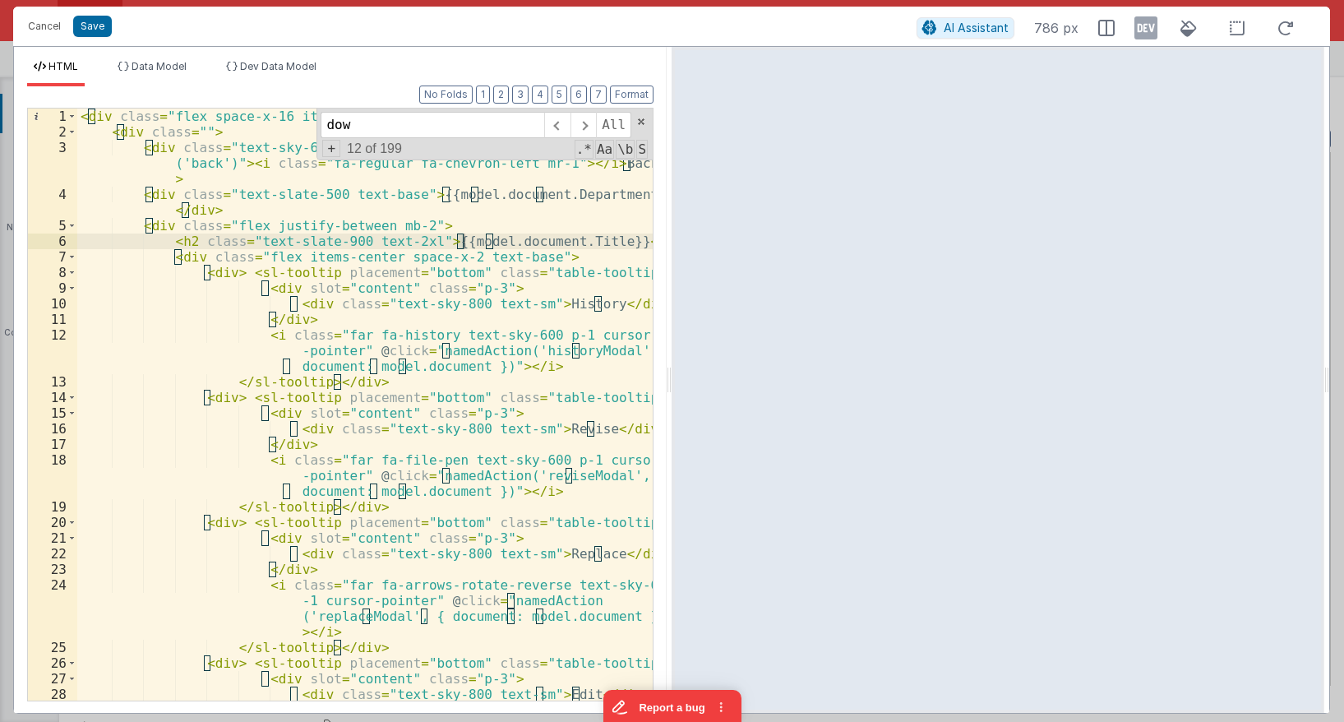
scroll to position [610, 0]
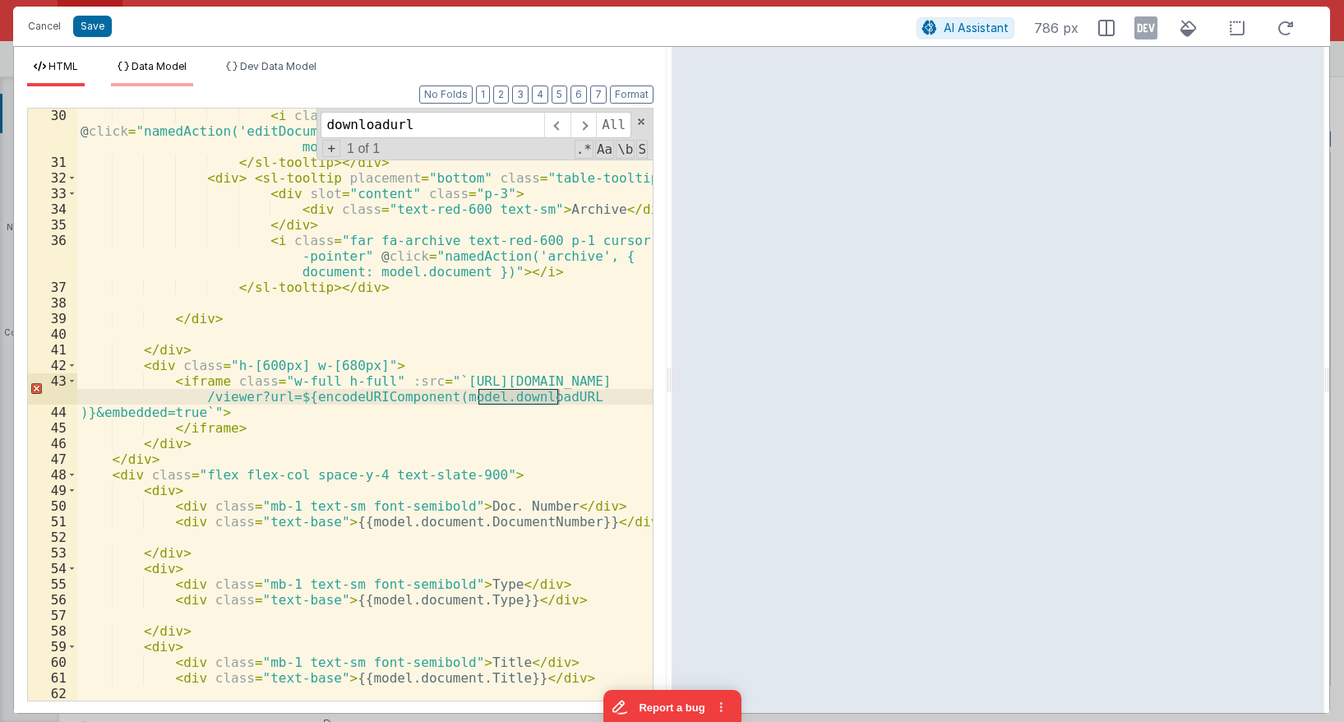
type input "downloadurl"
click at [179, 79] on li "Data Model" at bounding box center [152, 73] width 82 height 26
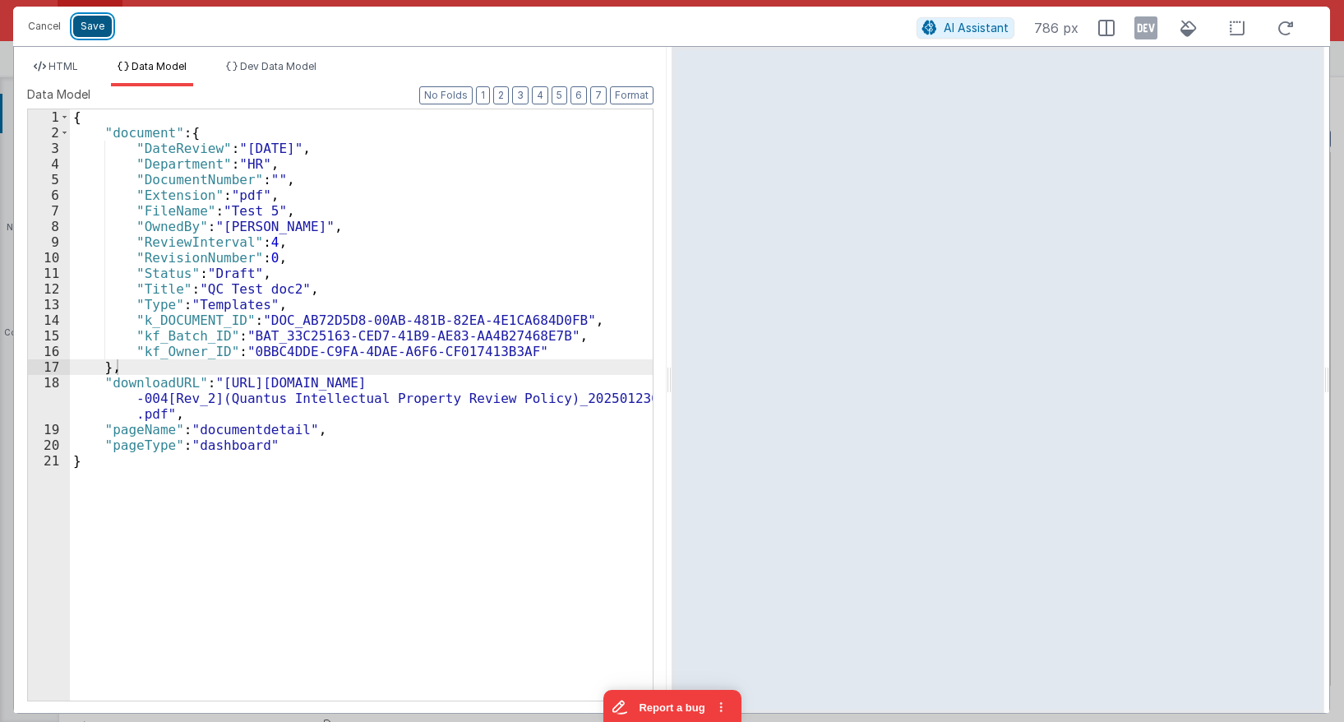
click at [90, 30] on button "Save" at bounding box center [92, 26] width 39 height 21
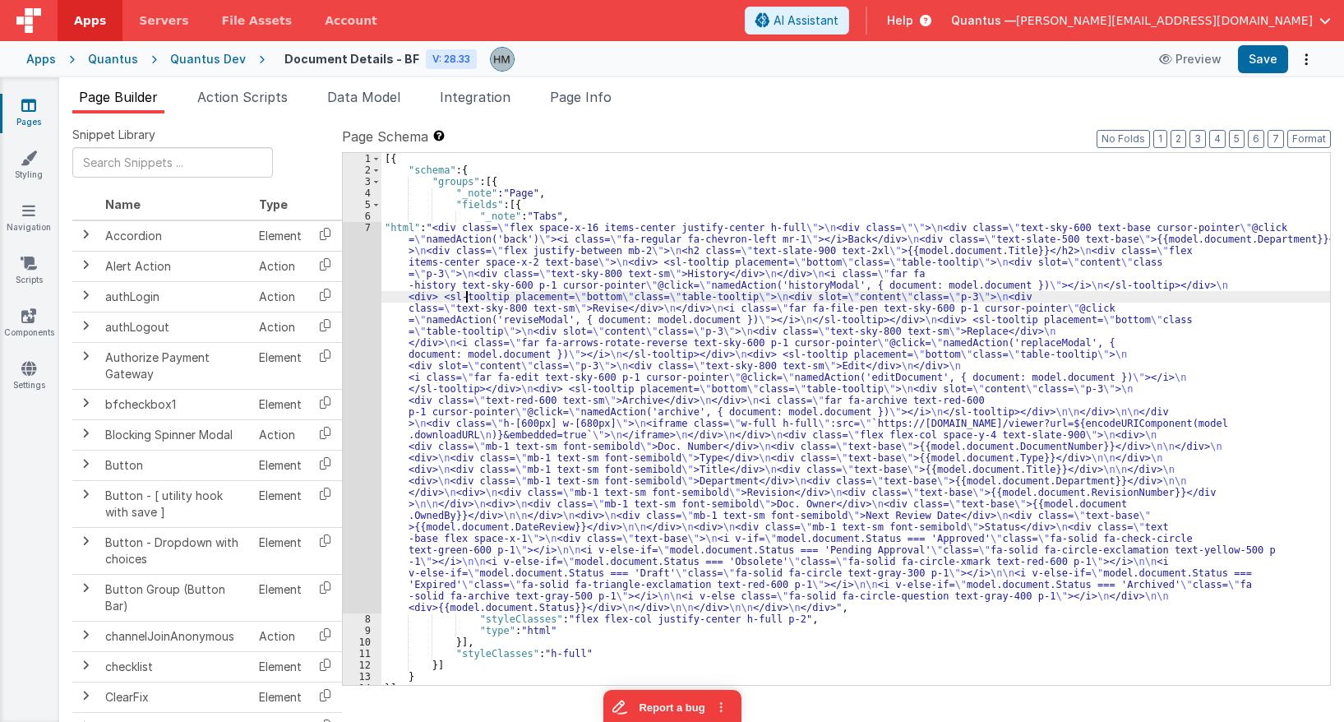
click at [468, 301] on div "[{ "schema" : { "groups" : [{ "_note" : "Page" , "fields" : [{ "_note" : "Tabs"…" at bounding box center [856, 430] width 949 height 555
click at [358, 224] on div "7" at bounding box center [362, 417] width 39 height 391
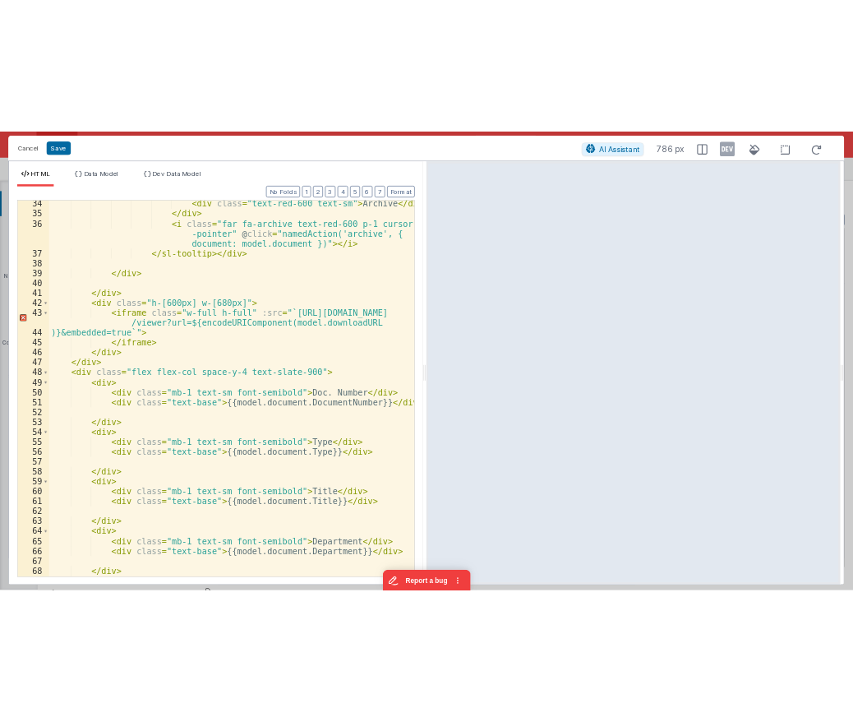
scroll to position [705, 0]
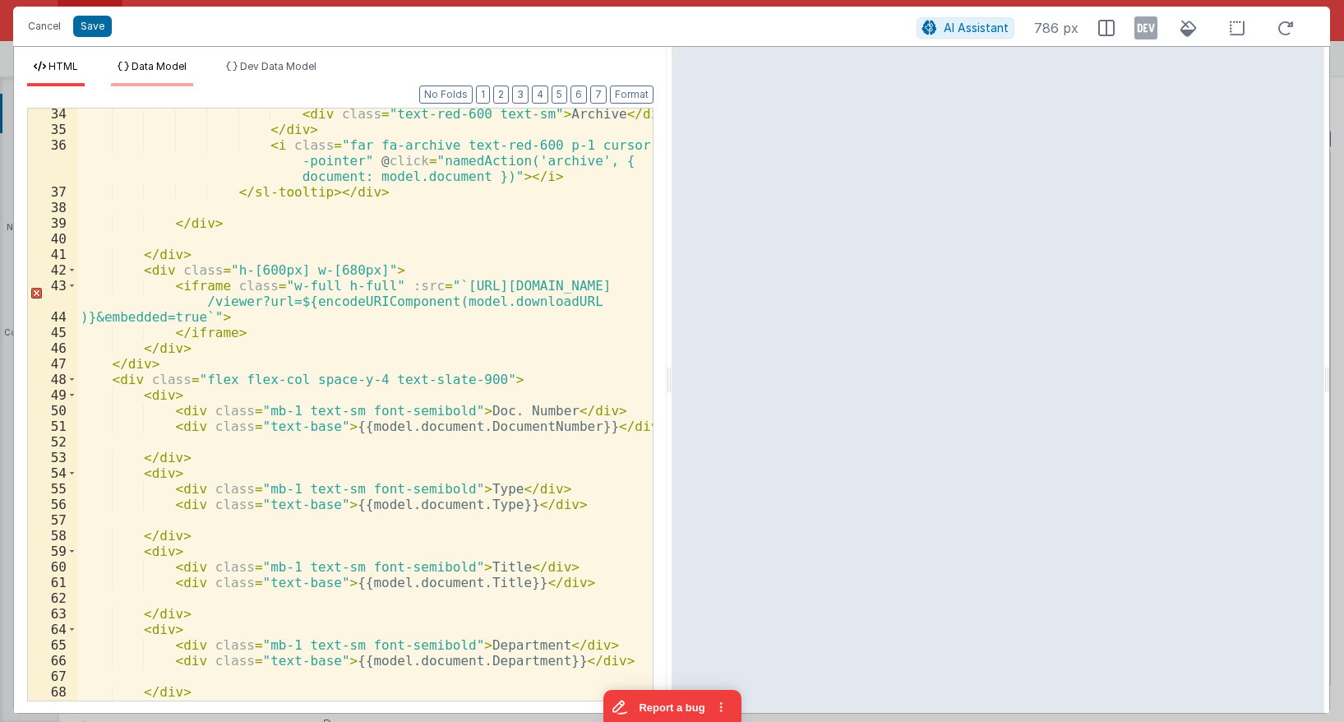
click at [174, 76] on li "Data Model" at bounding box center [152, 73] width 82 height 26
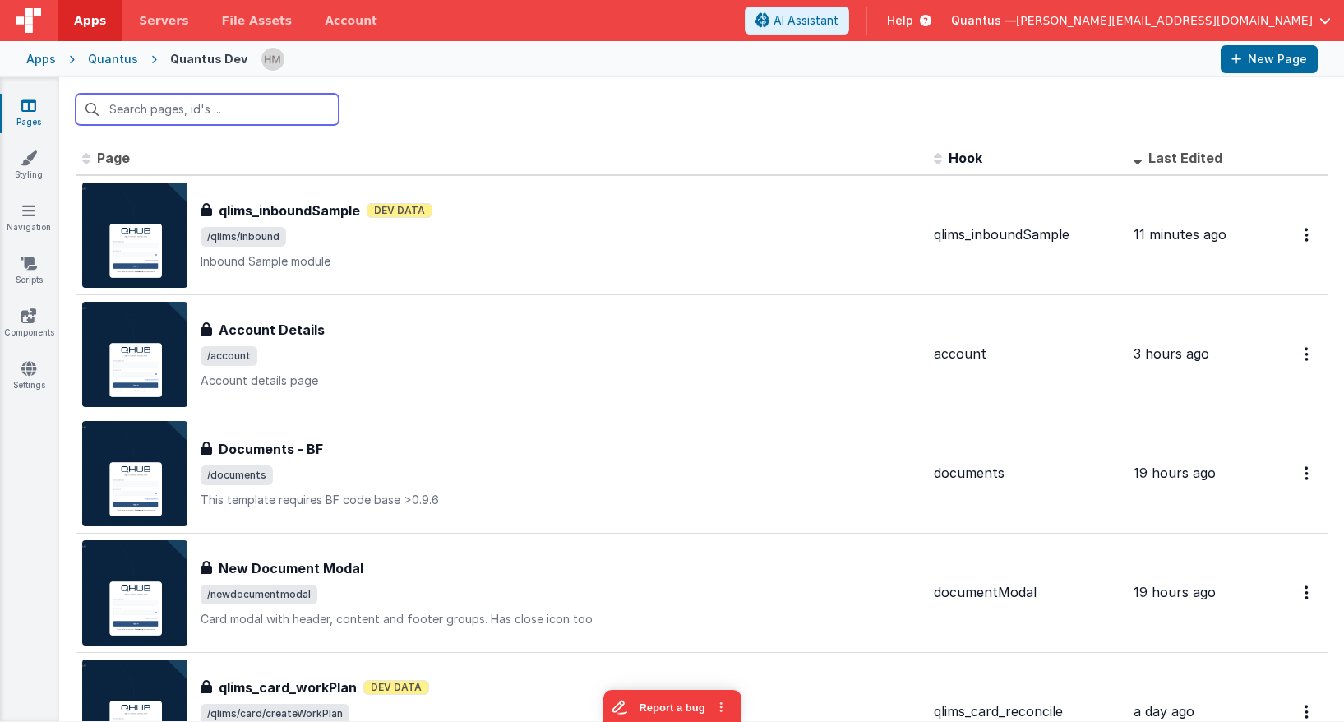
click at [256, 104] on input "text" at bounding box center [207, 109] width 263 height 31
click at [273, 116] on input "text" at bounding box center [207, 109] width 263 height 31
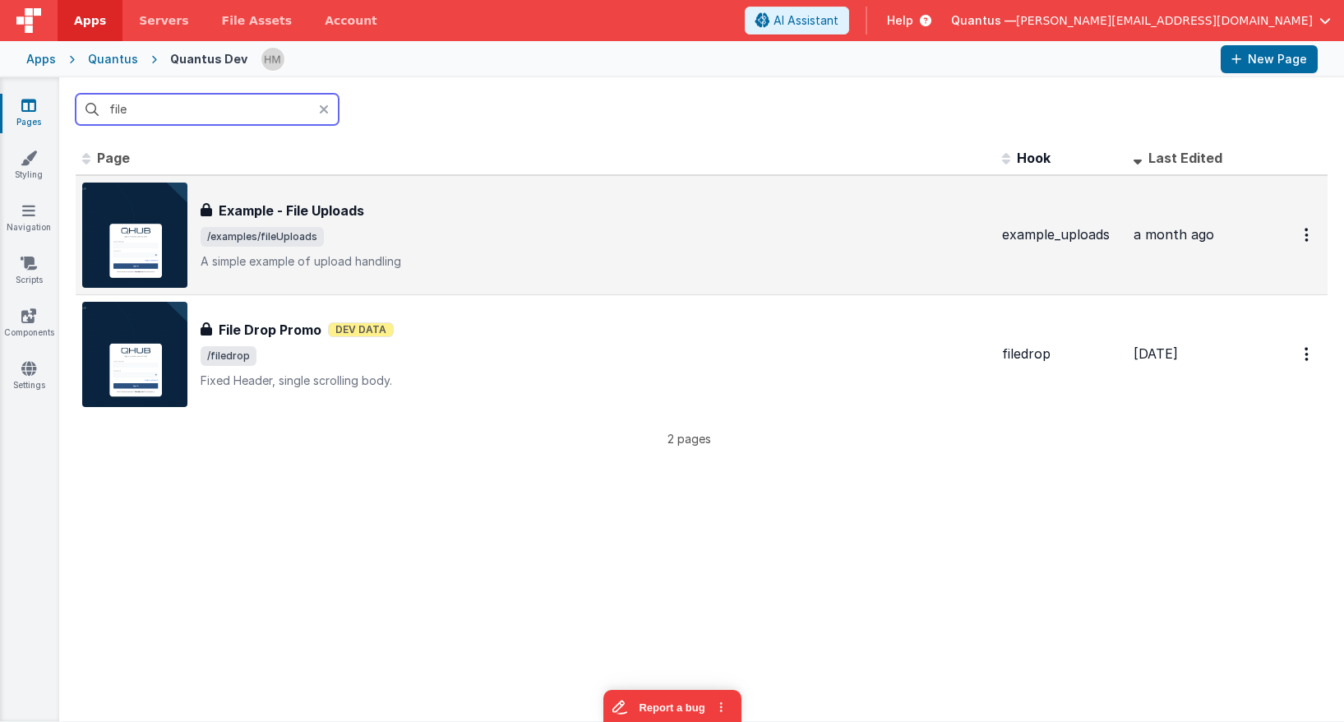
type input "file"
click at [552, 244] on span "/examples/fileUploads" at bounding box center [595, 237] width 788 height 20
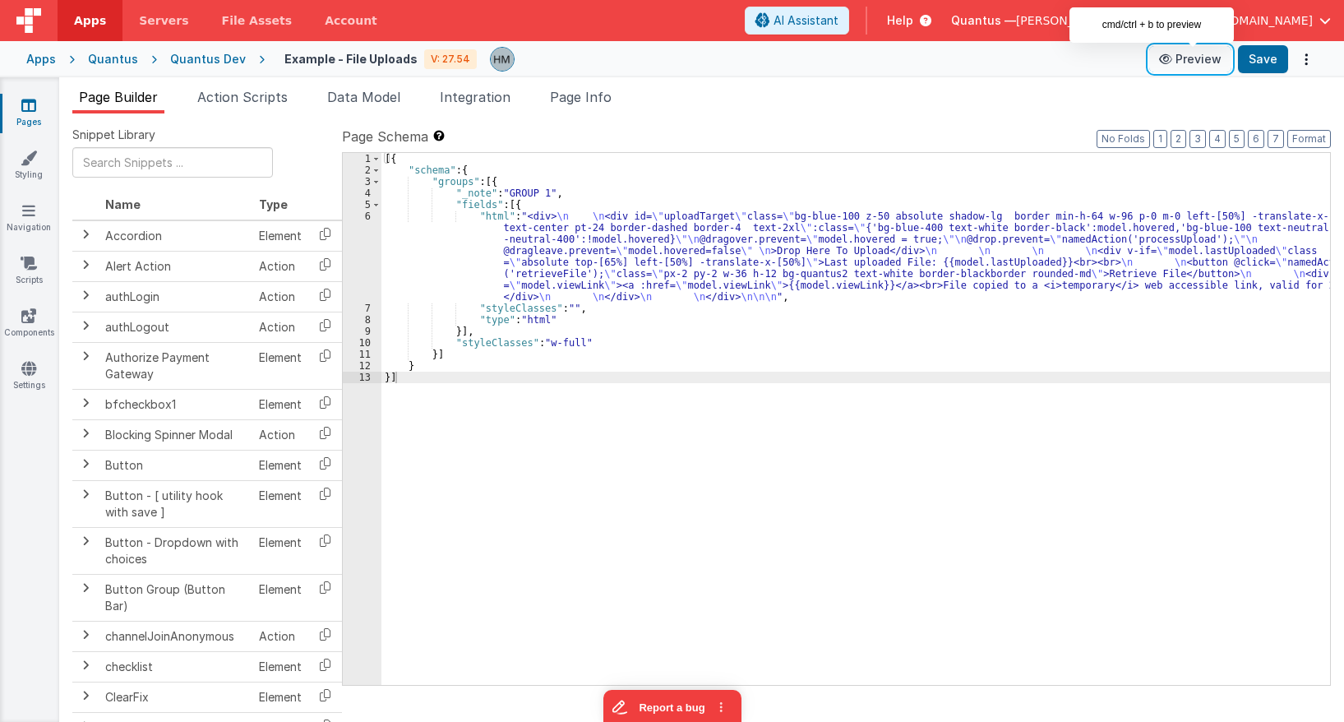
click at [1191, 67] on button "Preview" at bounding box center [1190, 59] width 82 height 26
